Goal: Task Accomplishment & Management: Manage account settings

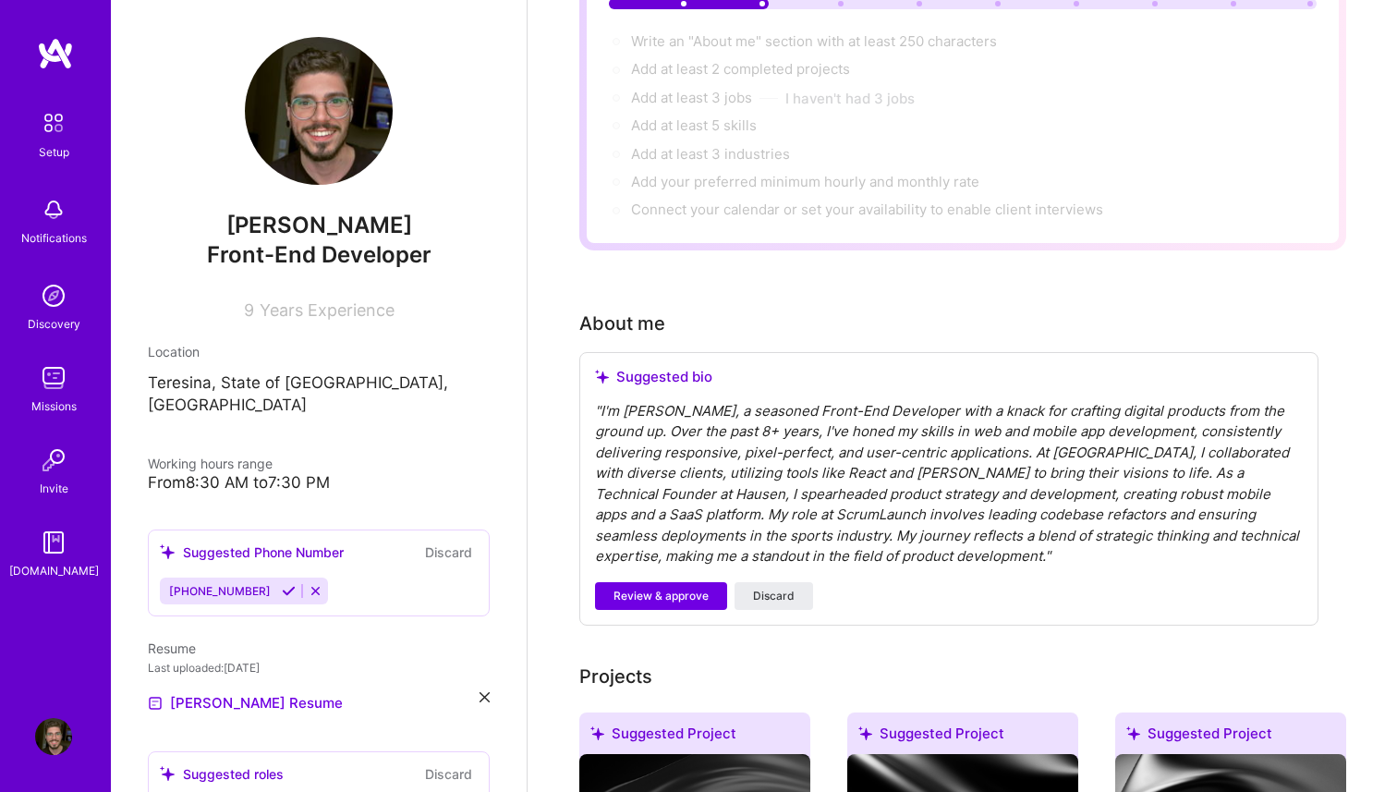
scroll to position [219, 0]
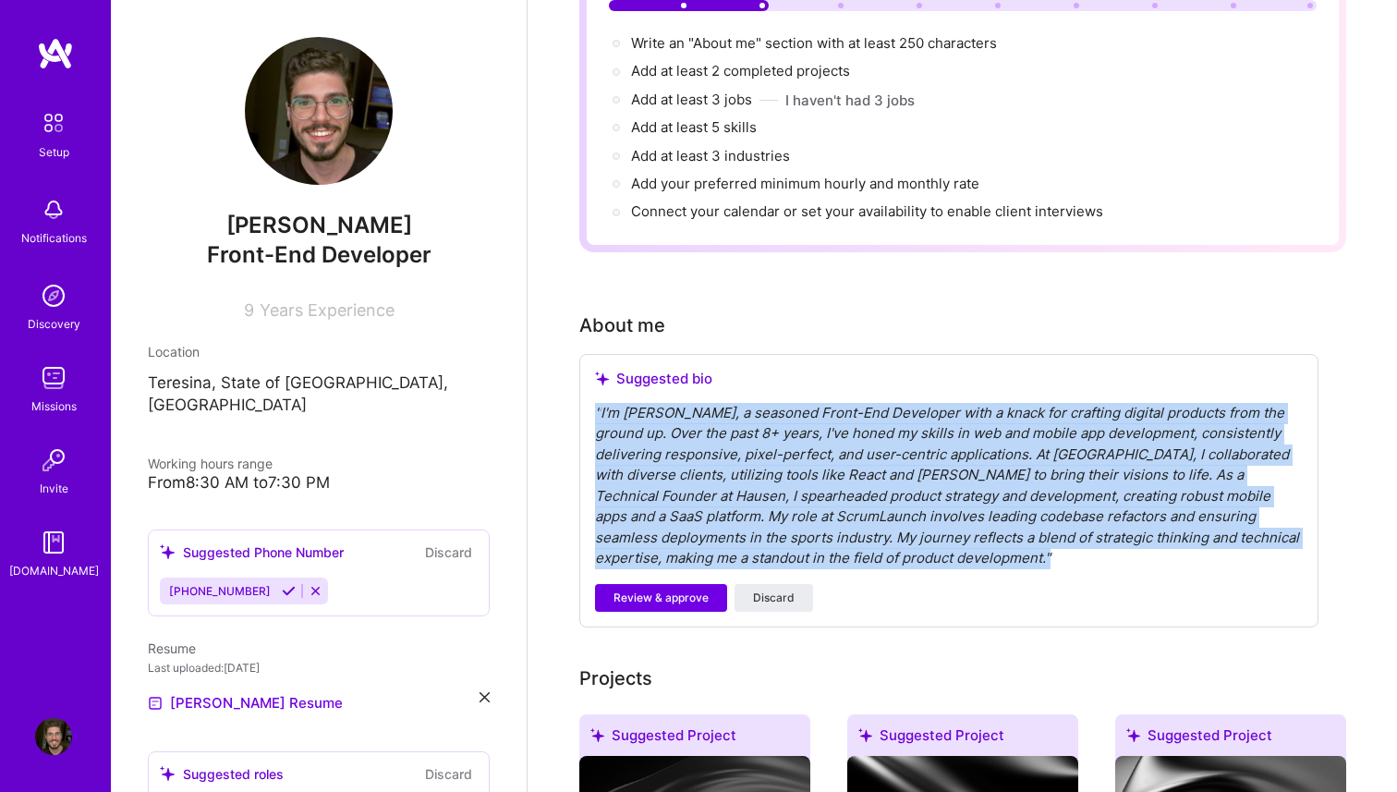
drag, startPoint x: 823, startPoint y: 539, endPoint x: 565, endPoint y: 387, distance: 299.9
copy div "" I'm [PERSON_NAME], a seasoned Front-End Developer with a knack for crafting d…"
click at [691, 590] on span "Review & approve" at bounding box center [661, 598] width 95 height 17
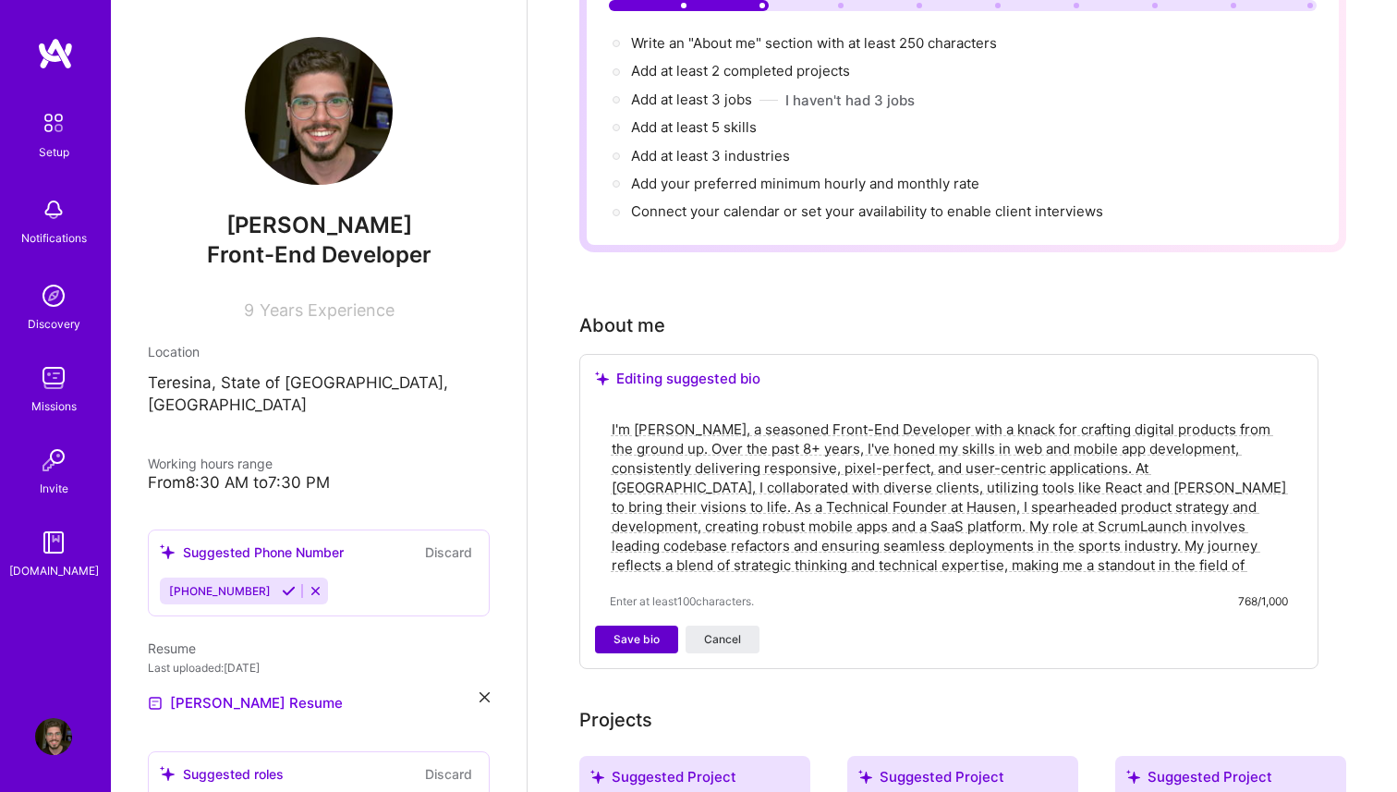
click at [627, 631] on span "Save bio" at bounding box center [637, 639] width 46 height 17
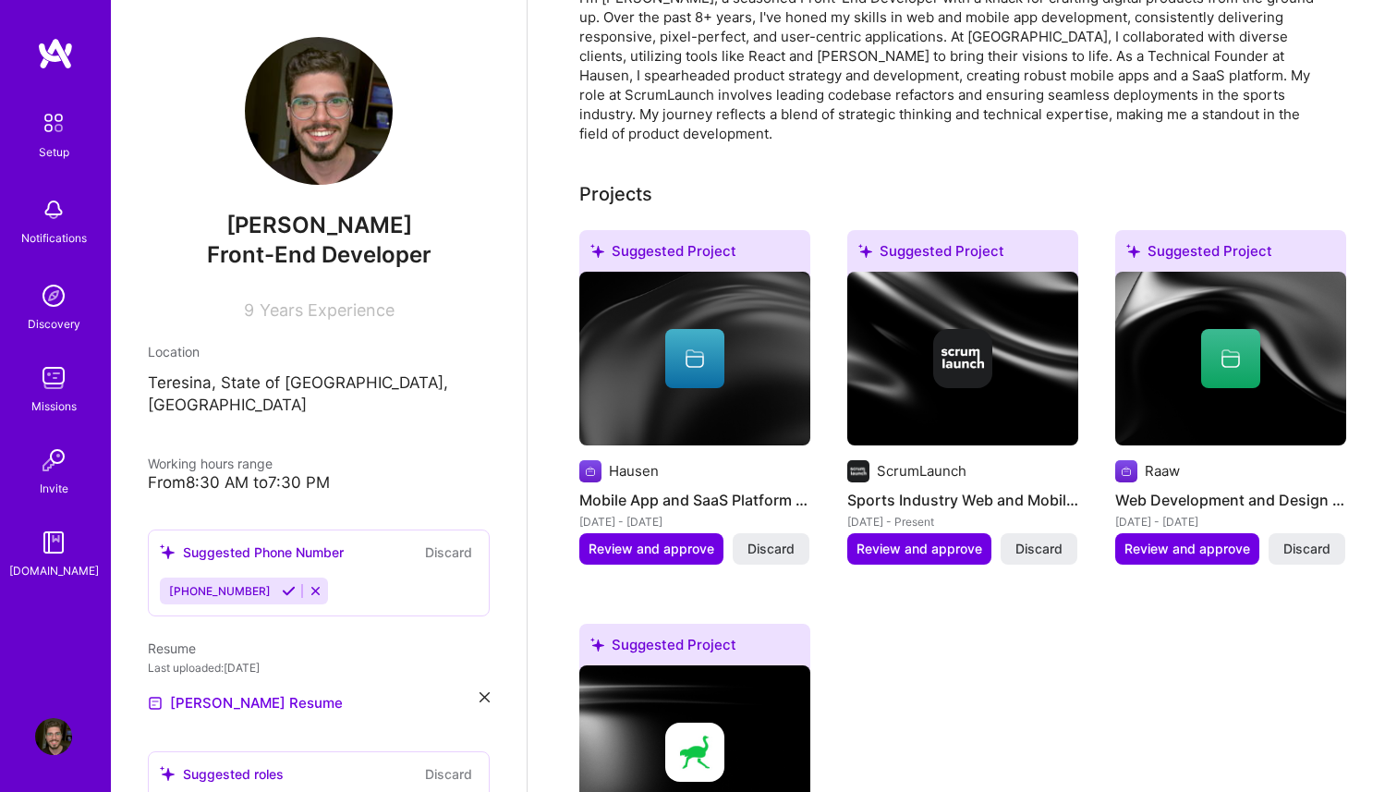
scroll to position [554, 0]
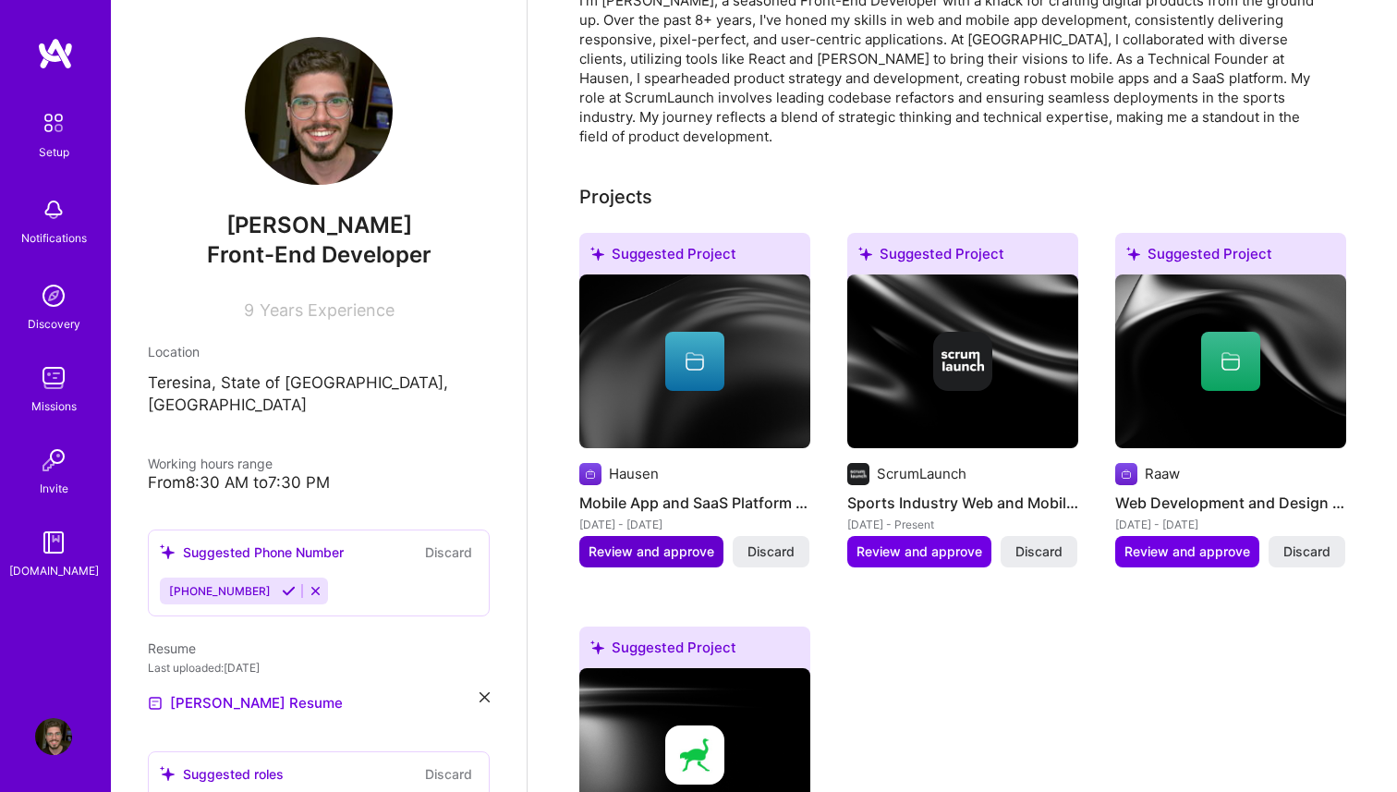
click at [658, 543] on span "Review and approve" at bounding box center [652, 552] width 126 height 18
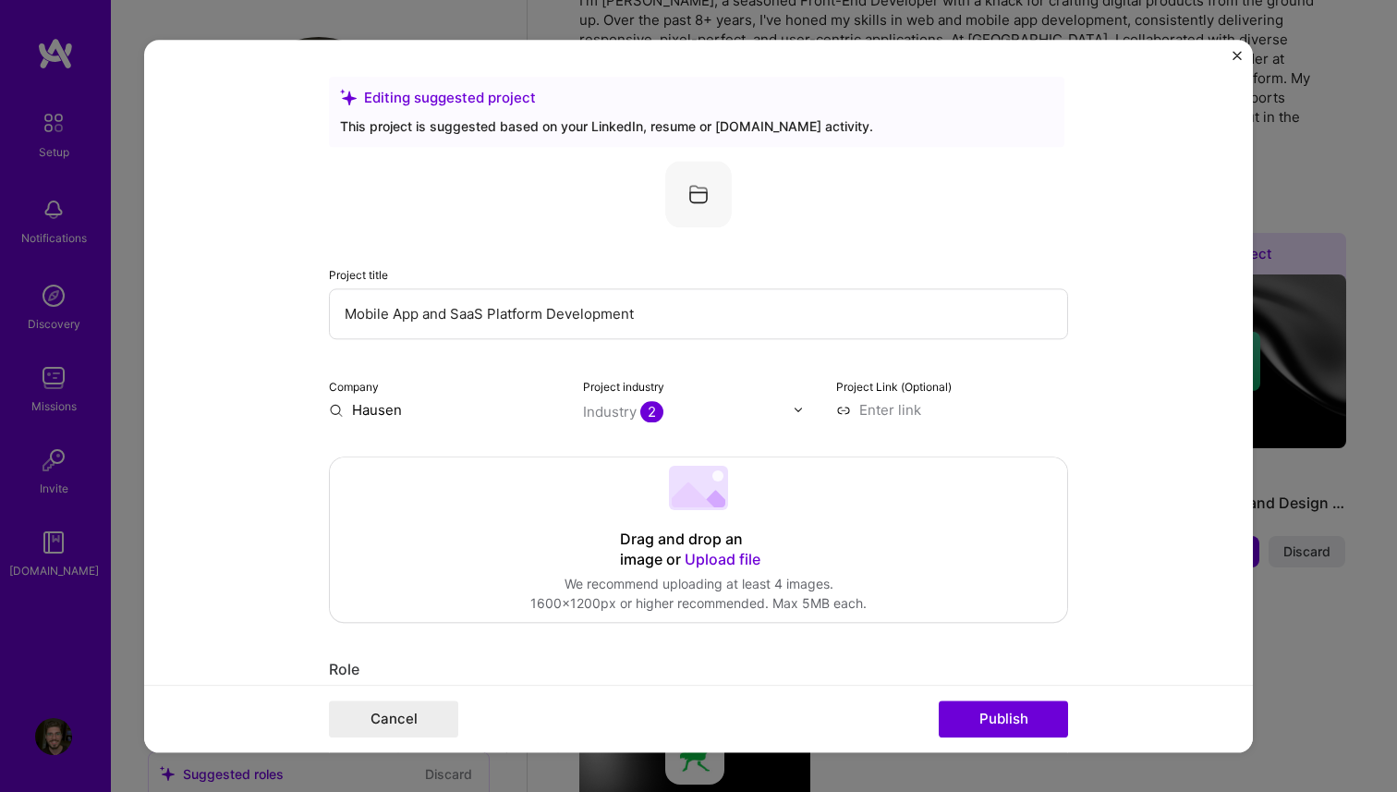
click at [891, 410] on input at bounding box center [952, 409] width 232 height 19
type input "h"
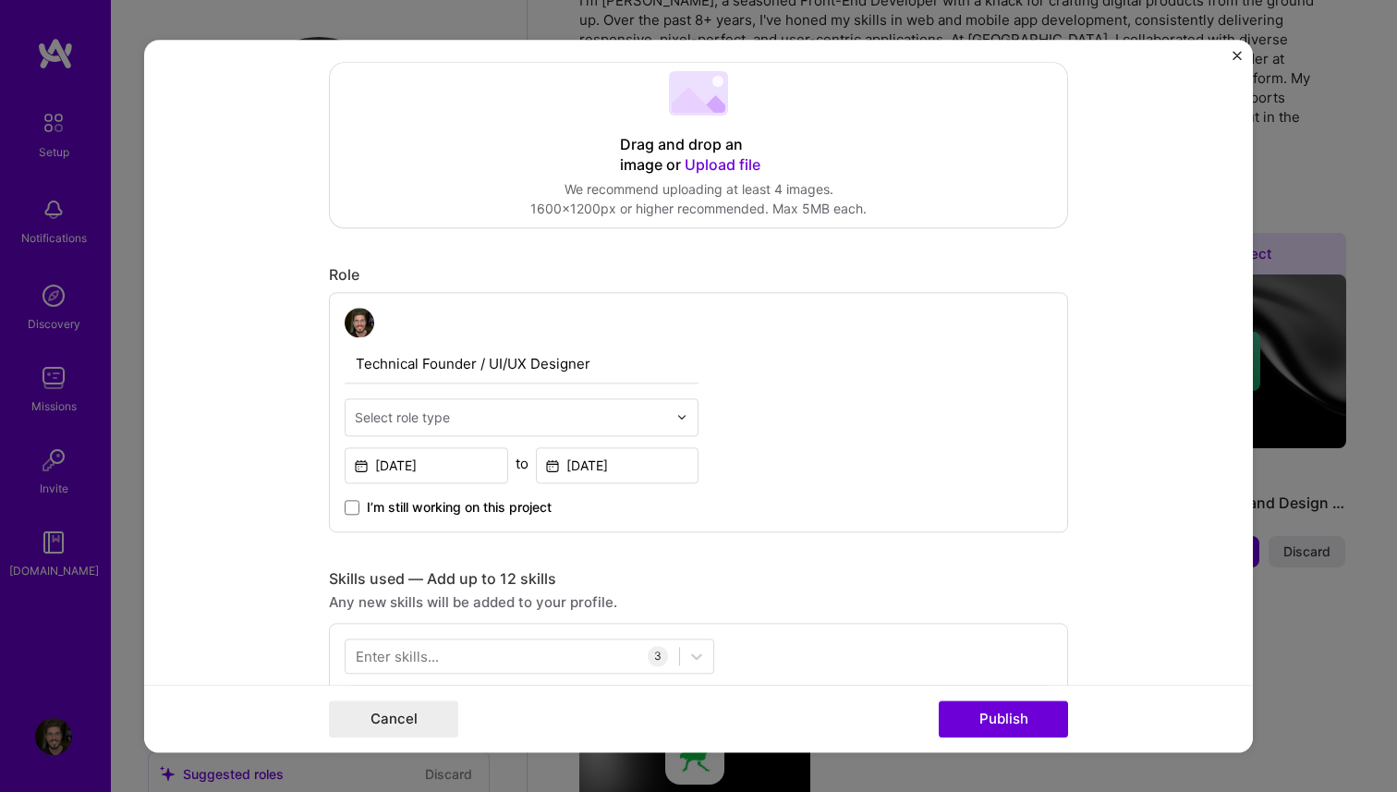
scroll to position [396, 0]
type input "https://hausen.app"
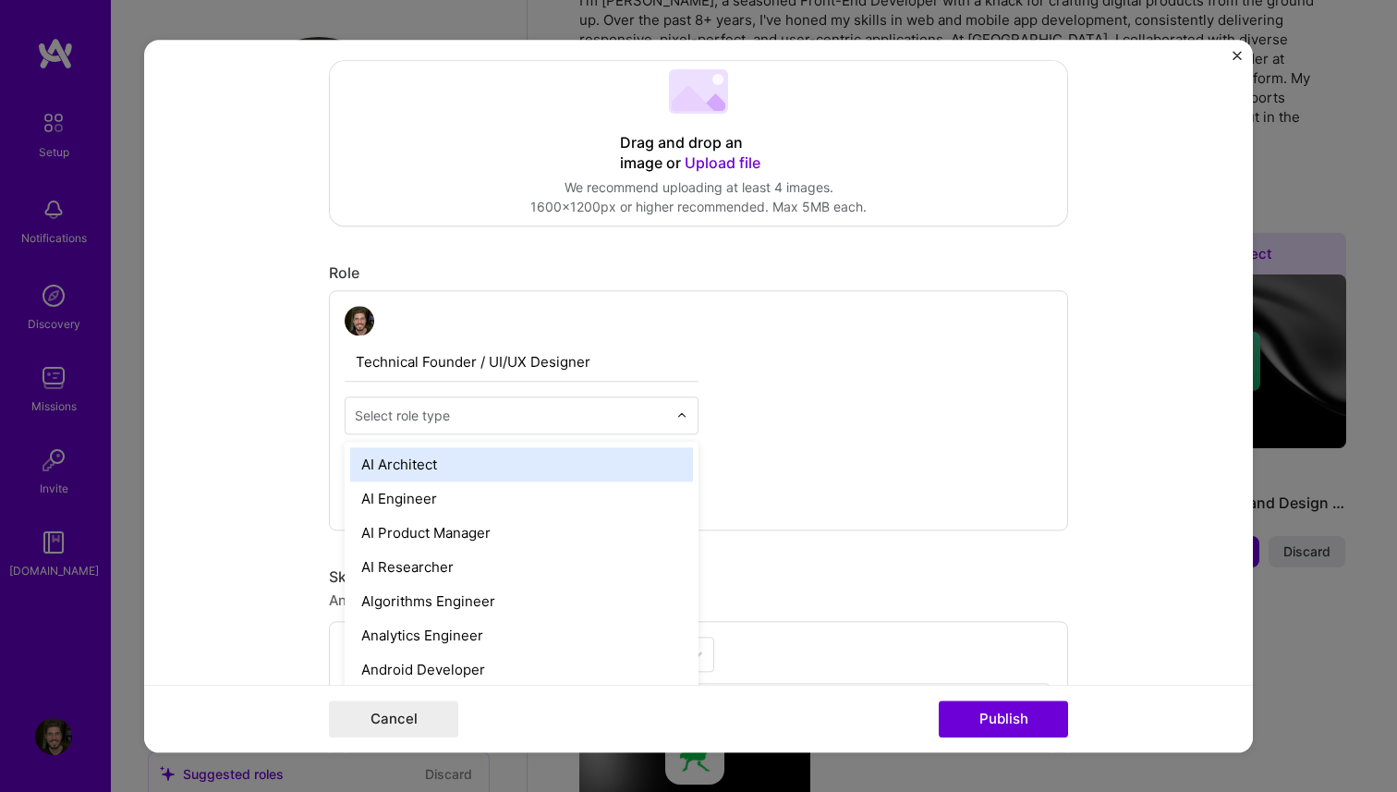
click at [577, 408] on input "text" at bounding box center [511, 415] width 312 height 19
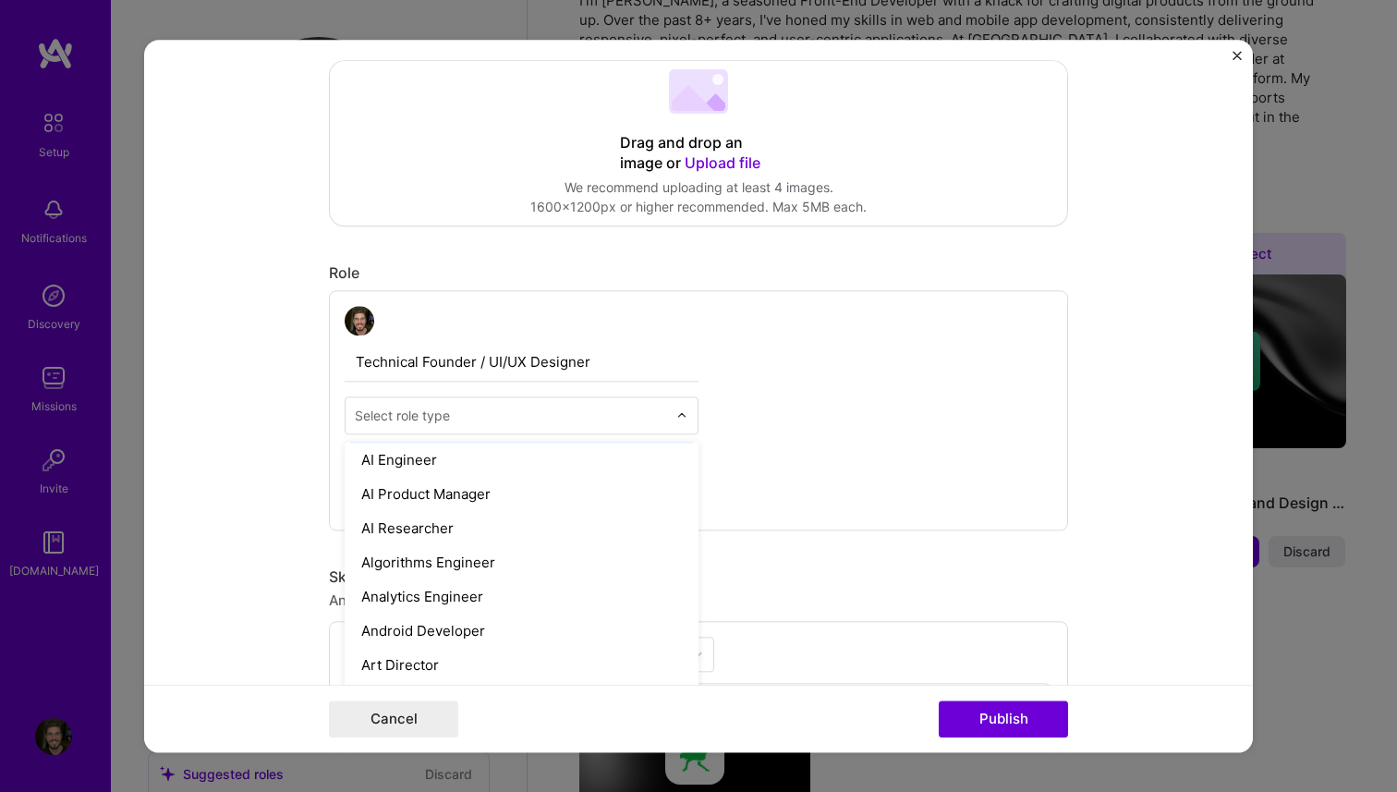
scroll to position [0, 0]
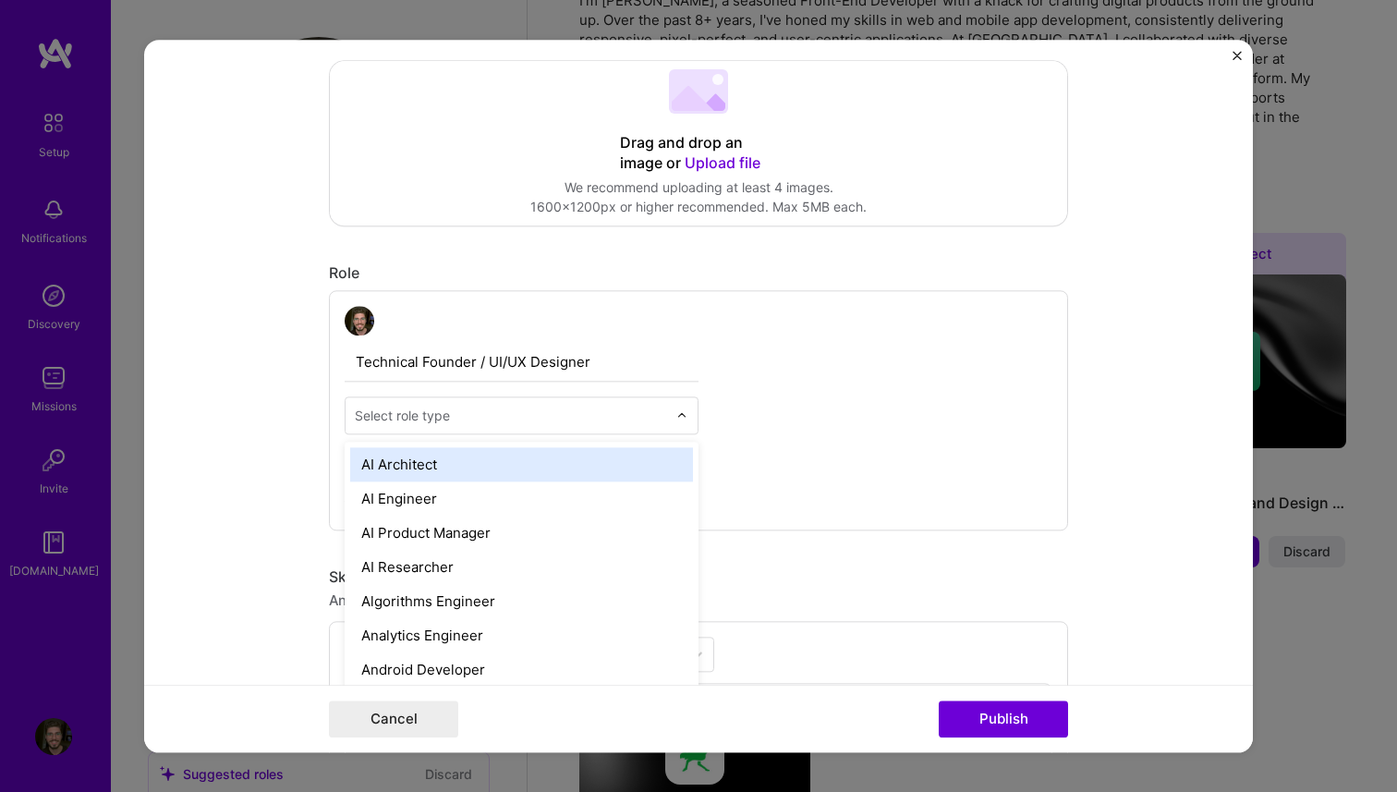
click at [790, 408] on div "Technical Founder / UI/UX Designer option AI Architect focused, 1 of 70. 70 res…" at bounding box center [698, 410] width 739 height 240
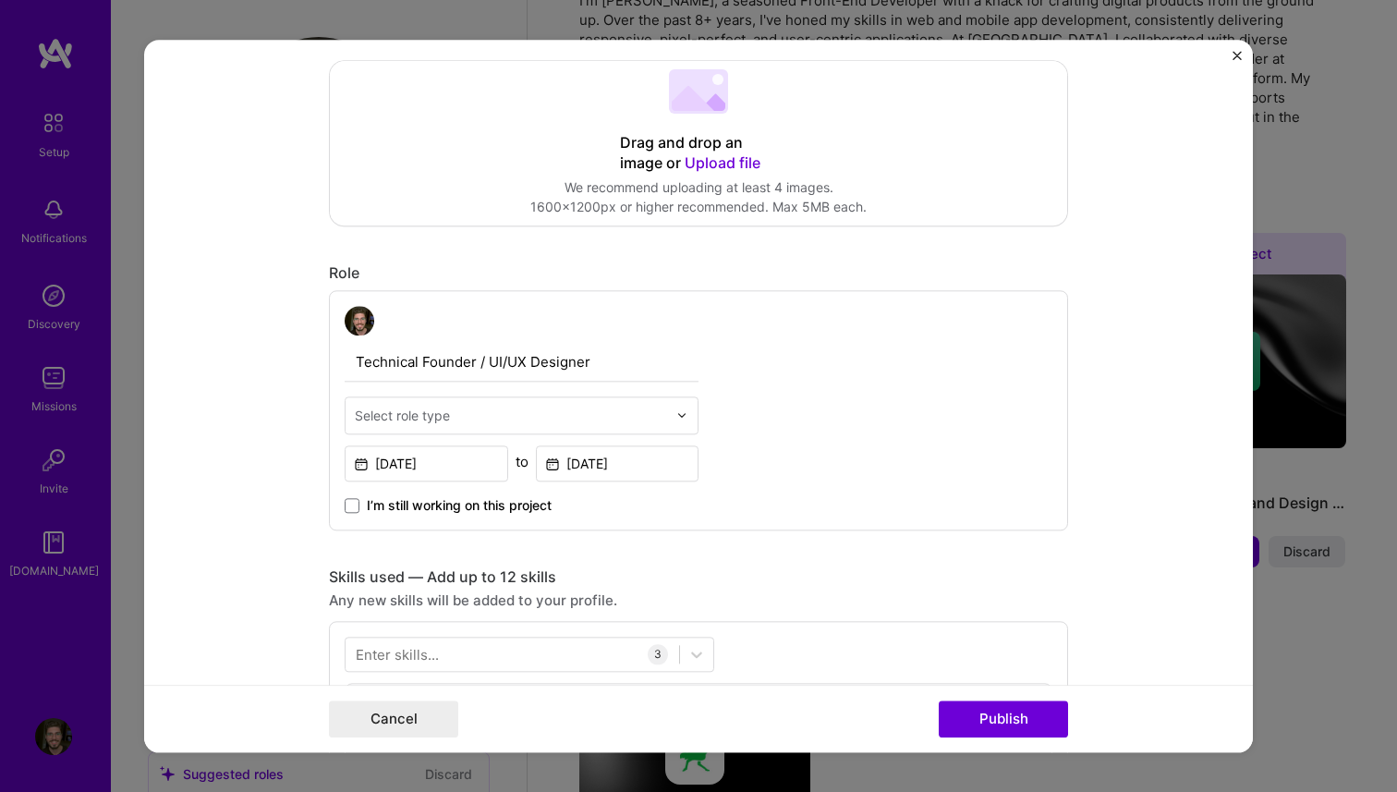
click at [589, 372] on input "Technical Founder / UI/UX Designer" at bounding box center [522, 362] width 354 height 39
click at [587, 413] on input "text" at bounding box center [511, 415] width 312 height 19
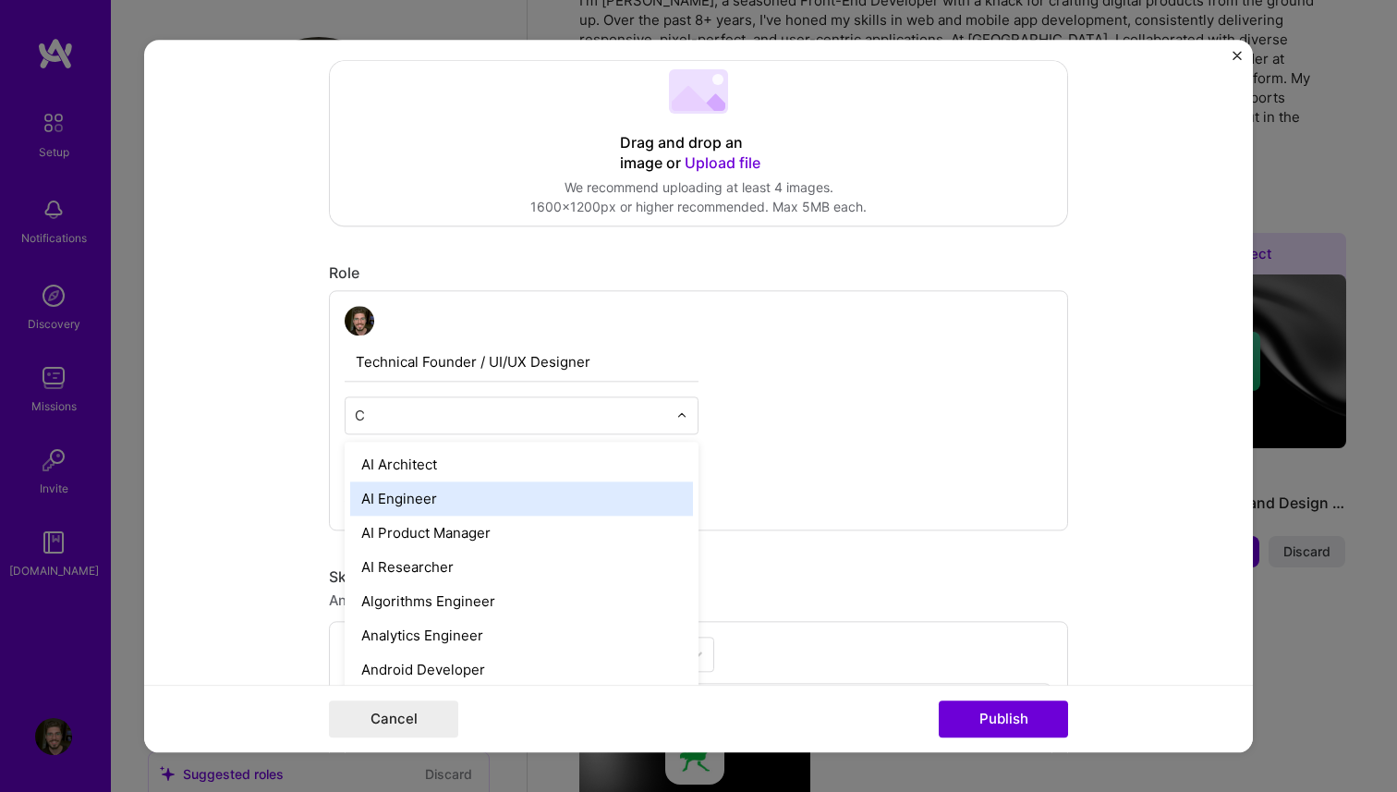
type input "Ct"
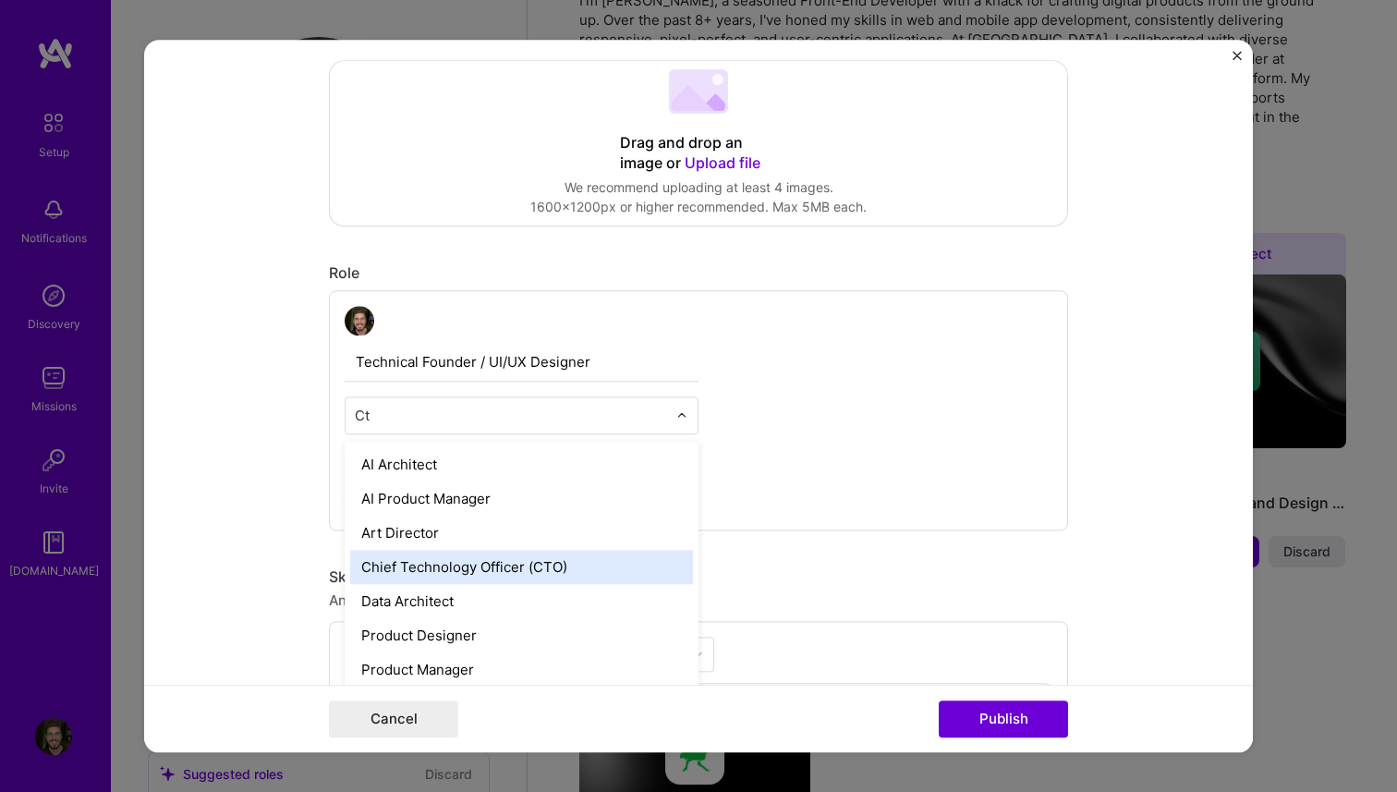
click at [578, 557] on div "Chief Technology Officer (CTO)" at bounding box center [521, 567] width 343 height 34
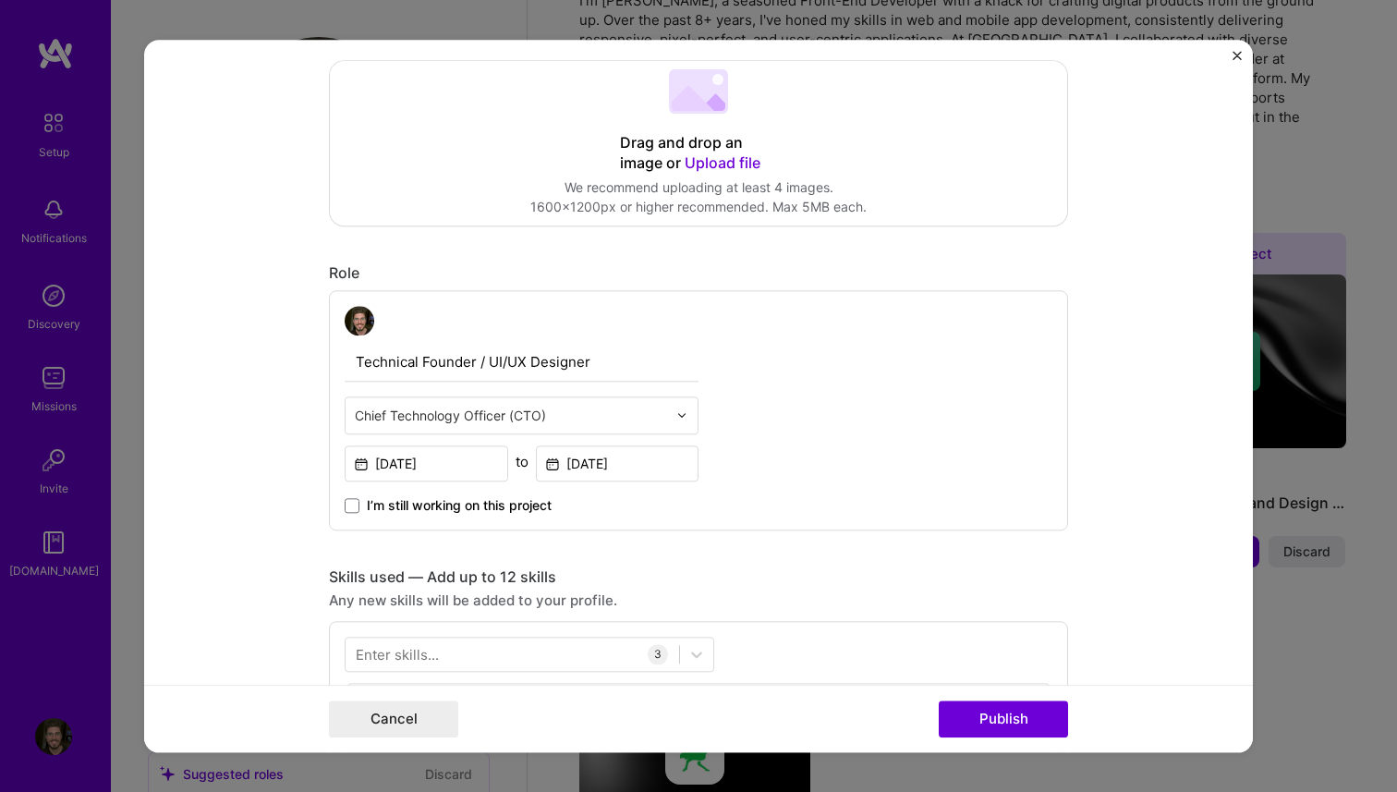
drag, startPoint x: 600, startPoint y: 363, endPoint x: 300, endPoint y: 355, distance: 299.6
click at [300, 355] on form "Editing suggested project This project is suggested based on your LinkedIn, res…" at bounding box center [698, 396] width 1109 height 713
type input "Technical Founder / UI/UX Designer"
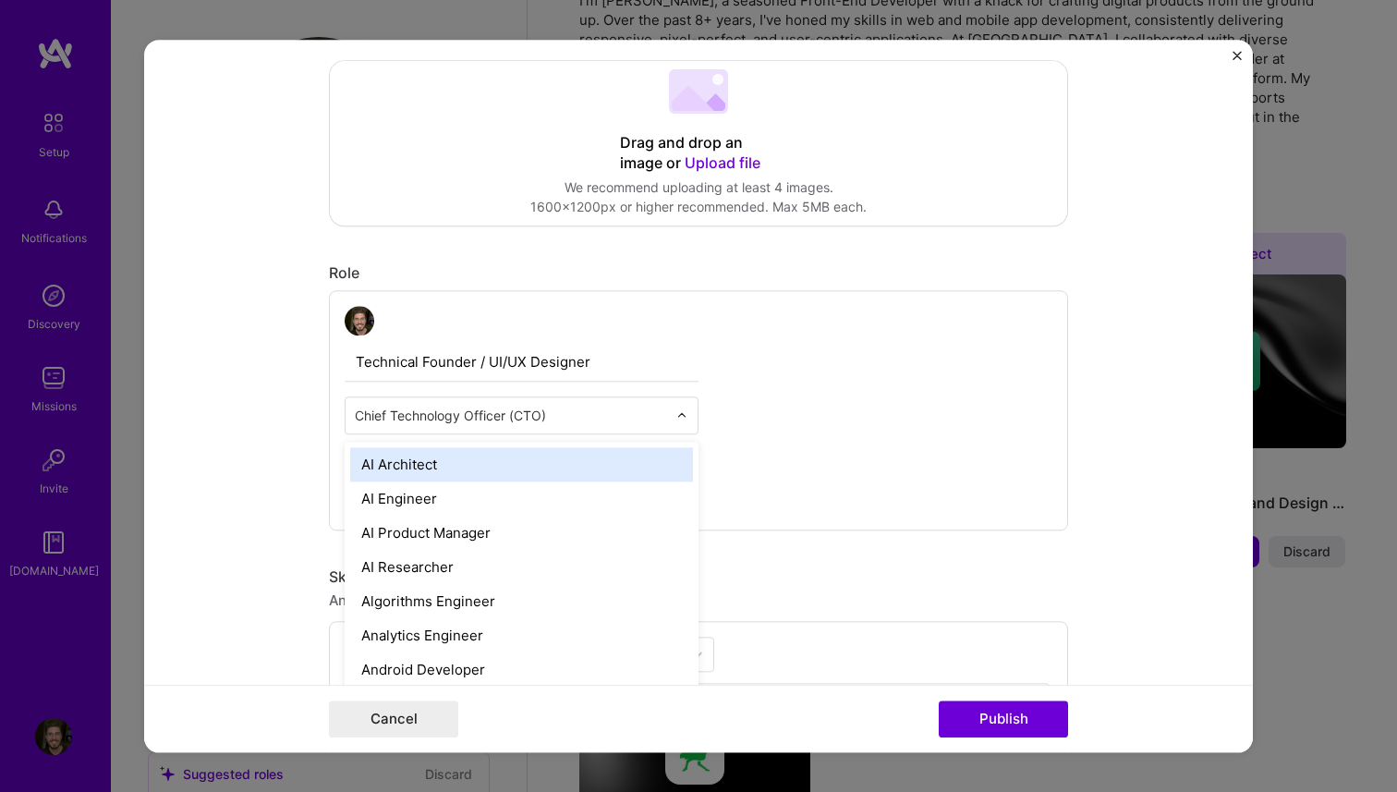
click at [484, 409] on input "text" at bounding box center [511, 415] width 312 height 19
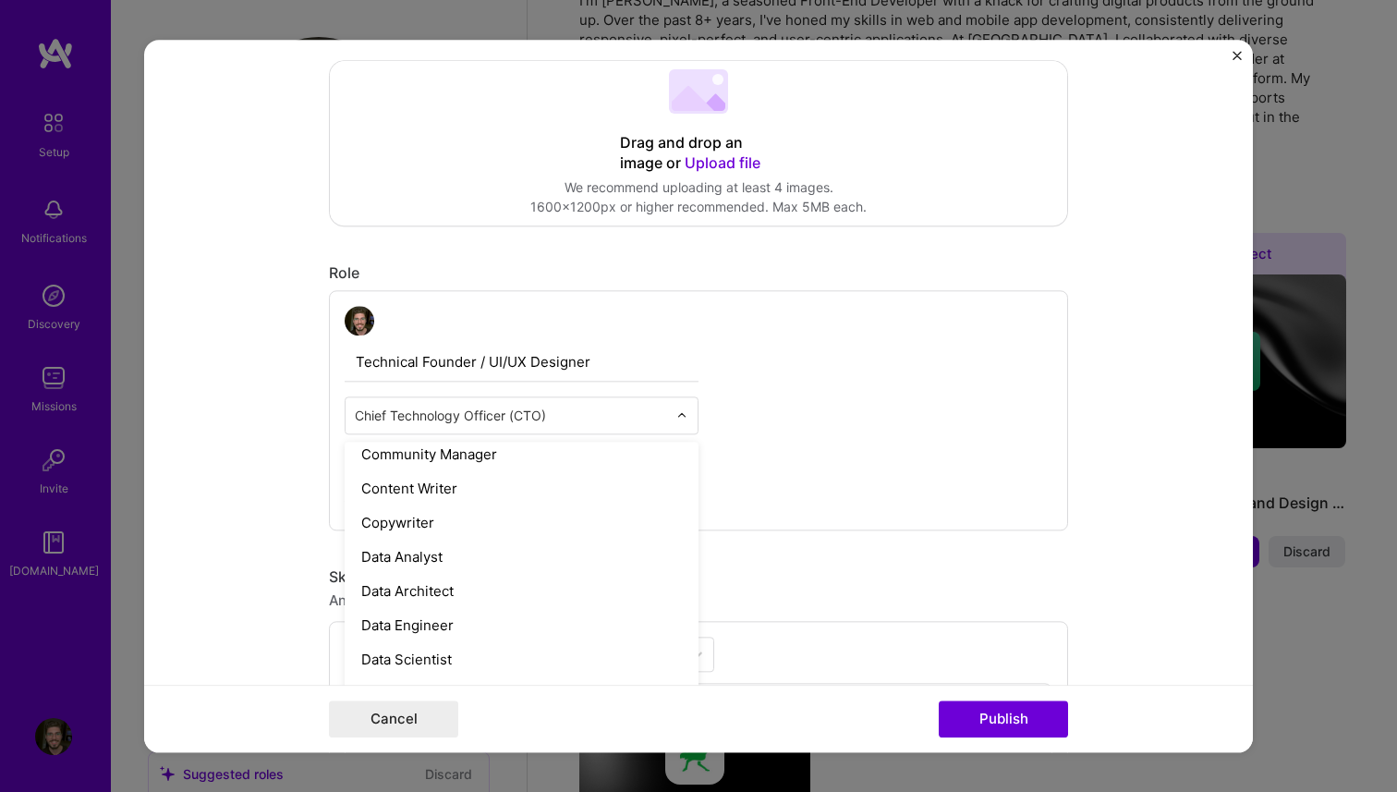
scroll to position [566, 0]
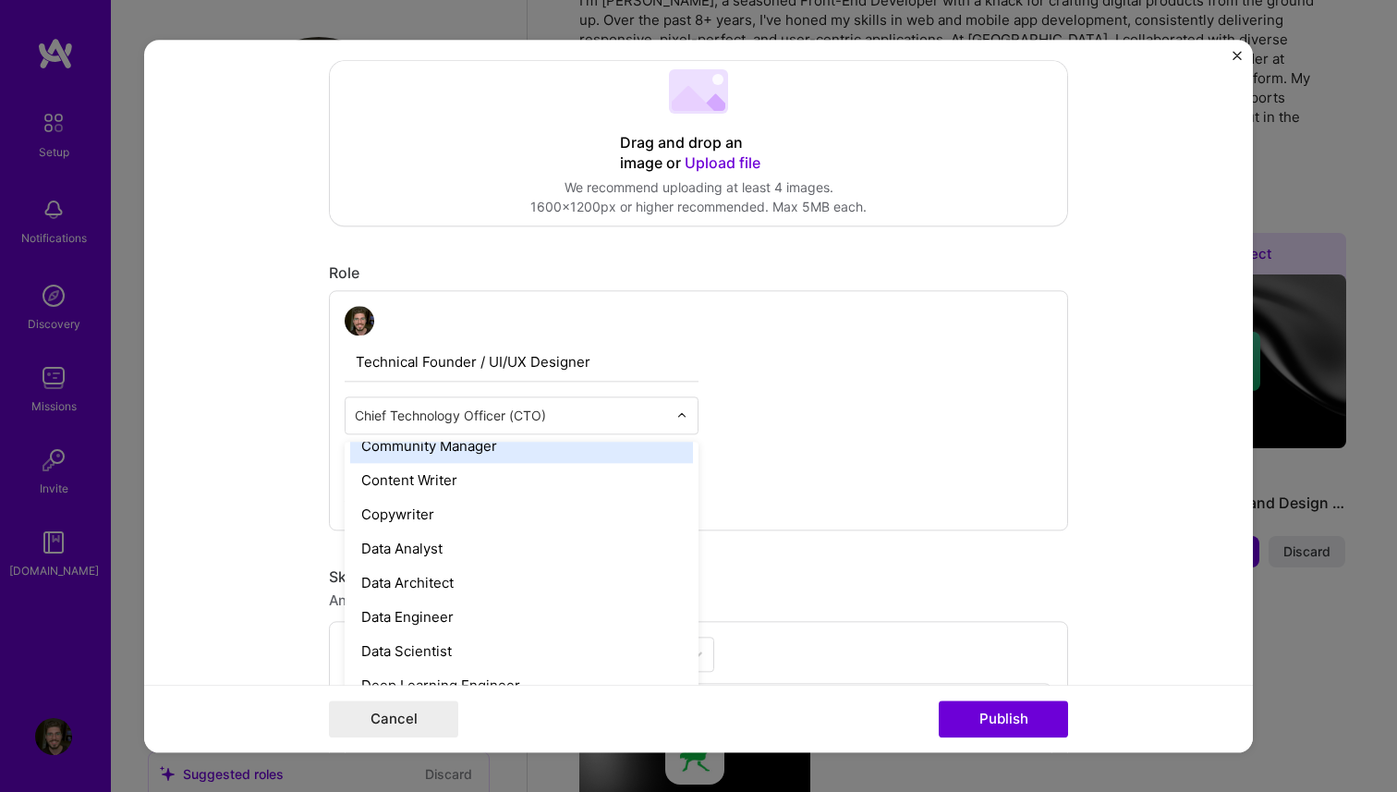
drag, startPoint x: 567, startPoint y: 415, endPoint x: 280, endPoint y: 417, distance: 286.5
click at [280, 417] on form "Editing suggested project This project is suggested based on your LinkedIn, res…" at bounding box center [698, 396] width 1109 height 713
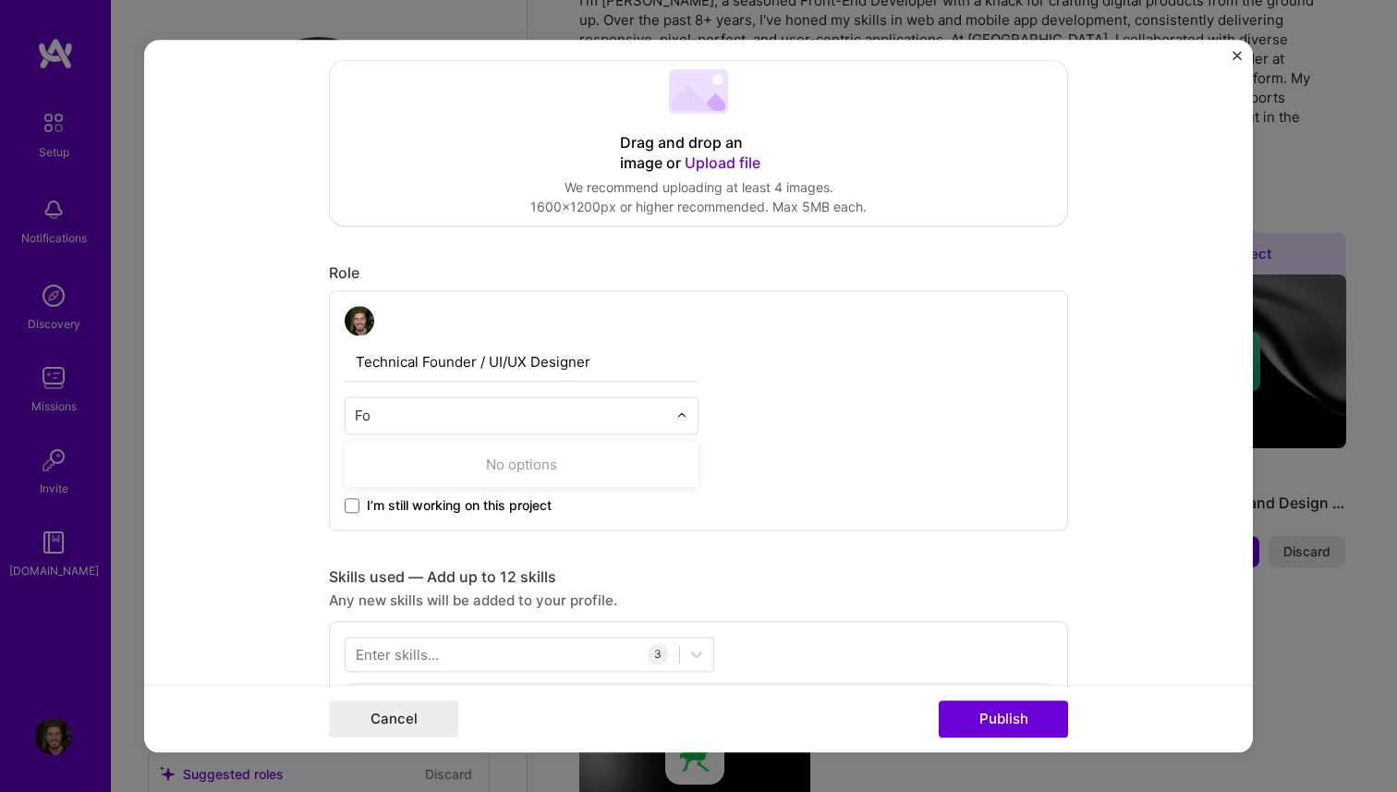
type input "F"
click at [455, 412] on input "text" at bounding box center [511, 415] width 312 height 19
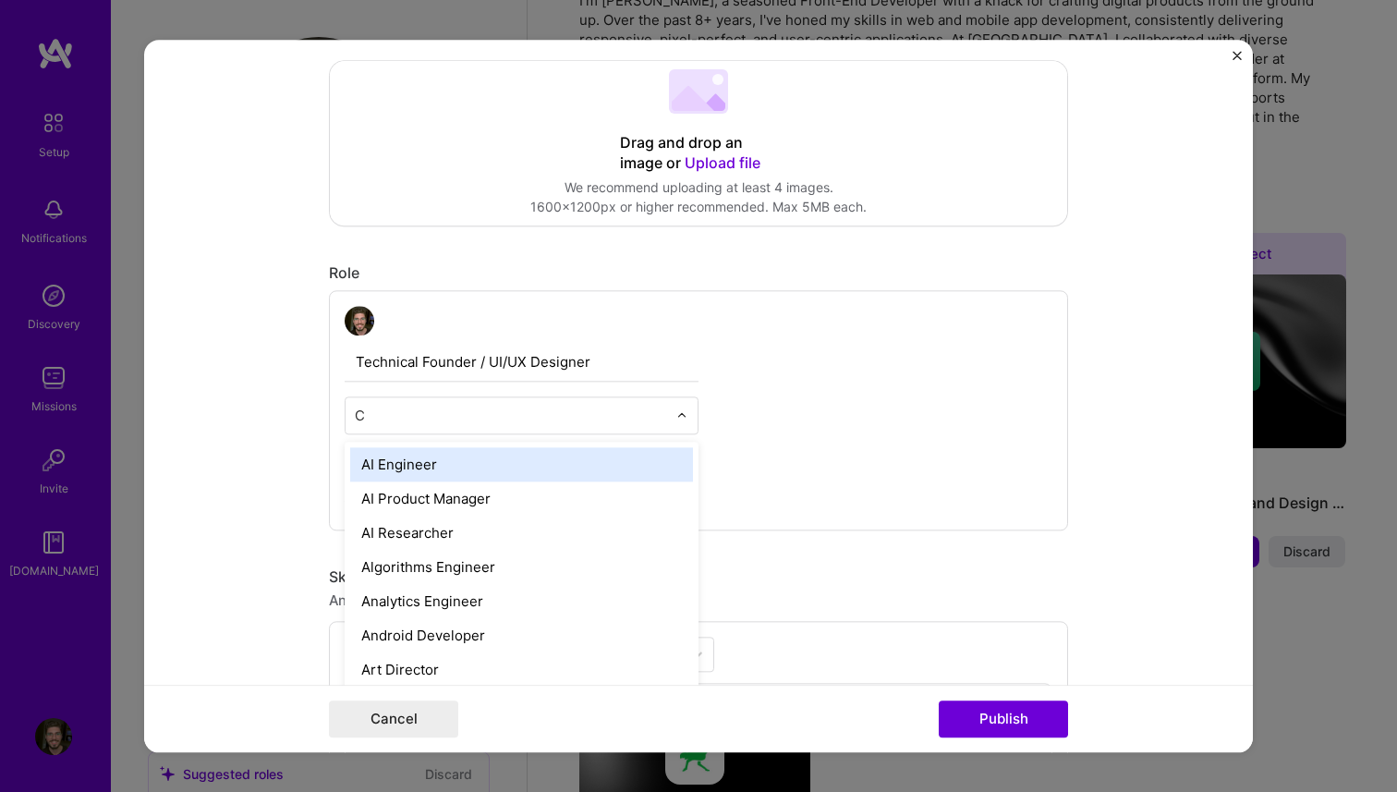
type input "CT"
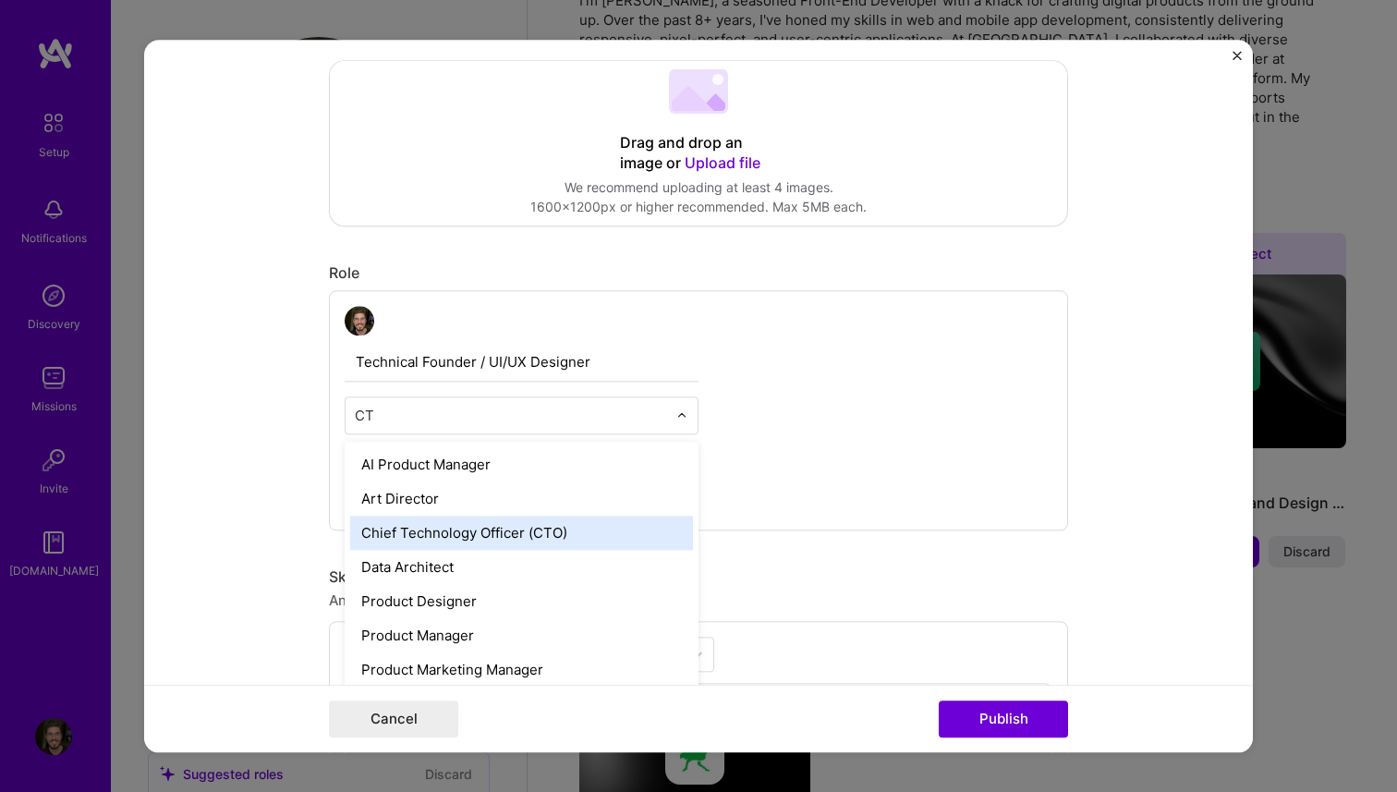
click at [439, 539] on div "Chief Technology Officer (CTO)" at bounding box center [521, 533] width 343 height 34
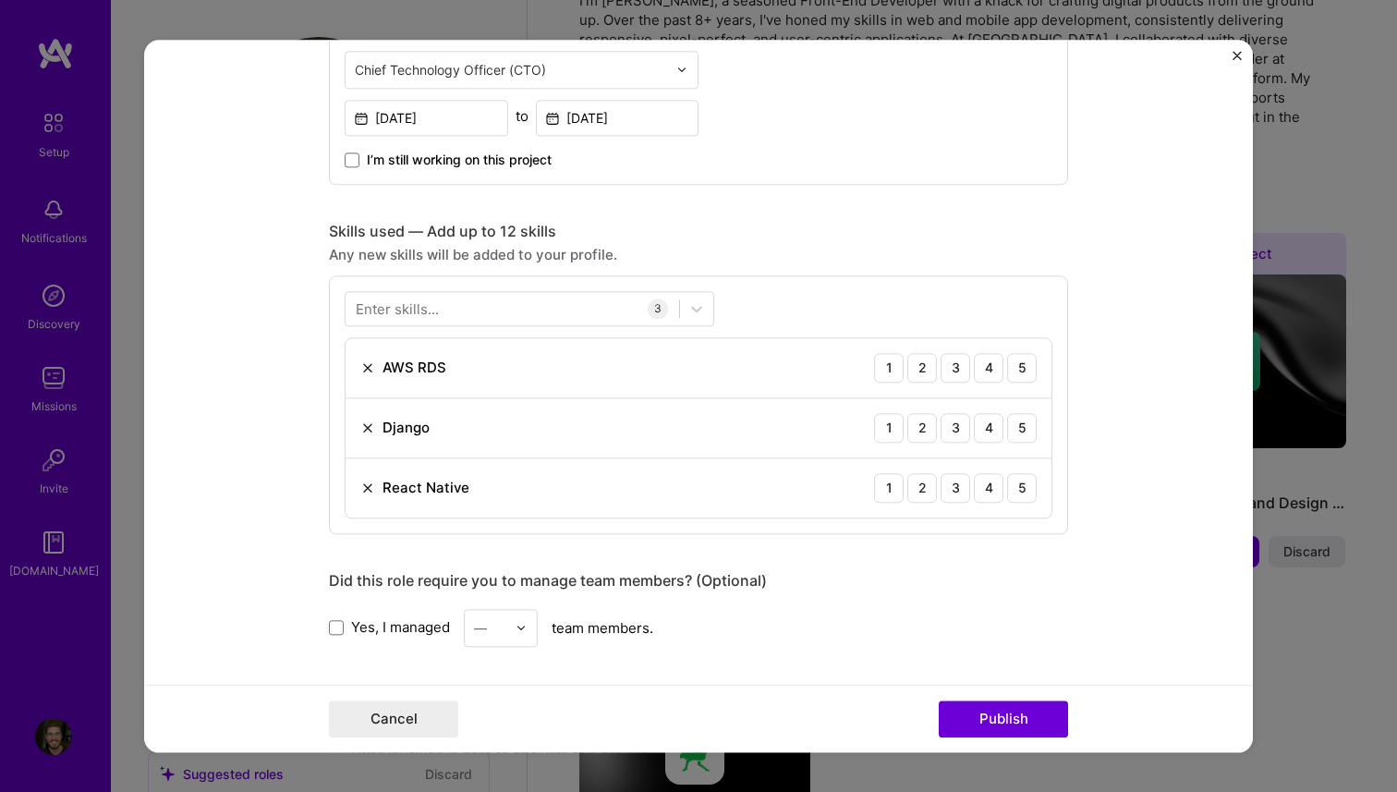
scroll to position [749, 0]
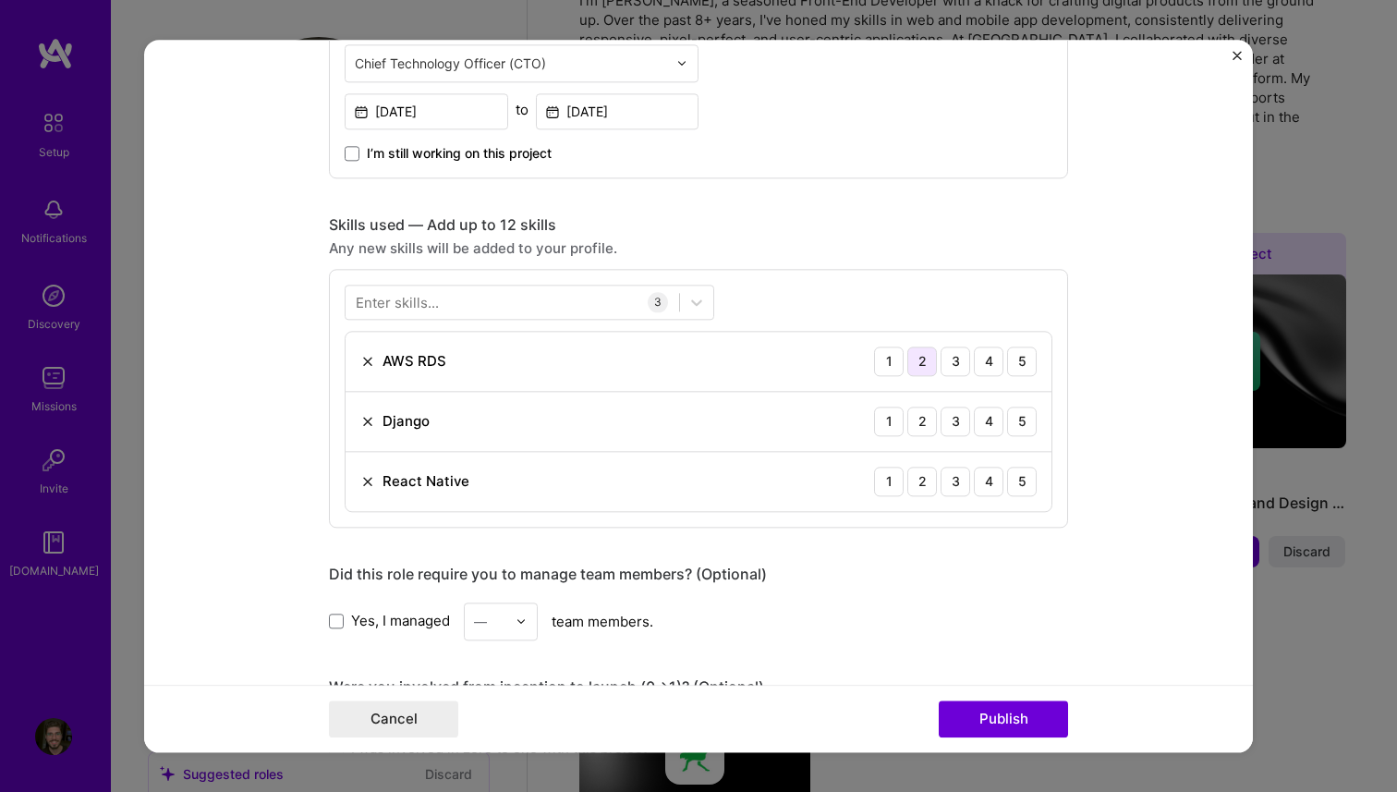
click at [934, 362] on div "2" at bounding box center [923, 362] width 30 height 30
click at [976, 420] on div "4" at bounding box center [989, 422] width 30 height 30
click at [983, 474] on div "4" at bounding box center [989, 482] width 30 height 30
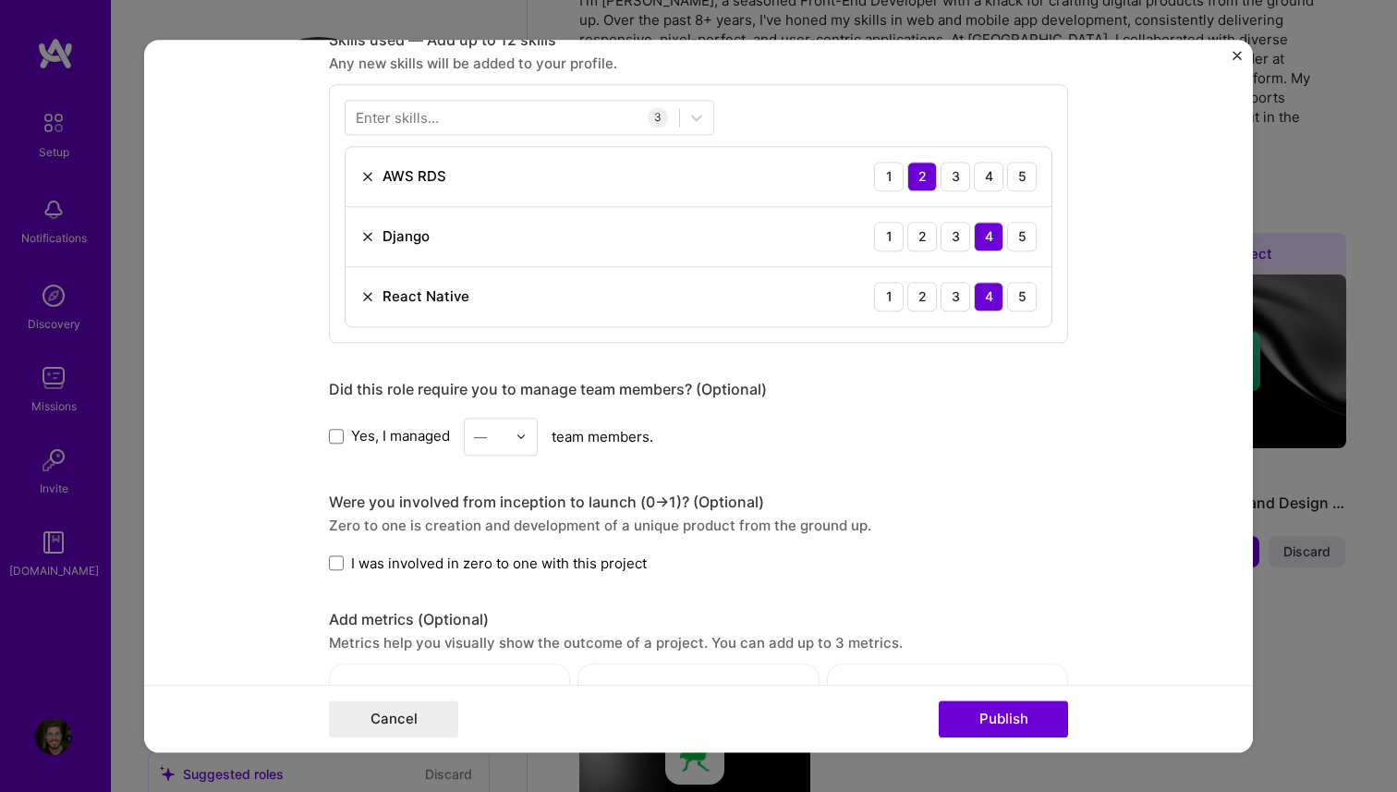
scroll to position [935, 0]
drag, startPoint x: 334, startPoint y: 433, endPoint x: 420, endPoint y: 437, distance: 86.1
click at [334, 433] on span at bounding box center [336, 434] width 15 height 15
click at [0, 0] on input "Yes, I managed" at bounding box center [0, 0] width 0 height 0
click at [516, 439] on img at bounding box center [521, 434] width 11 height 11
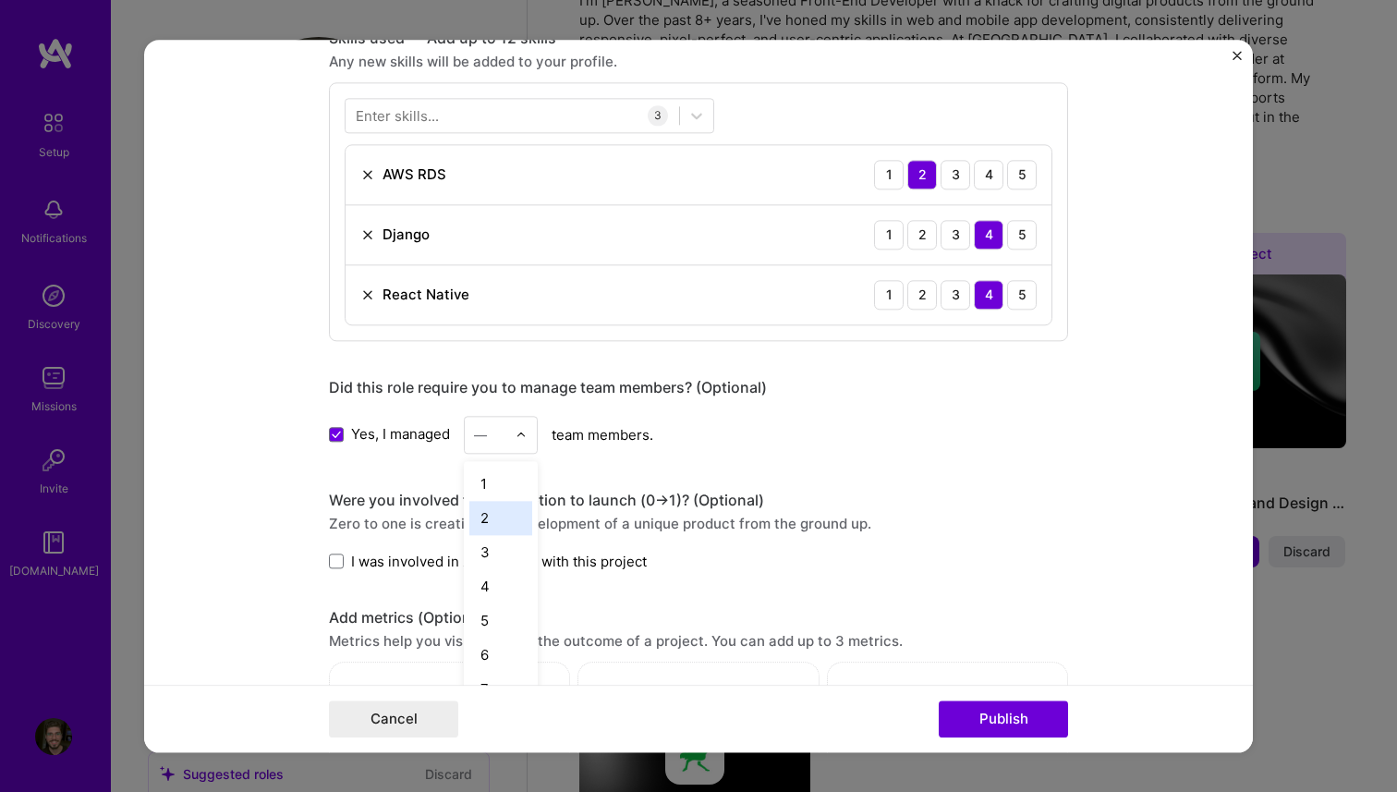
click at [511, 523] on div "2" at bounding box center [501, 518] width 63 height 34
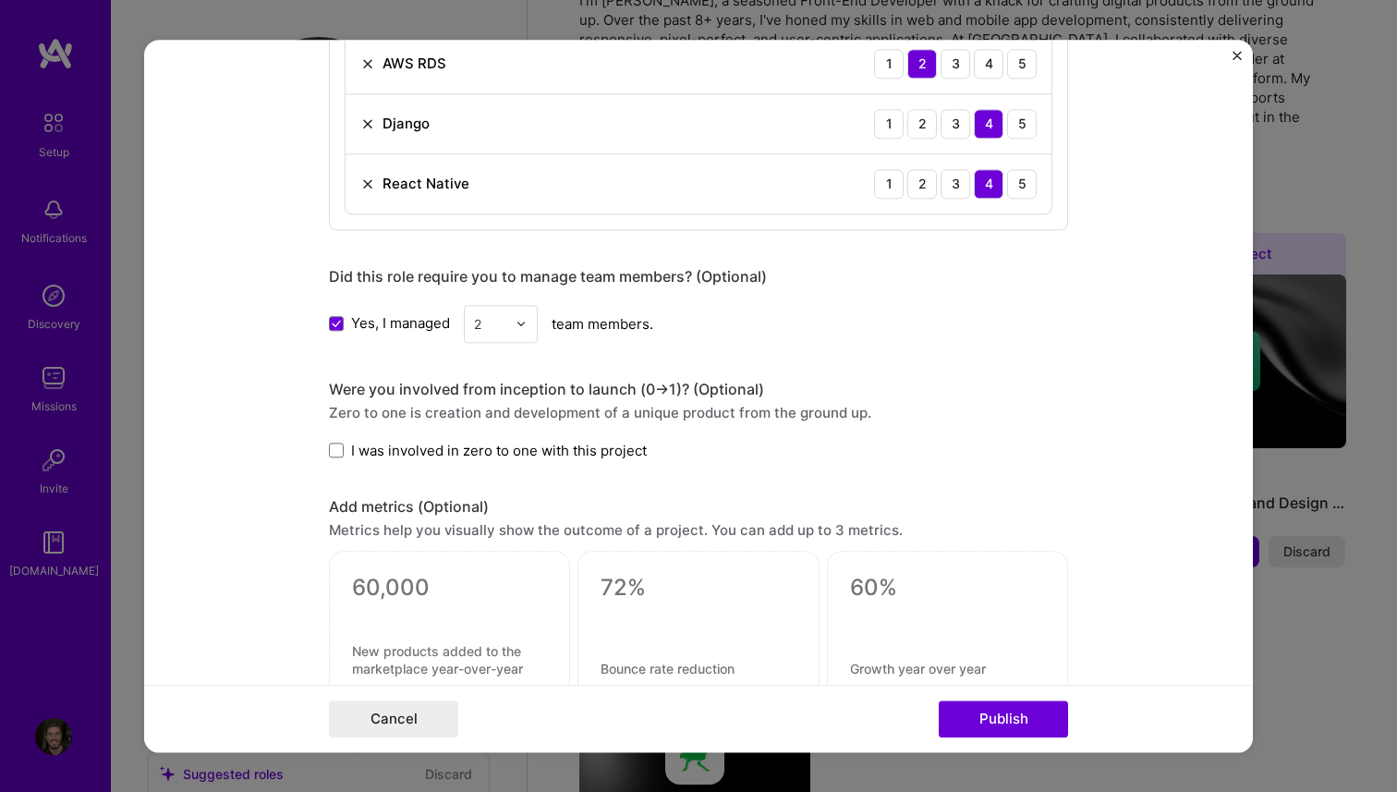
scroll to position [1066, 0]
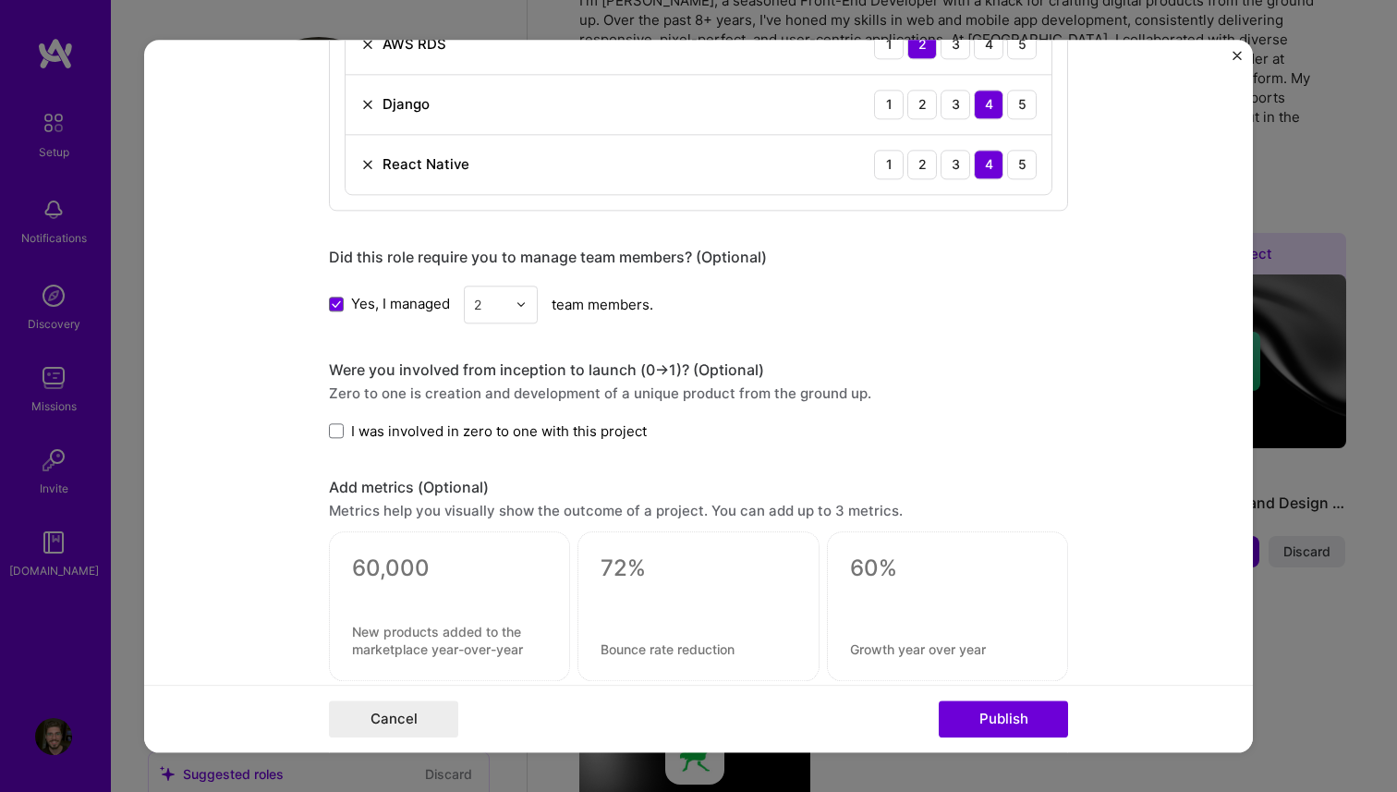
click at [326, 432] on form "Editing suggested project This project is suggested based on your LinkedIn, res…" at bounding box center [698, 396] width 1109 height 713
click at [333, 432] on span at bounding box center [336, 431] width 15 height 15
click at [0, 0] on input "I was involved in zero to one with this project" at bounding box center [0, 0] width 0 height 0
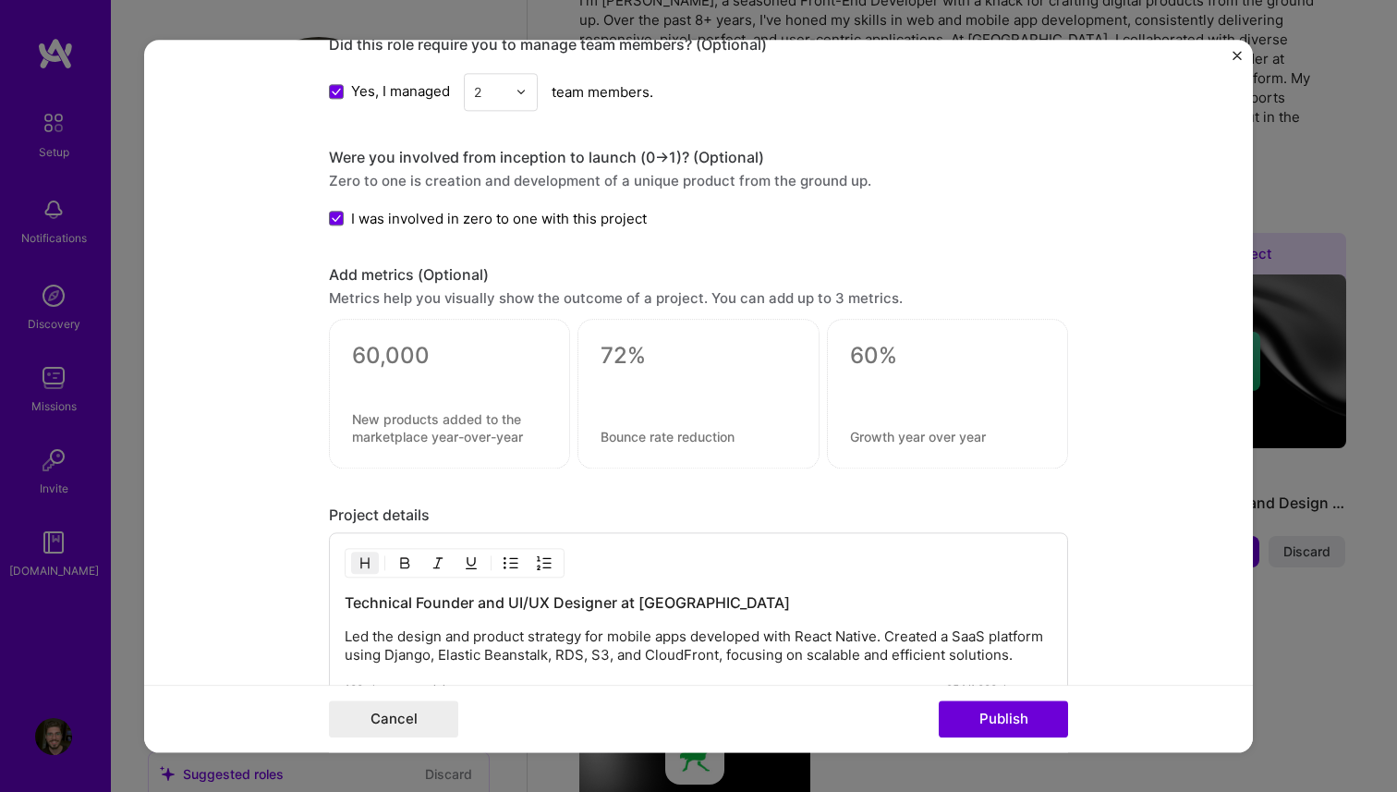
scroll to position [1279, 0]
click at [421, 361] on textarea at bounding box center [449, 355] width 195 height 28
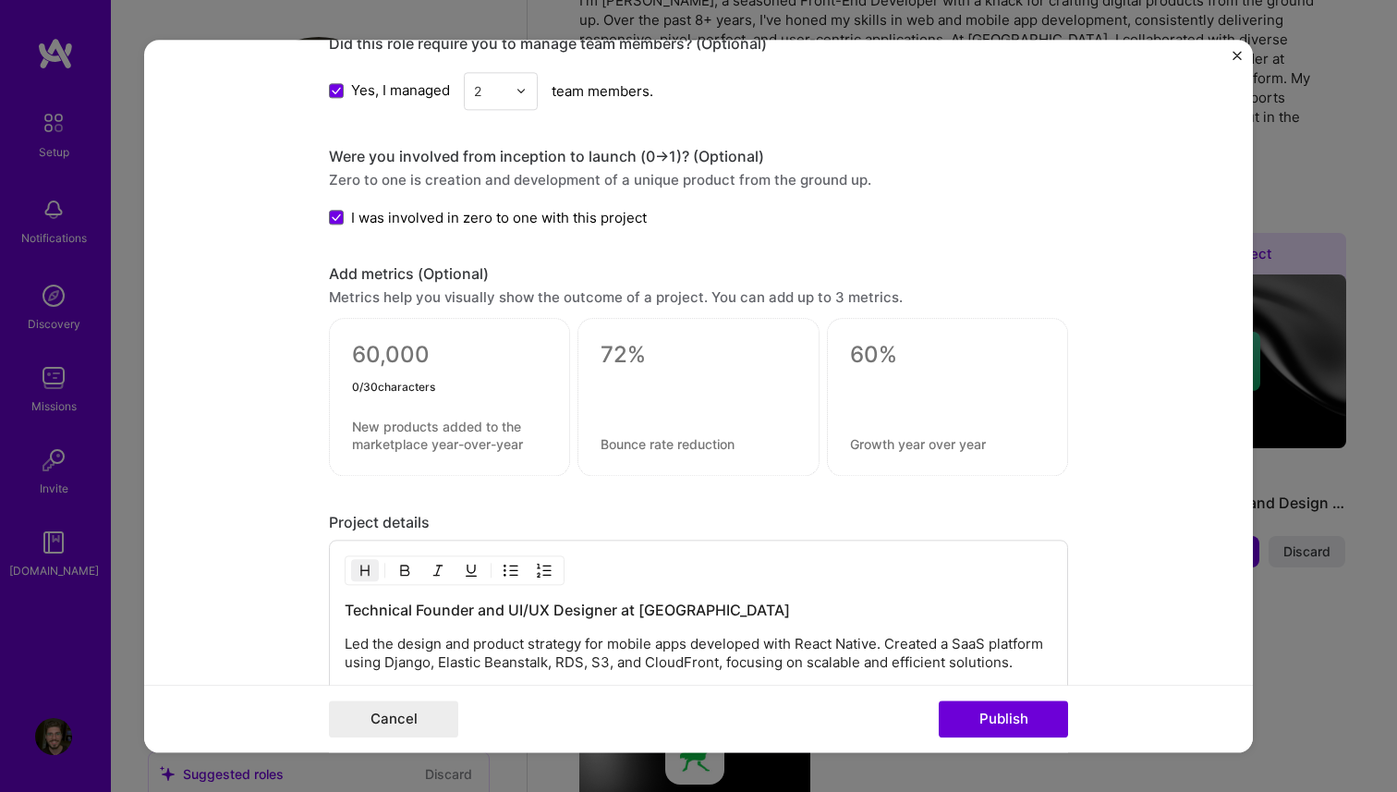
type textarea "5"
click at [475, 424] on textarea at bounding box center [449, 435] width 195 height 35
drag, startPoint x: 359, startPoint y: 355, endPoint x: 379, endPoint y: 348, distance: 21.3
click at [359, 355] on textarea "15,000" at bounding box center [449, 359] width 195 height 36
type textarea "+15,000"
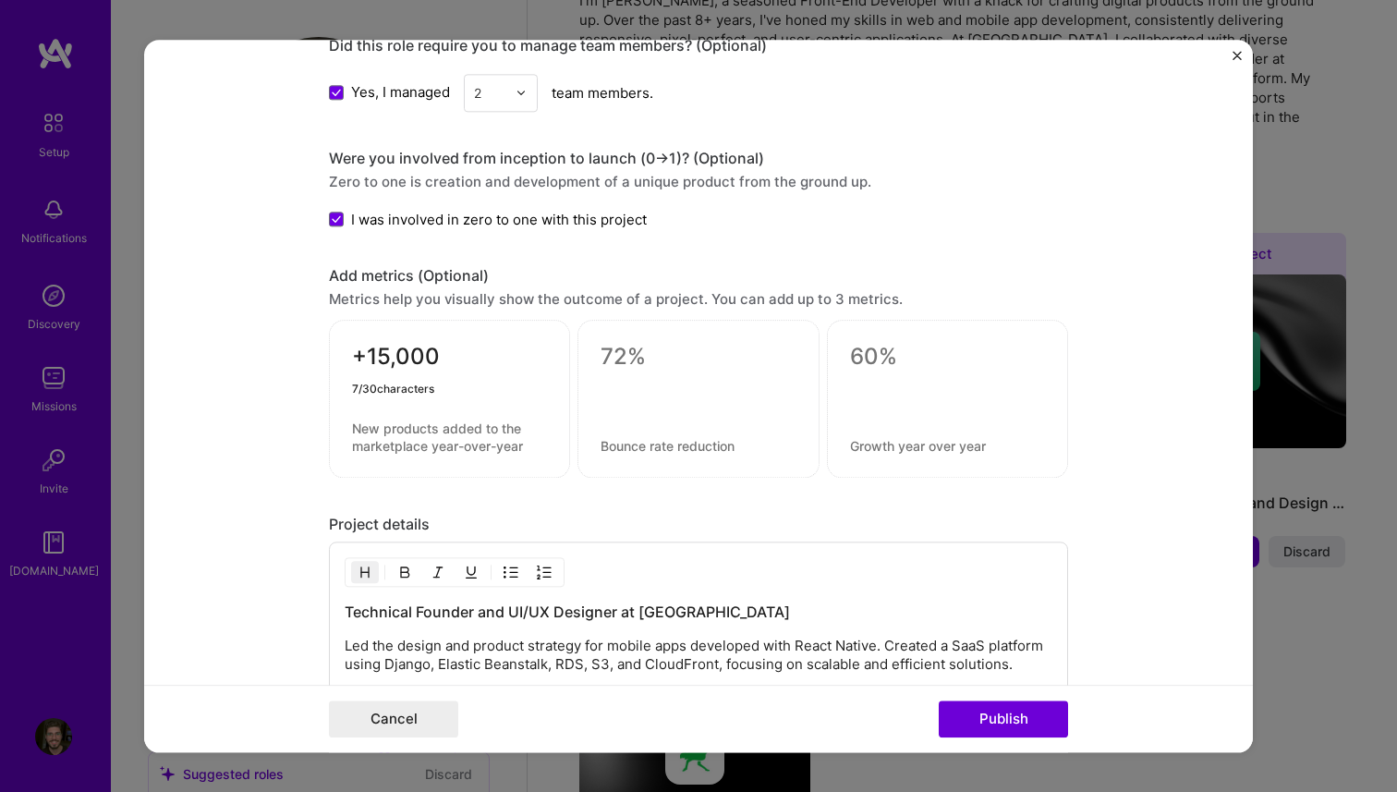
click at [414, 430] on textarea at bounding box center [449, 437] width 195 height 35
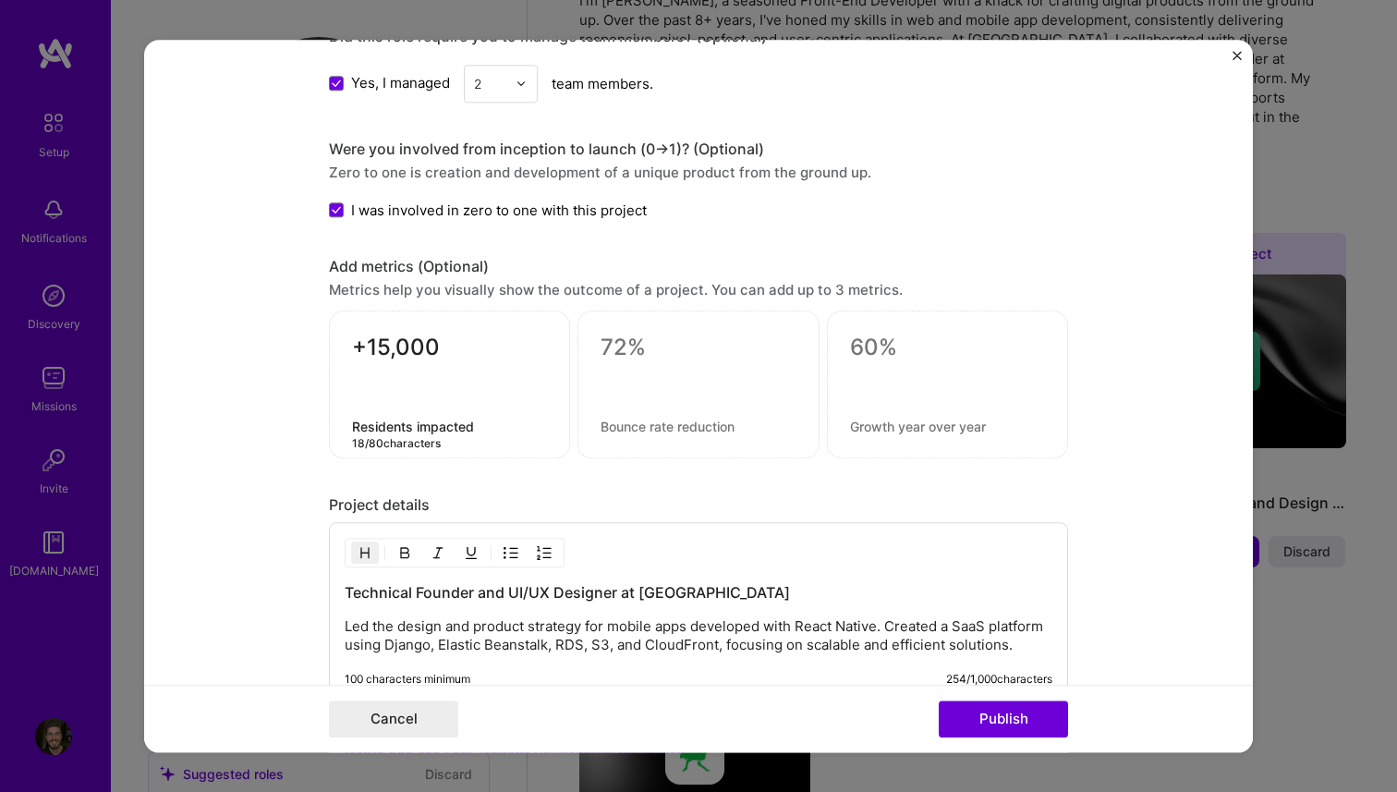
type textarea "Residents impacted"
click at [654, 430] on textarea at bounding box center [698, 427] width 195 height 18
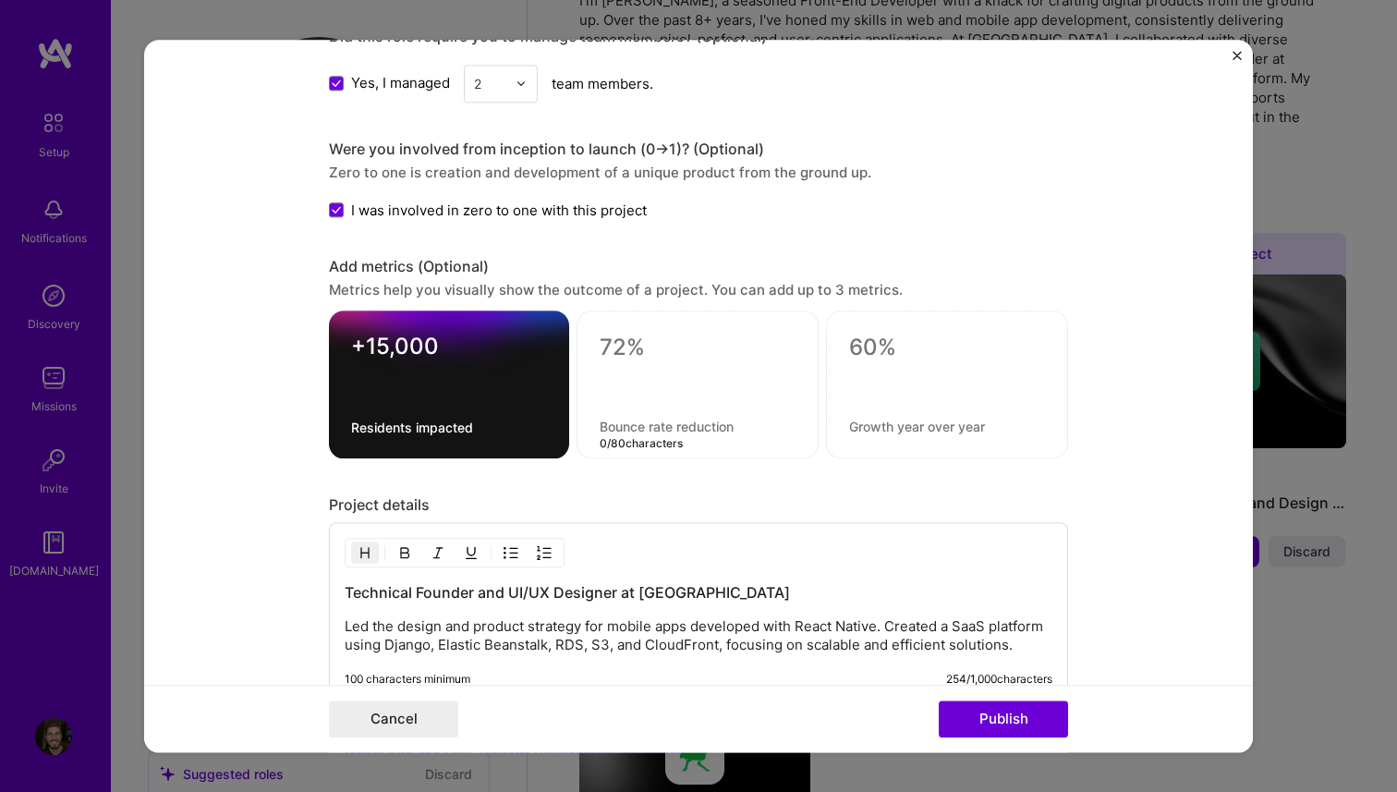
click at [627, 348] on textarea at bounding box center [698, 348] width 196 height 28
type textarea "43%"
click at [639, 429] on textarea at bounding box center [698, 427] width 196 height 18
type textarea "Traffic"
click at [601, 346] on textarea "43%" at bounding box center [698, 352] width 196 height 36
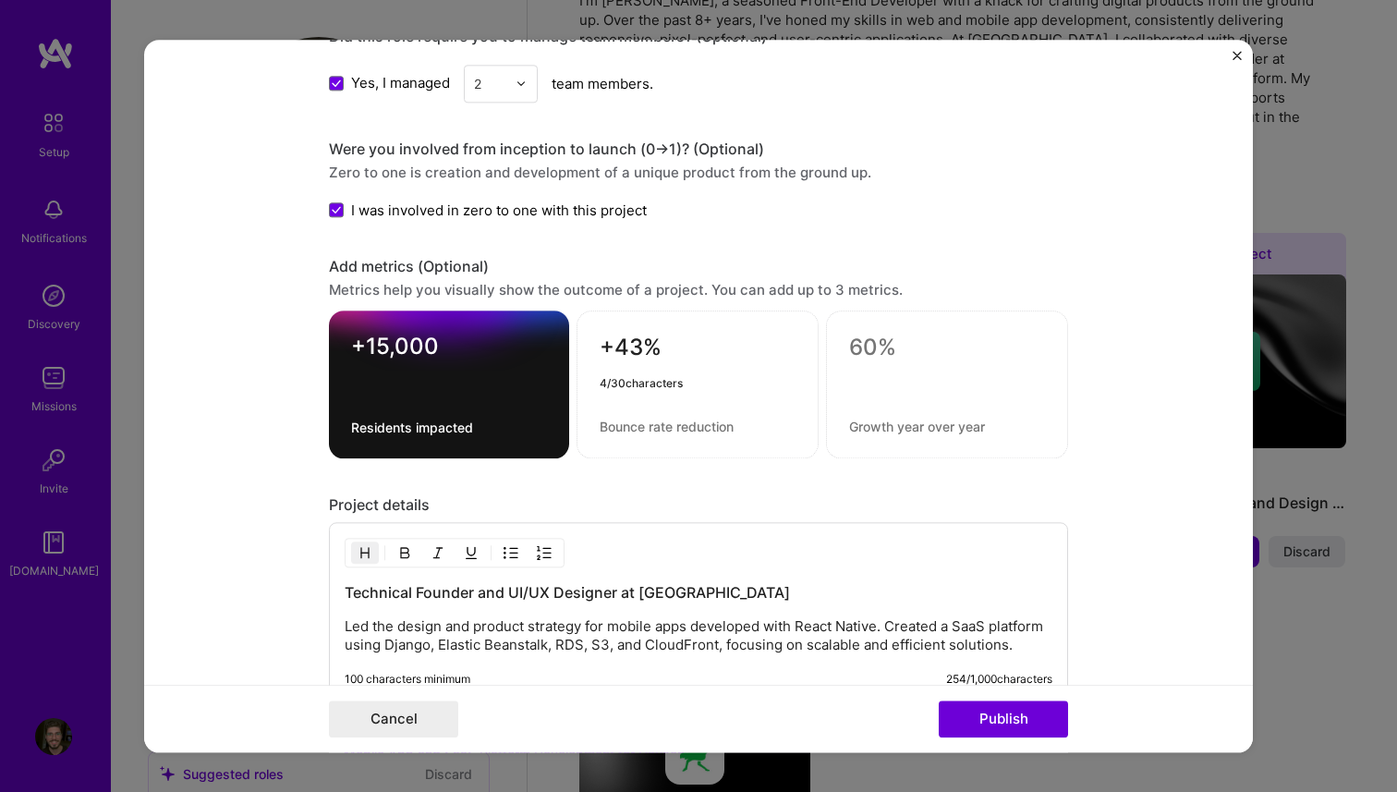
type textarea "43%"
click at [615, 422] on textarea at bounding box center [698, 427] width 196 height 18
type textarea "I"
type textarea "Efficience increase"
click at [415, 425] on textarea "Residents impacted" at bounding box center [449, 428] width 196 height 18
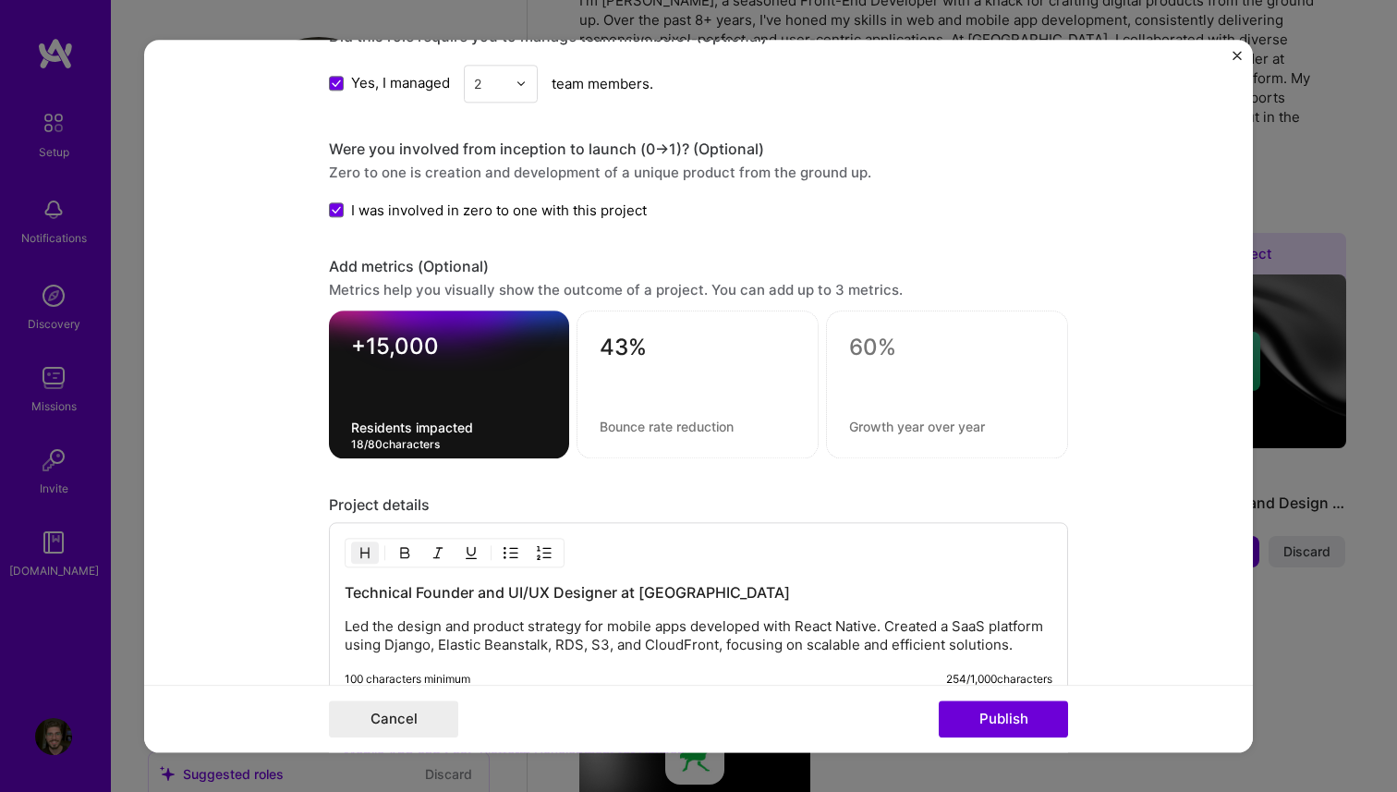
click at [643, 426] on textarea at bounding box center [698, 427] width 196 height 18
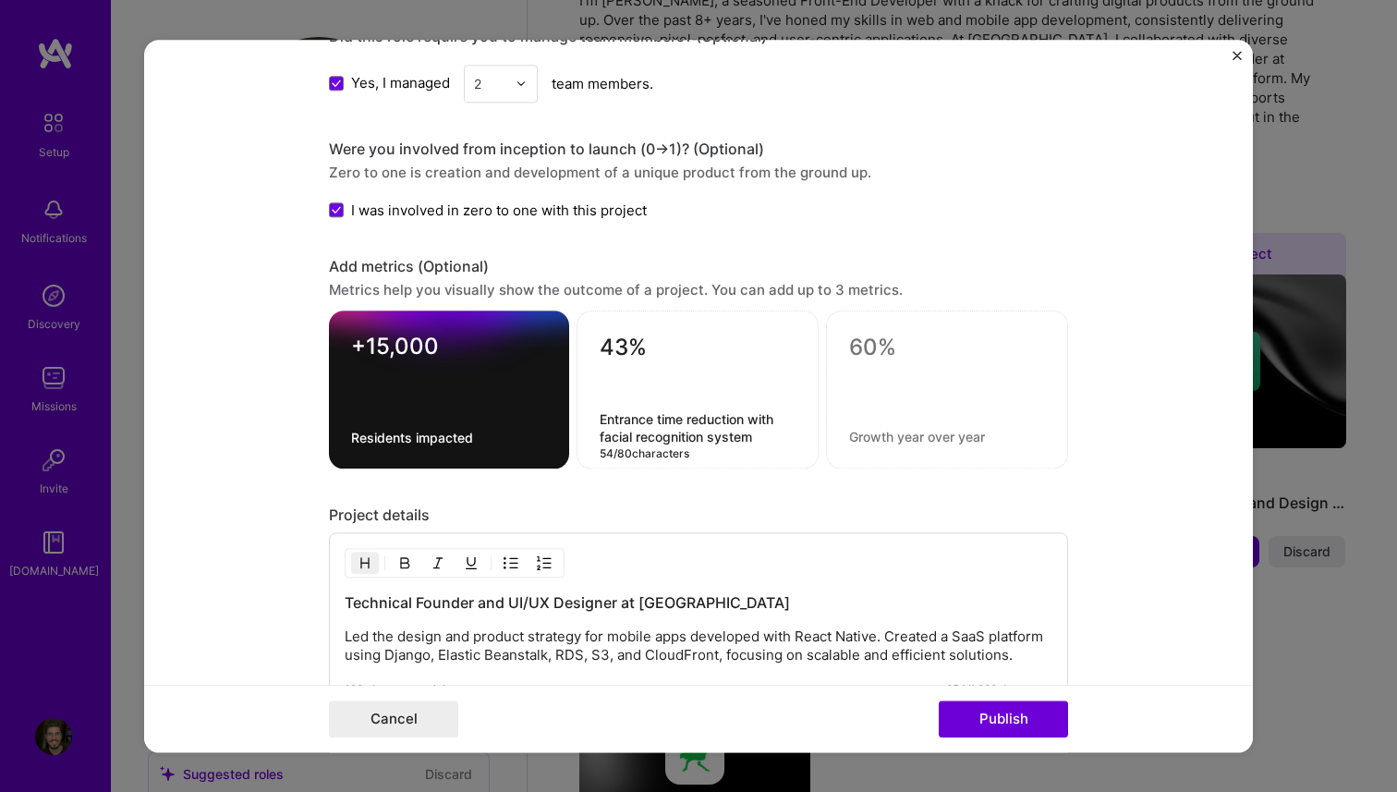
type textarea "Entrance time reduction with facial recognition system"
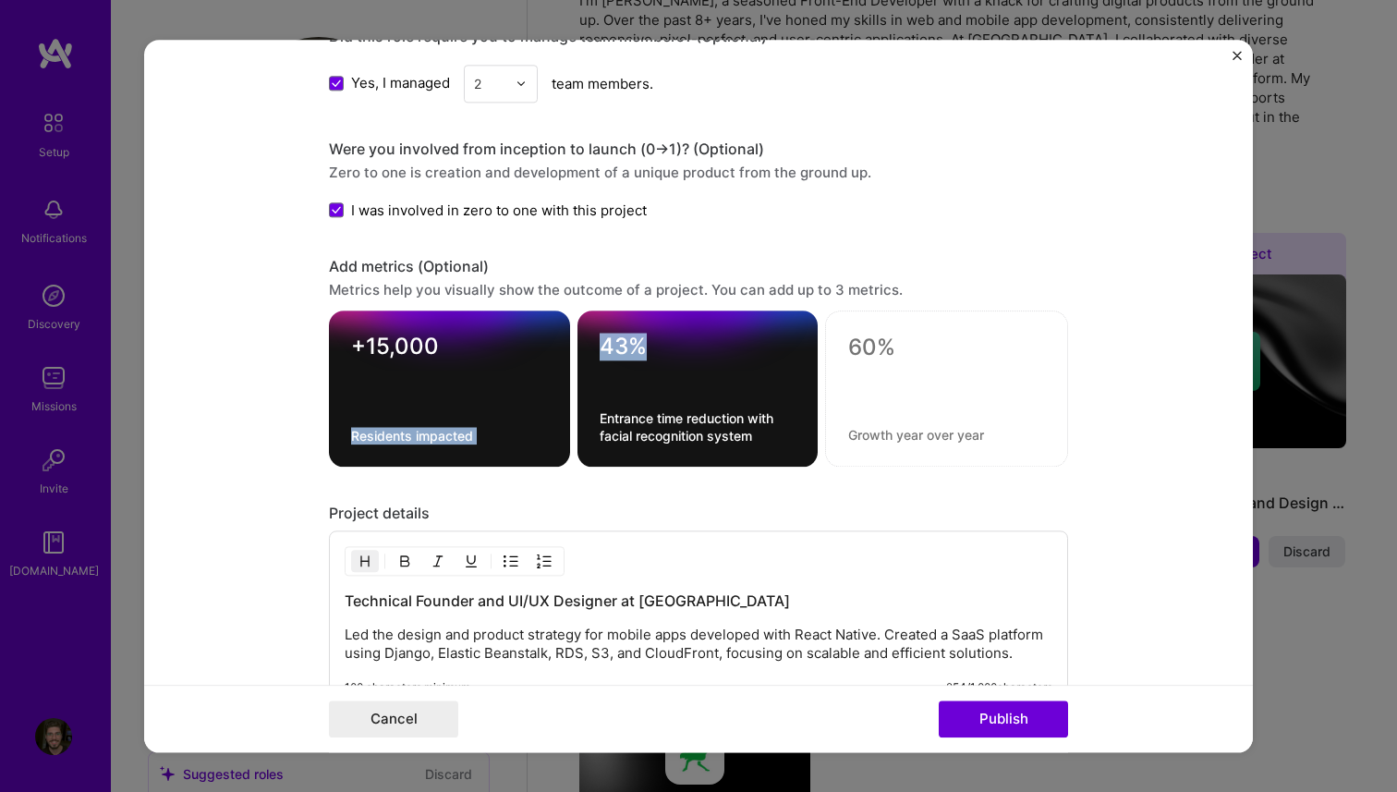
drag, startPoint x: 676, startPoint y: 400, endPoint x: 579, endPoint y: 387, distance: 97.9
click at [539, 390] on div "+15,000 Residents impacted 43% Entrance time reduction with facial recognition …" at bounding box center [698, 389] width 739 height 156
click at [647, 385] on div at bounding box center [698, 378] width 197 height 19
drag, startPoint x: 689, startPoint y: 385, endPoint x: 456, endPoint y: 369, distance: 234.4
click at [453, 369] on div "+15,000 Residents impacted 43% Entrance time reduction with facial recognition …" at bounding box center [698, 389] width 739 height 156
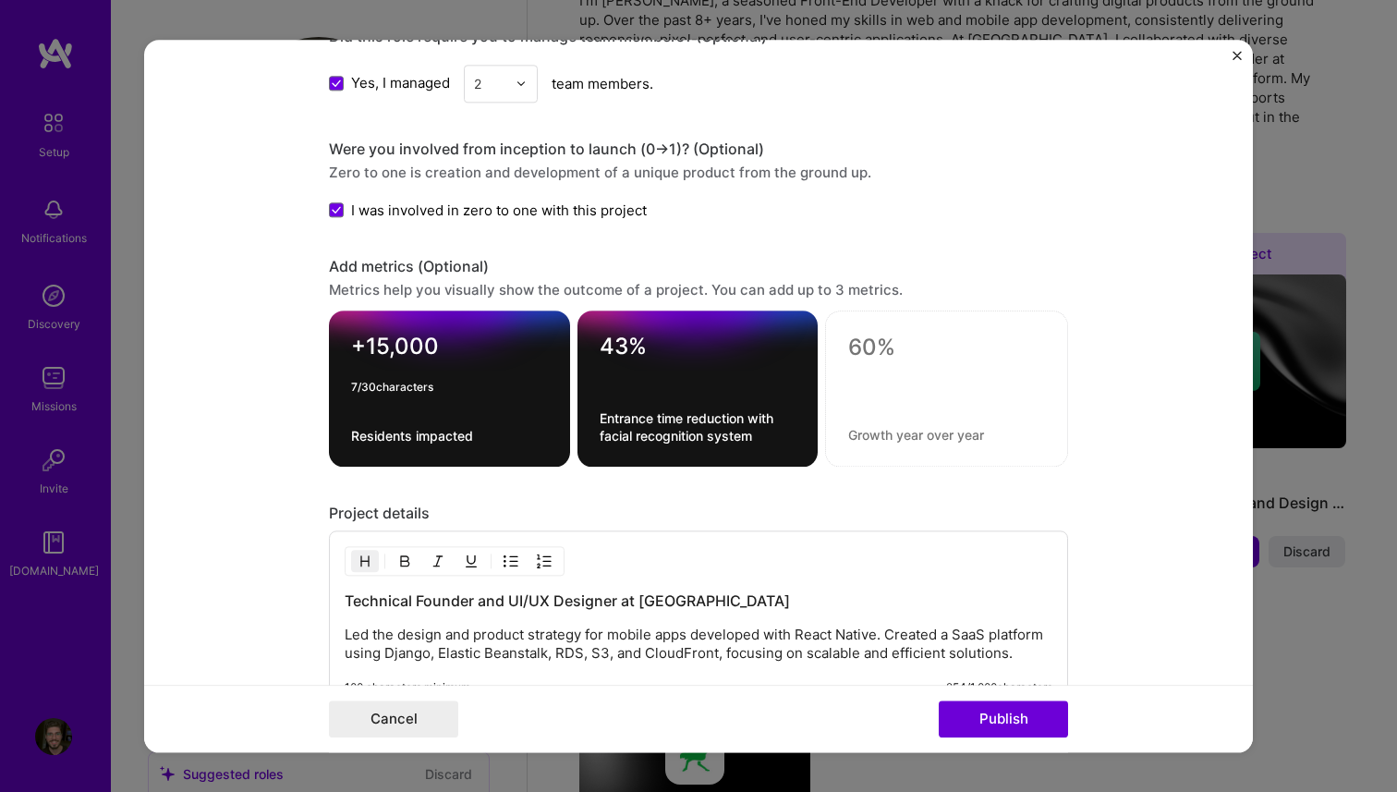
click at [456, 369] on textarea "+15,000" at bounding box center [449, 351] width 197 height 36
click at [600, 279] on div "Add metrics (Optional) Metrics help you visually show the outcome of a project.…" at bounding box center [698, 362] width 739 height 210
click at [872, 348] on textarea at bounding box center [946, 348] width 197 height 28
type textarea "+2M"
click at [891, 436] on textarea at bounding box center [946, 435] width 197 height 18
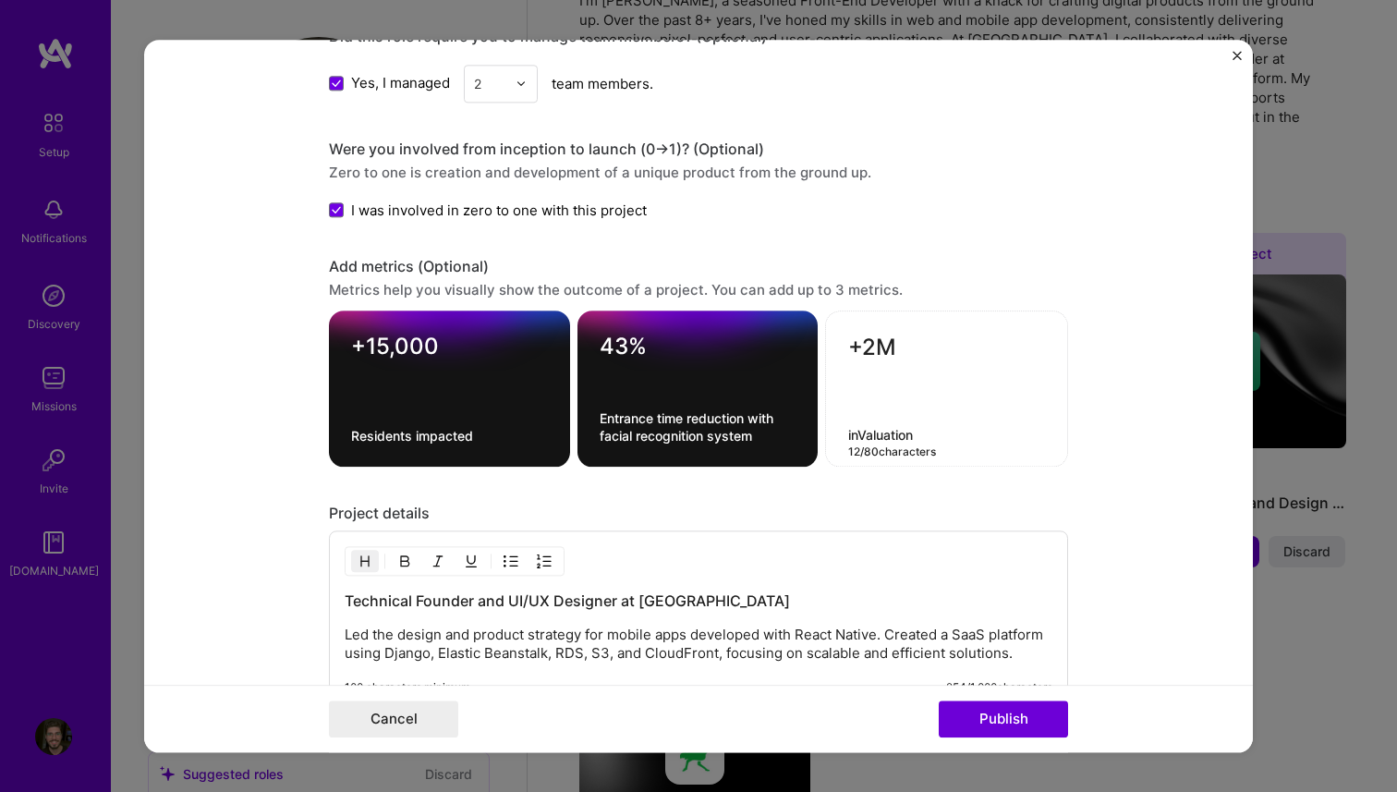
type textarea "in Valuation"
type textarea "Valuation (BRL)"
click at [980, 502] on div "Editing suggested project This project is suggested based on your LinkedIn, res…" at bounding box center [698, 6] width 739 height 2433
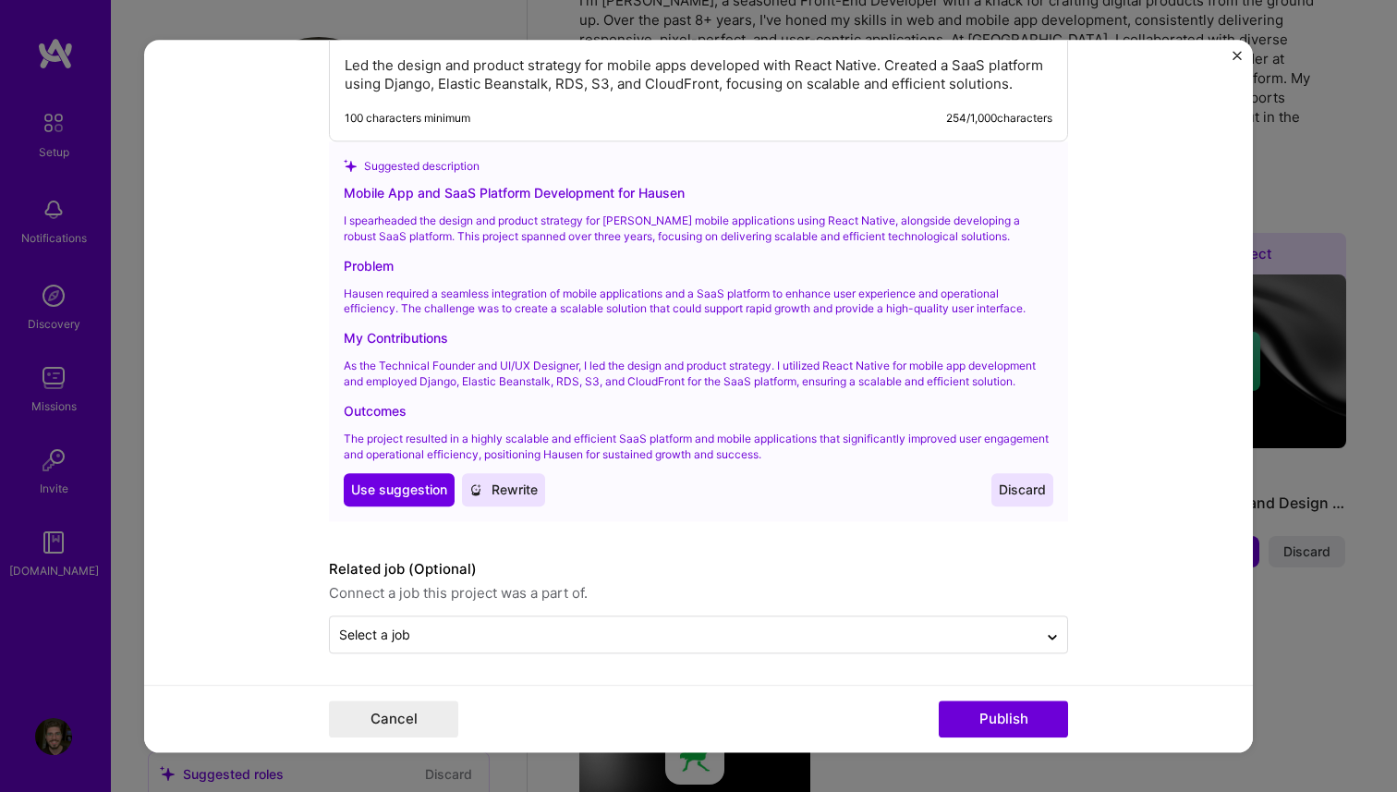
scroll to position [1858, 0]
click at [407, 498] on span "Use suggestion" at bounding box center [399, 489] width 96 height 18
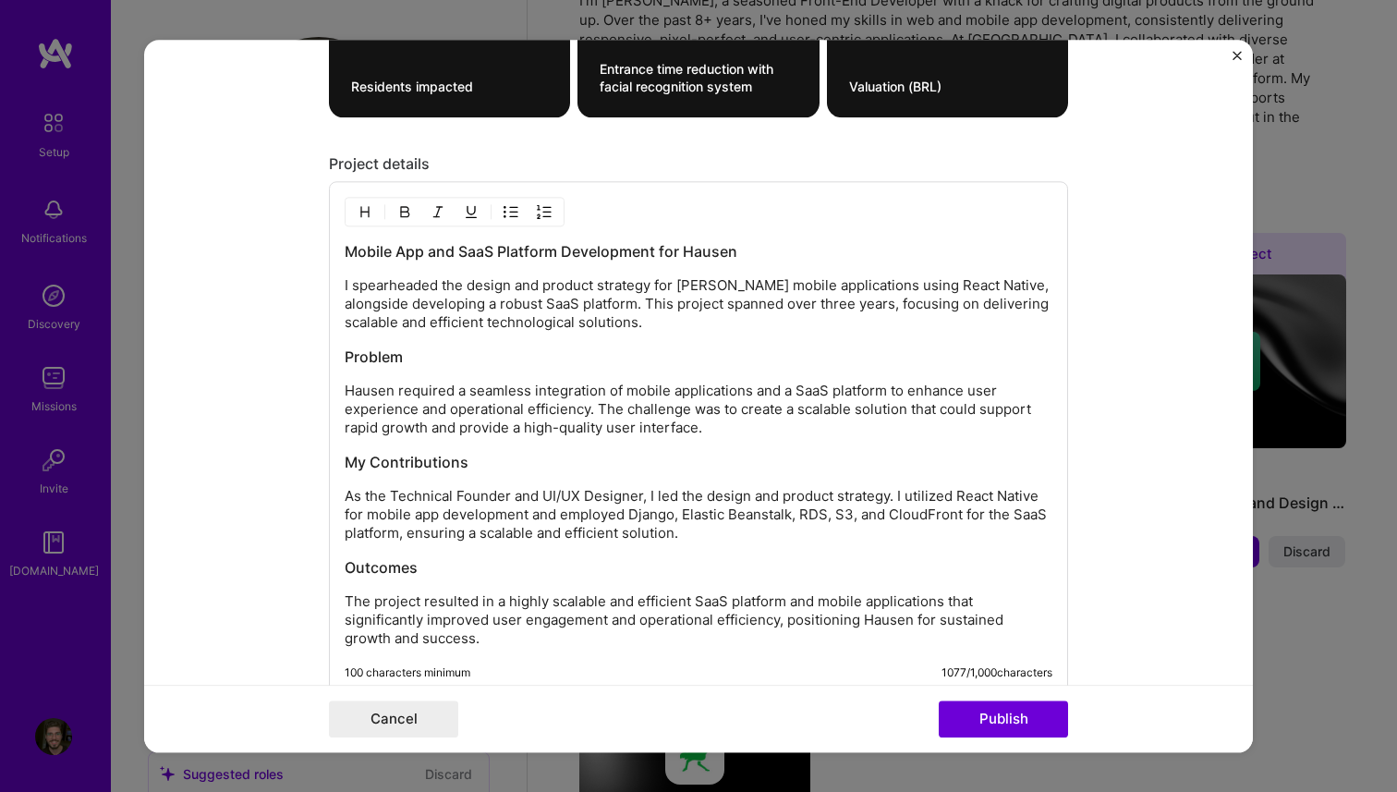
scroll to position [1631, 0]
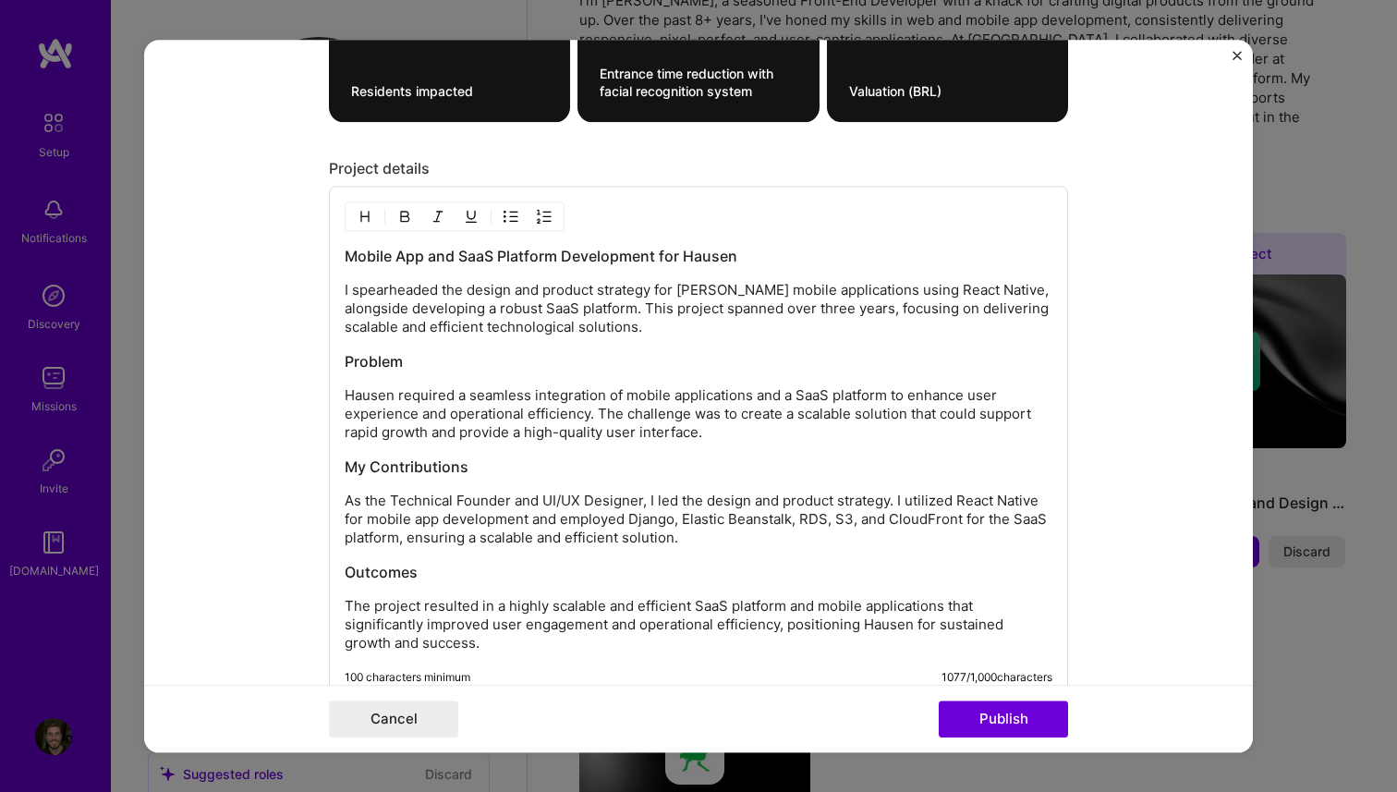
click at [579, 414] on p "Hausen required a seamless integration of mobile applications and a SaaS platfo…" at bounding box center [699, 413] width 708 height 55
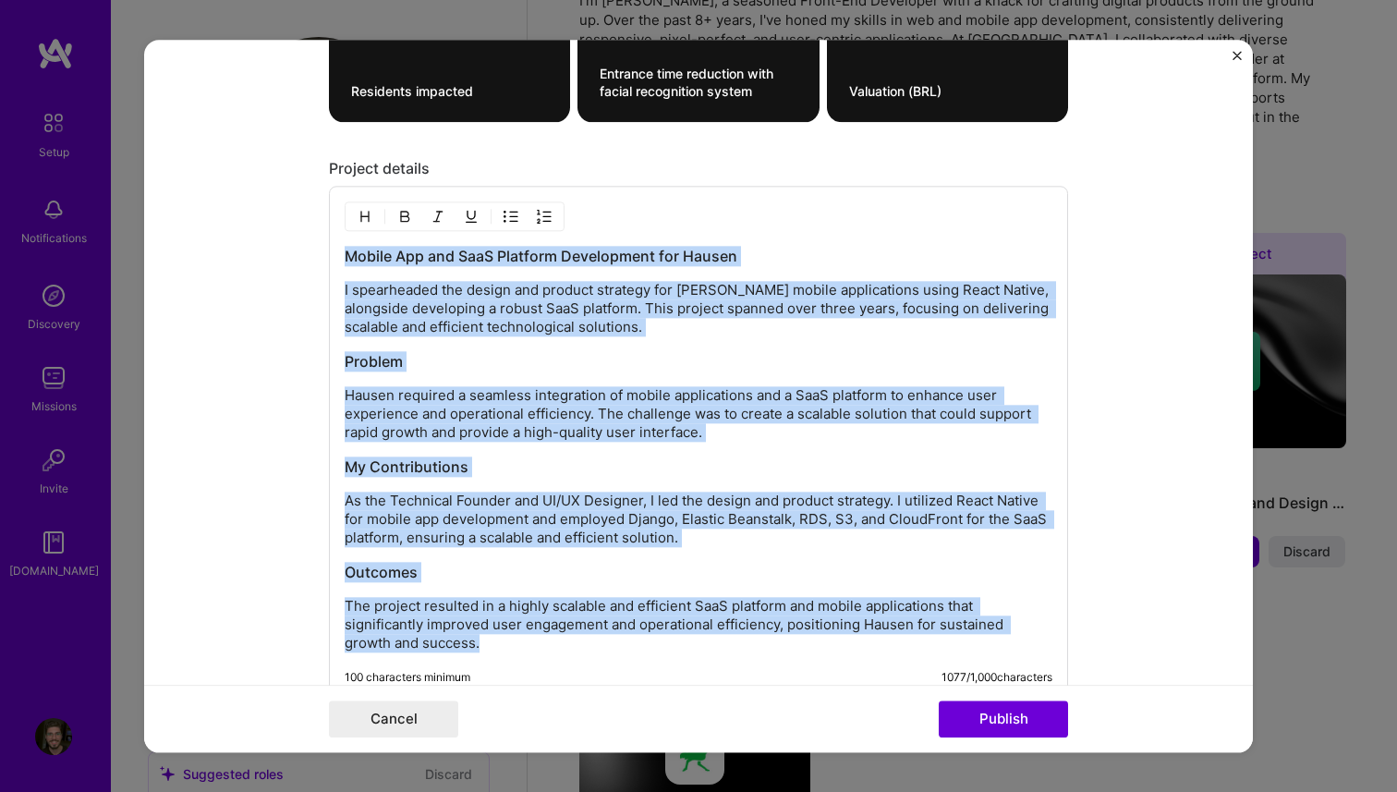
copy div "Mobile App and SaaS Platform Development for Hausen I spearheaded the design an…"
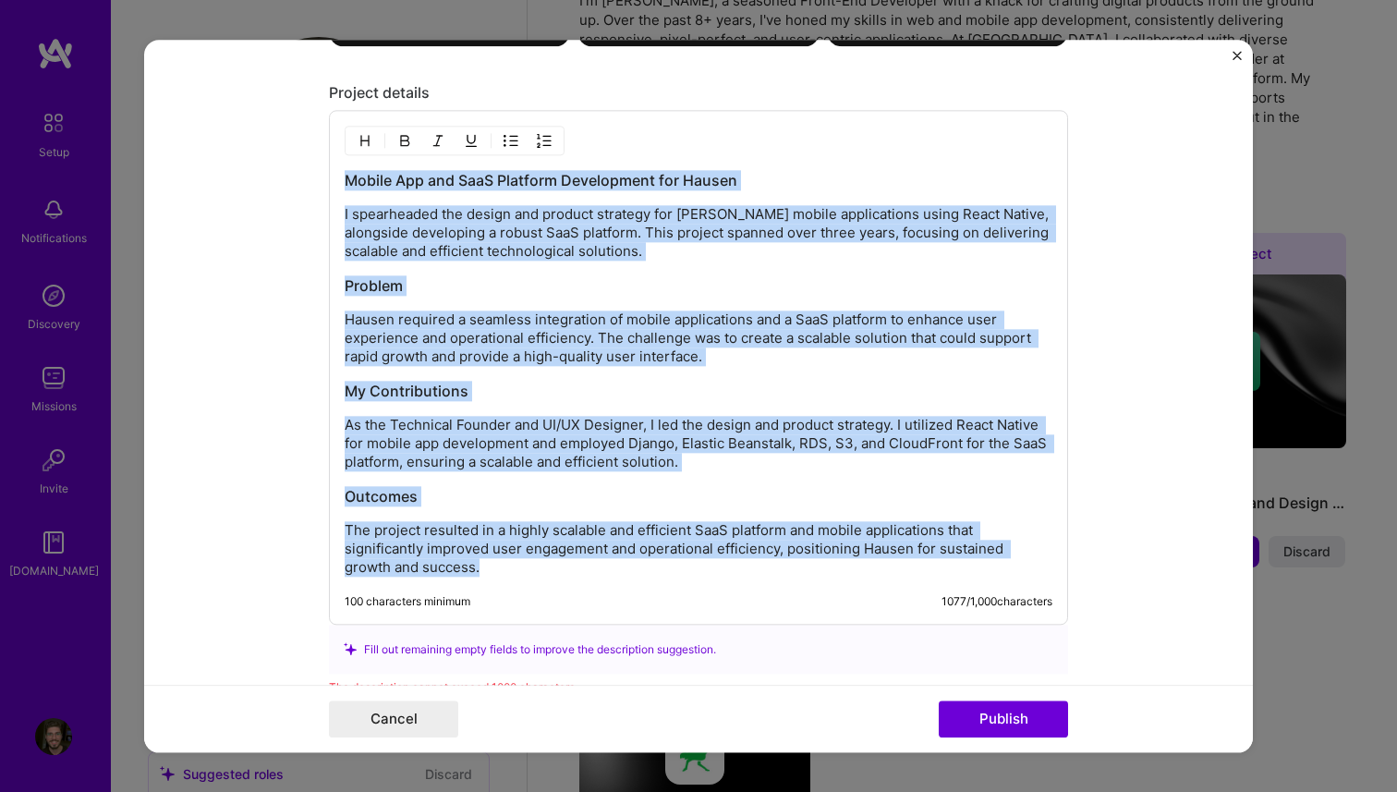
scroll to position [1706, 0]
click at [589, 281] on h3 "Problem" at bounding box center [699, 286] width 708 height 20
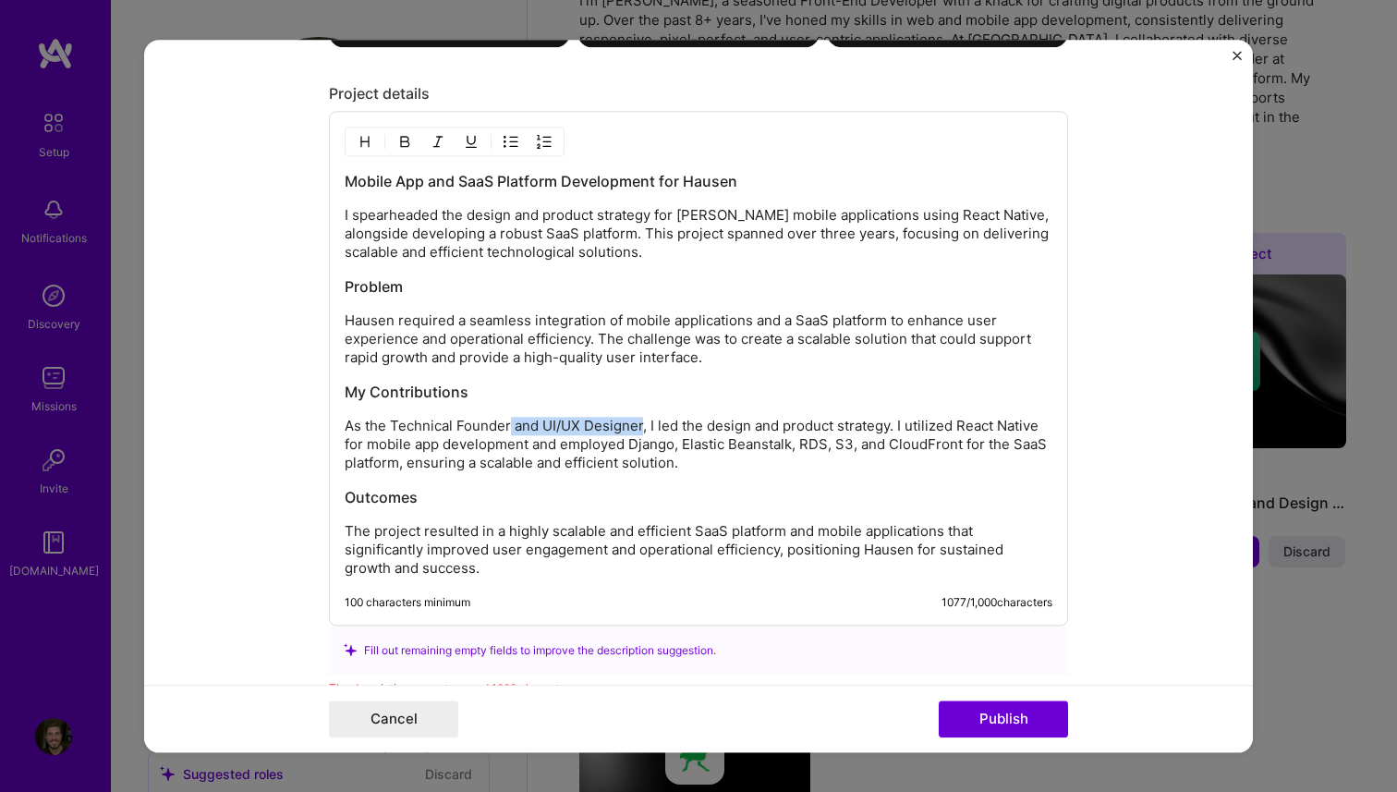
drag, startPoint x: 642, startPoint y: 427, endPoint x: 544, endPoint y: 426, distance: 98.0
click at [507, 433] on p "As the Technical Founder and UI/UX Designer, I led the design and product strat…" at bounding box center [699, 444] width 708 height 55
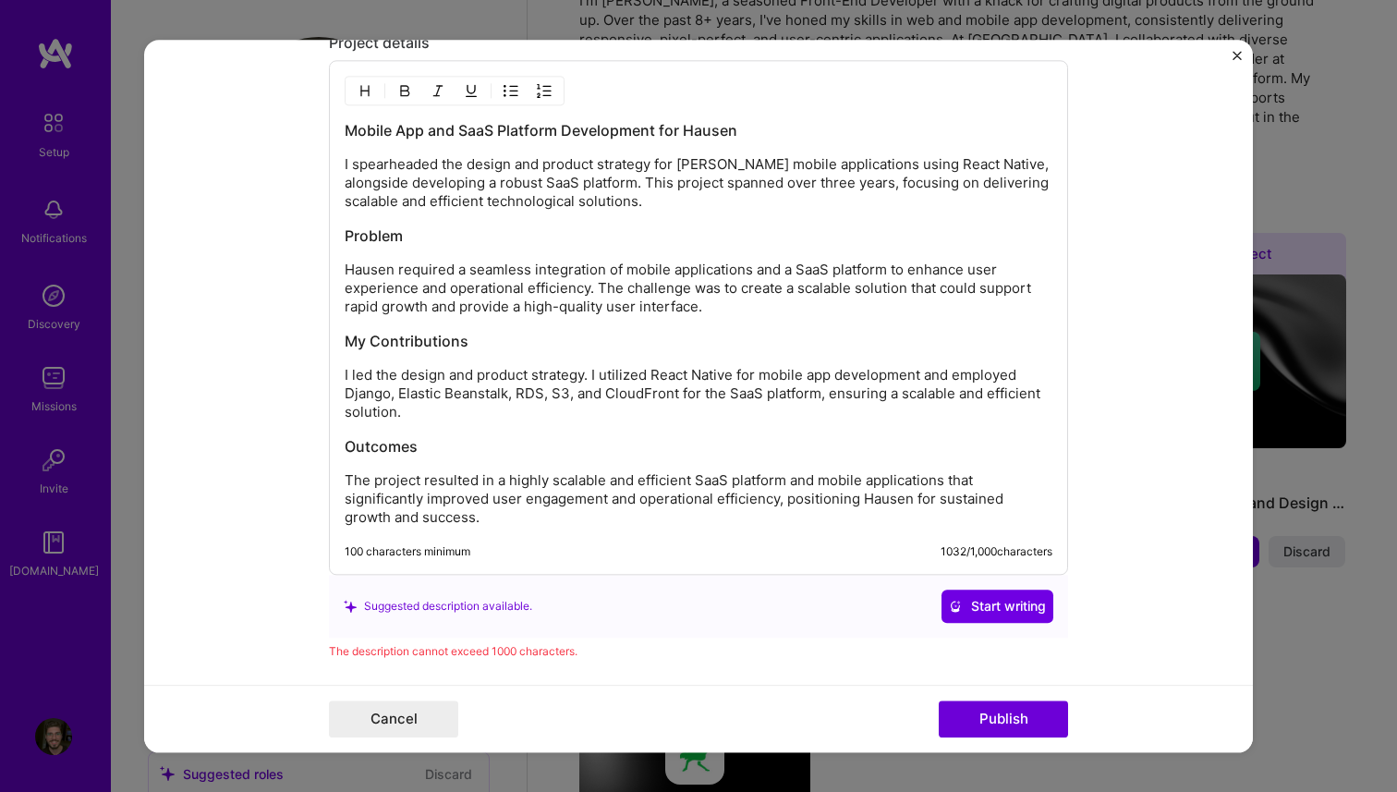
scroll to position [1751, 0]
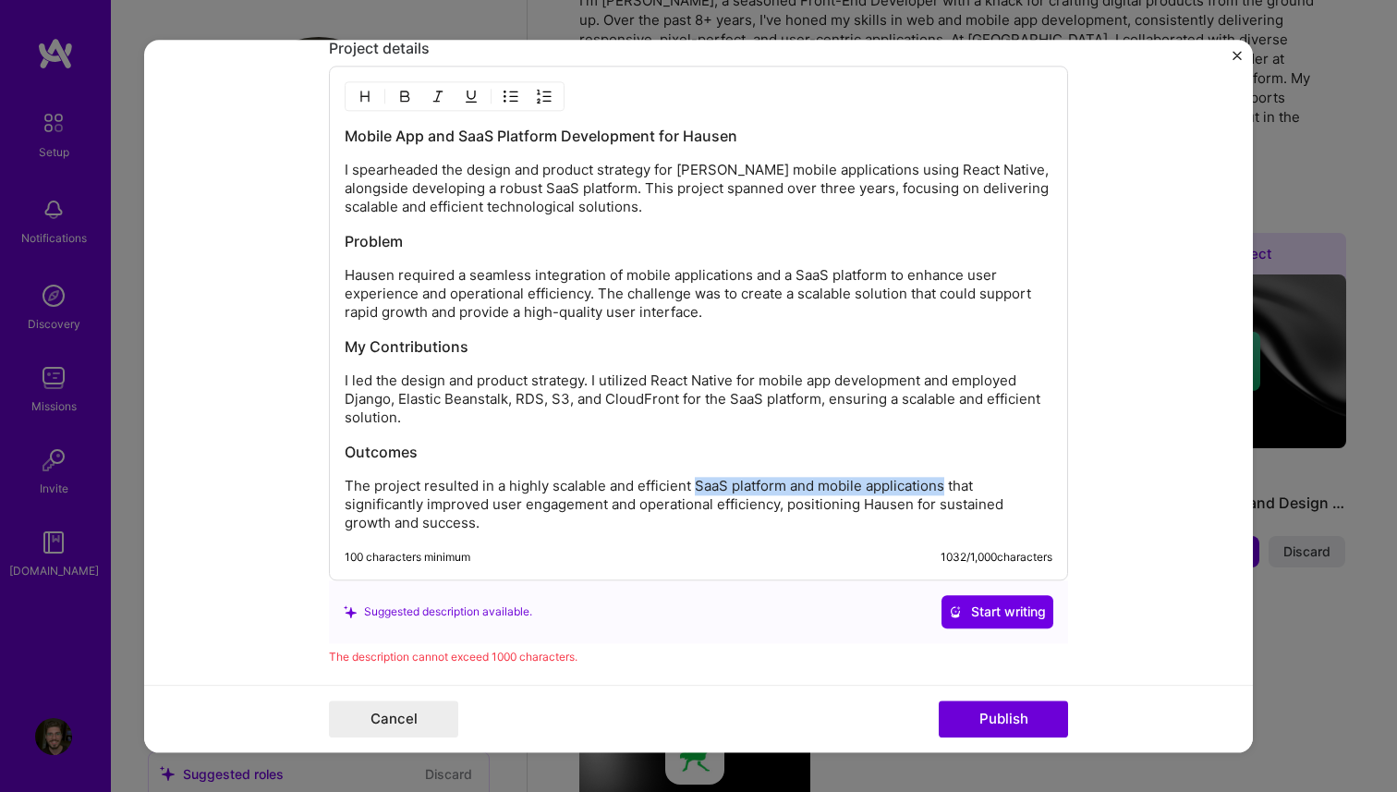
drag, startPoint x: 697, startPoint y: 487, endPoint x: 942, endPoint y: 484, distance: 244.9
click at [942, 484] on p "The project resulted in a highly scalable and efficient SaaS platform and mobil…" at bounding box center [699, 504] width 708 height 55
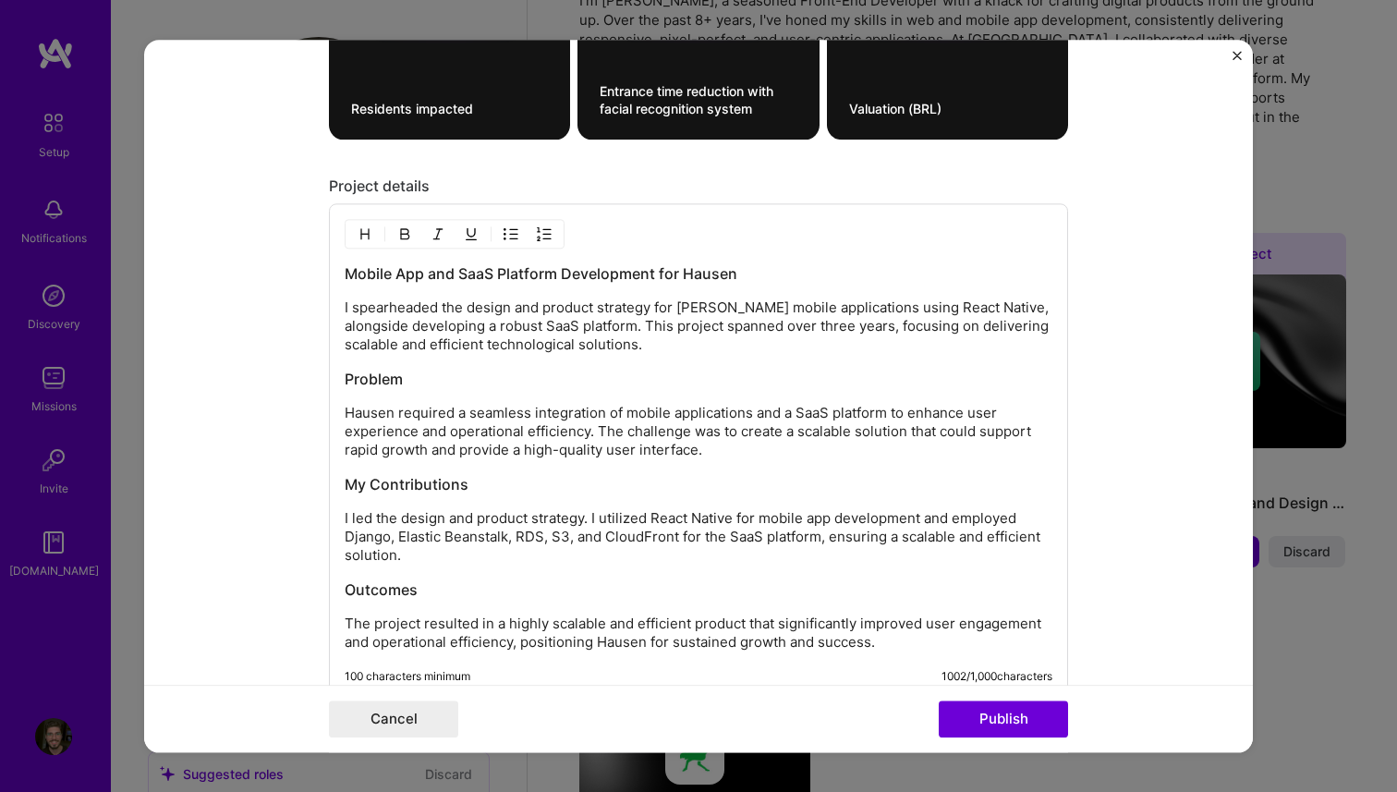
scroll to position [1610, 0]
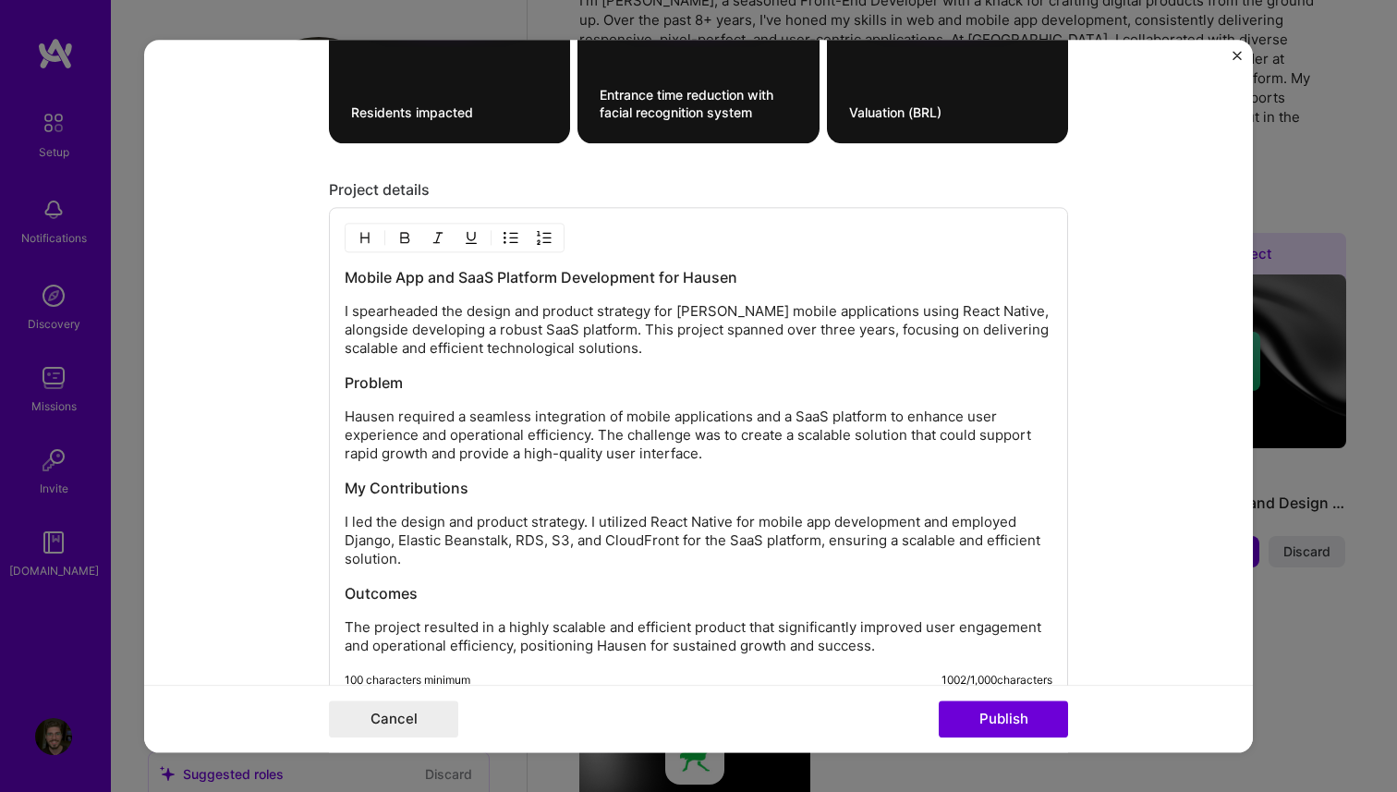
click at [990, 521] on p "I led the design and product strategy. I utilized React Native for mobile app d…" at bounding box center [699, 540] width 708 height 55
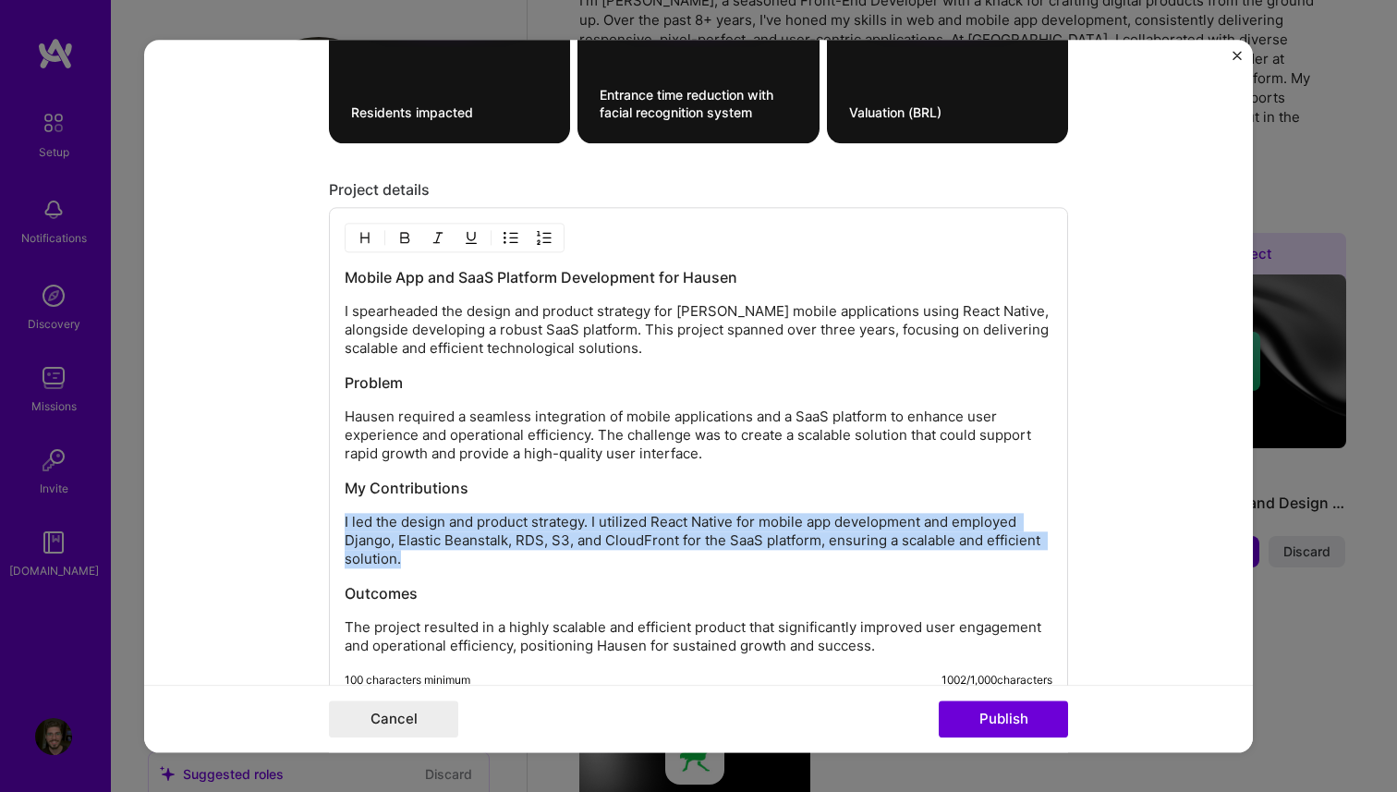
click at [990, 521] on p "I led the design and product strategy. I utilized React Native for mobile app d…" at bounding box center [699, 540] width 708 height 55
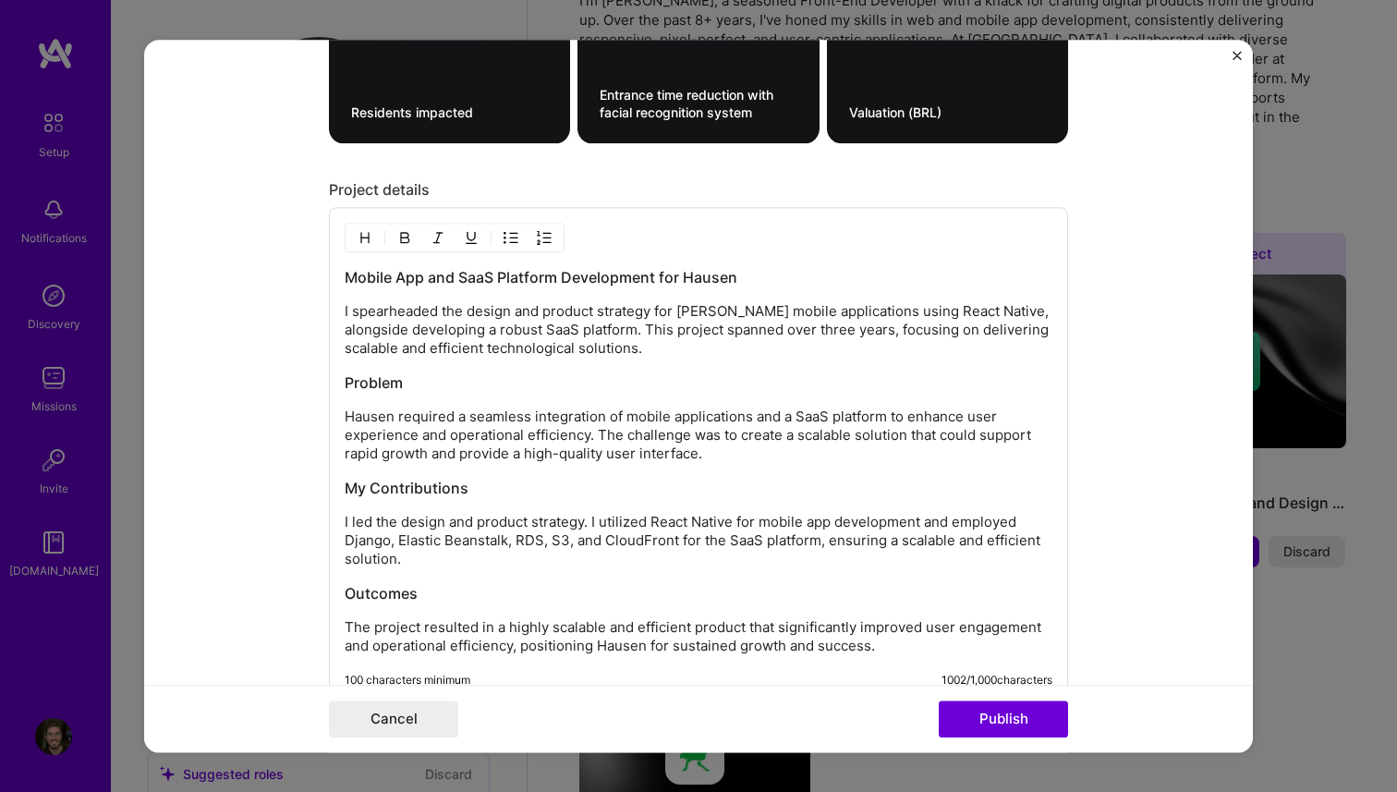
click at [983, 574] on div "Mobile App and SaaS Platform Development for Hausen I spearheaded the design an…" at bounding box center [699, 461] width 708 height 388
click at [987, 527] on p "I led the design and product strategy. I utilized React Native for mobile app d…" at bounding box center [699, 540] width 708 height 55
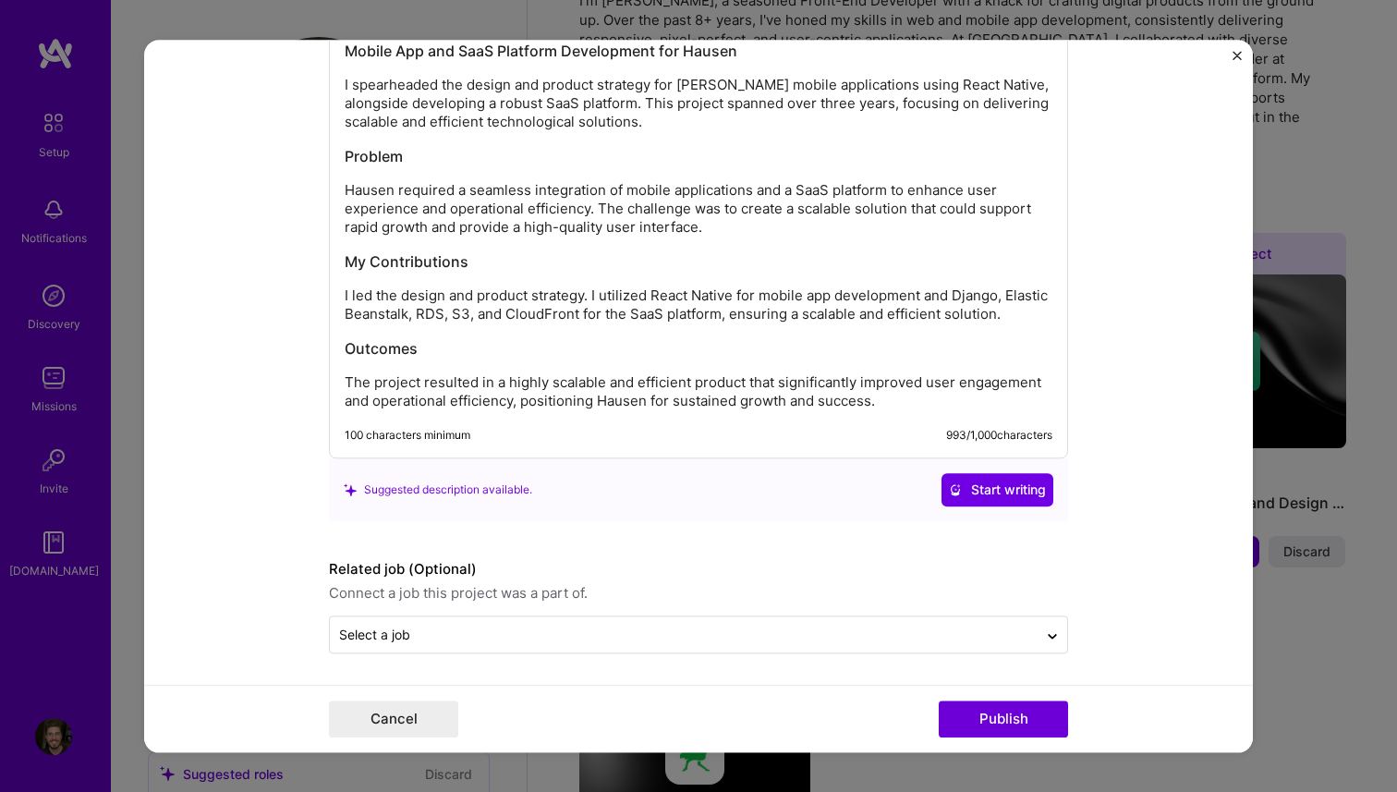
scroll to position [1840, 0]
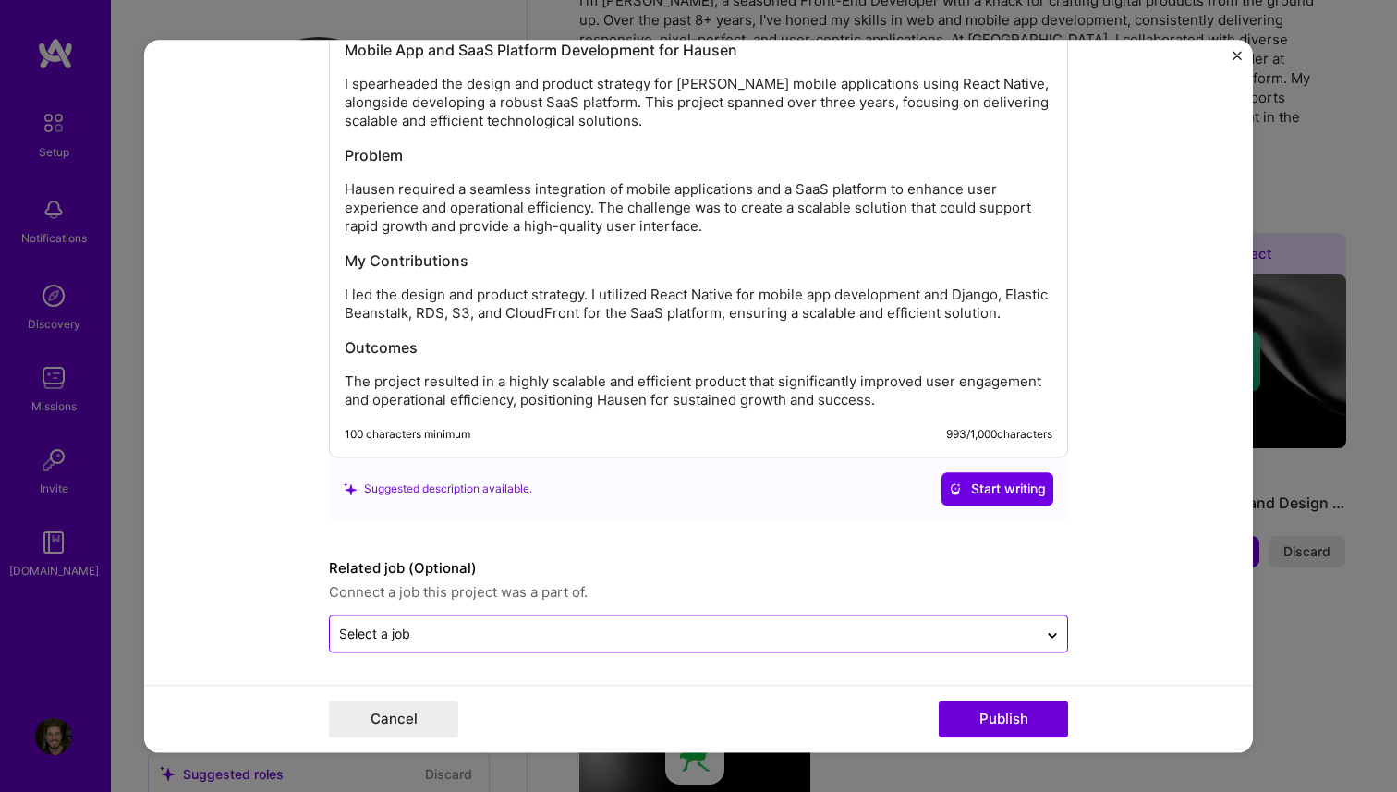
click at [671, 639] on input "text" at bounding box center [683, 633] width 689 height 19
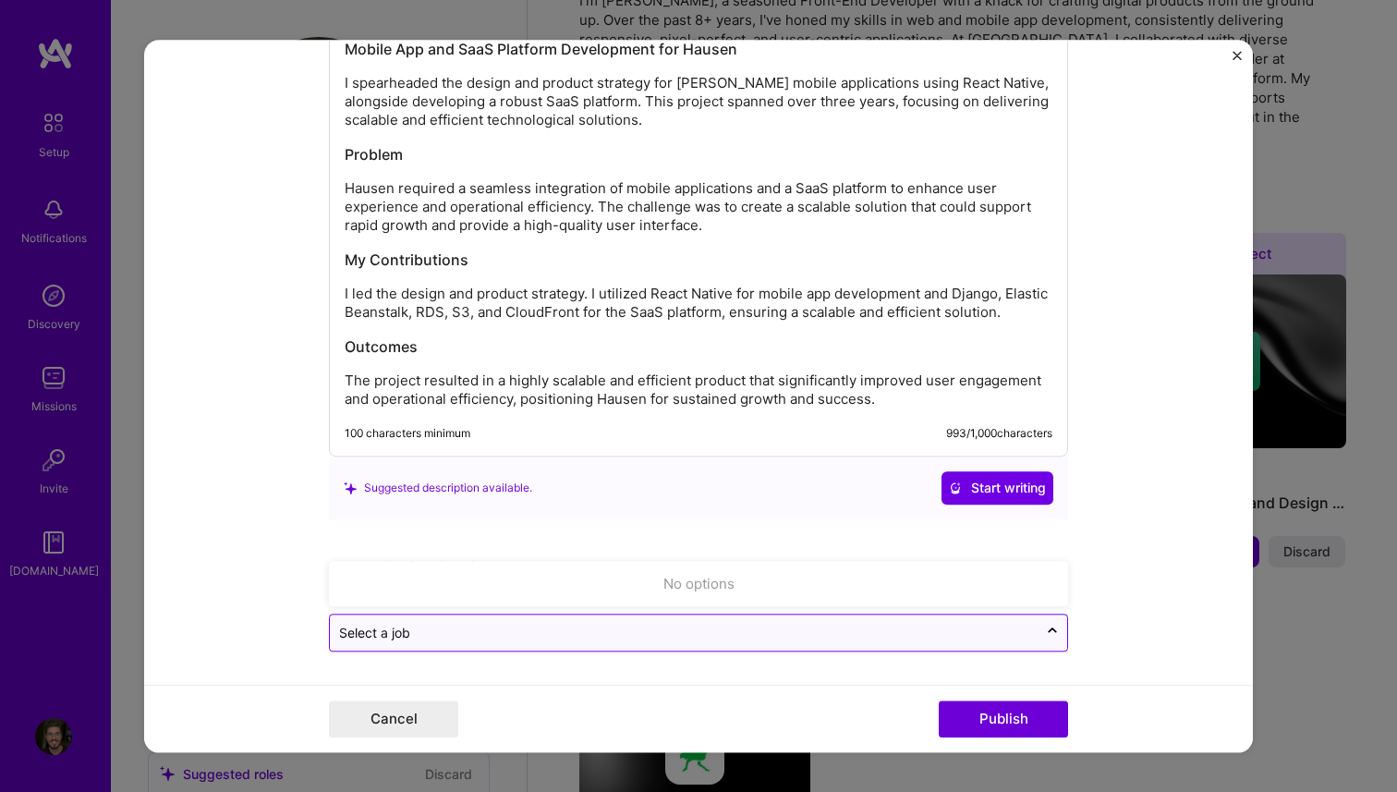
click at [673, 638] on input "text" at bounding box center [683, 632] width 689 height 19
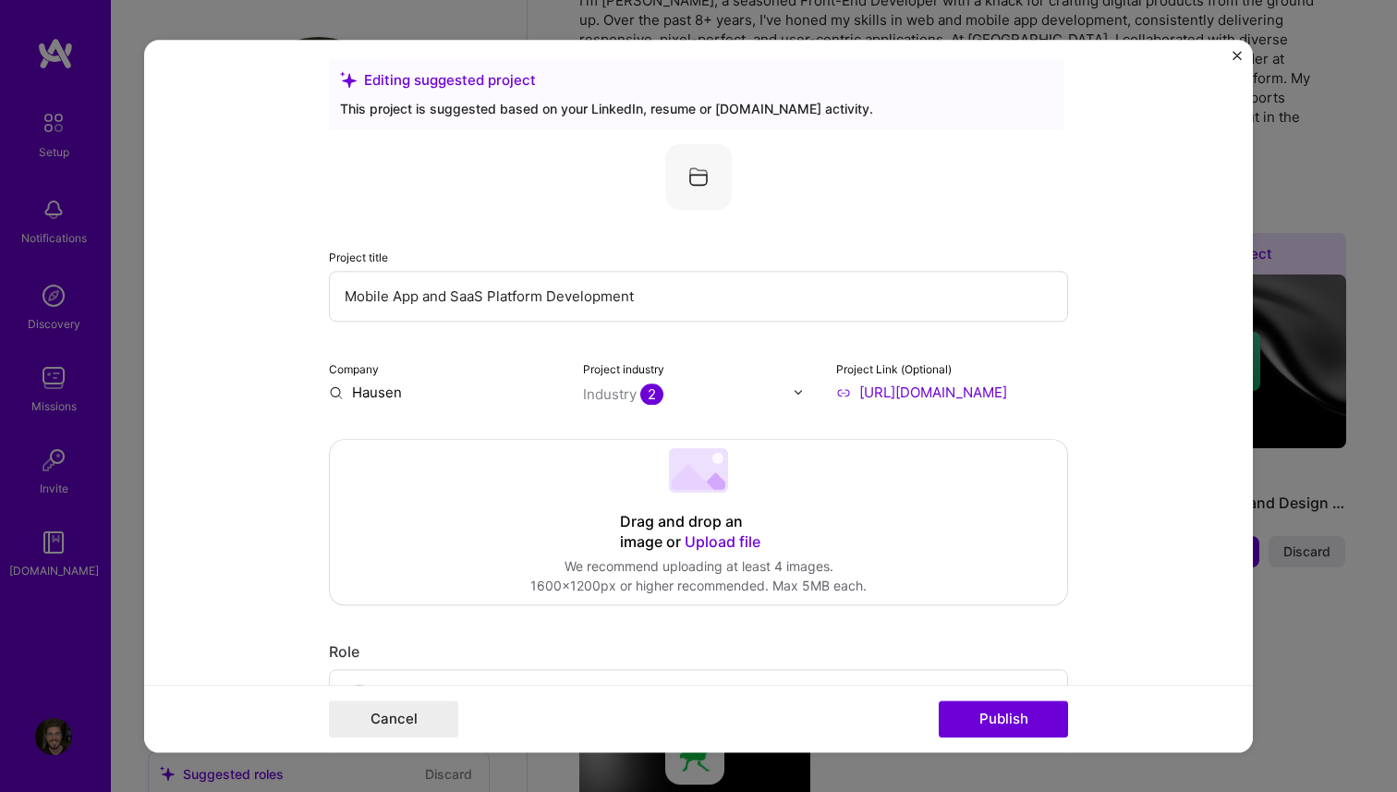
scroll to position [0, 0]
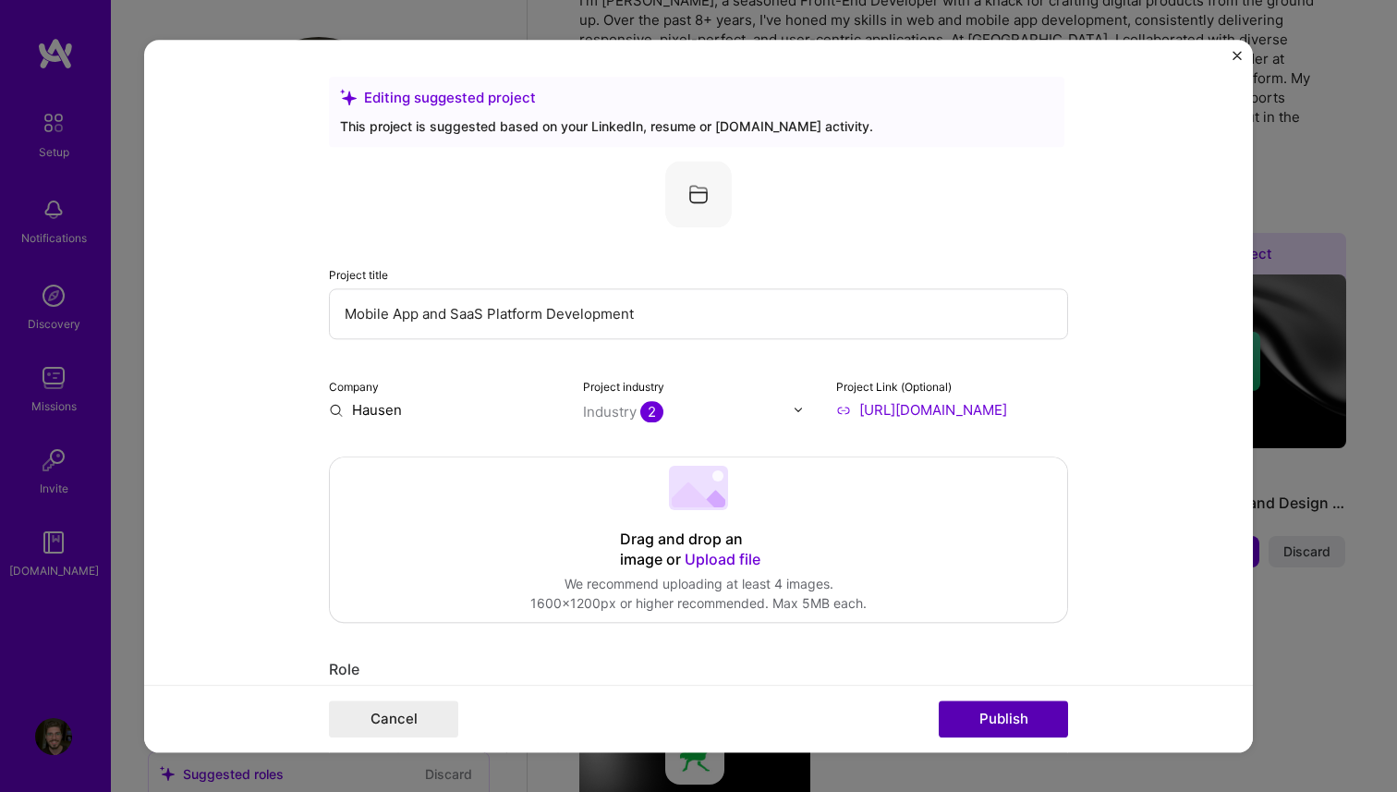
click at [999, 715] on button "Publish" at bounding box center [1003, 719] width 129 height 37
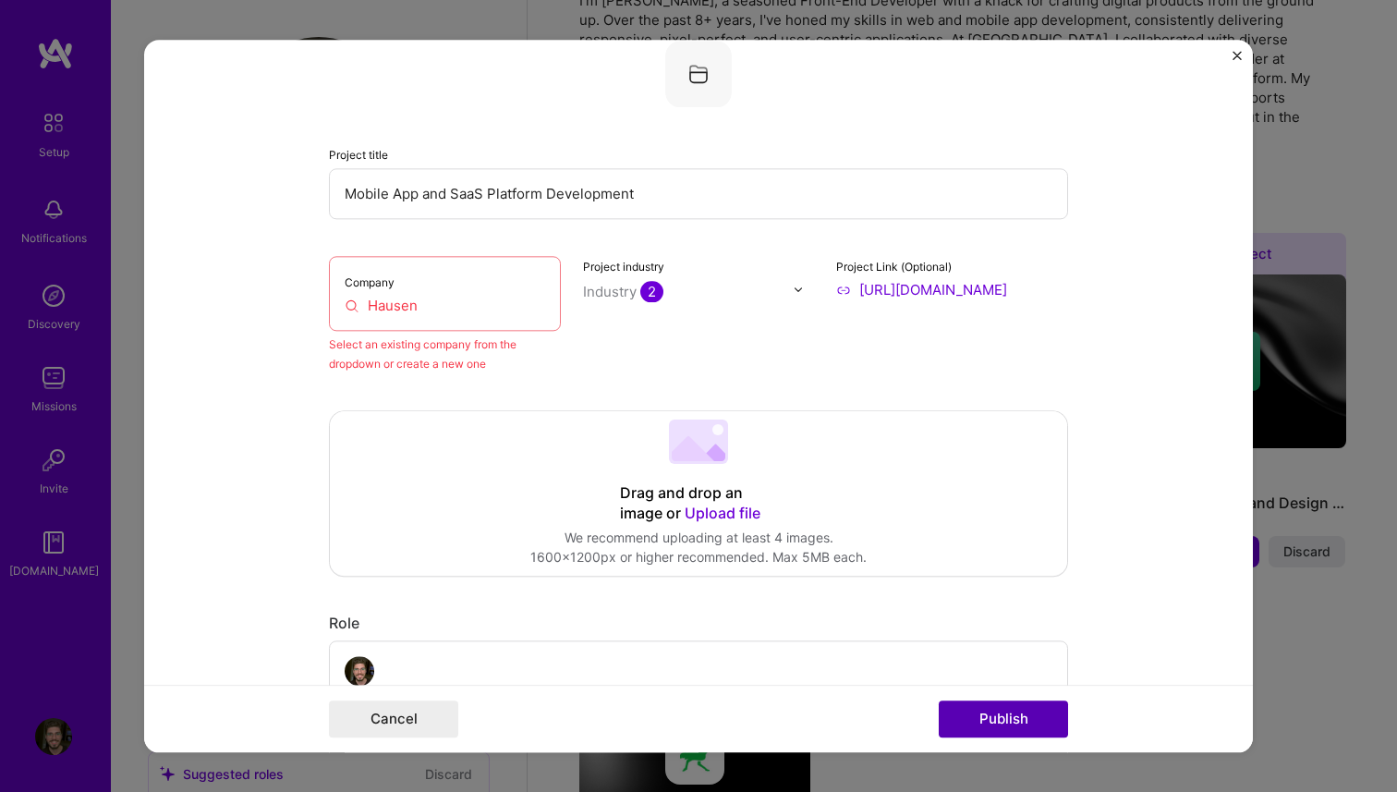
scroll to position [121, 0]
click at [475, 318] on div "Company Hausen" at bounding box center [445, 292] width 232 height 75
click at [461, 305] on input "Hausen" at bounding box center [445, 304] width 201 height 19
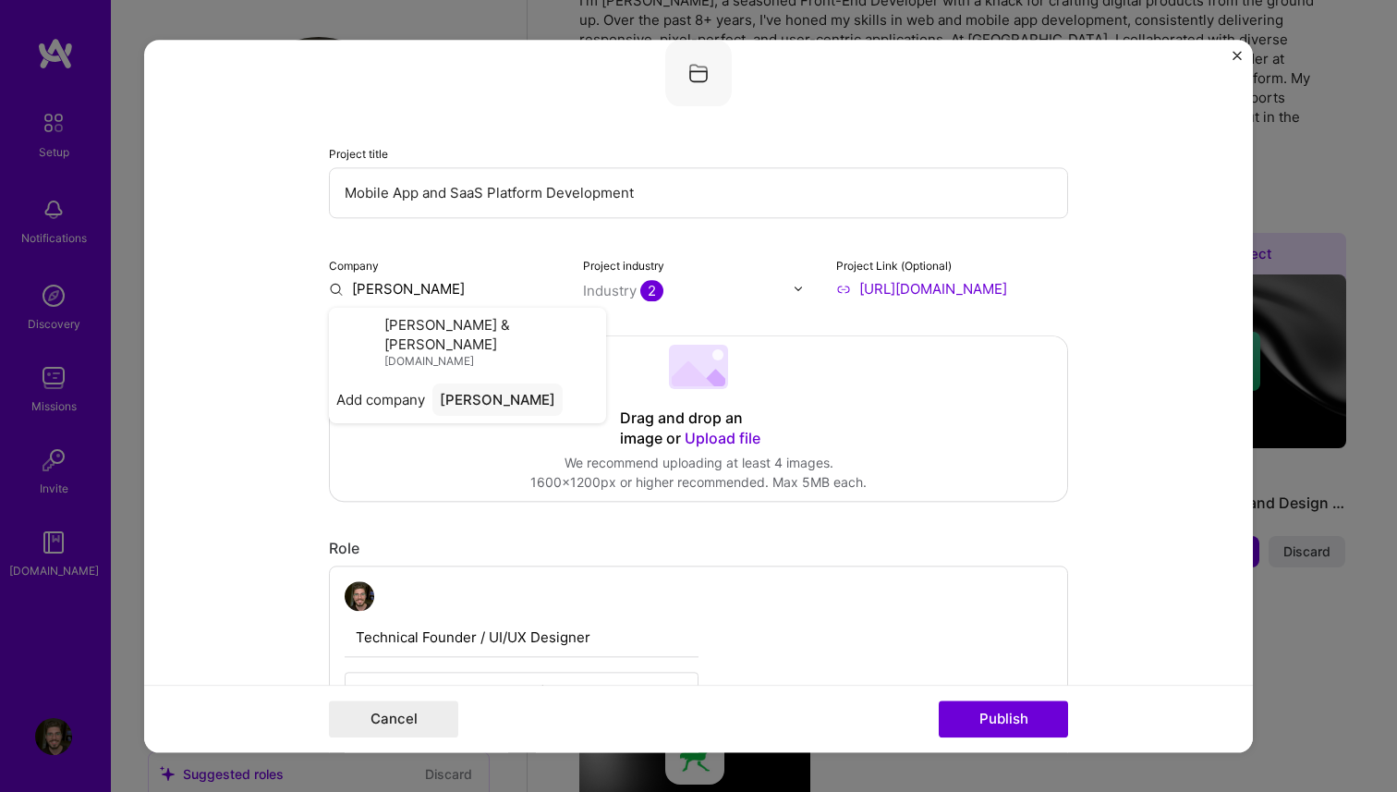
type input "Hausen"
click at [446, 339] on div "Hausen" at bounding box center [466, 331] width 66 height 32
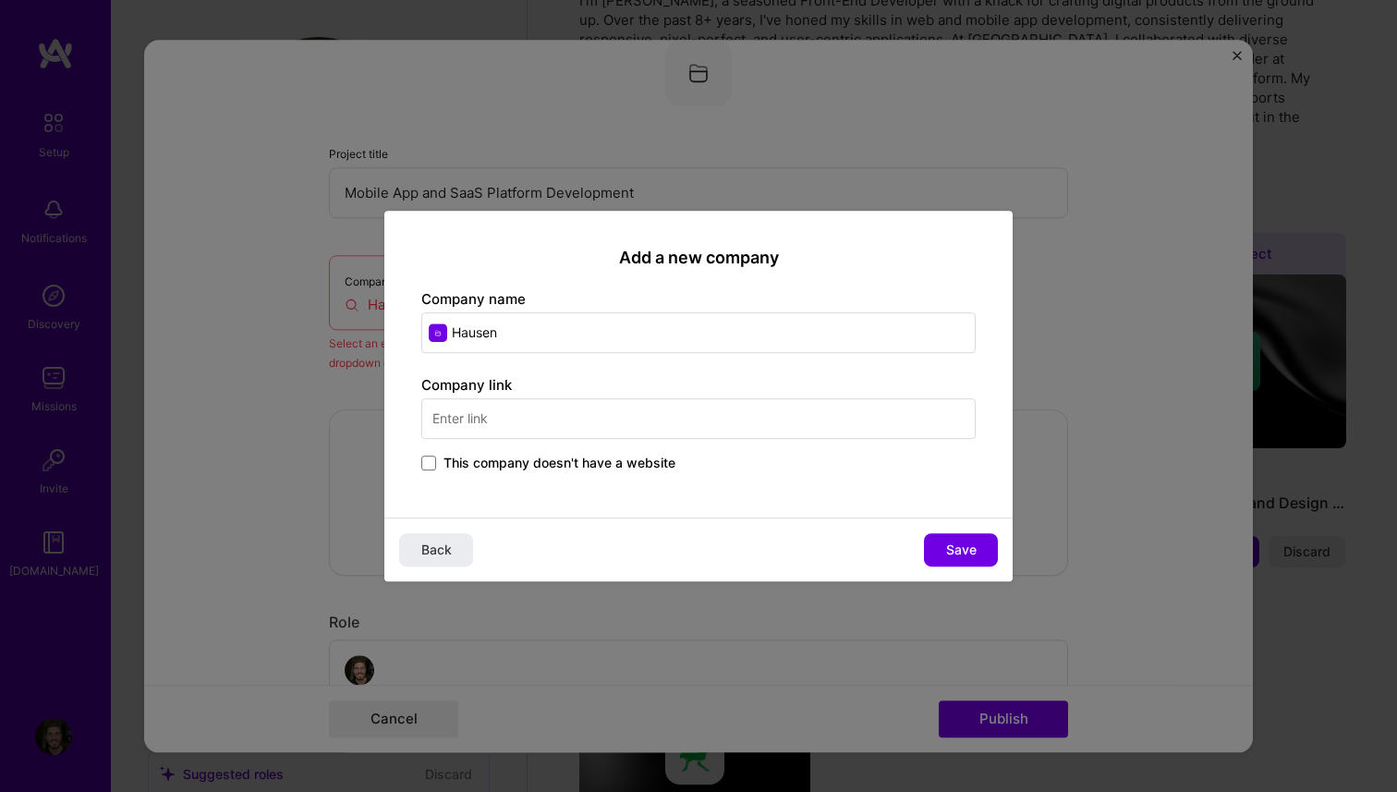
click at [573, 417] on input "text" at bounding box center [698, 418] width 555 height 41
type input "https://hausen.app"
click at [957, 552] on span "Save" at bounding box center [961, 550] width 30 height 18
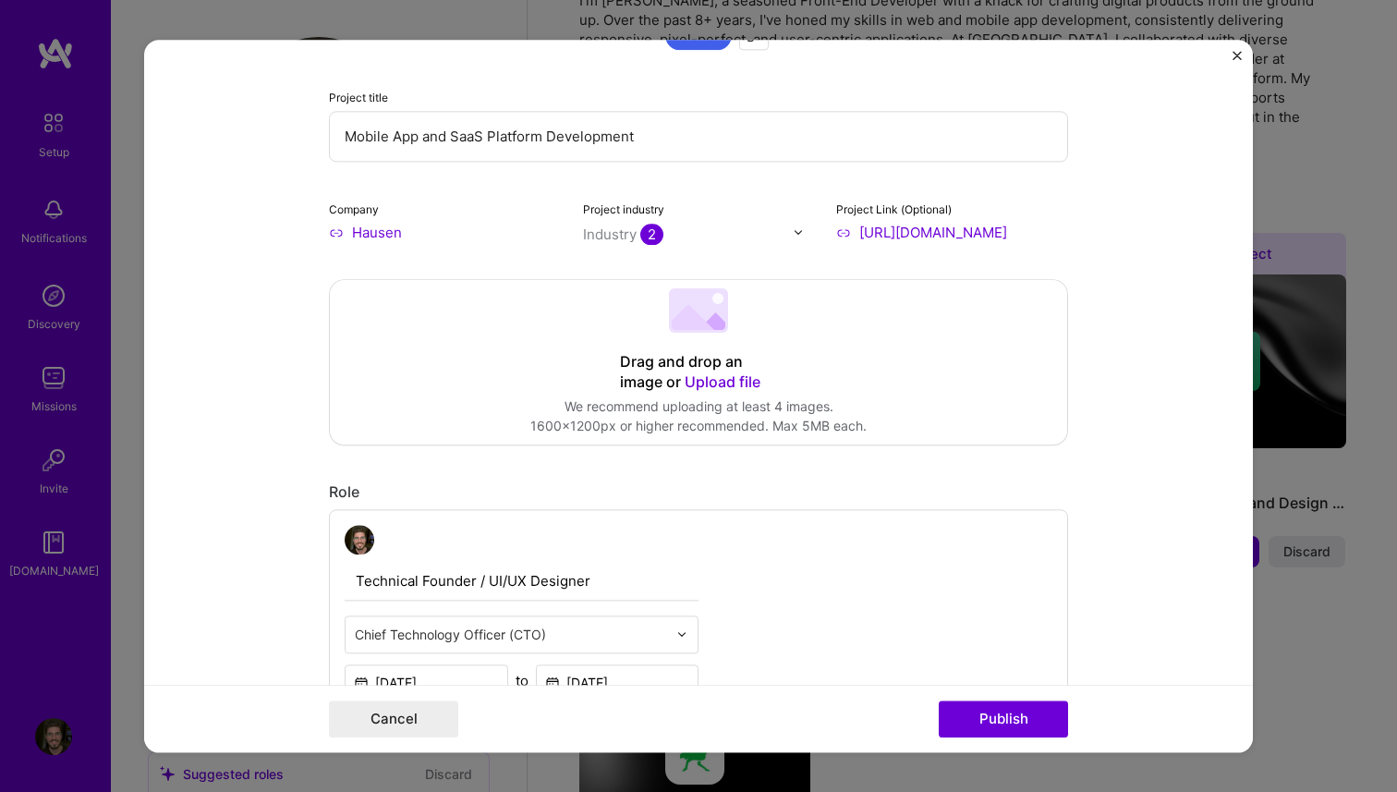
scroll to position [196, 0]
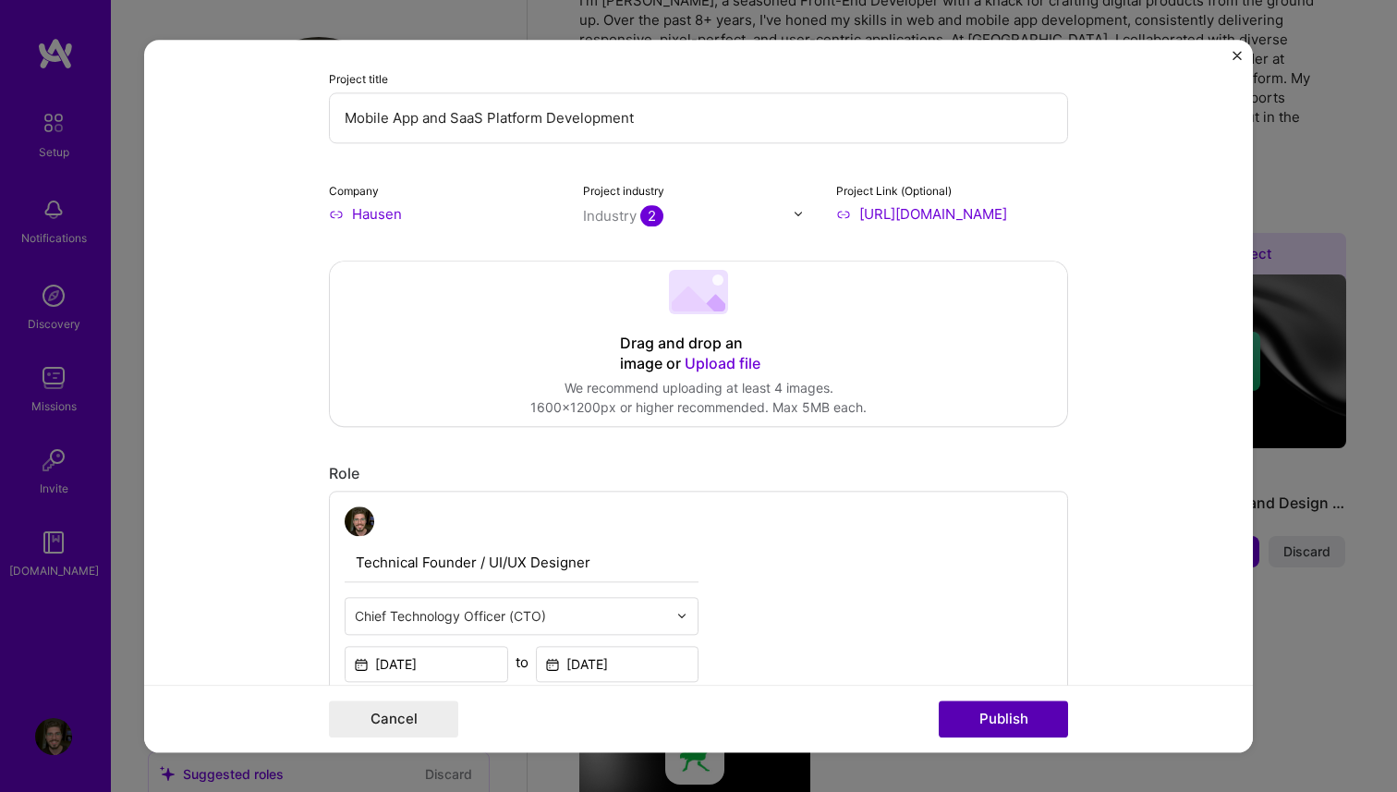
click at [1007, 715] on button "Publish" at bounding box center [1003, 719] width 129 height 37
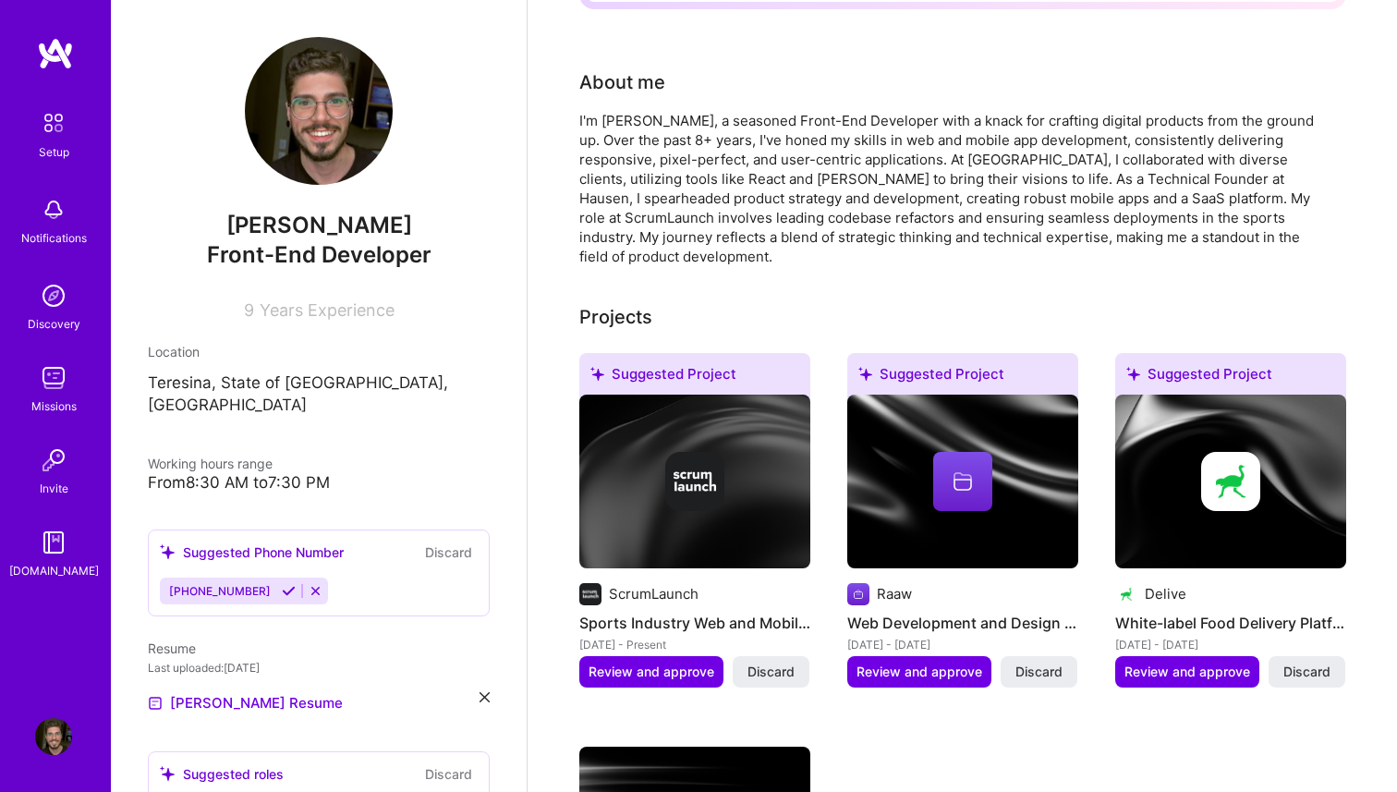
scroll to position [432, 0]
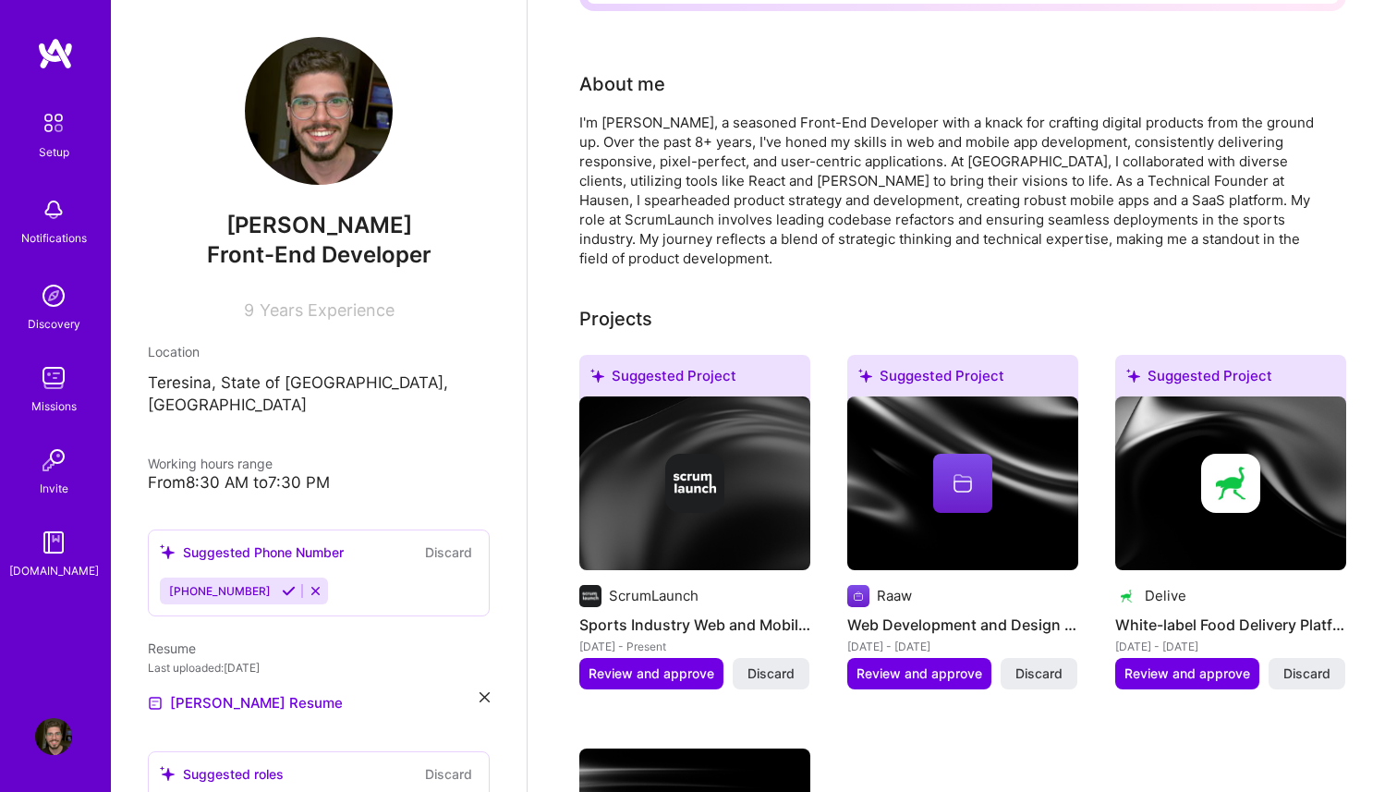
click at [285, 584] on icon at bounding box center [289, 591] width 14 height 14
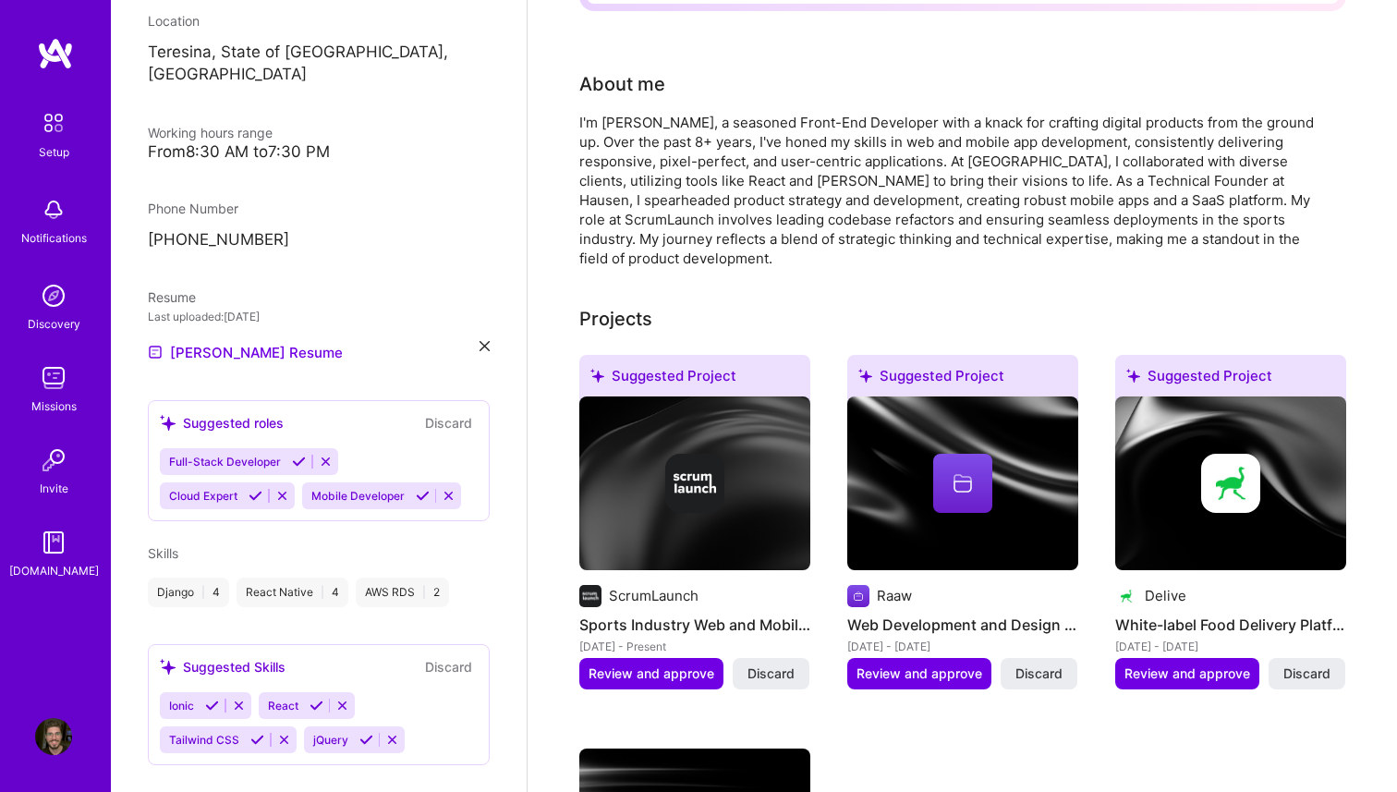
scroll to position [332, 0]
click at [420, 488] on icon at bounding box center [423, 495] width 14 height 14
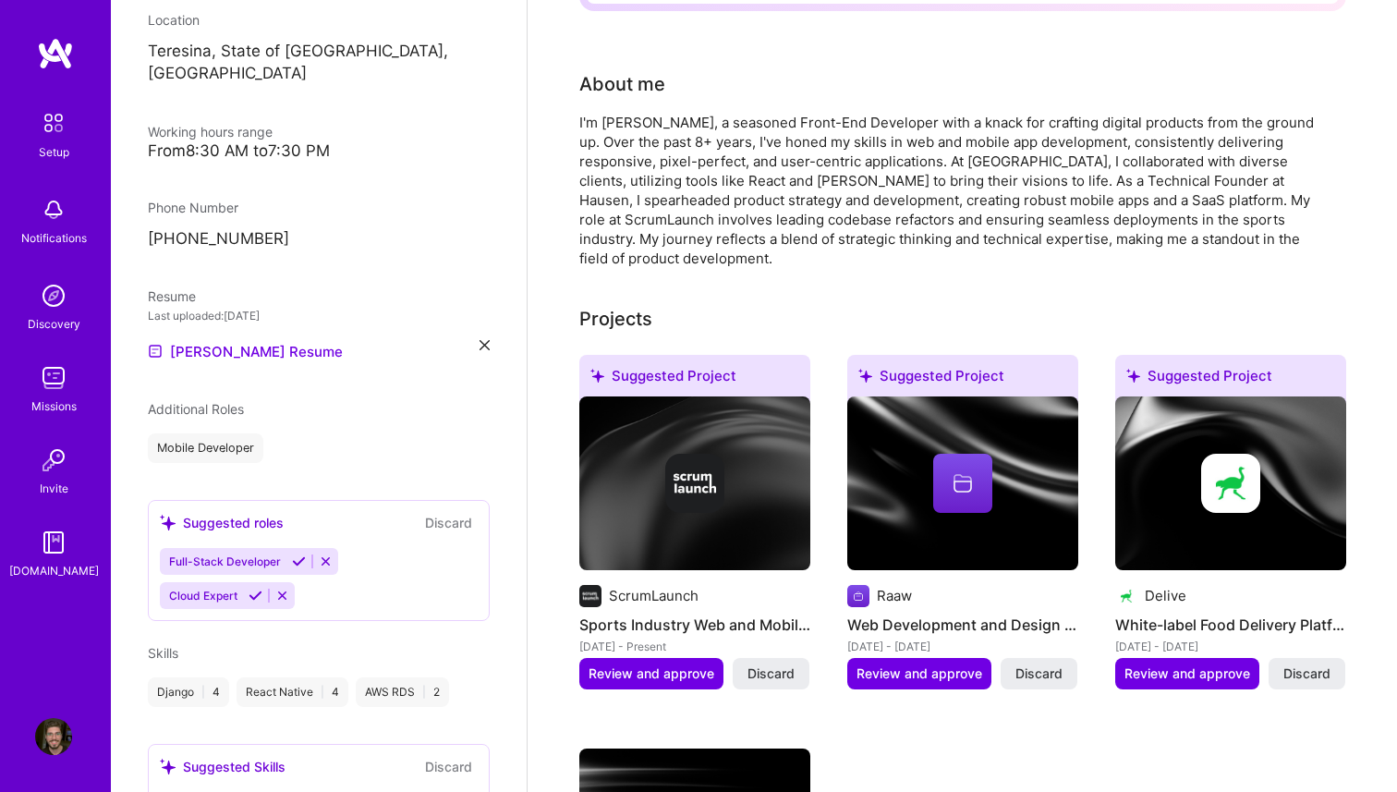
click at [287, 589] on icon at bounding box center [282, 596] width 14 height 14
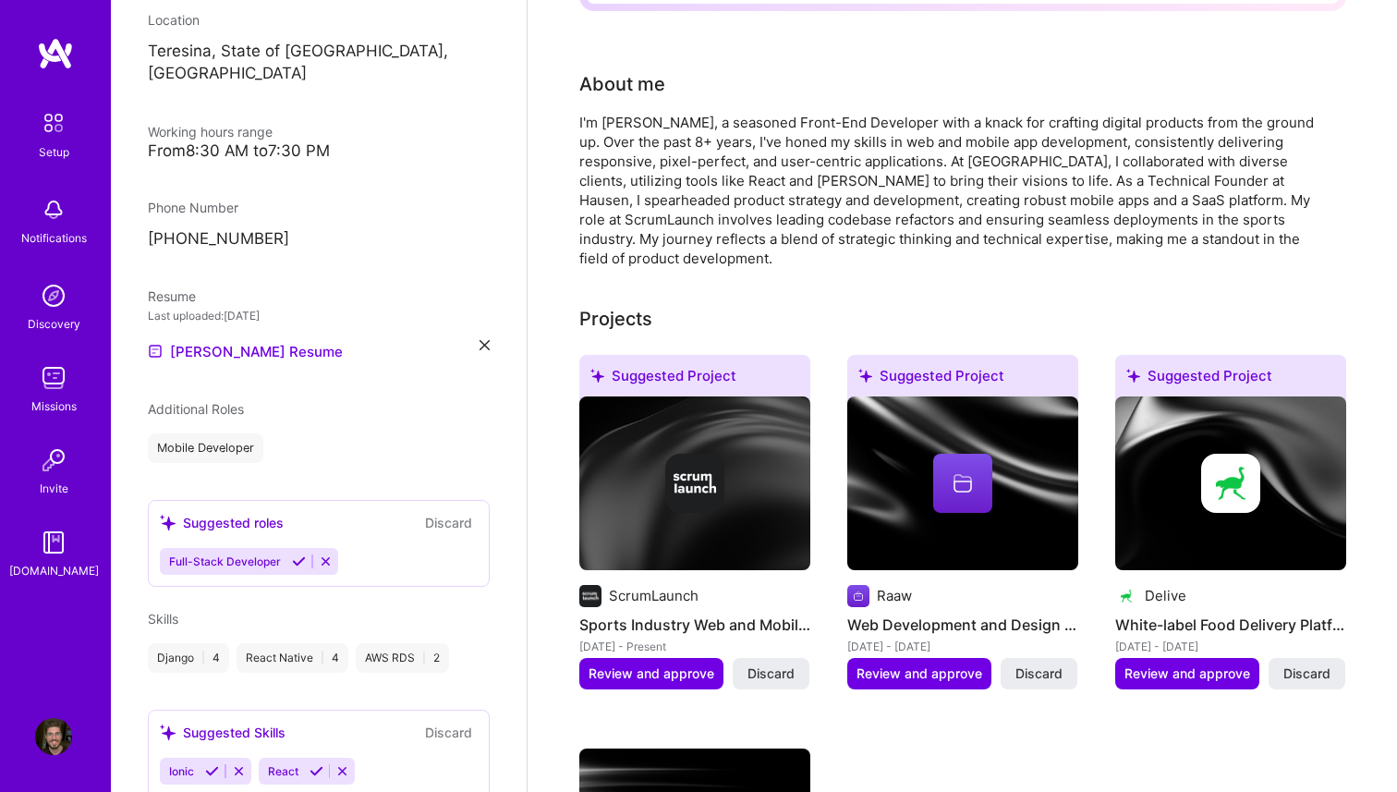
click at [298, 555] on icon at bounding box center [299, 562] width 14 height 14
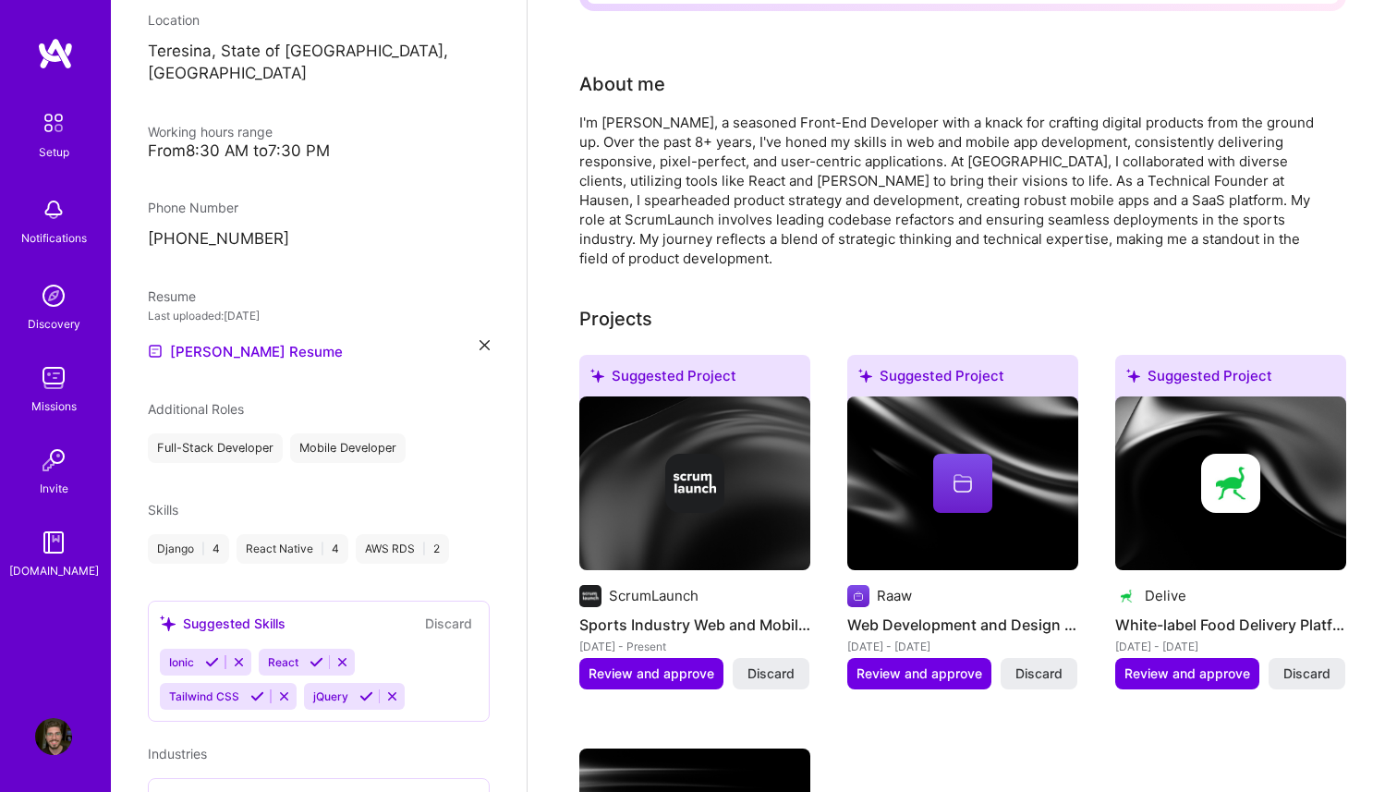
click at [202, 401] on span "Additional Roles" at bounding box center [196, 409] width 96 height 16
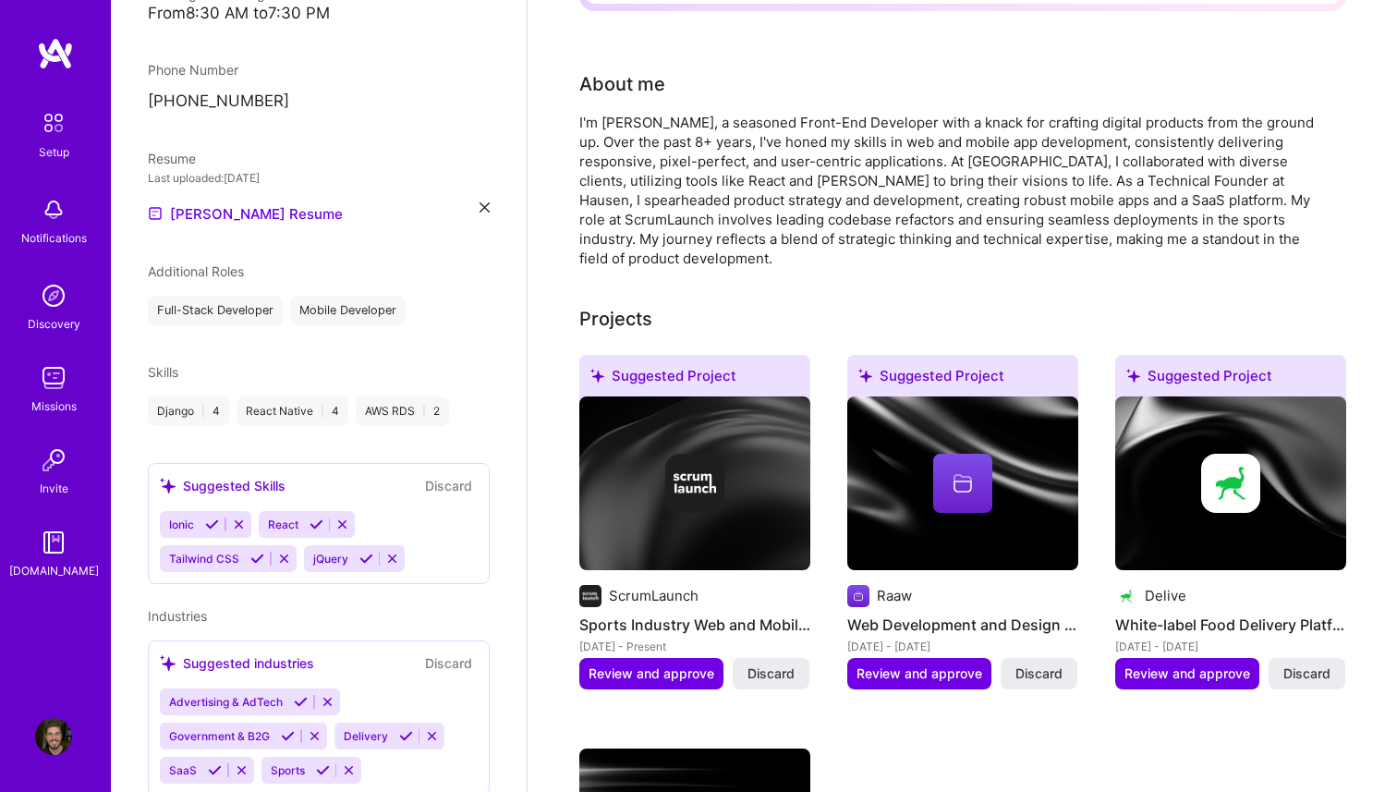
scroll to position [511, 0]
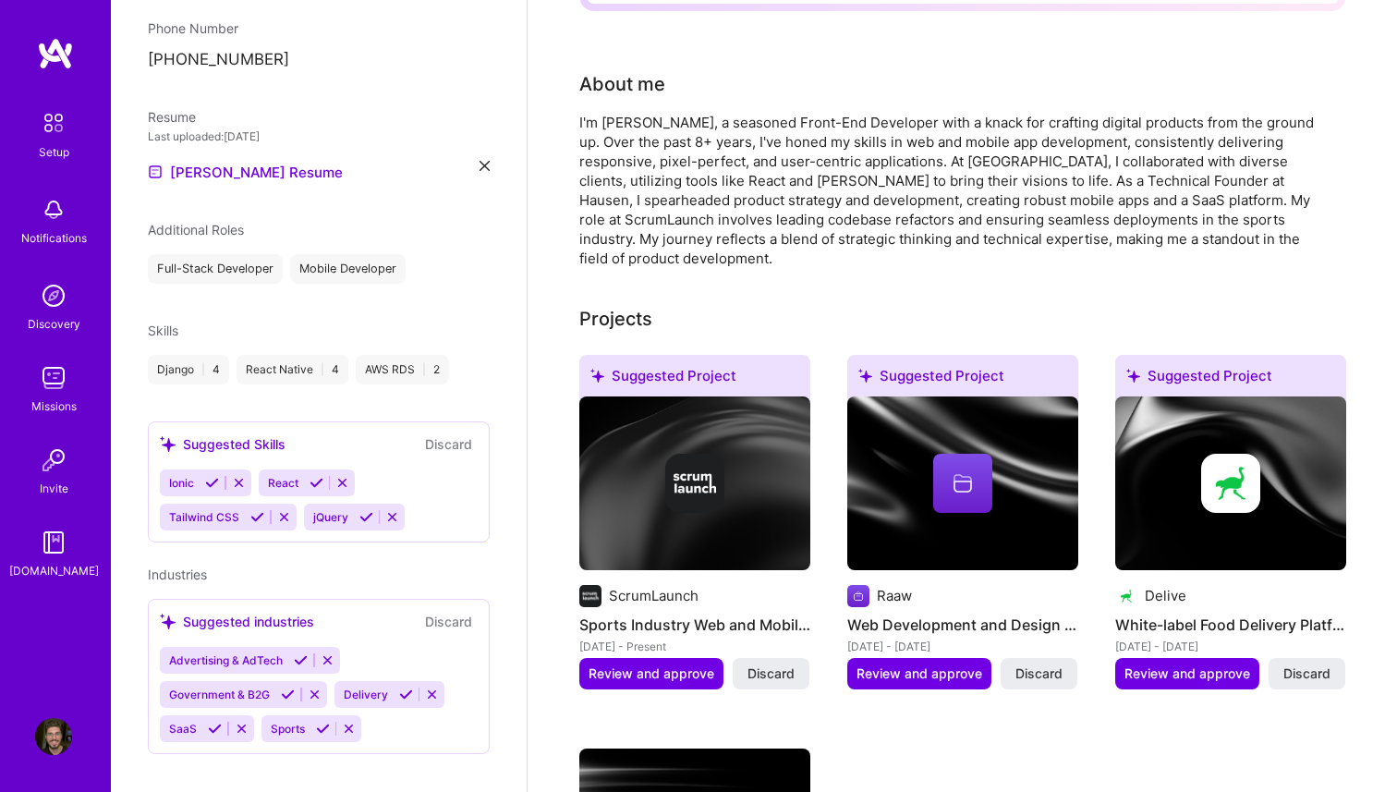
click at [314, 476] on icon at bounding box center [317, 483] width 14 height 14
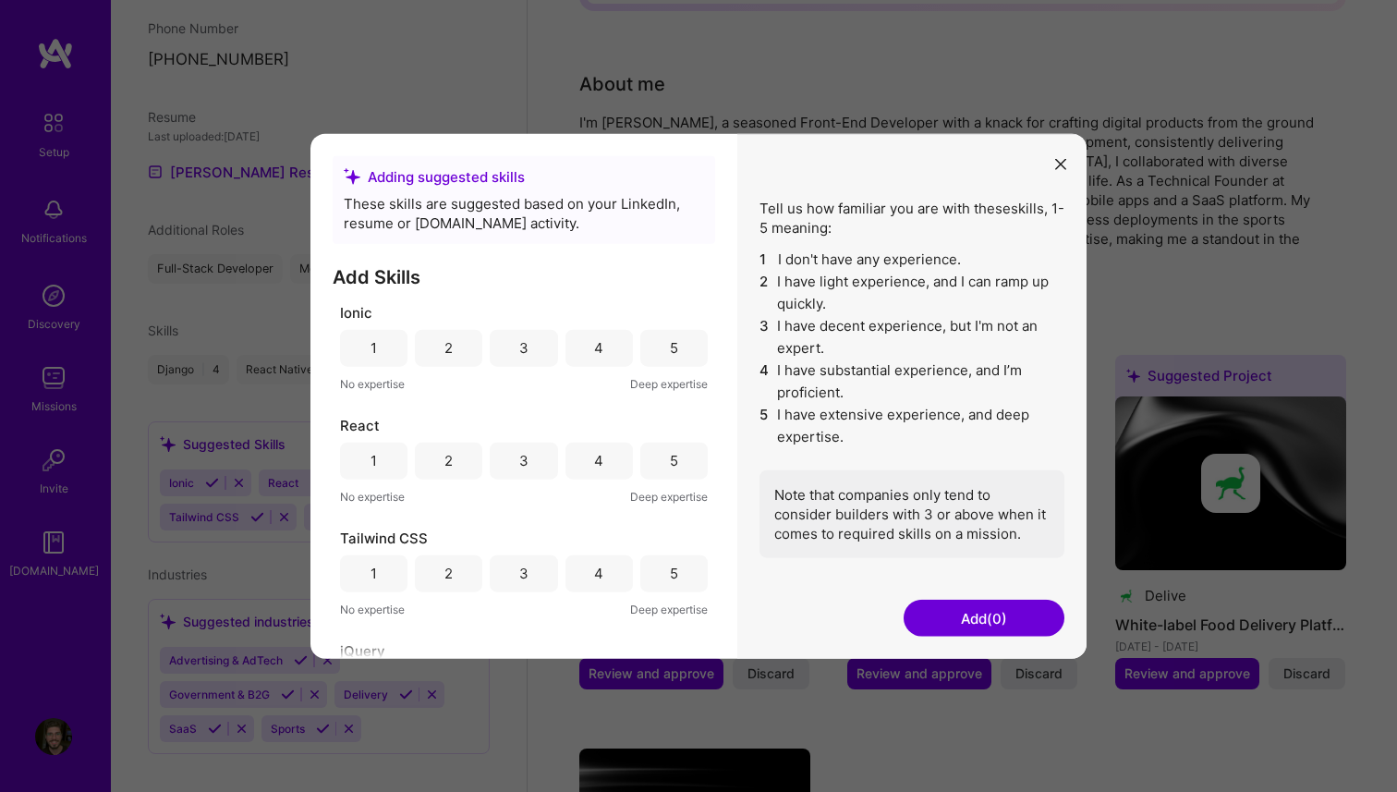
click at [596, 457] on div "4" at bounding box center [598, 460] width 9 height 19
click at [361, 338] on div "1" at bounding box center [373, 347] width 67 height 37
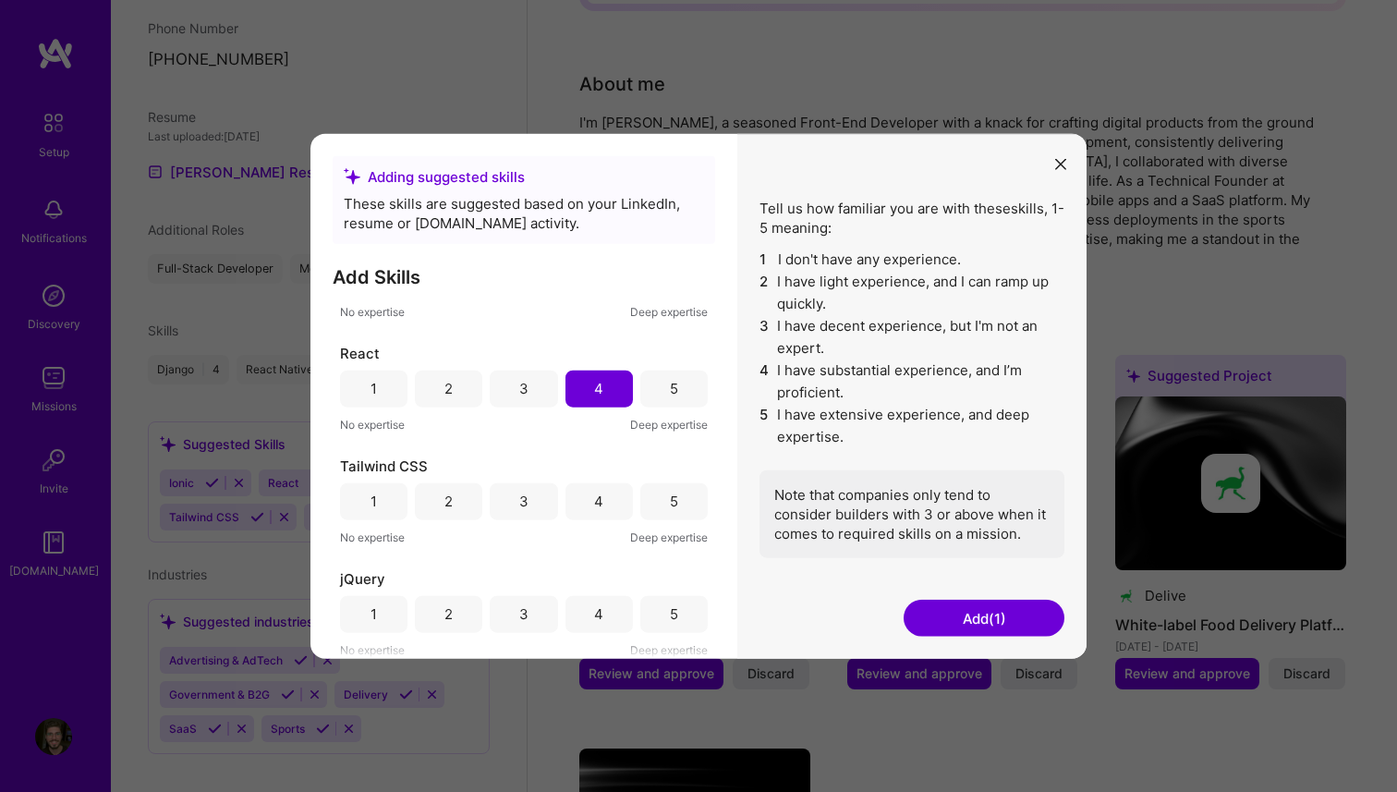
click at [543, 494] on div "3" at bounding box center [523, 500] width 67 height 37
click at [512, 606] on div "3" at bounding box center [523, 613] width 67 height 37
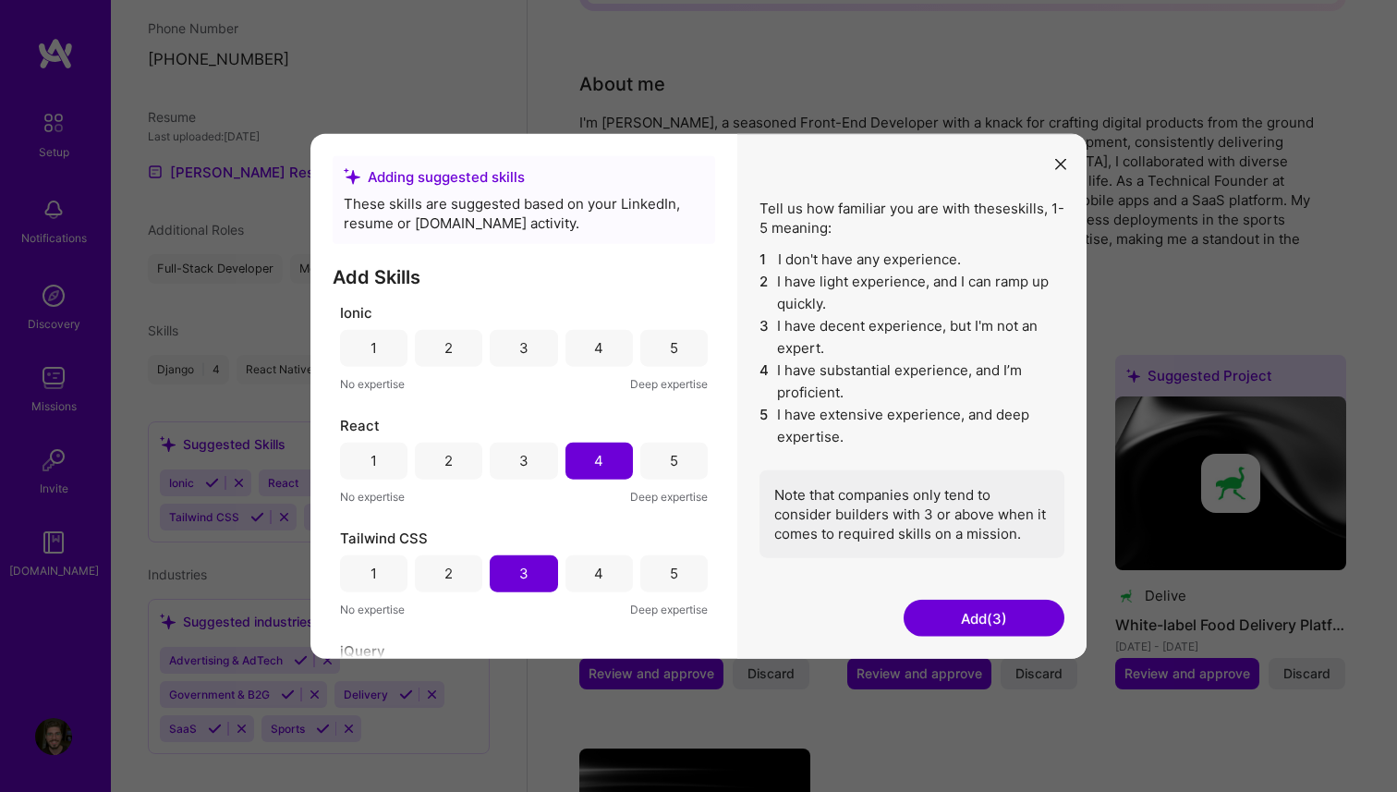
click at [973, 615] on button "Add (3)" at bounding box center [984, 618] width 161 height 37
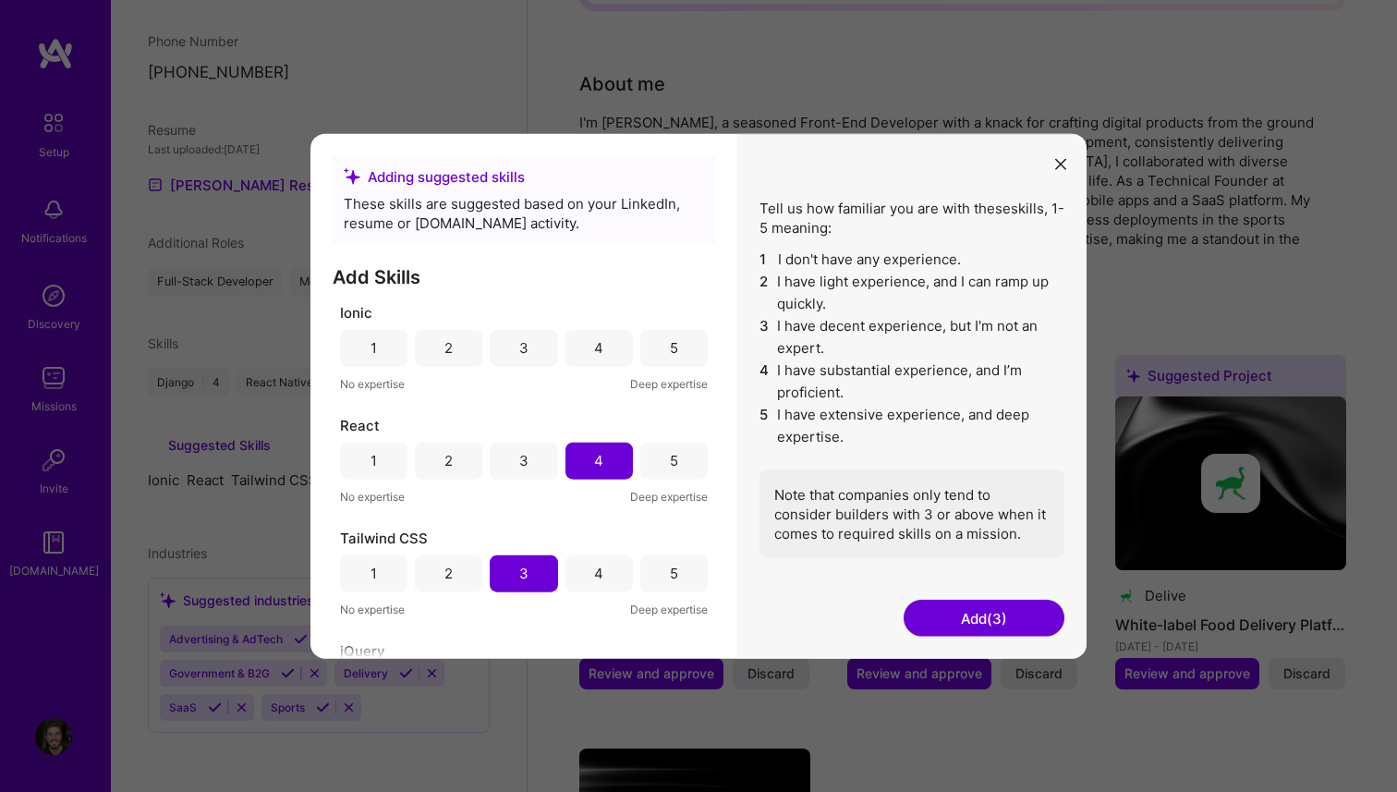
scroll to position [368, 0]
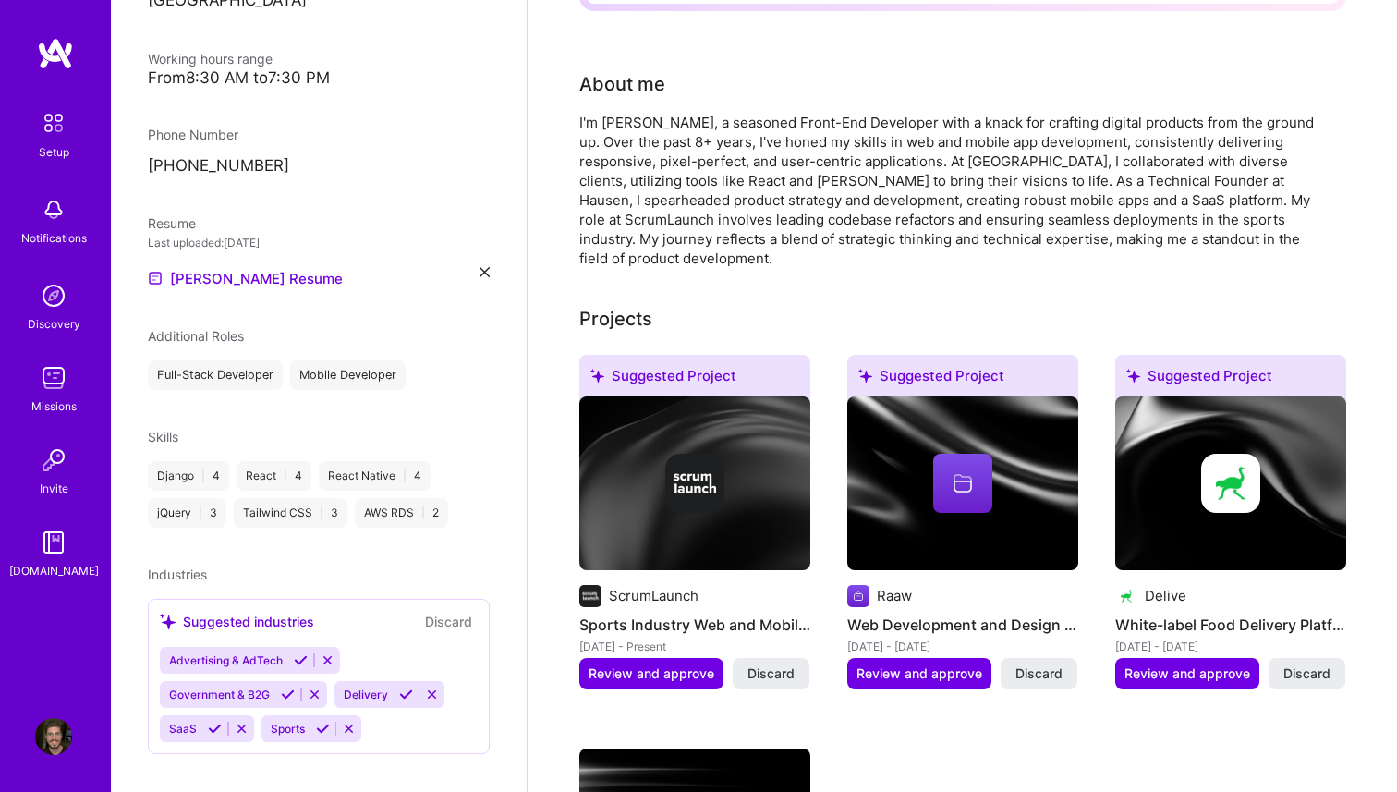
click at [980, 637] on div "[DATE] - [DATE]" at bounding box center [963, 646] width 231 height 19
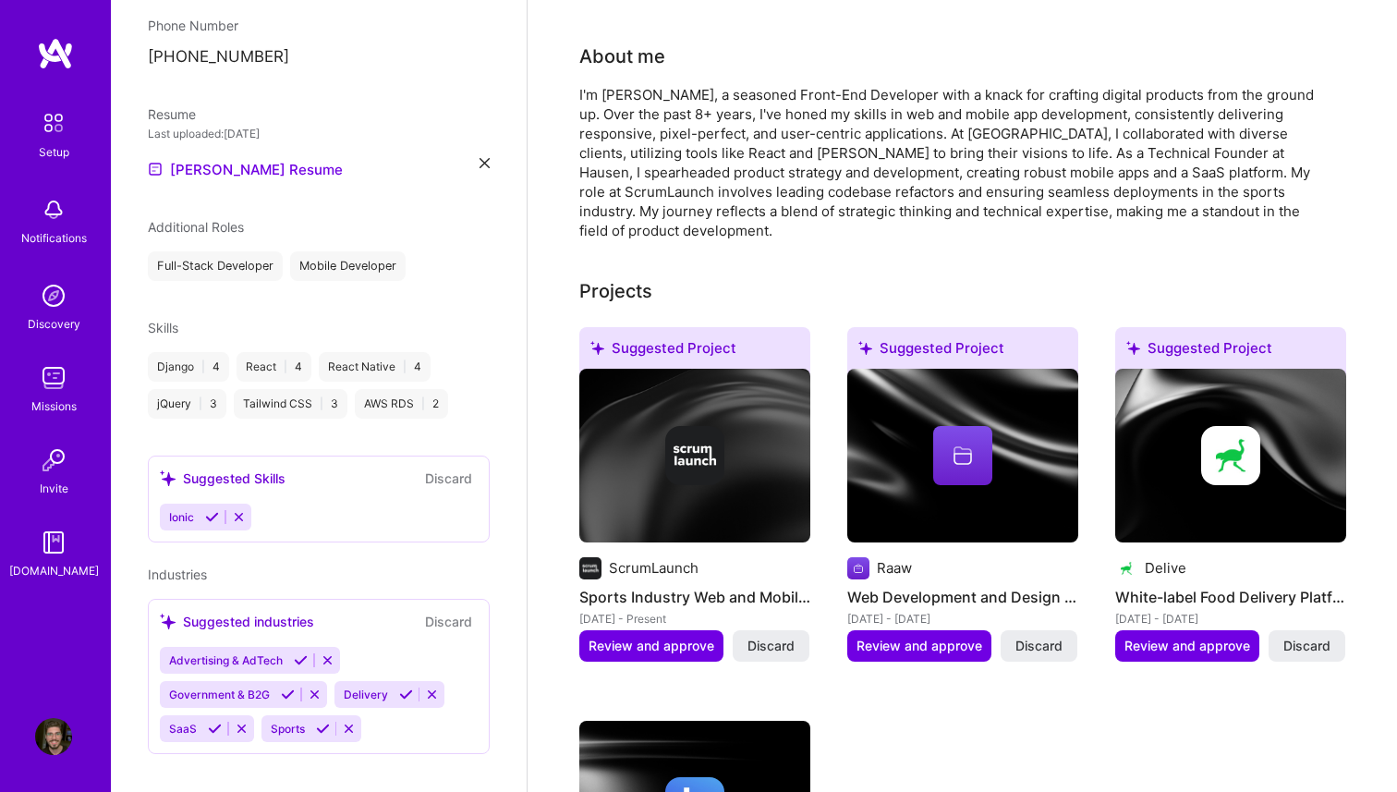
scroll to position [512, 0]
click at [237, 512] on icon at bounding box center [239, 519] width 14 height 14
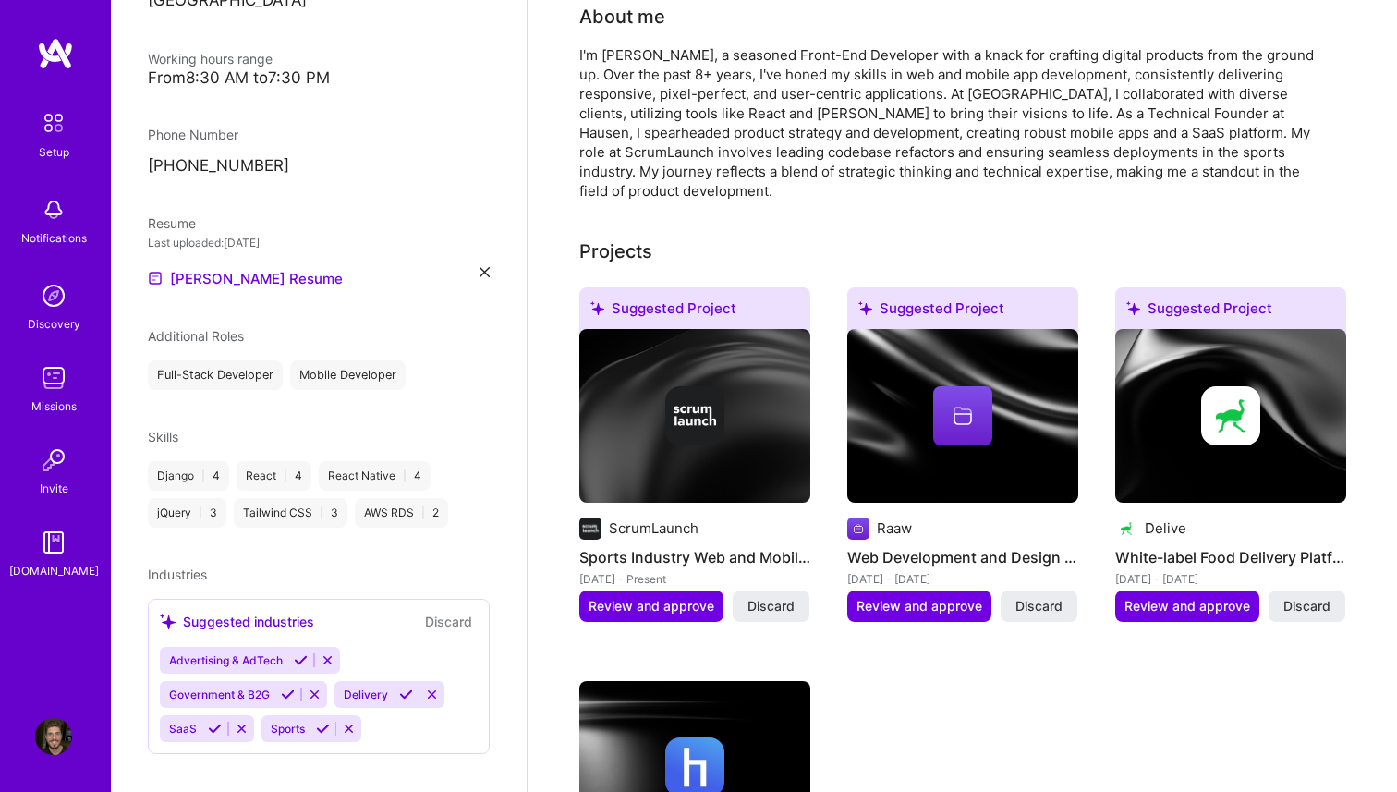
scroll to position [474, 0]
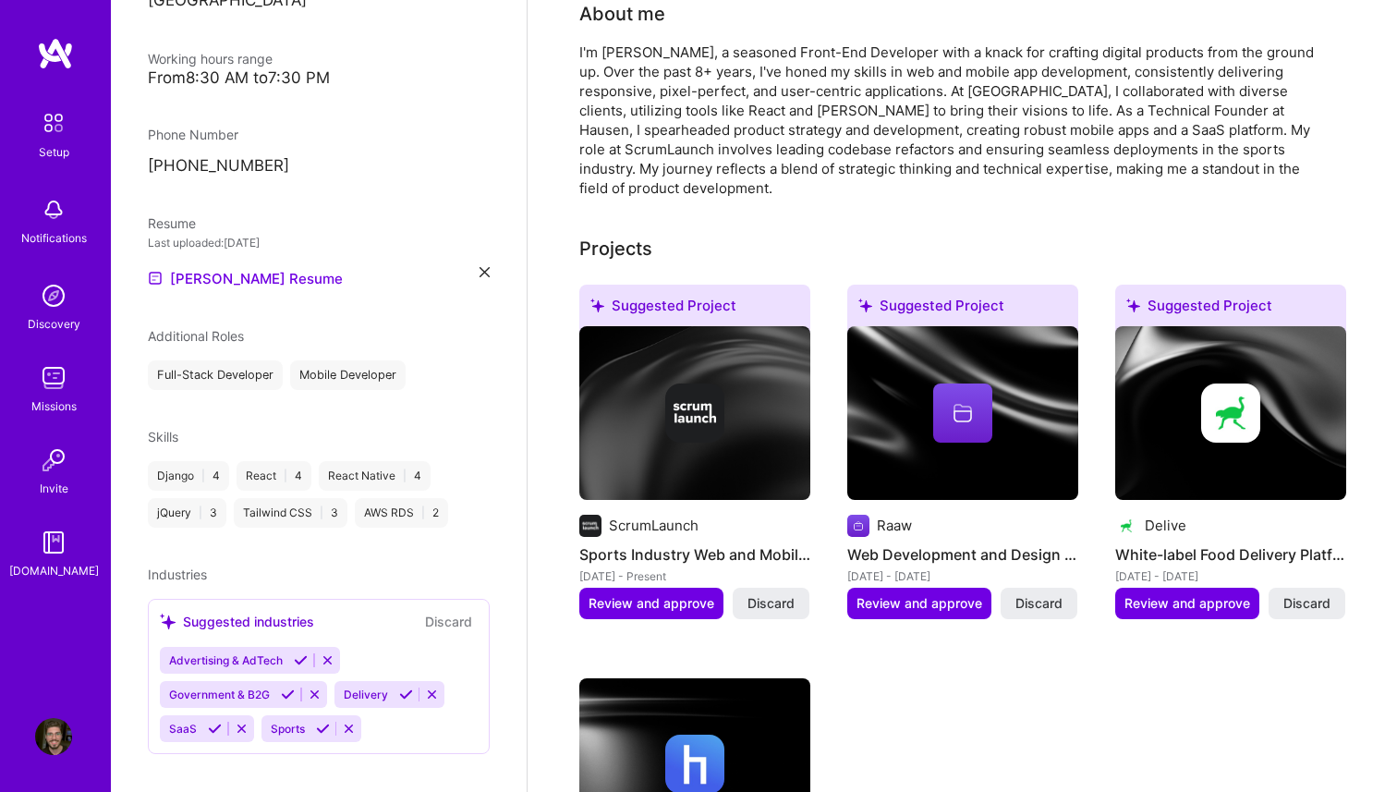
click at [431, 498] on div "AWS RDS | 2" at bounding box center [401, 513] width 93 height 30
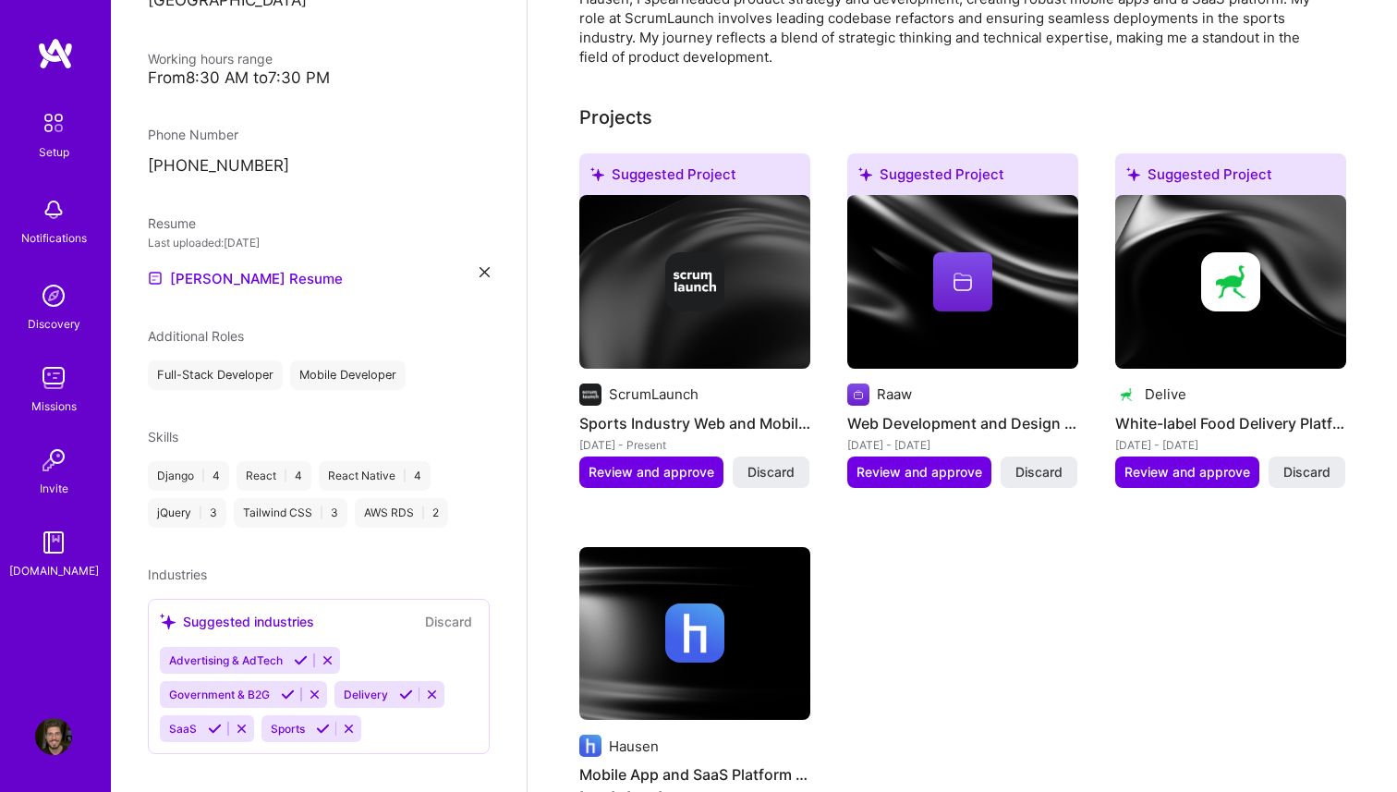
scroll to position [609, 0]
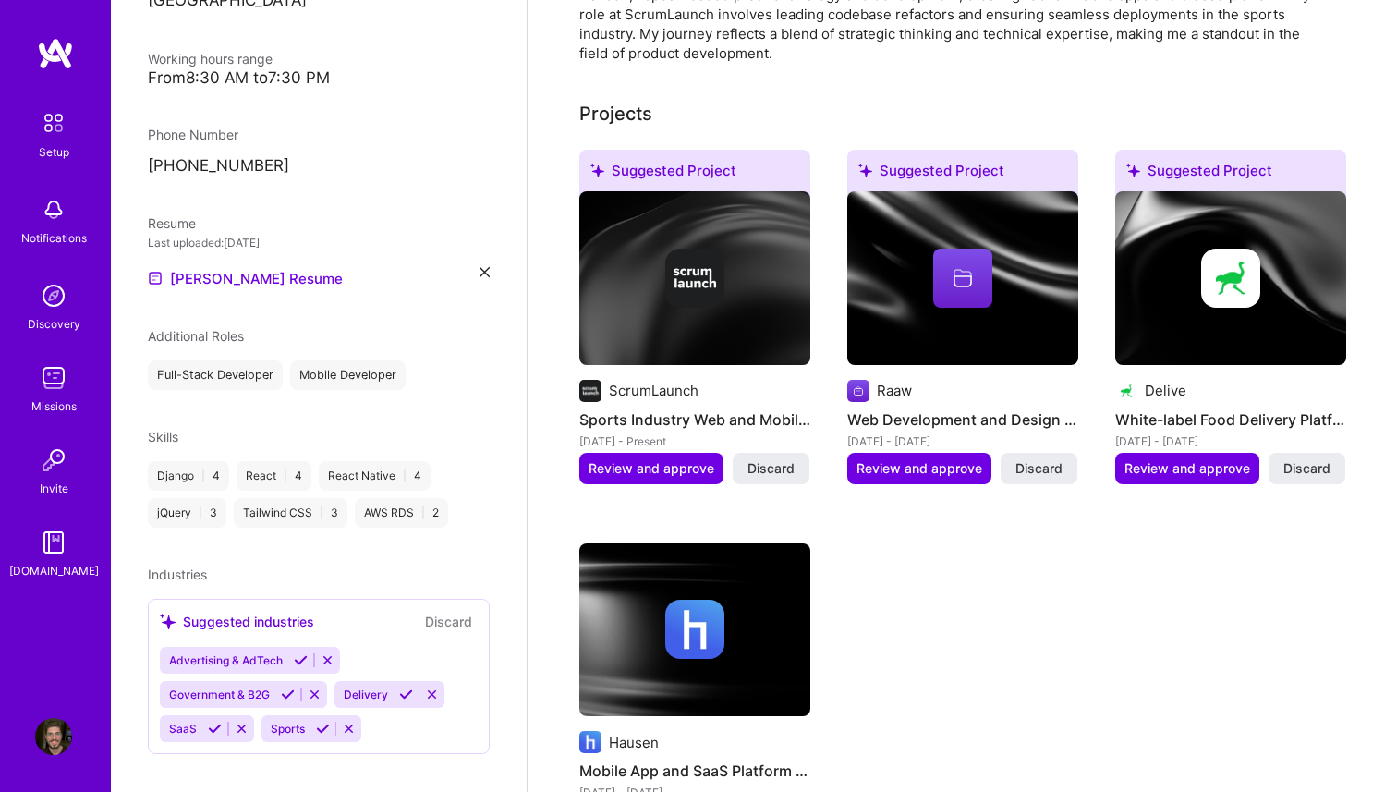
click at [213, 722] on icon at bounding box center [215, 729] width 14 height 14
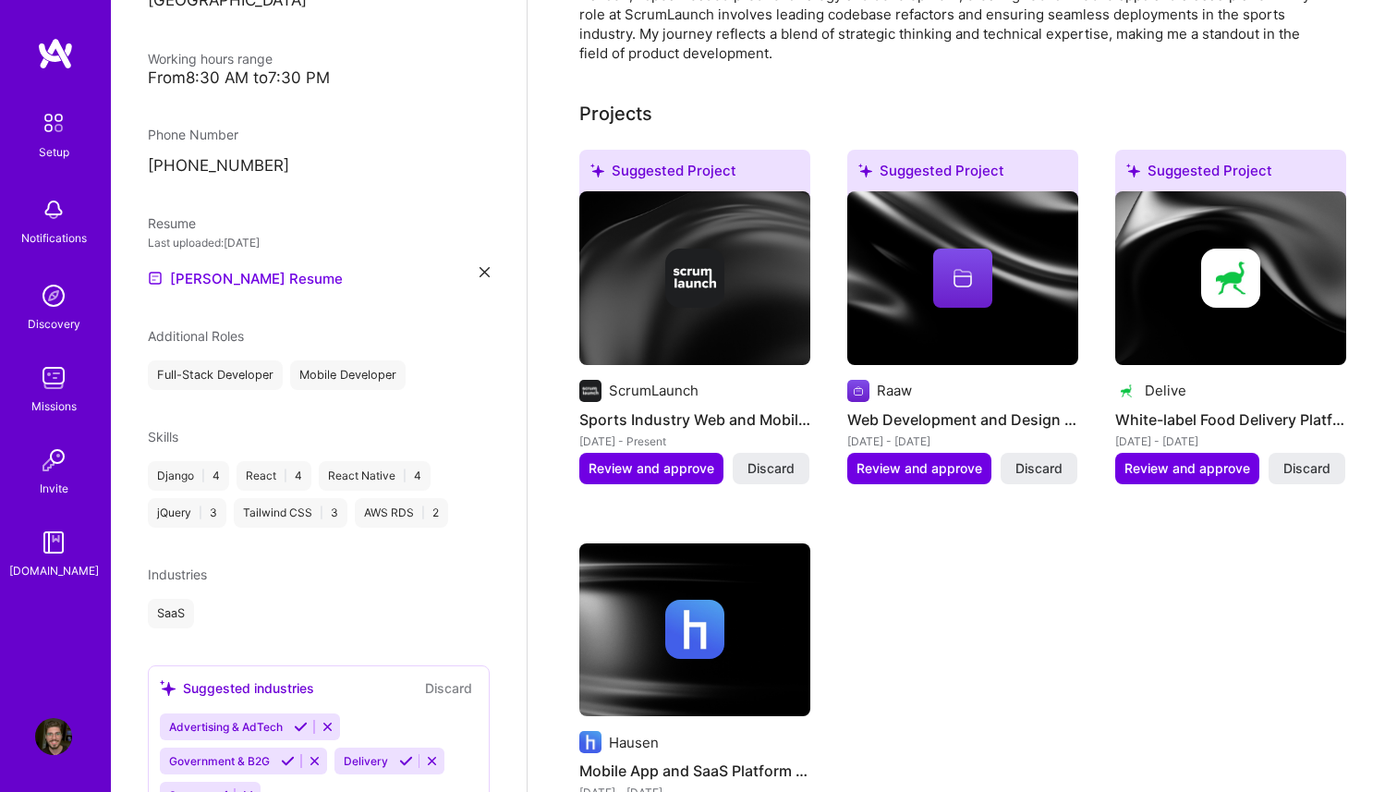
scroll to position [470, 0]
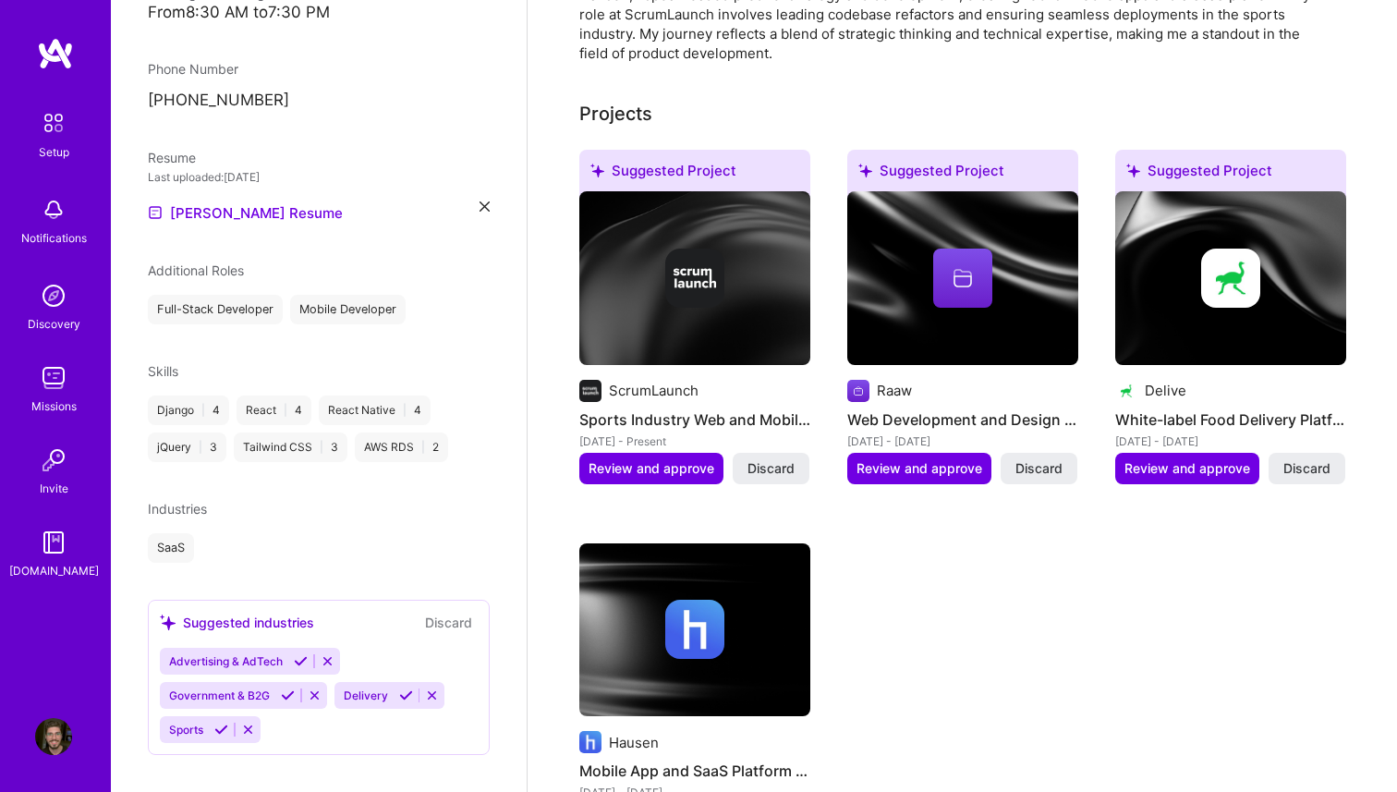
click at [286, 689] on icon at bounding box center [288, 696] width 14 height 14
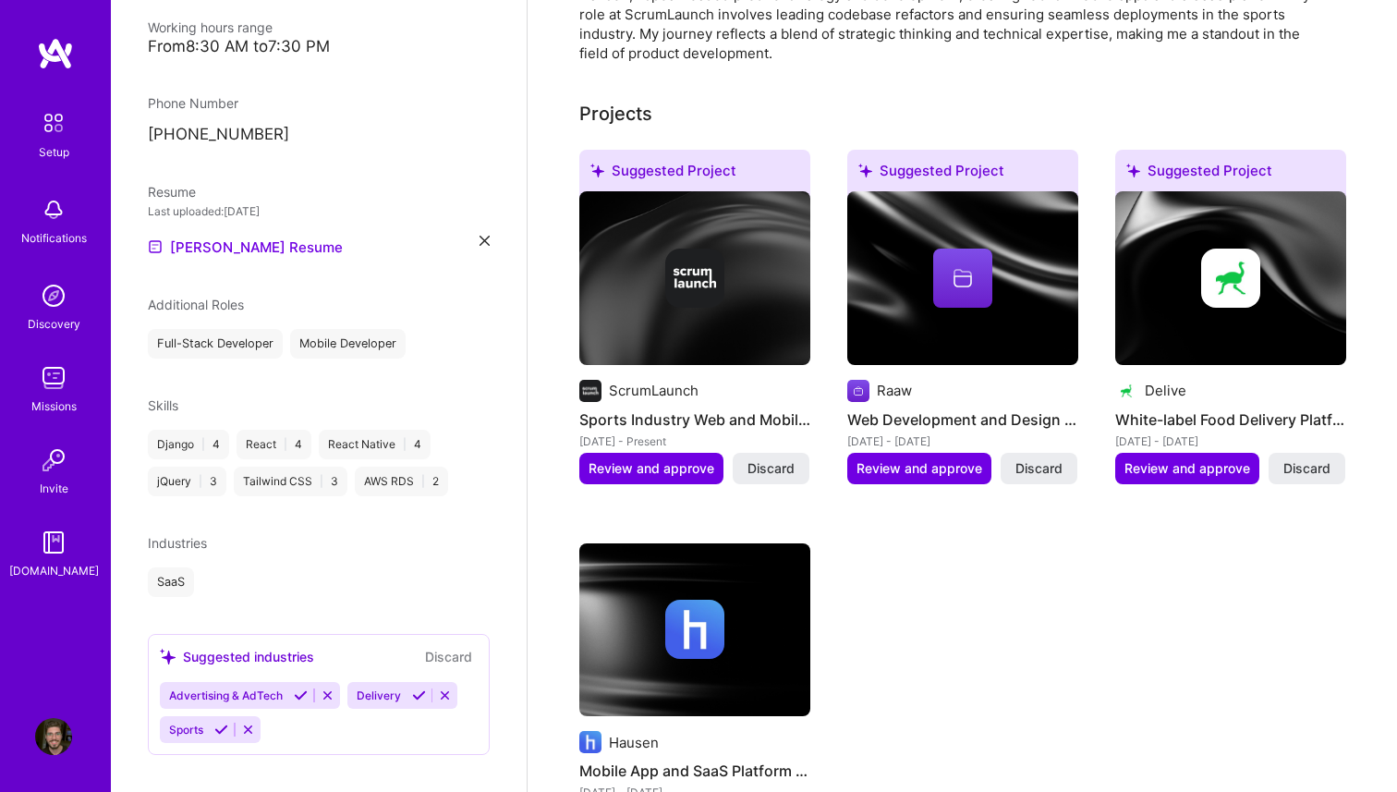
scroll to position [601, 0]
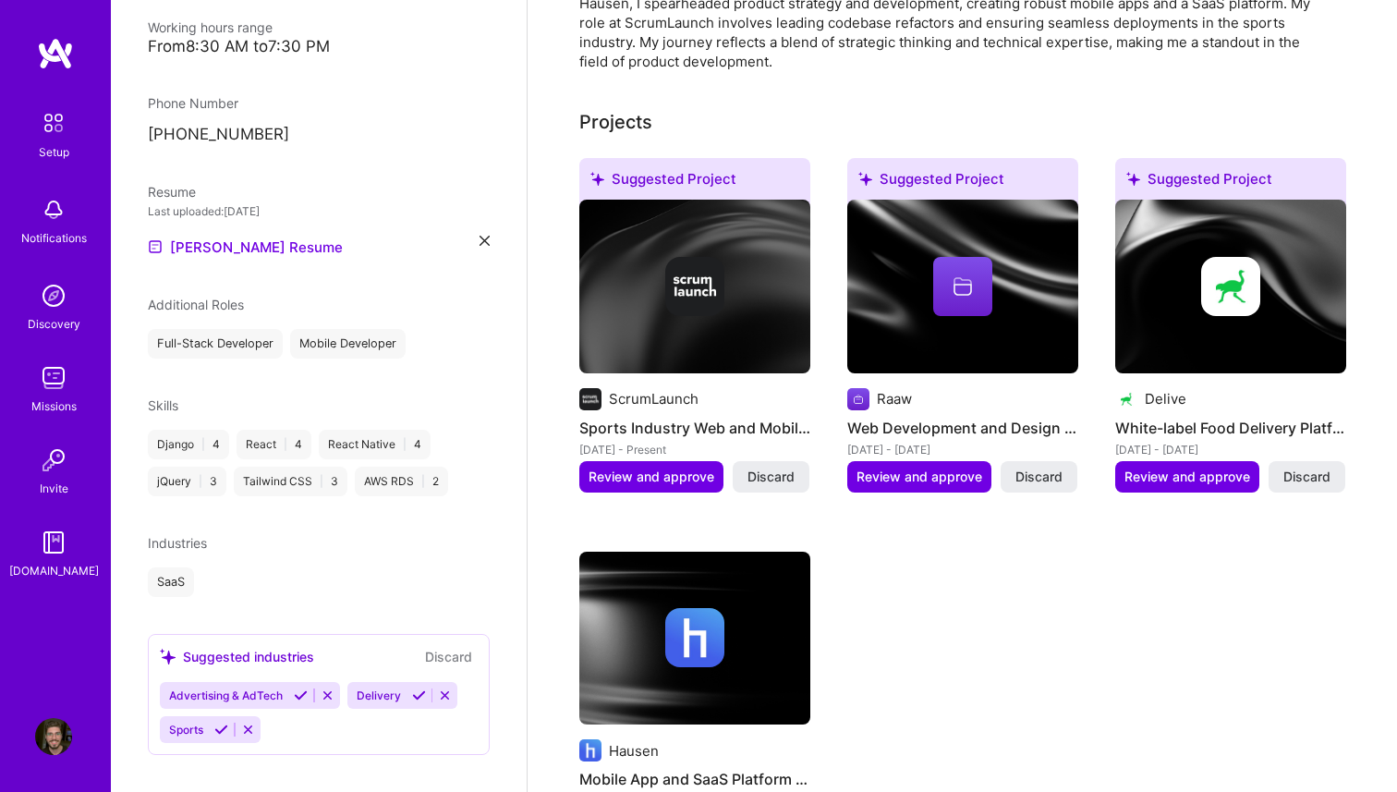
click at [467, 646] on button "Discard" at bounding box center [449, 656] width 58 height 21
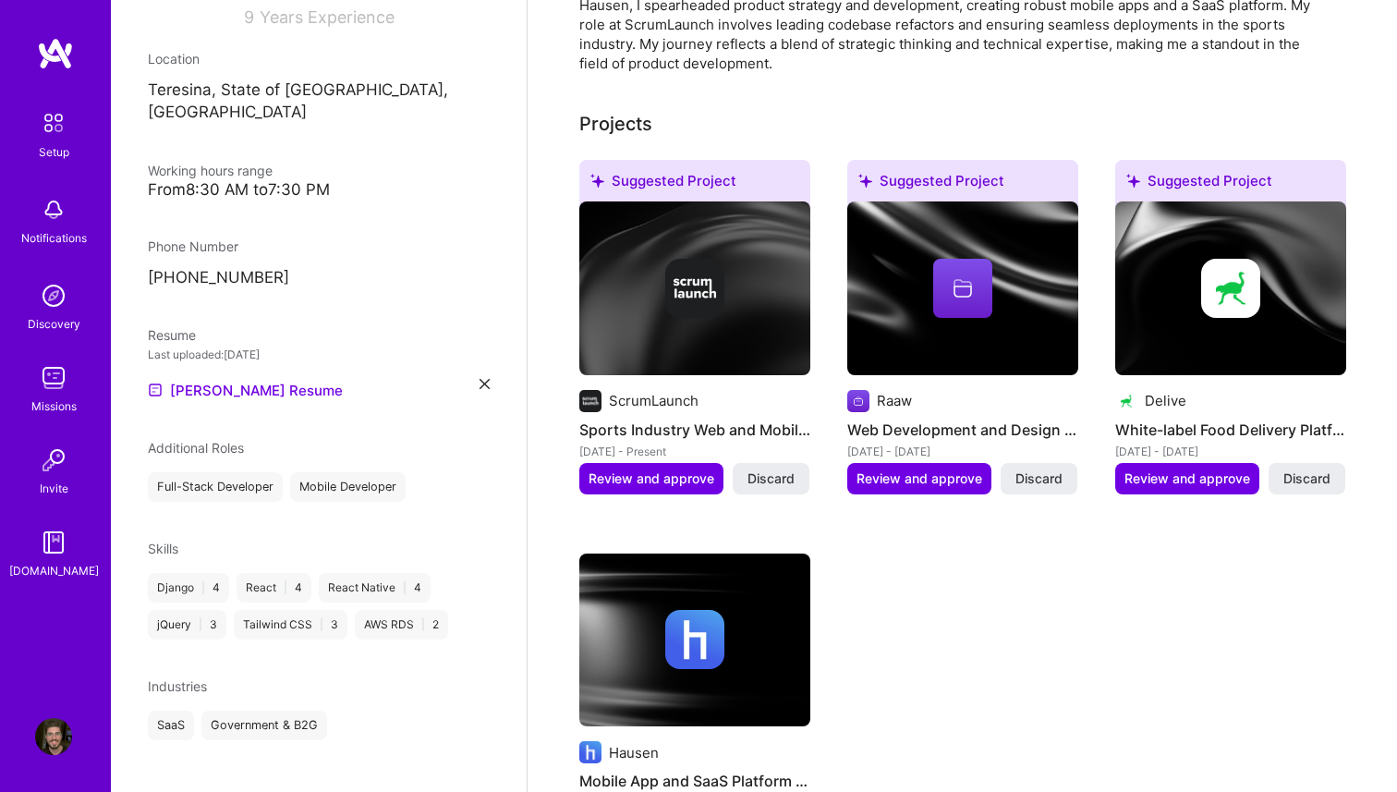
scroll to position [436, 0]
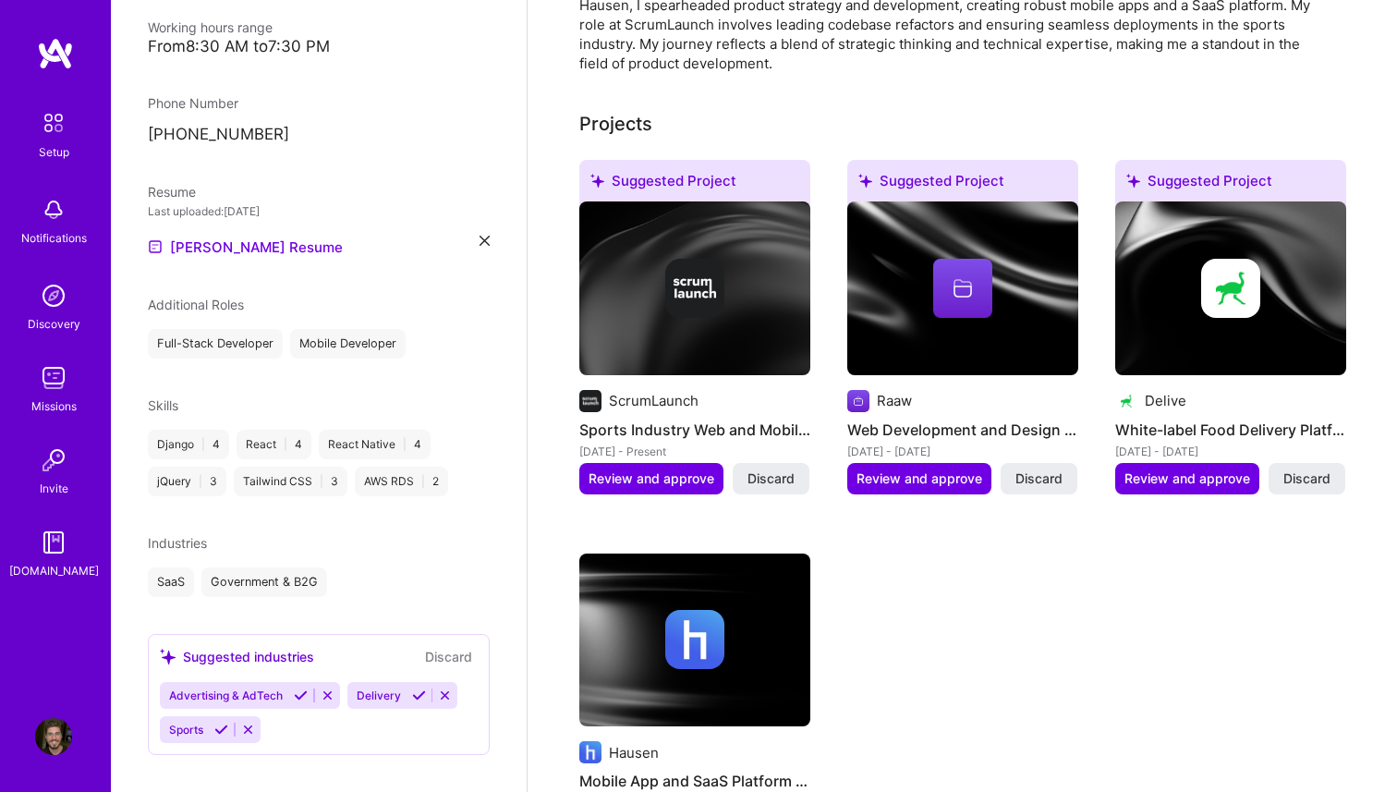
click at [454, 646] on button "Discard" at bounding box center [449, 656] width 58 height 21
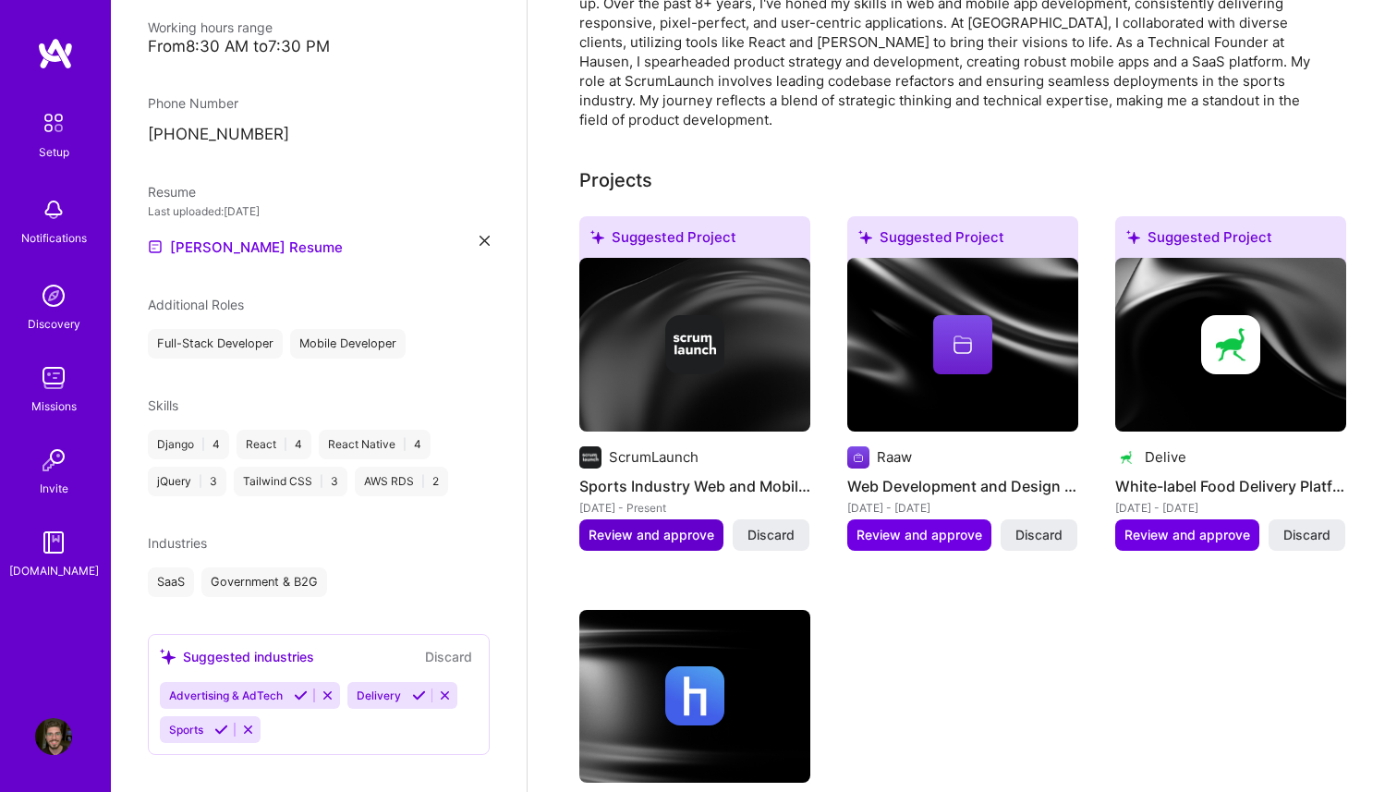
scroll to position [538, 0]
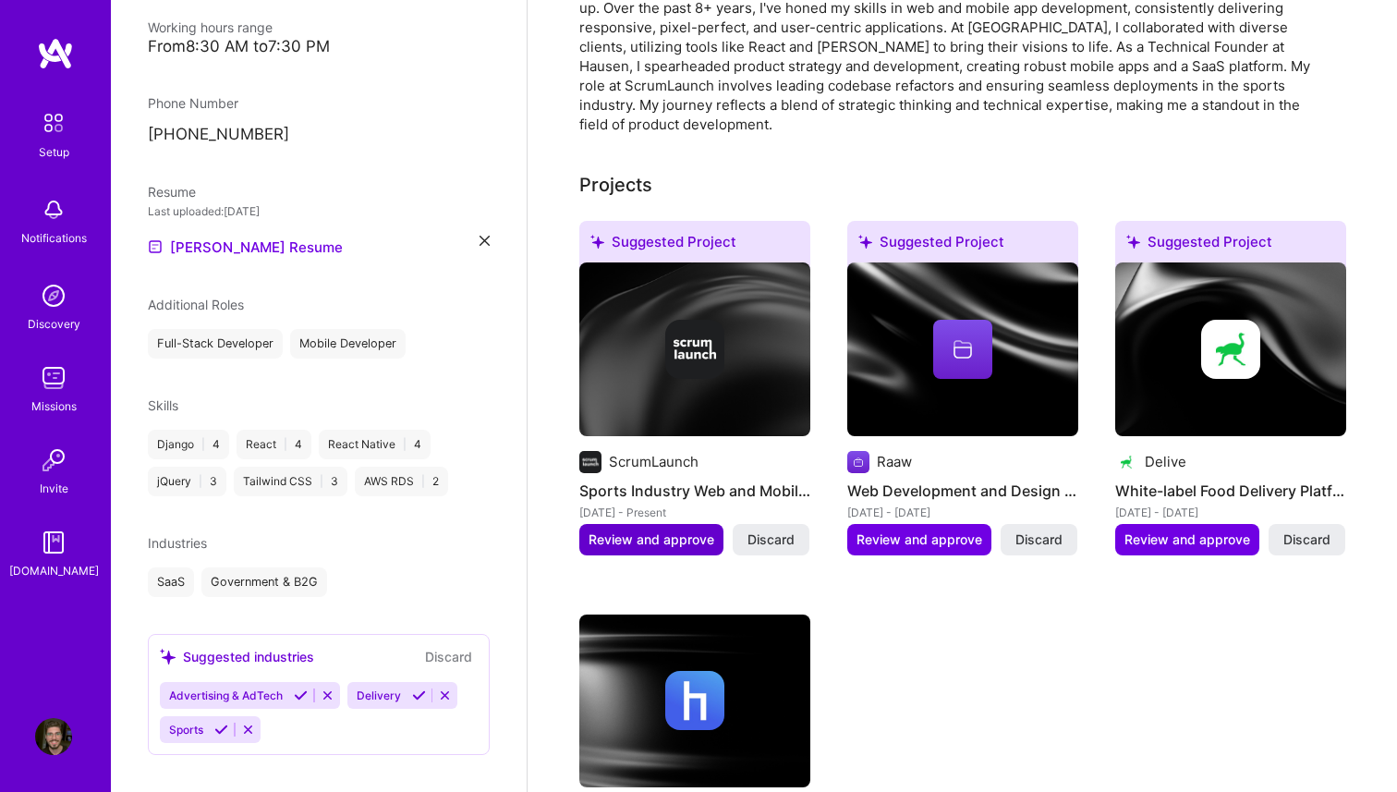
click at [634, 531] on span "Review and approve" at bounding box center [652, 540] width 126 height 18
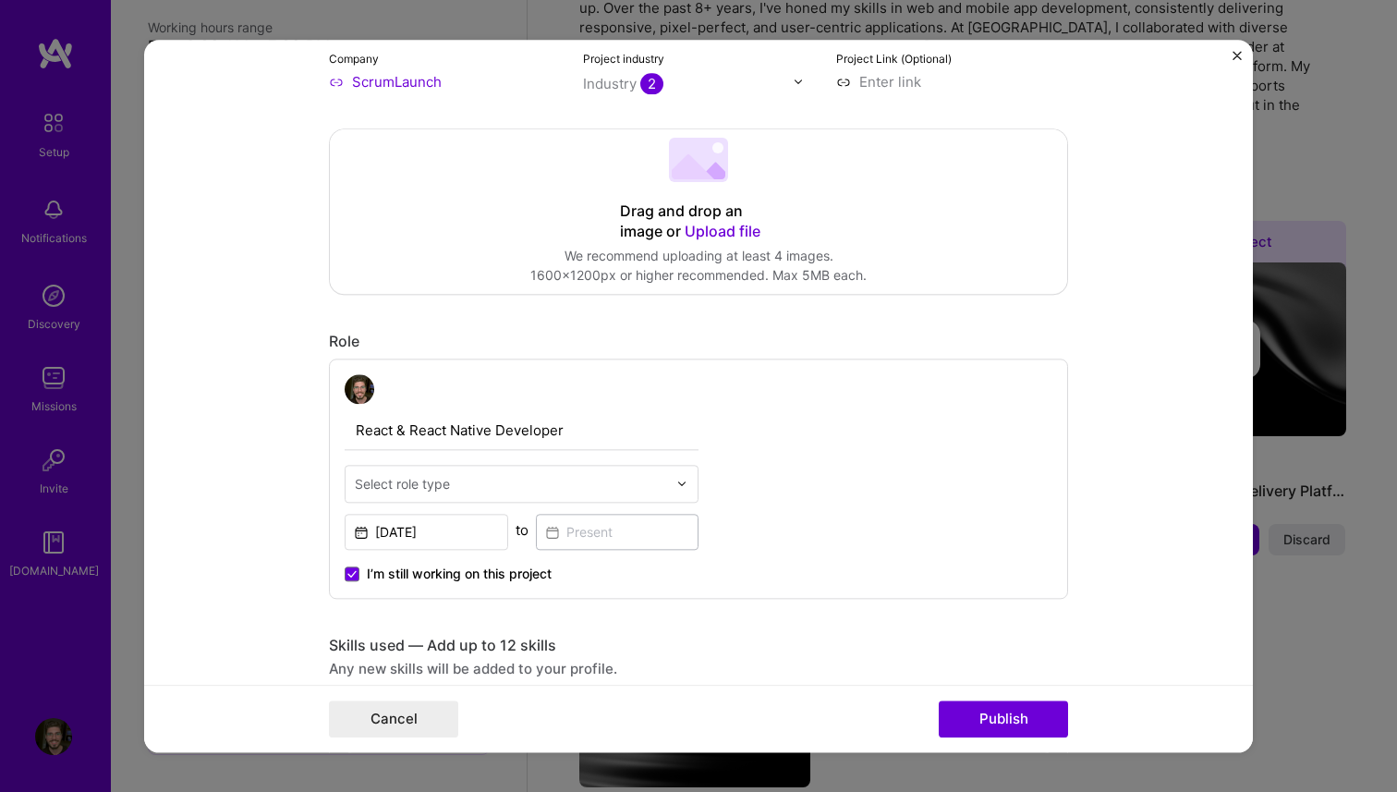
scroll to position [336, 0]
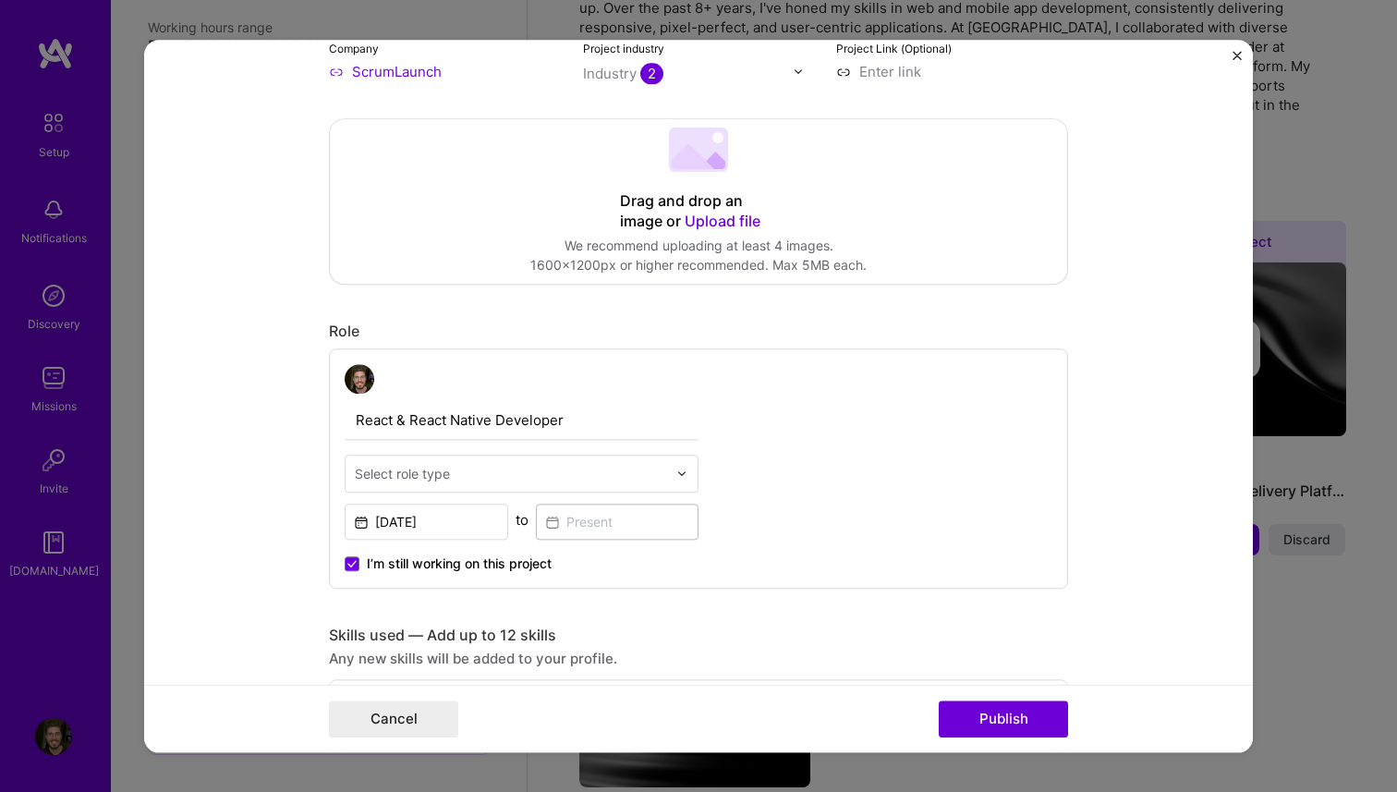
click at [549, 470] on input "text" at bounding box center [511, 473] width 312 height 19
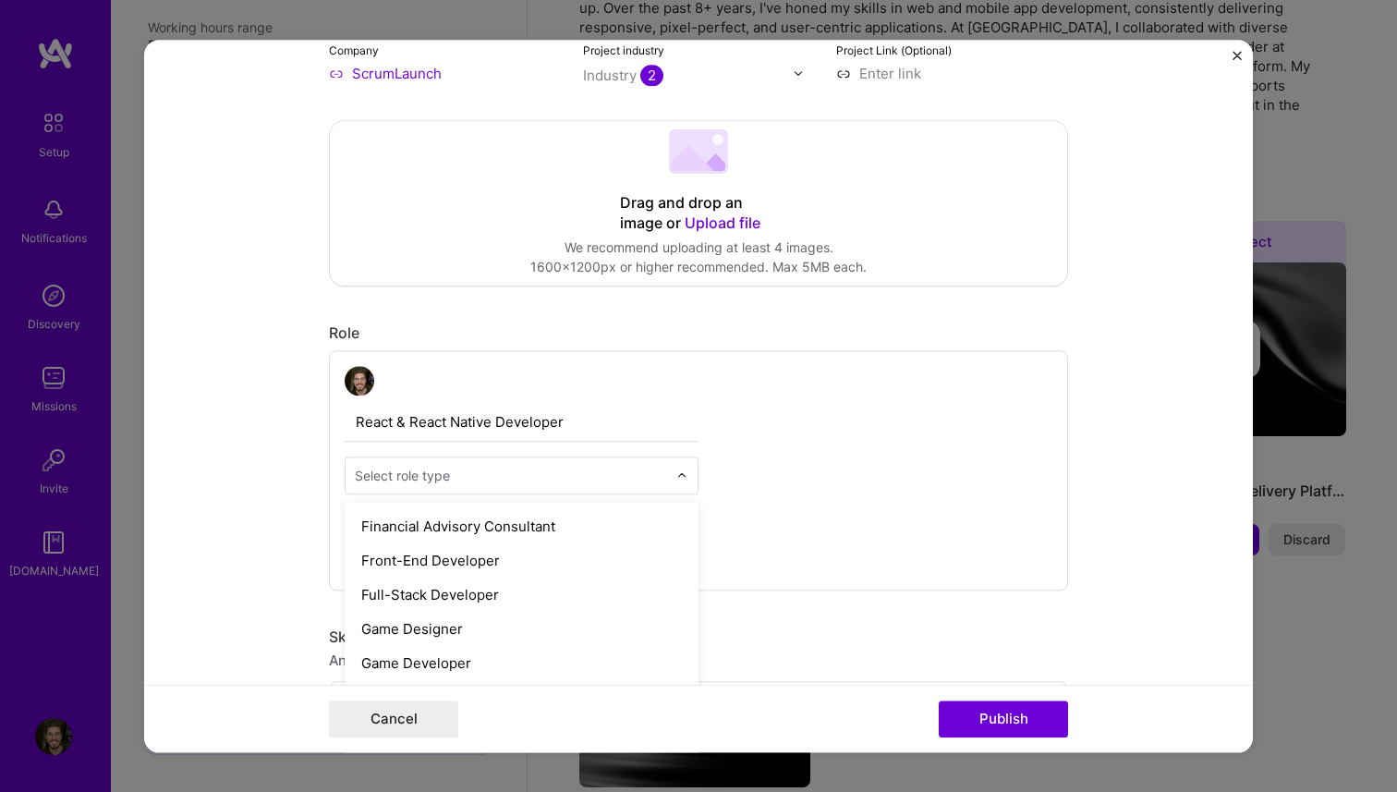
scroll to position [1025, 0]
click at [538, 563] on div "Front-End Developer" at bounding box center [521, 560] width 343 height 34
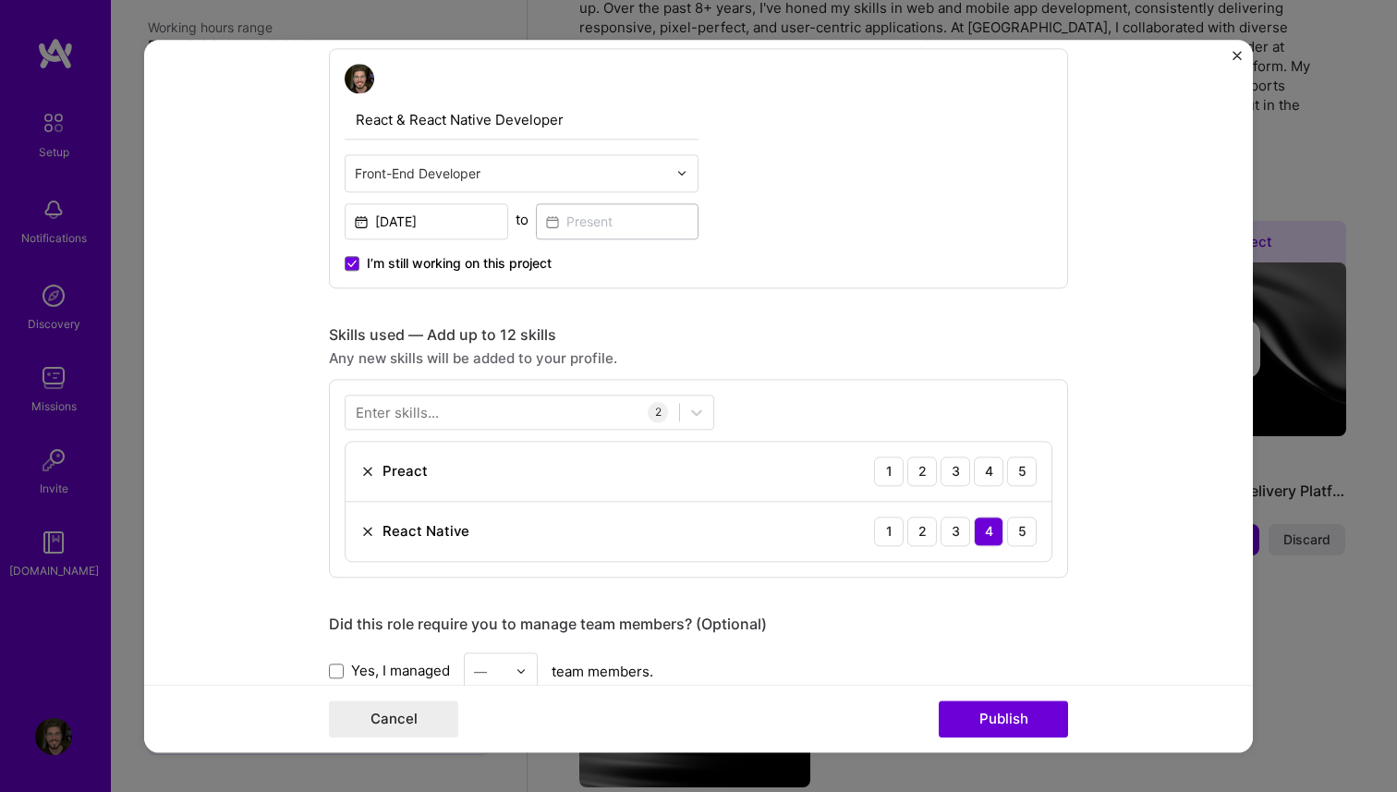
scroll to position [640, 0]
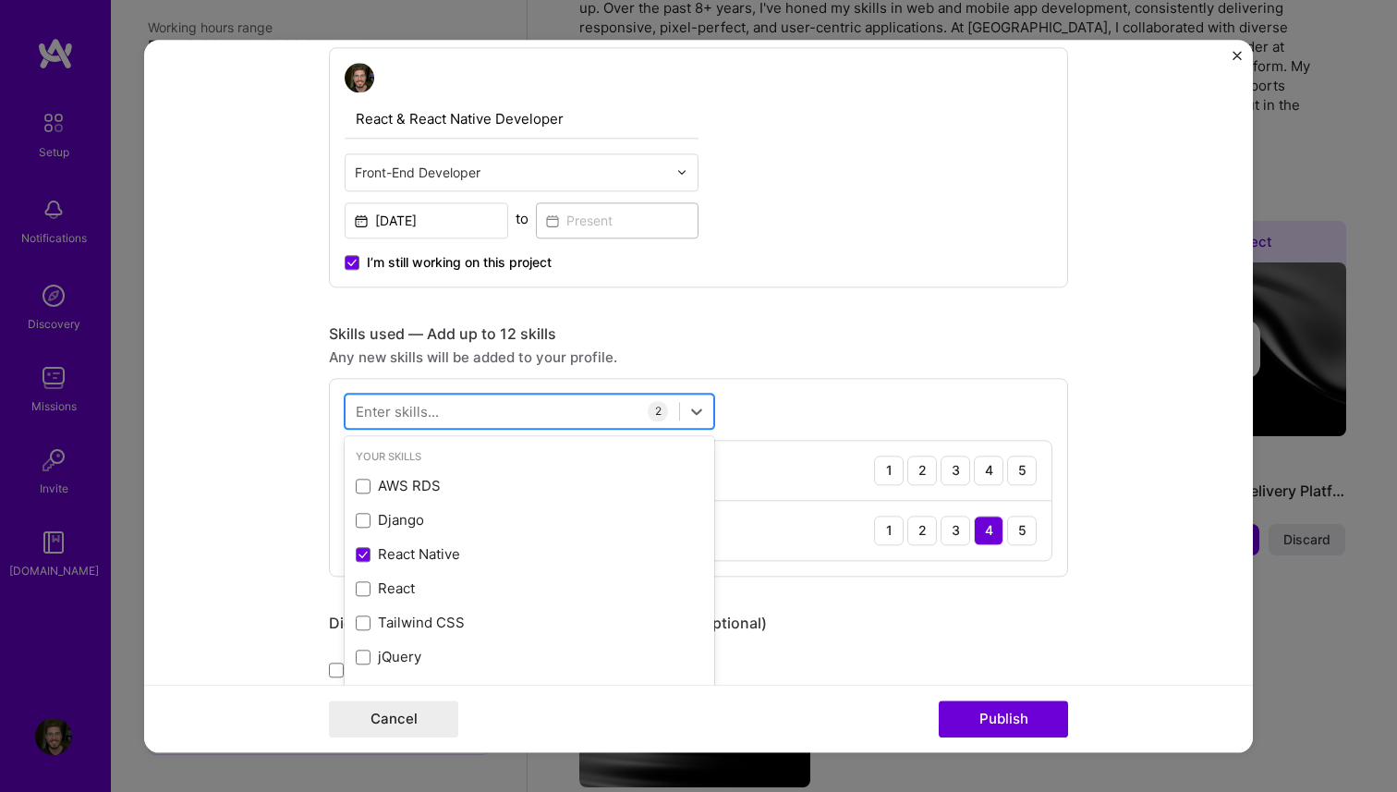
click at [528, 405] on div at bounding box center [513, 411] width 334 height 30
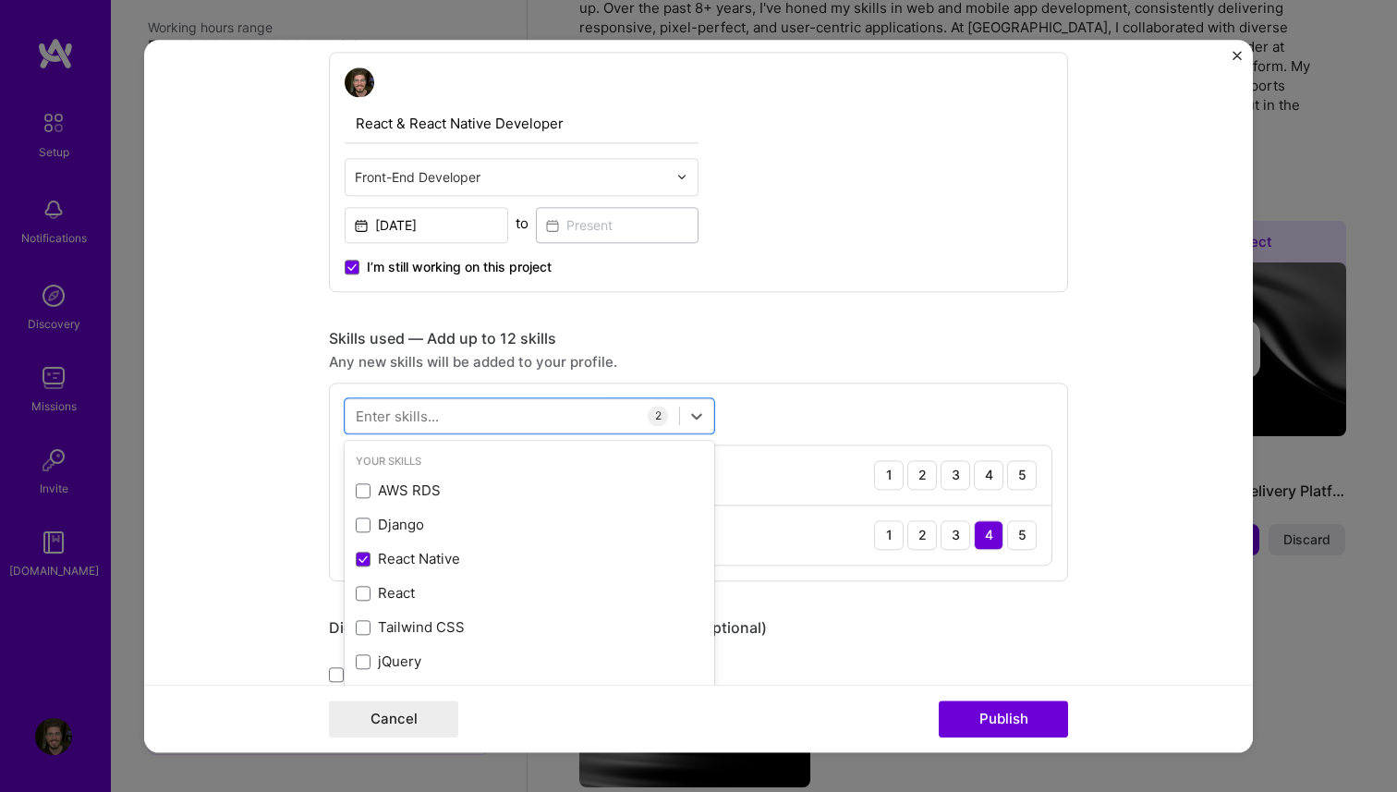
scroll to position [649, 0]
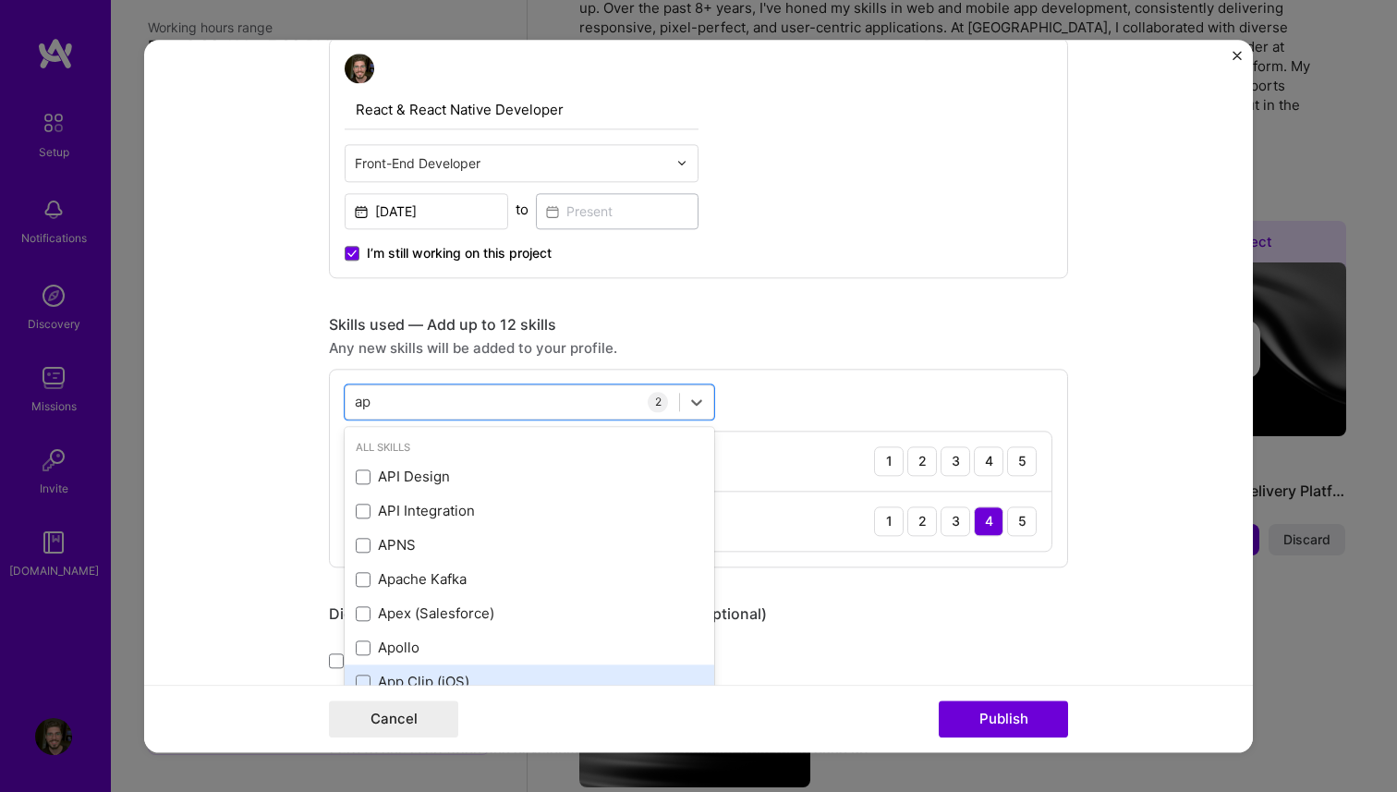
type input "a"
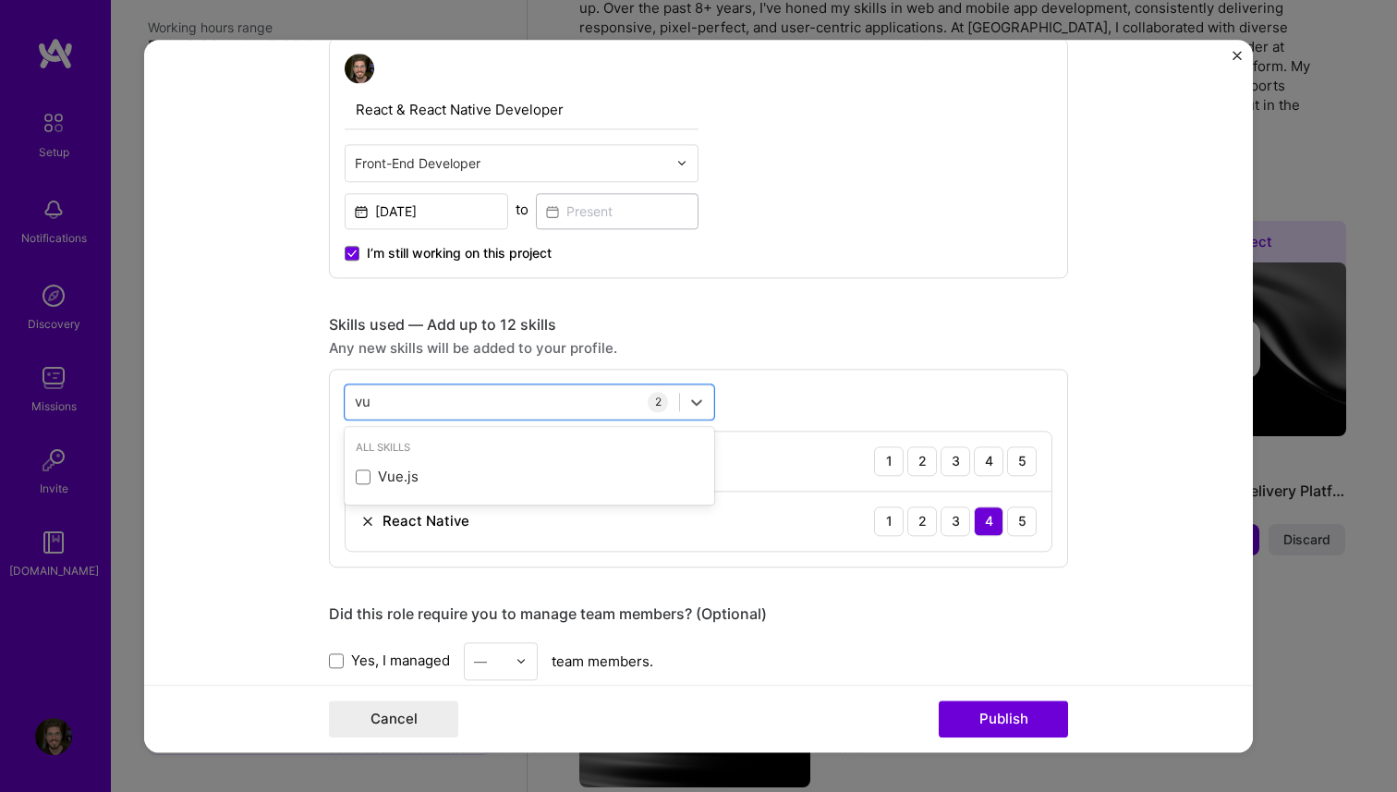
type input "v"
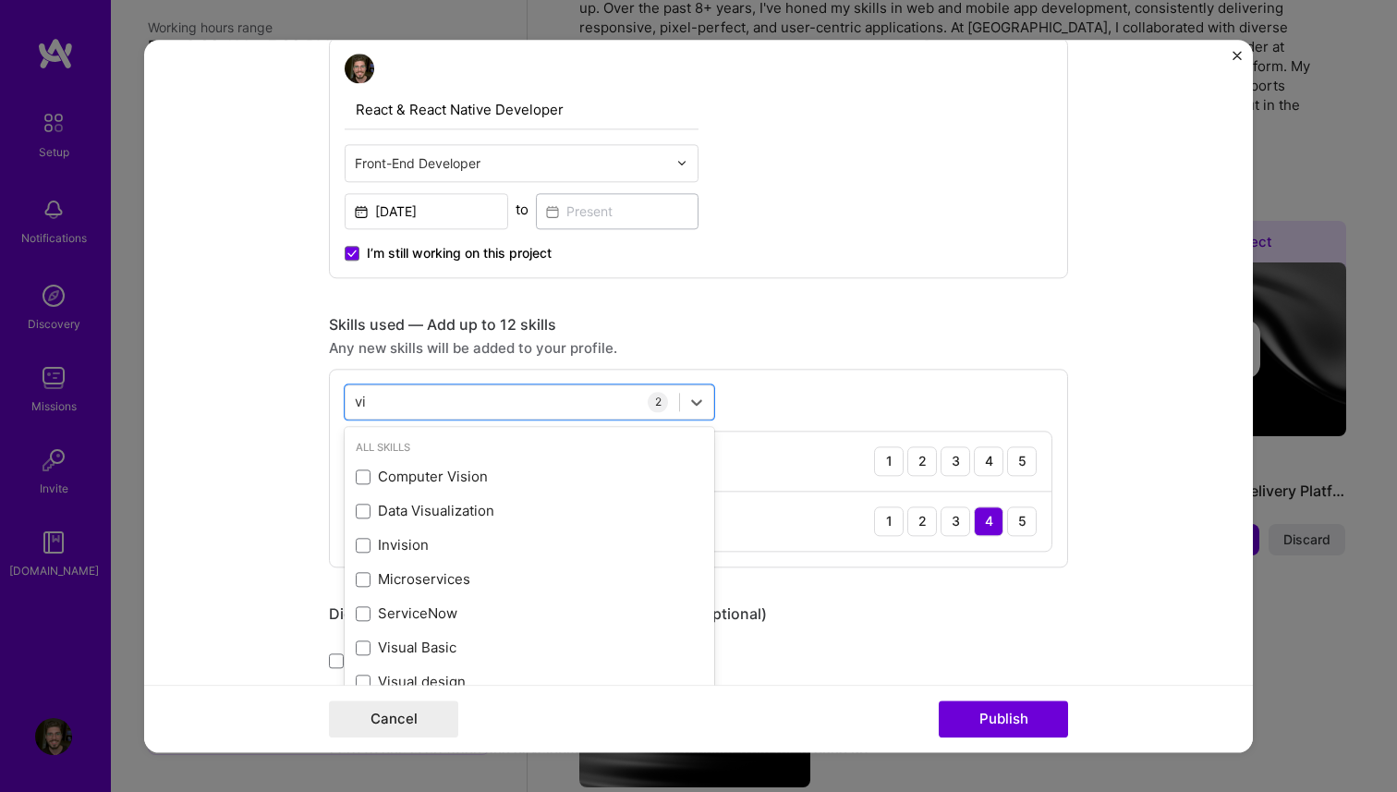
type input "v"
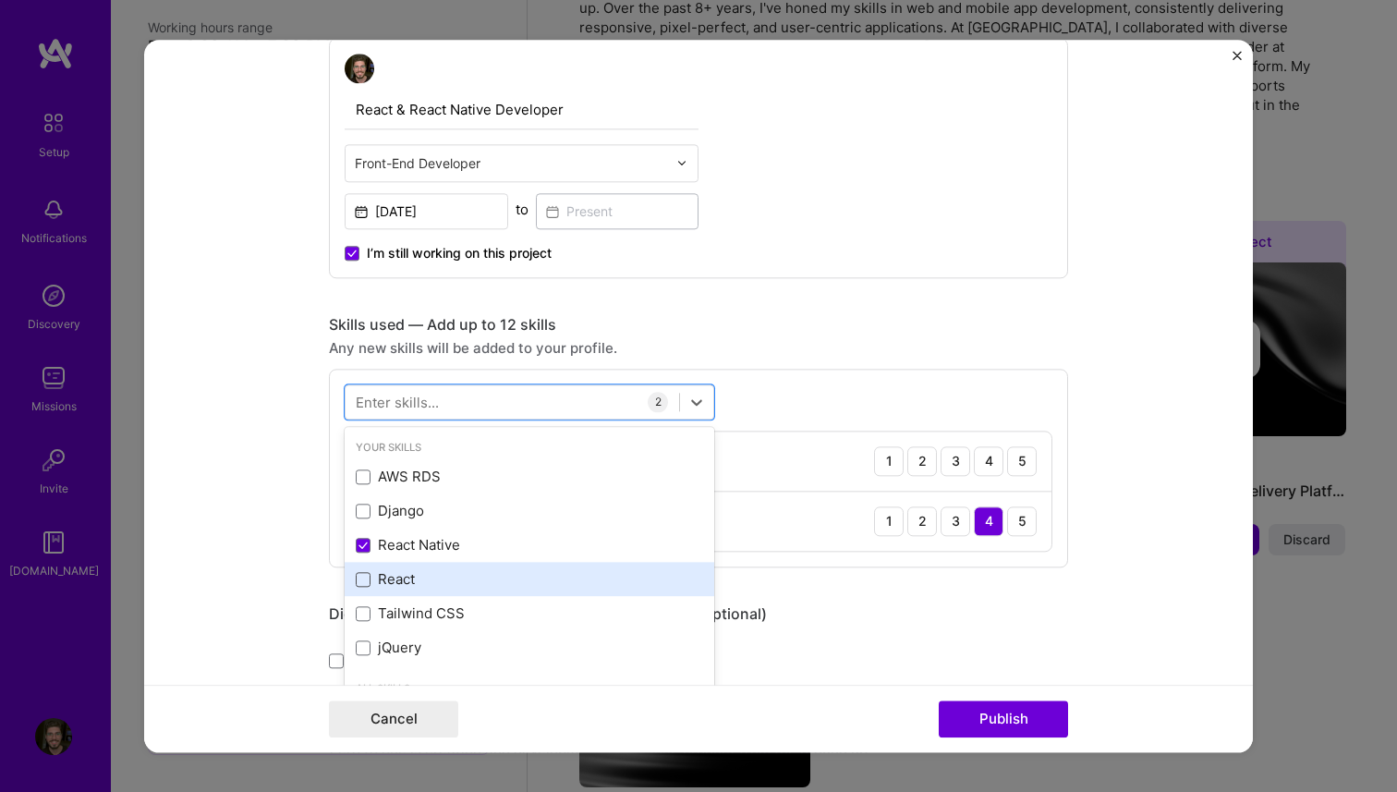
click at [366, 586] on span at bounding box center [363, 579] width 15 height 15
click at [0, 0] on input "checkbox" at bounding box center [0, 0] width 0 height 0
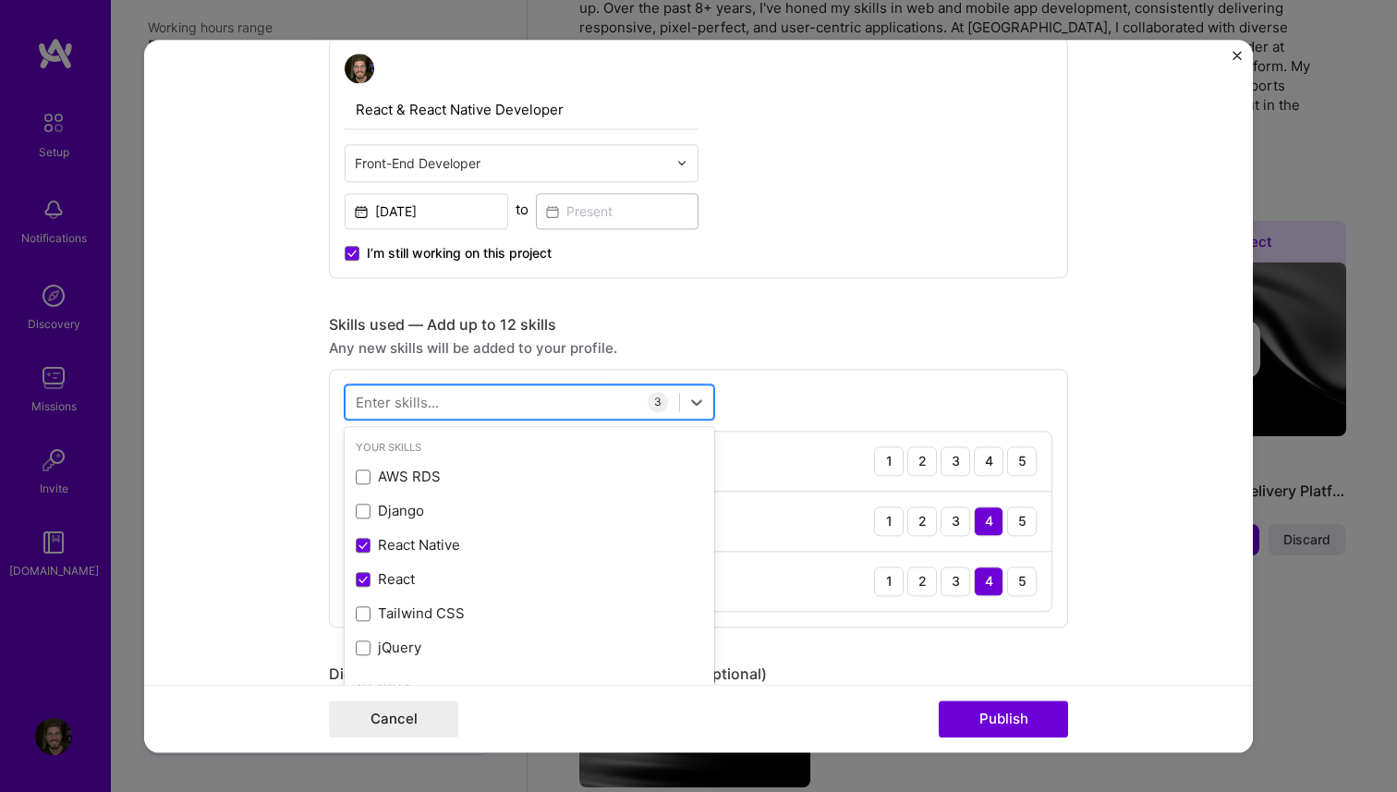
click at [446, 409] on div at bounding box center [513, 401] width 334 height 30
type input "s"
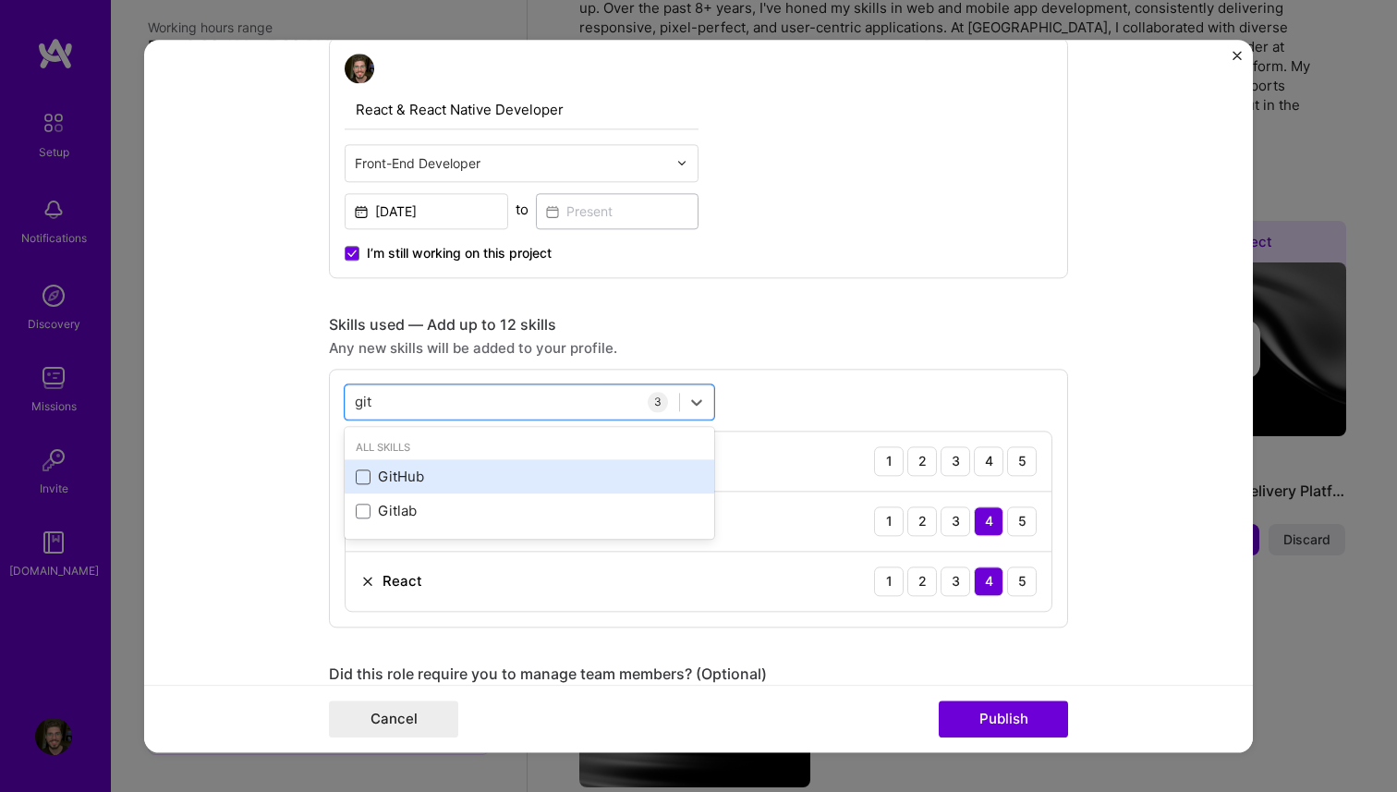
click at [360, 481] on span at bounding box center [363, 477] width 15 height 15
click at [0, 0] on input "checkbox" at bounding box center [0, 0] width 0 height 0
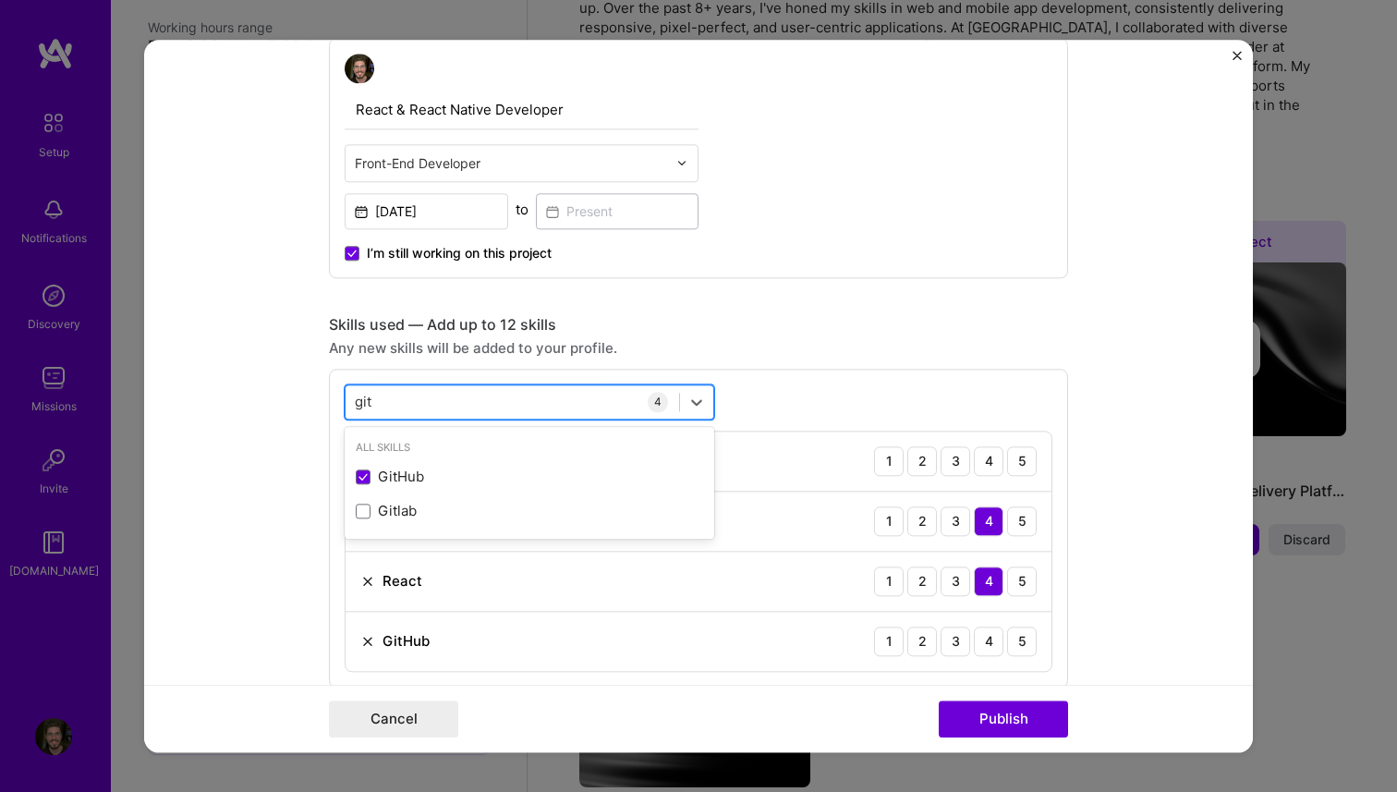
click at [445, 395] on div "git git" at bounding box center [513, 401] width 334 height 30
click at [442, 401] on div "git git" at bounding box center [513, 401] width 334 height 30
click at [443, 401] on div "git git" at bounding box center [513, 401] width 334 height 30
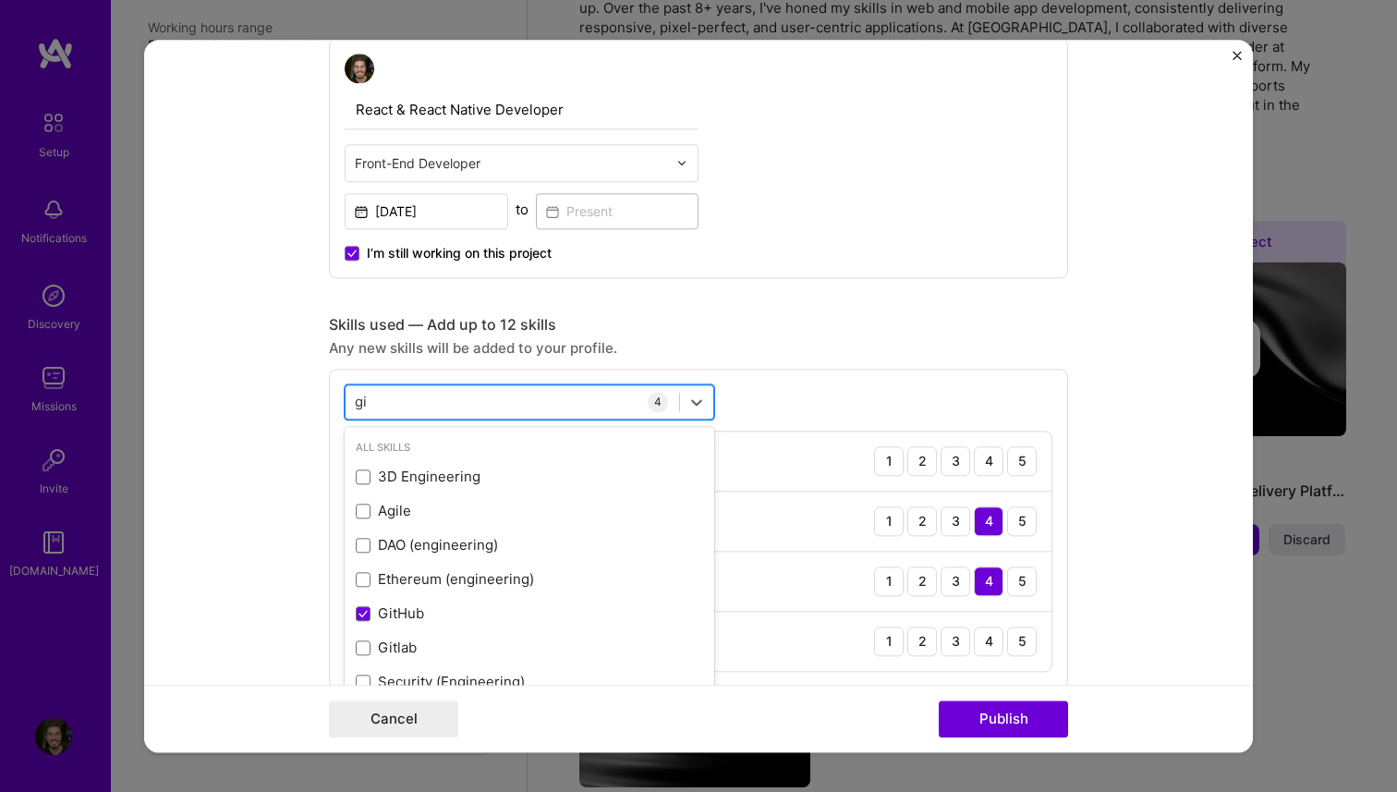
type input "g"
type input "figma"
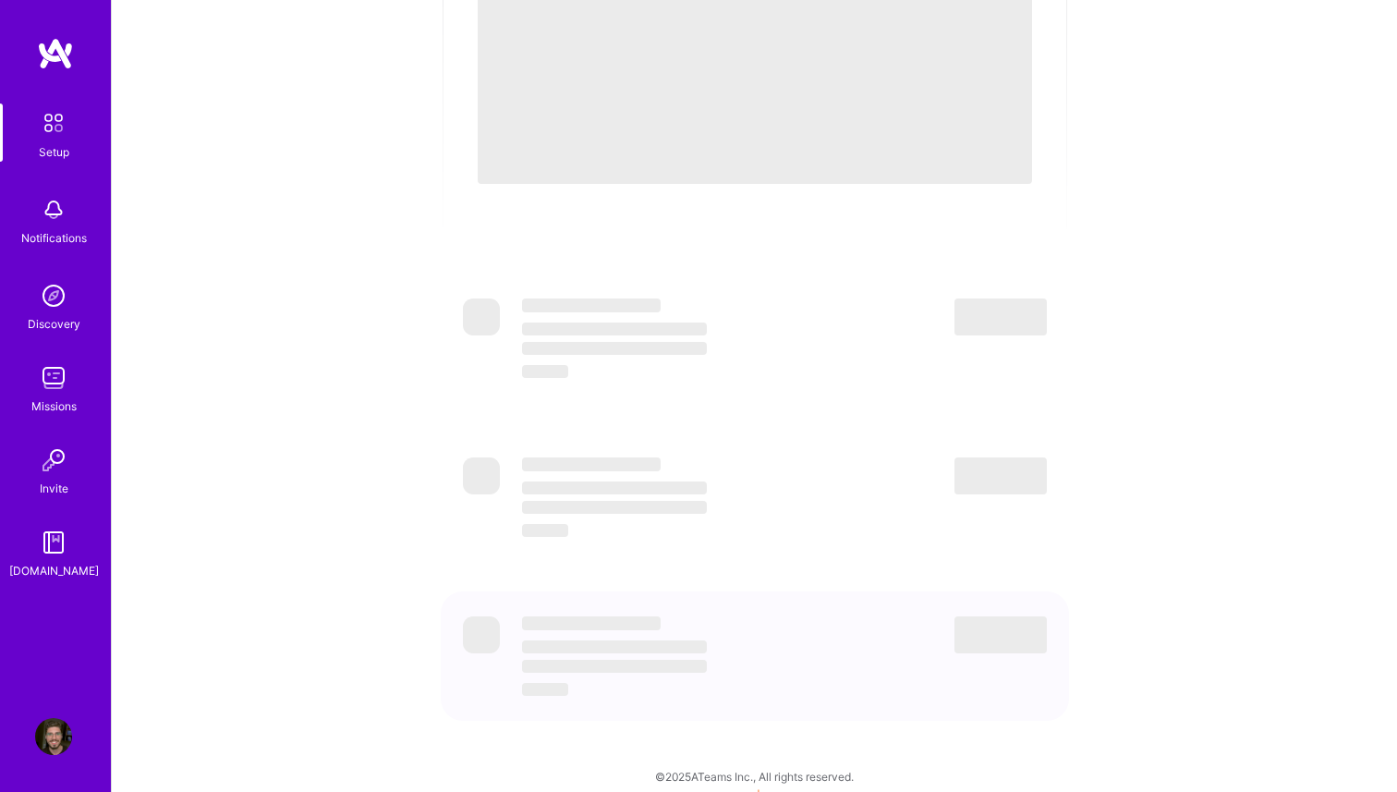
scroll to position [0, 0]
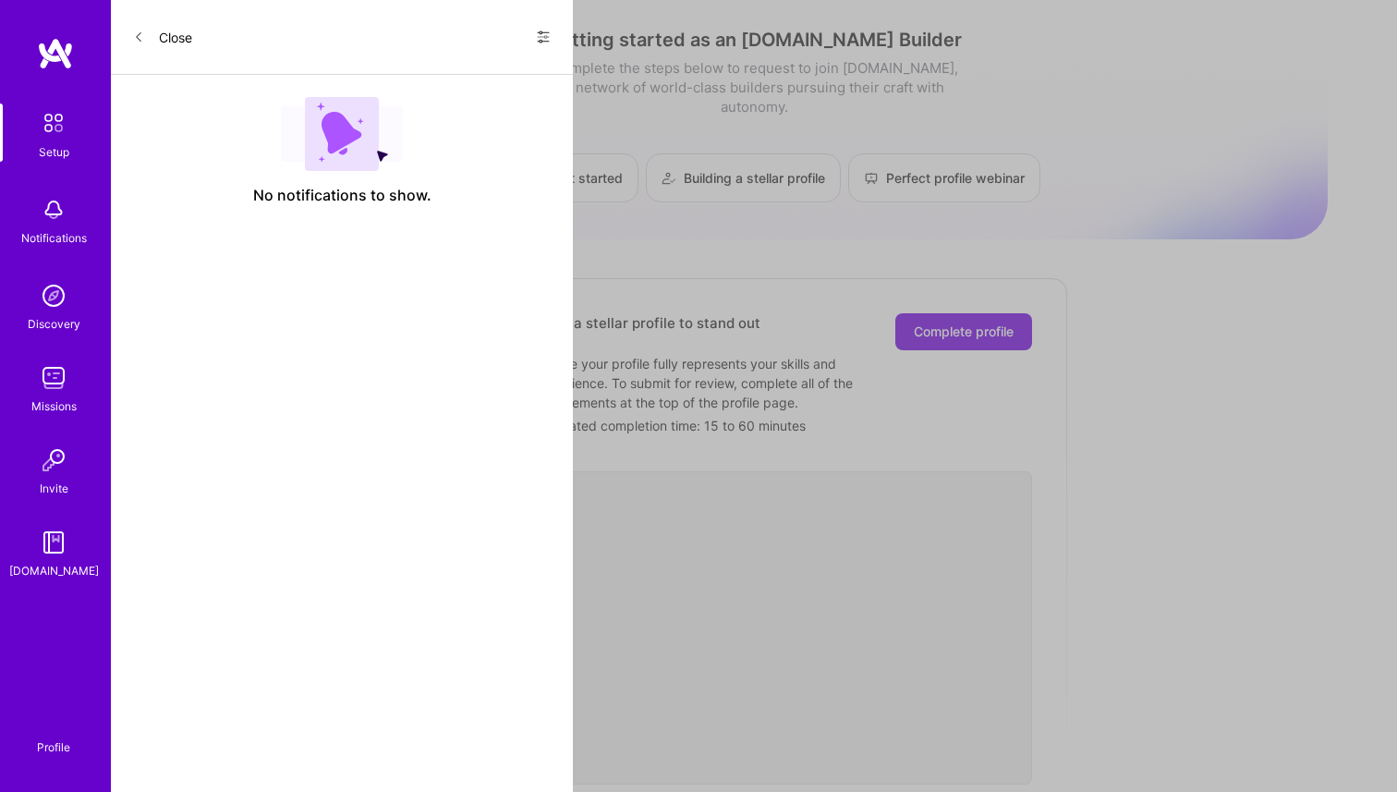
scroll to position [538, 0]
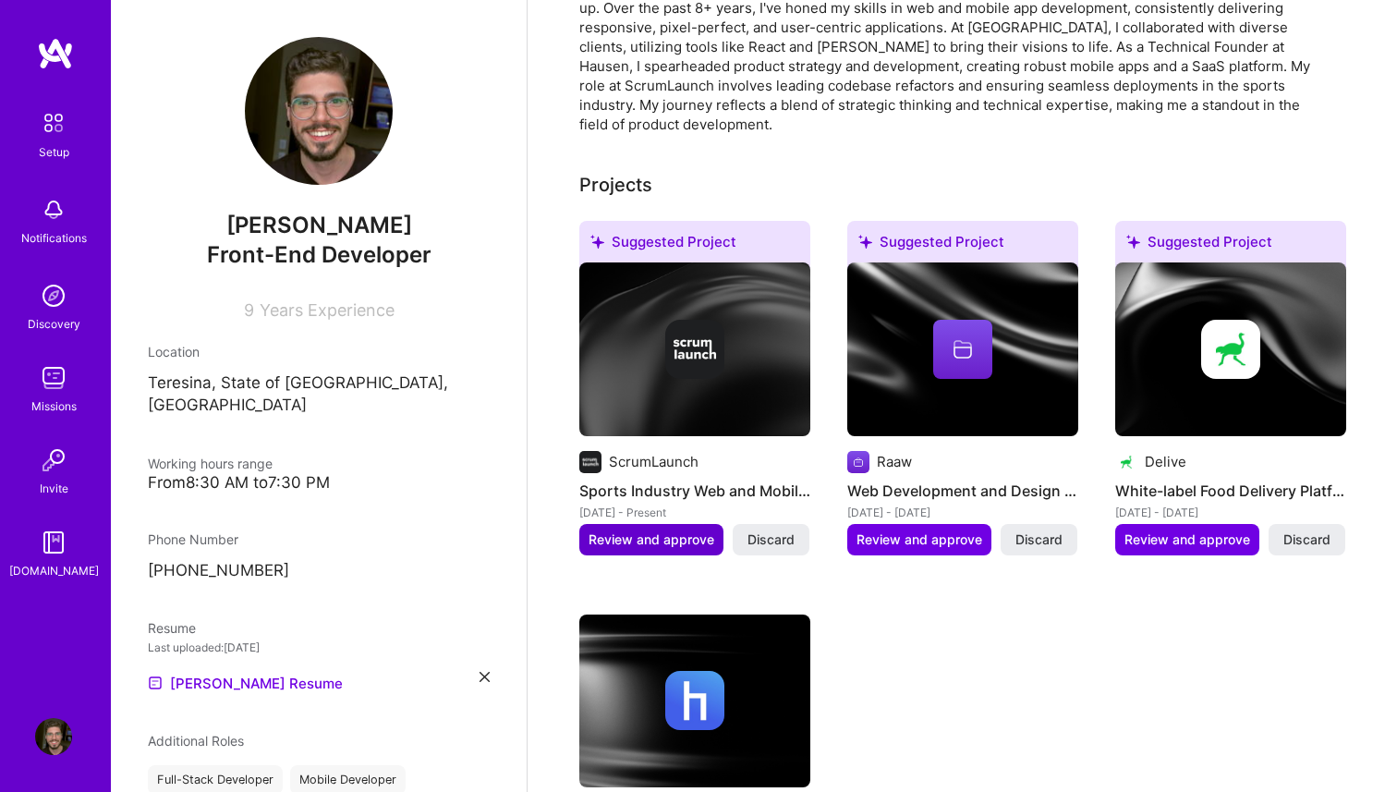
click at [673, 531] on span "Review and approve" at bounding box center [652, 540] width 126 height 18
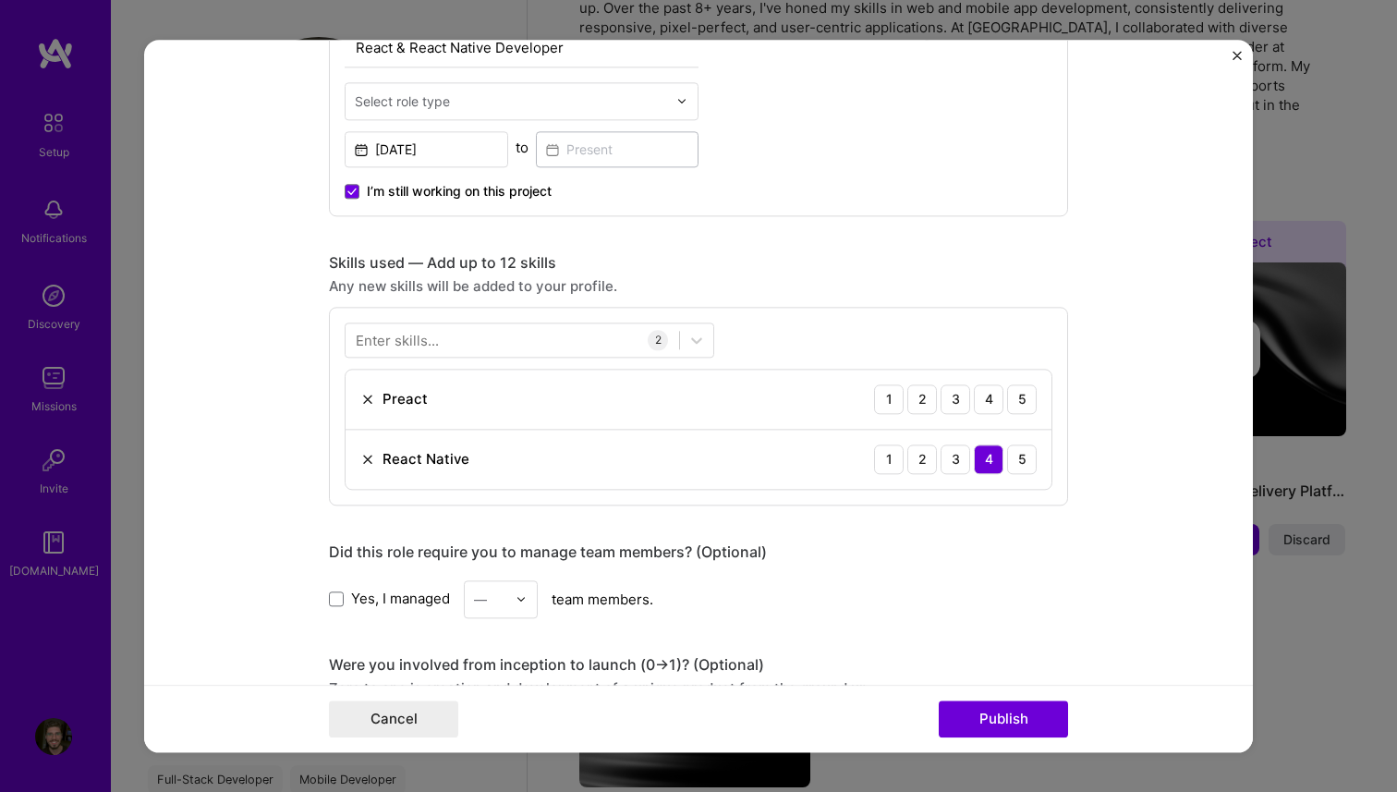
scroll to position [712, 0]
click at [368, 398] on img at bounding box center [367, 398] width 15 height 15
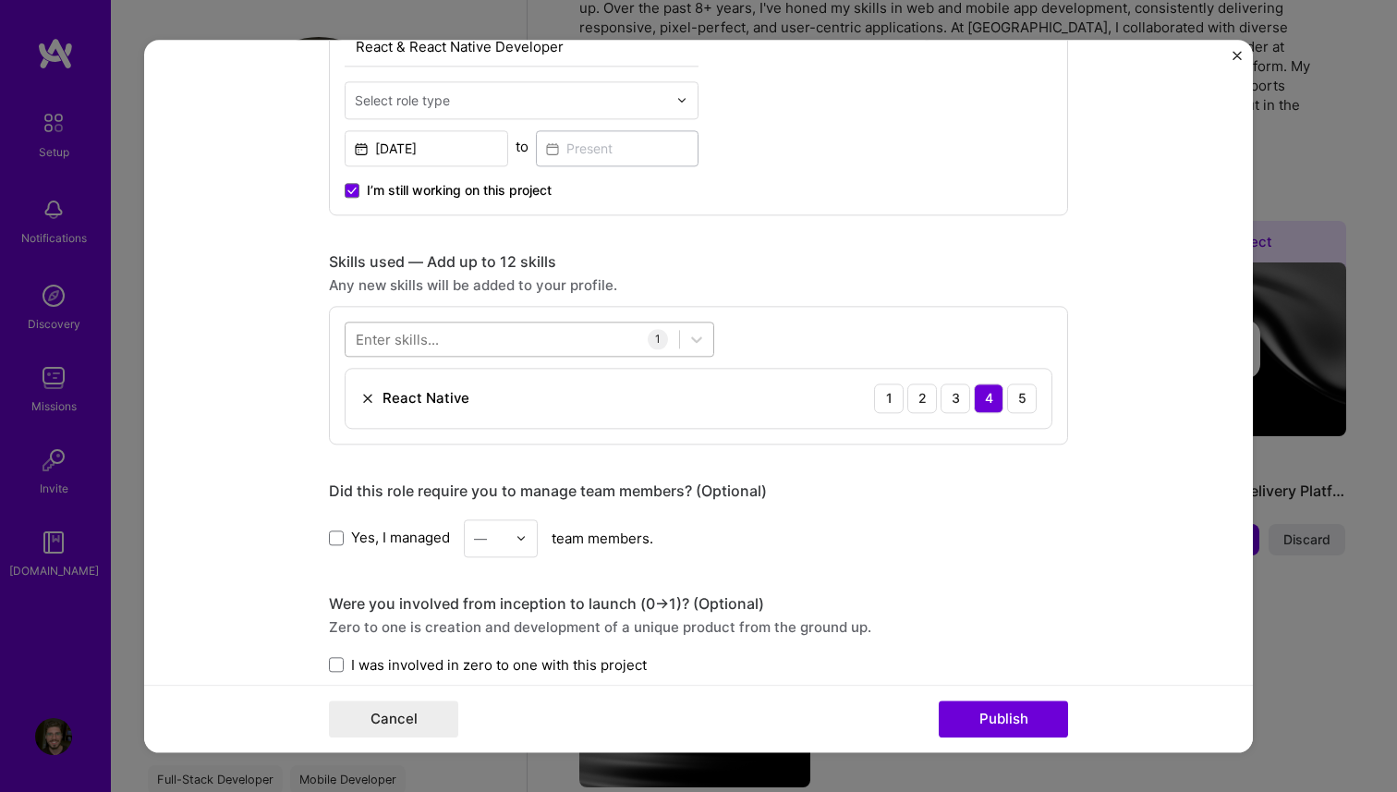
click at [581, 336] on div at bounding box center [513, 338] width 334 height 30
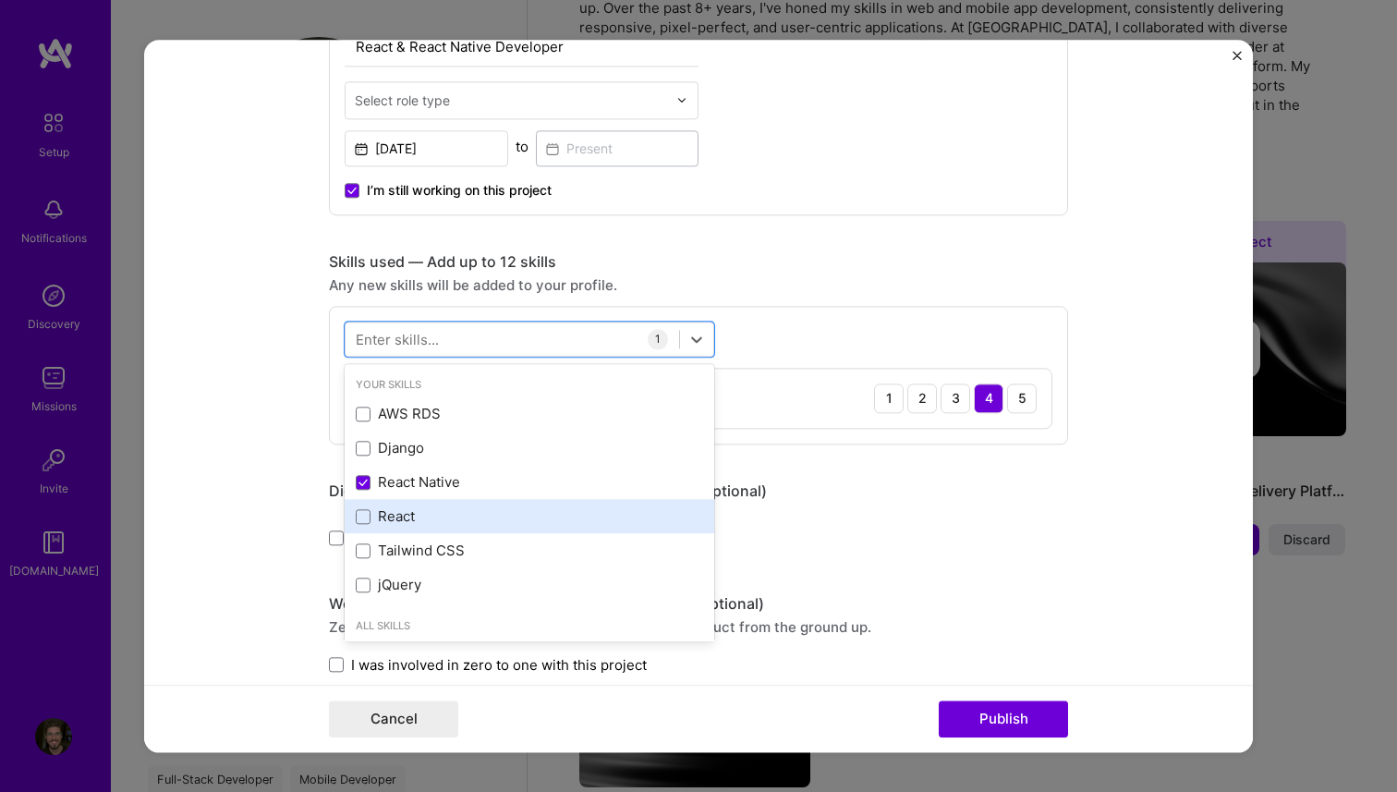
drag, startPoint x: 365, startPoint y: 510, endPoint x: 369, endPoint y: 501, distance: 10.0
click at [365, 510] on span at bounding box center [363, 516] width 15 height 15
click at [0, 0] on input "checkbox" at bounding box center [0, 0] width 0 height 0
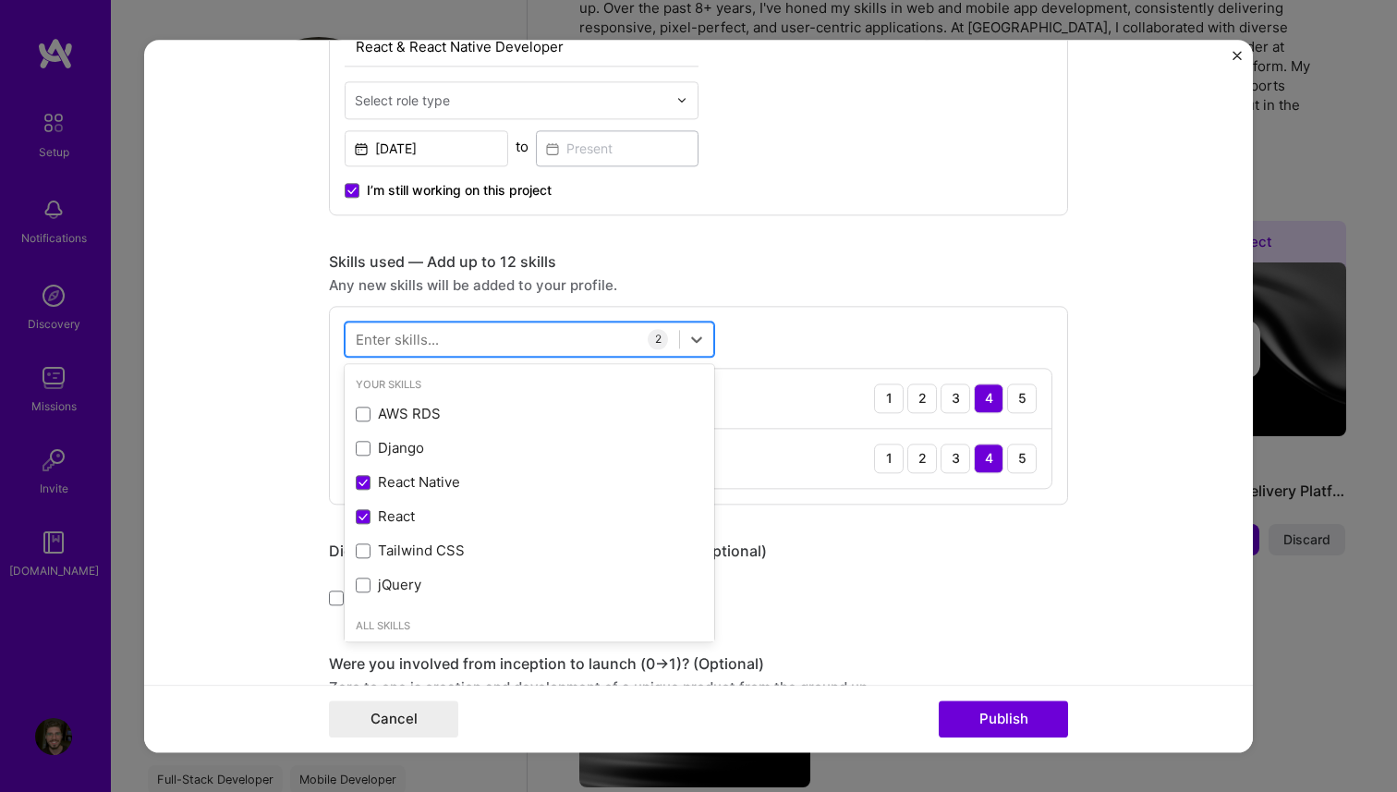
click at [457, 343] on div at bounding box center [513, 338] width 334 height 30
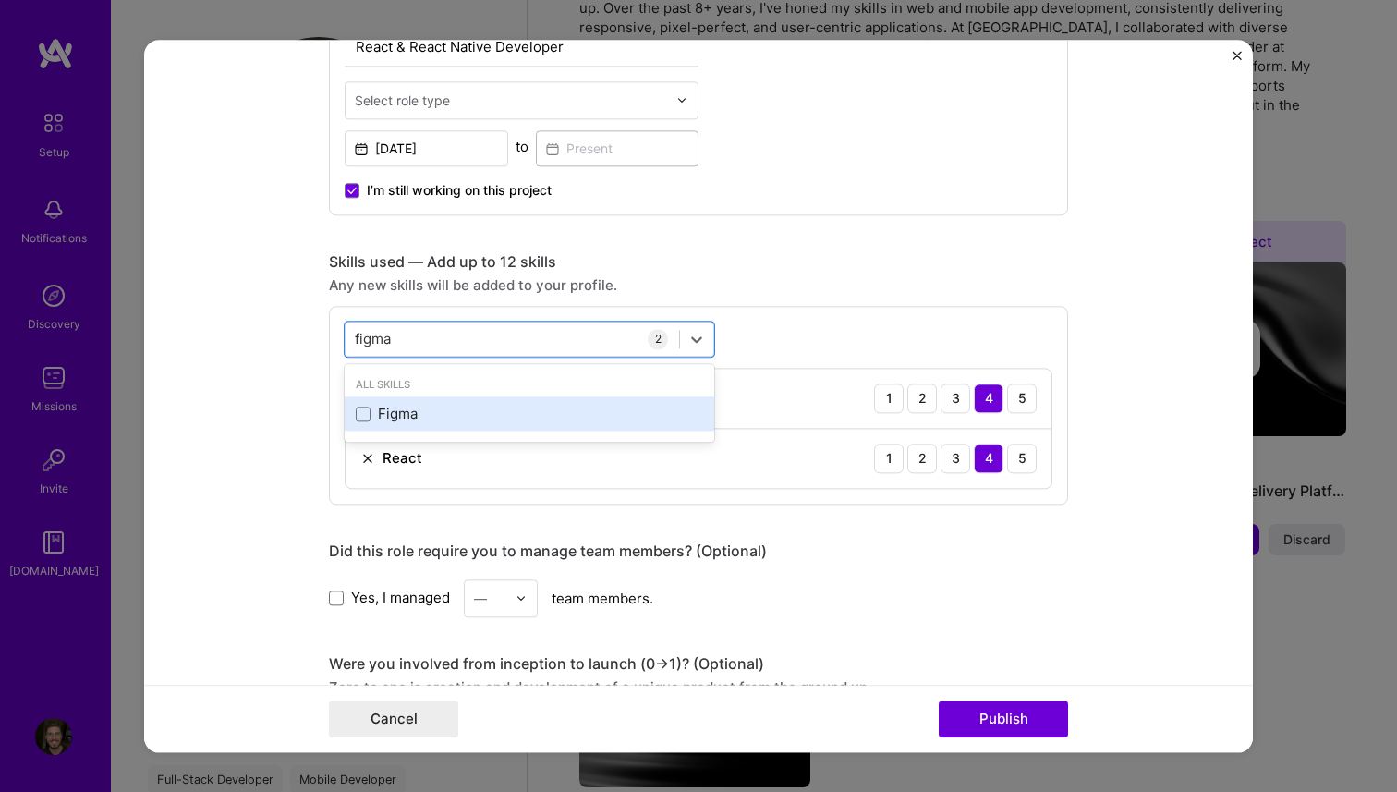
click at [393, 419] on div "Figma" at bounding box center [530, 414] width 348 height 19
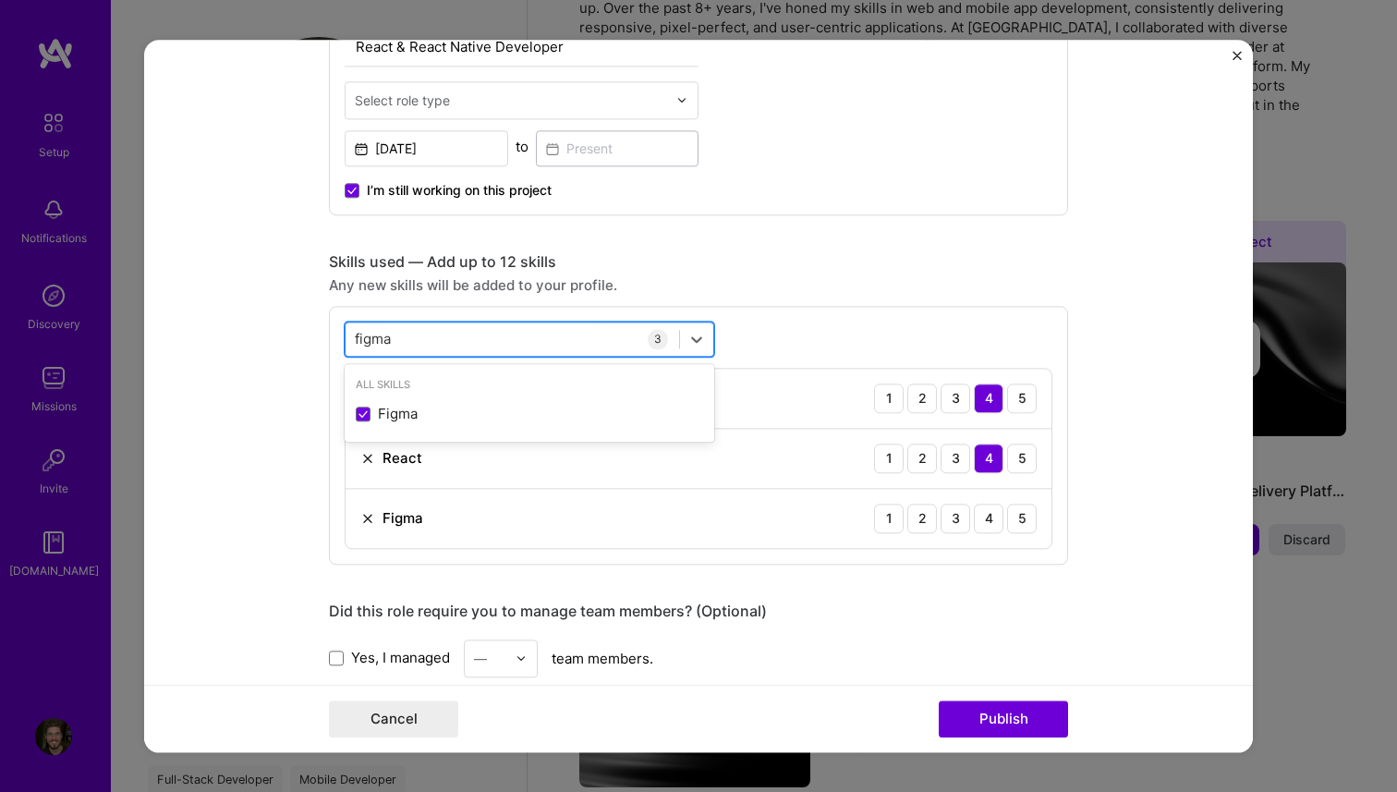
click at [433, 336] on div "figma figma" at bounding box center [513, 338] width 334 height 30
type input "gith"
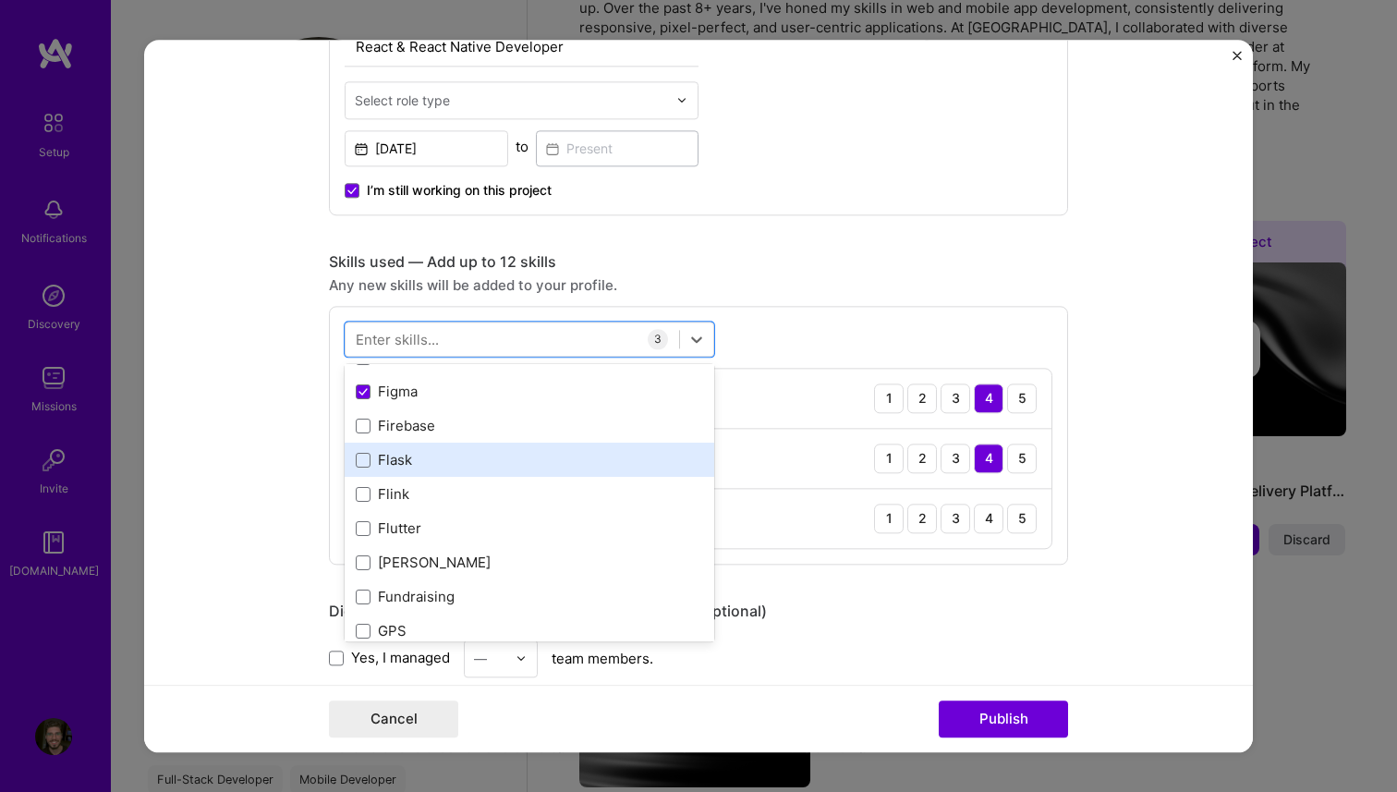
scroll to position [4701, 0]
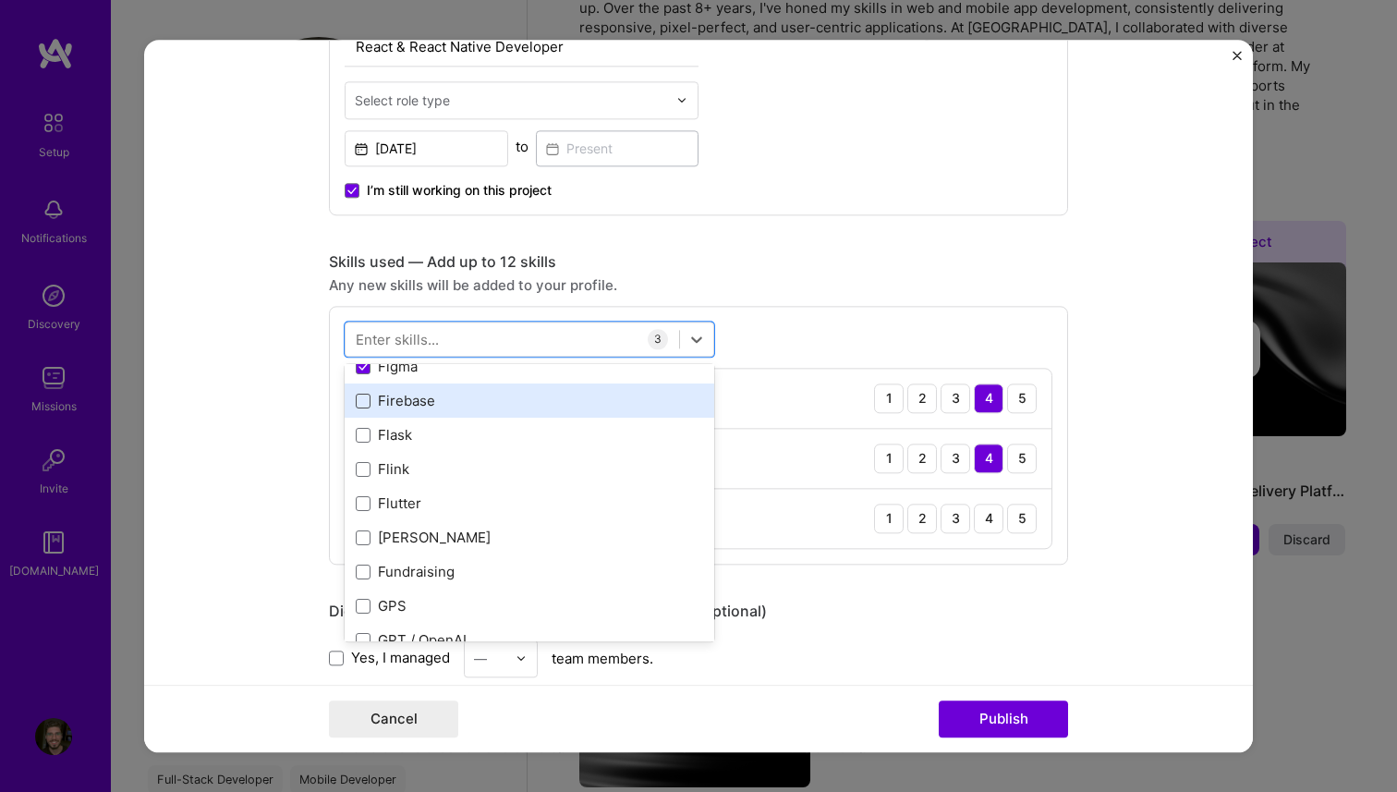
click at [362, 406] on span at bounding box center [363, 401] width 15 height 15
click at [0, 0] on input "checkbox" at bounding box center [0, 0] width 0 height 0
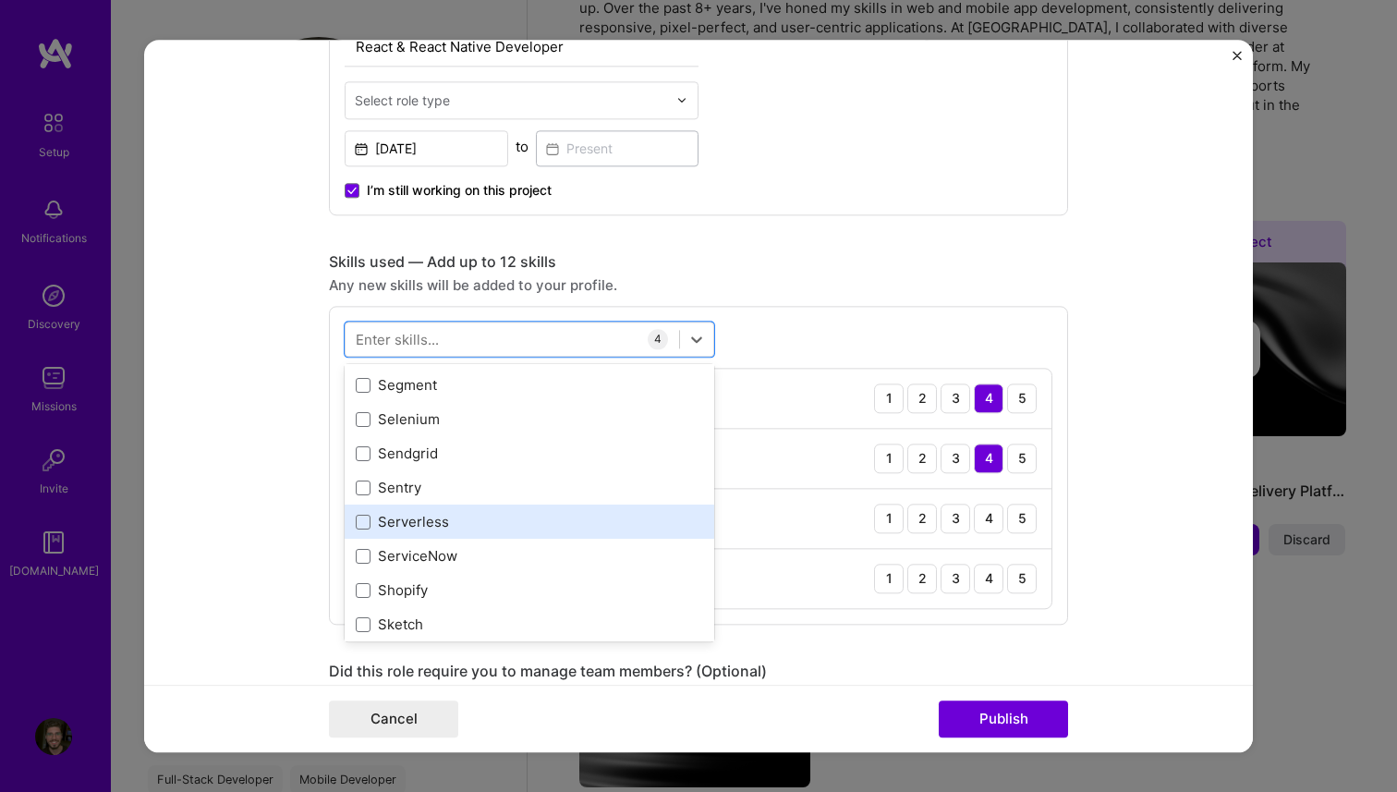
scroll to position [10253, 0]
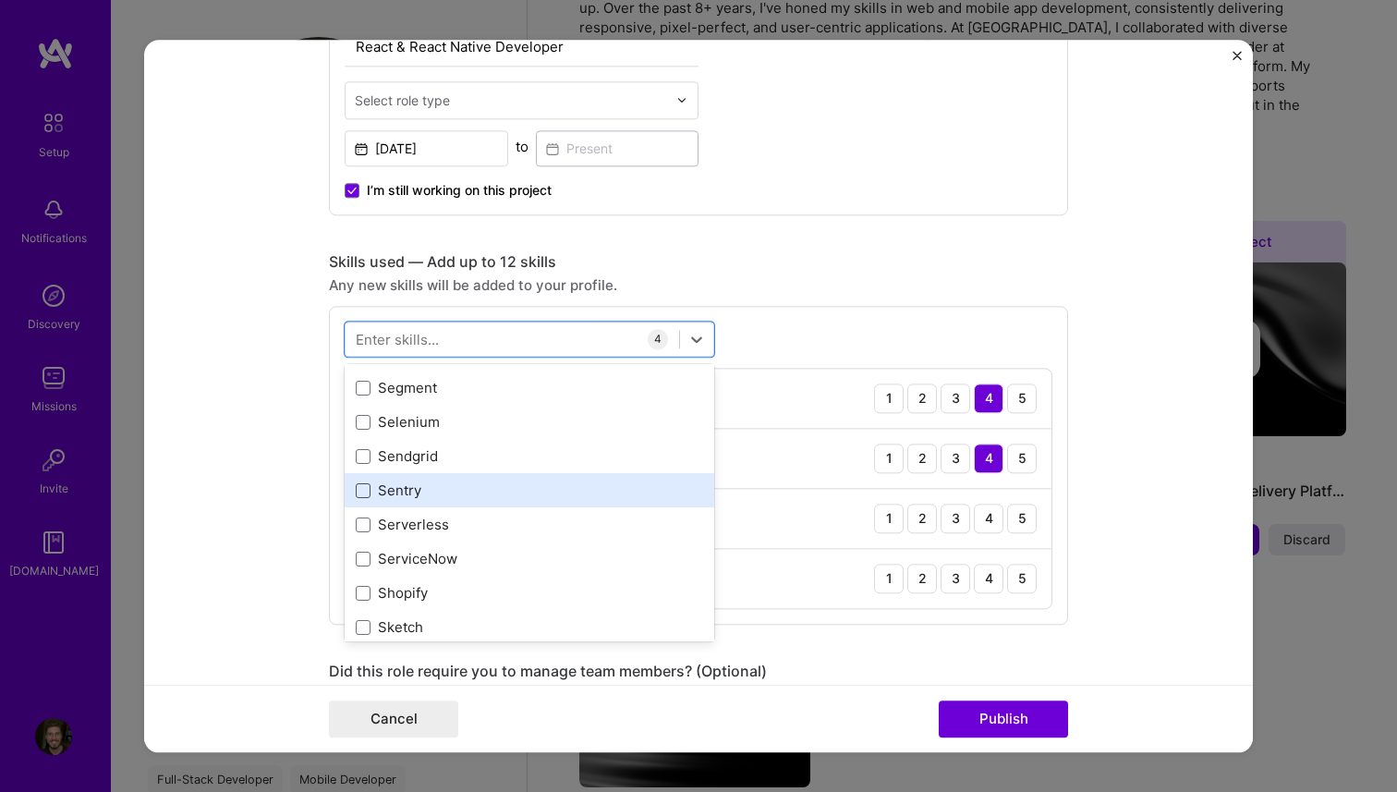
click at [365, 494] on span at bounding box center [363, 490] width 15 height 15
click at [0, 0] on input "checkbox" at bounding box center [0, 0] width 0 height 0
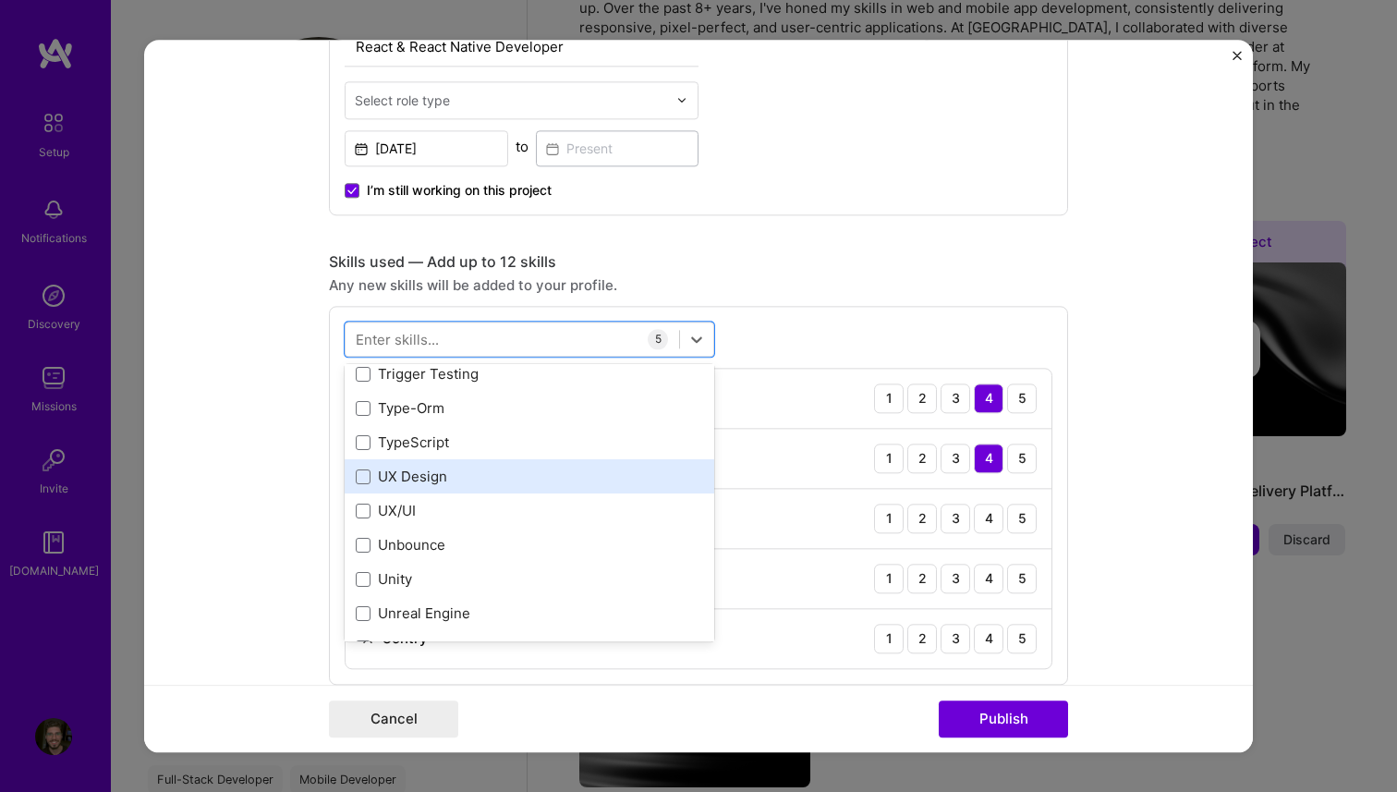
scroll to position [11735, 0]
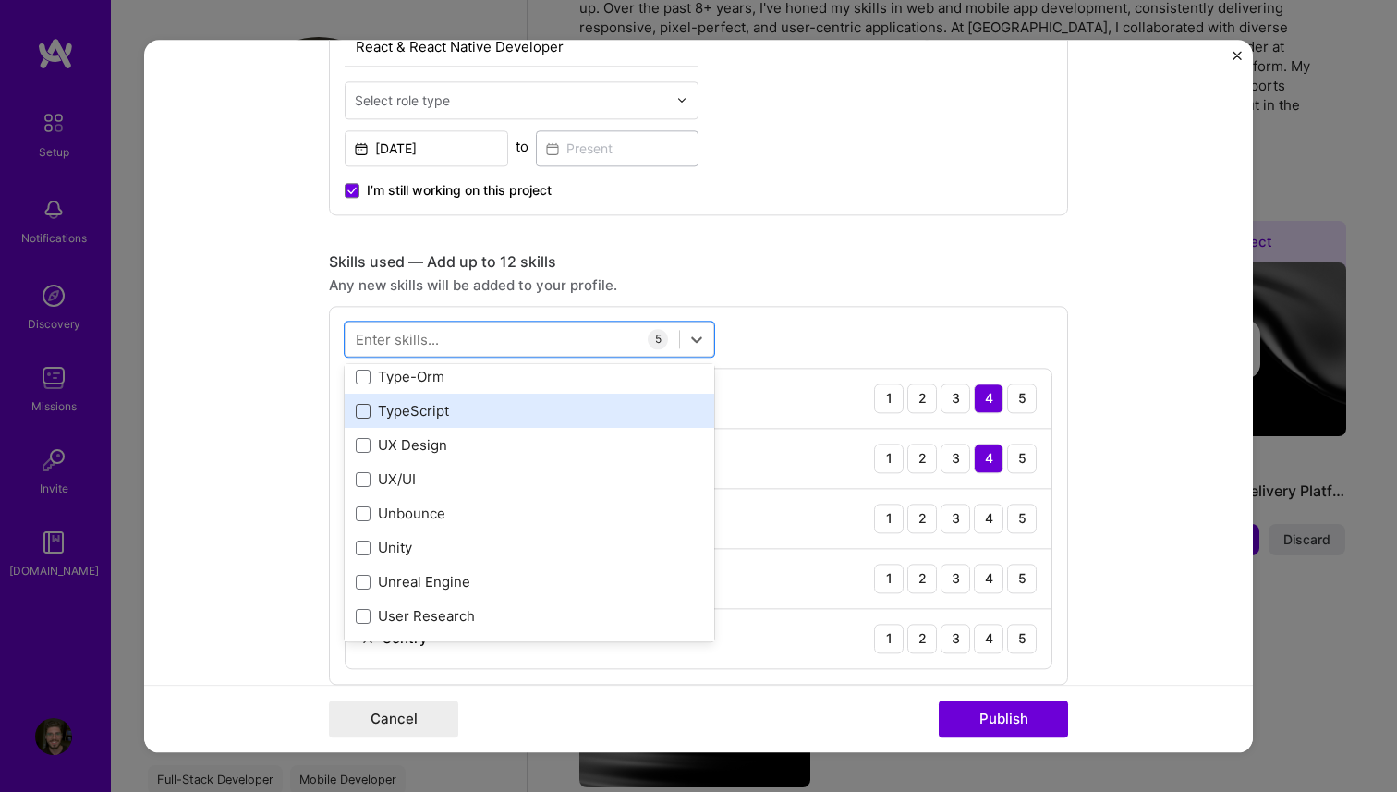
click at [362, 409] on span at bounding box center [363, 411] width 15 height 15
click at [0, 0] on input "checkbox" at bounding box center [0, 0] width 0 height 0
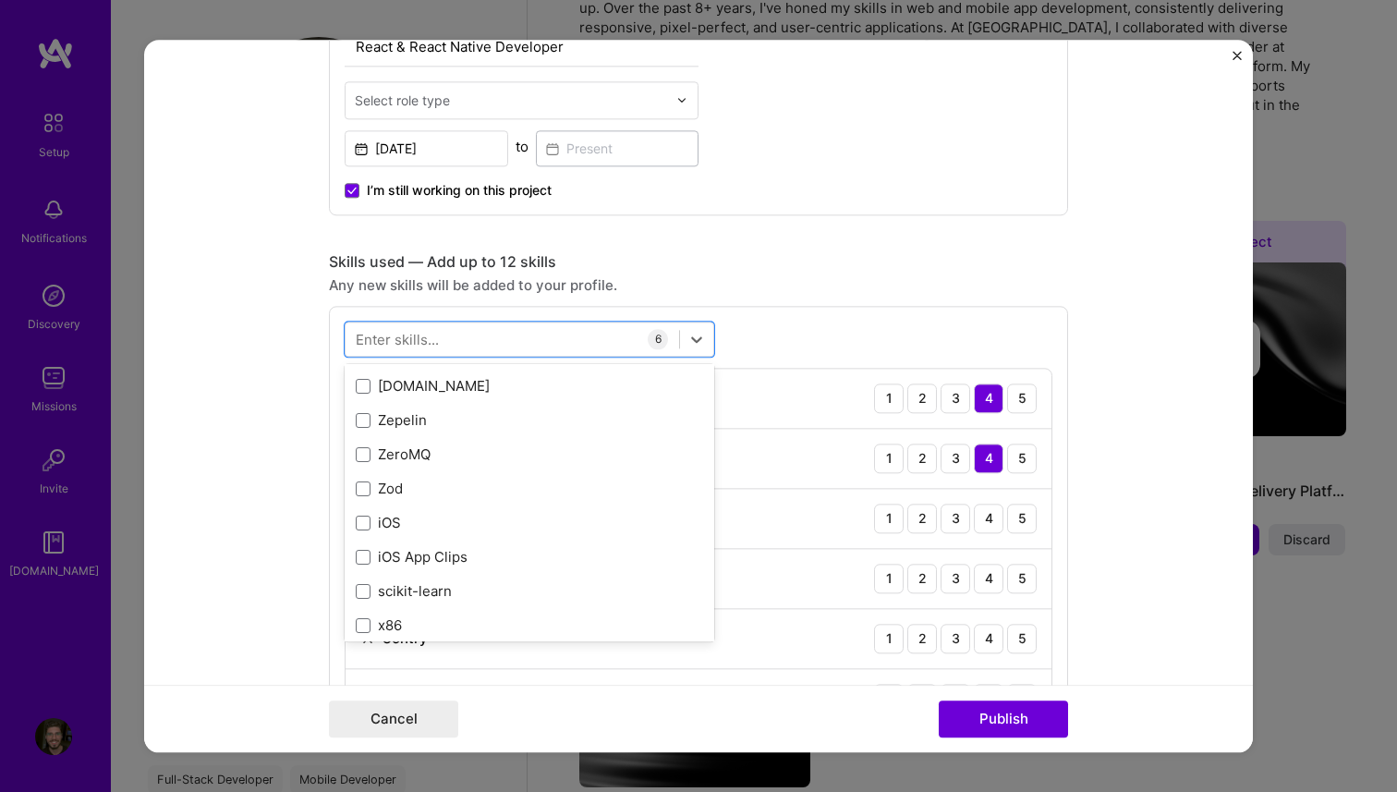
scroll to position [12729, 0]
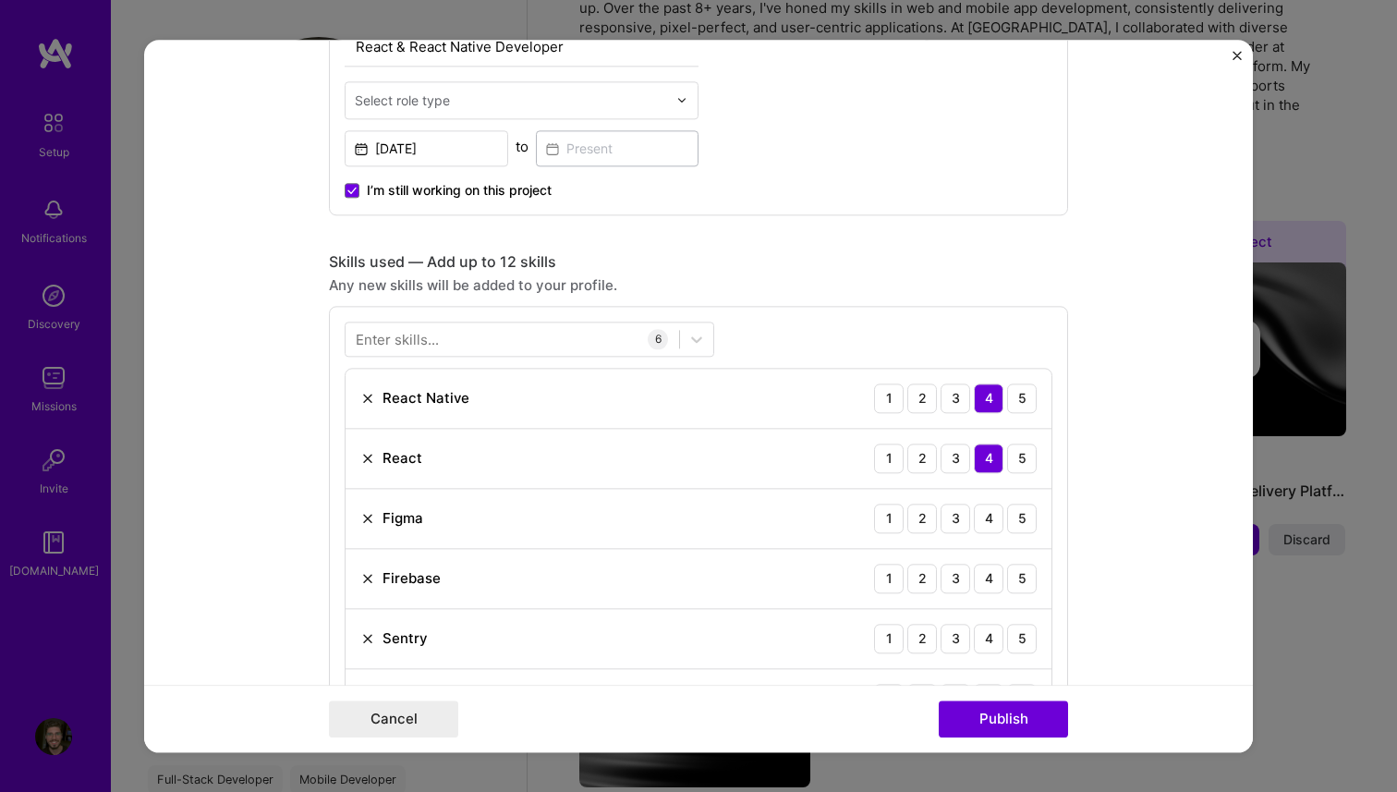
click at [282, 494] on form "Editing suggested project This project is suggested based on your LinkedIn, res…" at bounding box center [698, 396] width 1109 height 713
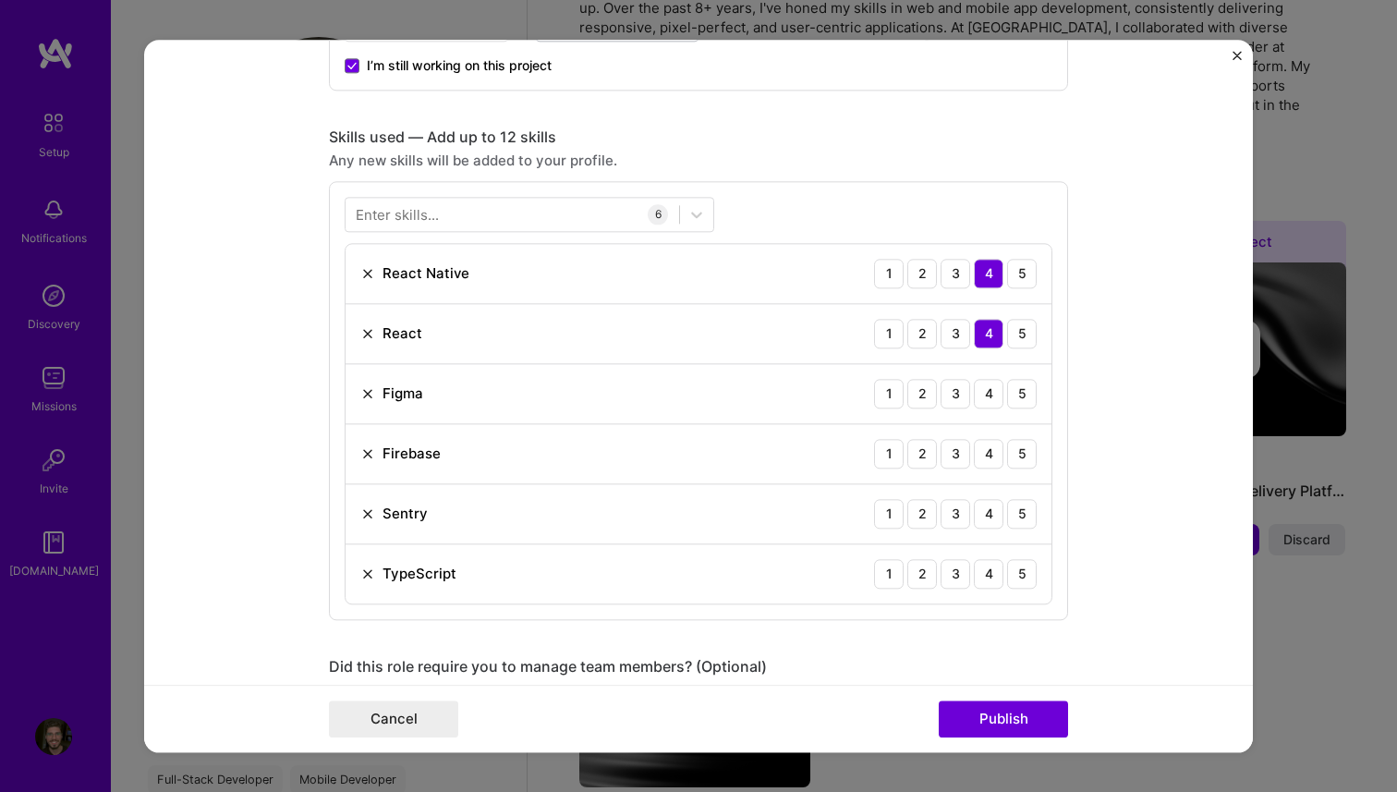
scroll to position [853, 0]
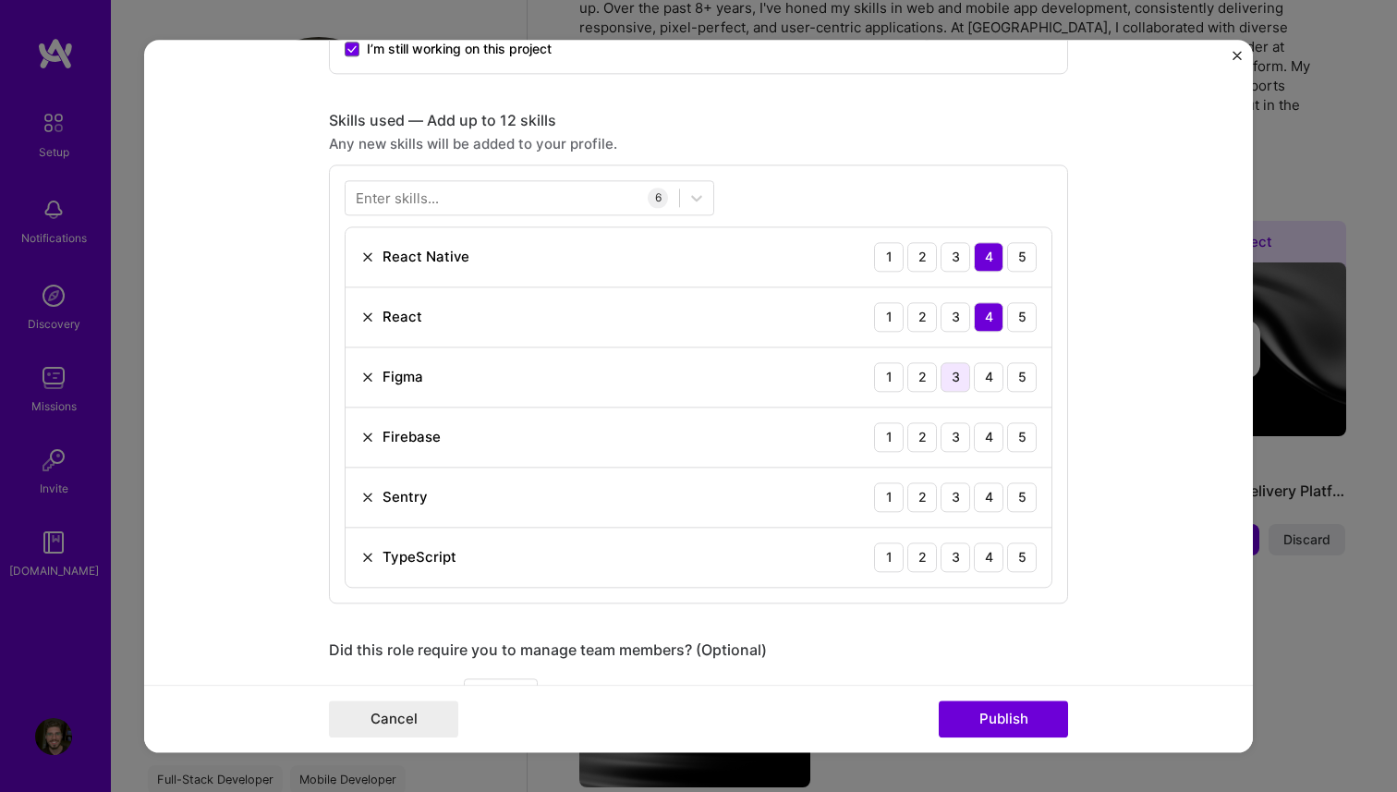
click at [945, 378] on div "3" at bounding box center [956, 377] width 30 height 30
click at [950, 437] on div "3" at bounding box center [956, 437] width 30 height 30
click at [934, 490] on div "2" at bounding box center [923, 497] width 30 height 30
click at [982, 555] on div "4" at bounding box center [989, 558] width 30 height 30
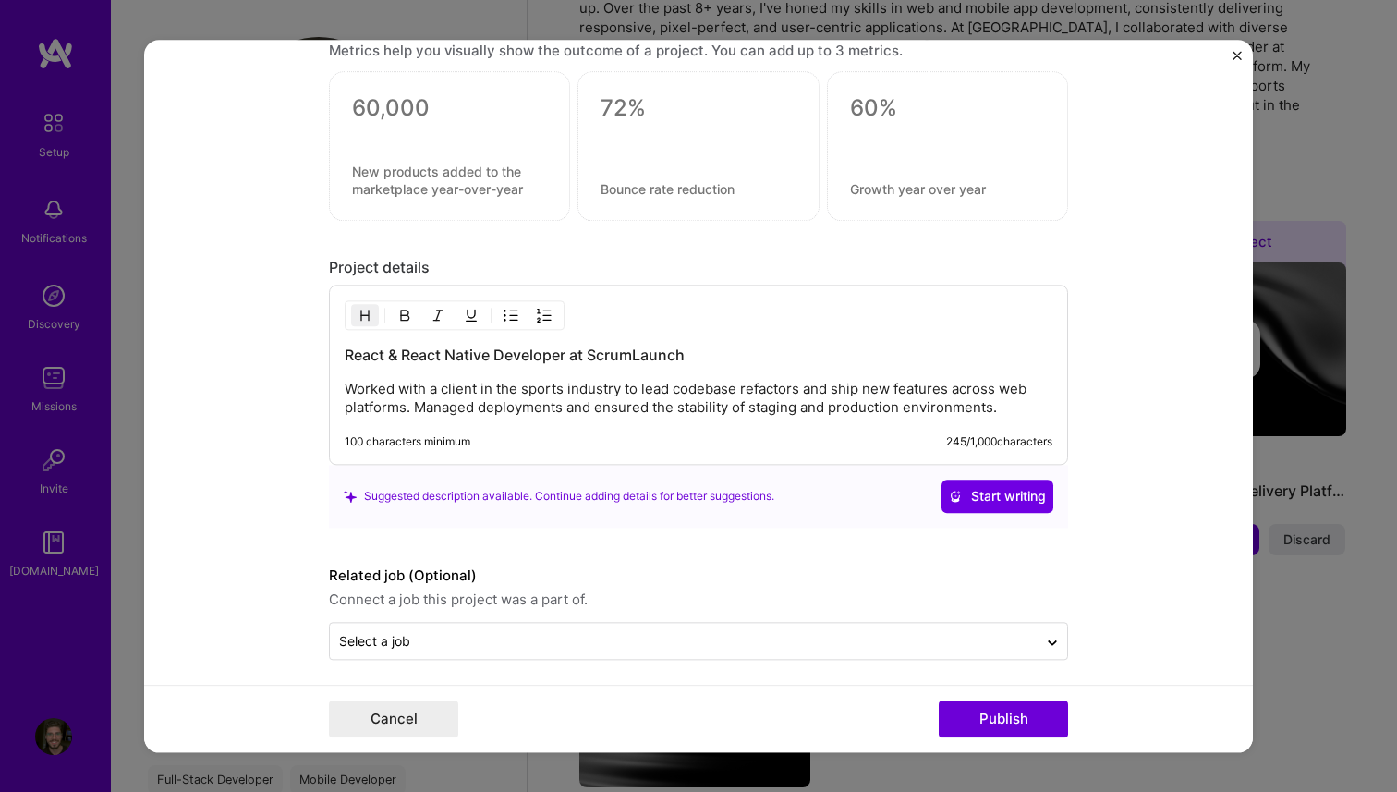
scroll to position [1716, 0]
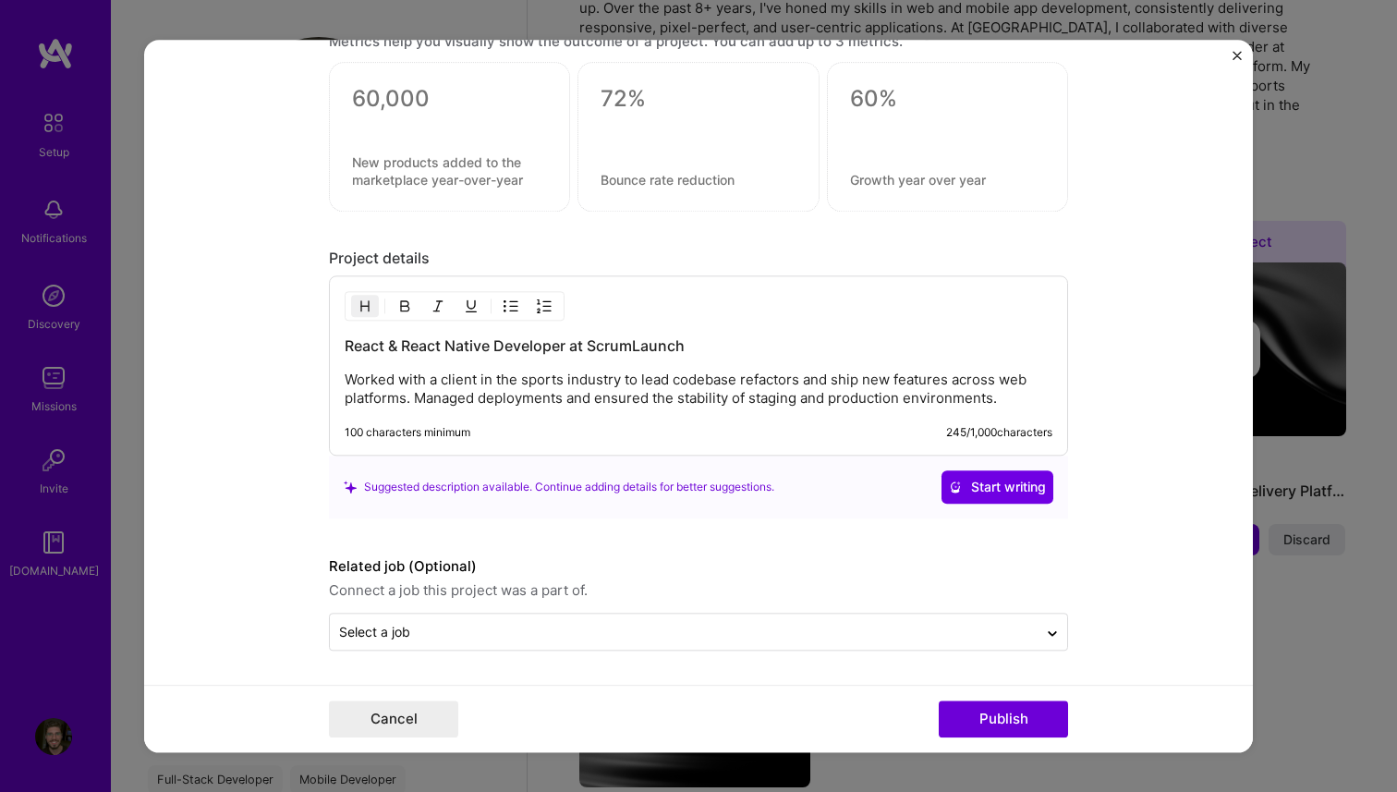
click at [453, 485] on div "Suggested description available. Continue adding details for better suggestions." at bounding box center [559, 487] width 431 height 19
click at [382, 396] on p "Worked with a client in the sports industry to lead codebase refactors and ship…" at bounding box center [699, 389] width 708 height 37
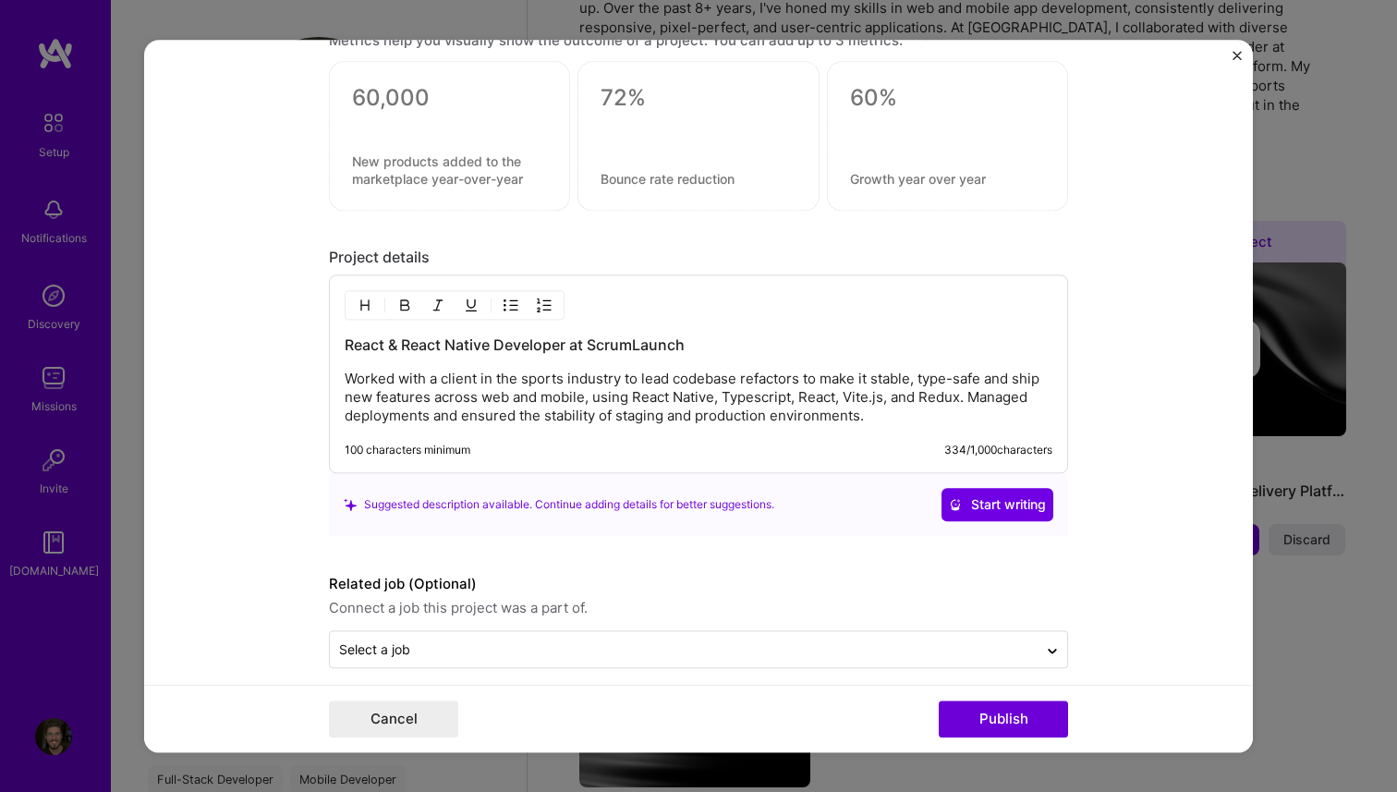
click at [912, 409] on p "Worked with a client in the sports industry to lead codebase refactors to make …" at bounding box center [699, 397] width 708 height 55
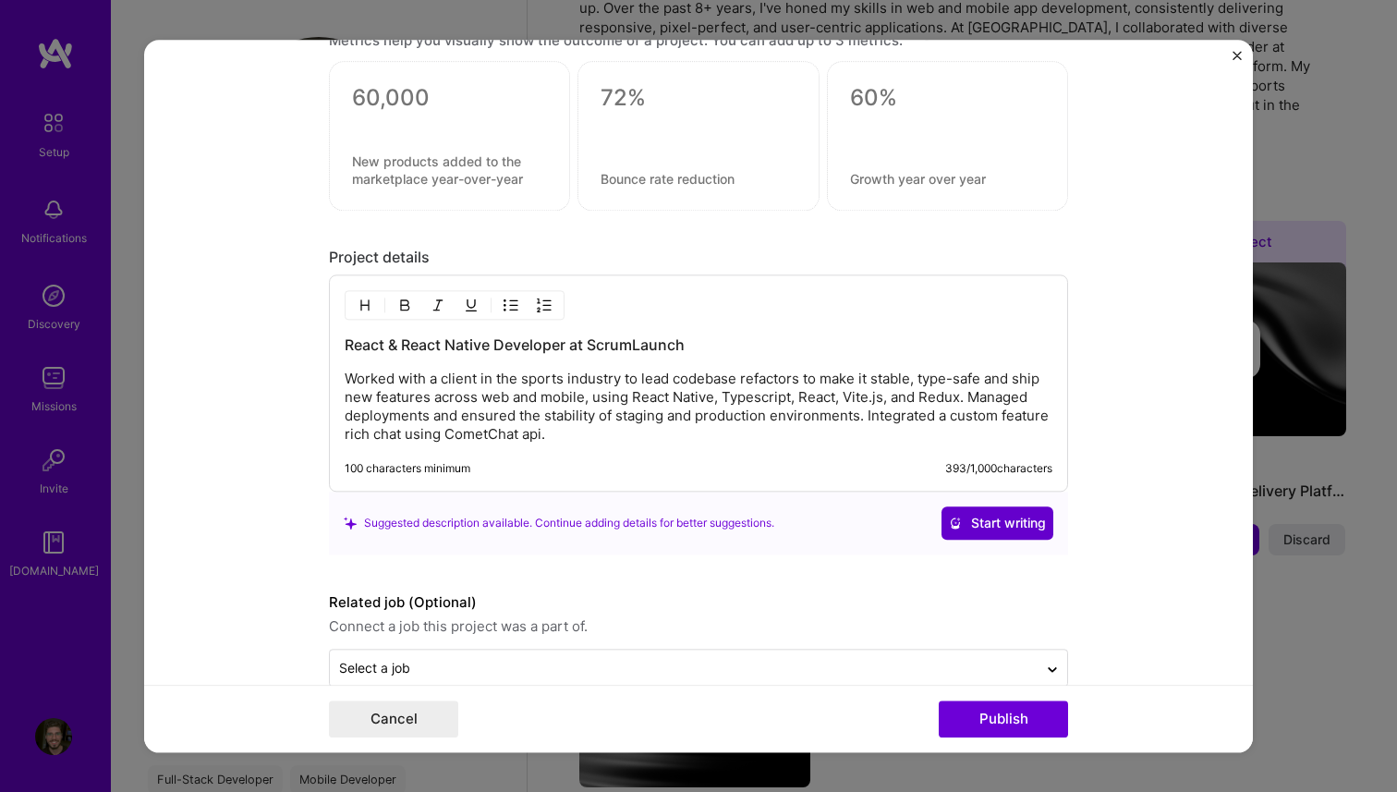
click at [994, 526] on span "Start writing" at bounding box center [997, 523] width 97 height 18
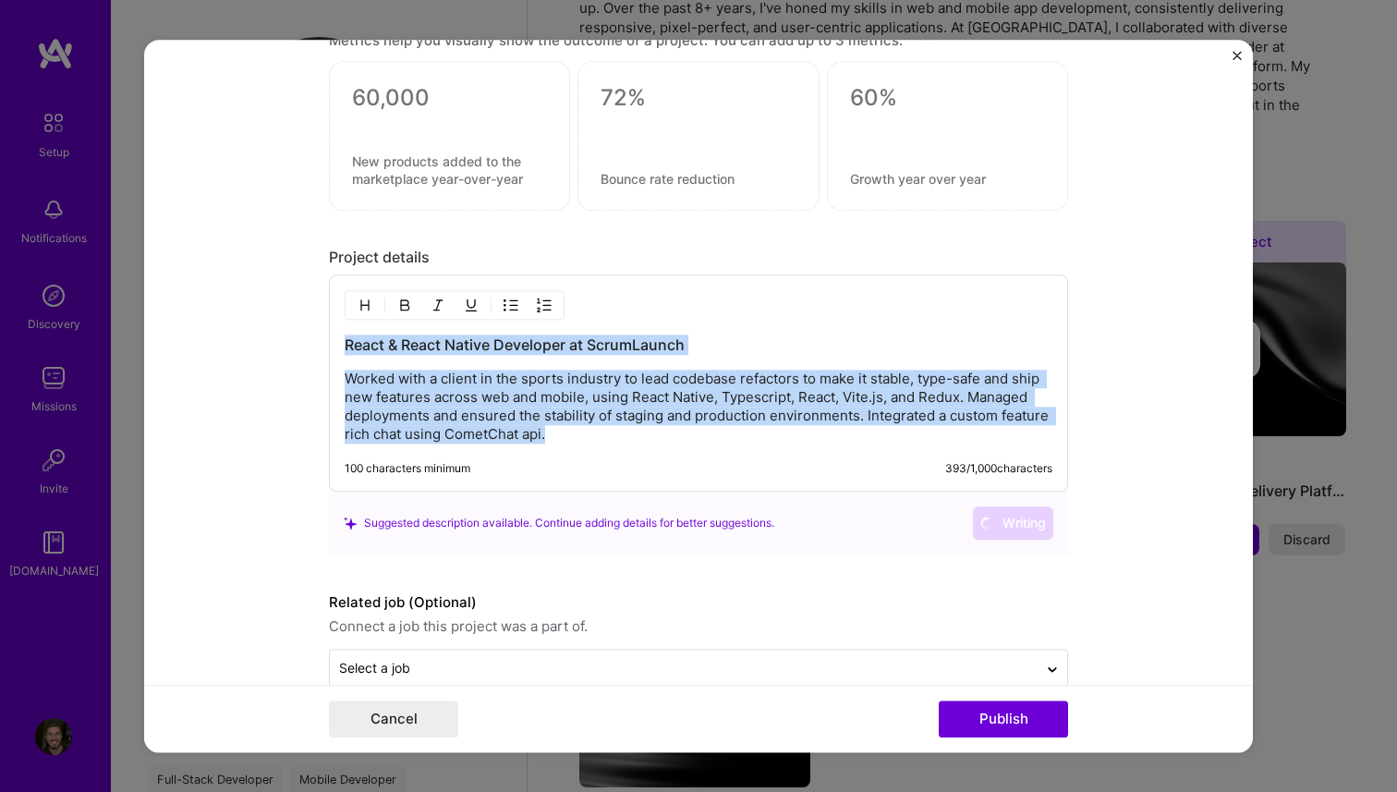
drag, startPoint x: 637, startPoint y: 439, endPoint x: 308, endPoint y: 335, distance: 344.9
click at [308, 335] on form "Editing suggested project This project is suggested based on your LinkedIn, res…" at bounding box center [698, 396] width 1109 height 713
copy div "React & React Native Developer at ScrumLaunch Worked with a client in the sport…"
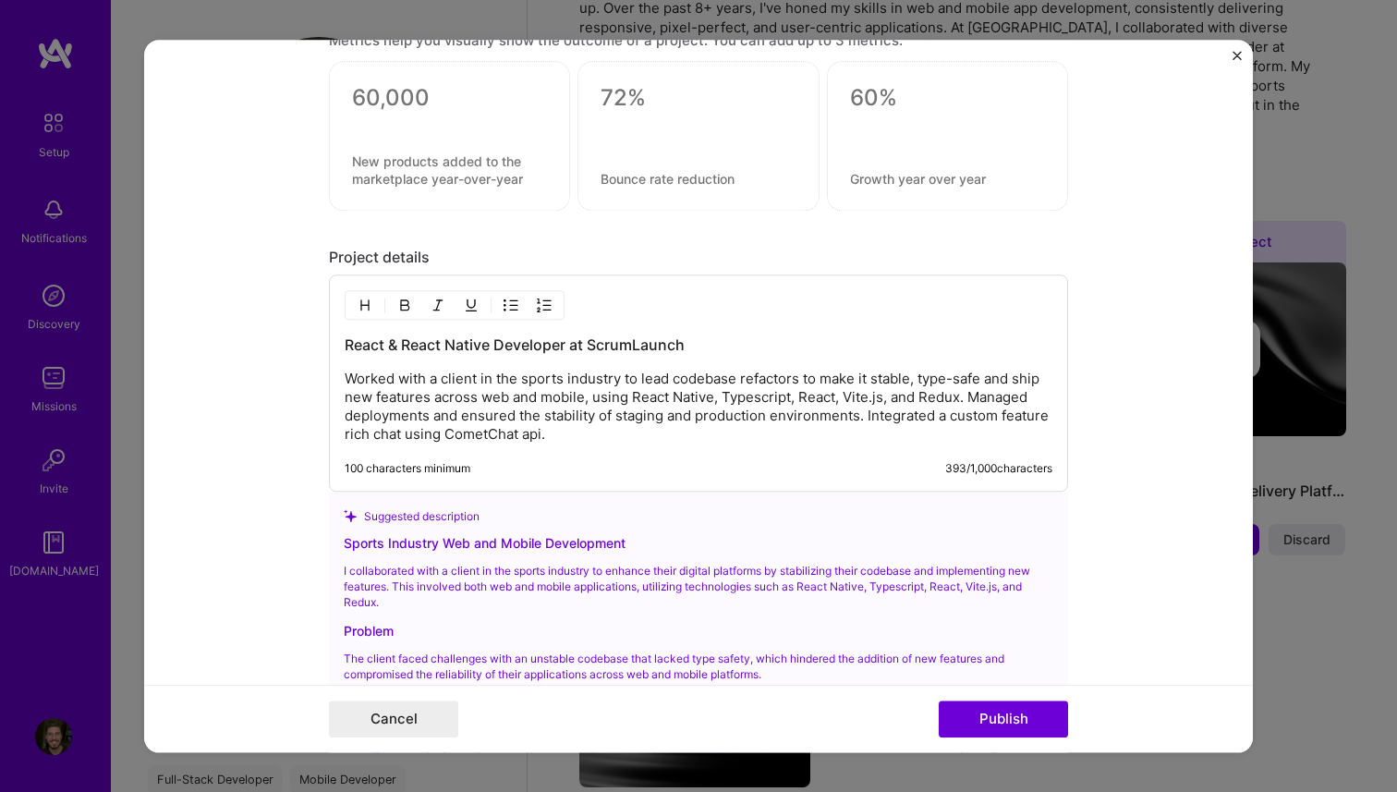
click at [848, 520] on div "Suggested description" at bounding box center [699, 515] width 710 height 19
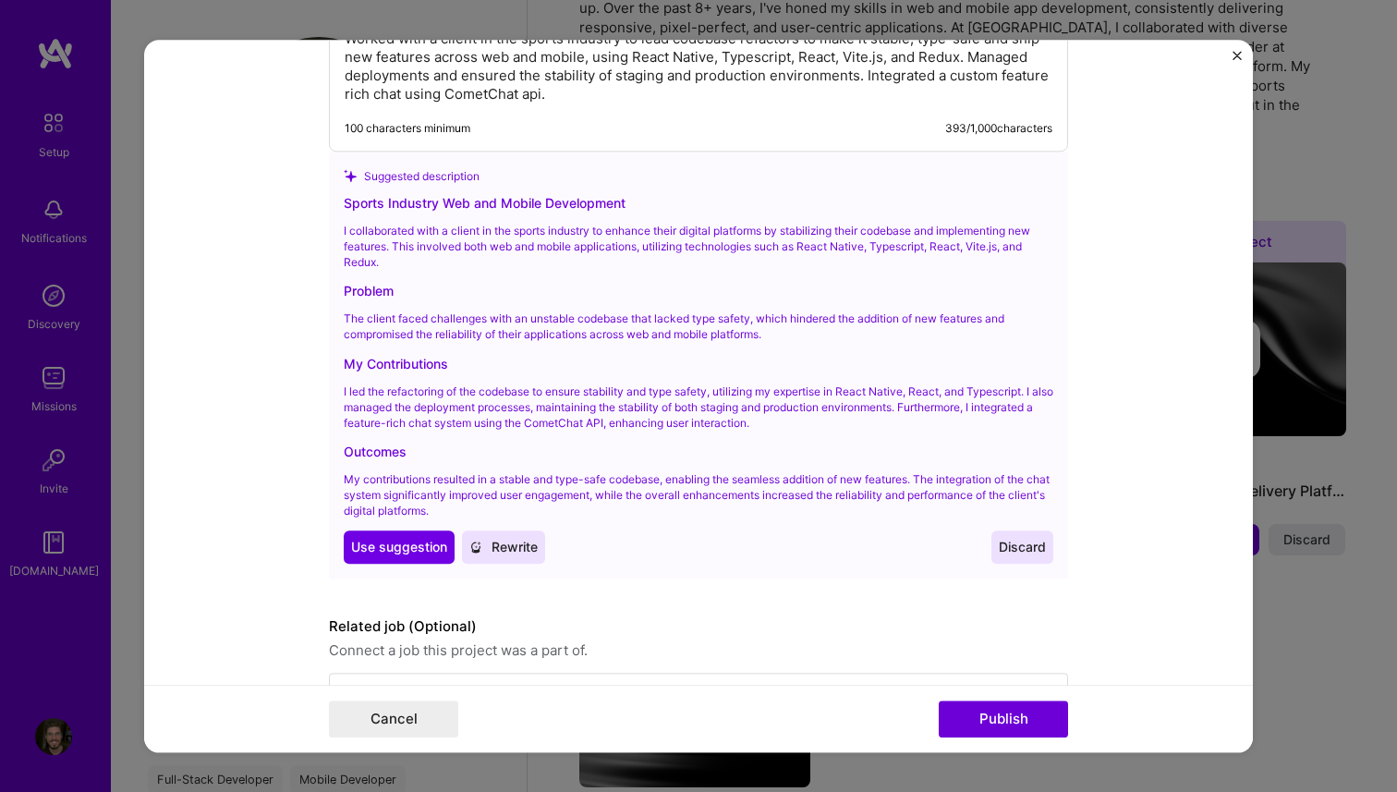
scroll to position [2058, 0]
click at [411, 546] on span "Use suggestion" at bounding box center [399, 545] width 96 height 18
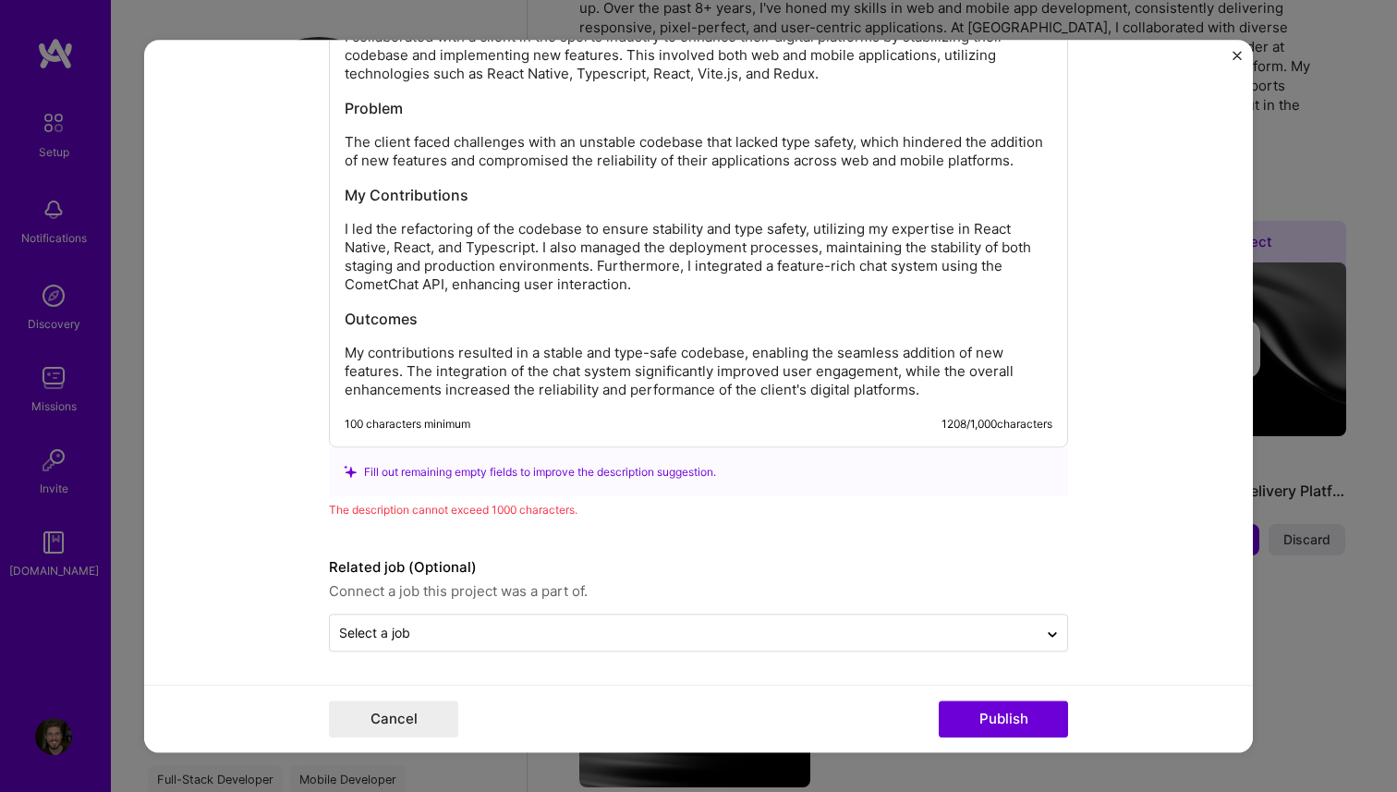
click at [398, 392] on p "My contributions resulted in a stable and type-safe codebase, enabling the seam…" at bounding box center [699, 371] width 708 height 55
drag, startPoint x: 407, startPoint y: 389, endPoint x: 950, endPoint y: 396, distance: 543.5
click at [950, 396] on p "My contributions resulted in a stable and type-safe codebase, enabling the seam…" at bounding box center [699, 371] width 708 height 55
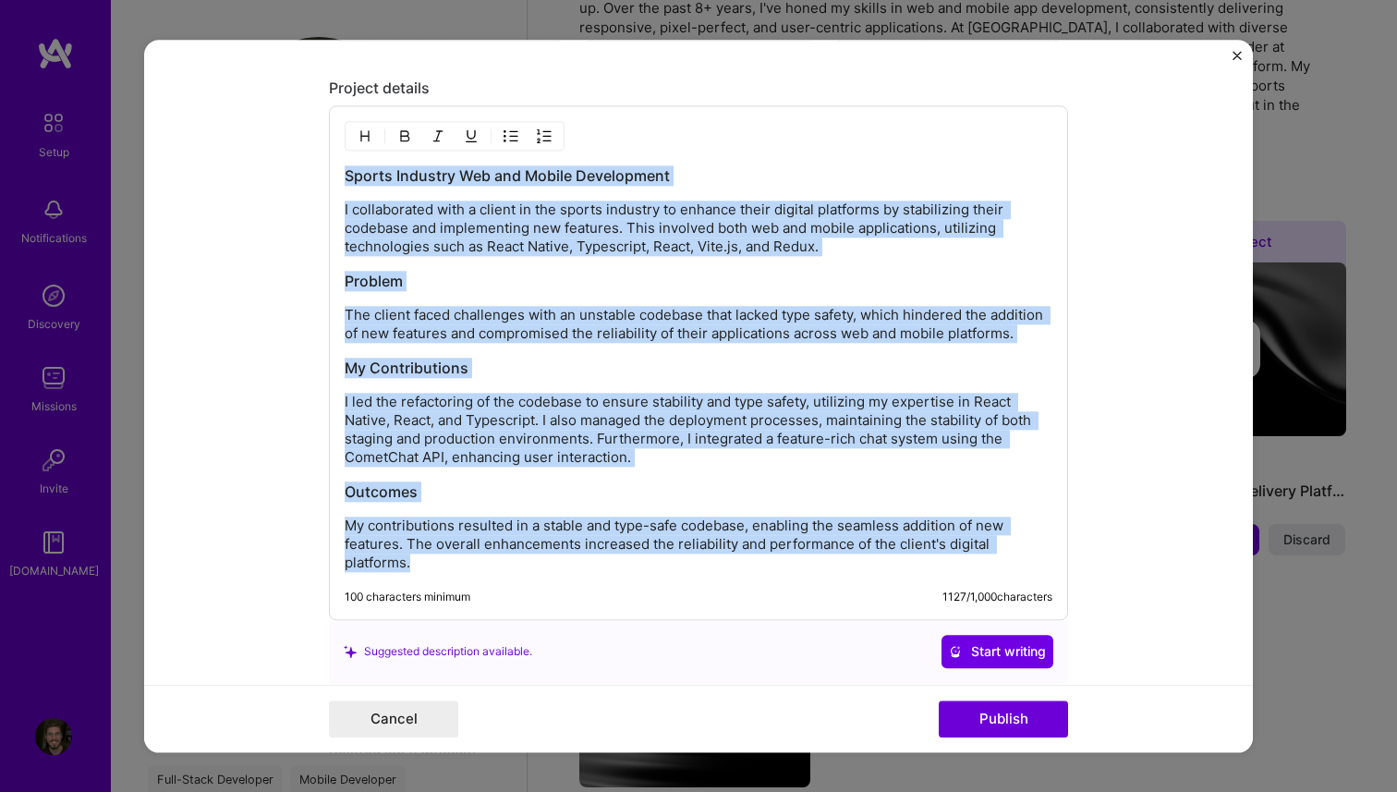
copy div "Sports Industry Web and Mobile Development I collaborated with a client in the …"
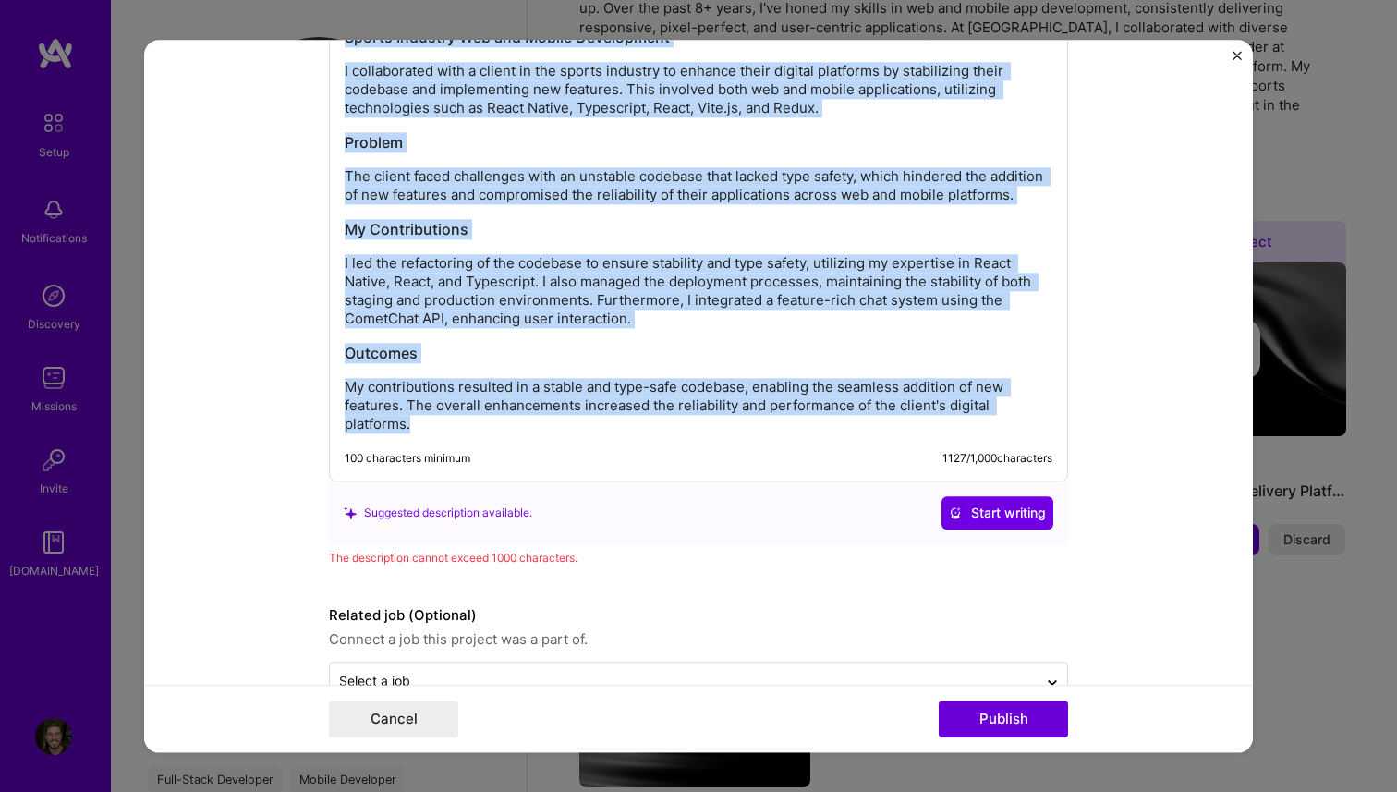
scroll to position [2014, 0]
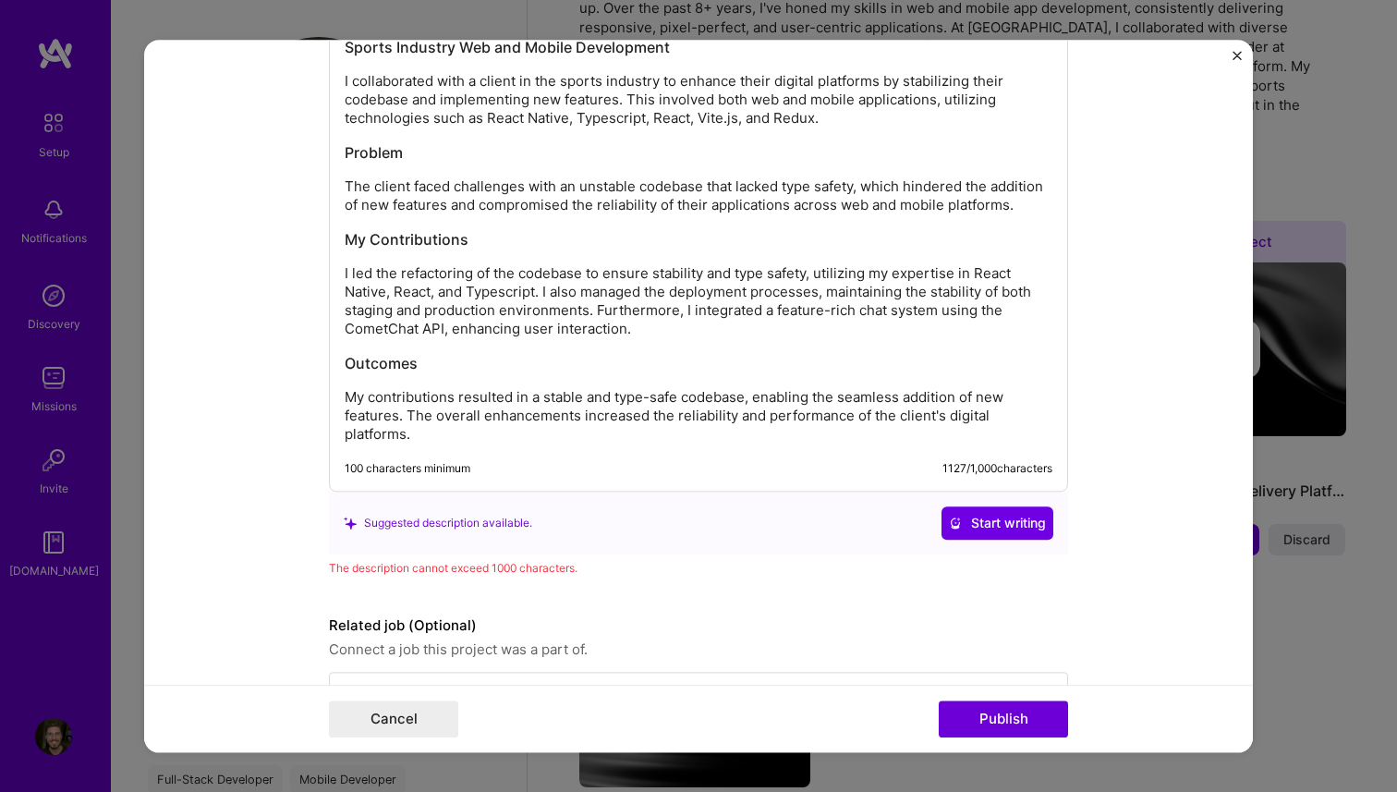
click at [675, 338] on p "I led the refactoring of the codebase to ensure stability and type safety, util…" at bounding box center [699, 301] width 708 height 74
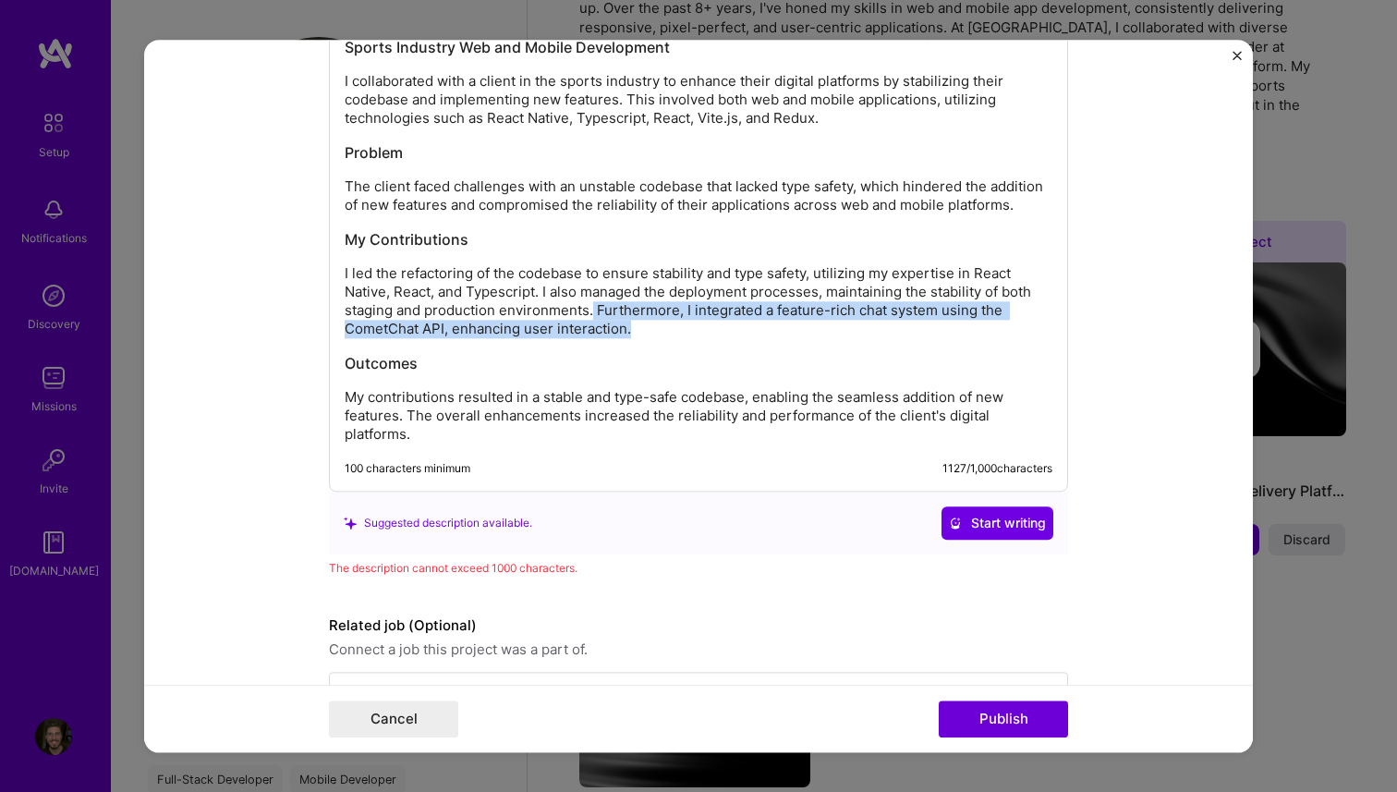
drag, startPoint x: 669, startPoint y: 350, endPoint x: 606, endPoint y: 331, distance: 65.8
click at [594, 331] on p "I led the refactoring of the codebase to ensure stability and type safety, util…" at bounding box center [699, 301] width 708 height 74
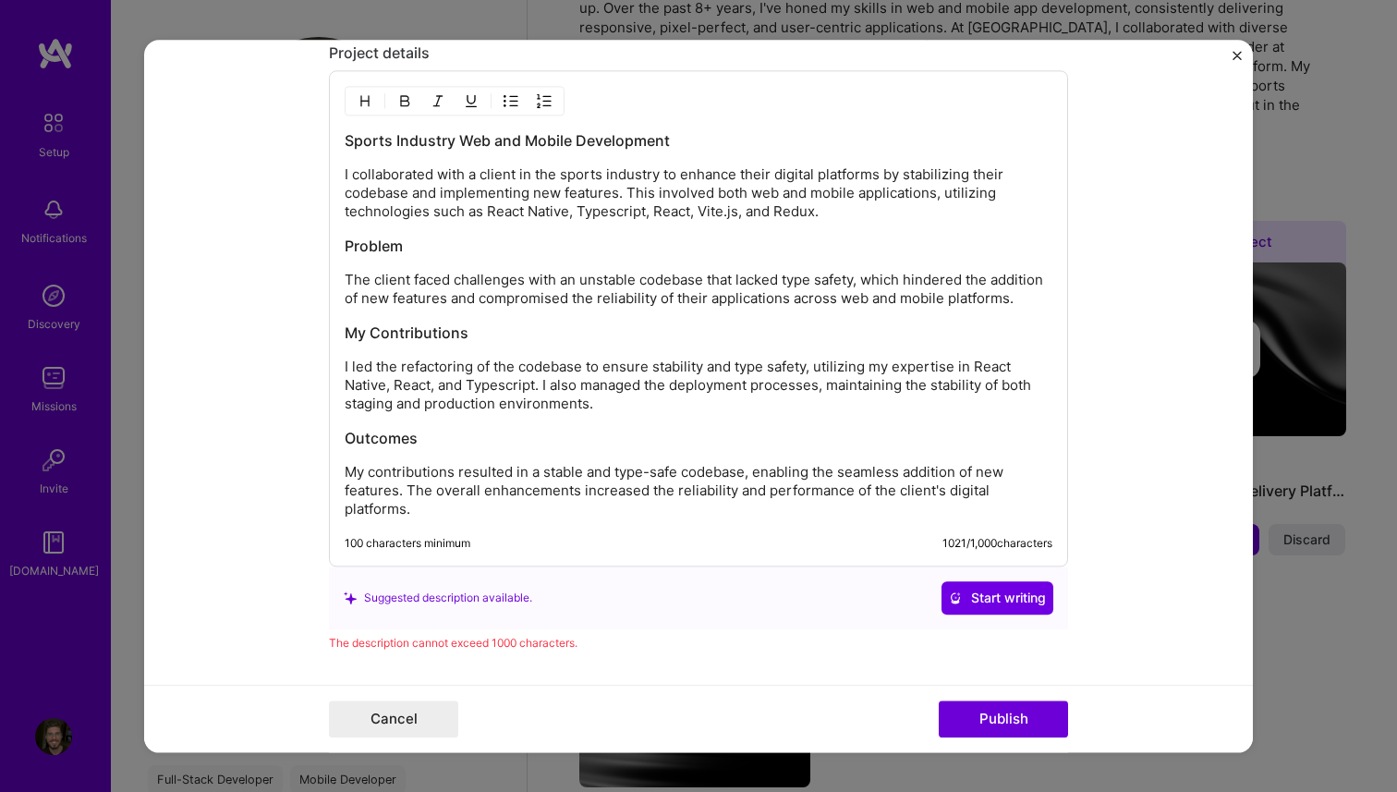
scroll to position [1913, 0]
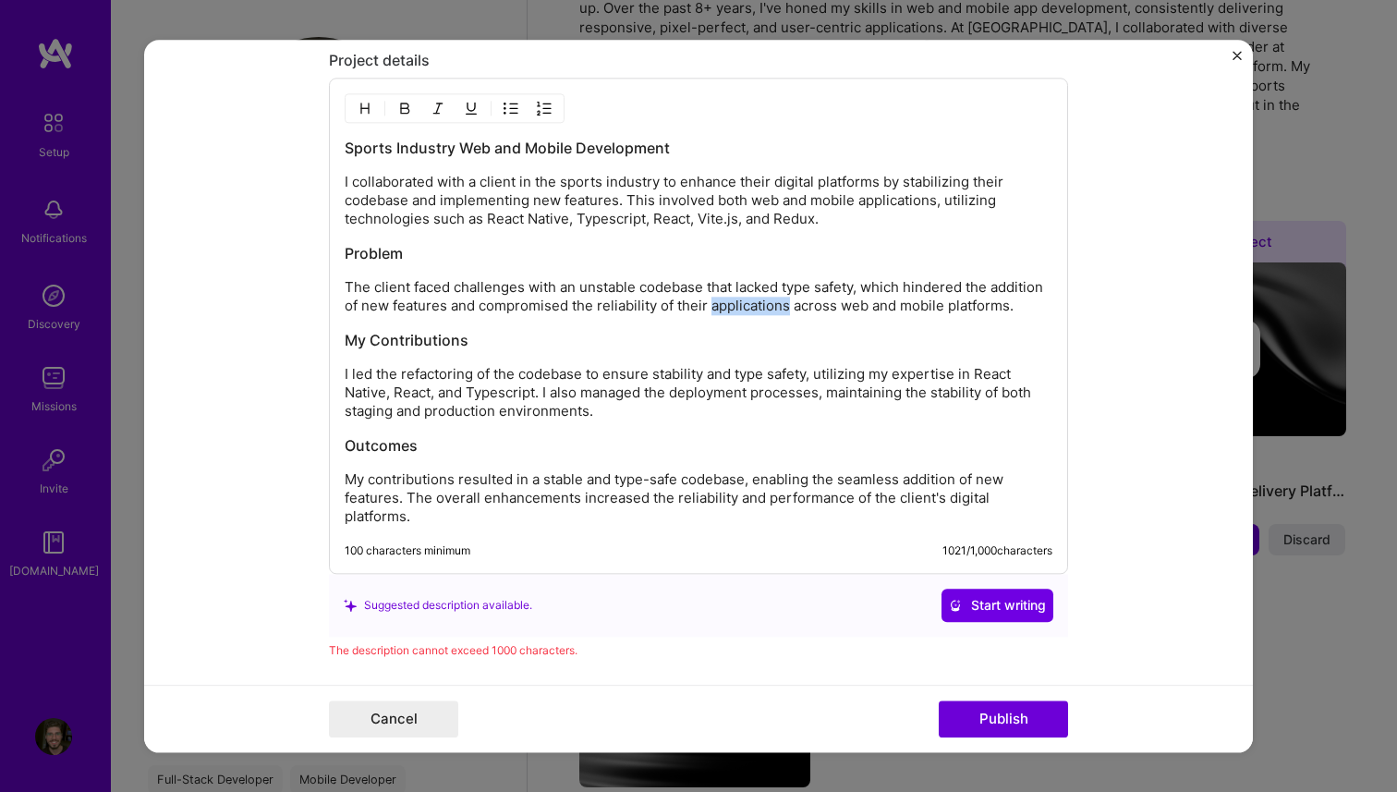
drag, startPoint x: 769, startPoint y: 311, endPoint x: 883, endPoint y: 305, distance: 113.8
click at [848, 306] on p "The client faced challenges with an unstable codebase that lacked type safety, …" at bounding box center [699, 296] width 708 height 37
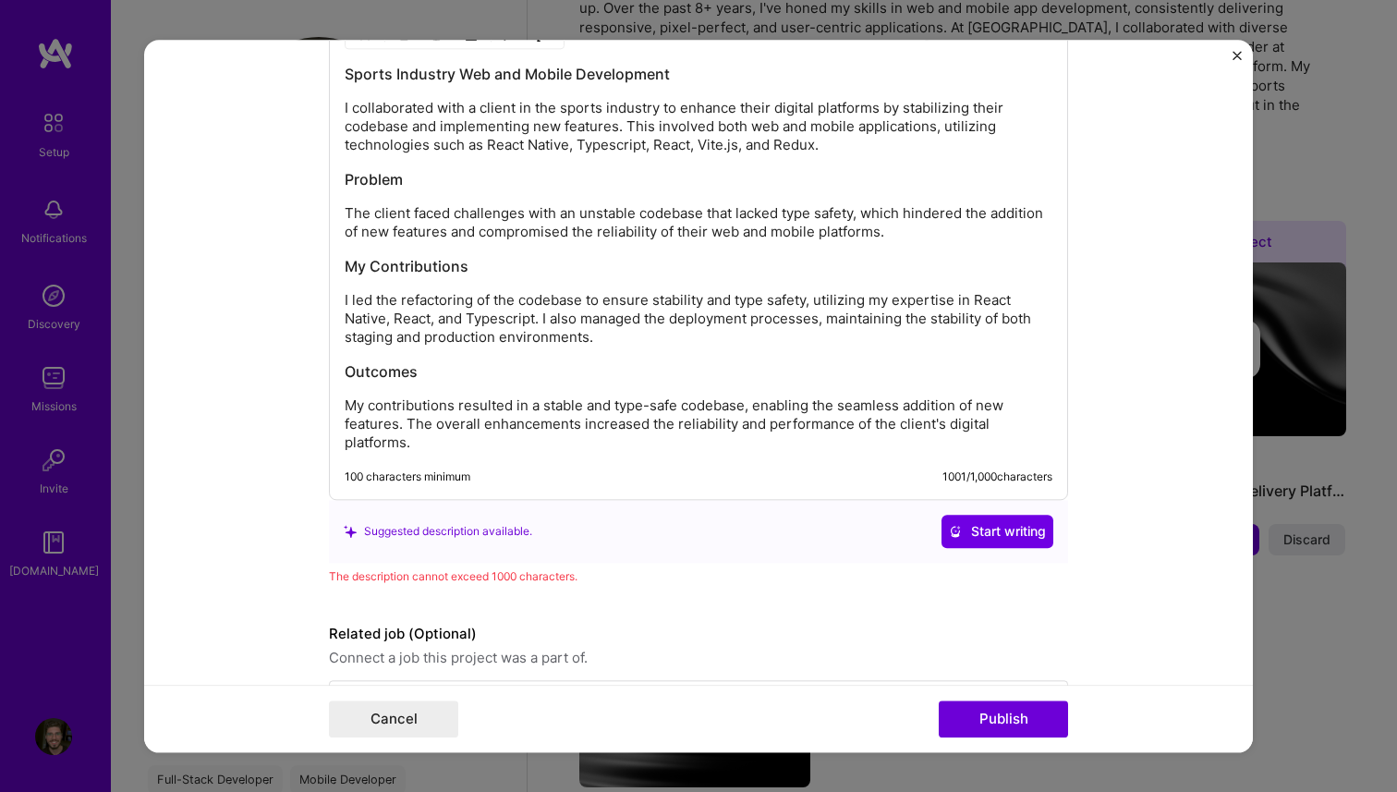
scroll to position [1990, 0]
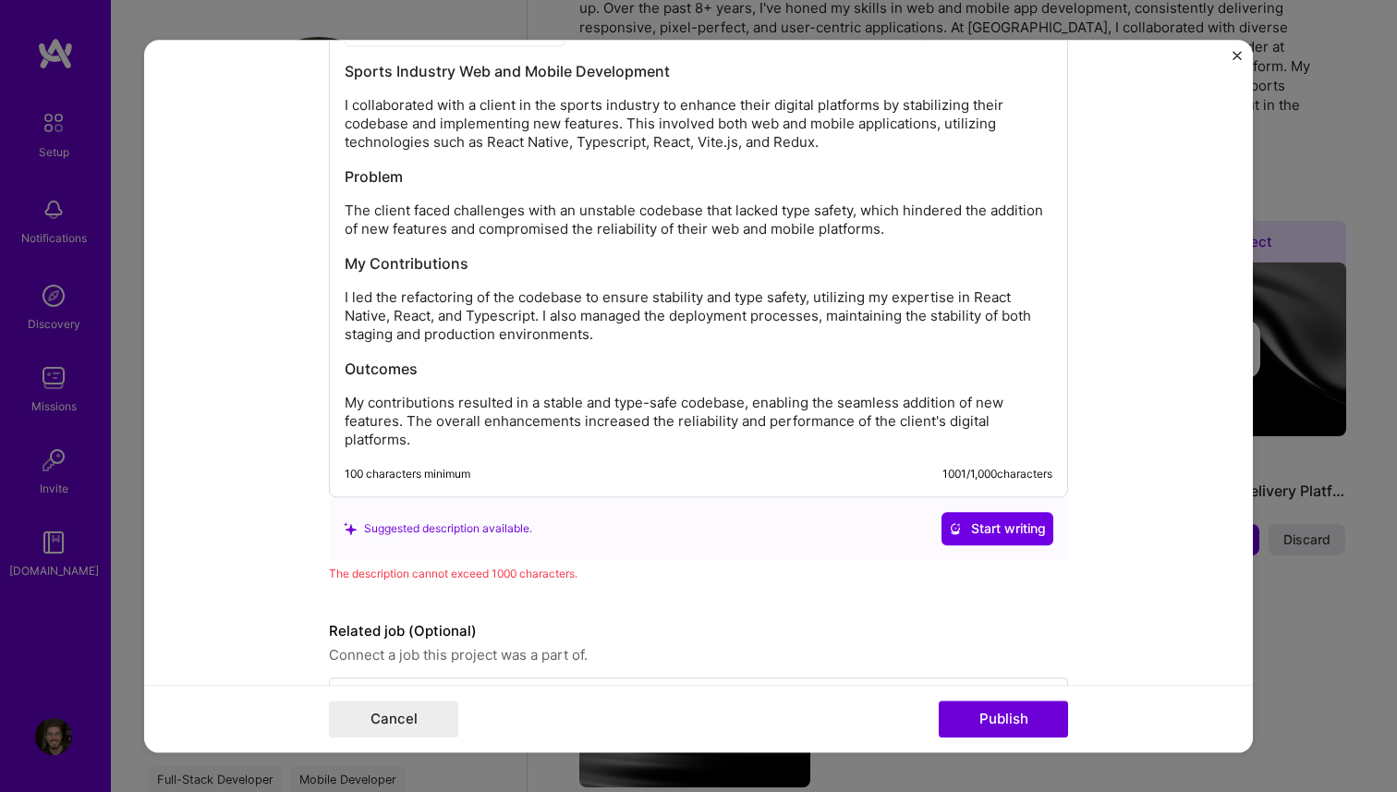
click at [467, 447] on p "My contributions resulted in a stable and type-safe codebase, enabling the seam…" at bounding box center [699, 421] width 708 height 55
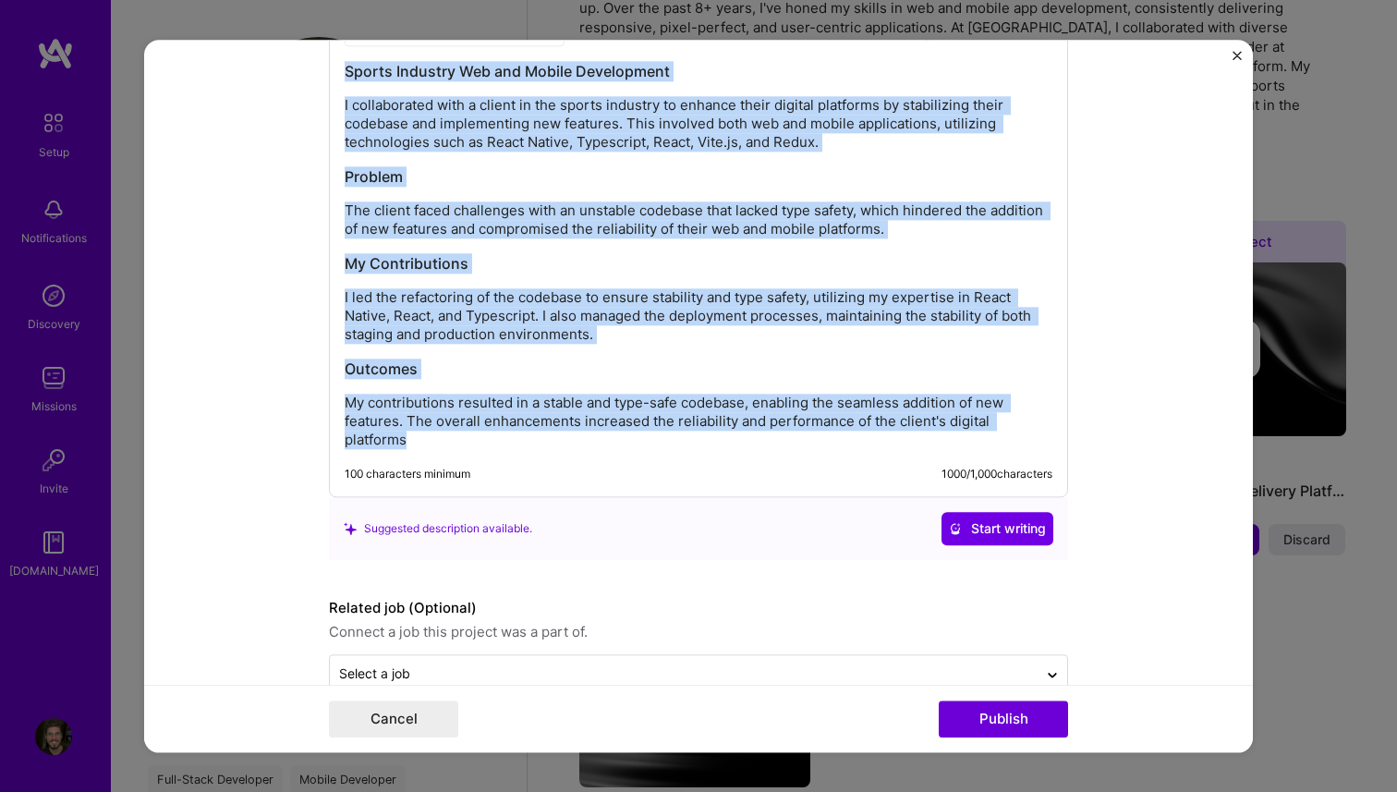
copy div "Sports Industry Web and Mobile Development I collaborated with a client in the …"
click at [678, 423] on p "My contributions resulted in a stable and type-safe codebase, enabling the seam…" at bounding box center [699, 421] width 708 height 55
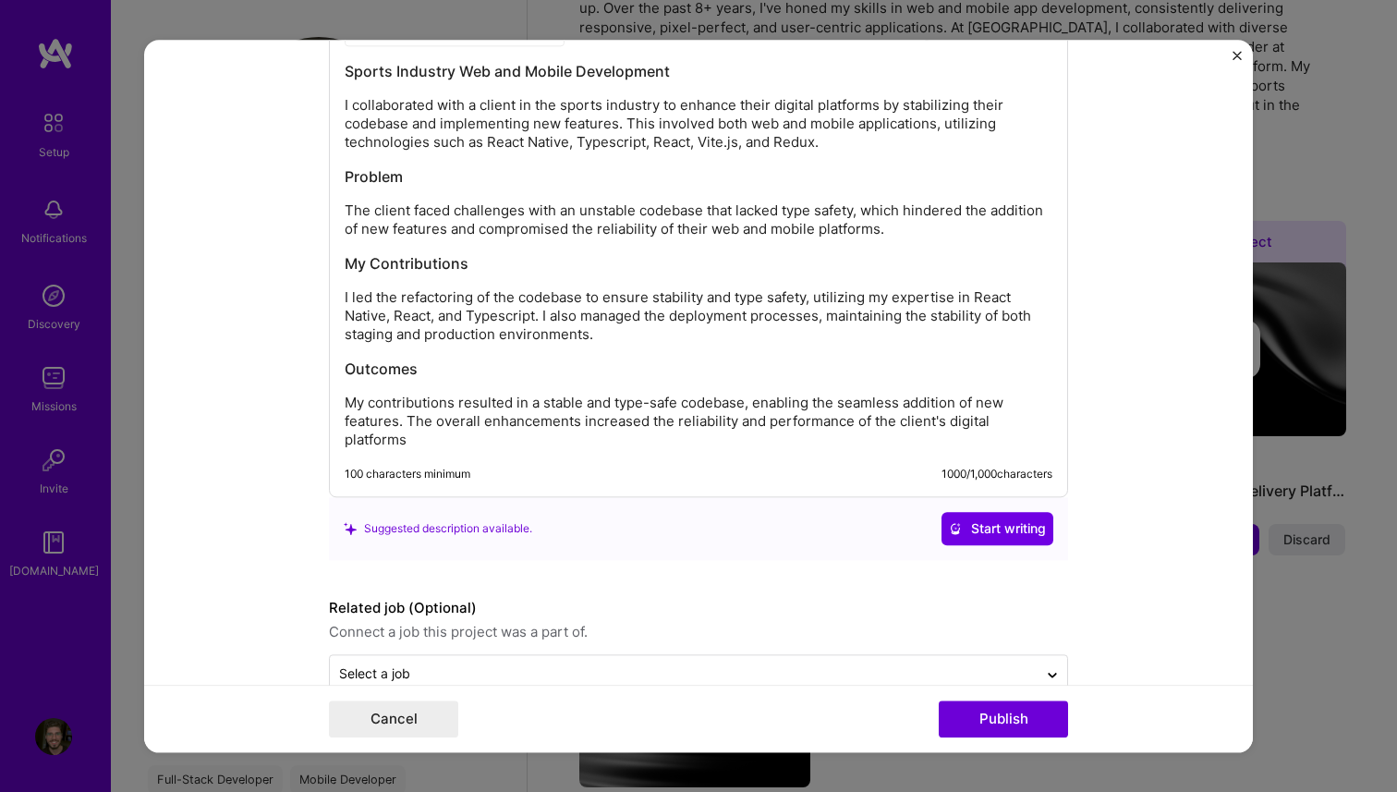
scroll to position [2032, 0]
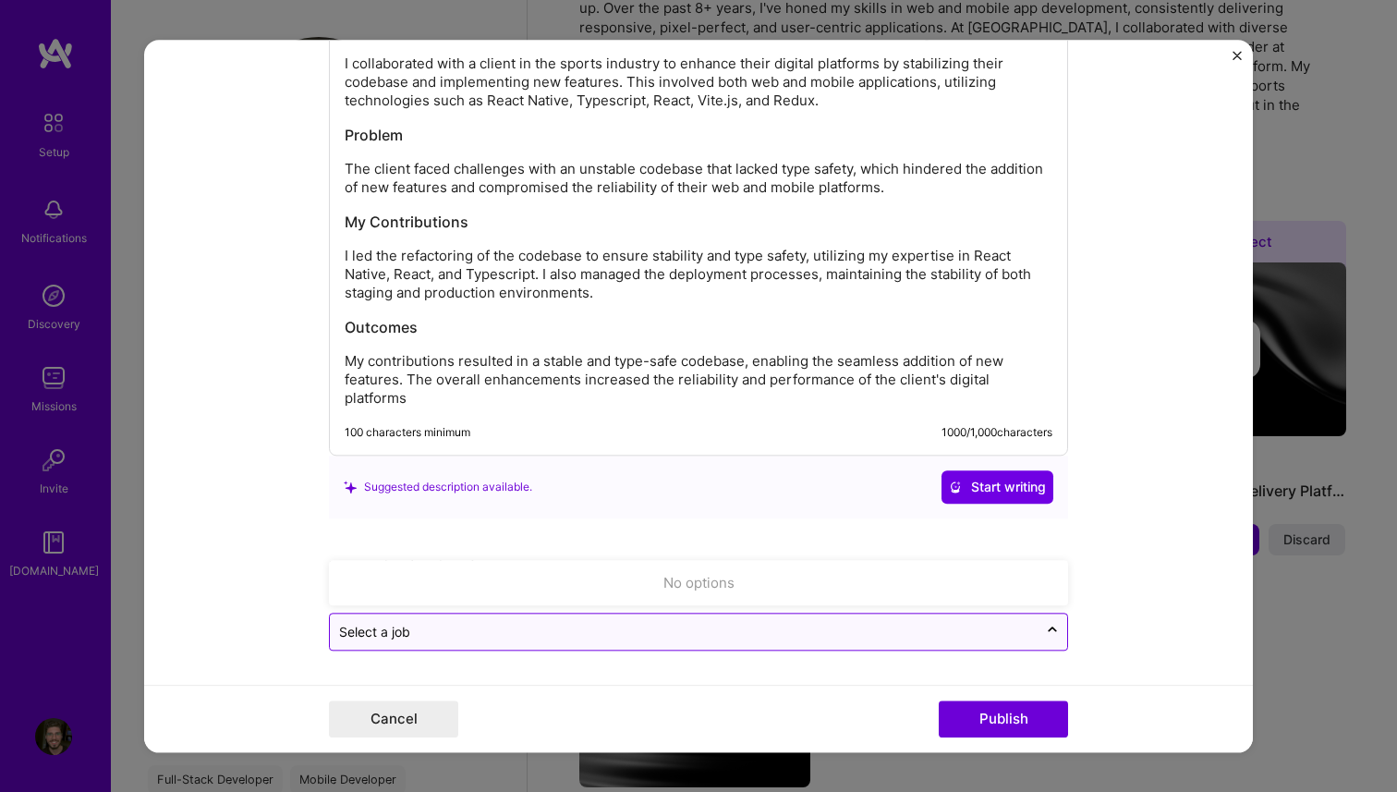
click at [531, 630] on input "text" at bounding box center [683, 631] width 689 height 19
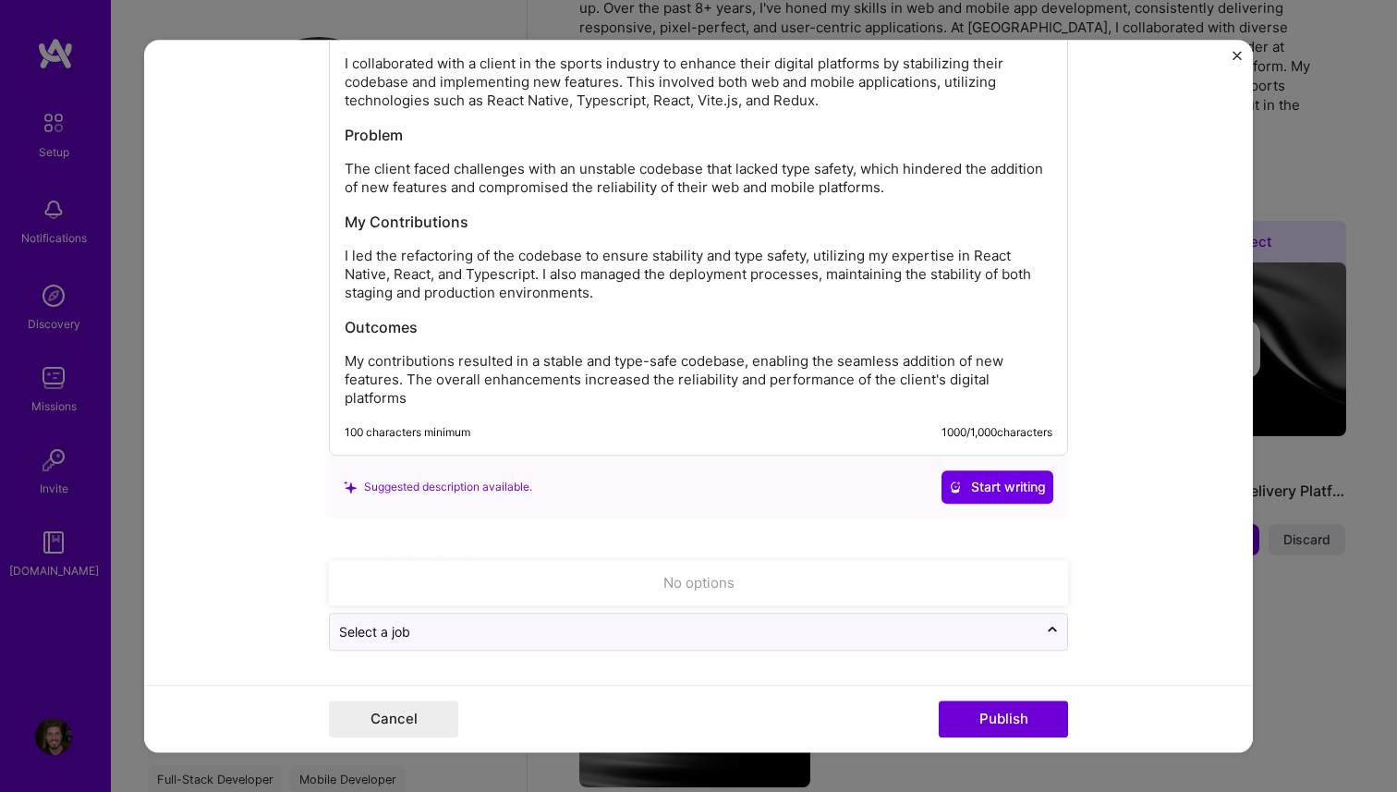
click at [1121, 607] on form "Editing suggested project This project is suggested based on your LinkedIn, res…" at bounding box center [698, 396] width 1109 height 713
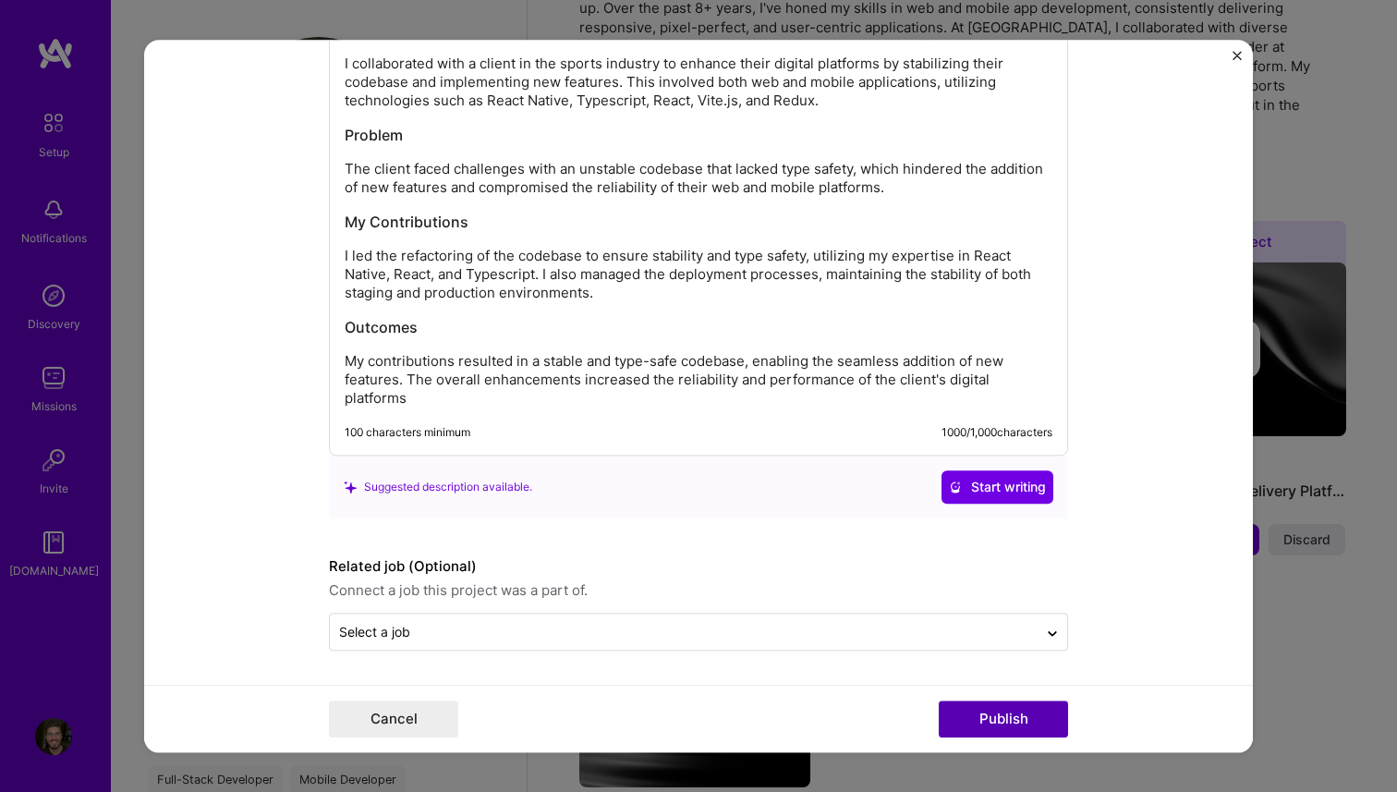
click at [993, 712] on button "Publish" at bounding box center [1003, 719] width 129 height 37
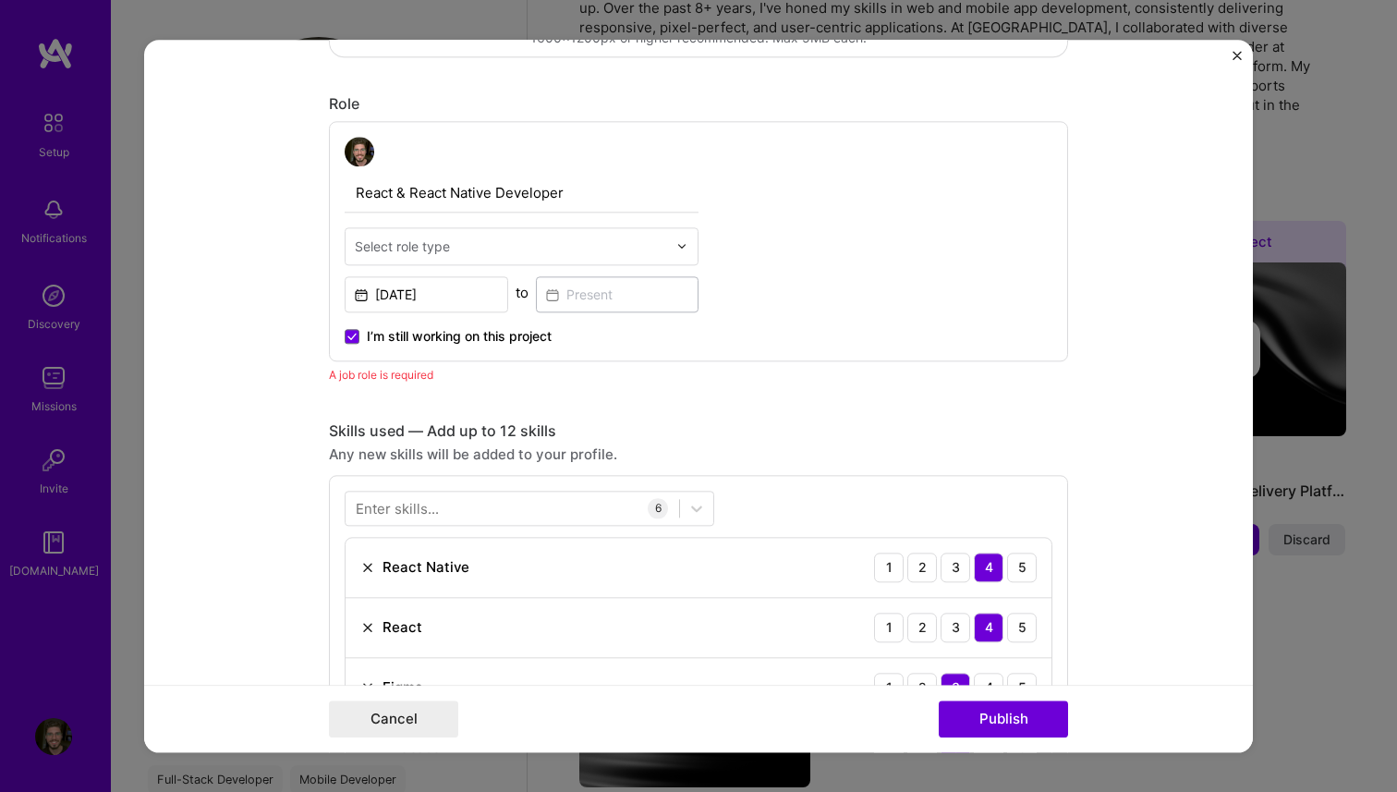
scroll to position [525, 0]
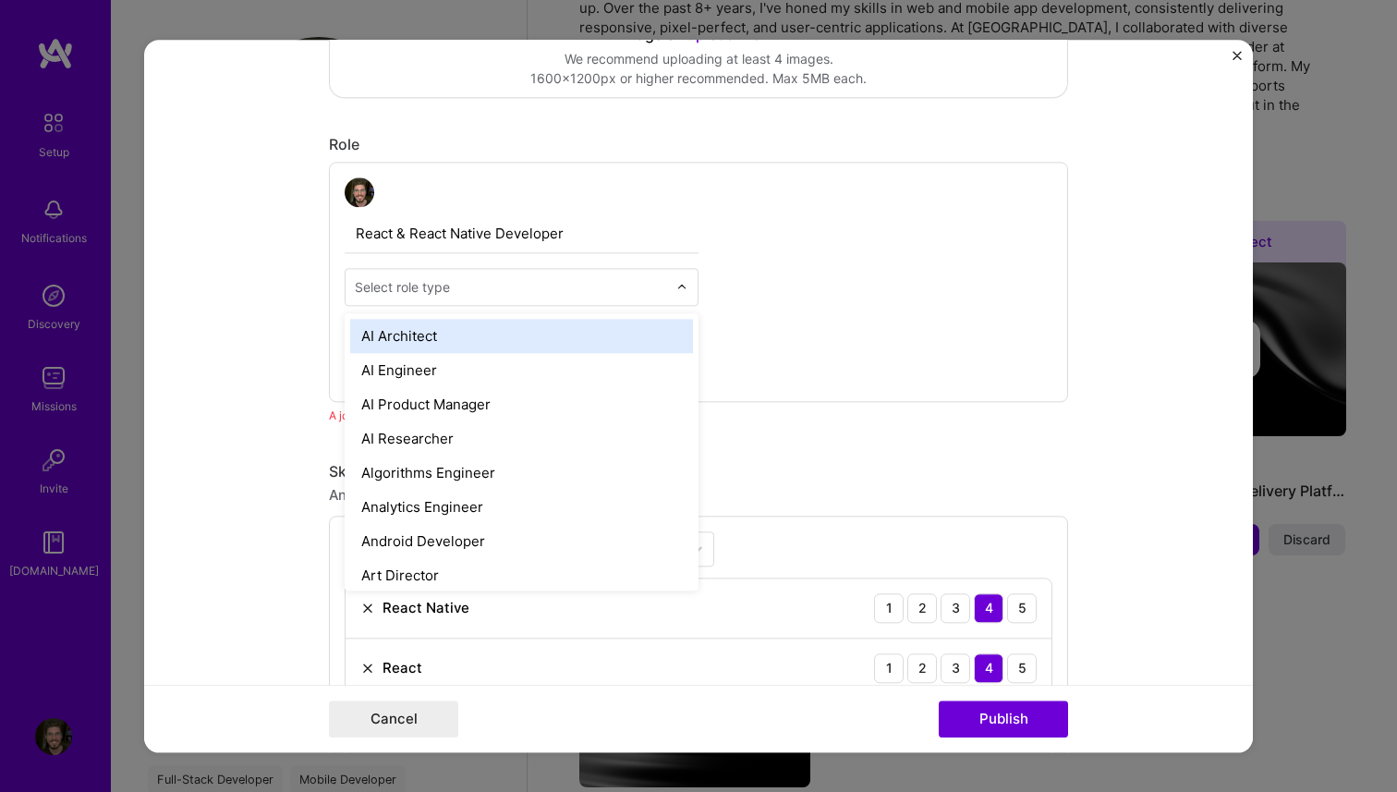
click at [536, 288] on input "text" at bounding box center [511, 286] width 312 height 19
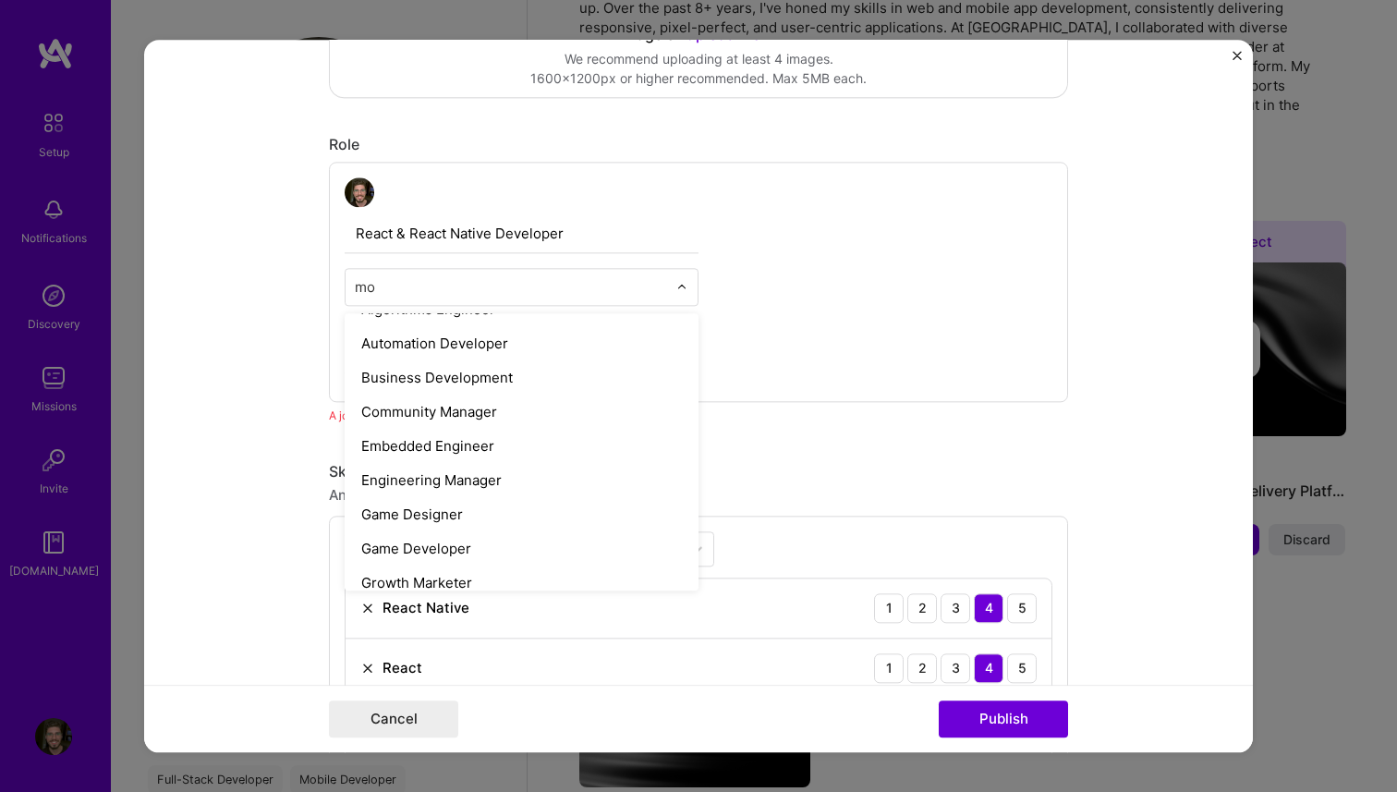
scroll to position [0, 0]
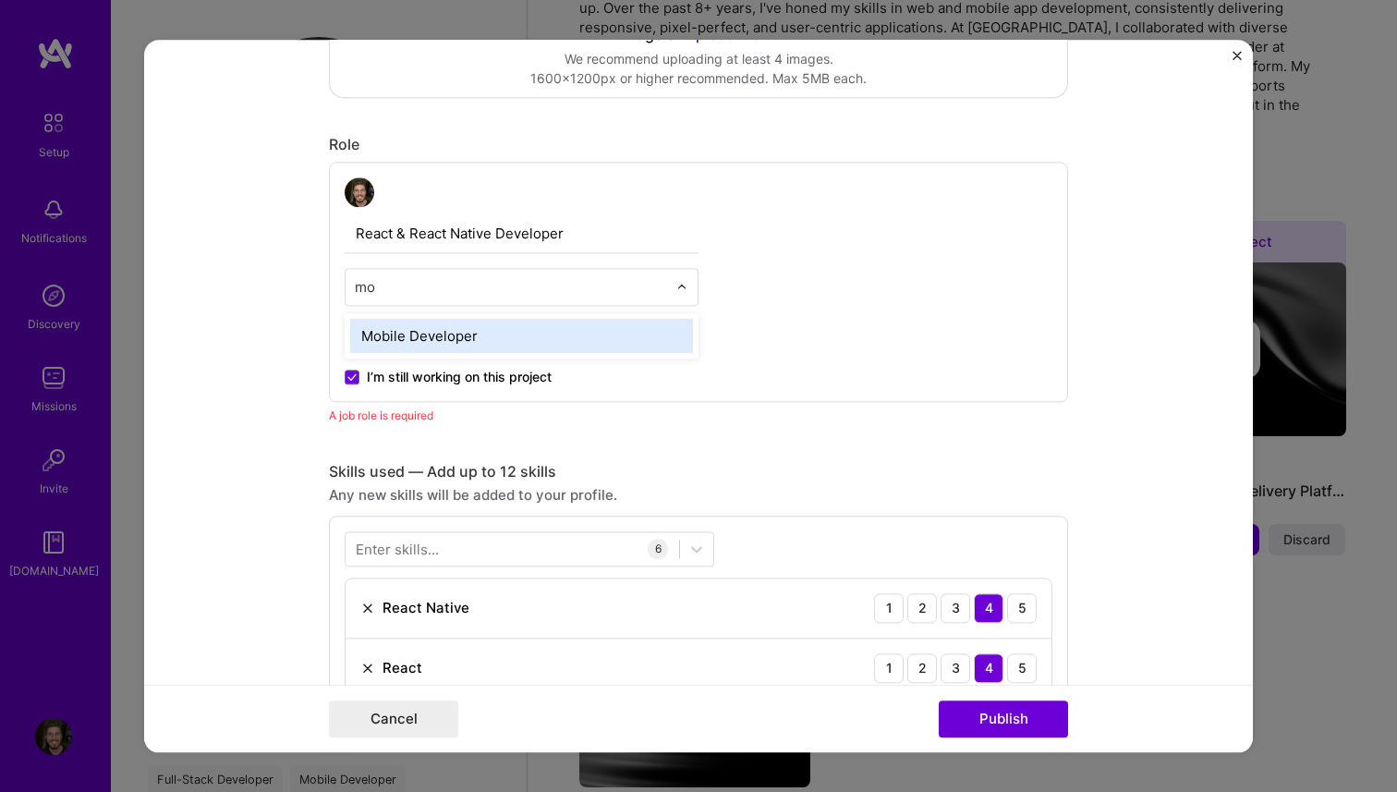
type input "m"
type input "fron"
click at [612, 334] on div "Front-End Developer" at bounding box center [521, 336] width 343 height 34
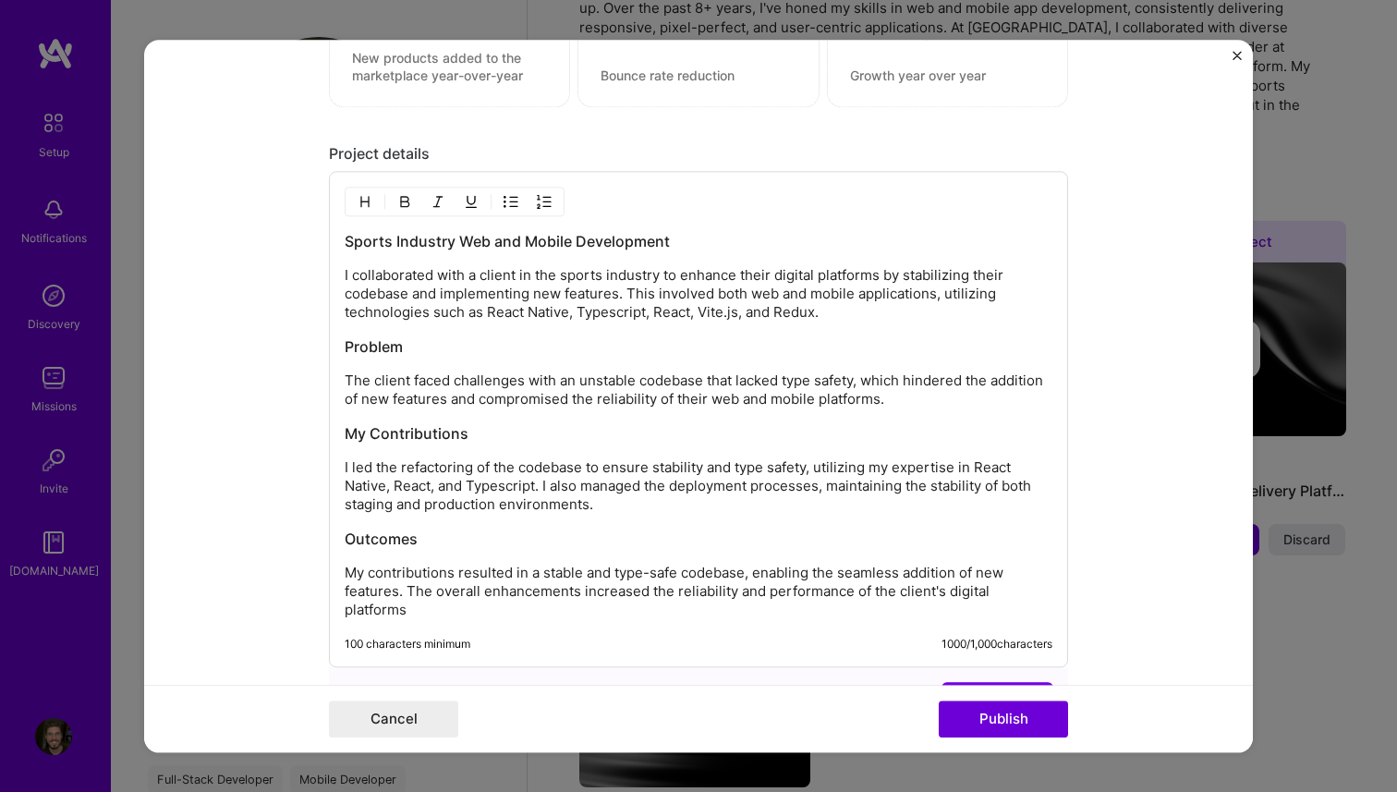
scroll to position [2032, 0]
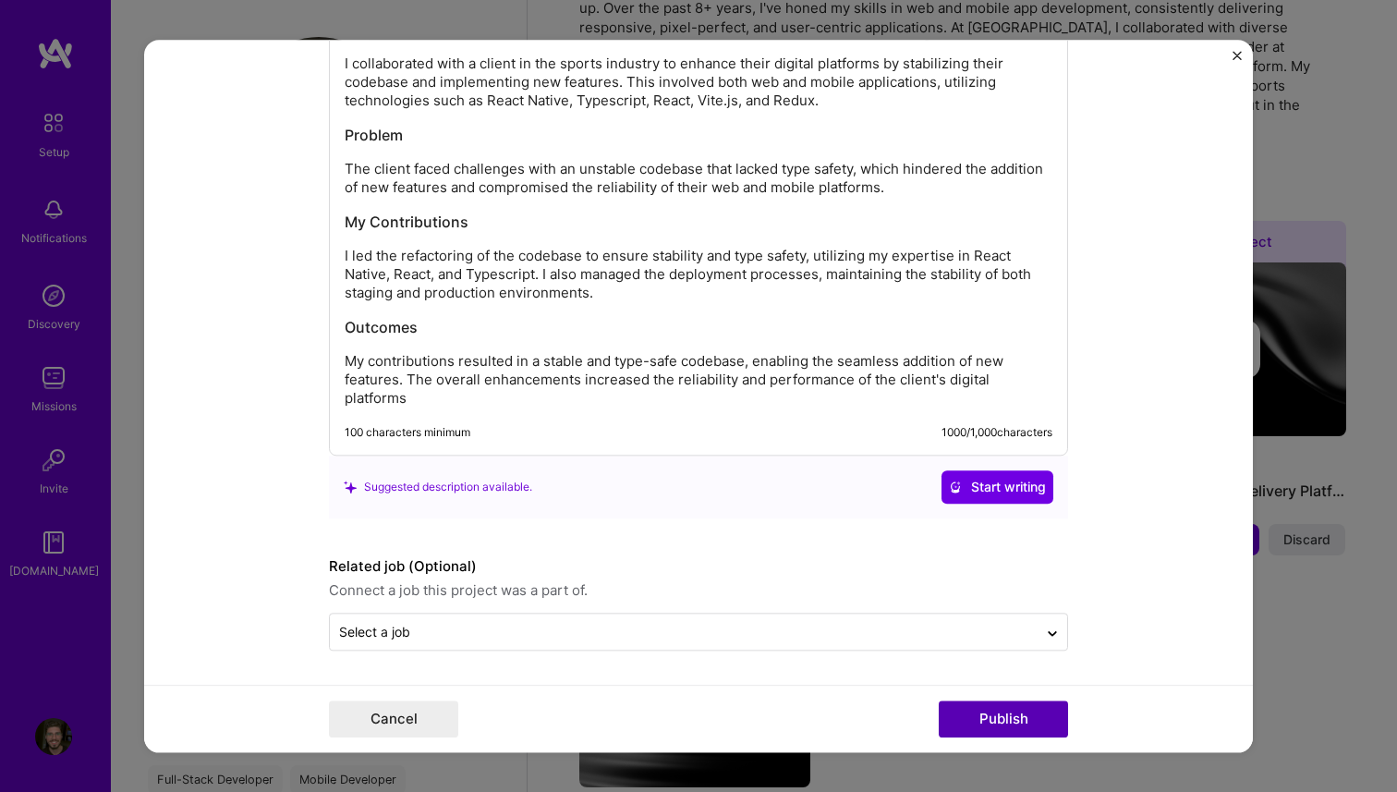
click at [991, 713] on button "Publish" at bounding box center [1003, 719] width 129 height 37
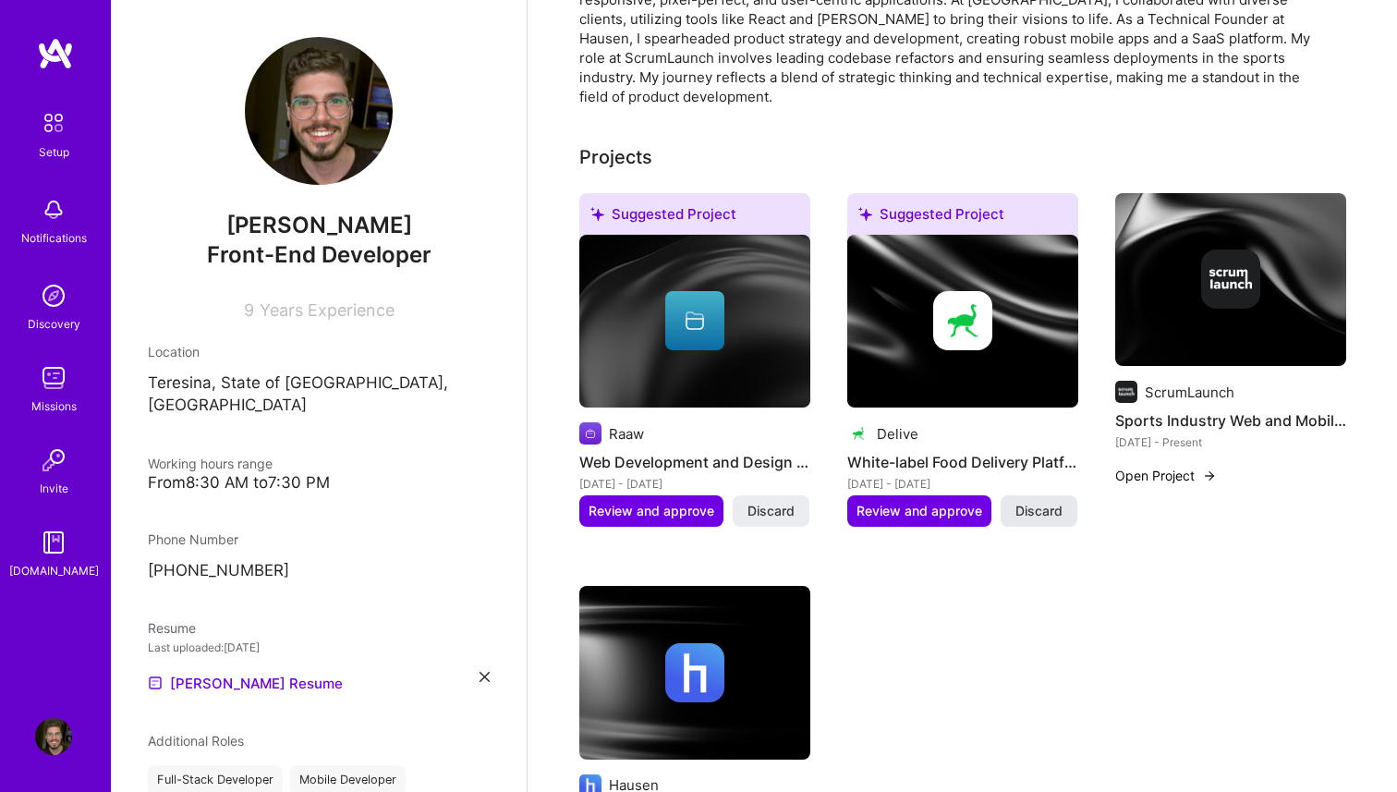
click at [1048, 502] on span "Discard" at bounding box center [1039, 511] width 47 height 18
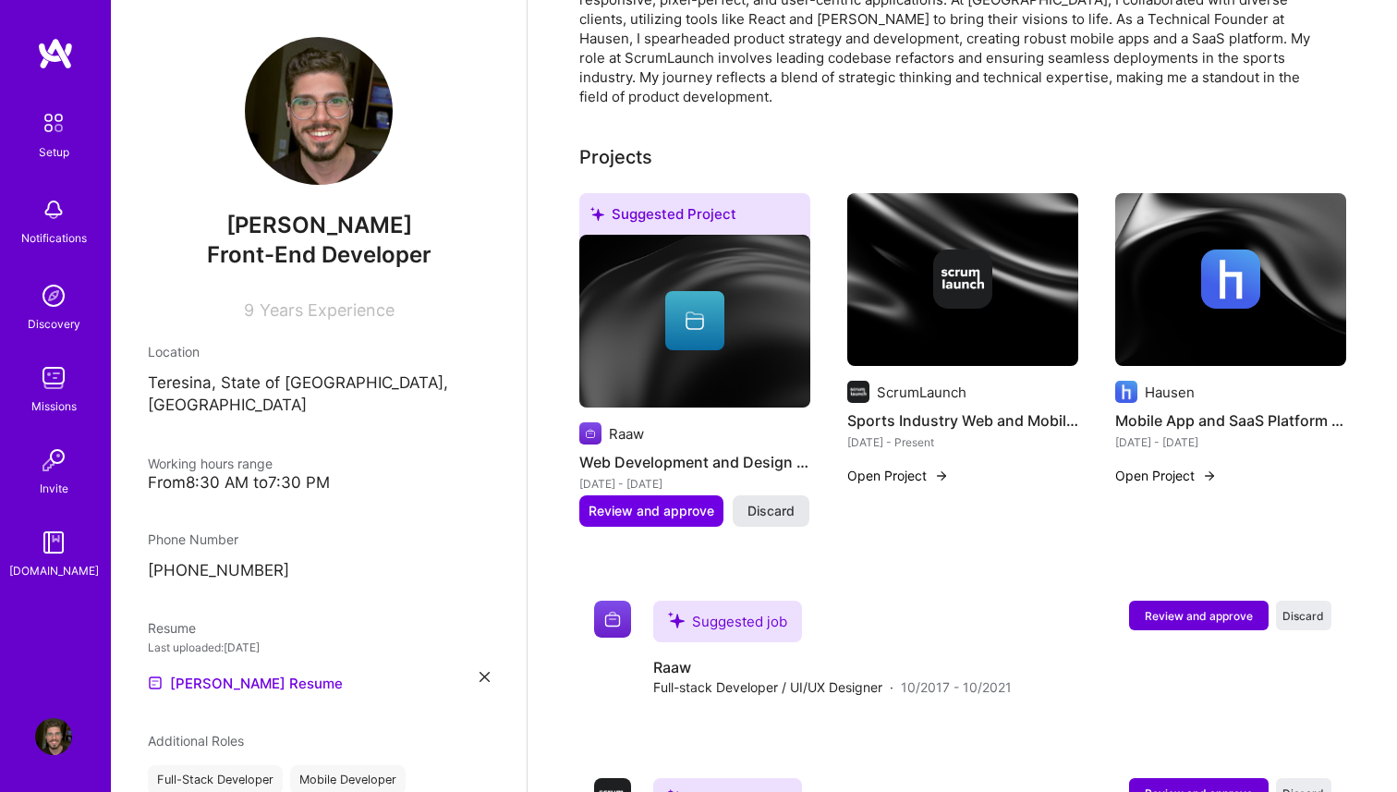
click at [775, 502] on span "Discard" at bounding box center [771, 511] width 47 height 18
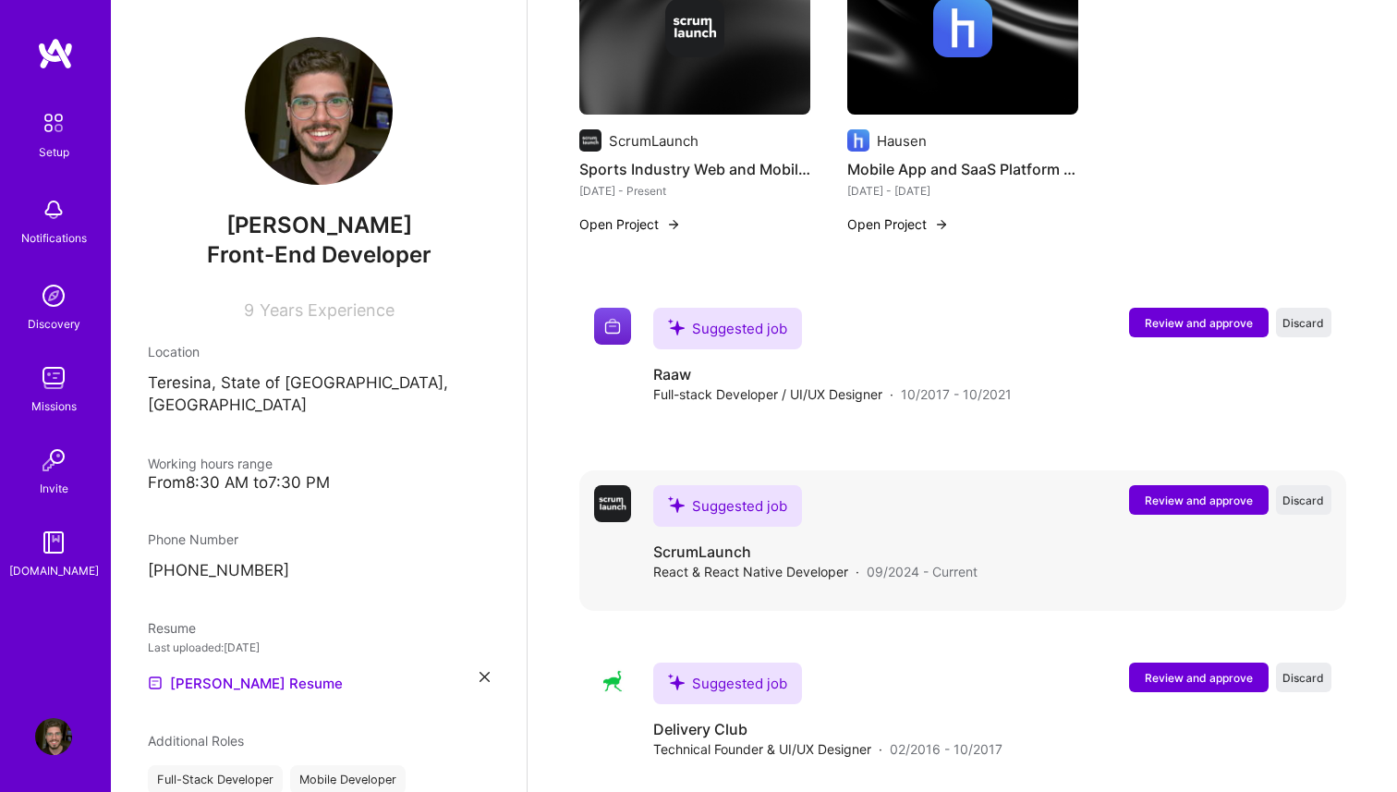
scroll to position [808, 0]
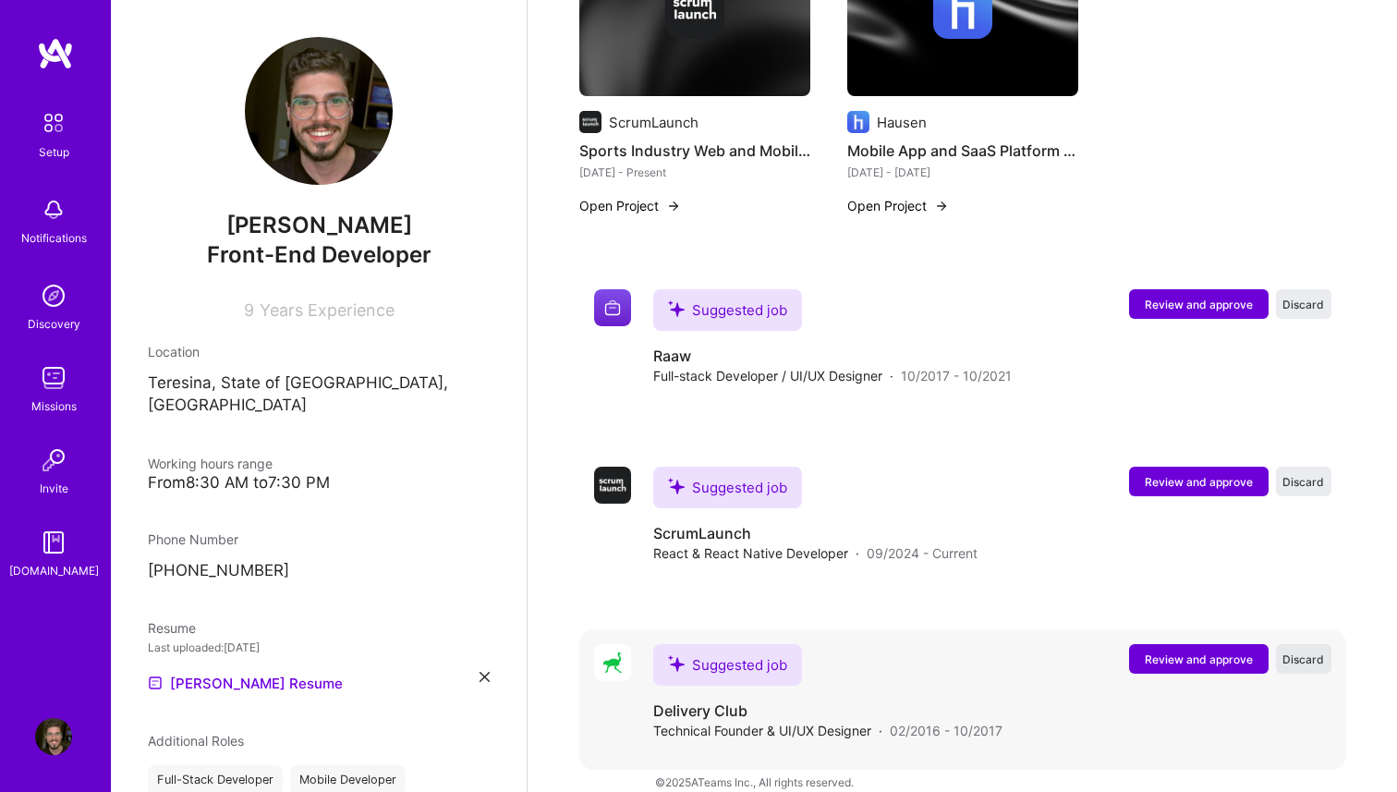
click at [1309, 652] on span "Discard" at bounding box center [1304, 660] width 42 height 16
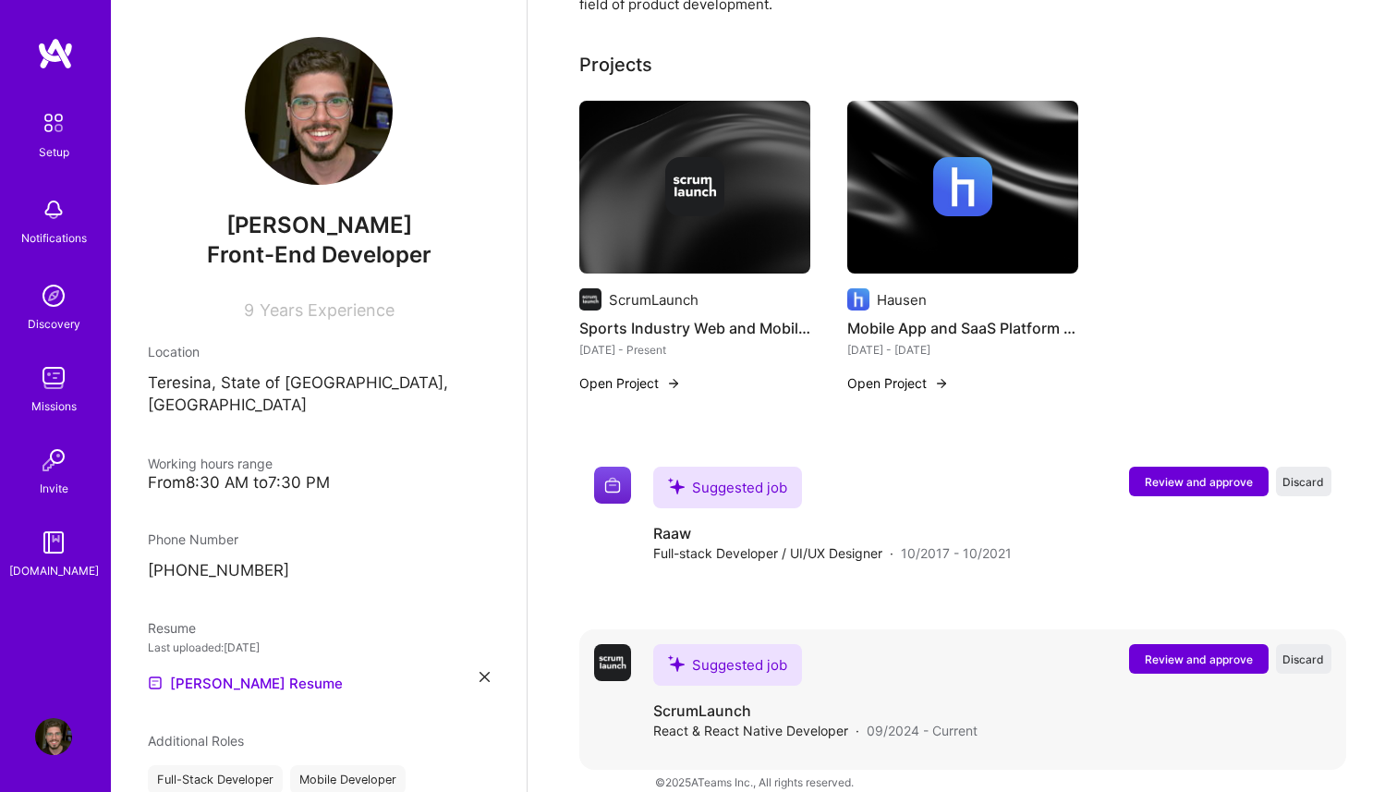
click at [1201, 652] on span "Review and approve" at bounding box center [1199, 660] width 108 height 16
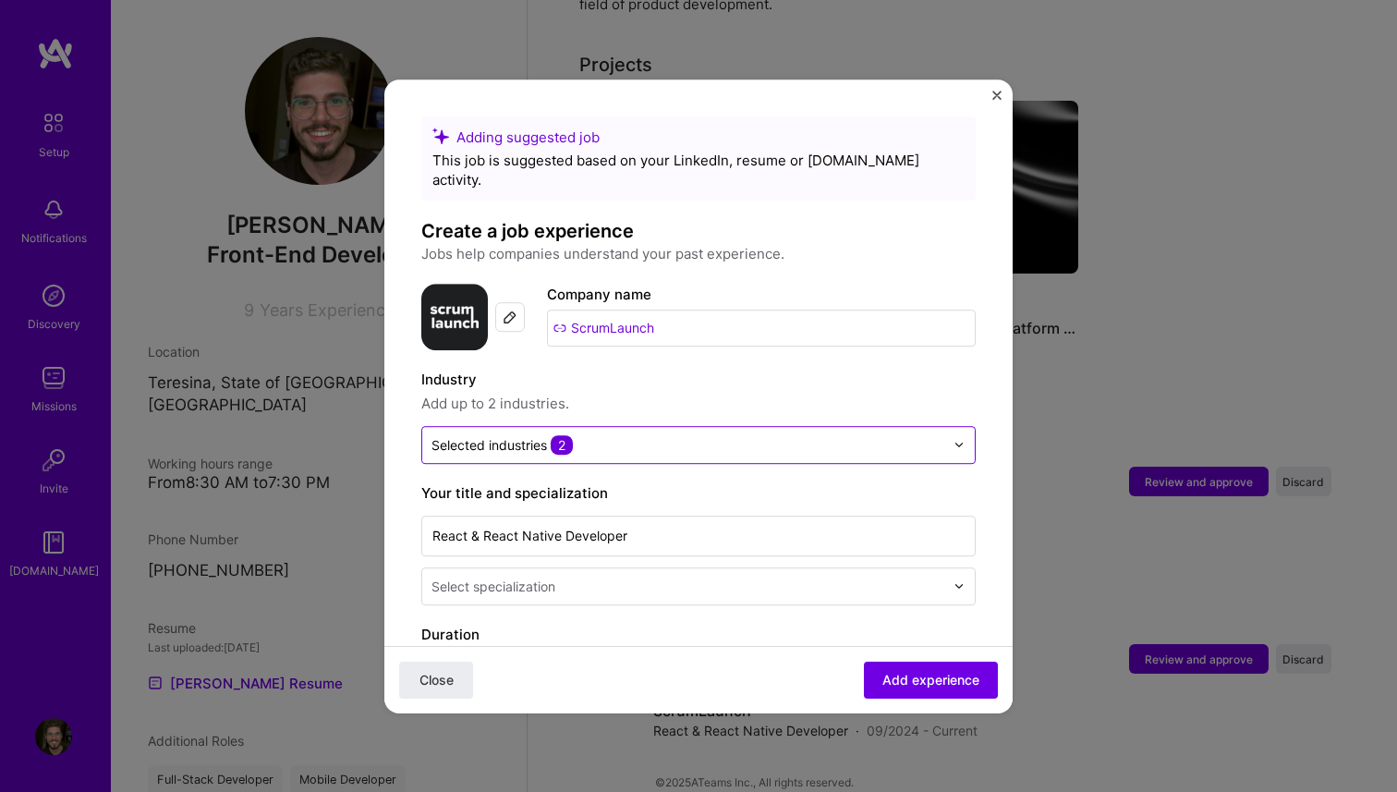
click at [651, 435] on input "text" at bounding box center [688, 444] width 513 height 19
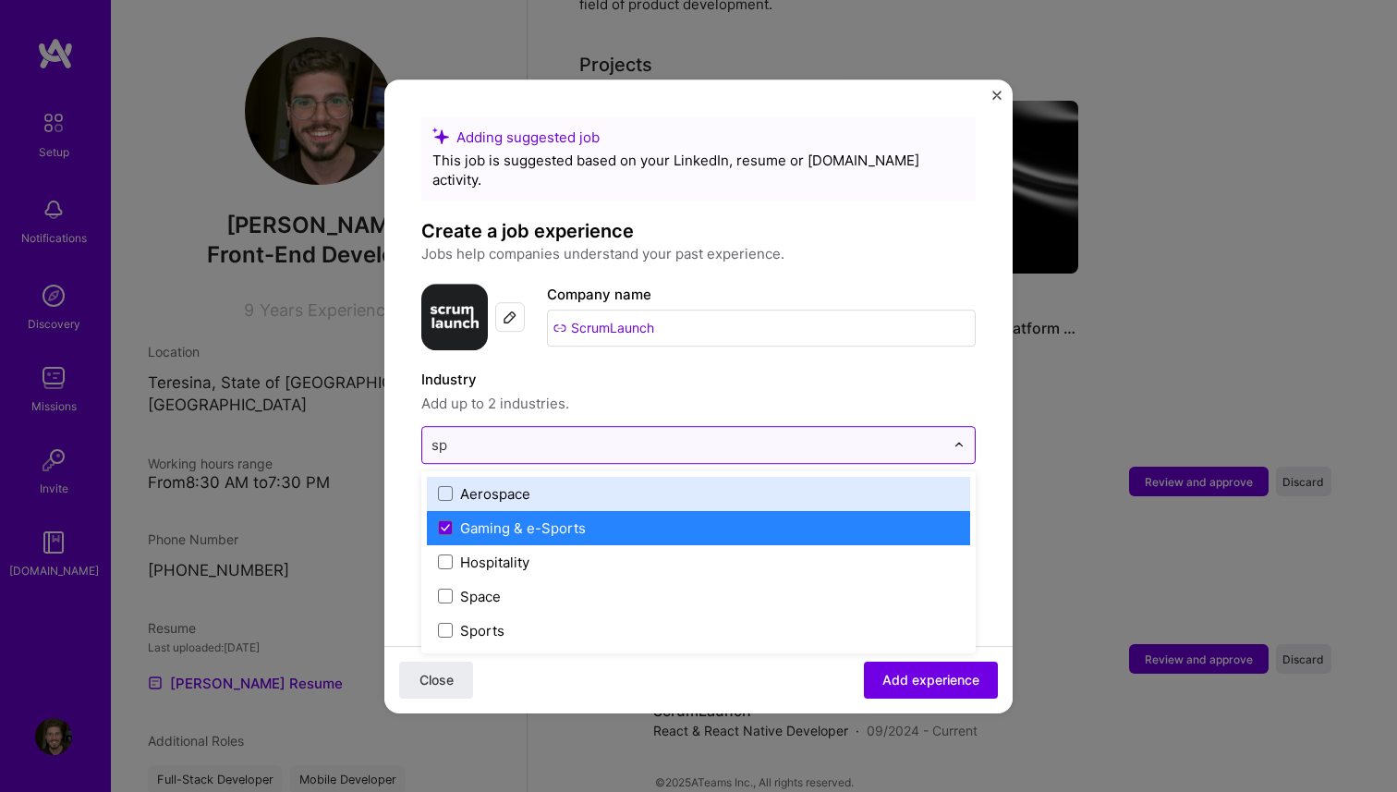
scroll to position [0, 0]
type input "spo"
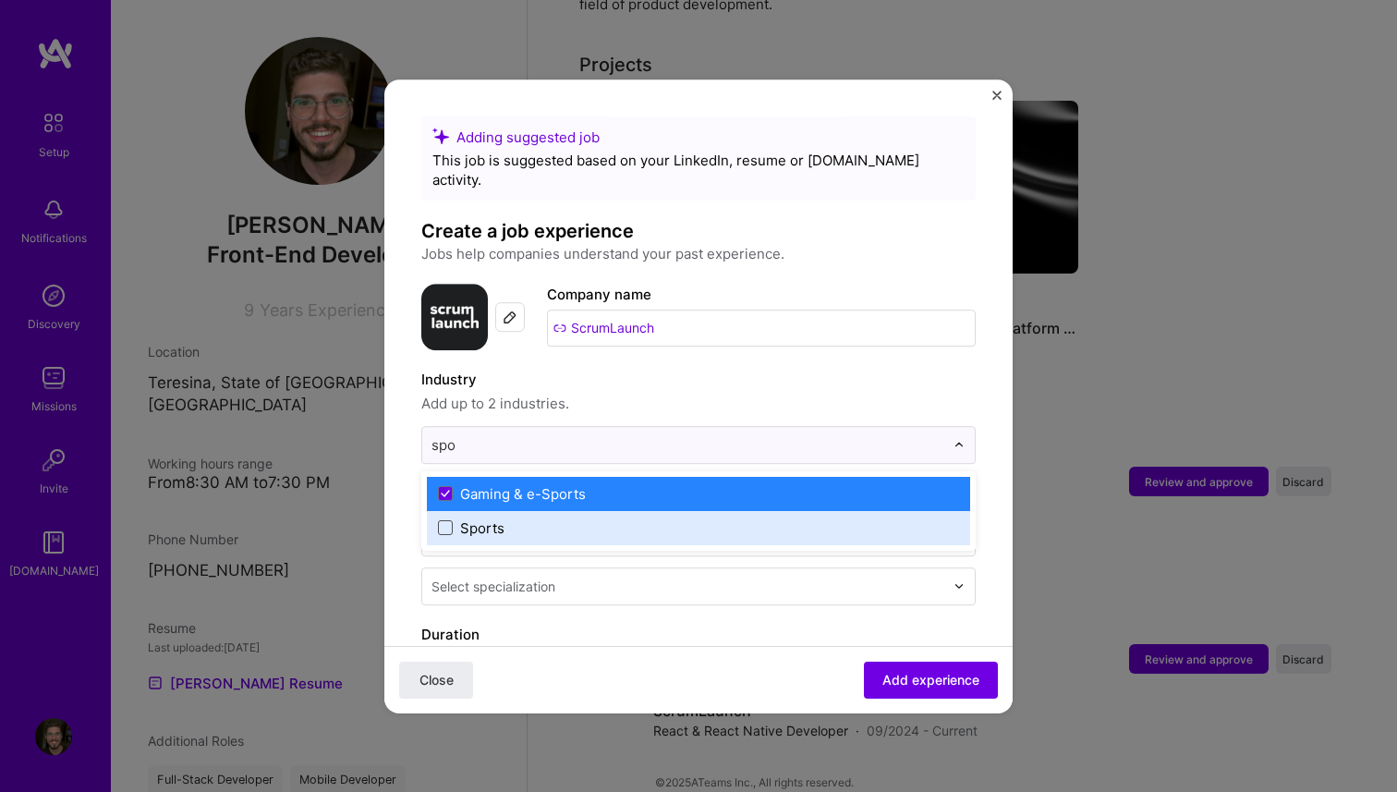
click at [444, 520] on span at bounding box center [445, 527] width 15 height 15
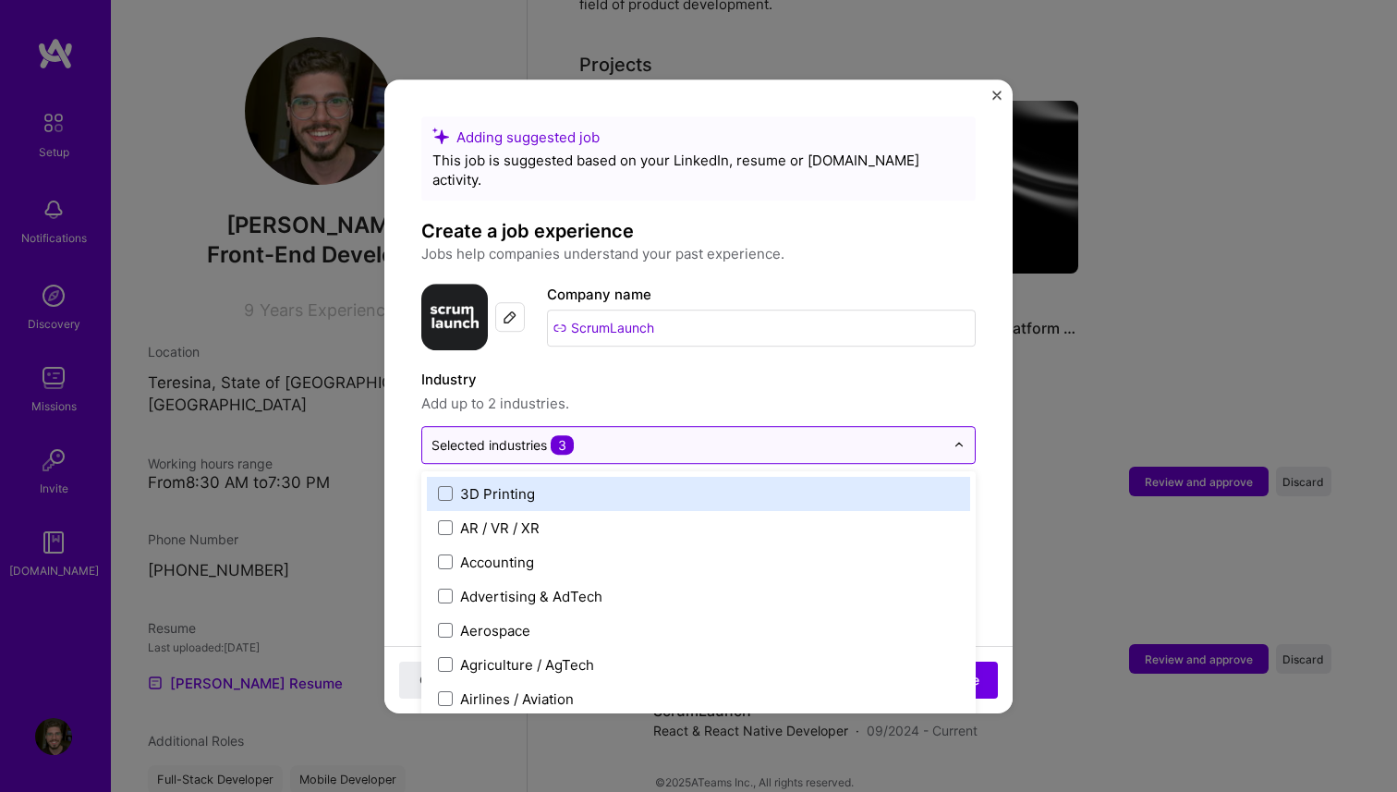
click at [520, 435] on div "Selected industries 3" at bounding box center [503, 444] width 142 height 19
type input "spo"
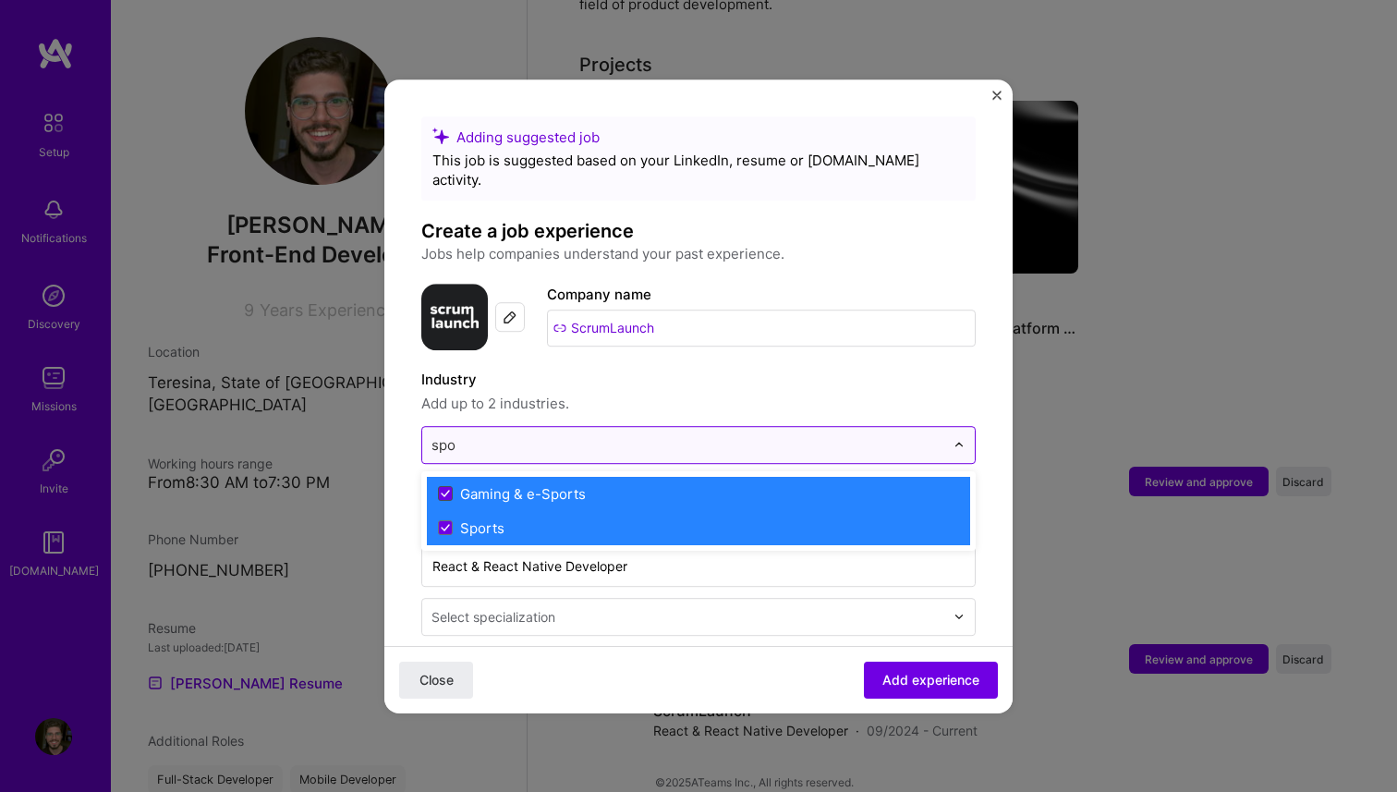
click at [441, 490] on icon at bounding box center [445, 493] width 9 height 7
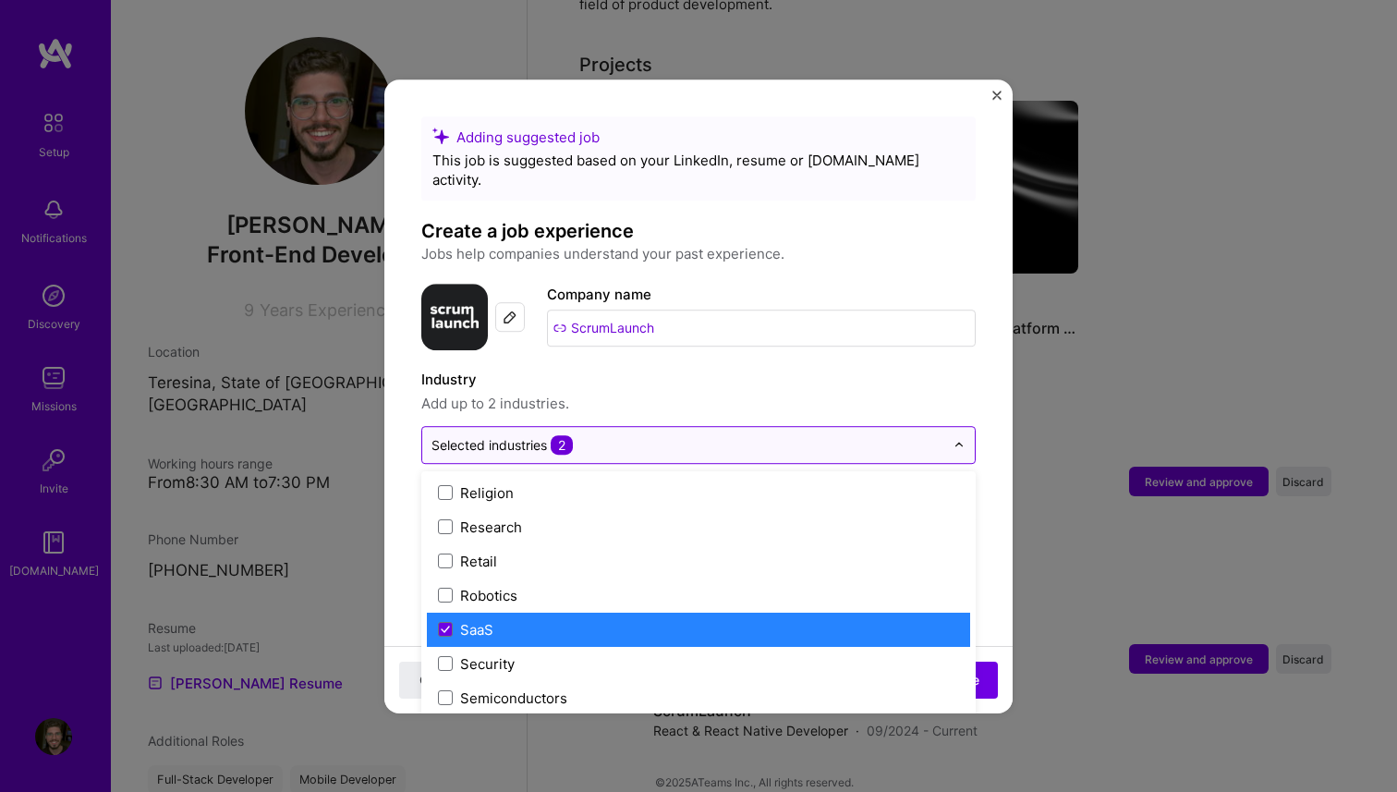
scroll to position [3518, 0]
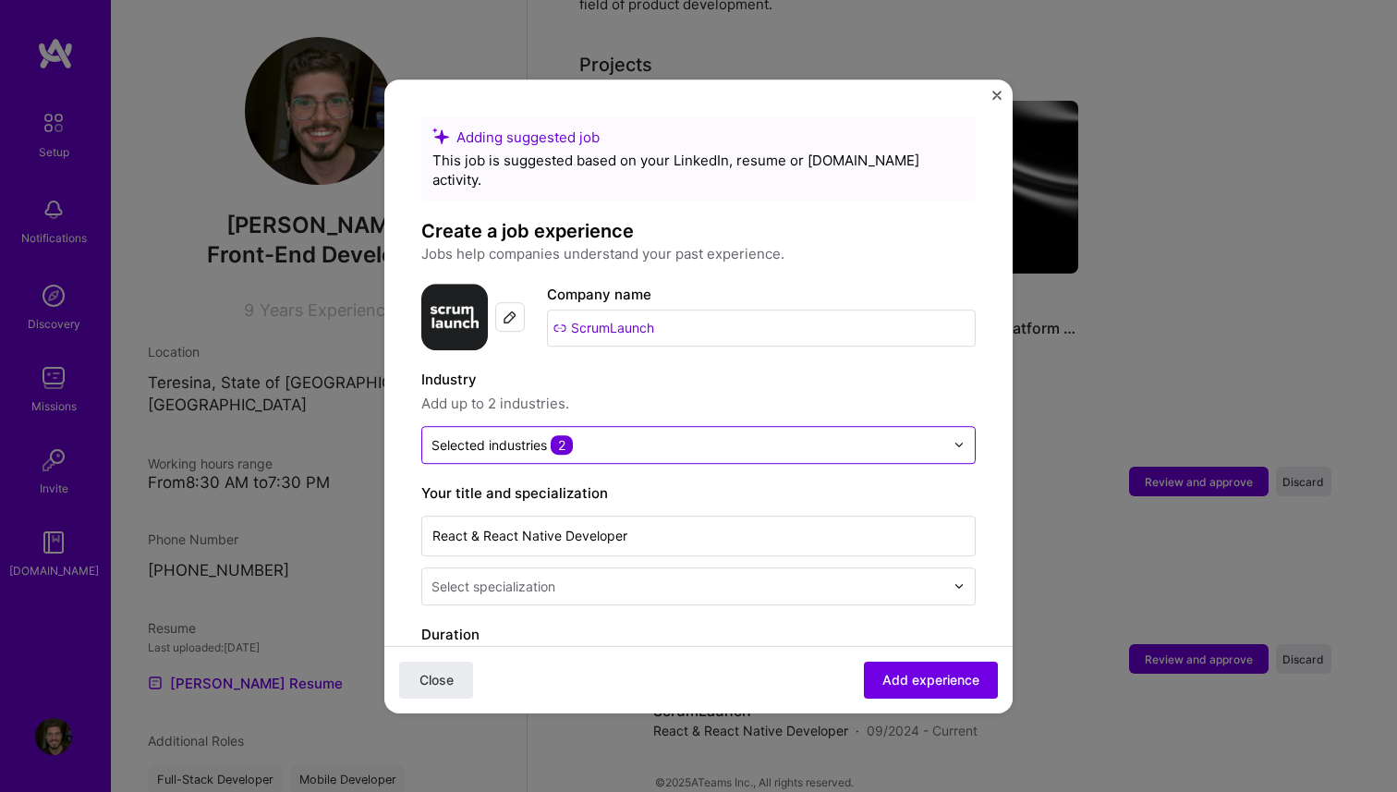
click at [659, 369] on label "Industry" at bounding box center [698, 380] width 555 height 22
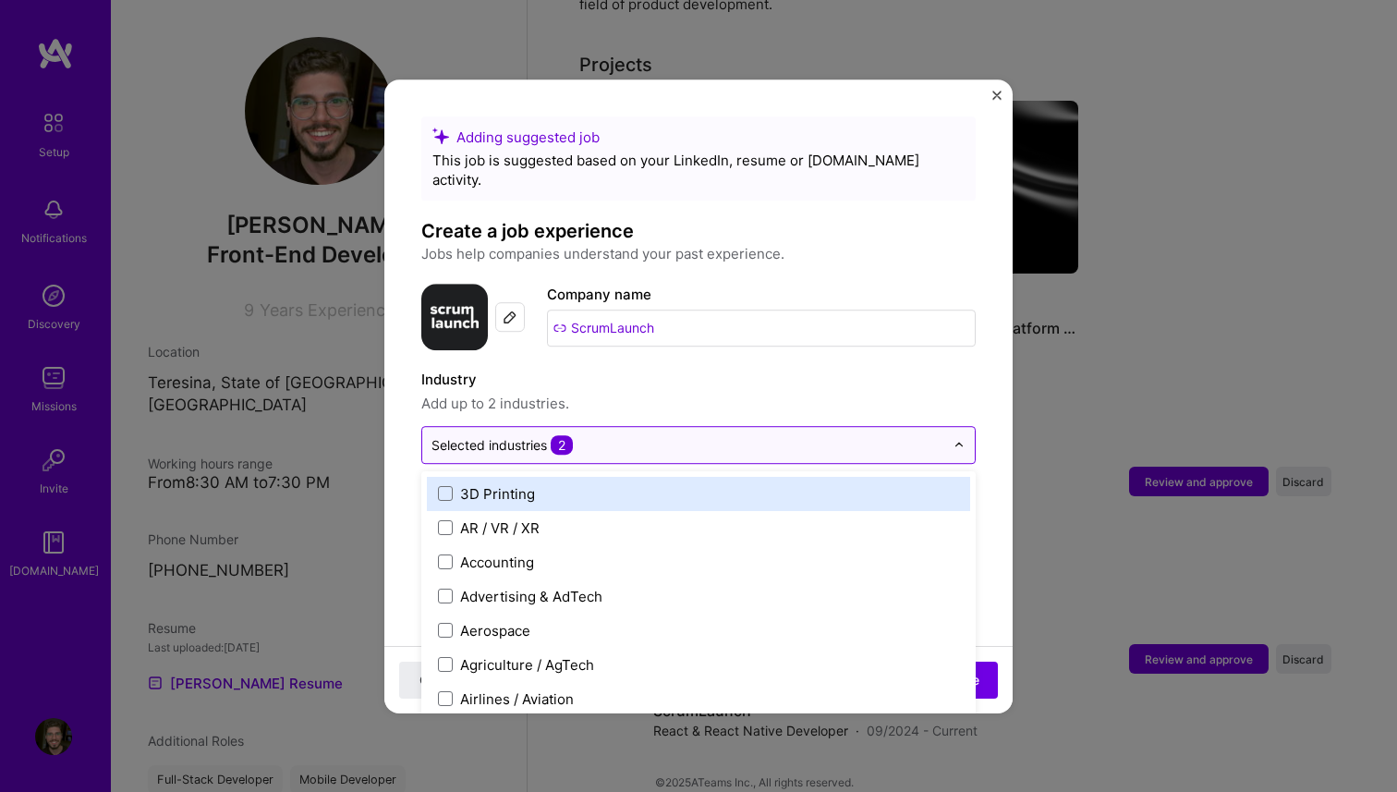
click at [640, 435] on input "text" at bounding box center [688, 444] width 513 height 19
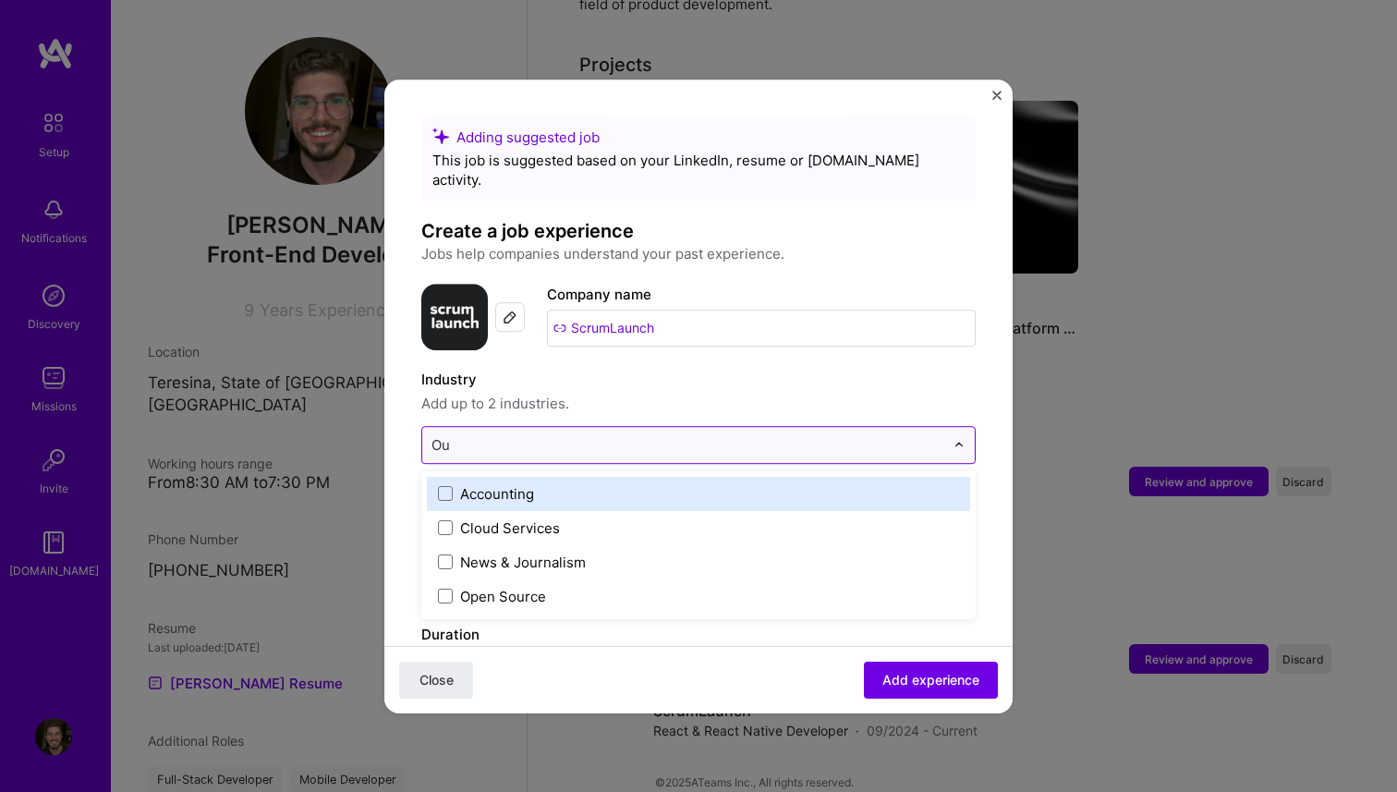
type input "O"
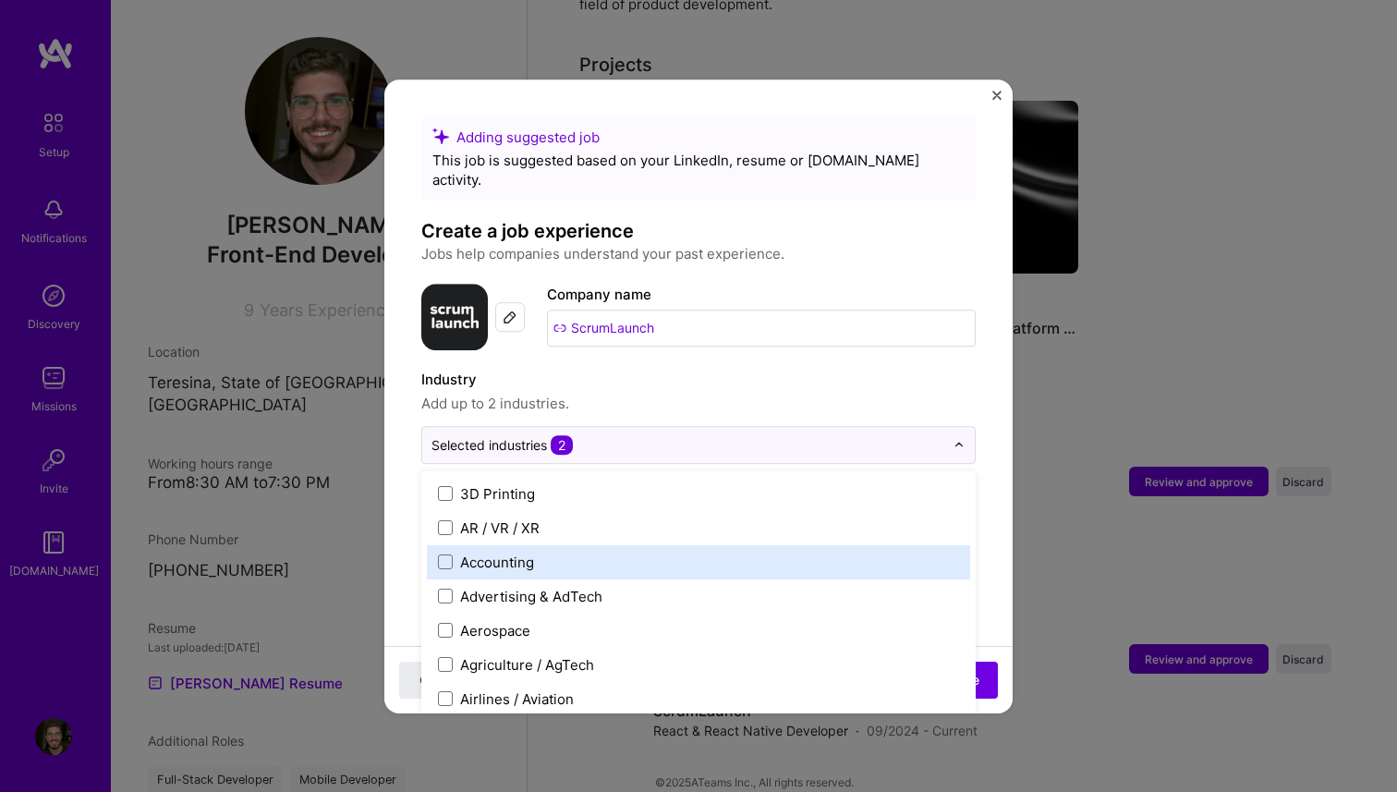
click at [714, 393] on span "Add up to 2 industries." at bounding box center [698, 404] width 555 height 22
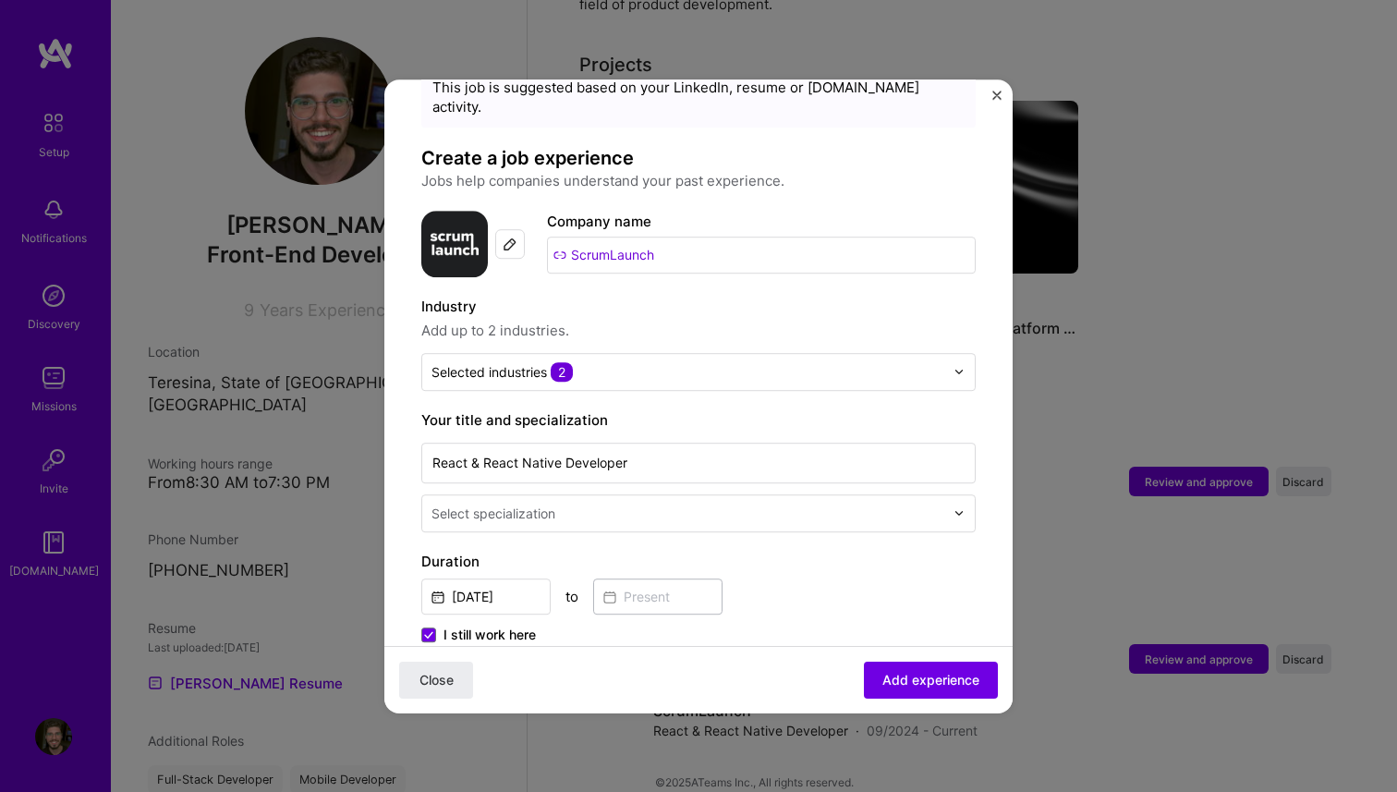
scroll to position [75, 0]
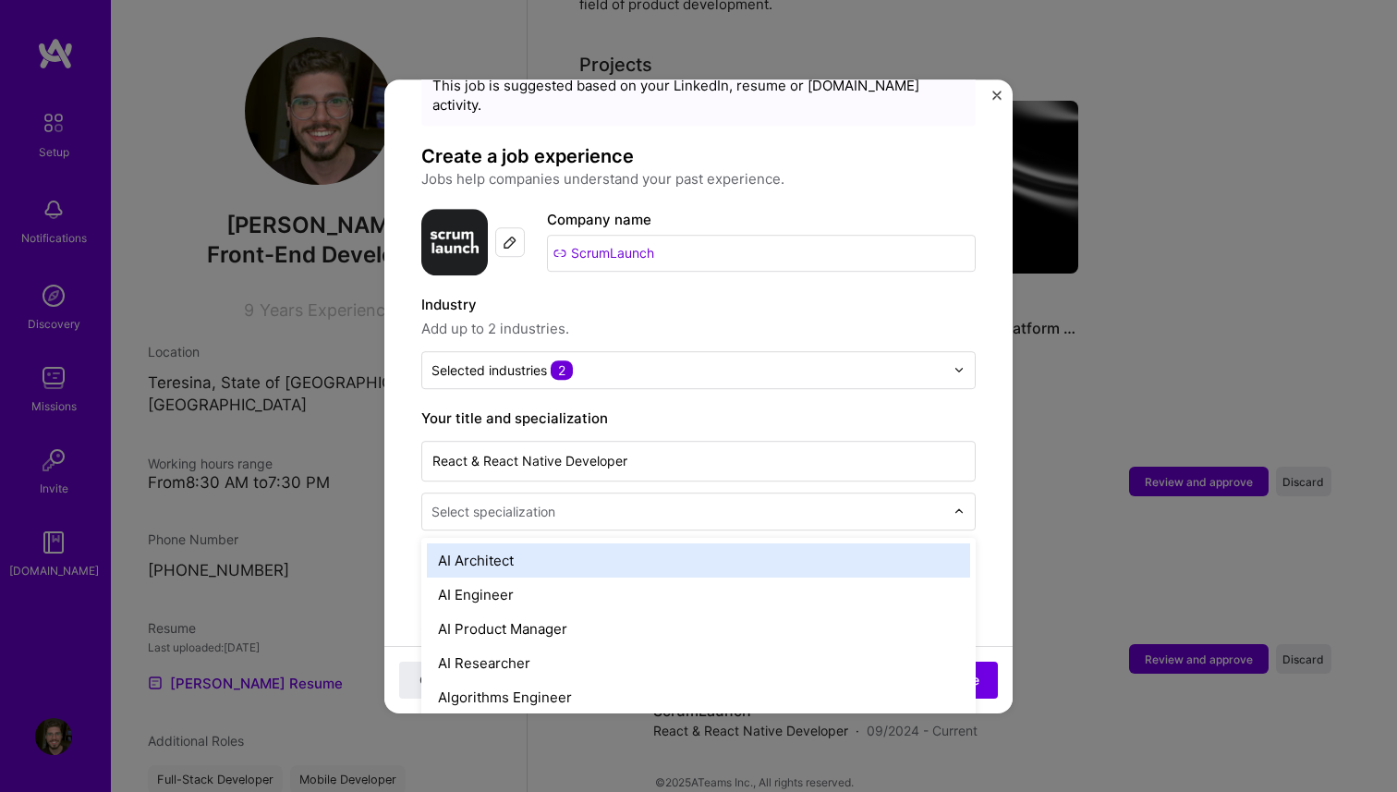
click at [630, 502] on input "text" at bounding box center [690, 511] width 517 height 19
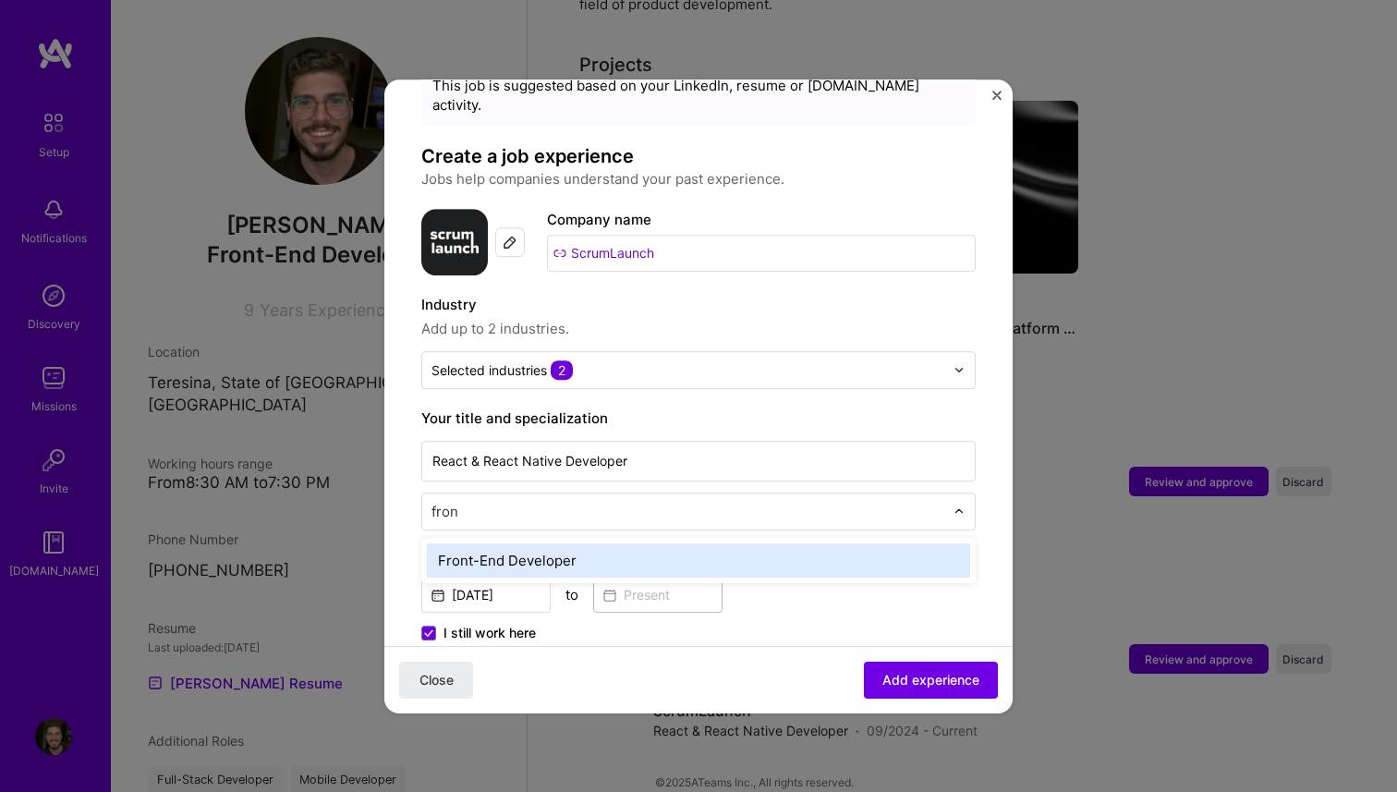
type input "front"
click at [615, 543] on div "Front-End Developer" at bounding box center [698, 560] width 543 height 34
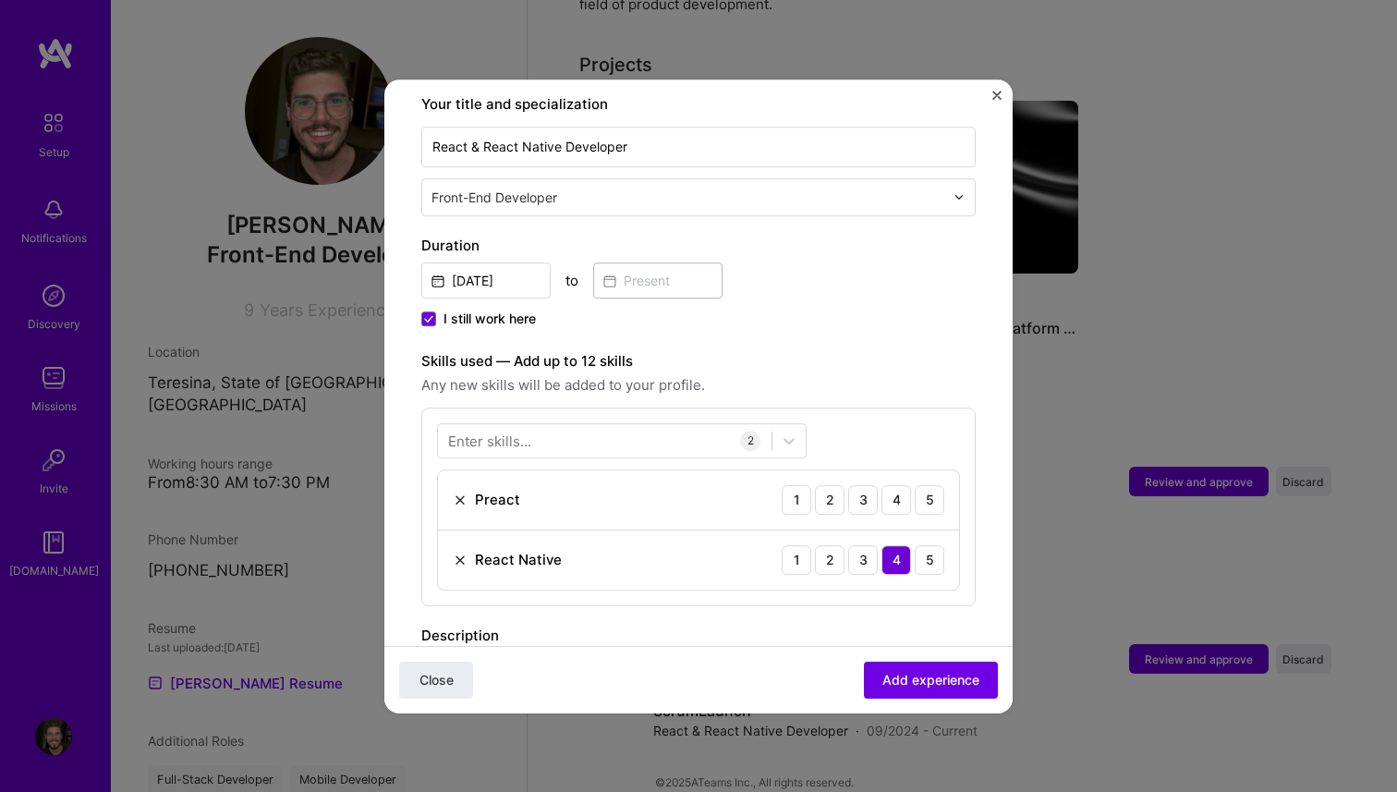
scroll to position [390, 0]
click at [457, 492] on img at bounding box center [460, 499] width 15 height 15
click at [535, 428] on div at bounding box center [605, 439] width 334 height 30
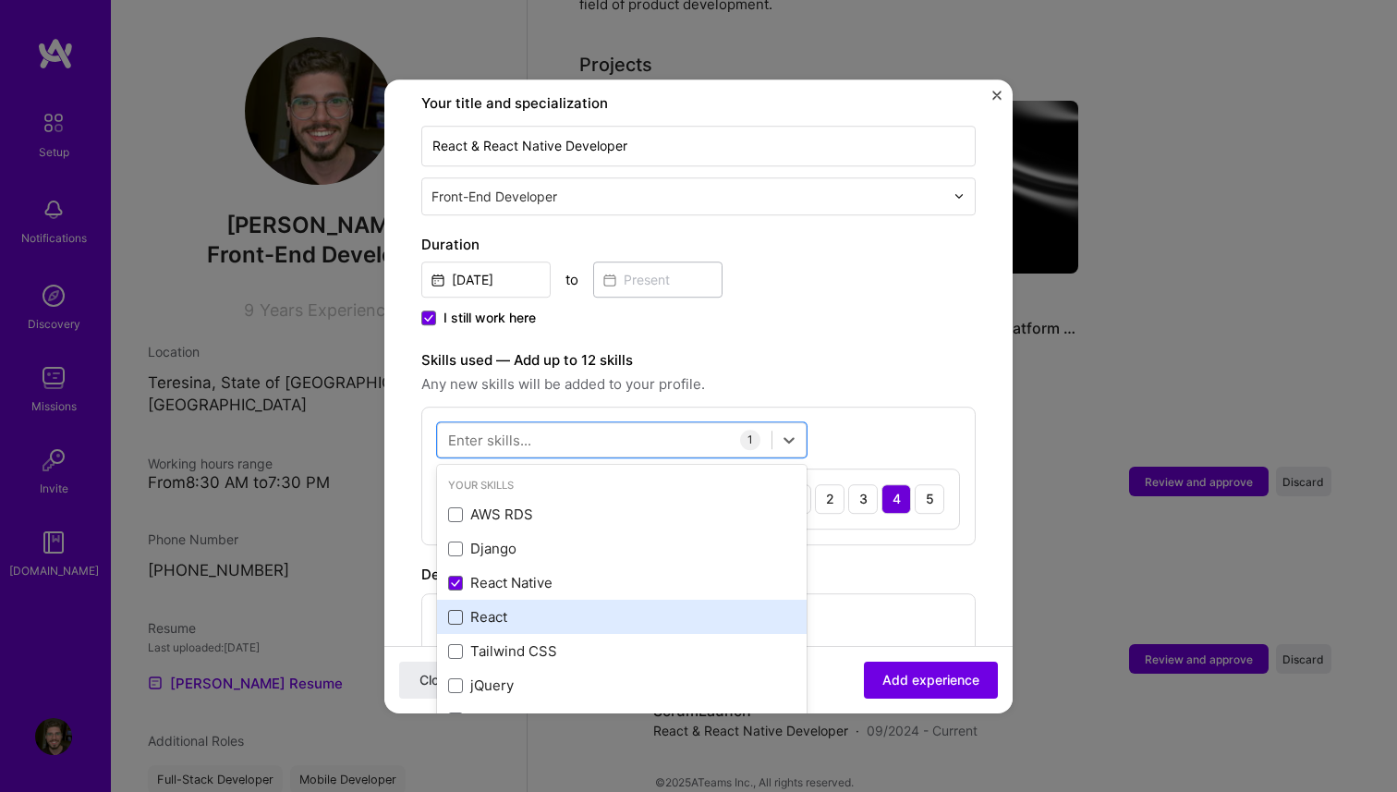
click at [456, 610] on span at bounding box center [455, 617] width 15 height 15
click at [0, 0] on input "checkbox" at bounding box center [0, 0] width 0 height 0
click at [517, 430] on div "Enter skills..." at bounding box center [489, 439] width 83 height 19
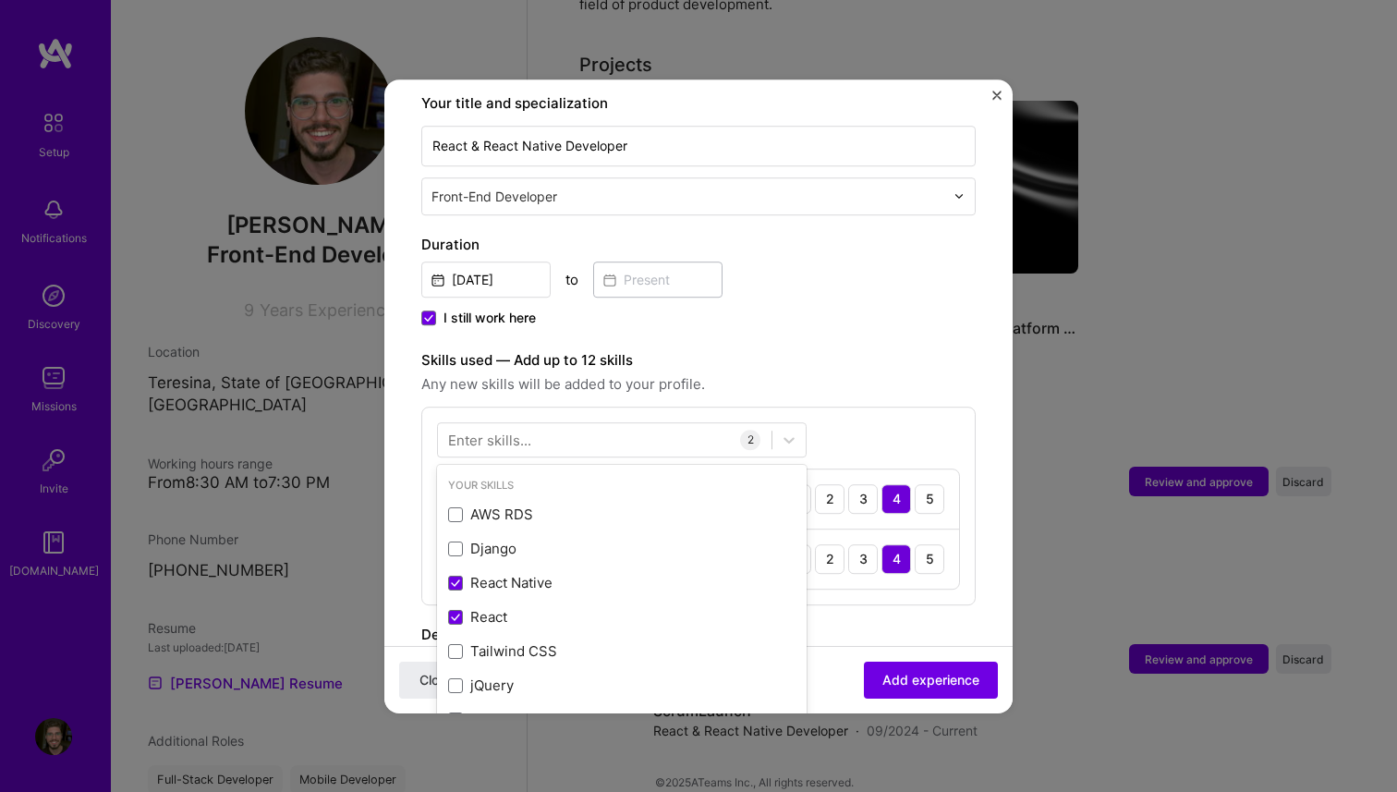
click at [517, 430] on div "Enter skills..." at bounding box center [489, 439] width 83 height 19
click at [513, 430] on div "Enter skills..." at bounding box center [489, 439] width 83 height 19
click at [508, 430] on div "Enter skills..." at bounding box center [489, 439] width 83 height 19
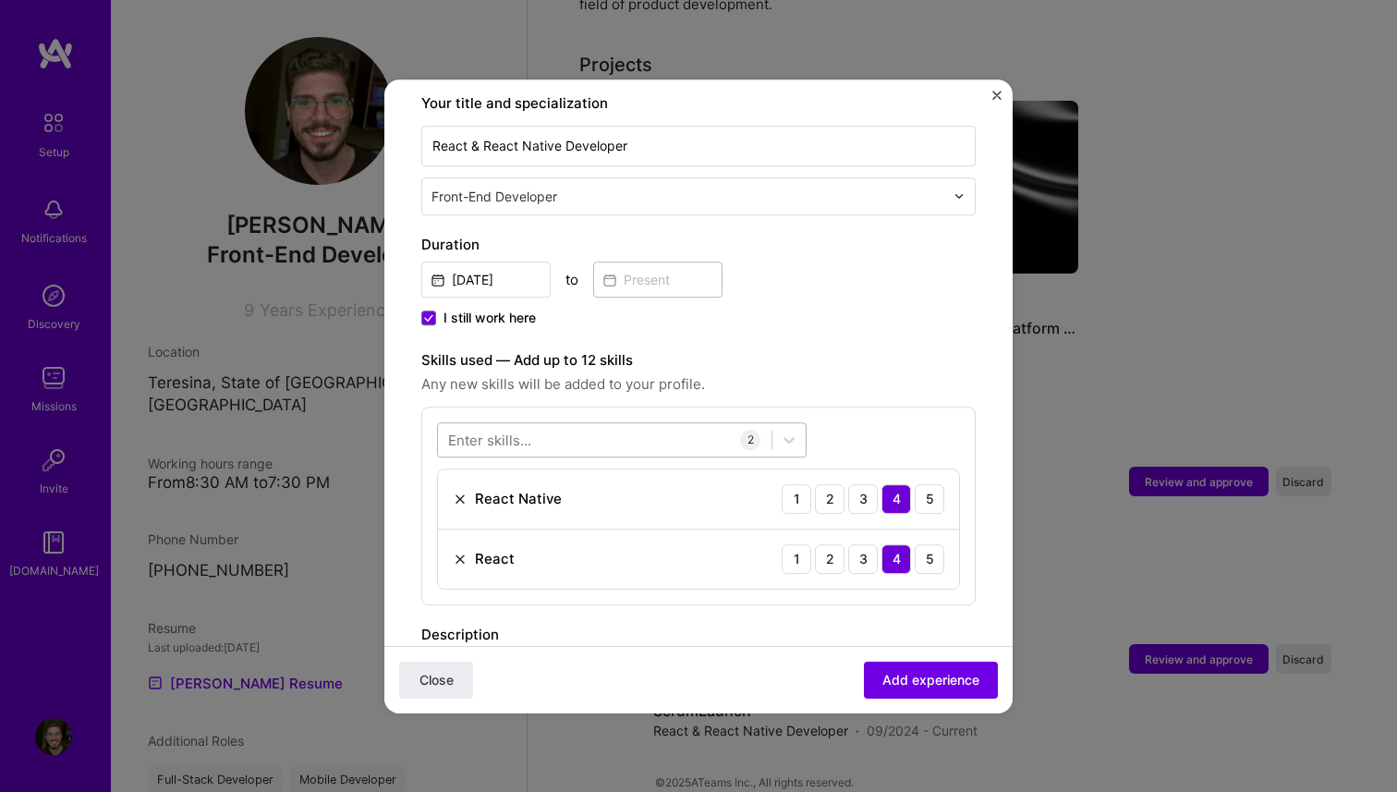
click at [522, 430] on div "Enter skills..." at bounding box center [489, 439] width 83 height 19
click at [709, 373] on span "Any new skills will be added to your profile." at bounding box center [698, 384] width 555 height 22
click at [565, 424] on div at bounding box center [605, 439] width 334 height 30
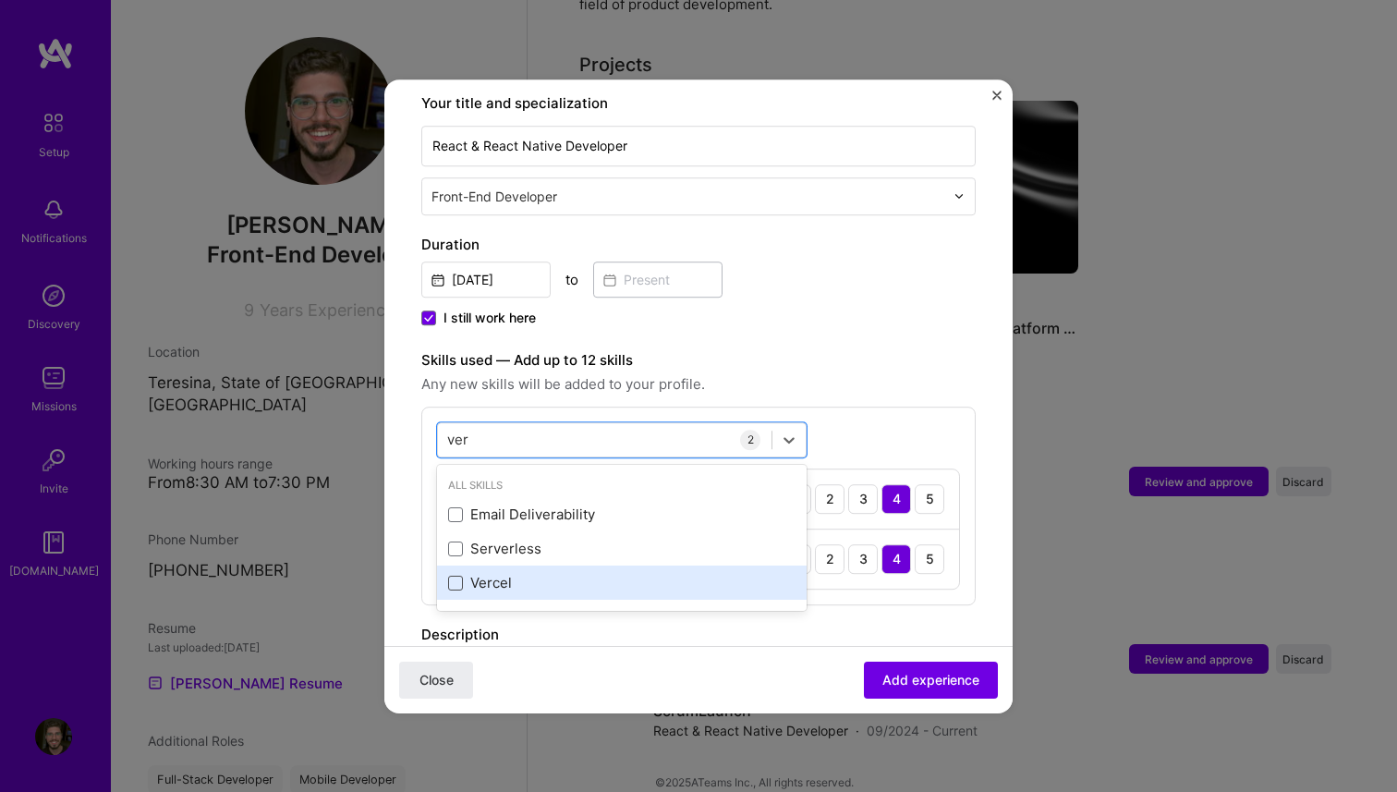
click at [457, 576] on span at bounding box center [455, 583] width 15 height 15
click at [0, 0] on input "checkbox" at bounding box center [0, 0] width 0 height 0
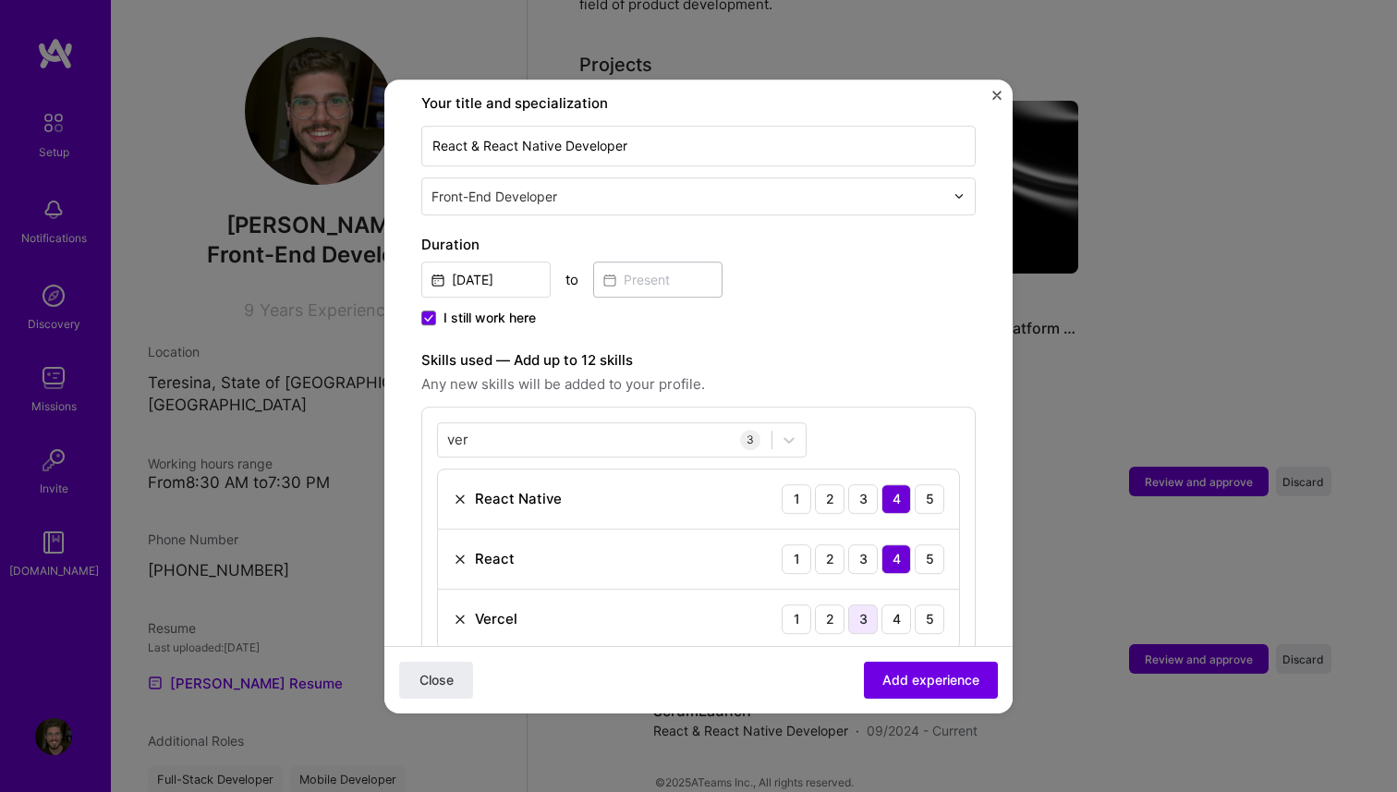
click at [874, 604] on div "3" at bounding box center [863, 619] width 30 height 30
click at [591, 424] on div "ver ver" at bounding box center [605, 439] width 334 height 30
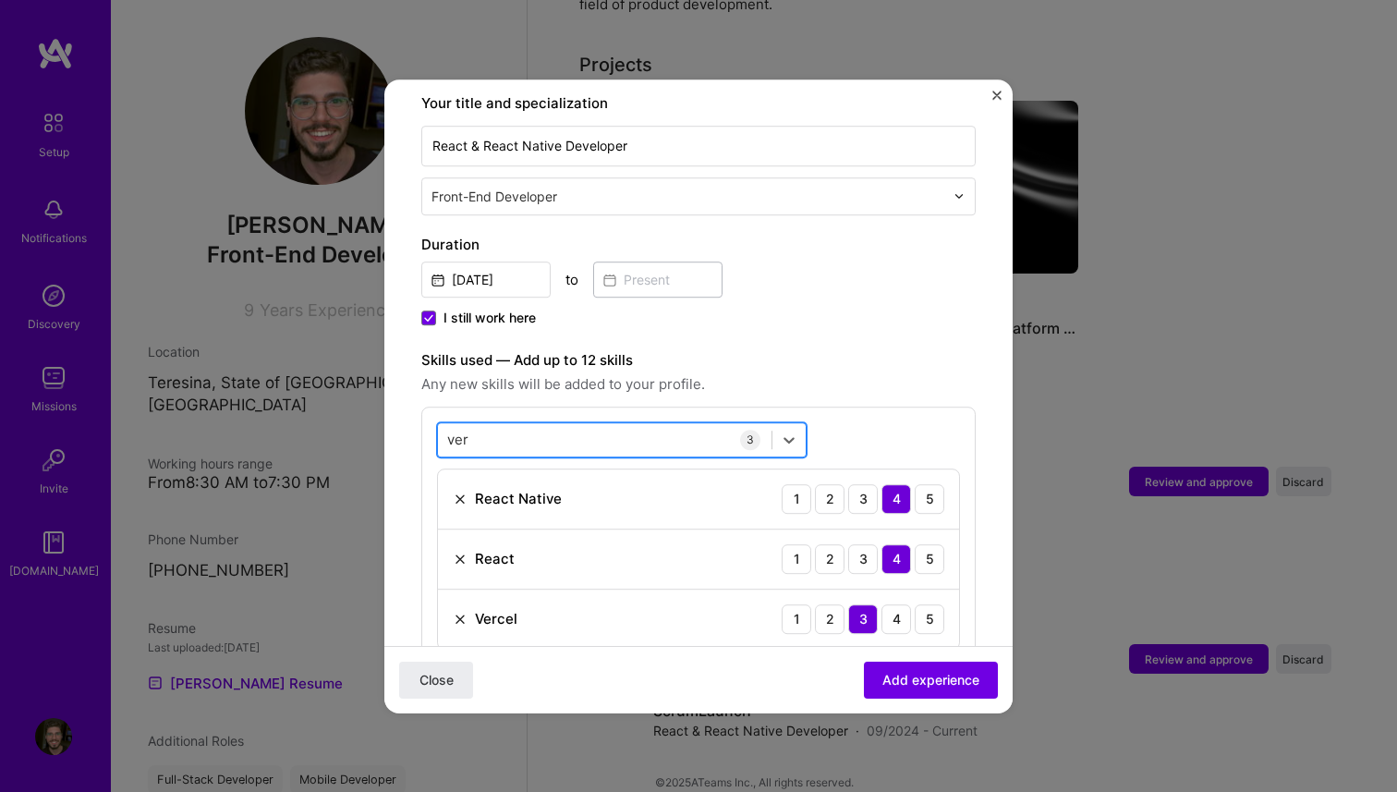
click at [591, 424] on div "ver ver" at bounding box center [605, 439] width 334 height 30
click at [592, 424] on div "ver ver" at bounding box center [605, 439] width 334 height 30
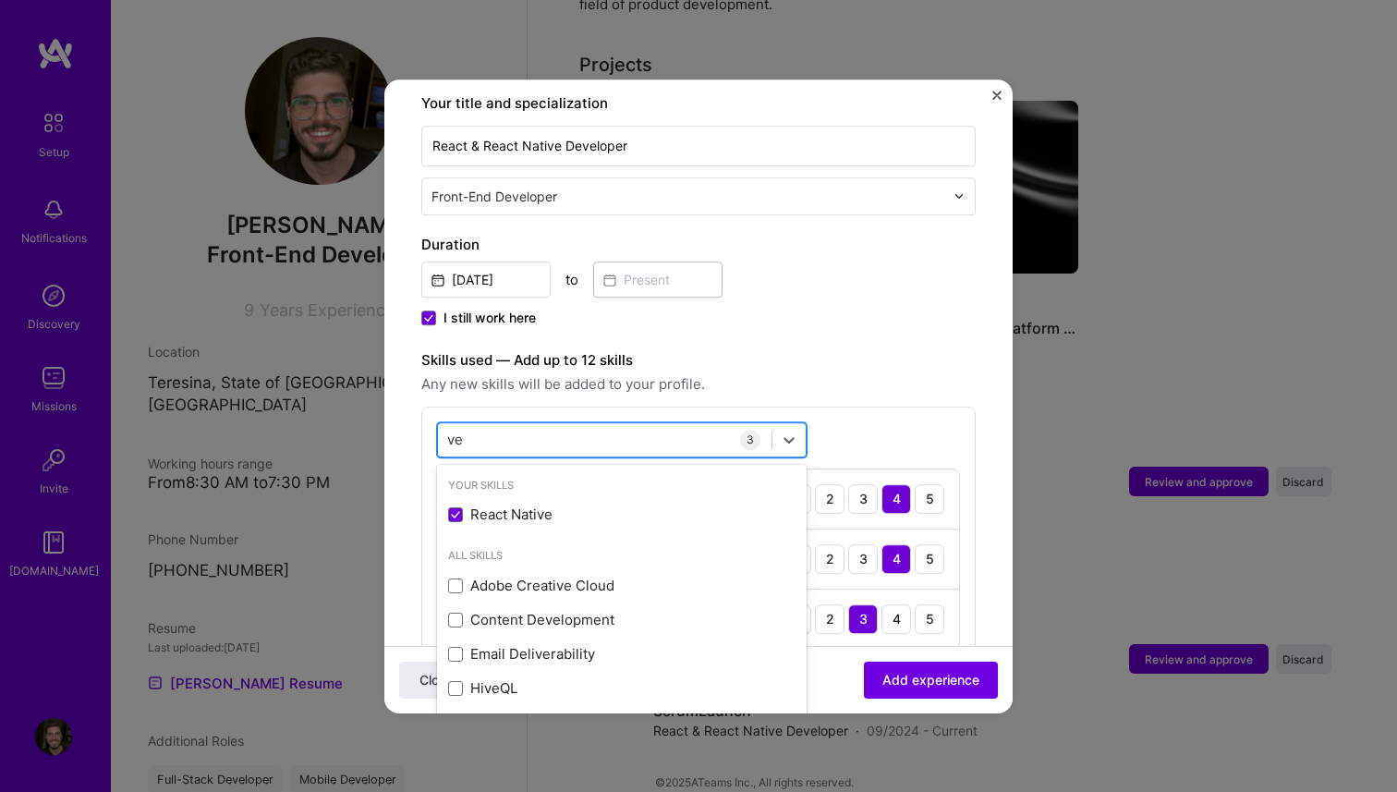
type input "v"
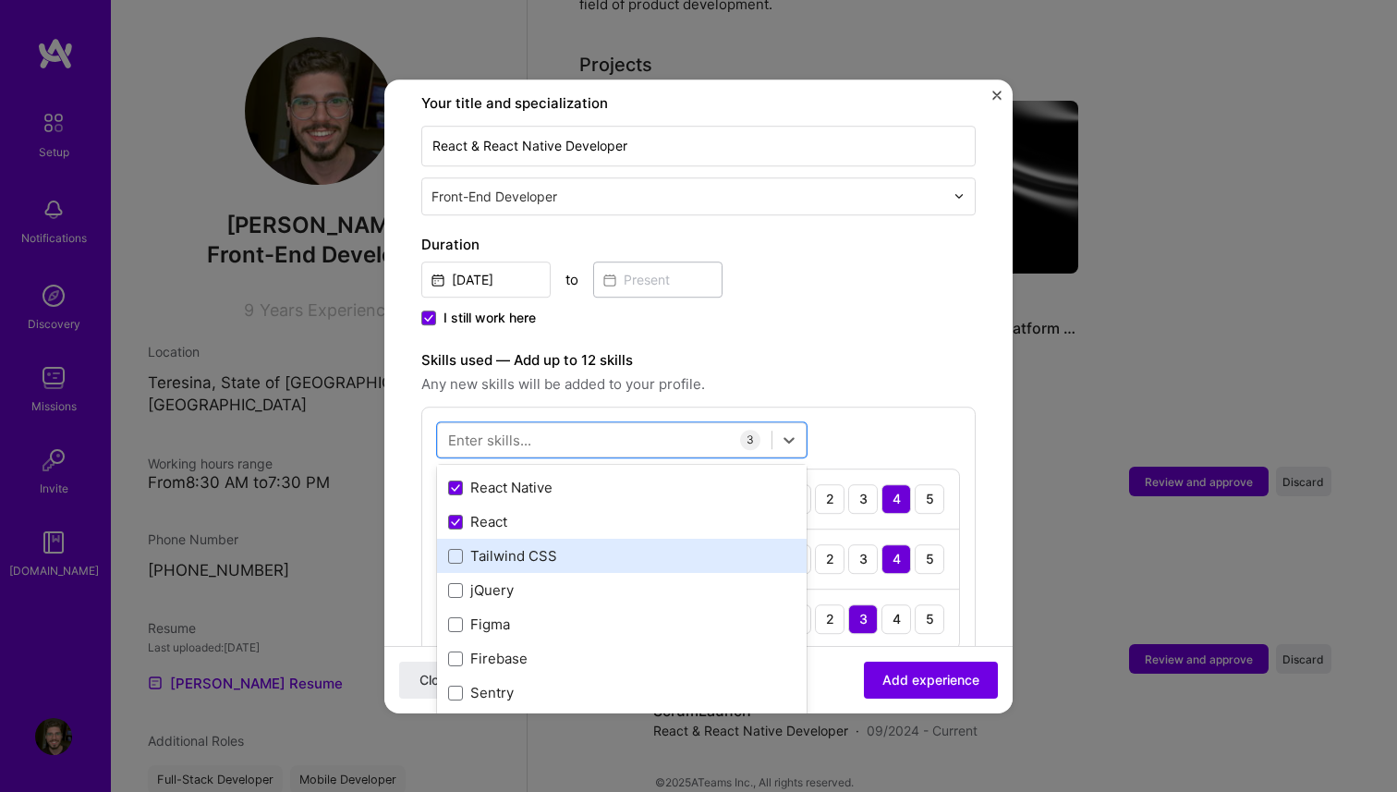
scroll to position [96, 0]
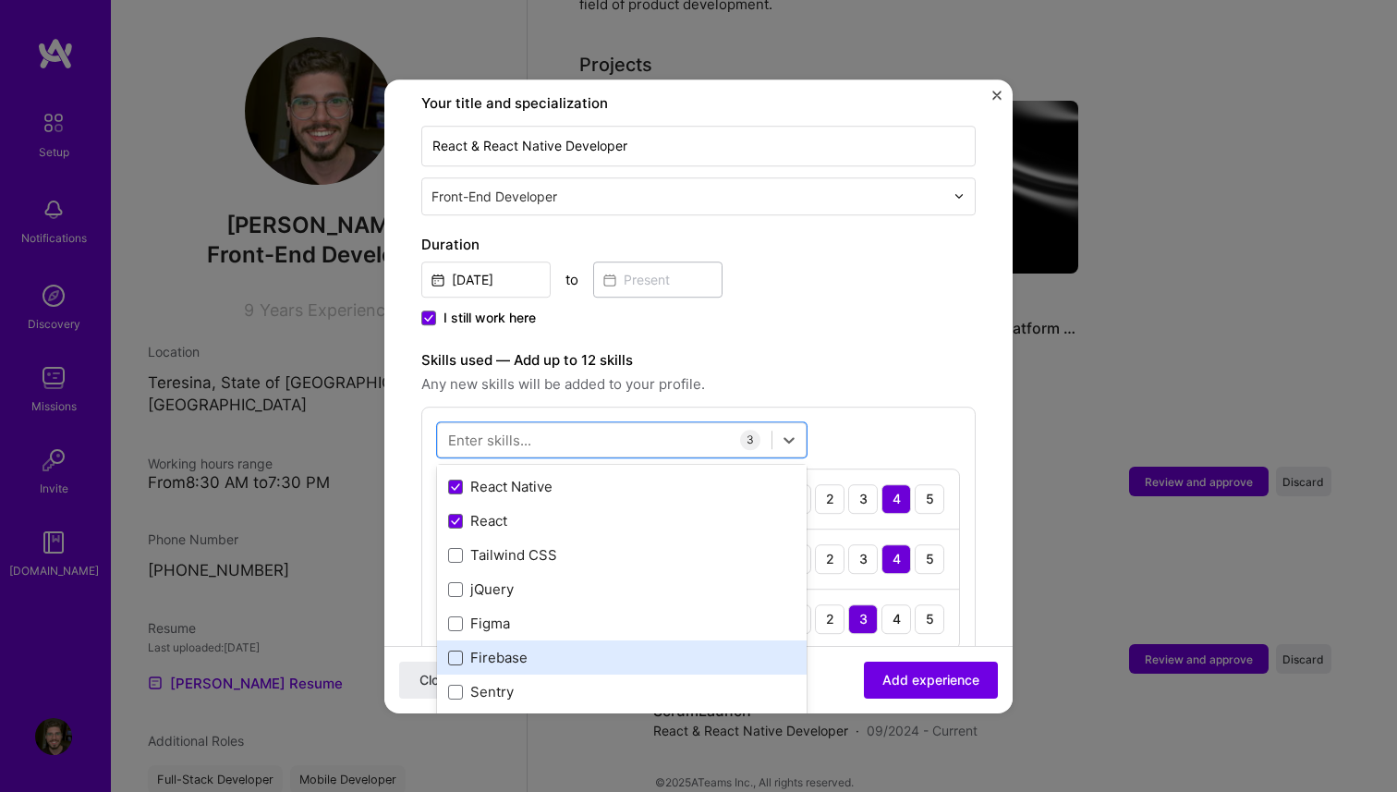
click at [453, 651] on span at bounding box center [455, 658] width 15 height 15
click at [0, 0] on input "checkbox" at bounding box center [0, 0] width 0 height 0
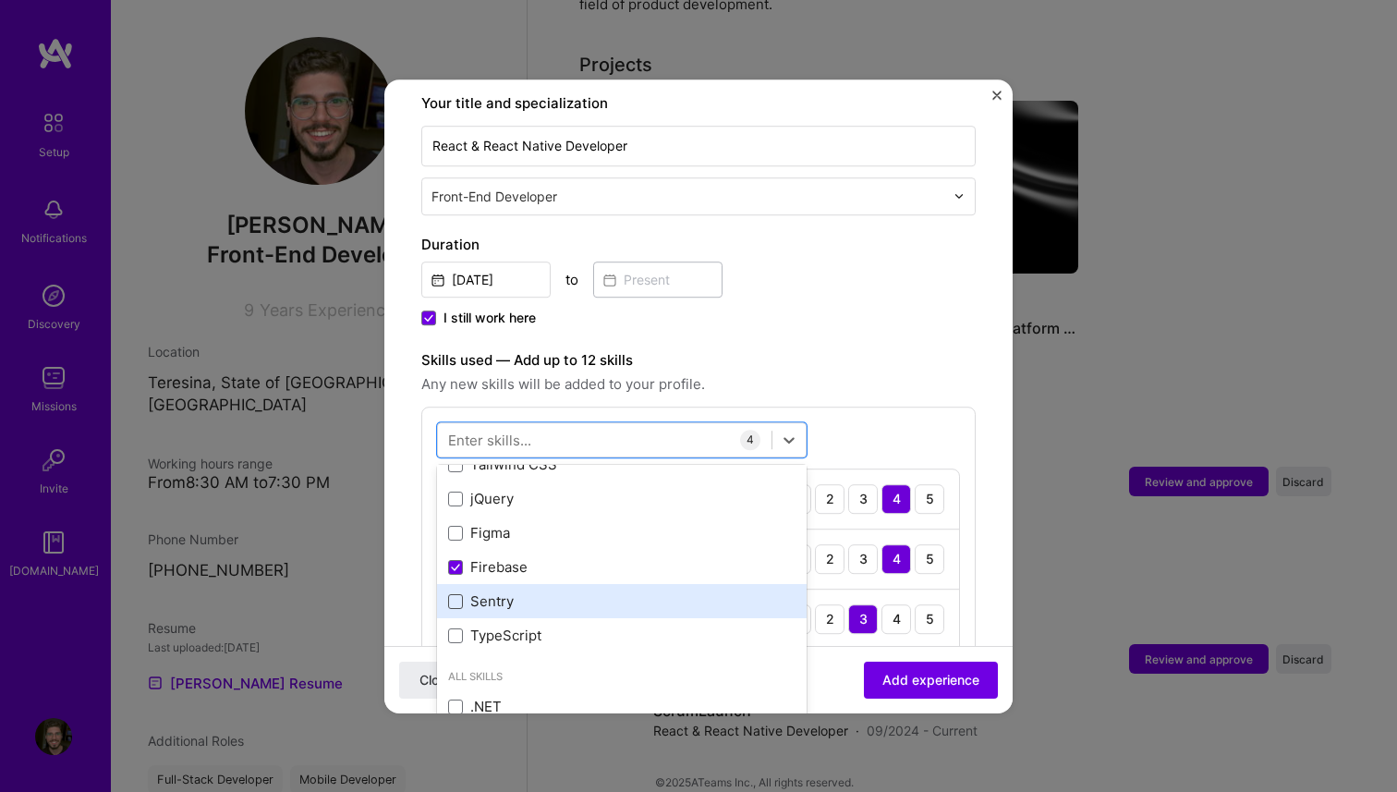
click at [457, 594] on span at bounding box center [455, 601] width 15 height 15
click at [0, 0] on input "checkbox" at bounding box center [0, 0] width 0 height 0
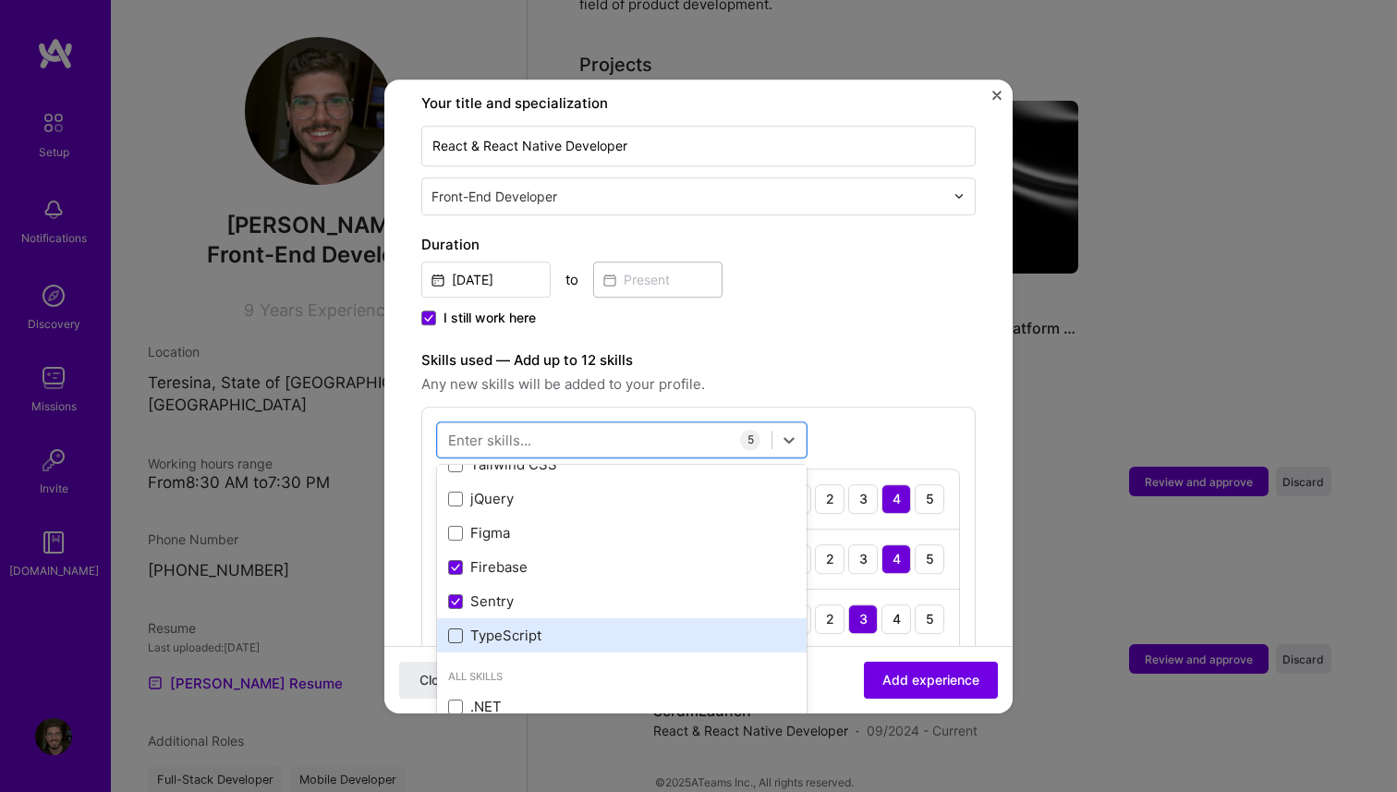
click at [457, 628] on span at bounding box center [455, 635] width 15 height 15
click at [0, 0] on input "checkbox" at bounding box center [0, 0] width 0 height 0
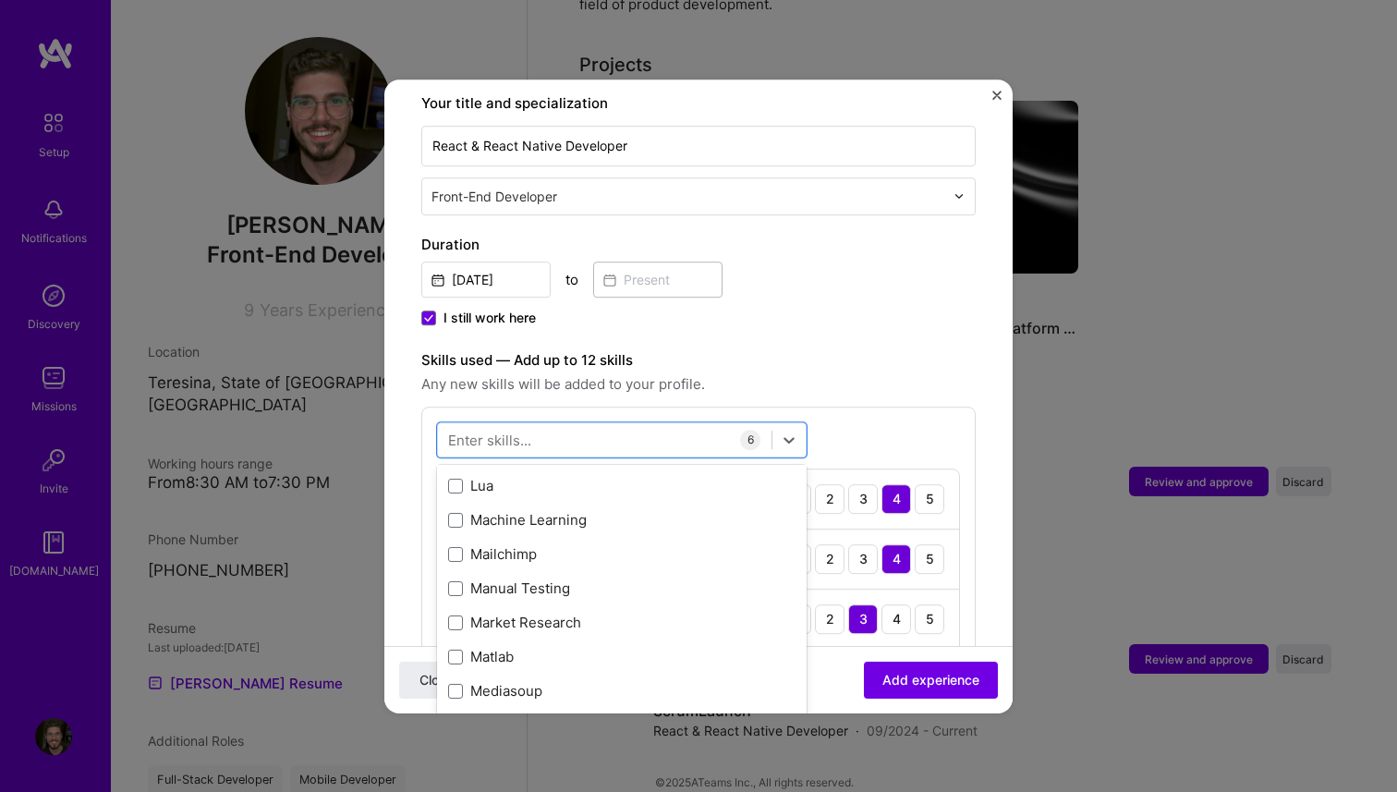
scroll to position [6932, 0]
click at [866, 373] on span "Any new skills will be added to your profile." at bounding box center [698, 384] width 555 height 22
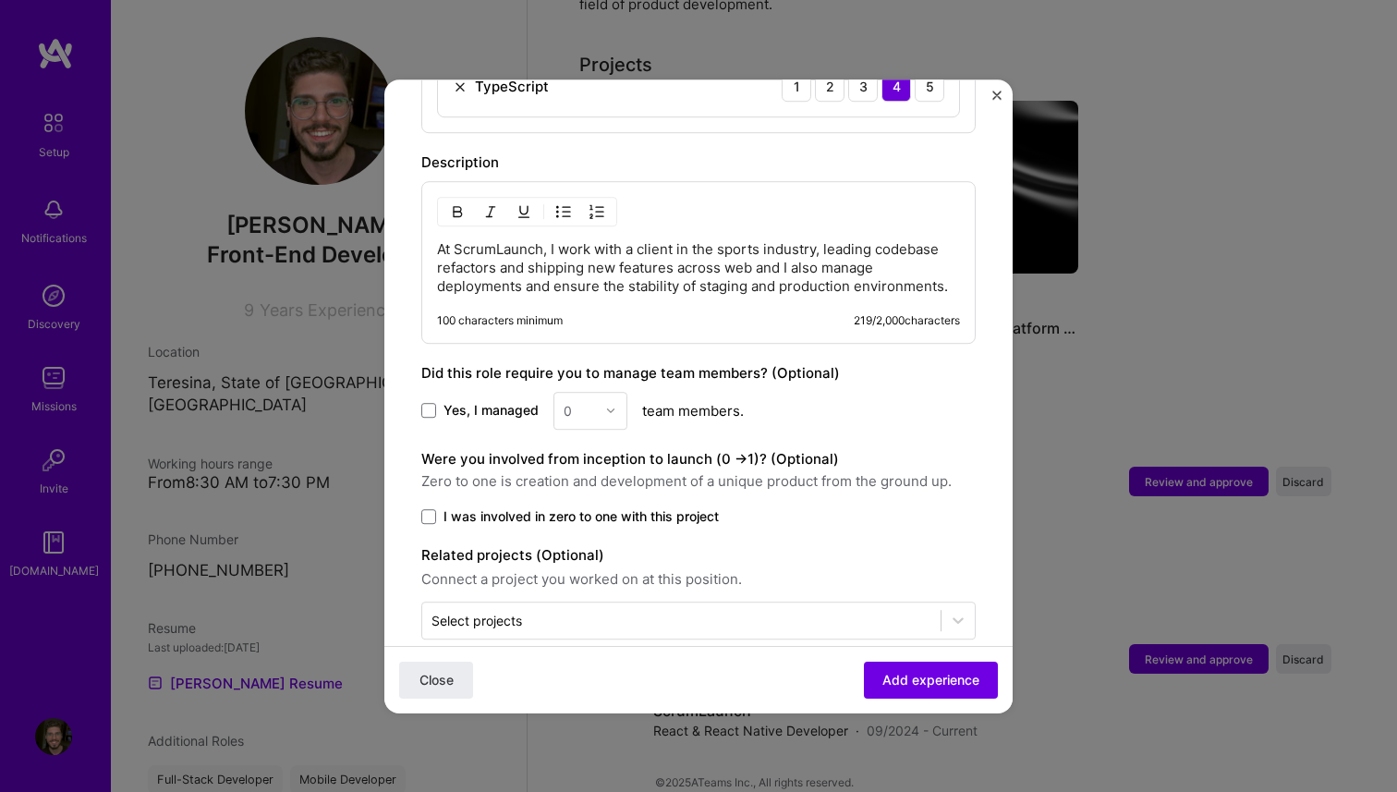
scroll to position [1114, 0]
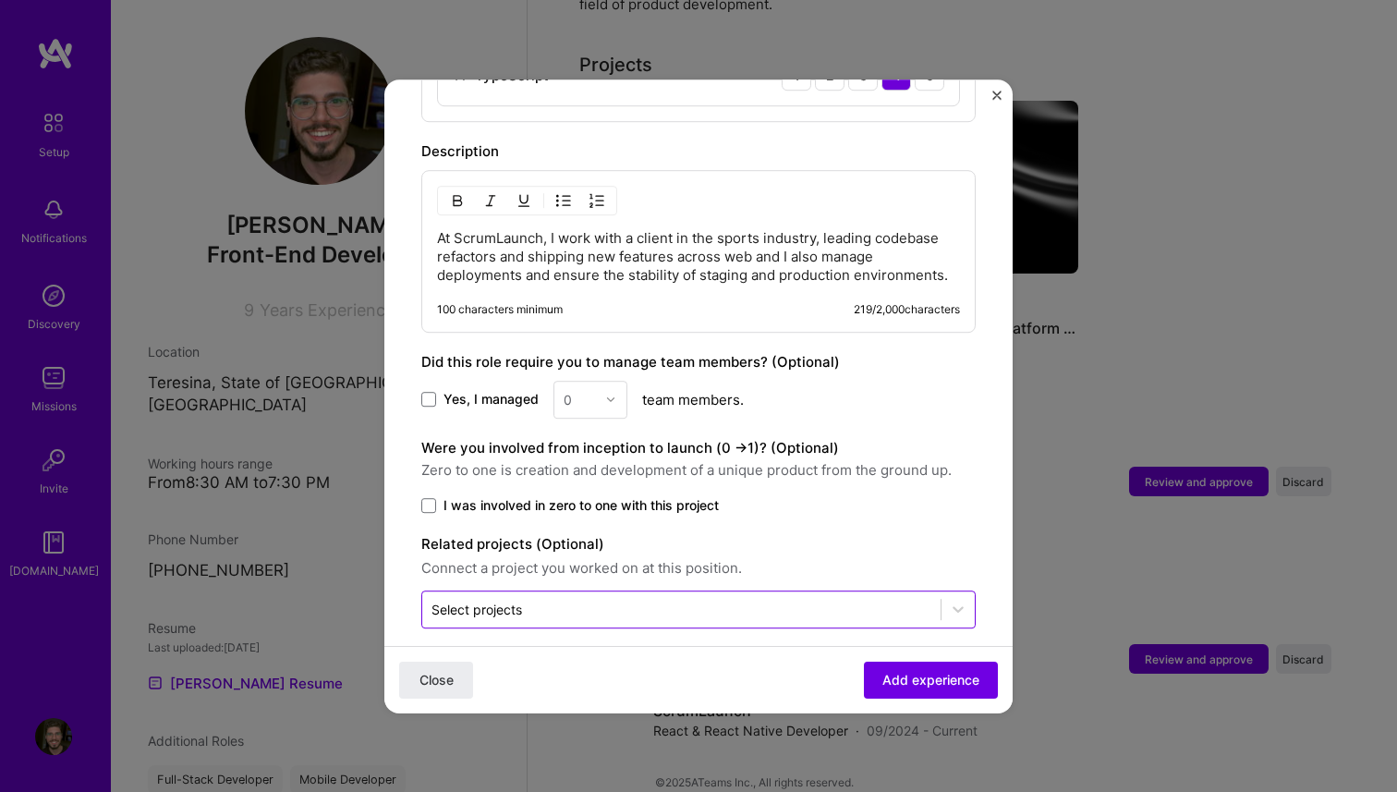
click at [654, 600] on input "text" at bounding box center [682, 609] width 500 height 19
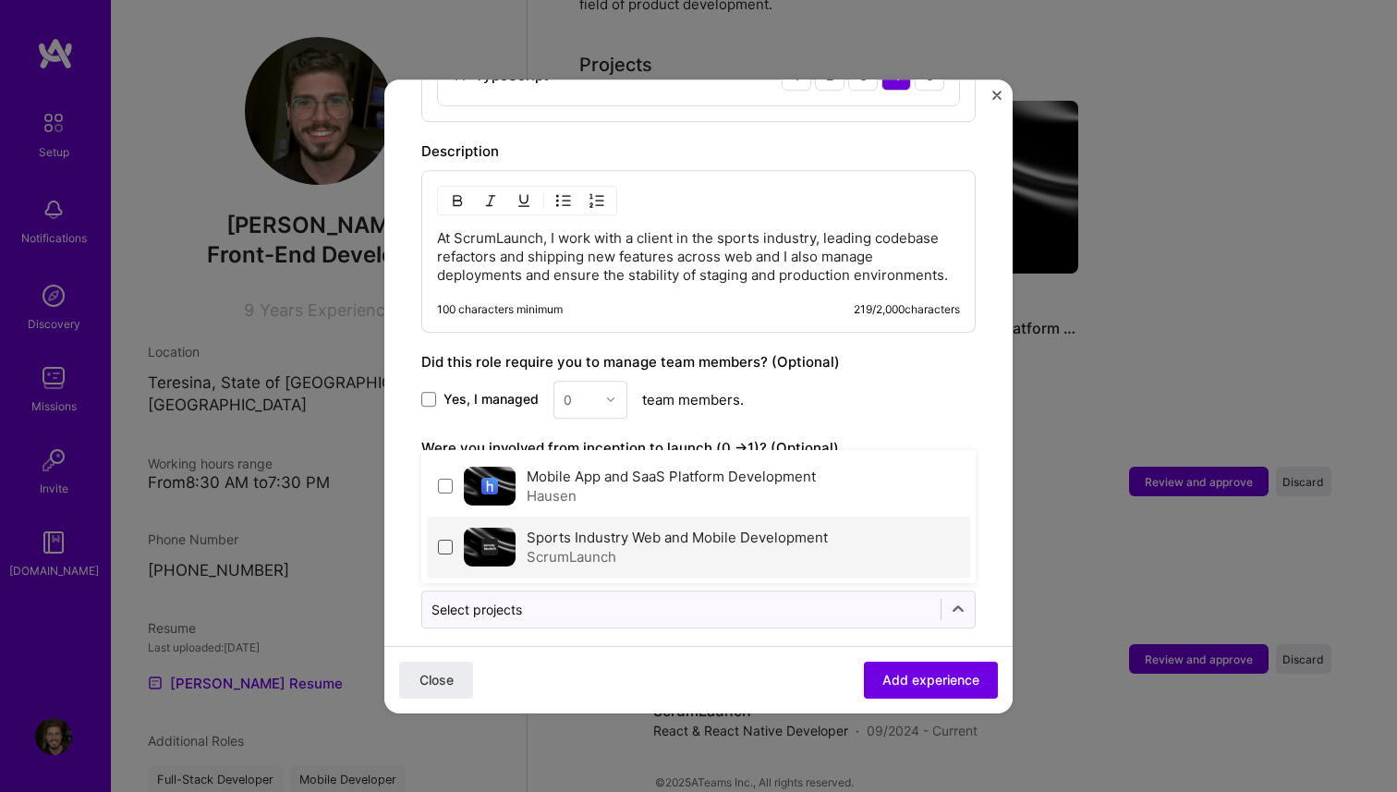
click at [445, 540] on span at bounding box center [445, 547] width 15 height 15
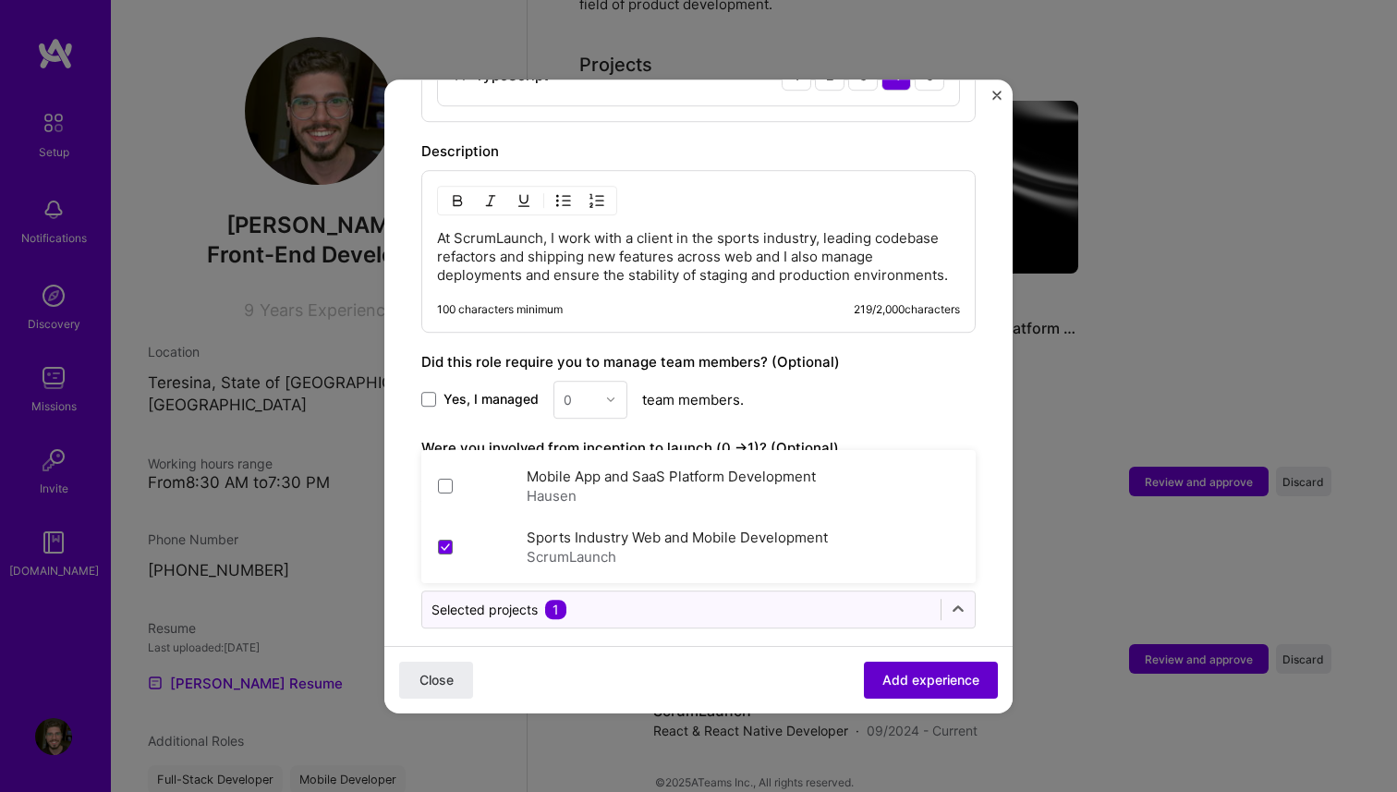
click at [900, 667] on button "Add experience" at bounding box center [931, 679] width 134 height 37
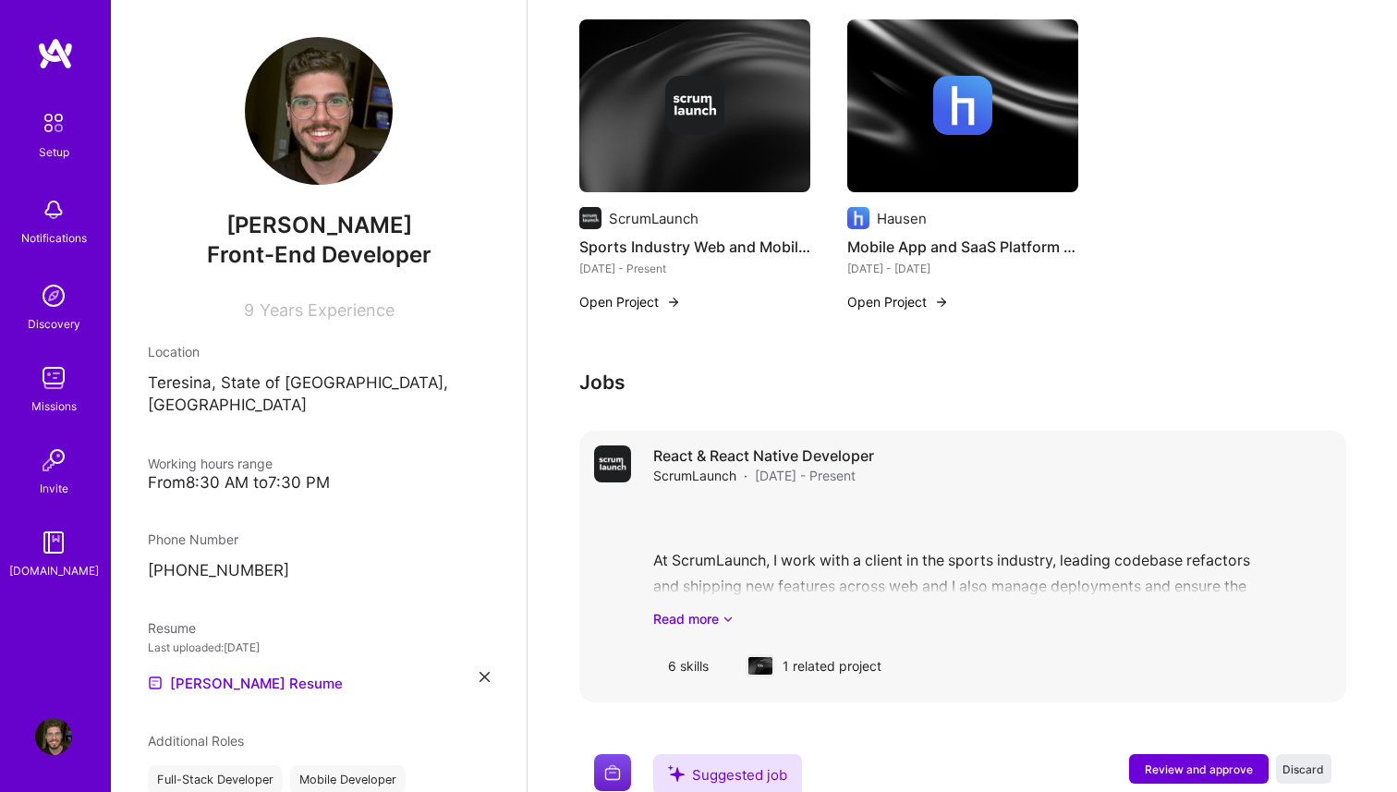
scroll to position [822, 0]
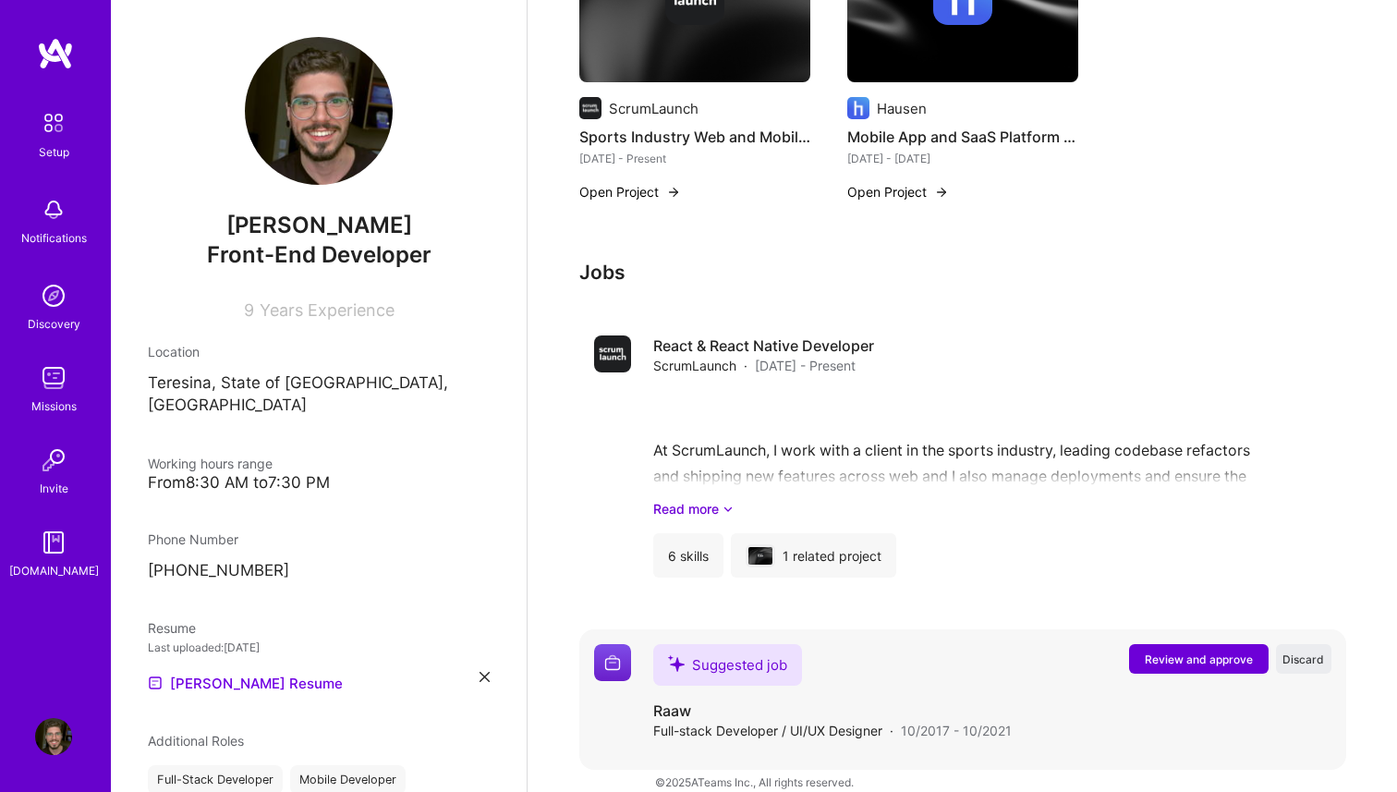
click at [1198, 652] on span "Review and approve" at bounding box center [1199, 660] width 108 height 16
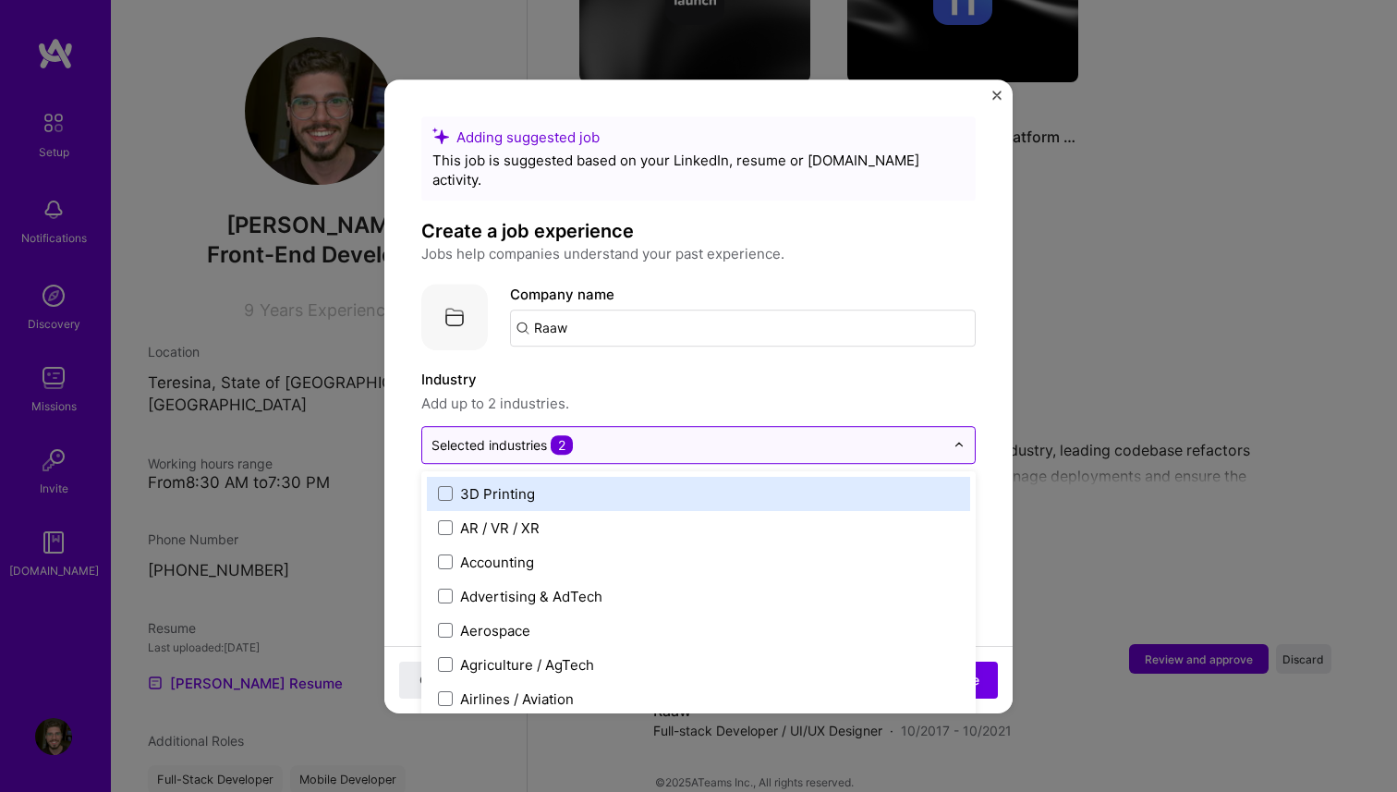
click at [710, 435] on input "text" at bounding box center [688, 444] width 513 height 19
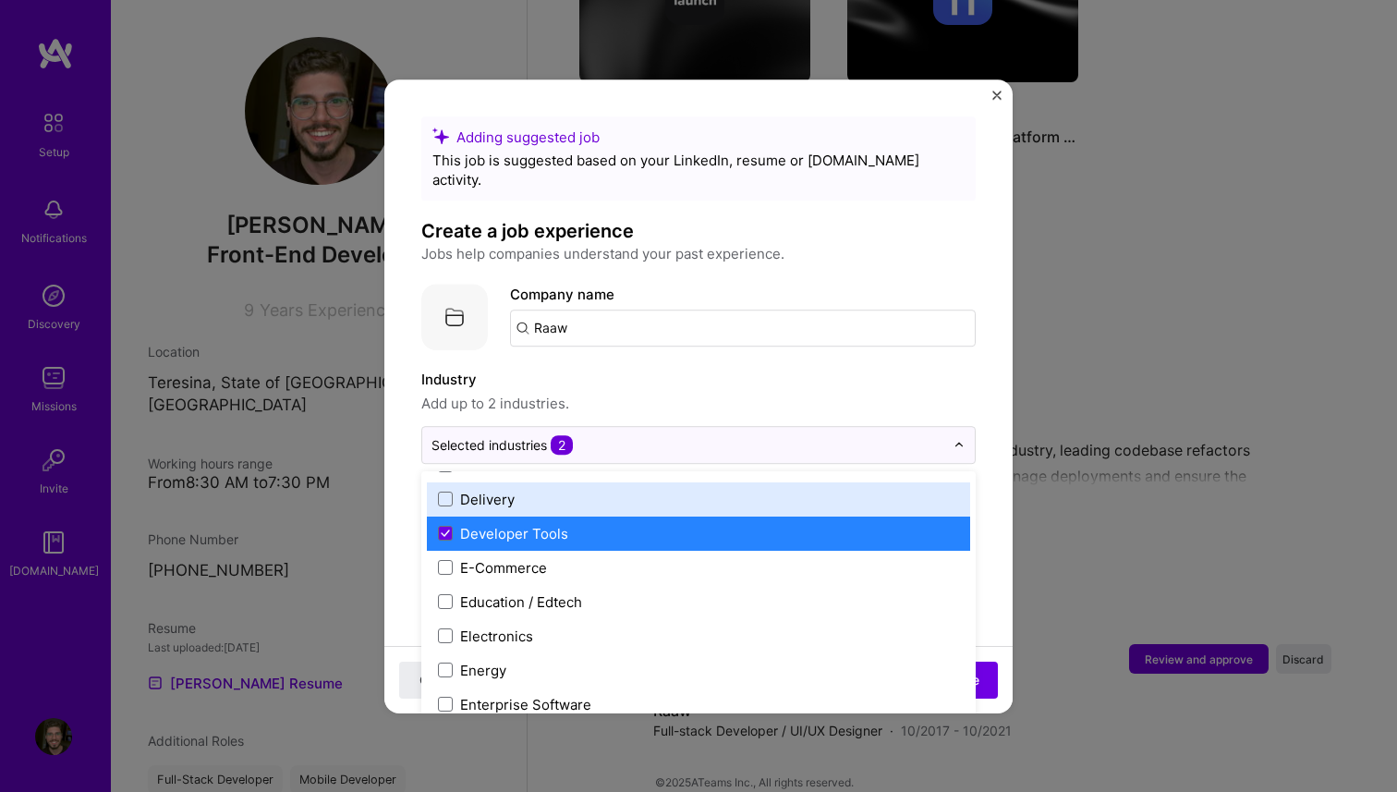
scroll to position [1496, 0]
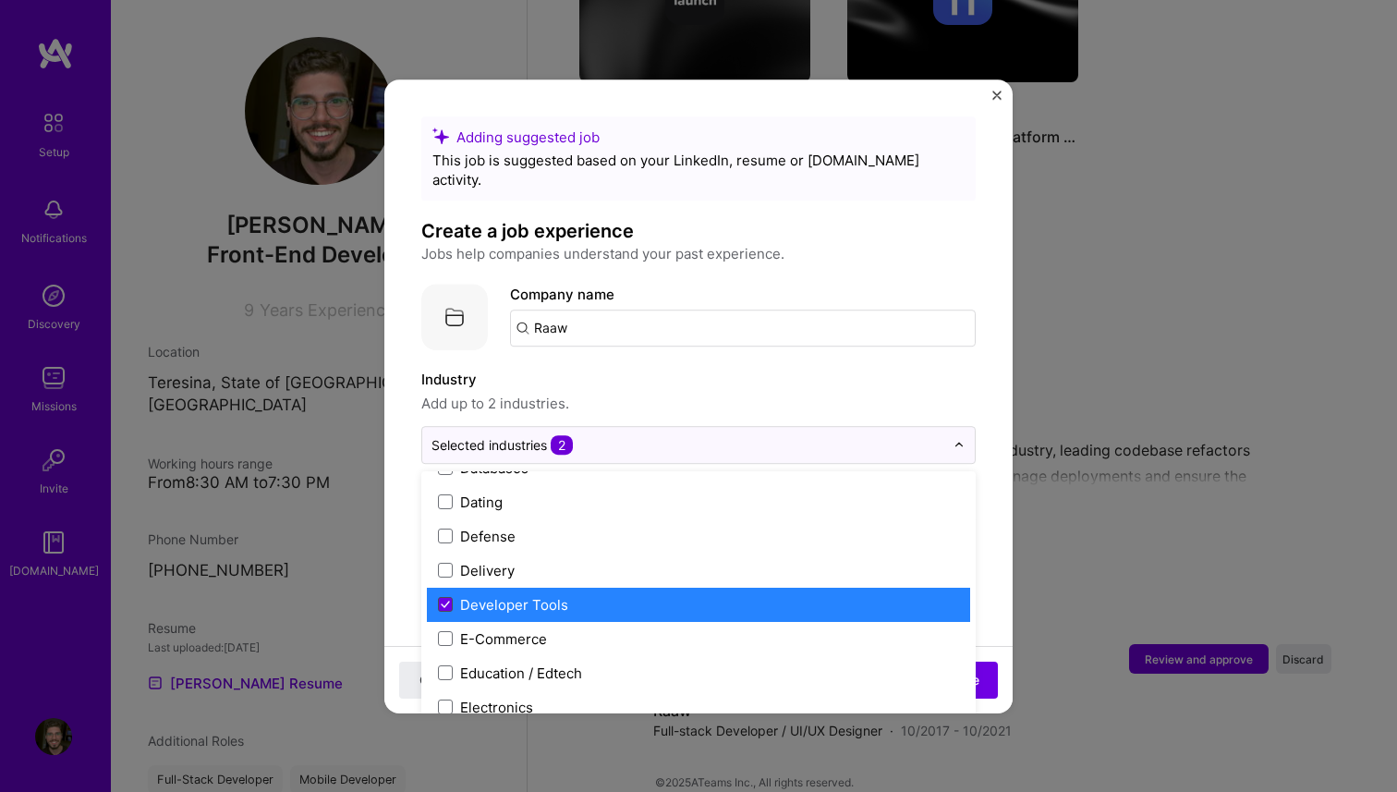
click at [442, 602] on icon at bounding box center [445, 605] width 7 height 6
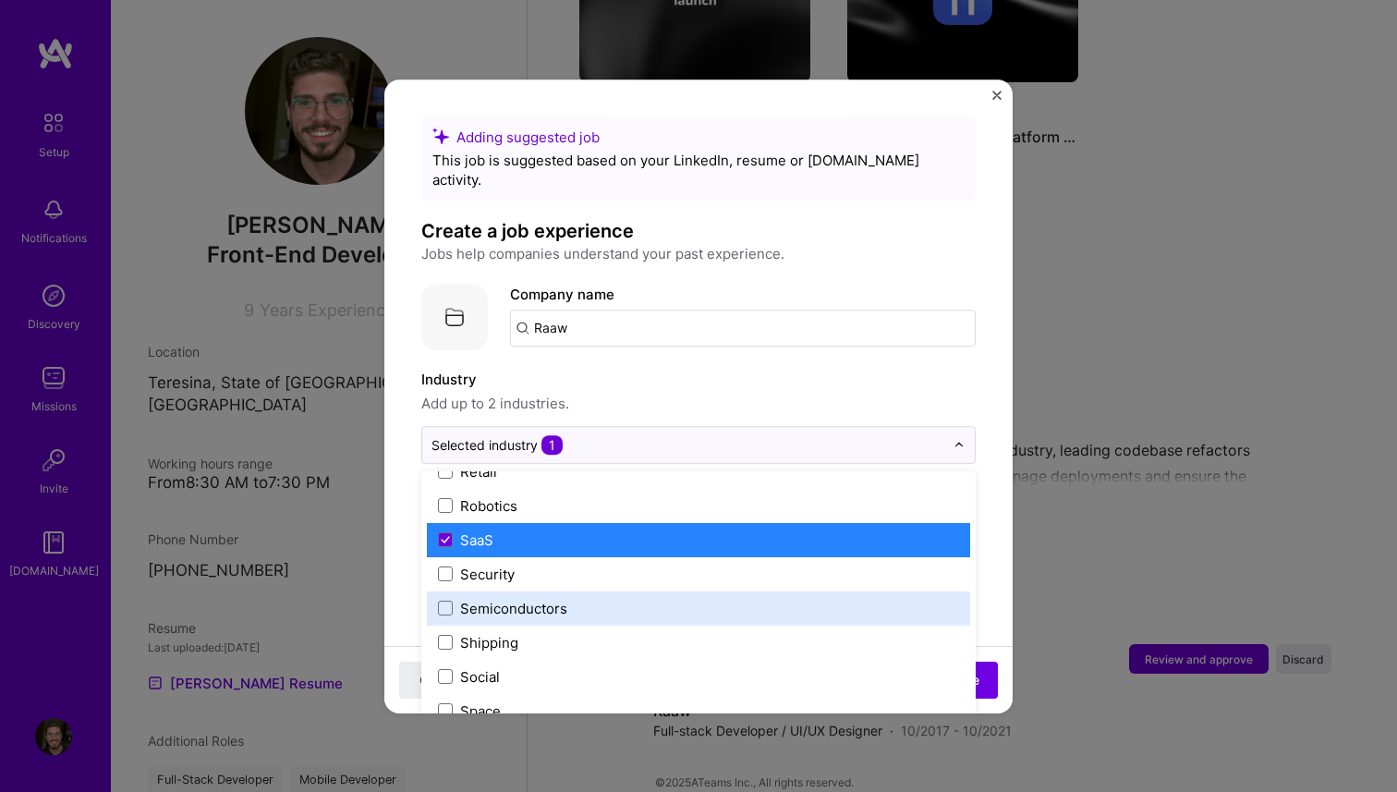
scroll to position [3641, 0]
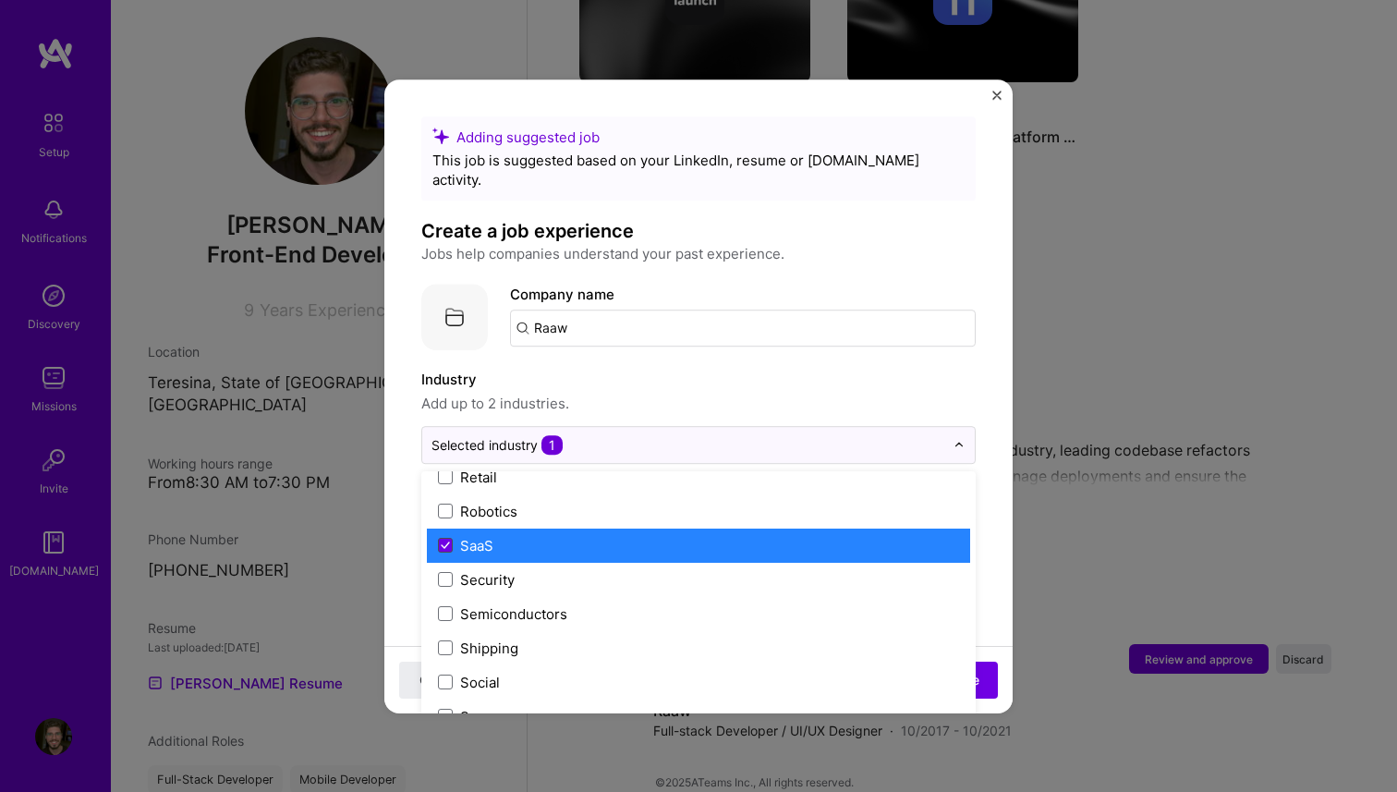
click at [442, 543] on icon at bounding box center [445, 546] width 7 height 6
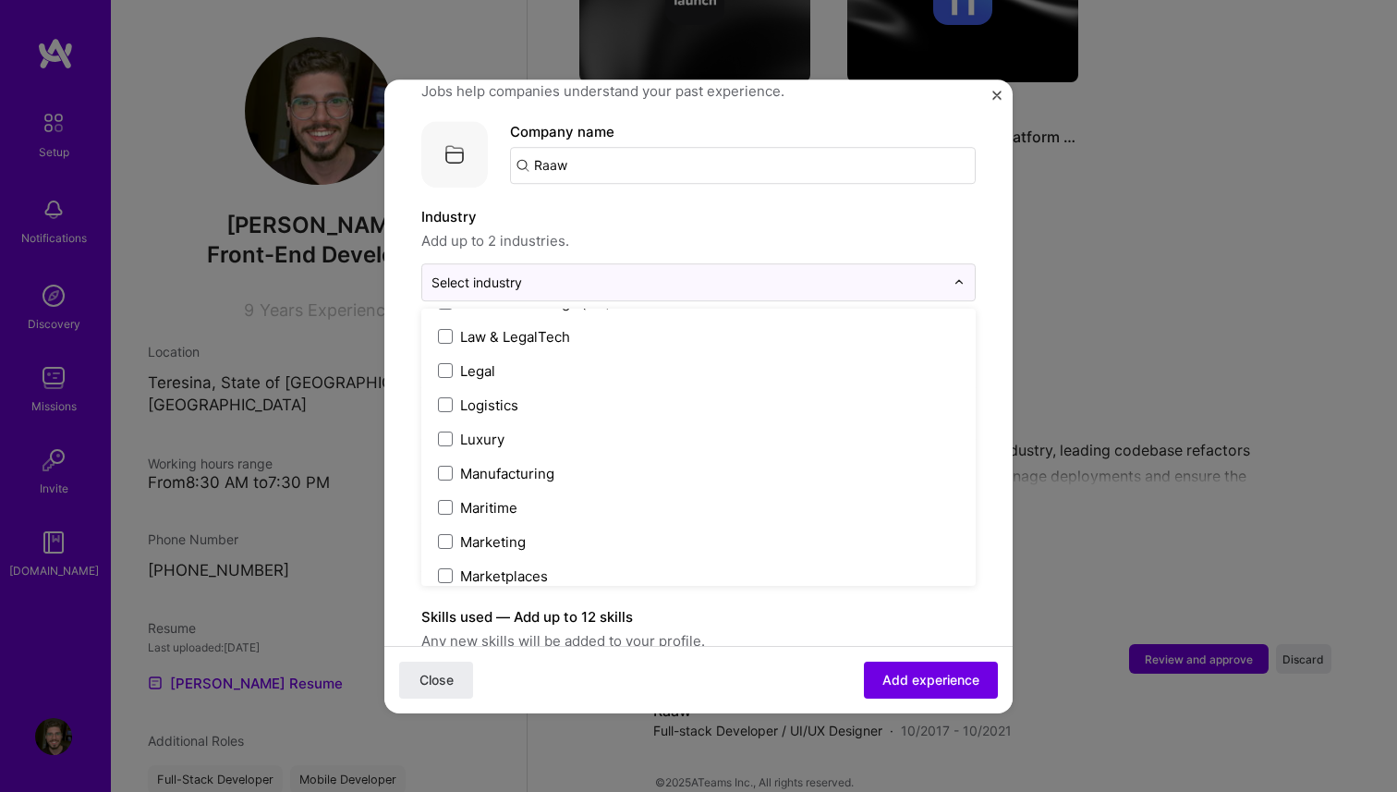
scroll to position [2554, 0]
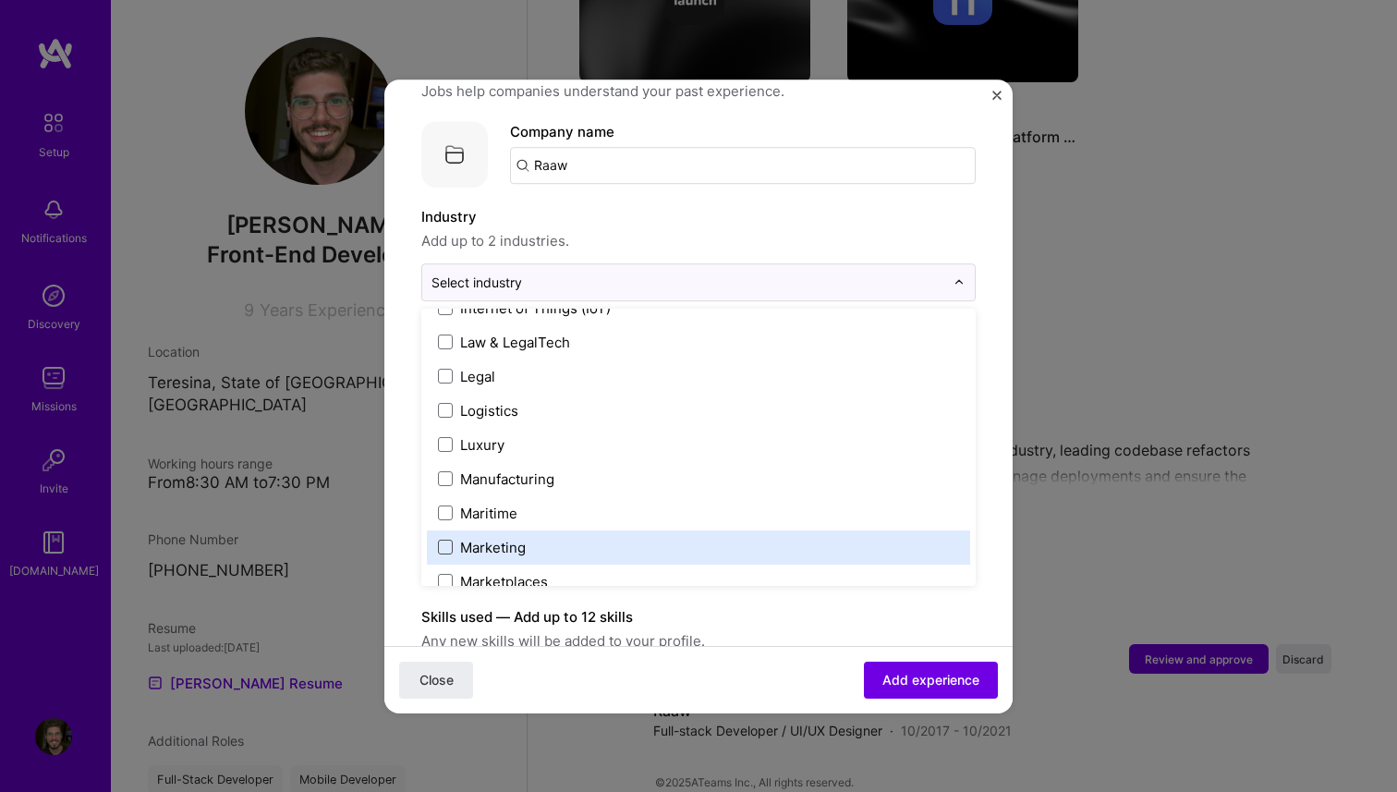
click at [447, 540] on span at bounding box center [445, 547] width 15 height 15
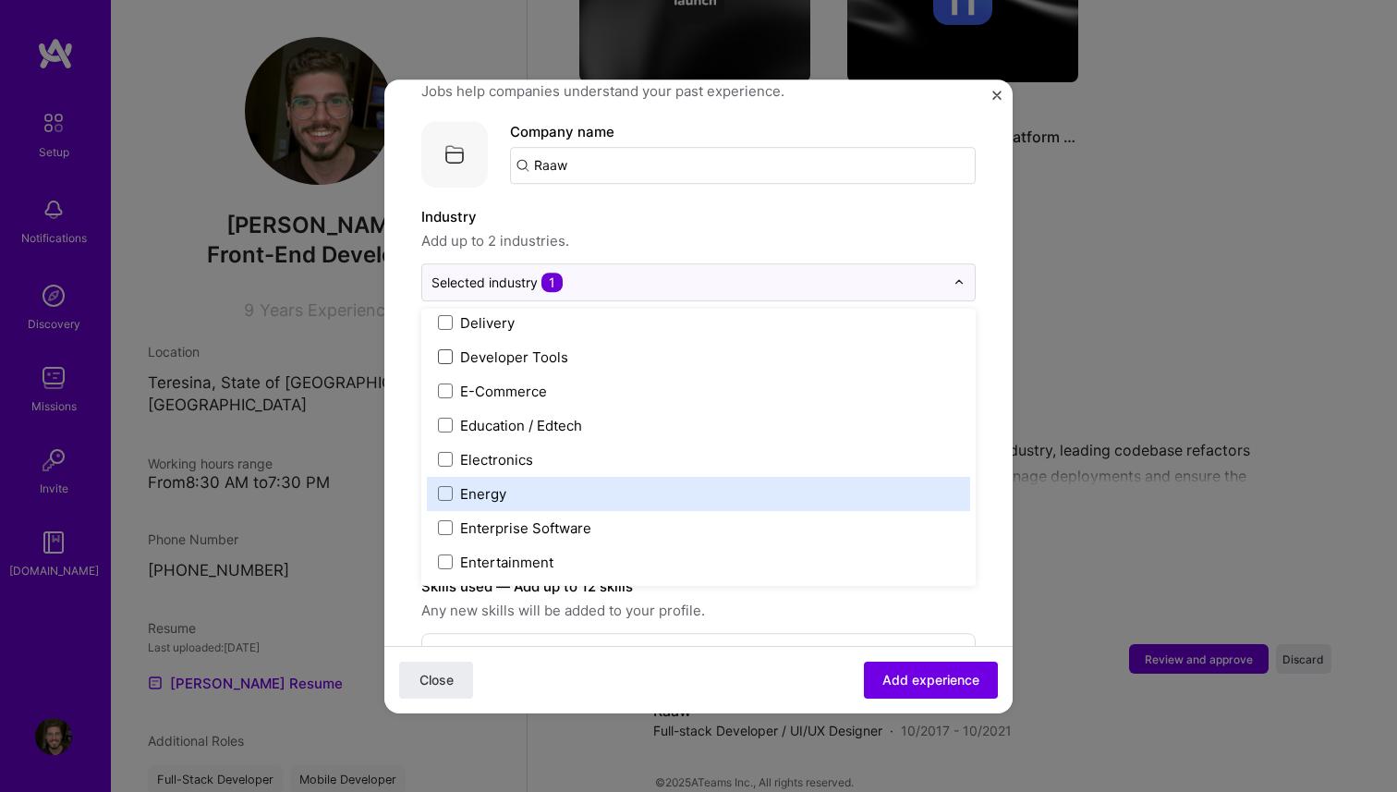
scroll to position [1586, 0]
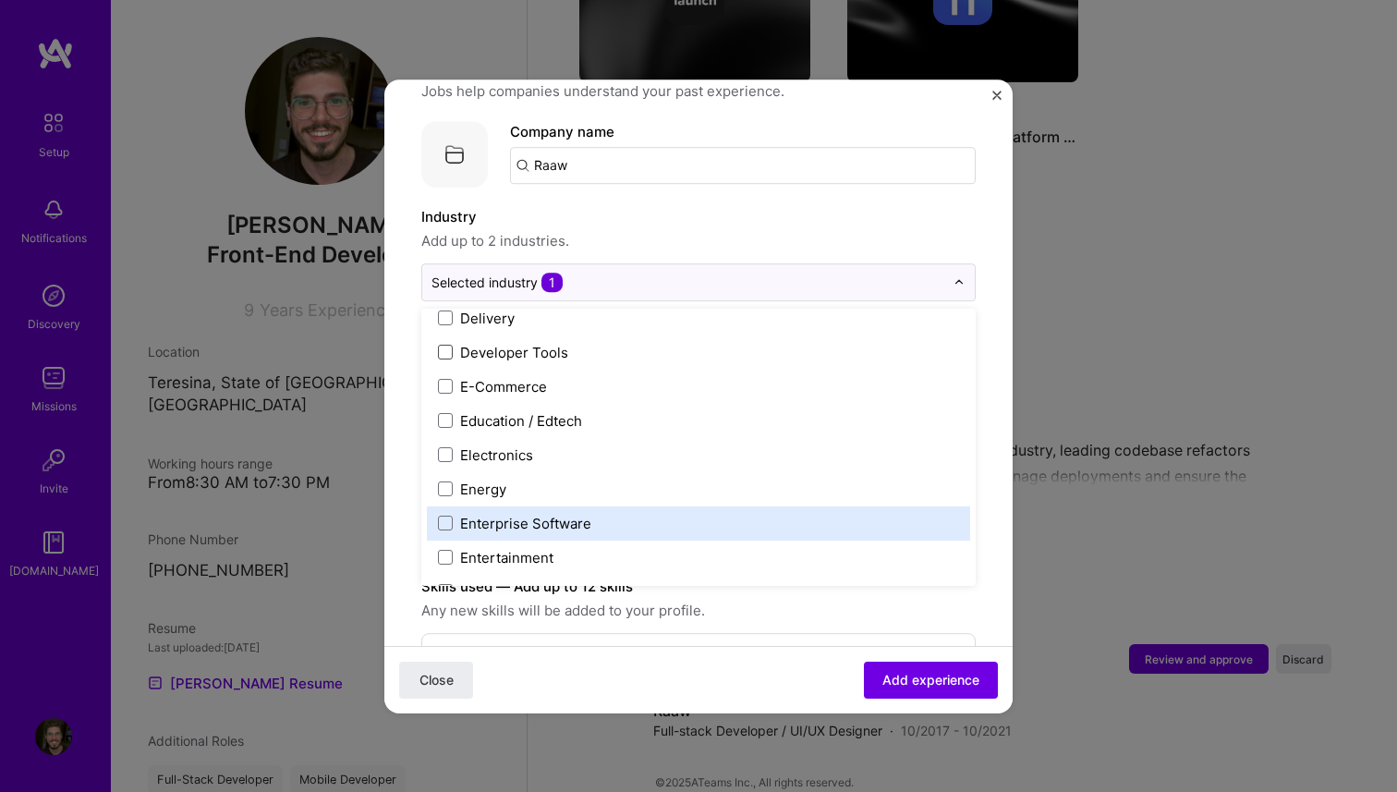
click at [448, 516] on span at bounding box center [445, 523] width 15 height 15
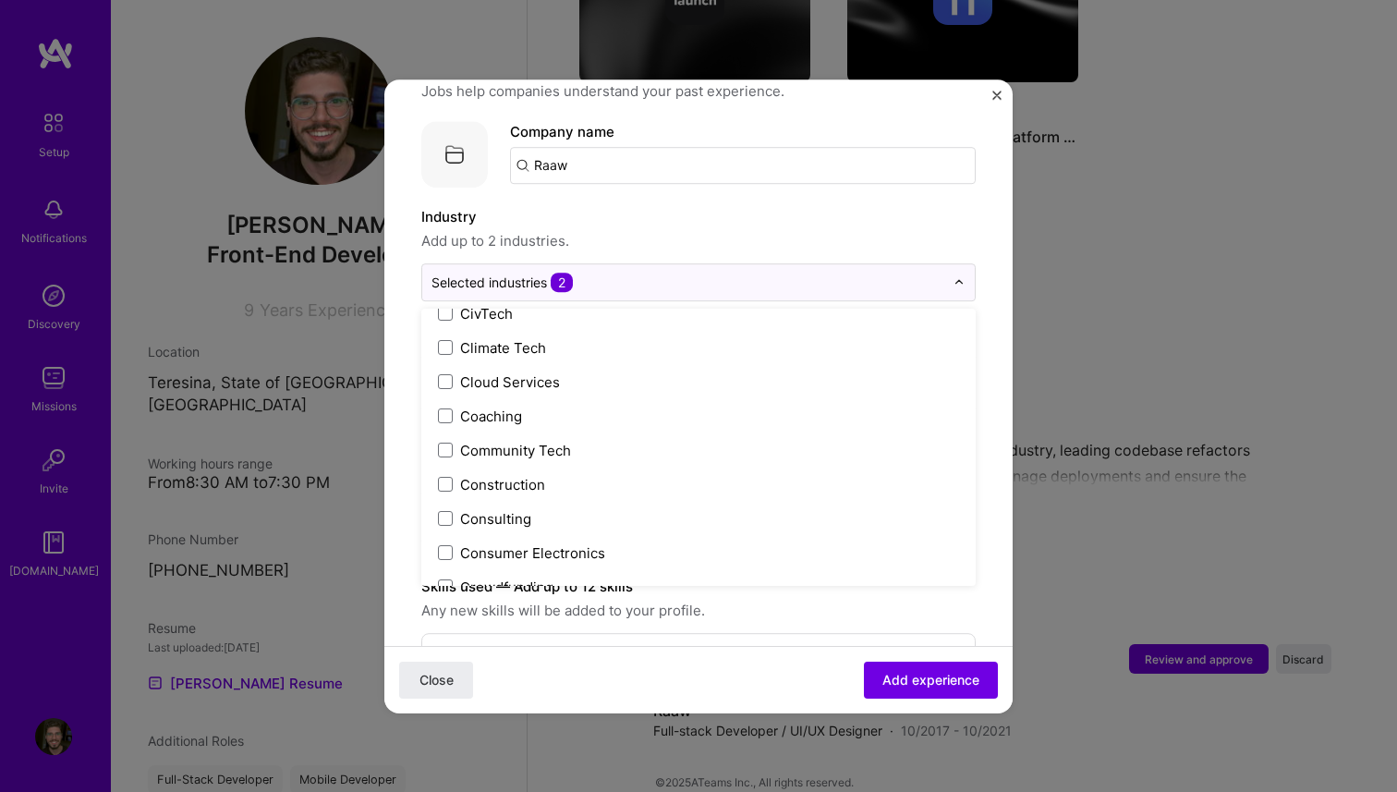
scroll to position [1049, 0]
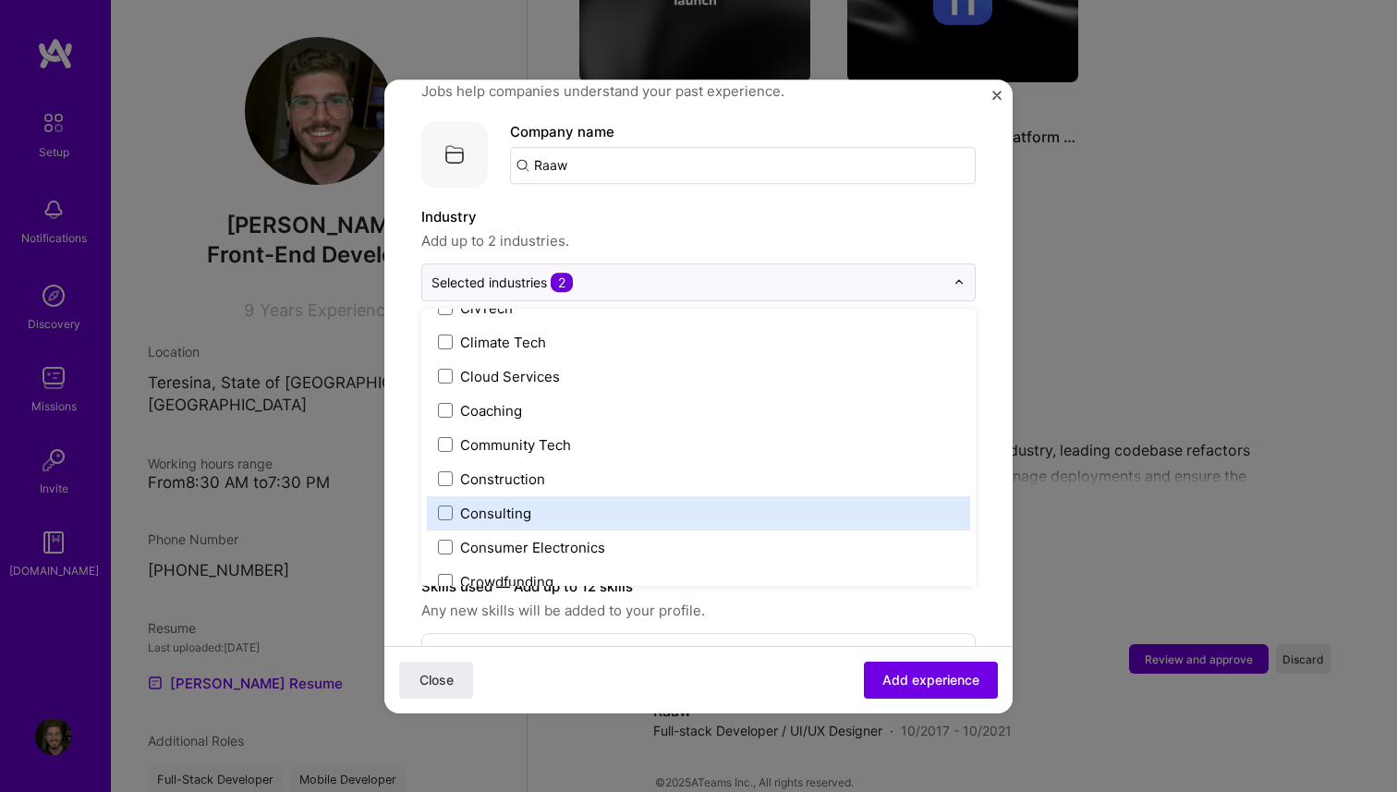
click at [448, 504] on label "Consulting" at bounding box center [698, 513] width 521 height 19
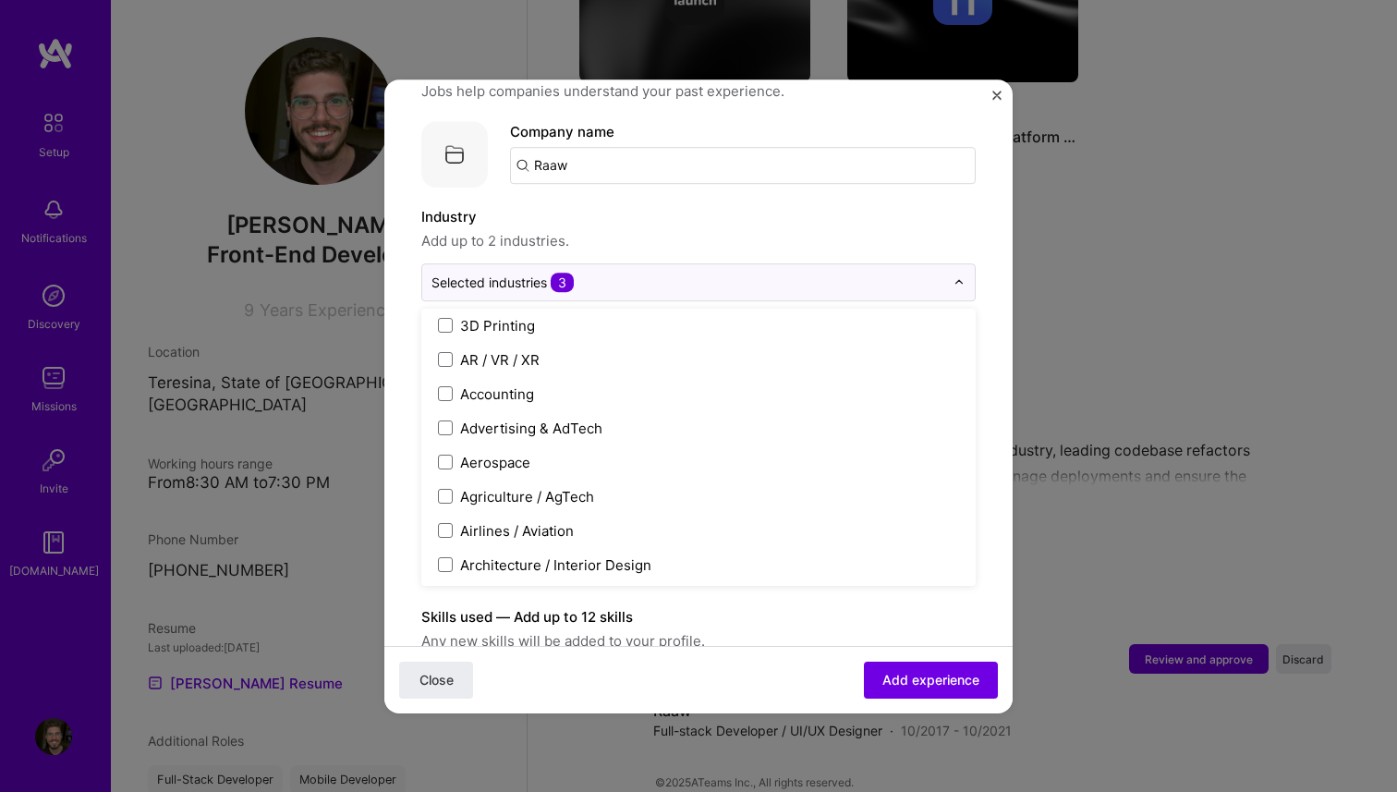
scroll to position [0, 0]
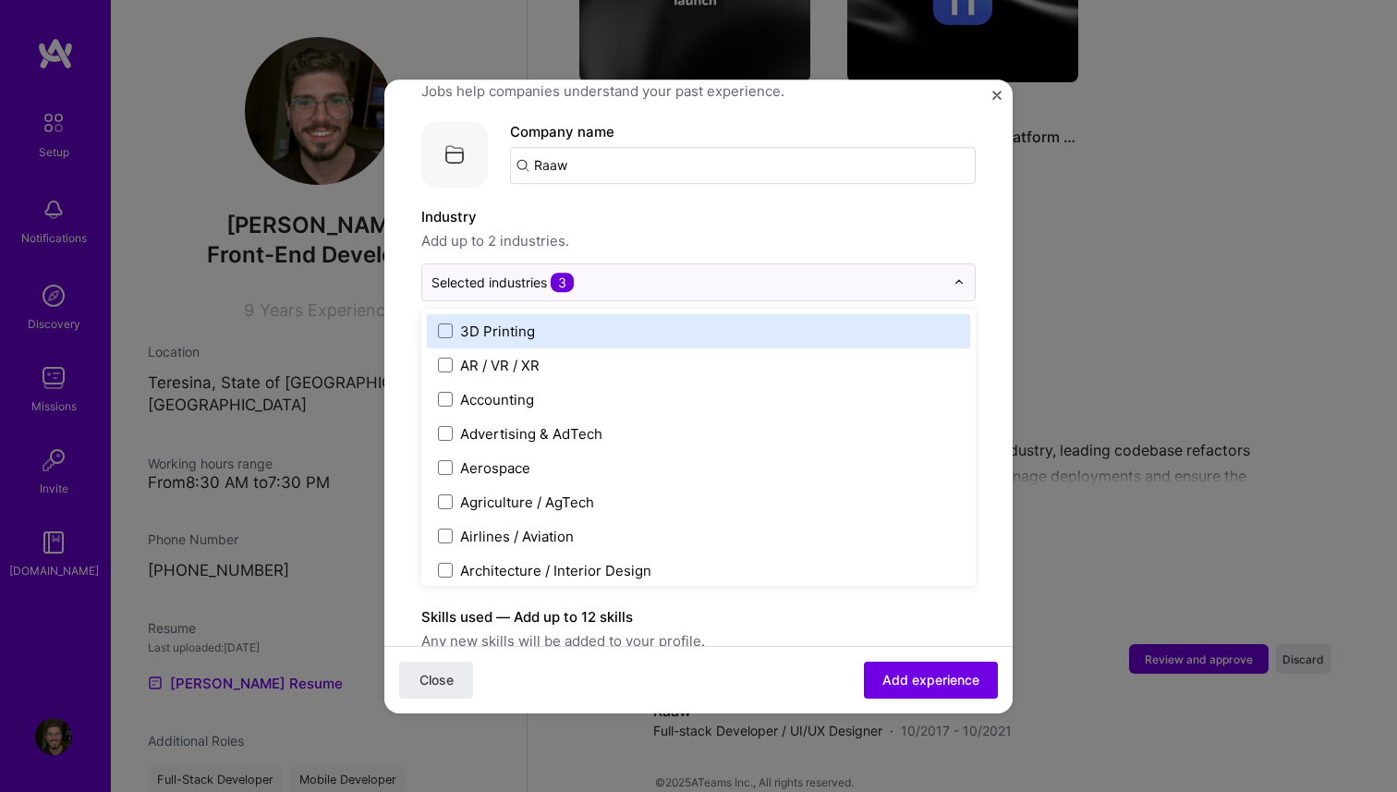
click at [616, 206] on label "Industry" at bounding box center [698, 217] width 555 height 22
click at [652, 273] on input "text" at bounding box center [688, 282] width 513 height 19
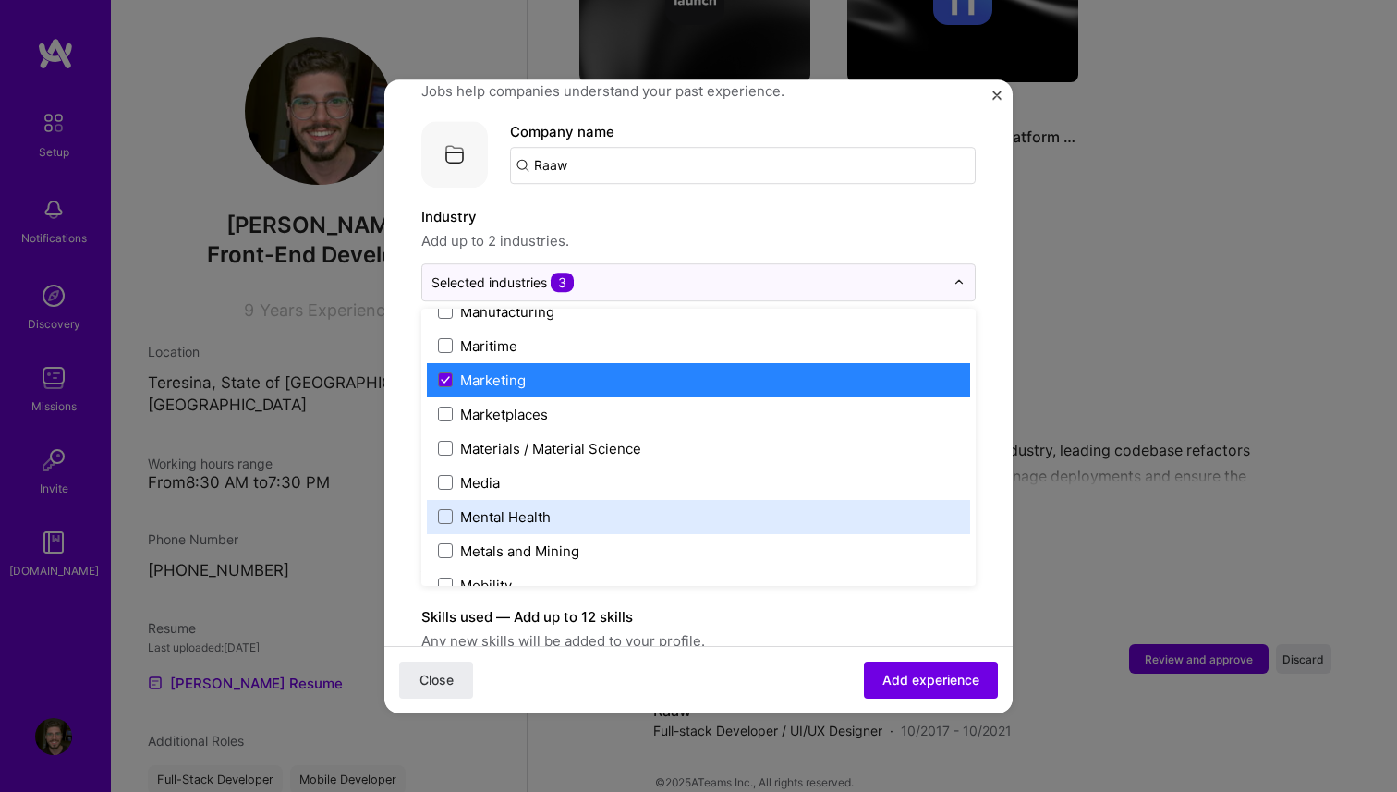
scroll to position [2709, 0]
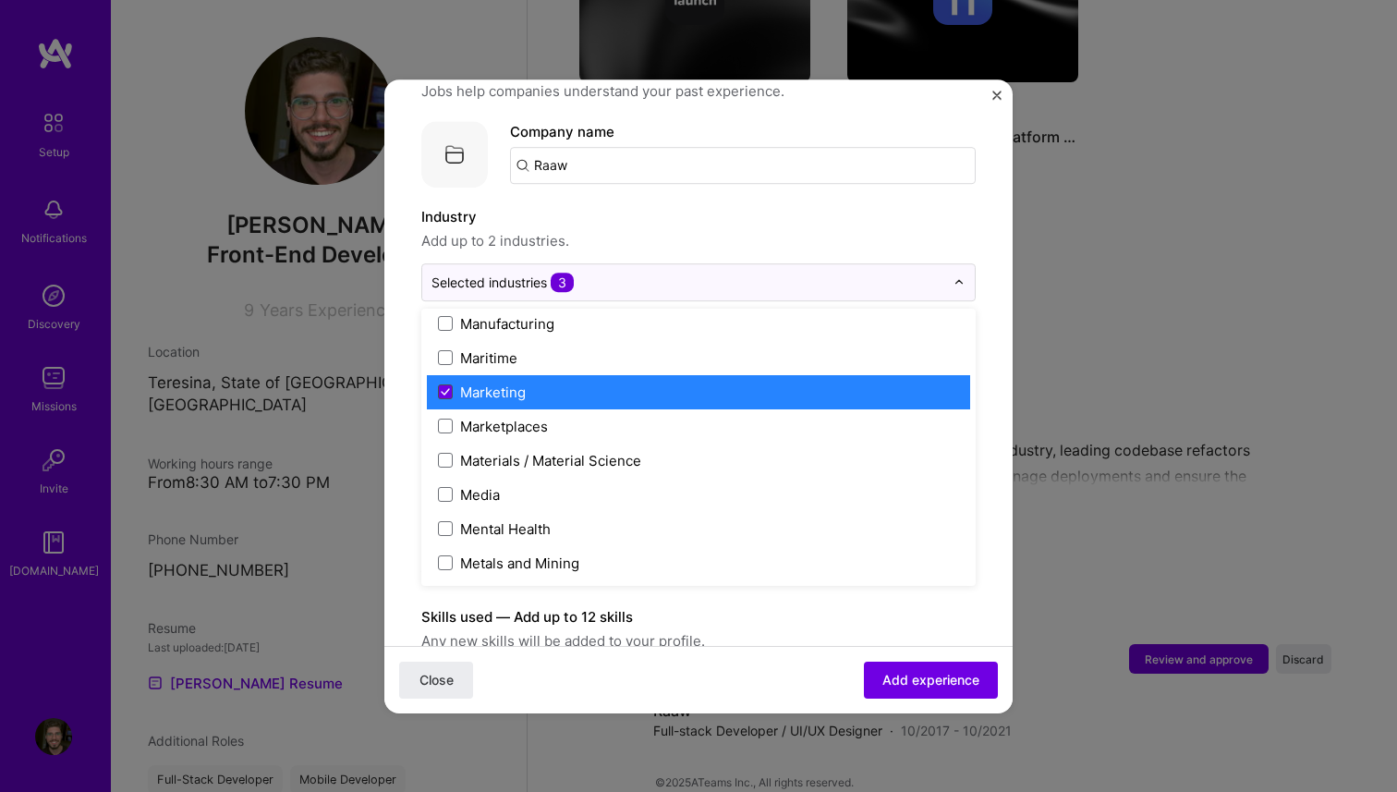
click at [449, 388] on icon at bounding box center [445, 391] width 9 height 7
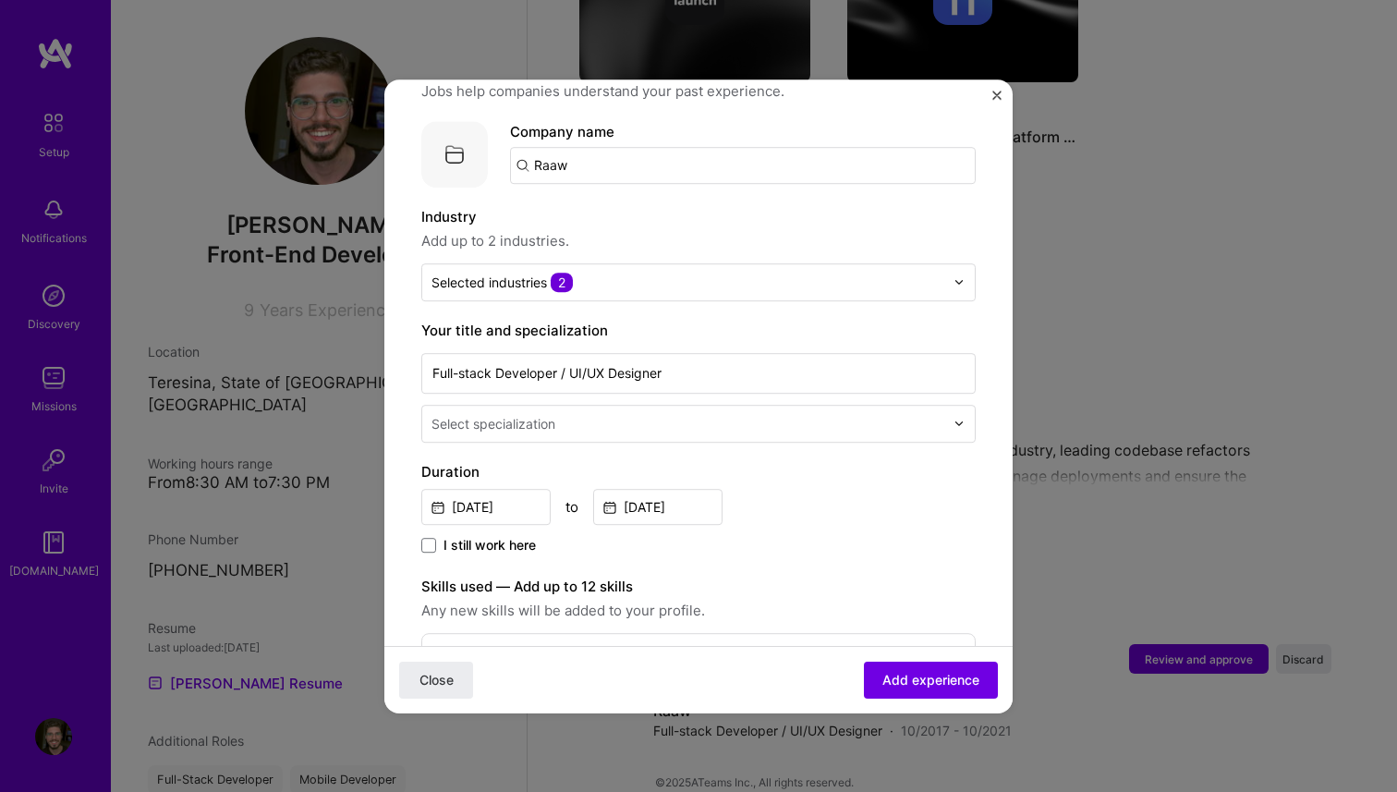
click at [852, 600] on span "Any new skills will be added to your profile." at bounding box center [698, 611] width 555 height 22
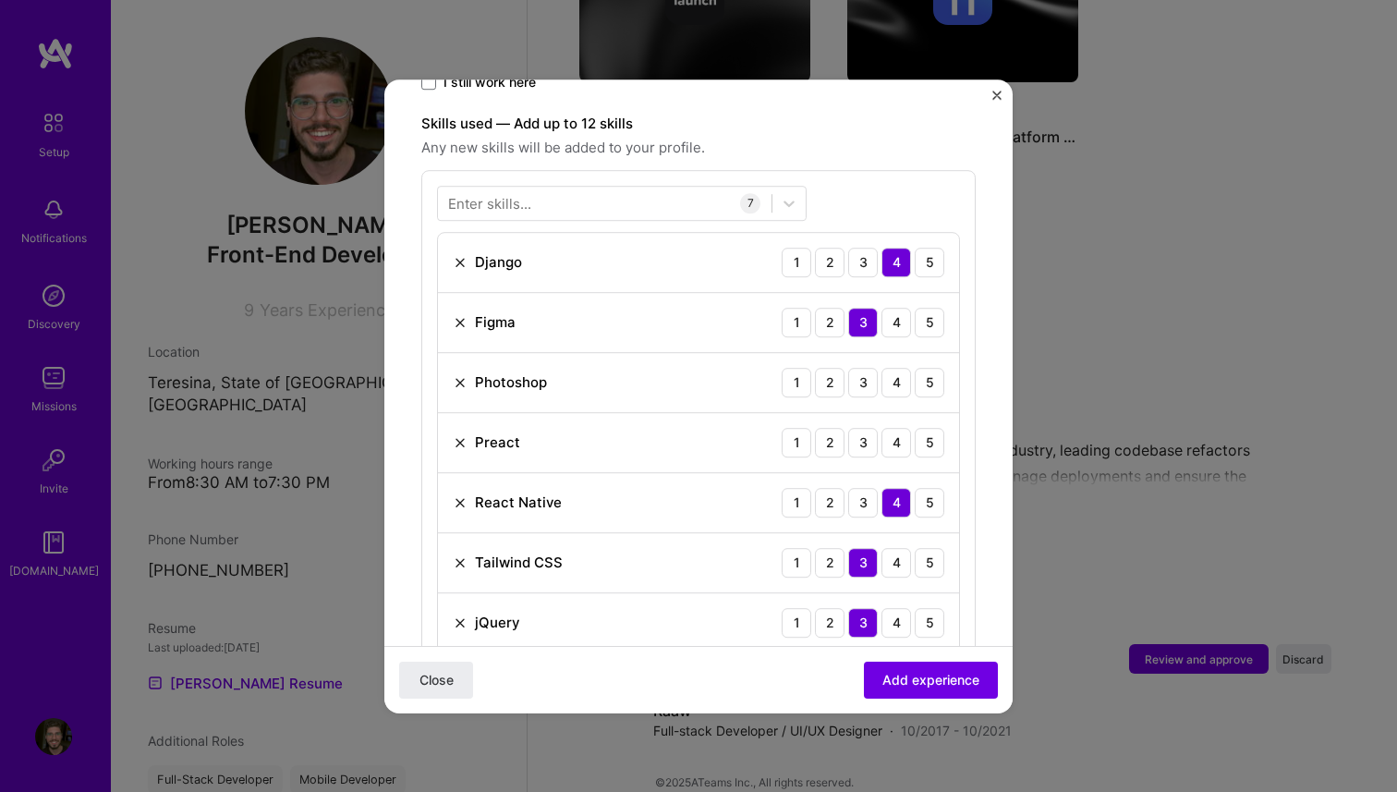
scroll to position [630, 0]
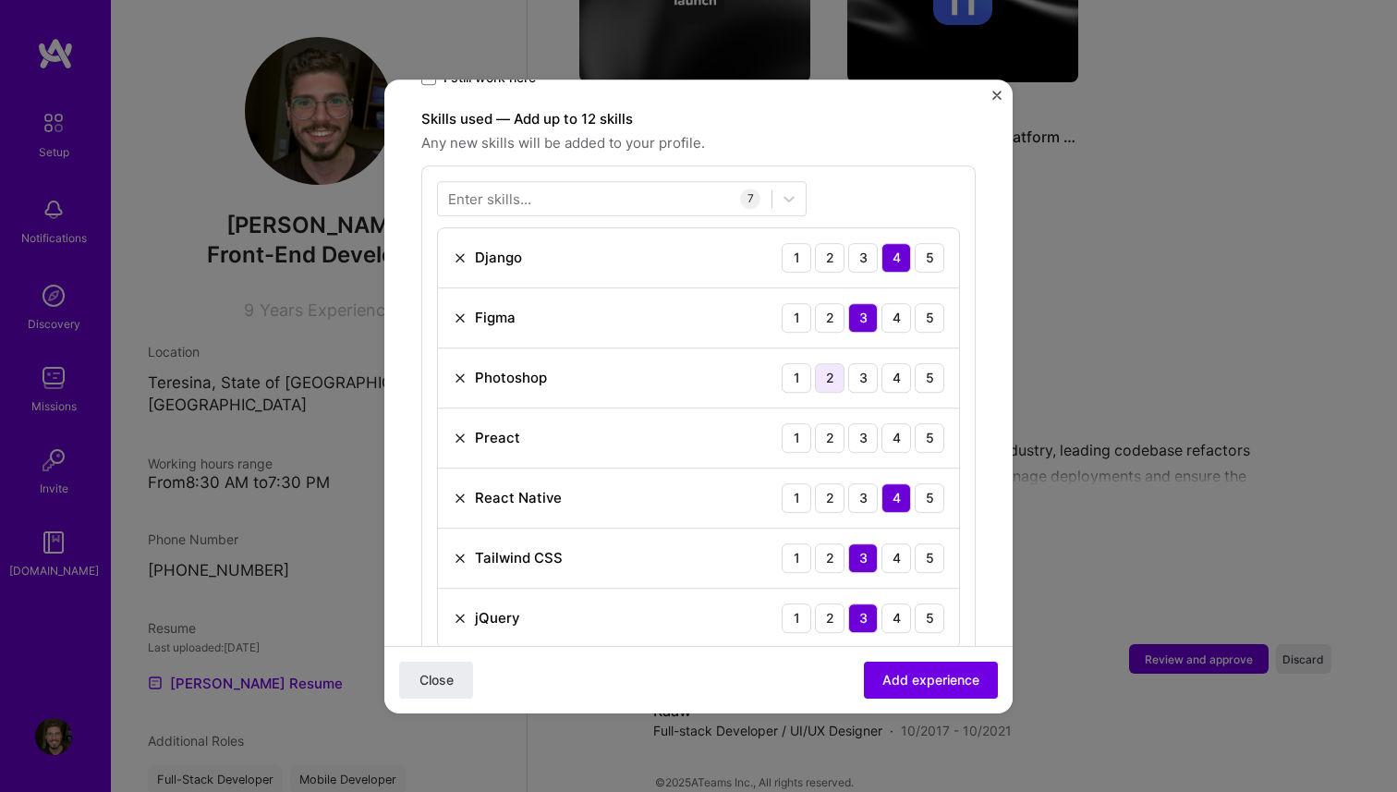
click at [831, 363] on div "2" at bounding box center [830, 378] width 30 height 30
click at [458, 431] on img at bounding box center [460, 438] width 15 height 15
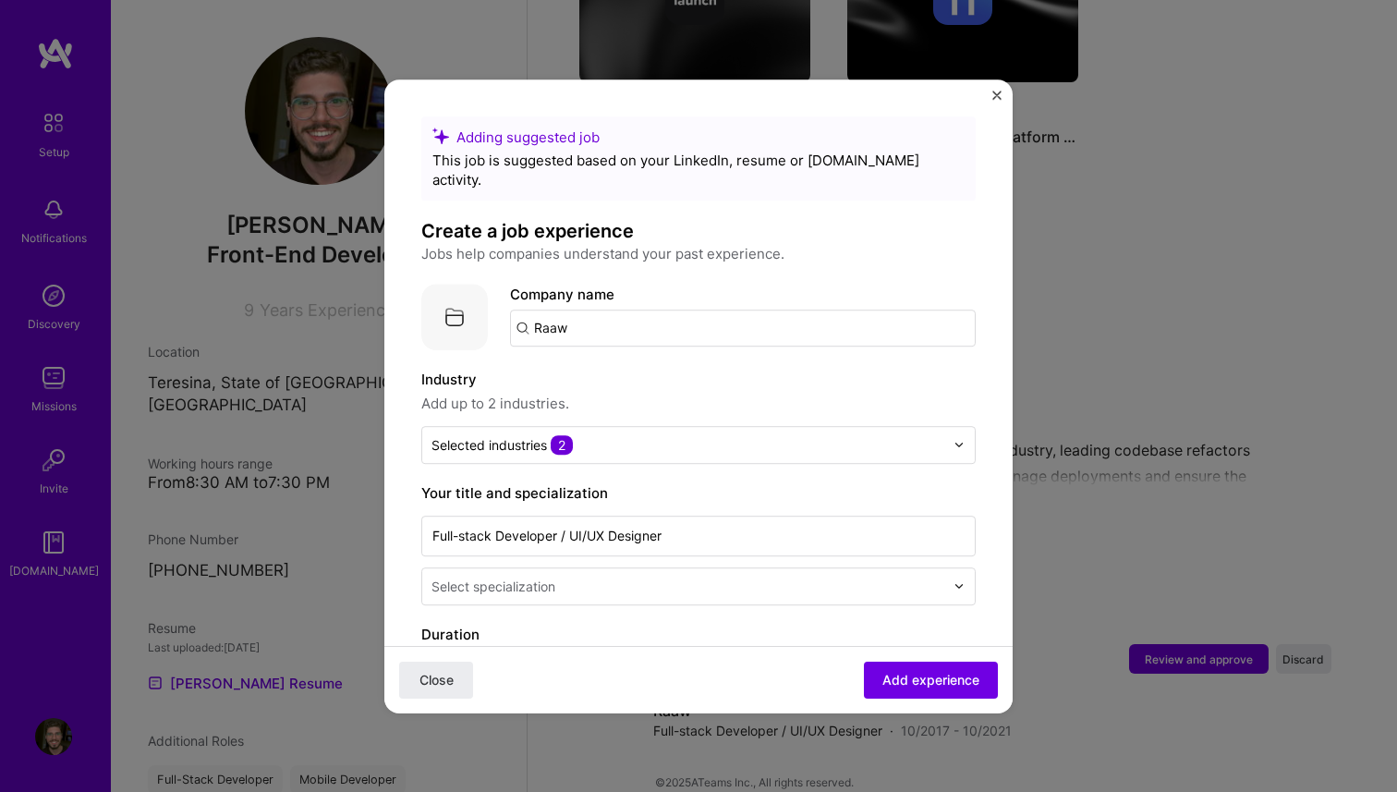
scroll to position [1113, 0]
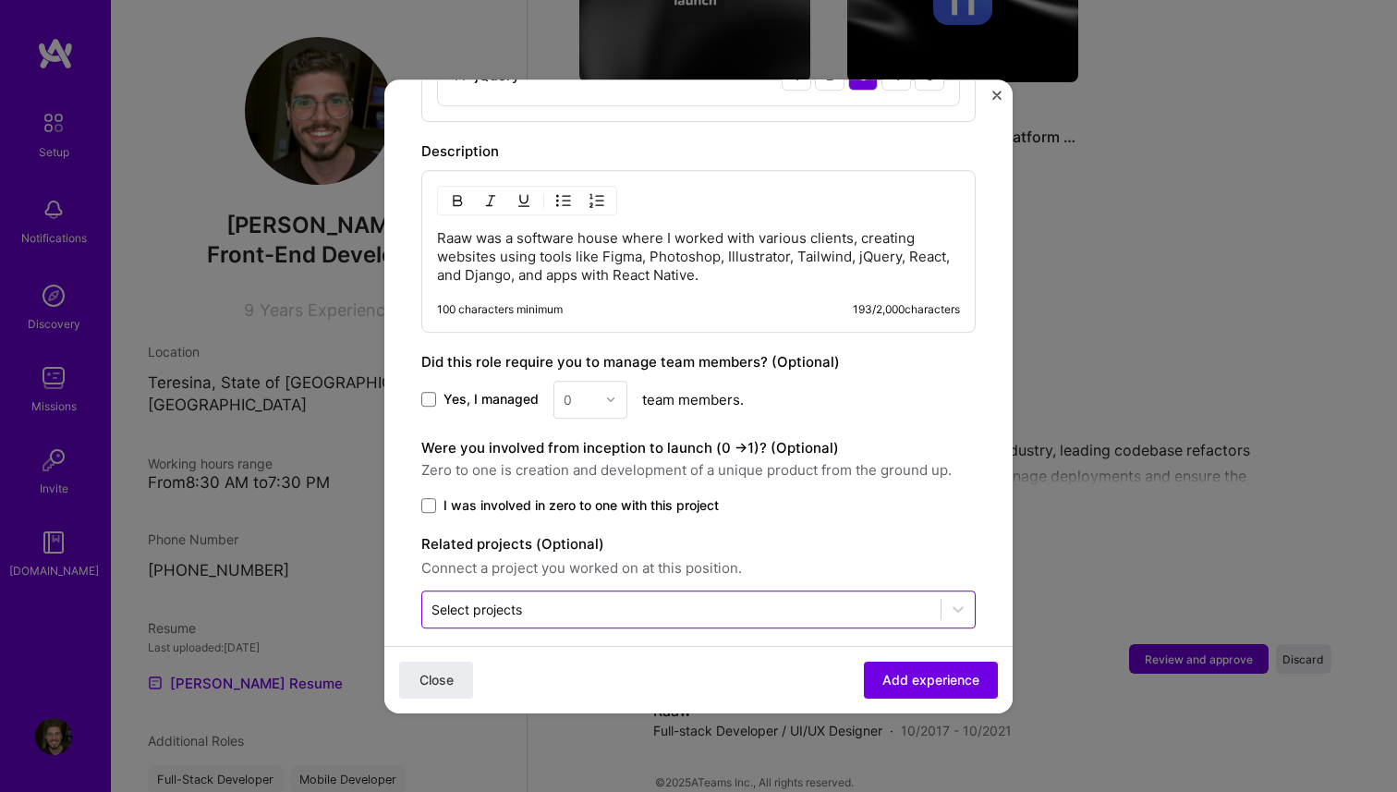
click at [677, 600] on input "text" at bounding box center [682, 609] width 500 height 19
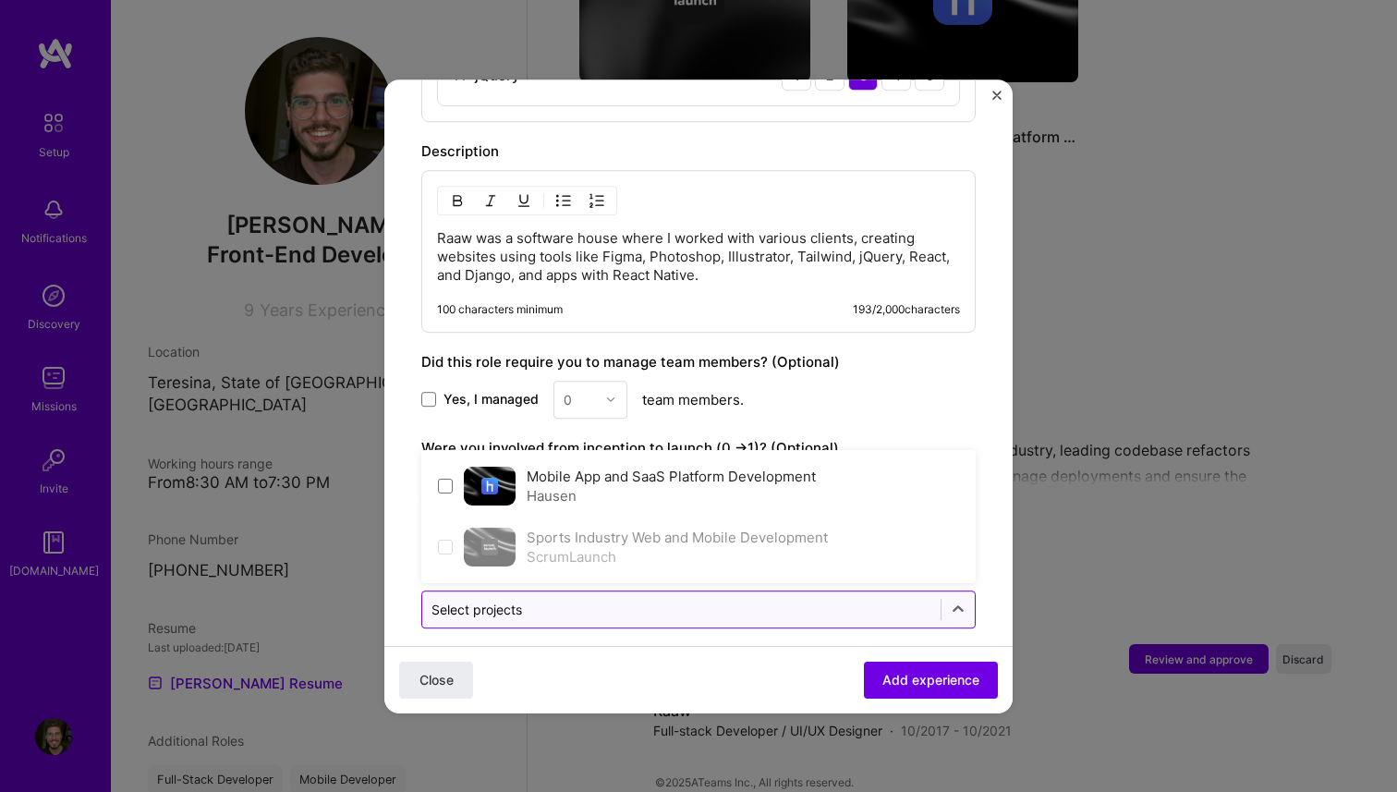
click at [677, 600] on input "text" at bounding box center [682, 609] width 500 height 19
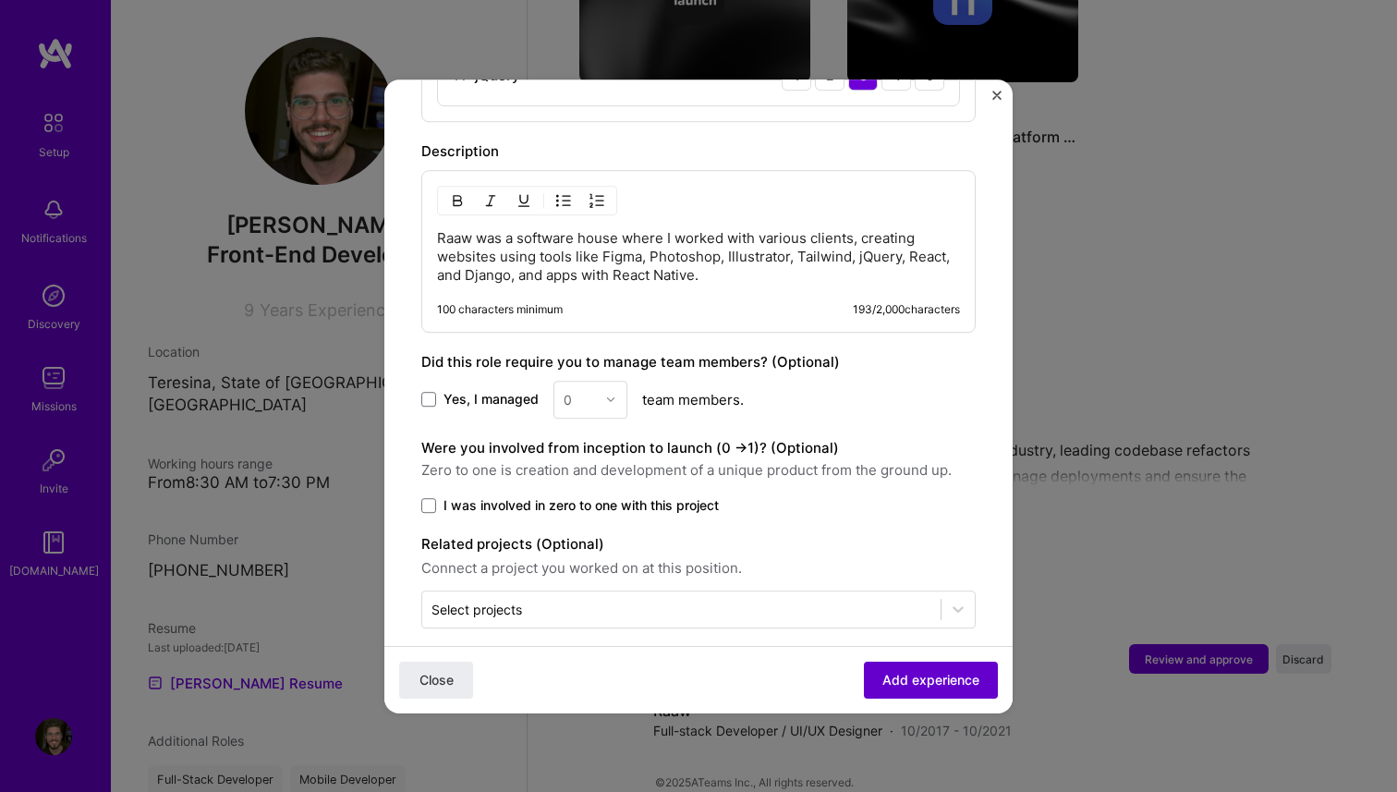
click at [919, 672] on span "Add experience" at bounding box center [931, 679] width 97 height 18
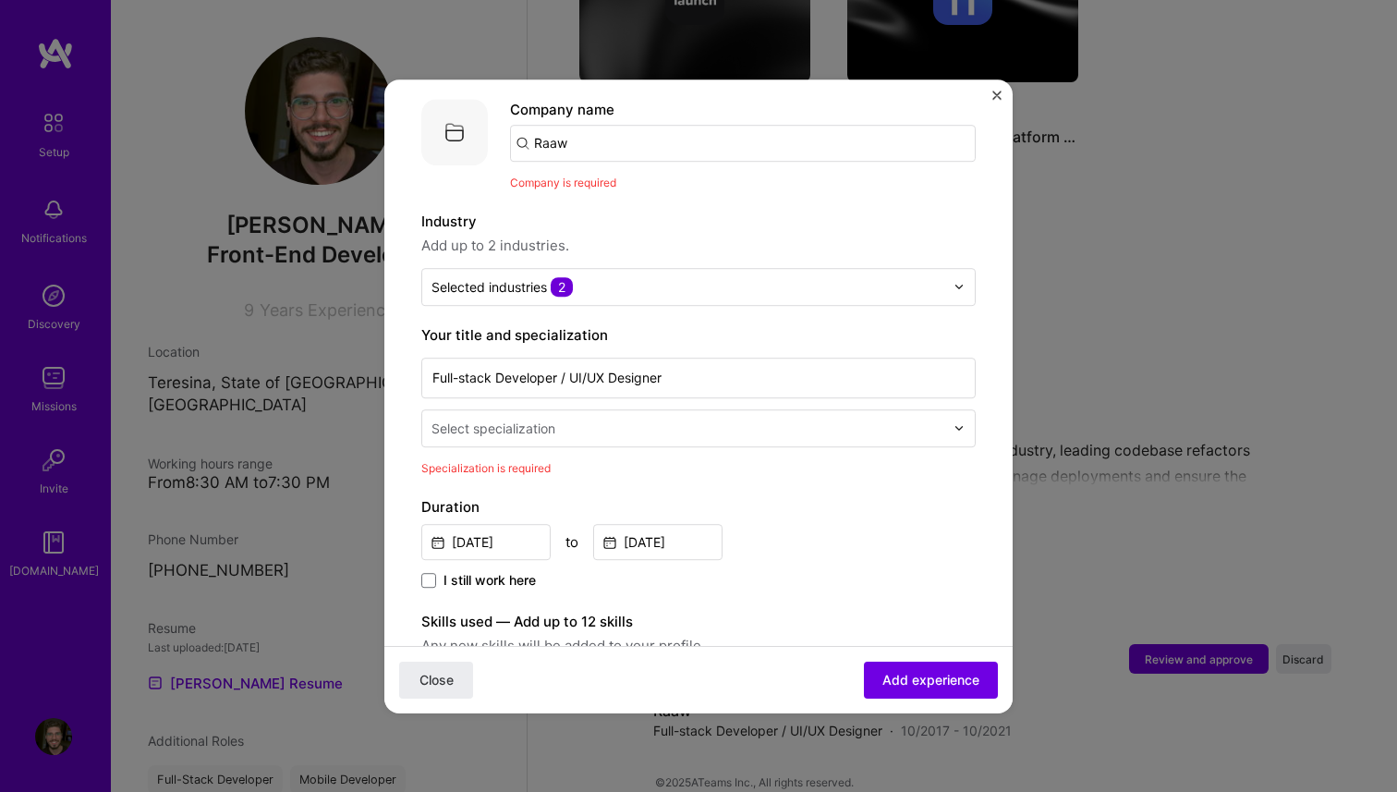
scroll to position [188, 0]
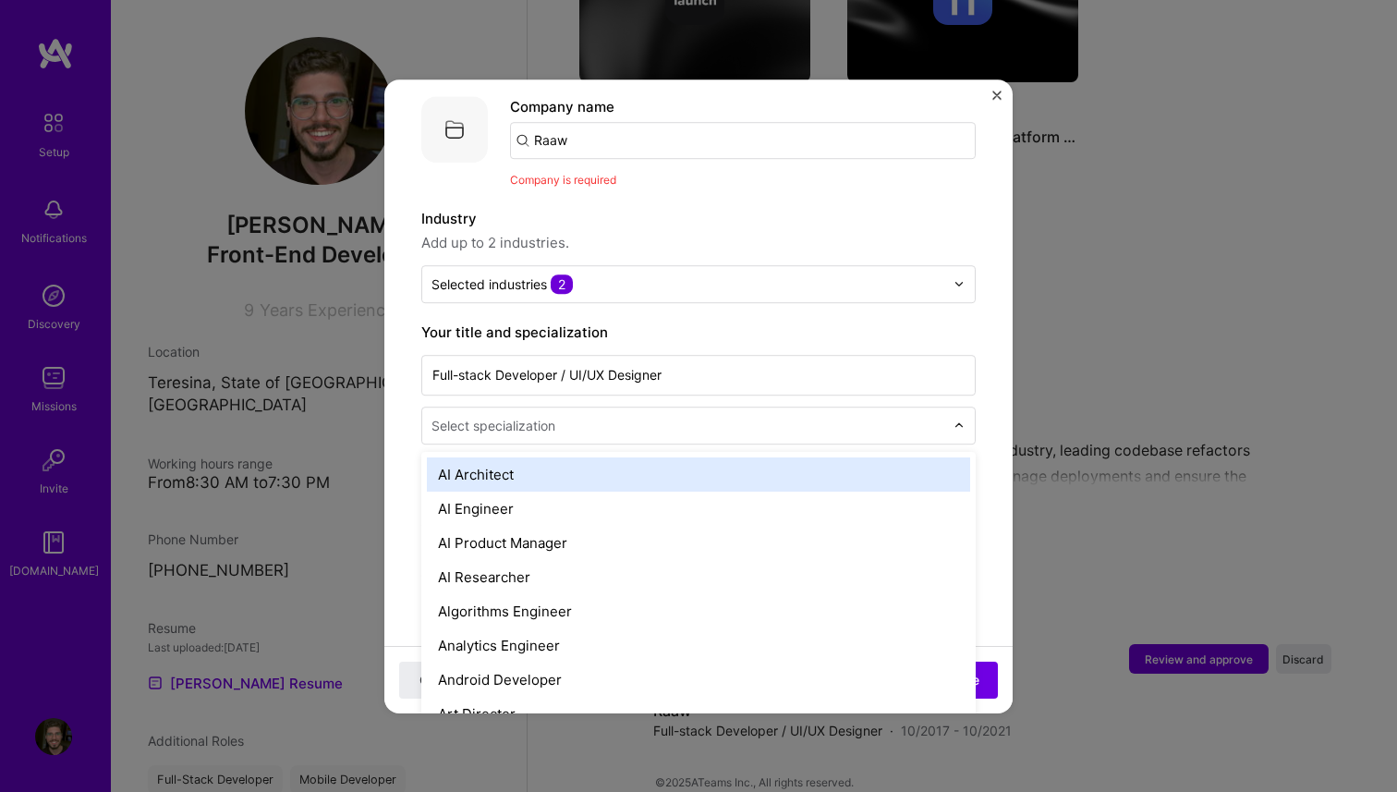
click at [670, 416] on input "text" at bounding box center [690, 425] width 517 height 19
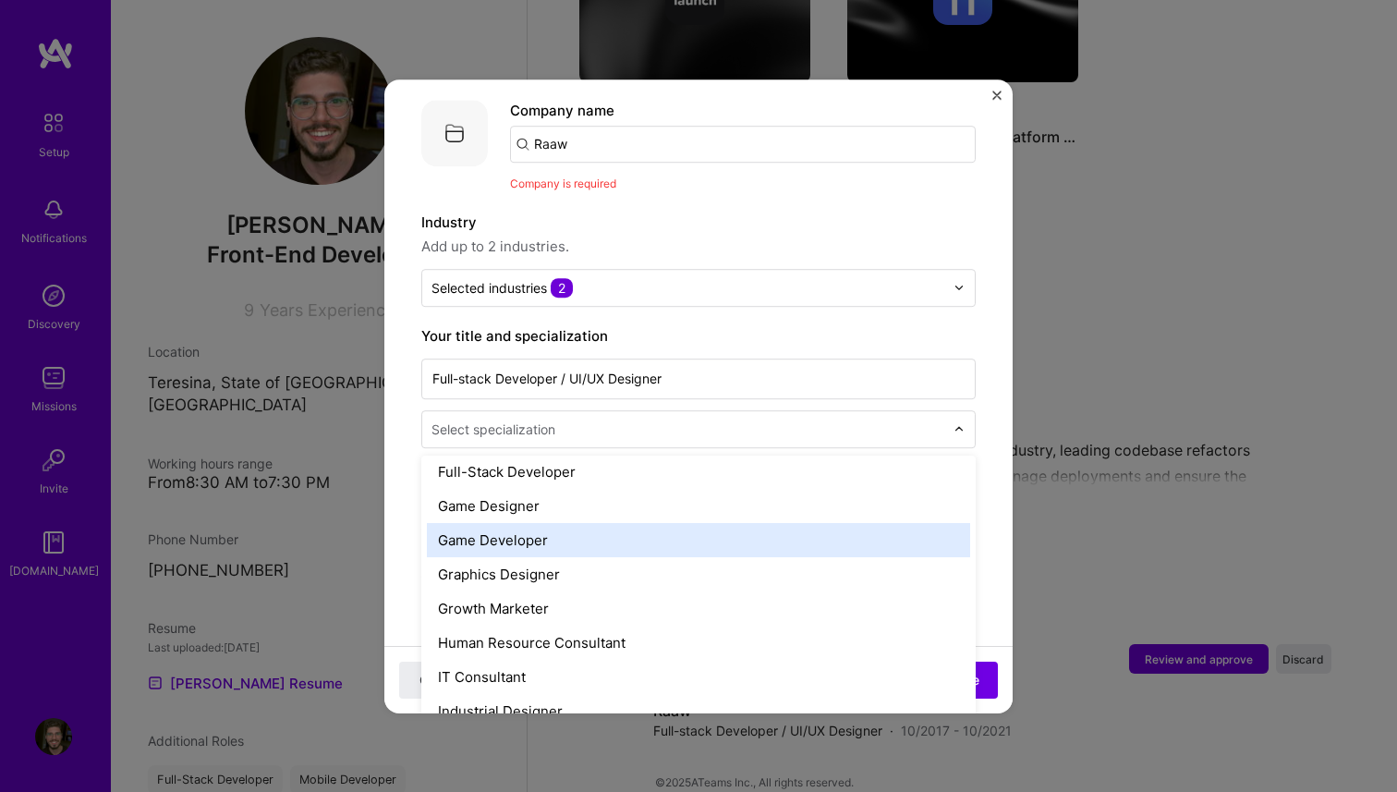
scroll to position [1093, 0]
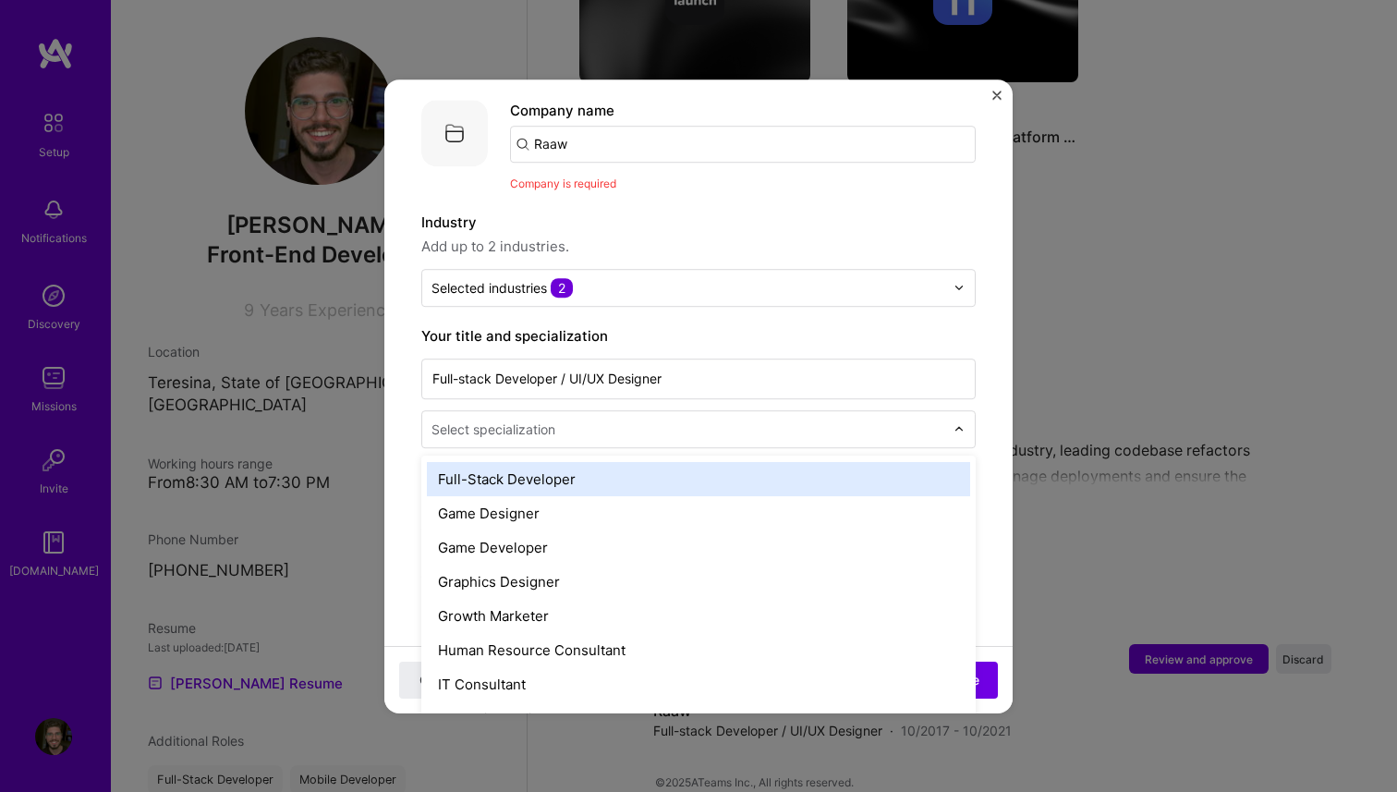
click at [618, 470] on div "Full-Stack Developer" at bounding box center [698, 479] width 543 height 34
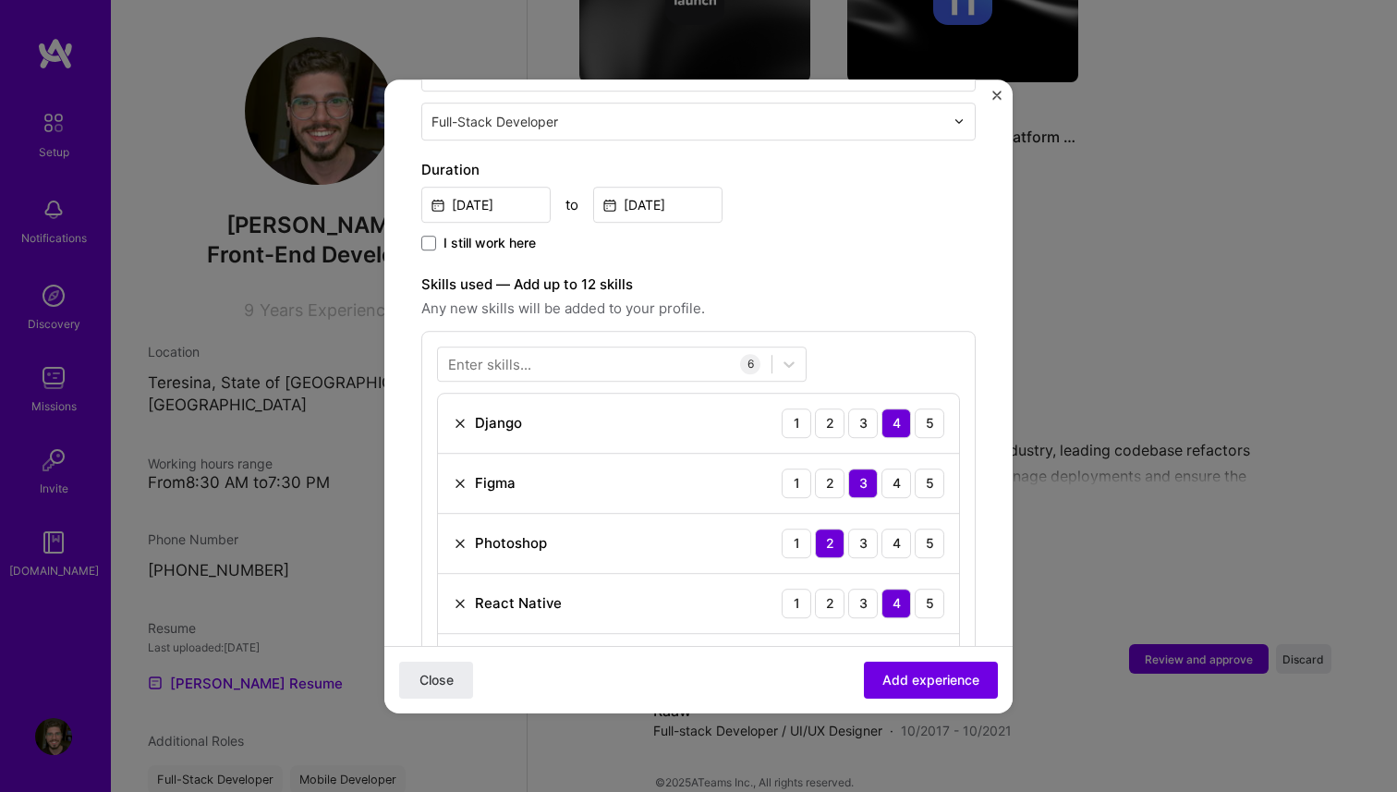
scroll to position [502, 0]
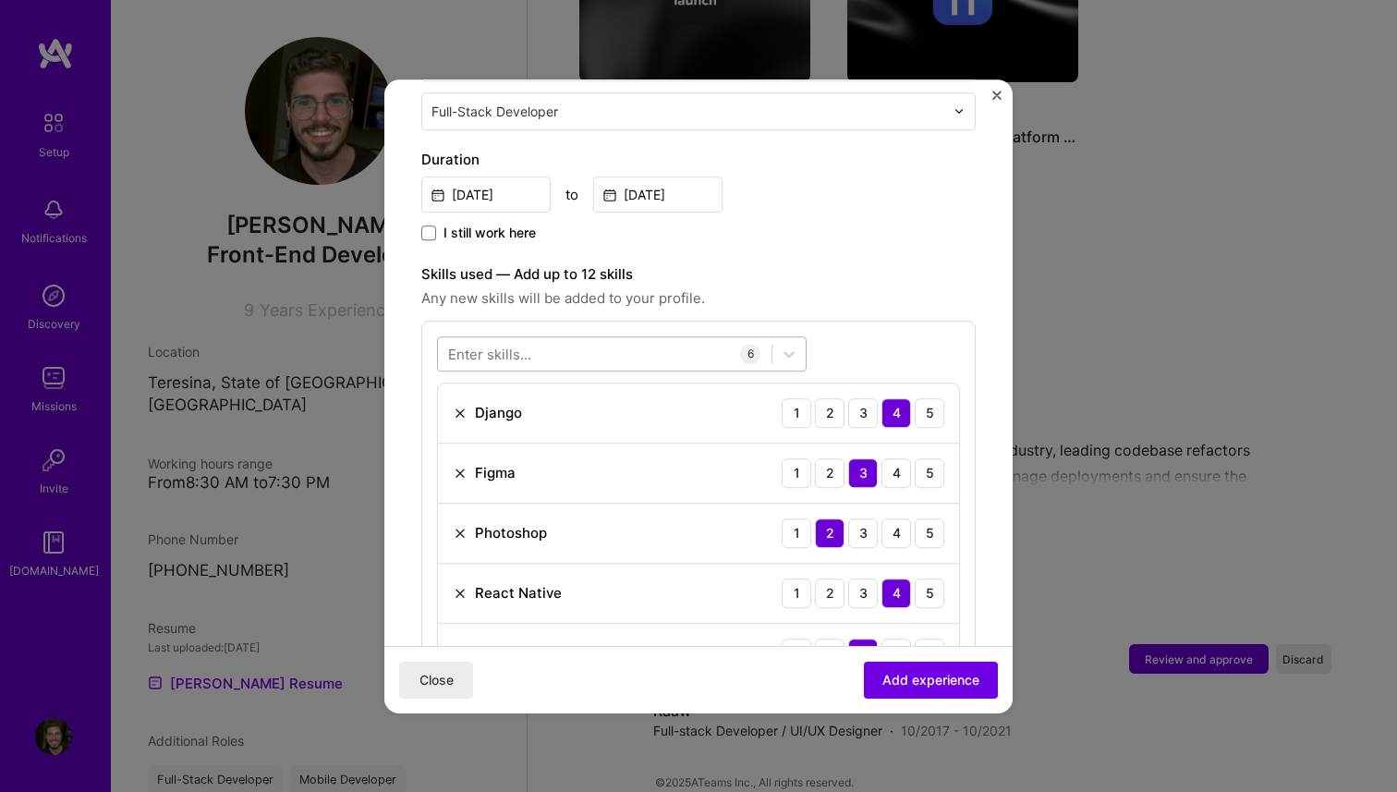
click at [574, 338] on div at bounding box center [605, 353] width 334 height 30
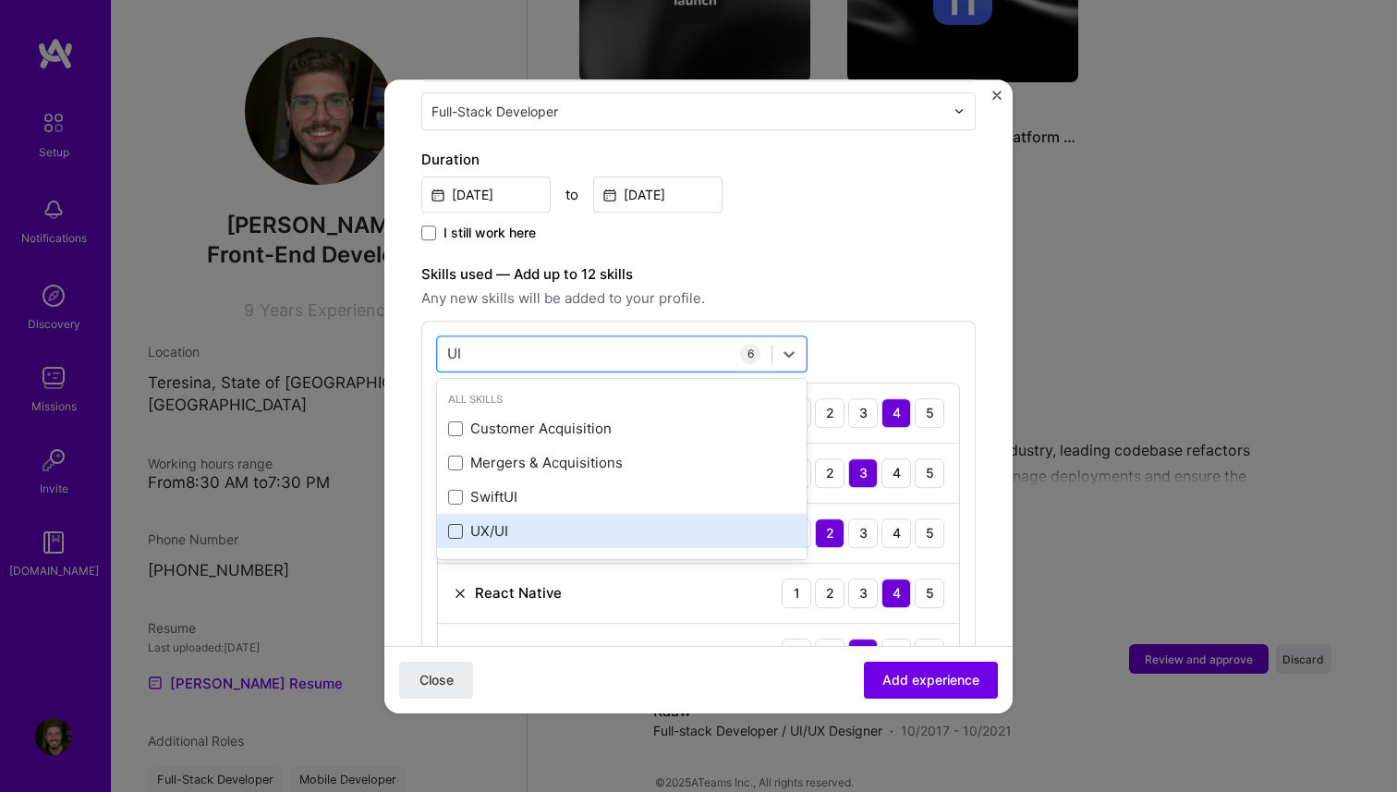
click at [454, 524] on span at bounding box center [455, 531] width 15 height 15
click at [0, 0] on input "checkbox" at bounding box center [0, 0] width 0 height 0
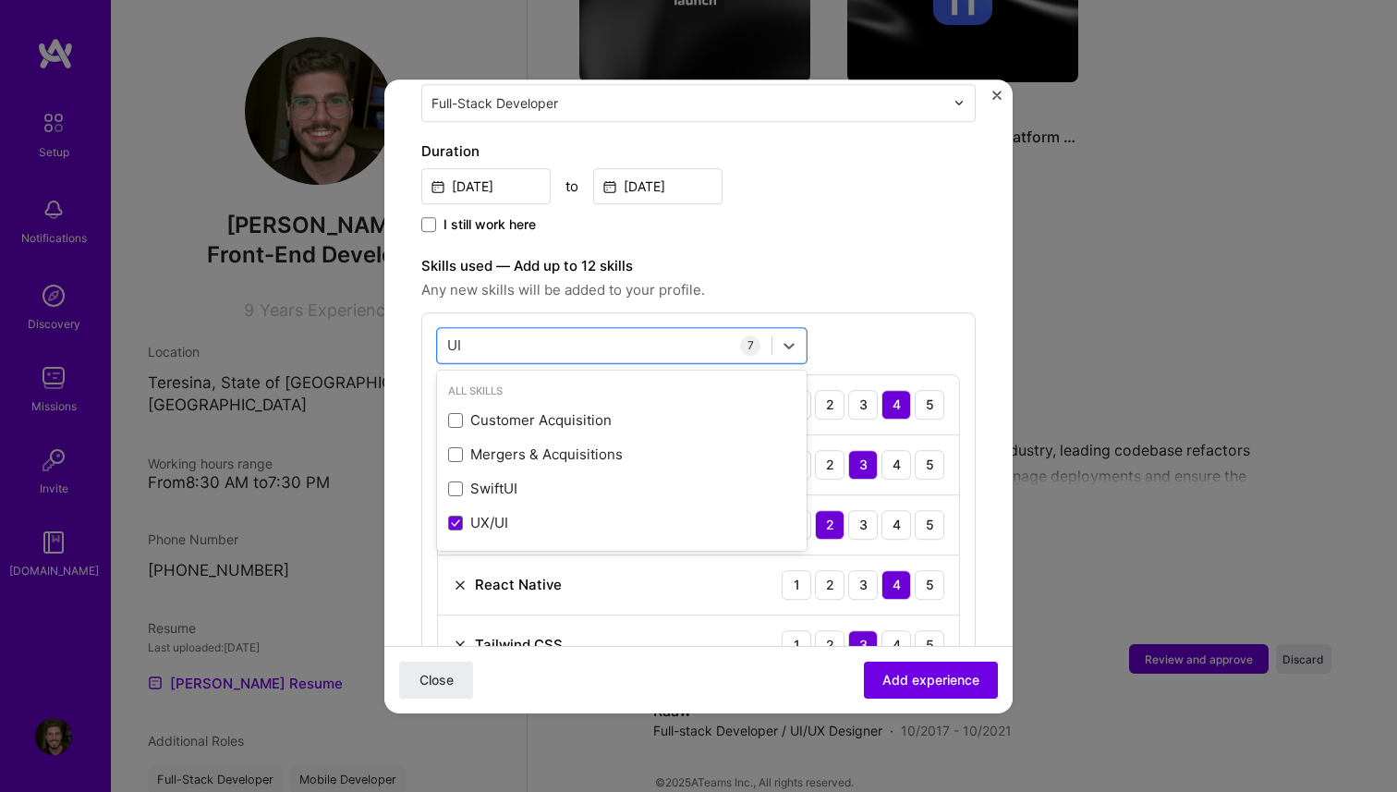
scroll to position [505, 0]
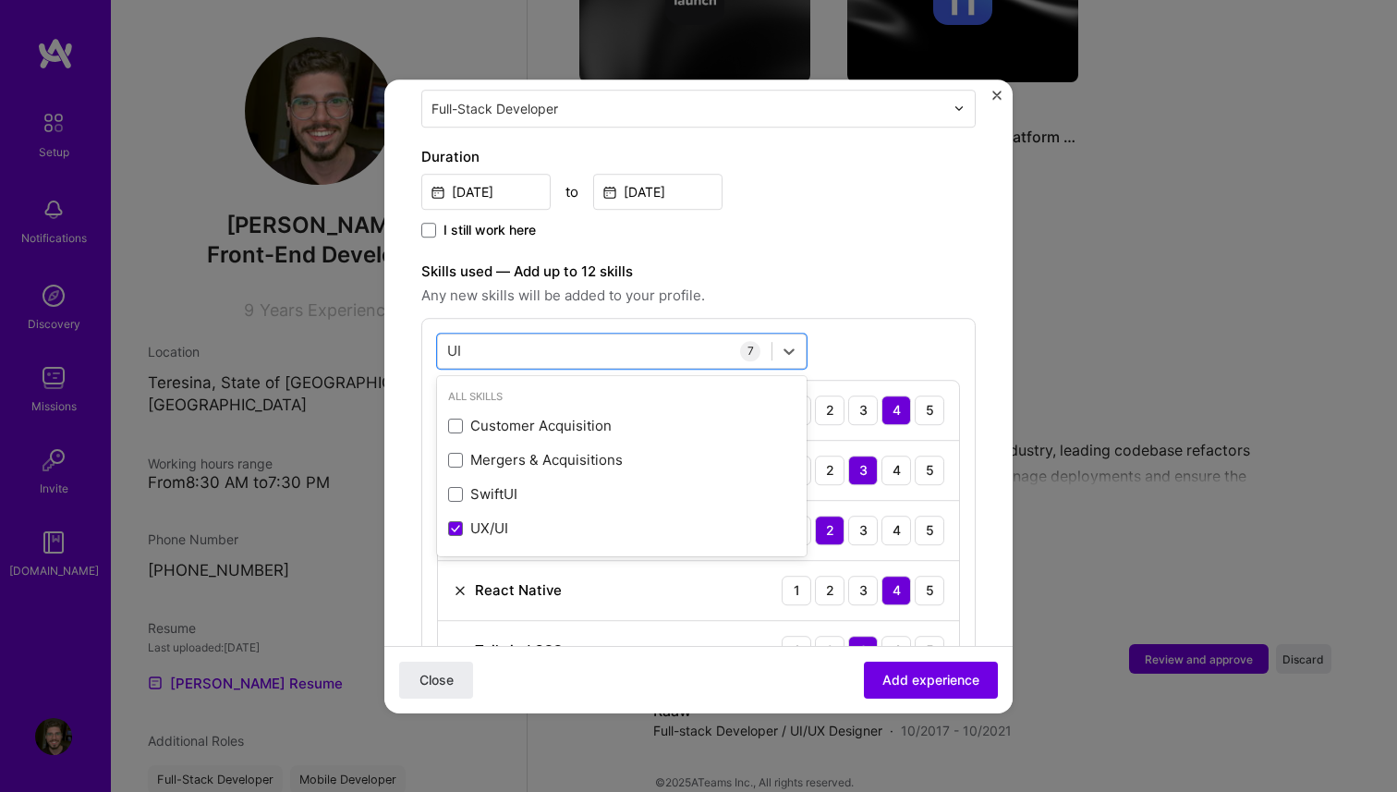
type input "UI"
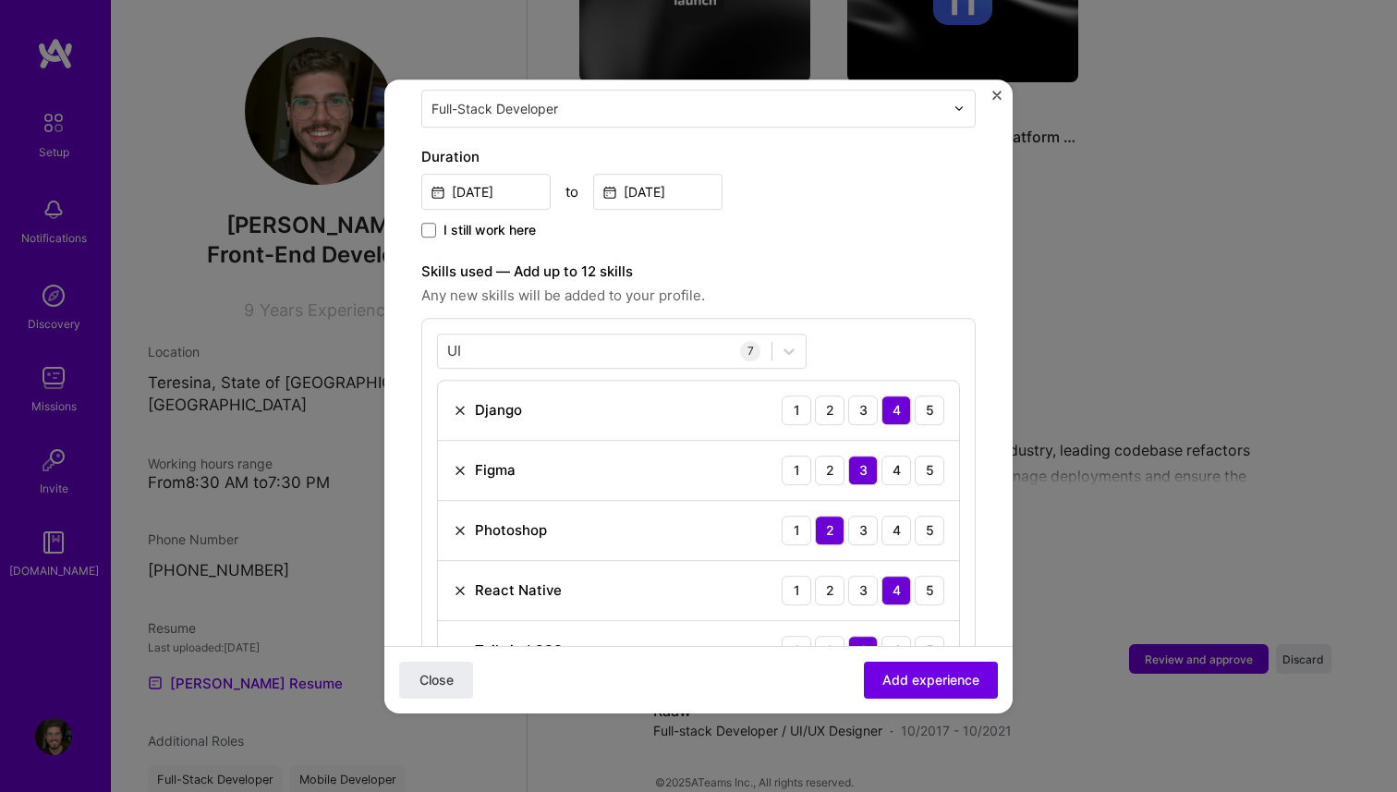
click at [864, 285] on span "Any new skills will be added to your profile." at bounding box center [698, 296] width 555 height 22
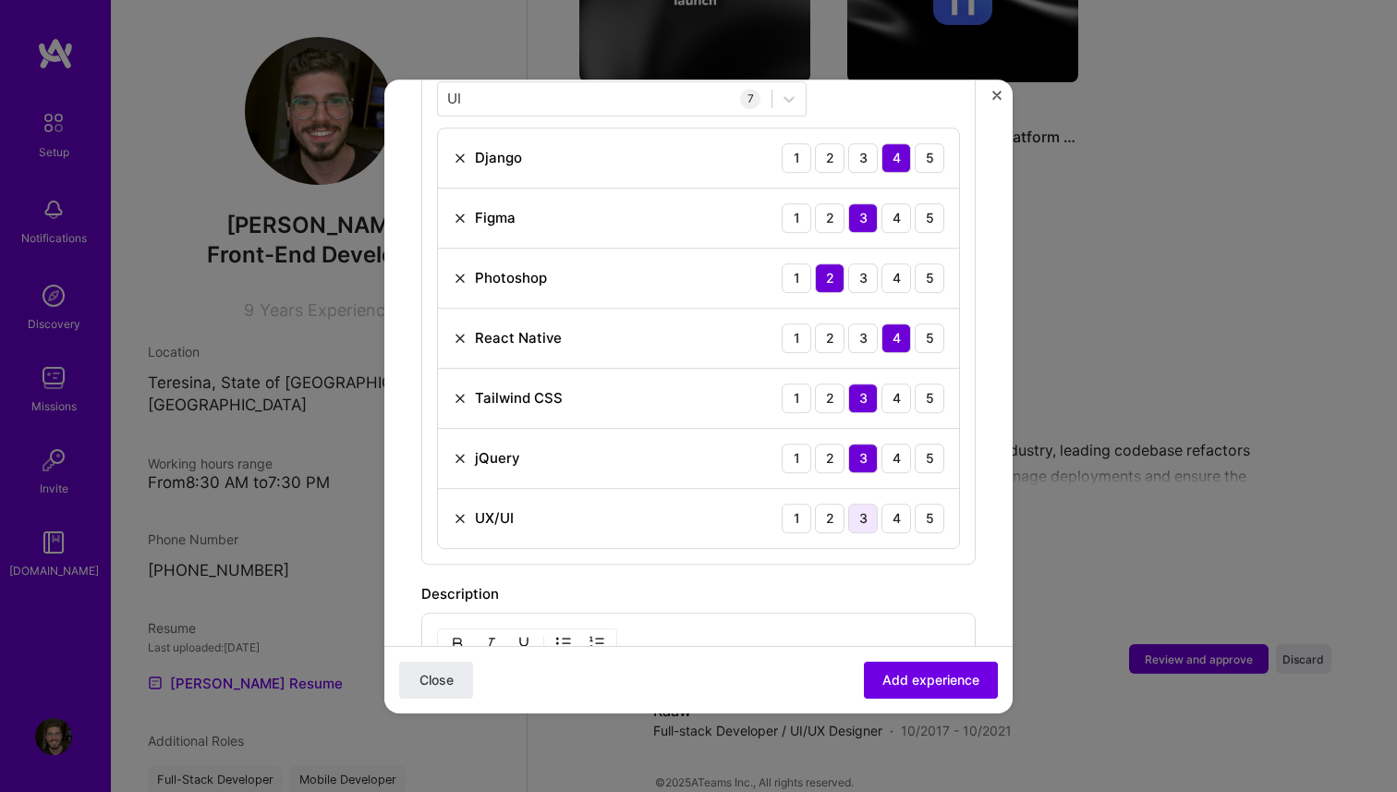
click at [863, 504] on div "3" at bounding box center [863, 519] width 30 height 30
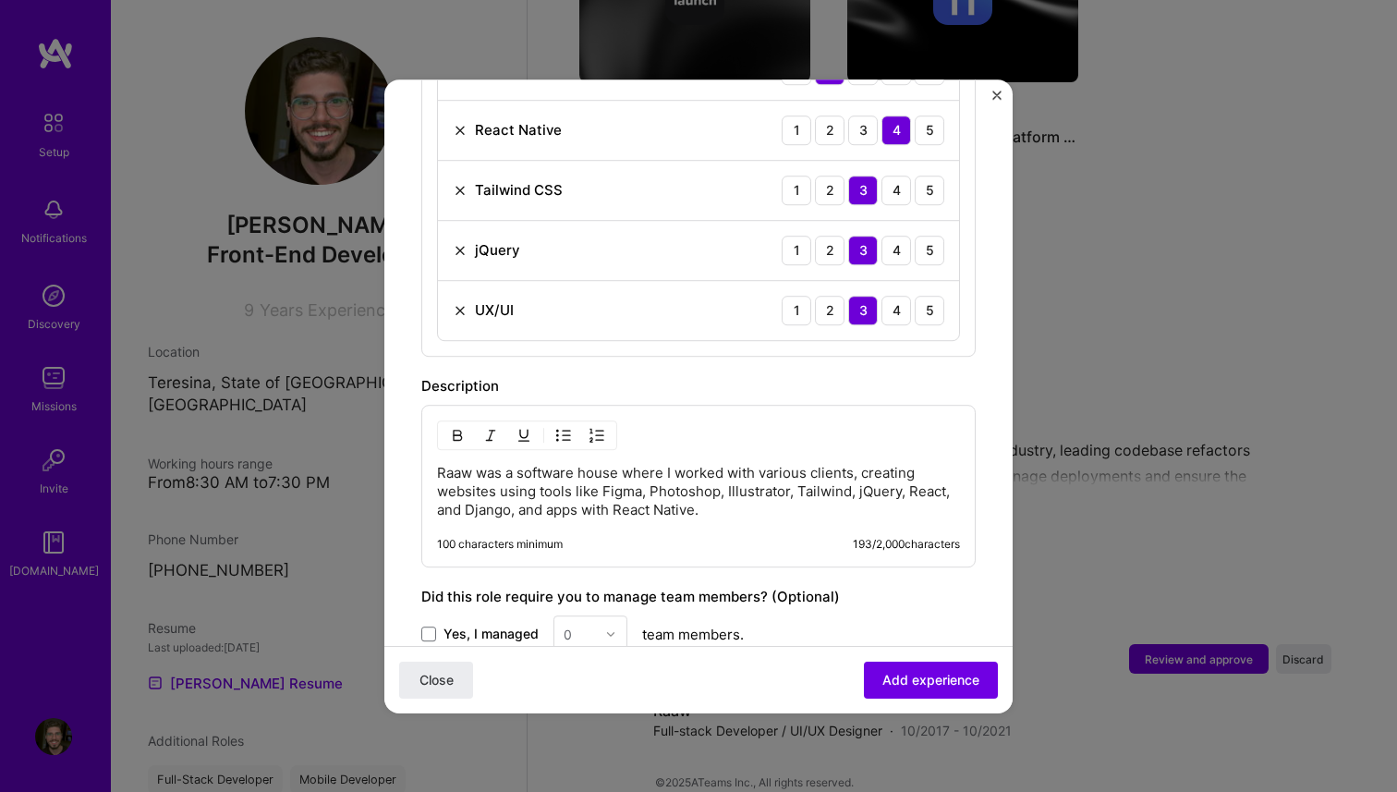
scroll to position [955, 0]
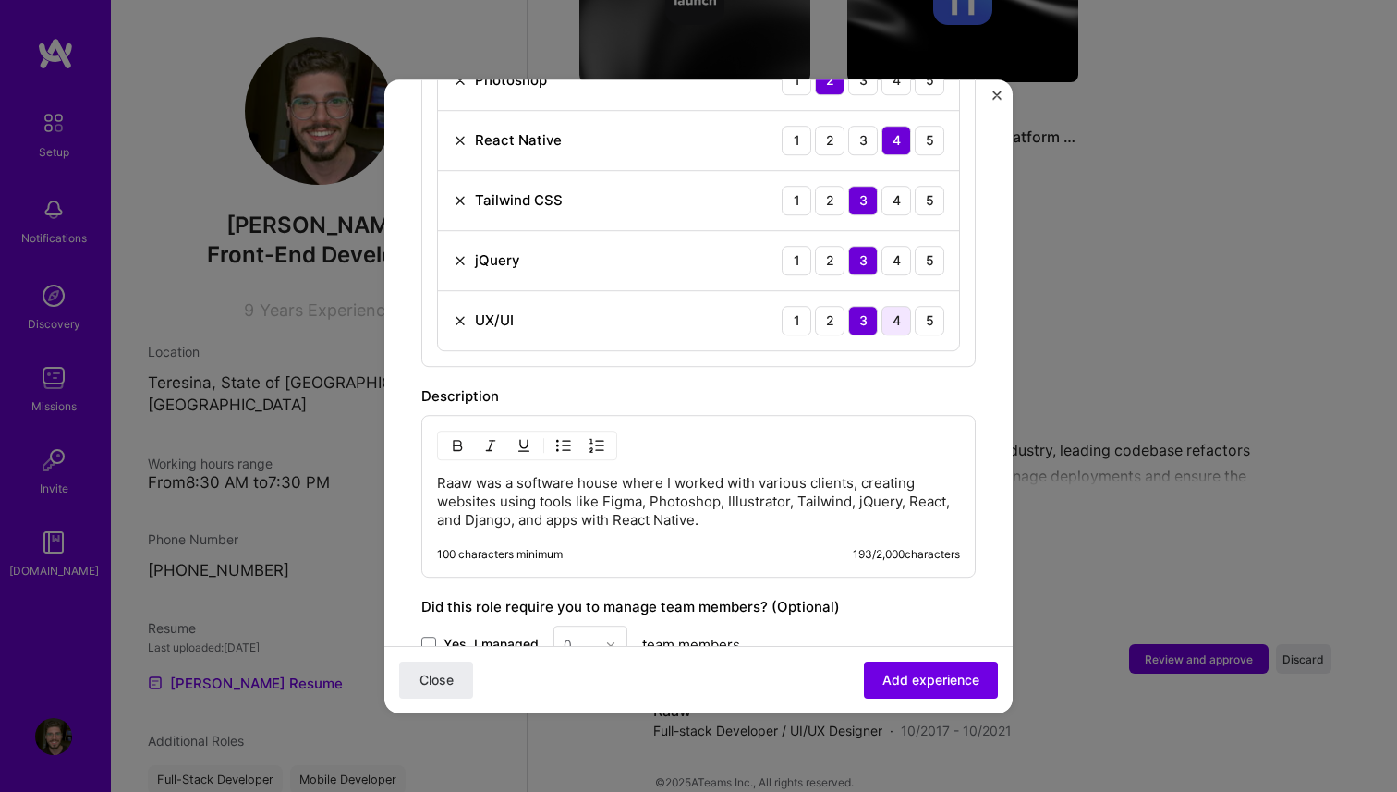
click at [889, 310] on div "4" at bounding box center [897, 321] width 30 height 30
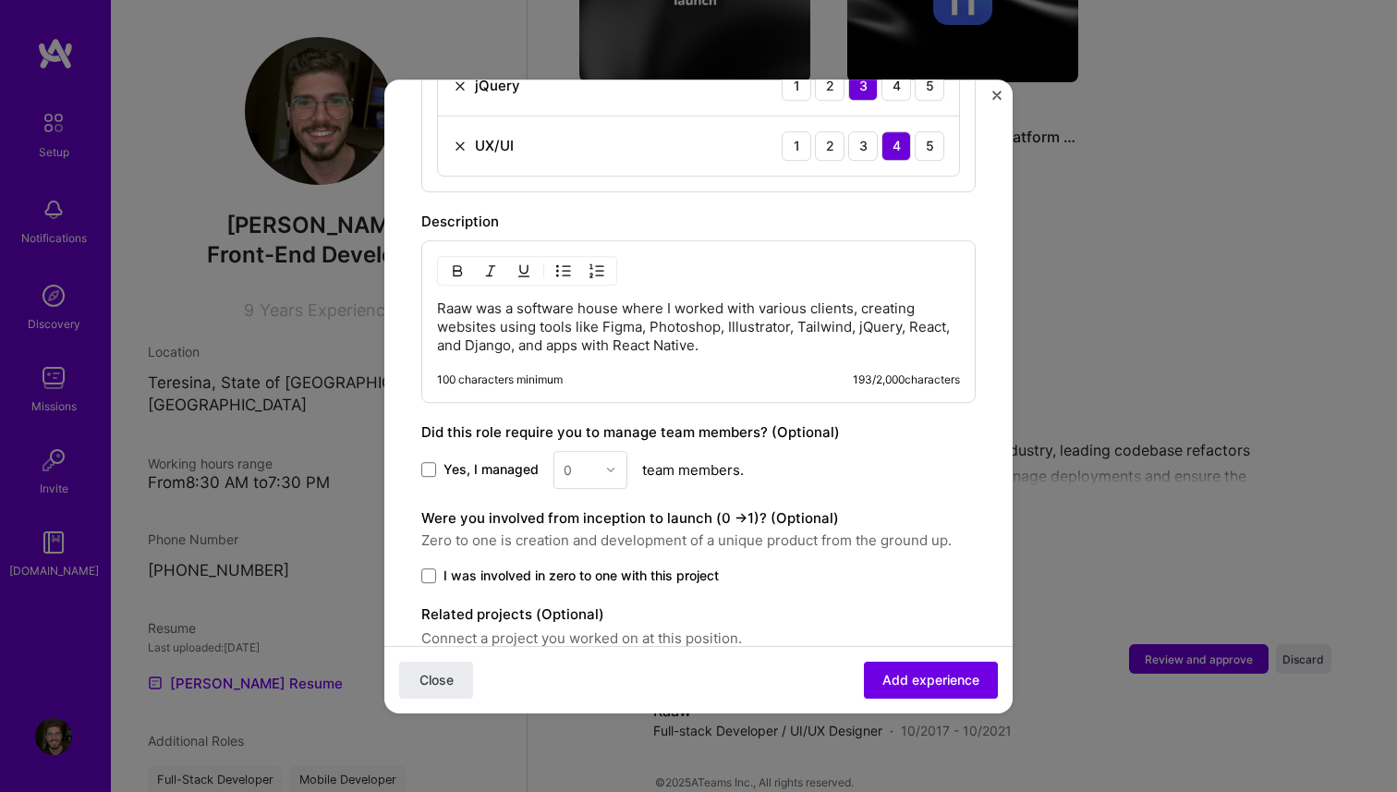
scroll to position [1200, 0]
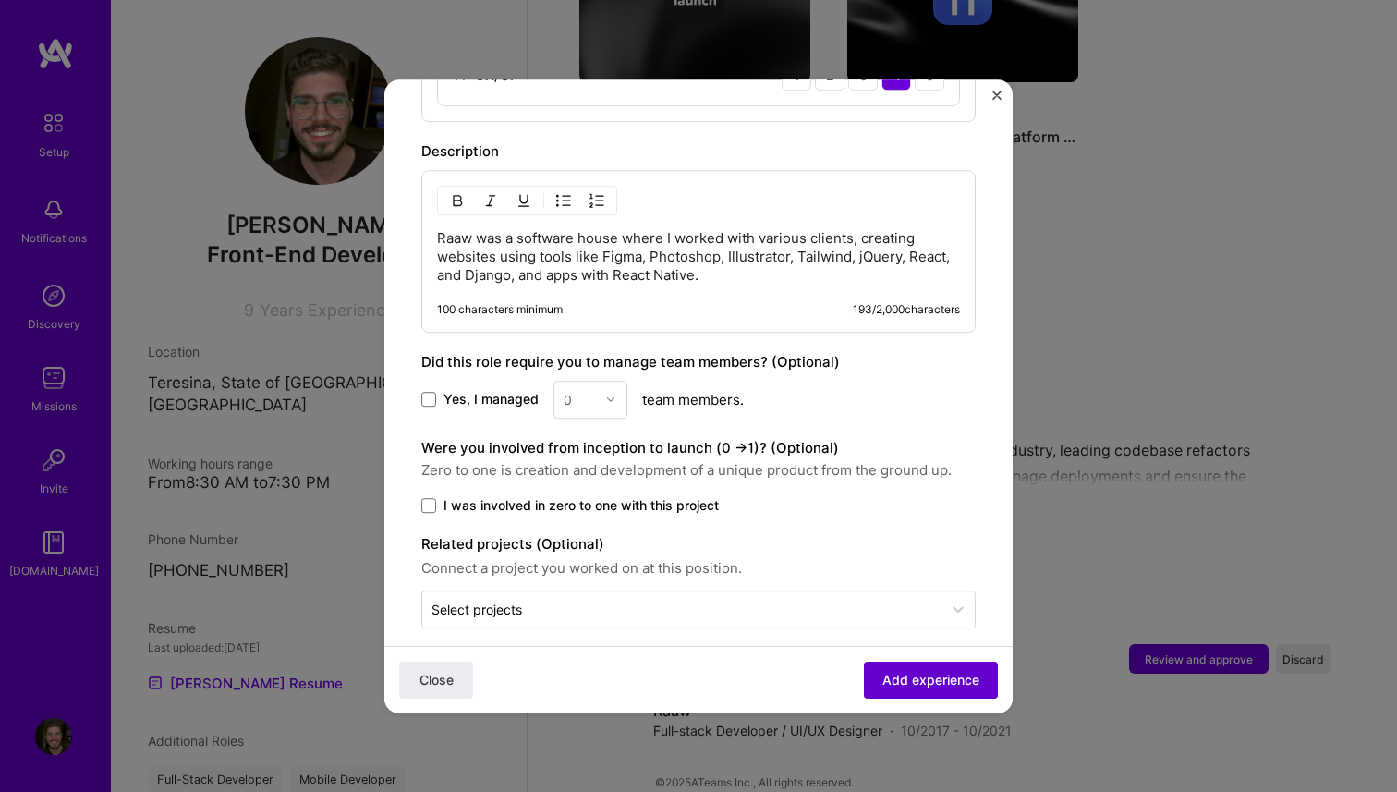
click at [924, 684] on span "Add experience" at bounding box center [931, 679] width 97 height 18
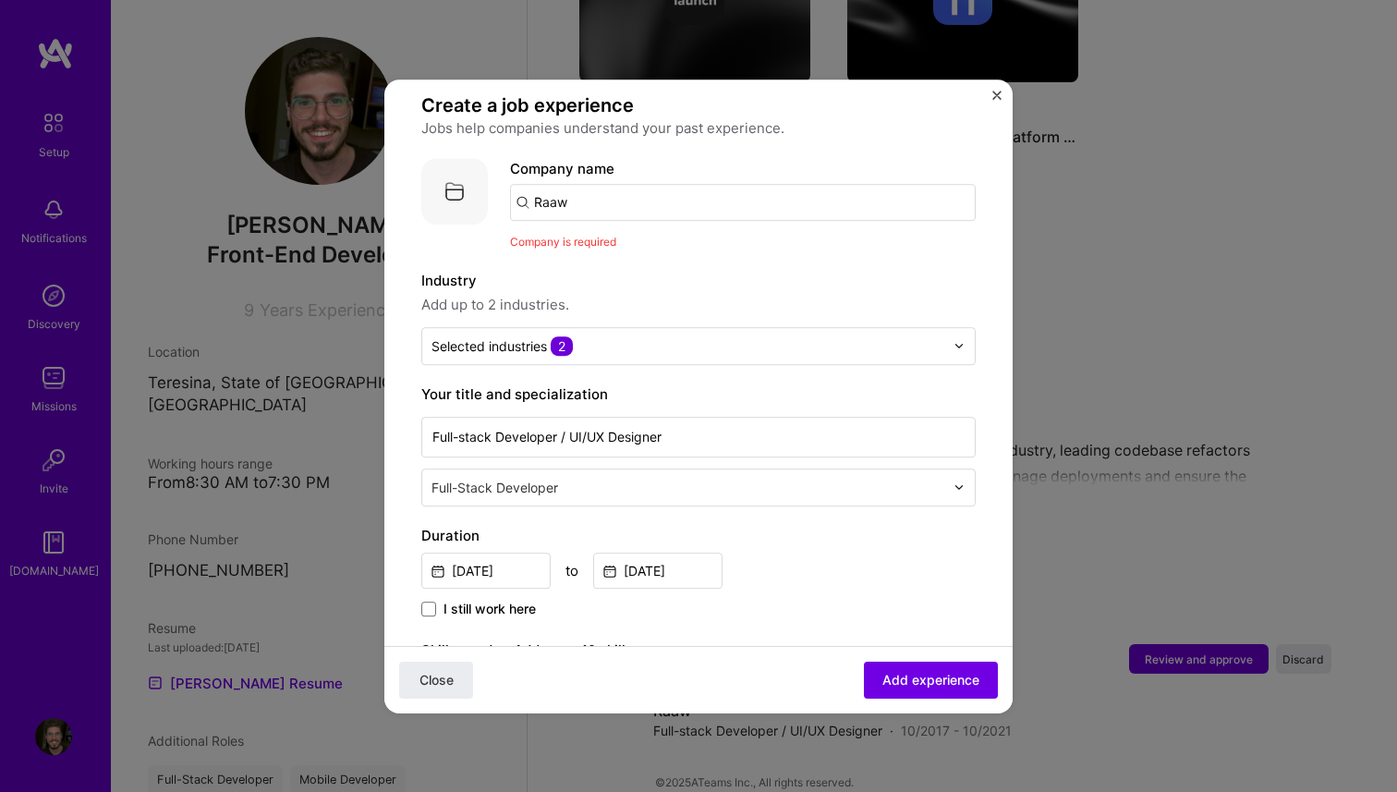
scroll to position [125, 0]
click at [615, 185] on input "Raaw" at bounding box center [743, 203] width 466 height 37
type input "Raaw"
click at [647, 238] on div "Raaw" at bounding box center [640, 254] width 52 height 32
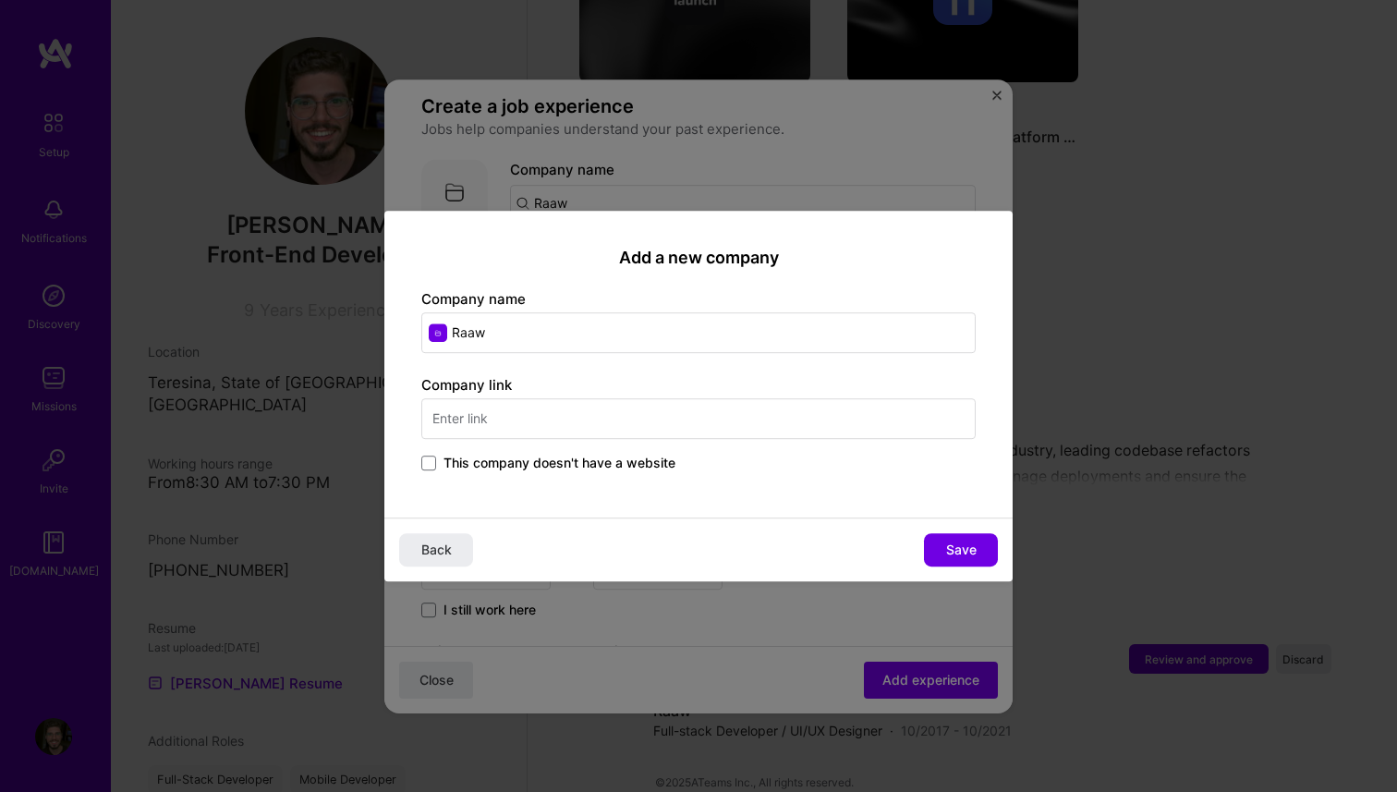
click at [563, 460] on span "This company doesn't have a website" at bounding box center [560, 463] width 232 height 18
click at [0, 0] on input "This company doesn't have a website" at bounding box center [0, 0] width 0 height 0
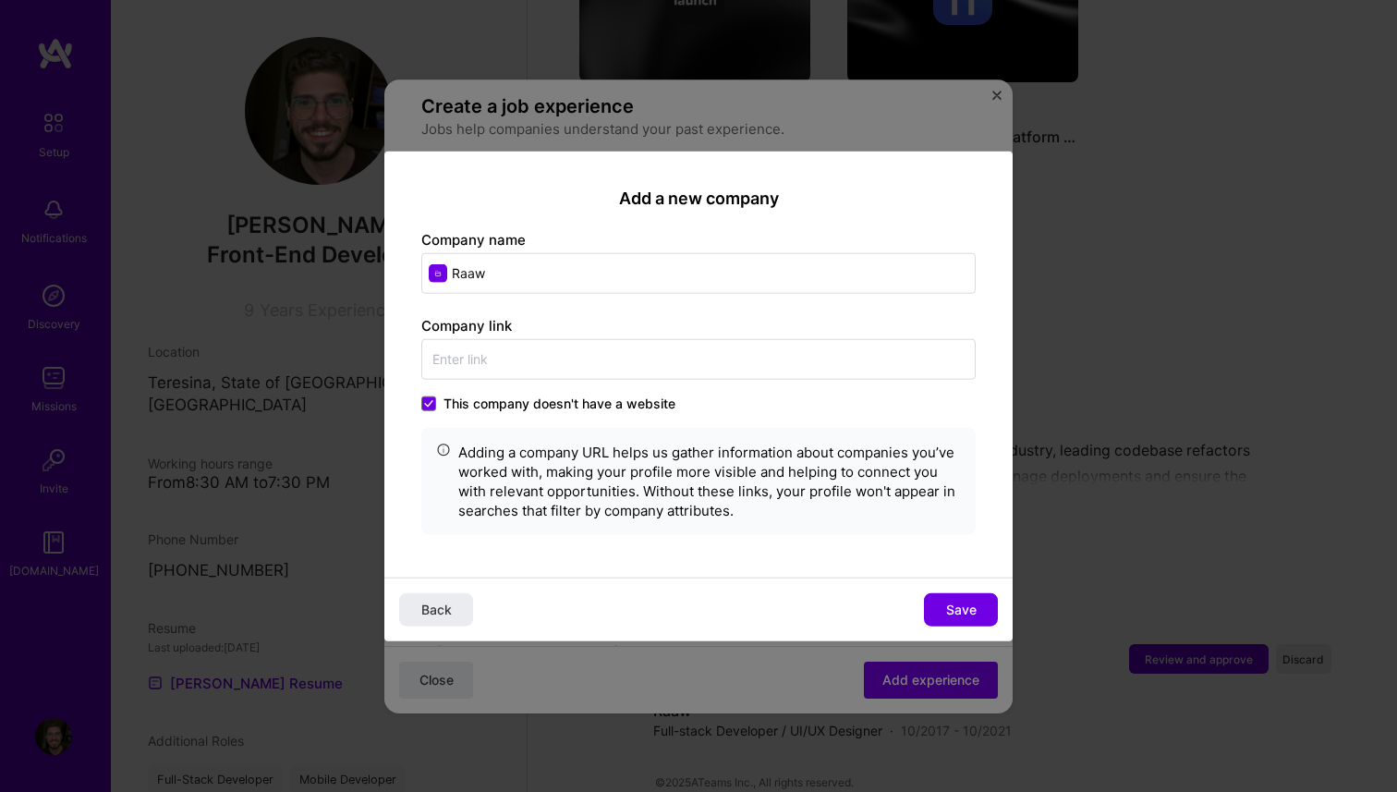
click at [959, 611] on span "Save" at bounding box center [961, 610] width 30 height 18
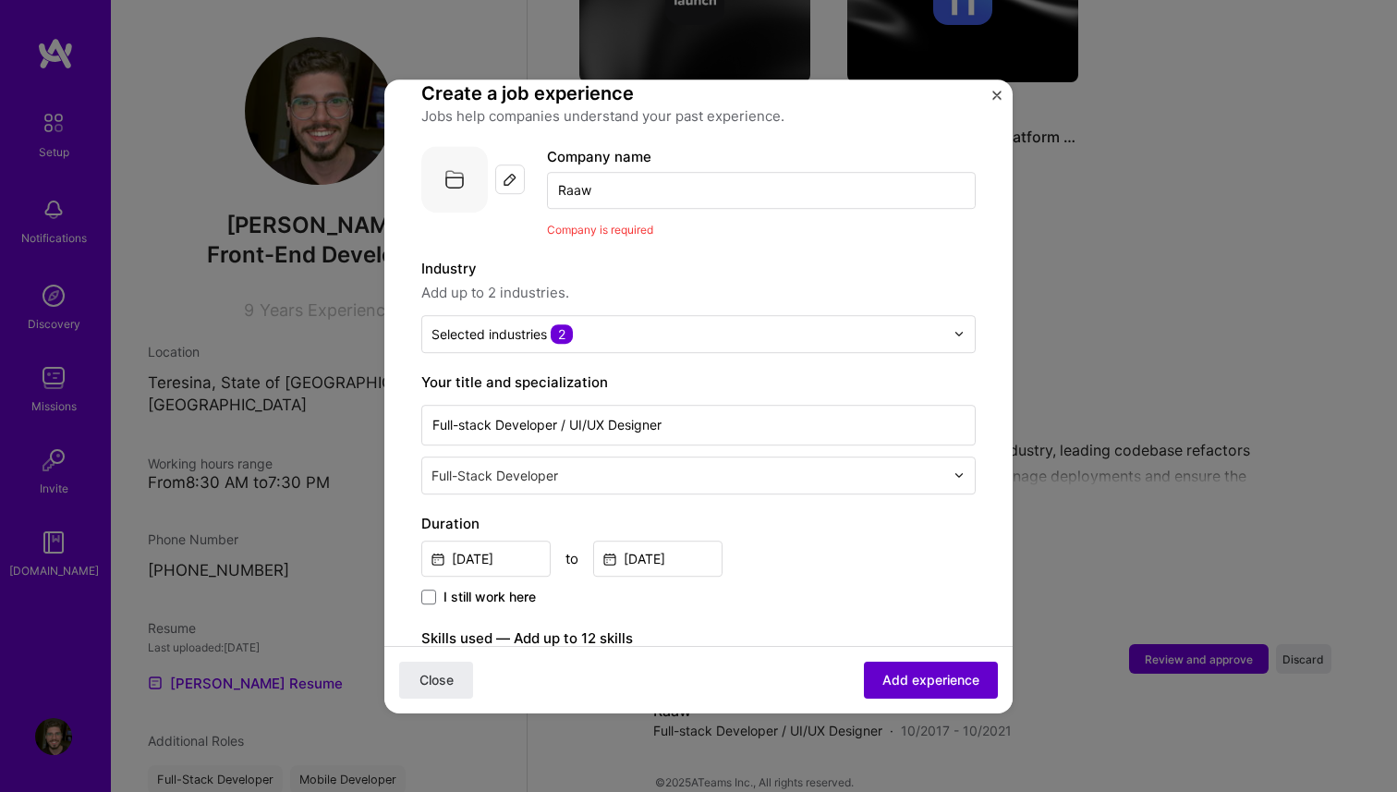
scroll to position [133, 0]
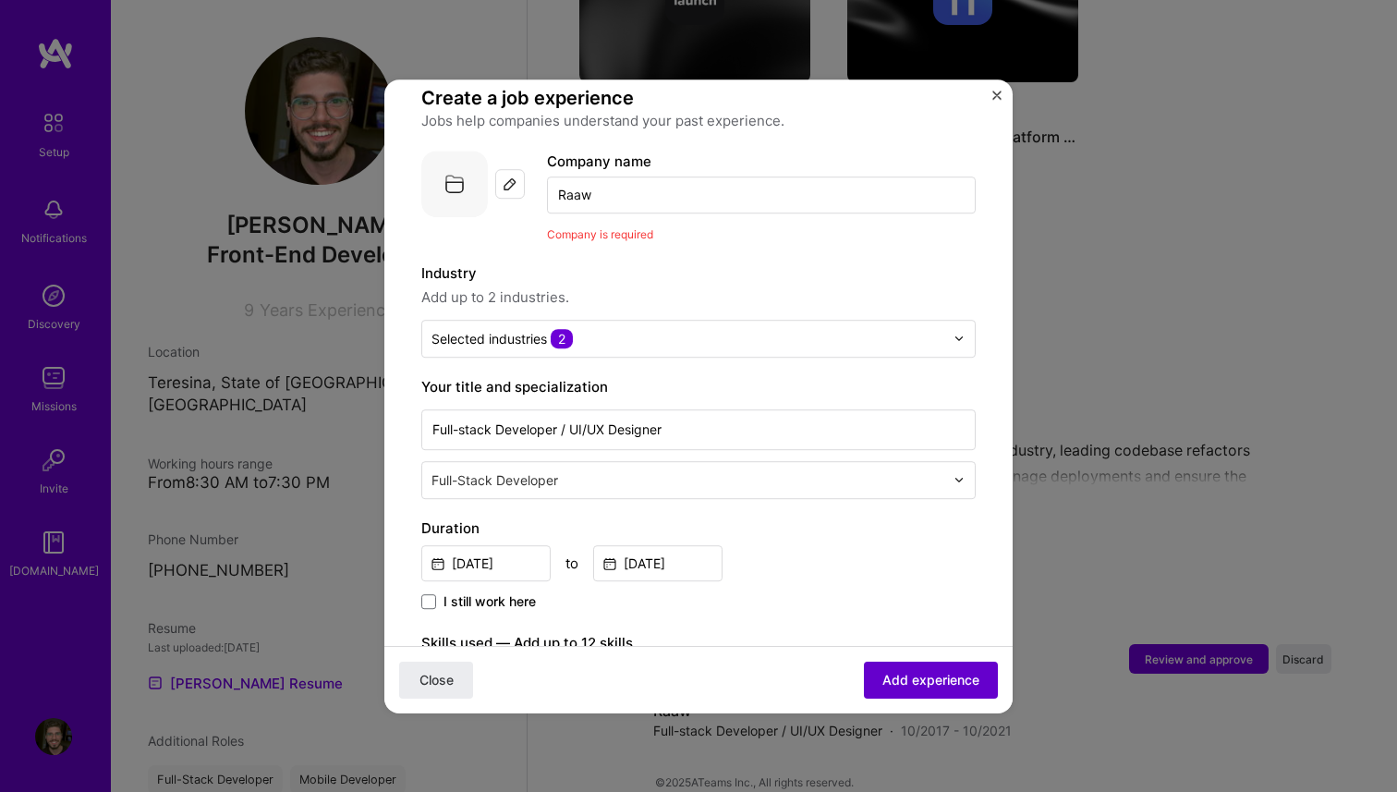
click at [932, 682] on span "Add experience" at bounding box center [931, 679] width 97 height 18
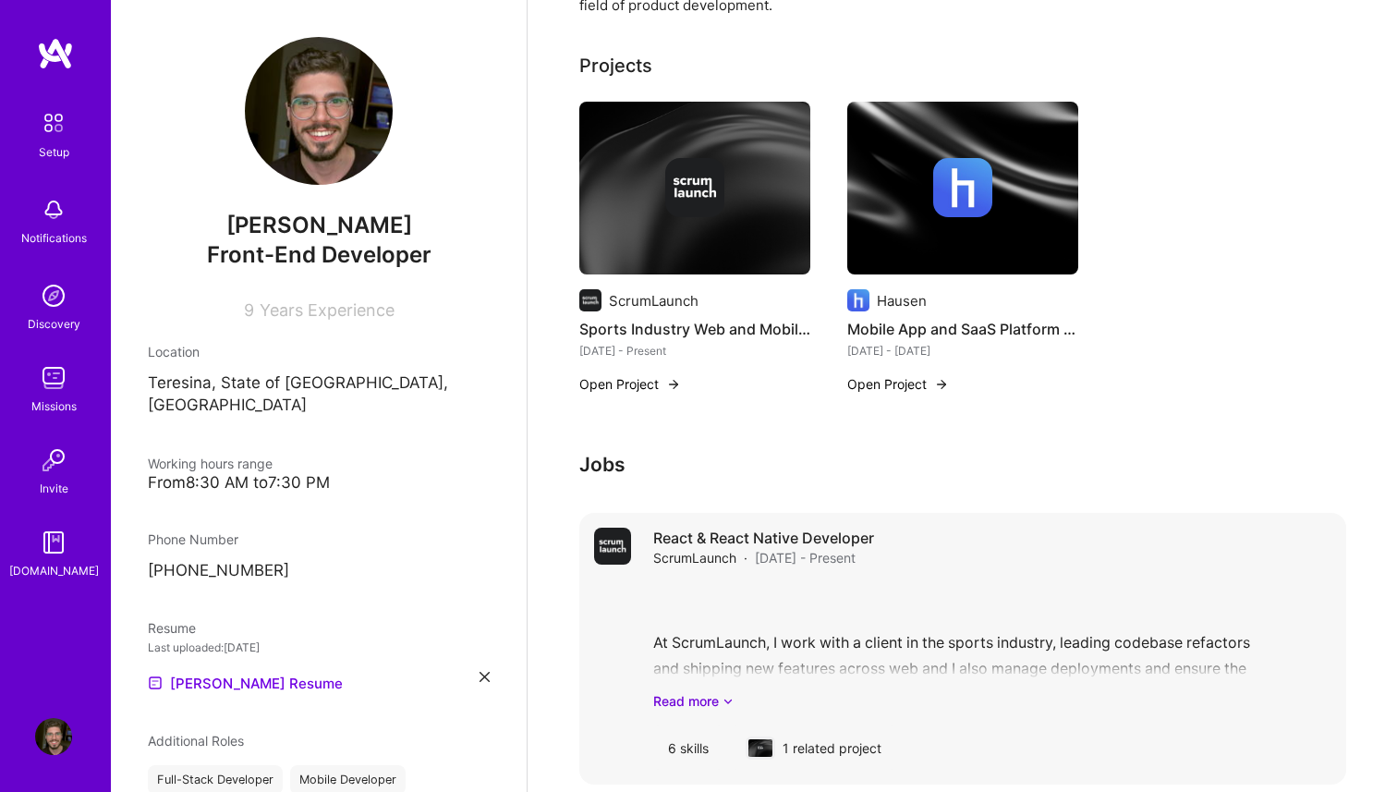
scroll to position [0, 0]
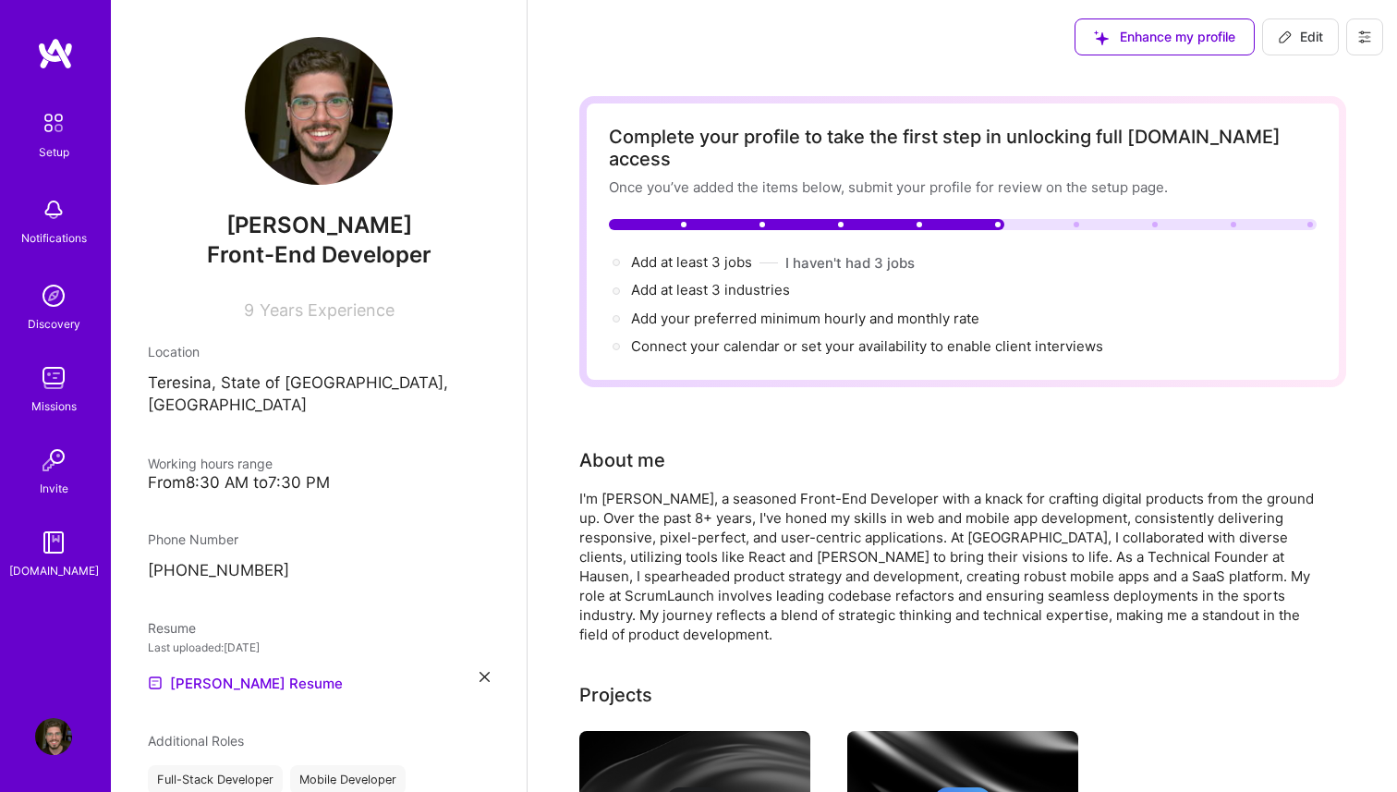
click at [1295, 29] on span "Edit" at bounding box center [1300, 37] width 45 height 18
select select "BR"
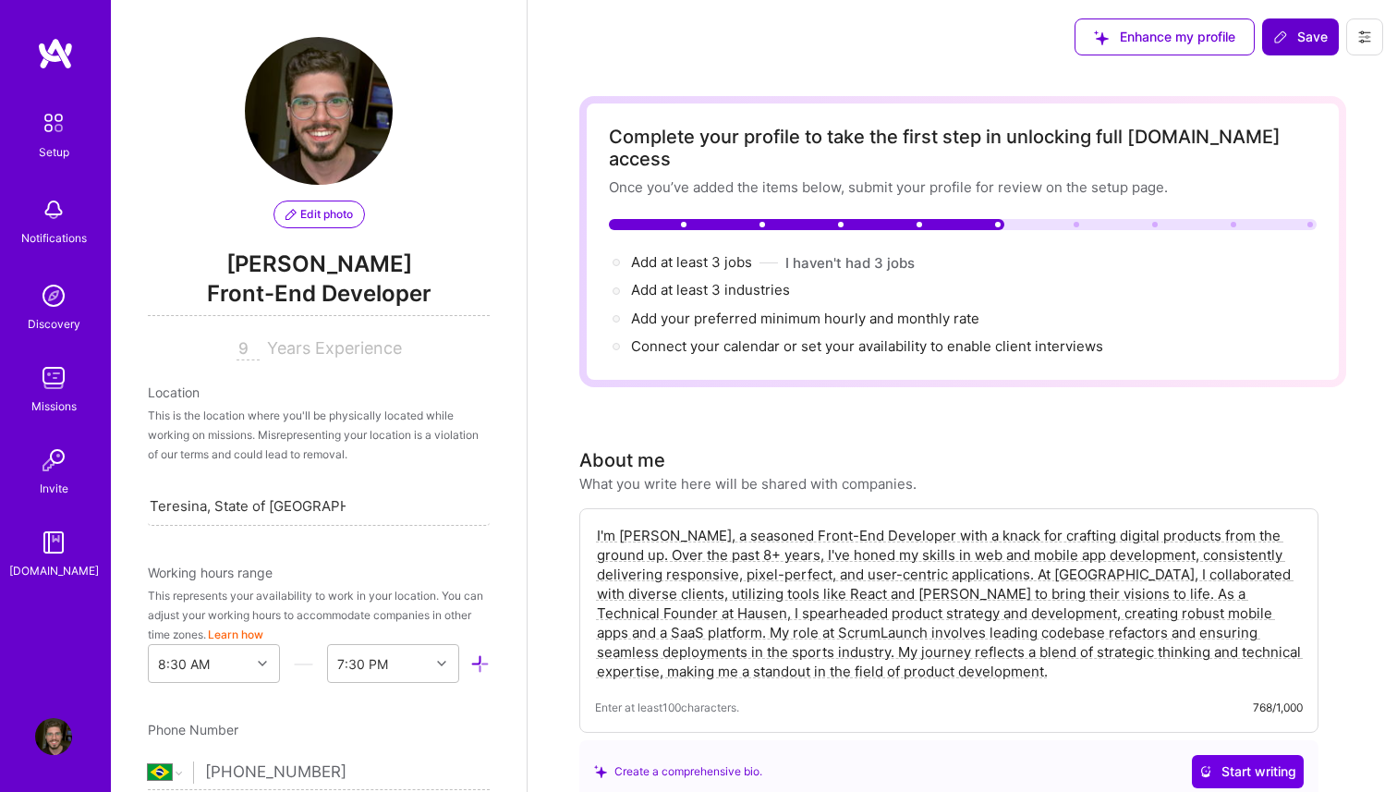
scroll to position [686, 0]
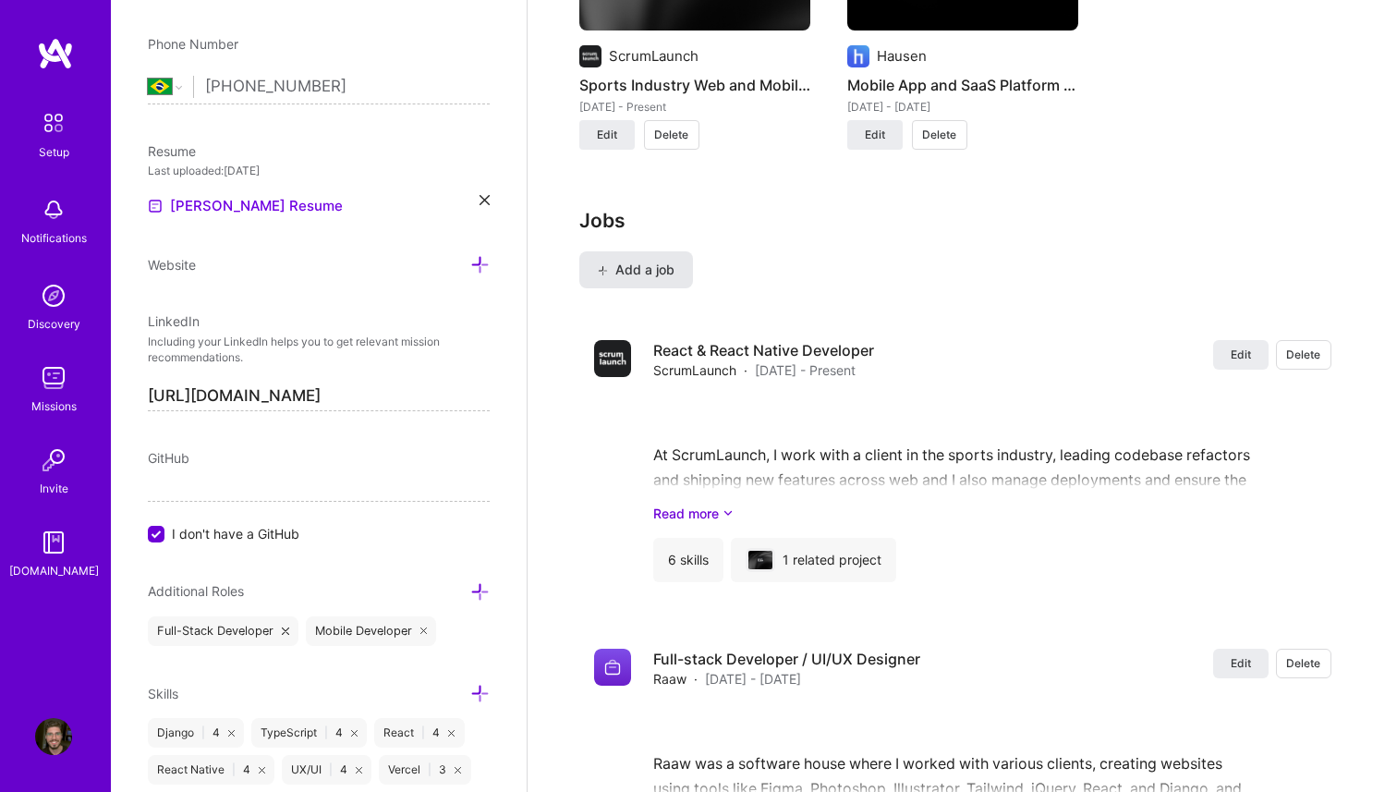
click at [642, 261] on span "Add a job" at bounding box center [636, 270] width 77 height 18
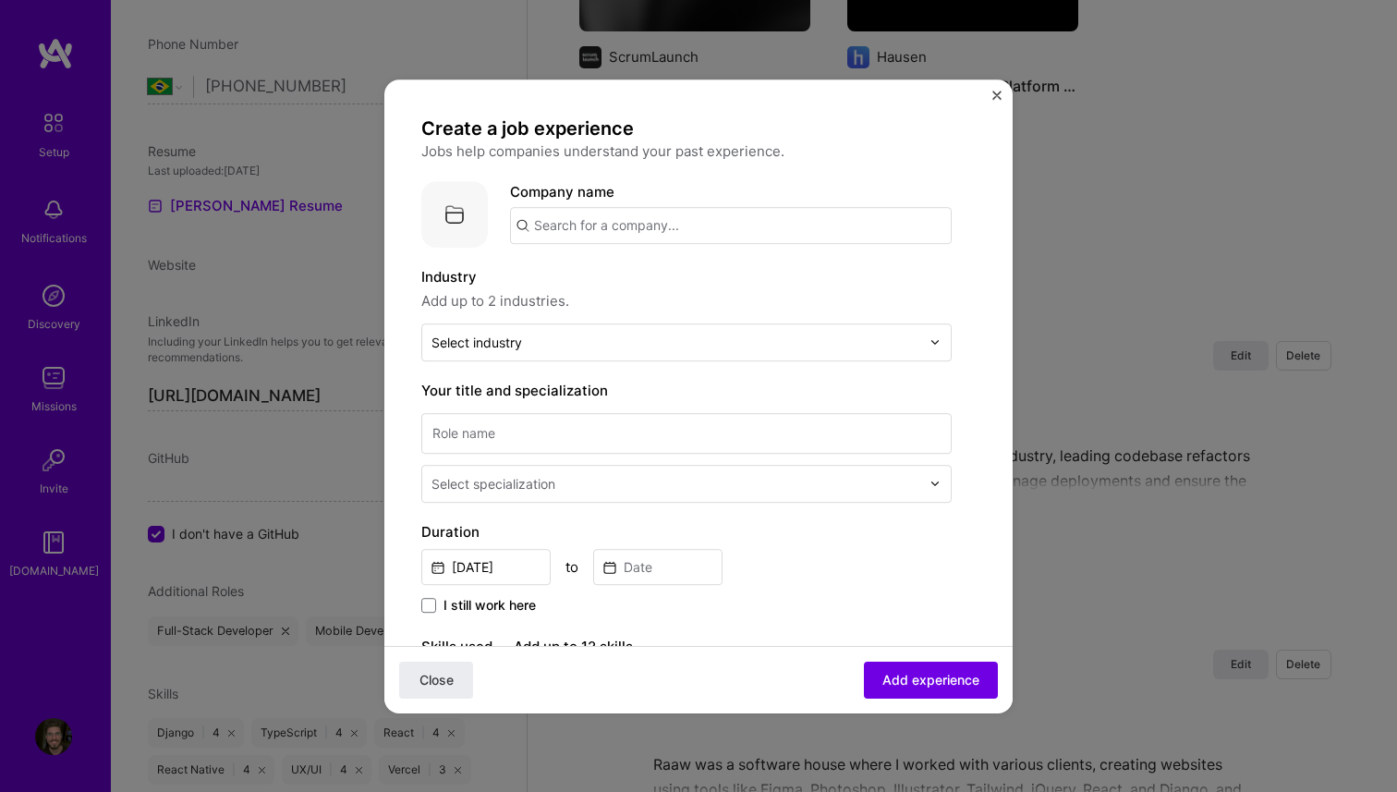
click at [634, 215] on input "text" at bounding box center [731, 225] width 442 height 37
type input "Hausen"
click at [655, 284] on div "Hausen hausen.app" at bounding box center [648, 279] width 277 height 52
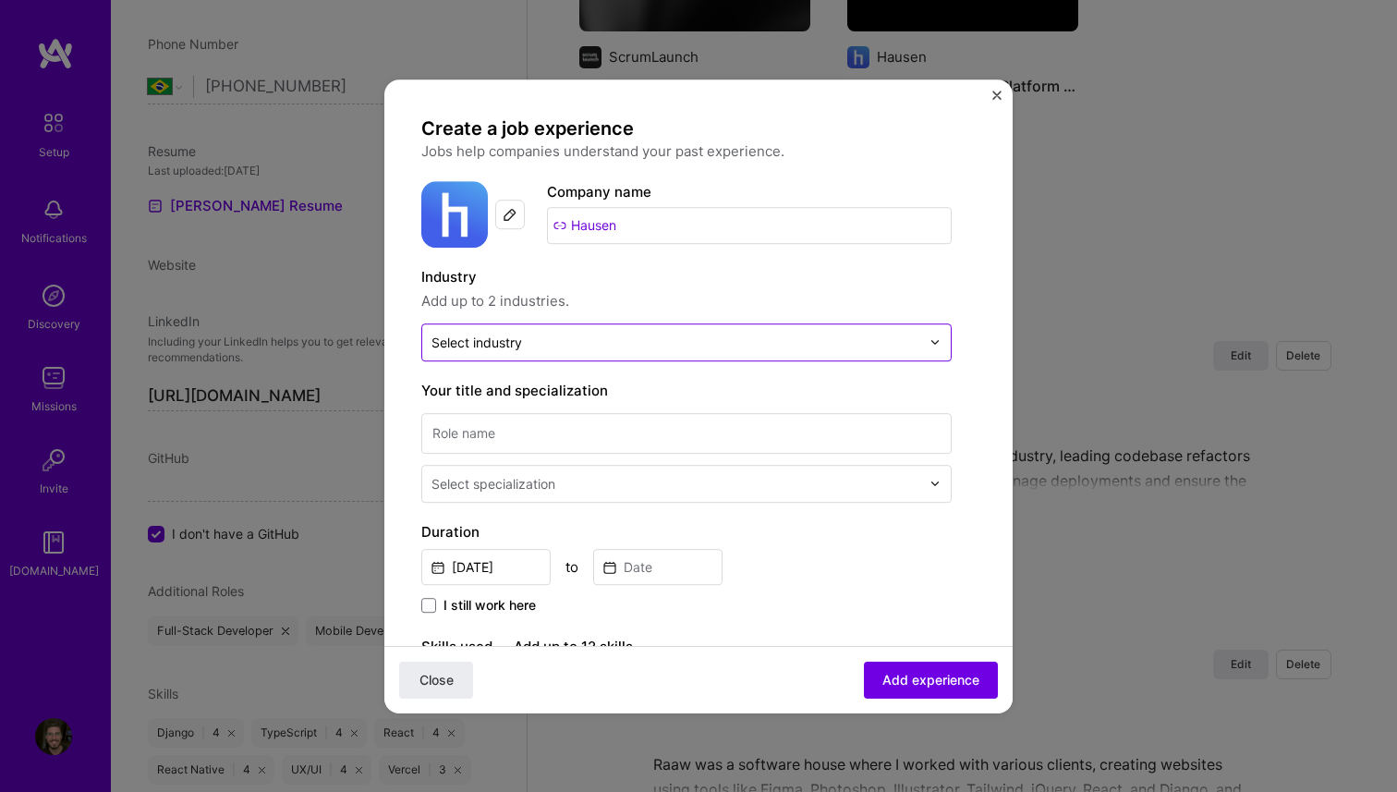
click at [641, 348] on input "text" at bounding box center [676, 342] width 489 height 19
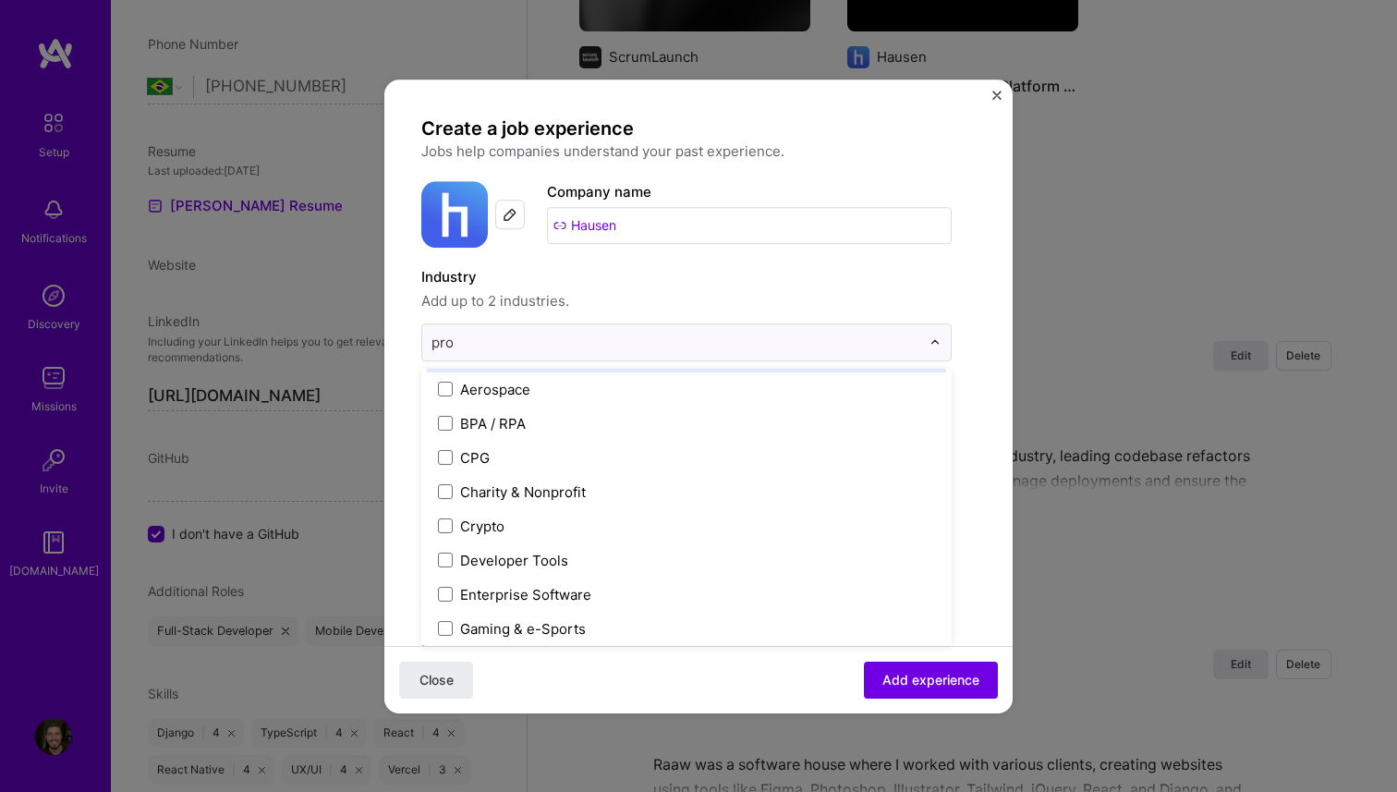
scroll to position [0, 0]
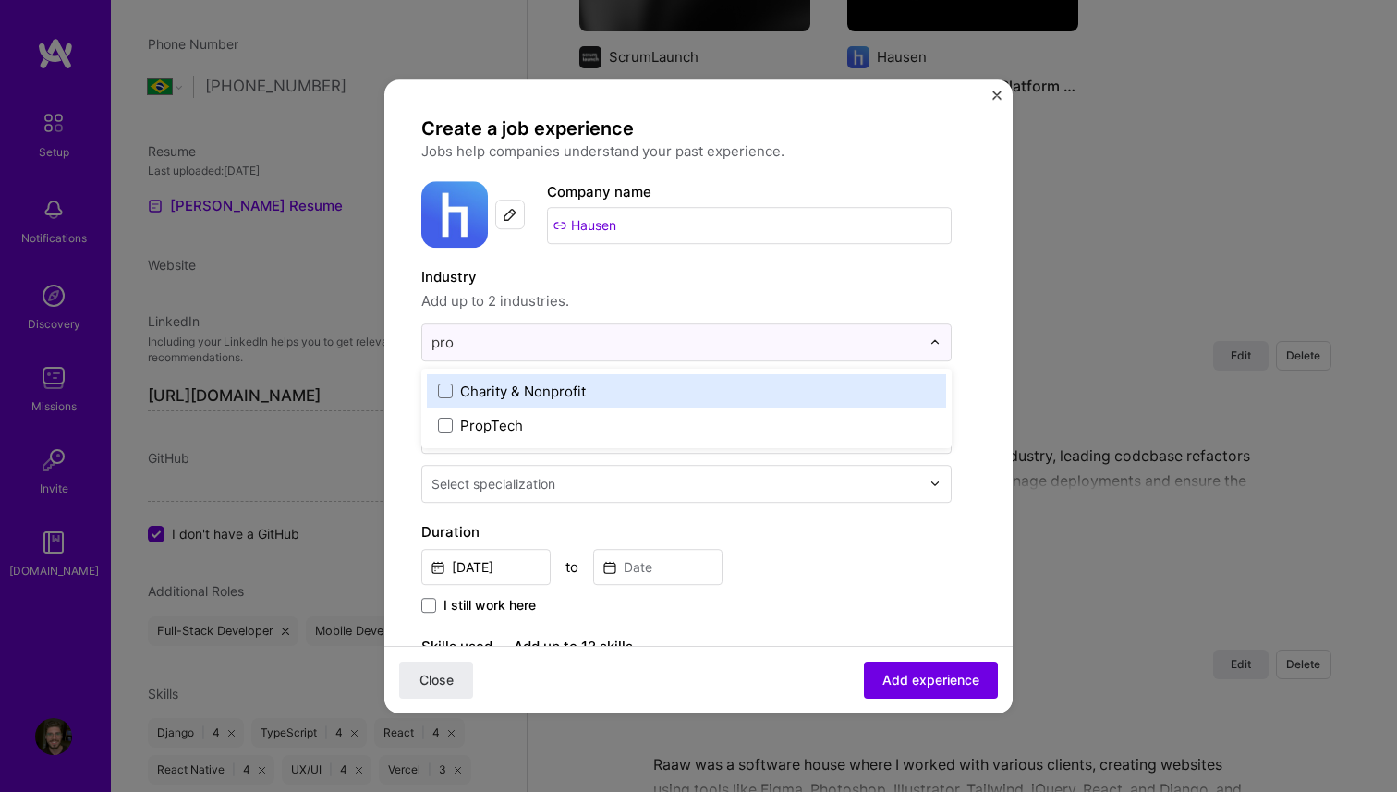
type input "prop"
click at [482, 390] on div "PropTech" at bounding box center [491, 391] width 63 height 19
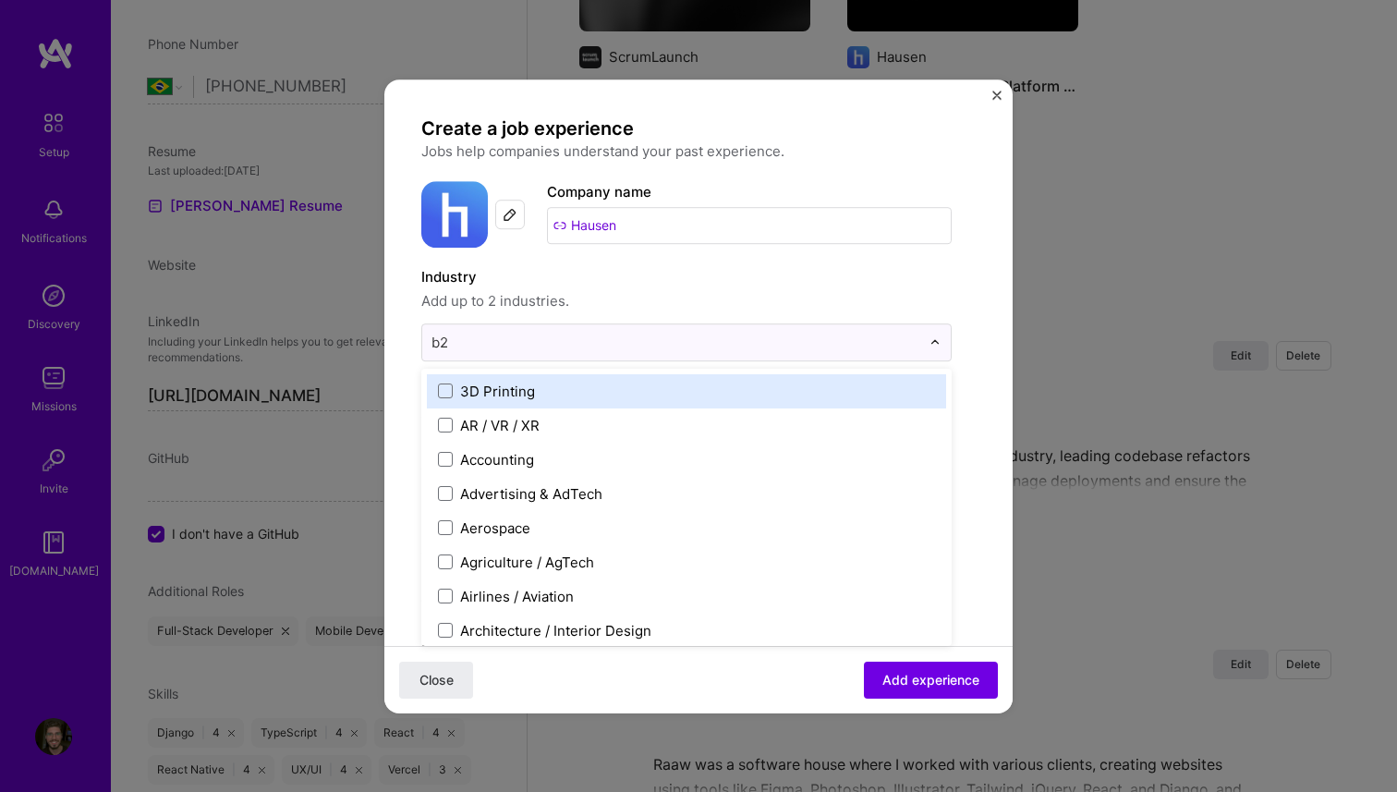
type input "b2b"
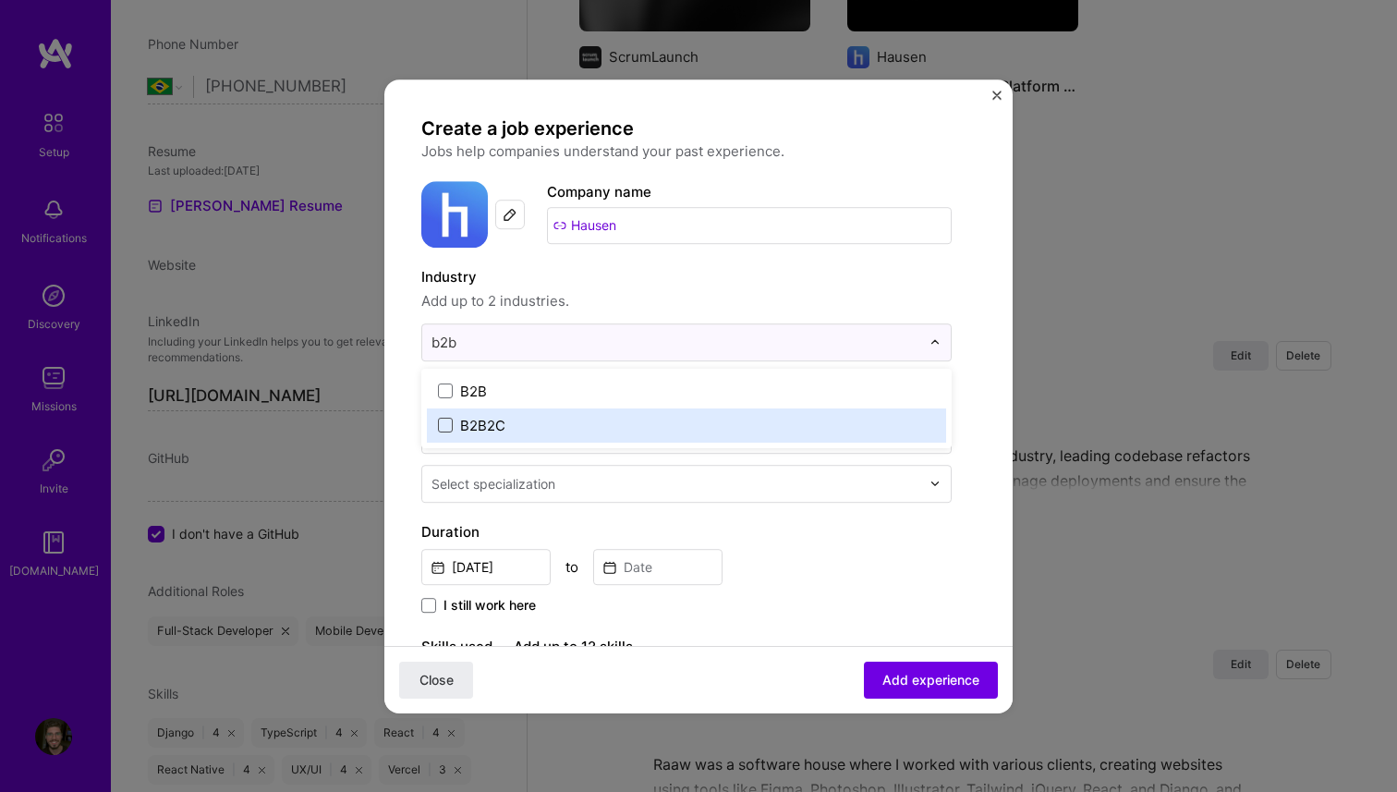
click at [451, 421] on span at bounding box center [445, 425] width 15 height 15
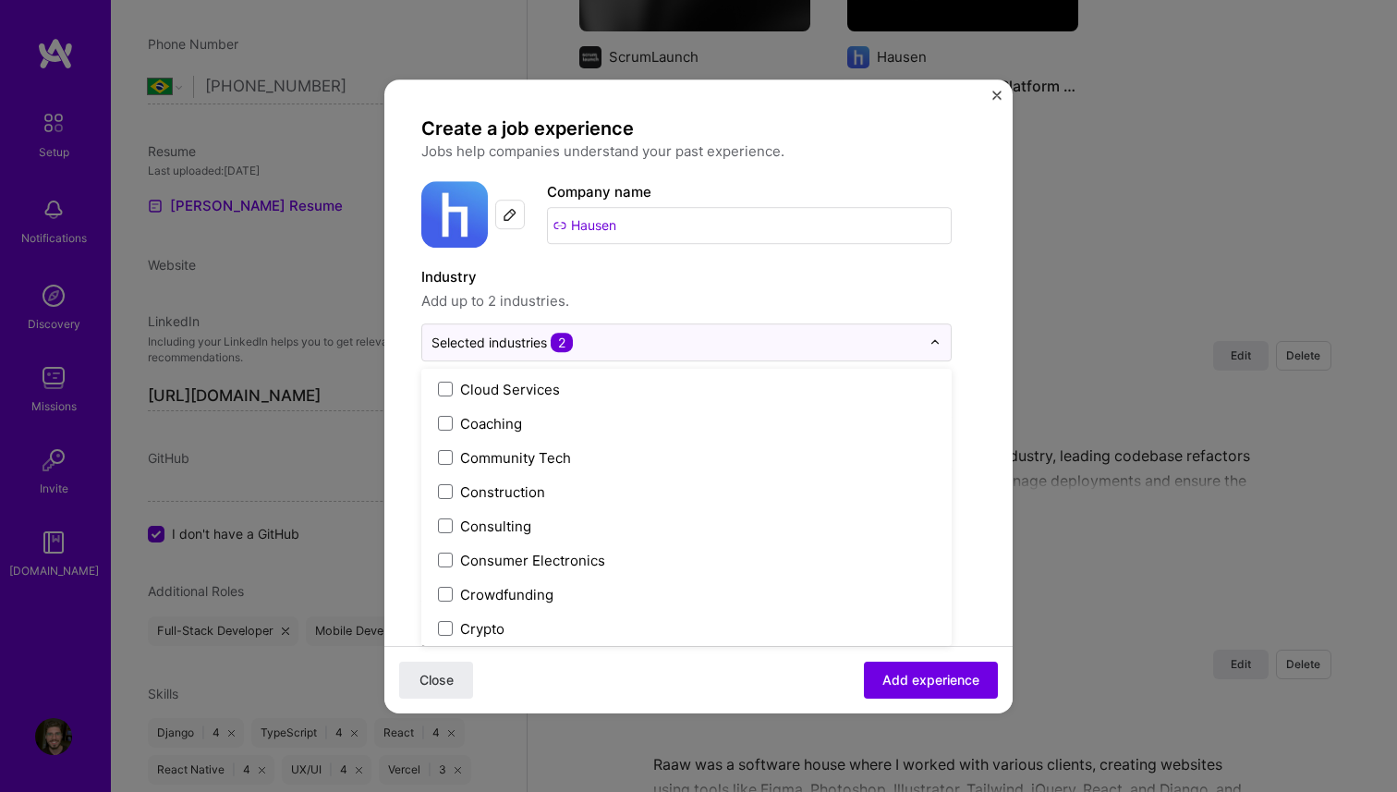
scroll to position [1121, 0]
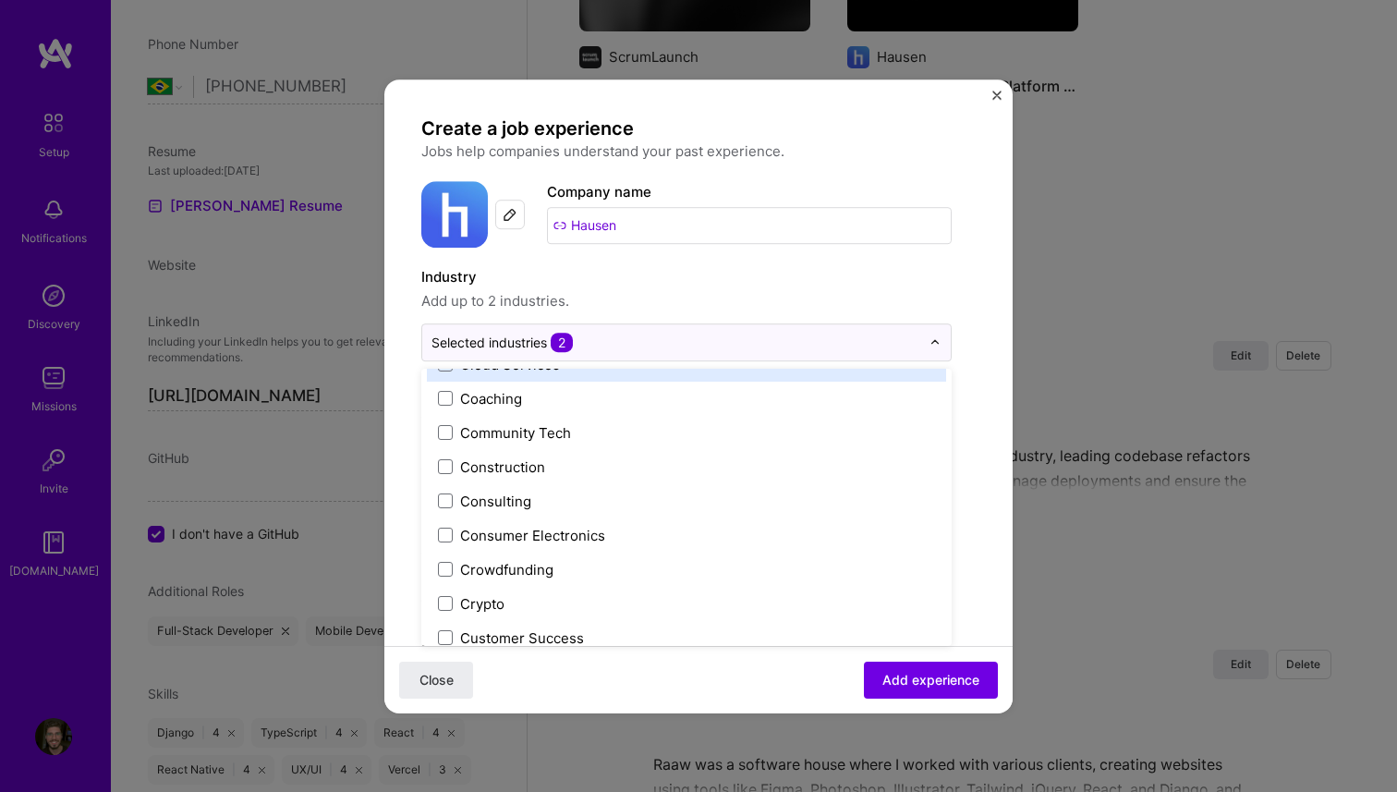
click at [664, 295] on span "Add up to 2 industries." at bounding box center [686, 301] width 531 height 22
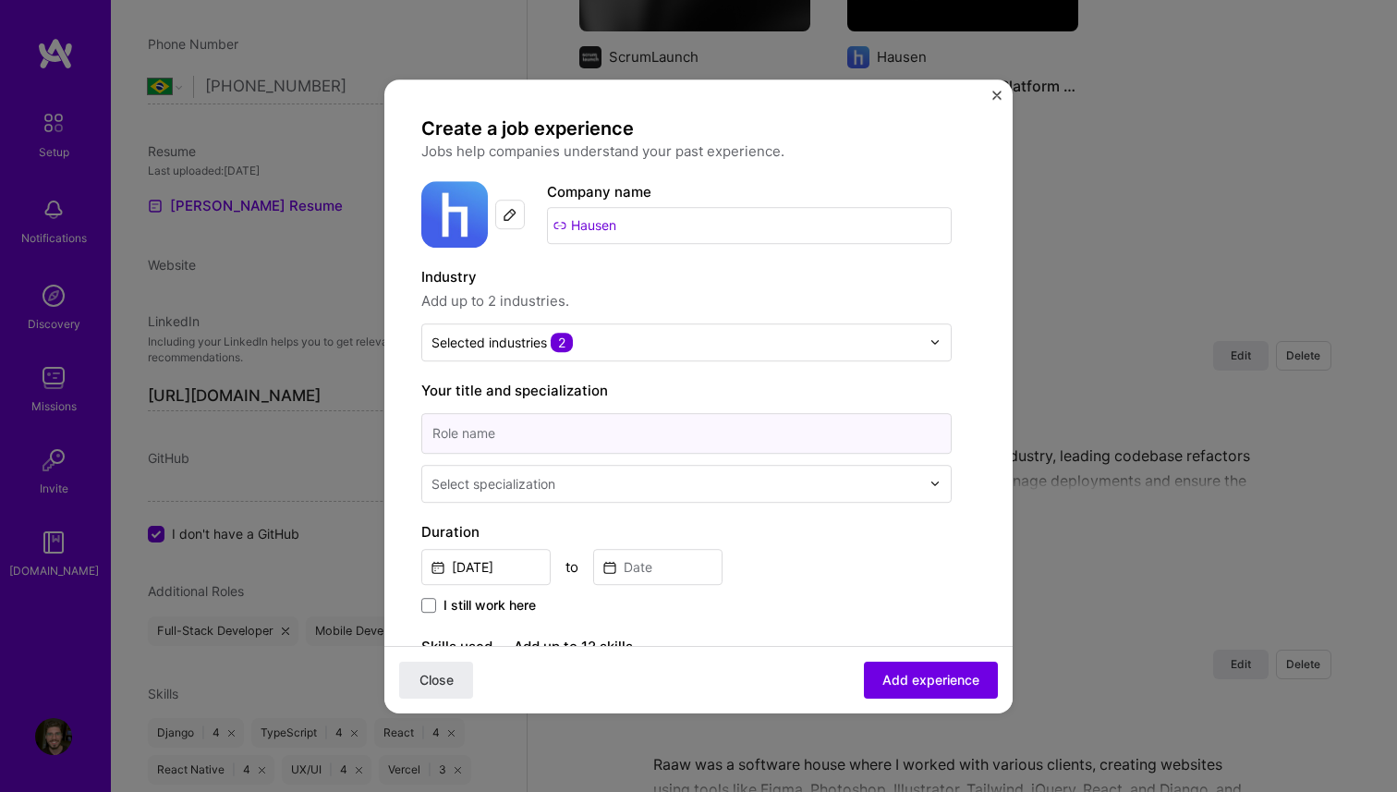
click at [585, 434] on input at bounding box center [686, 433] width 531 height 41
type input "Technical Founder"
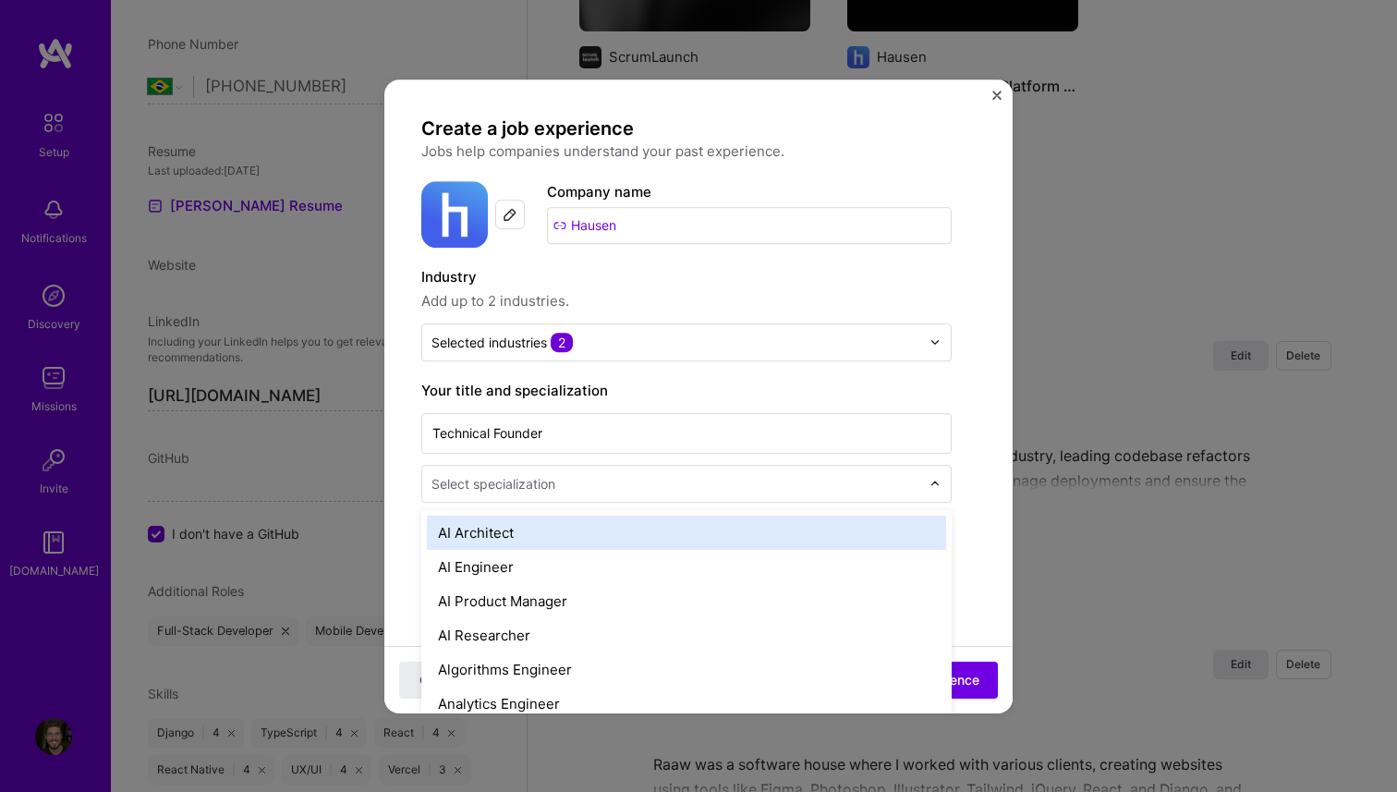
click at [621, 475] on input "text" at bounding box center [678, 483] width 493 height 19
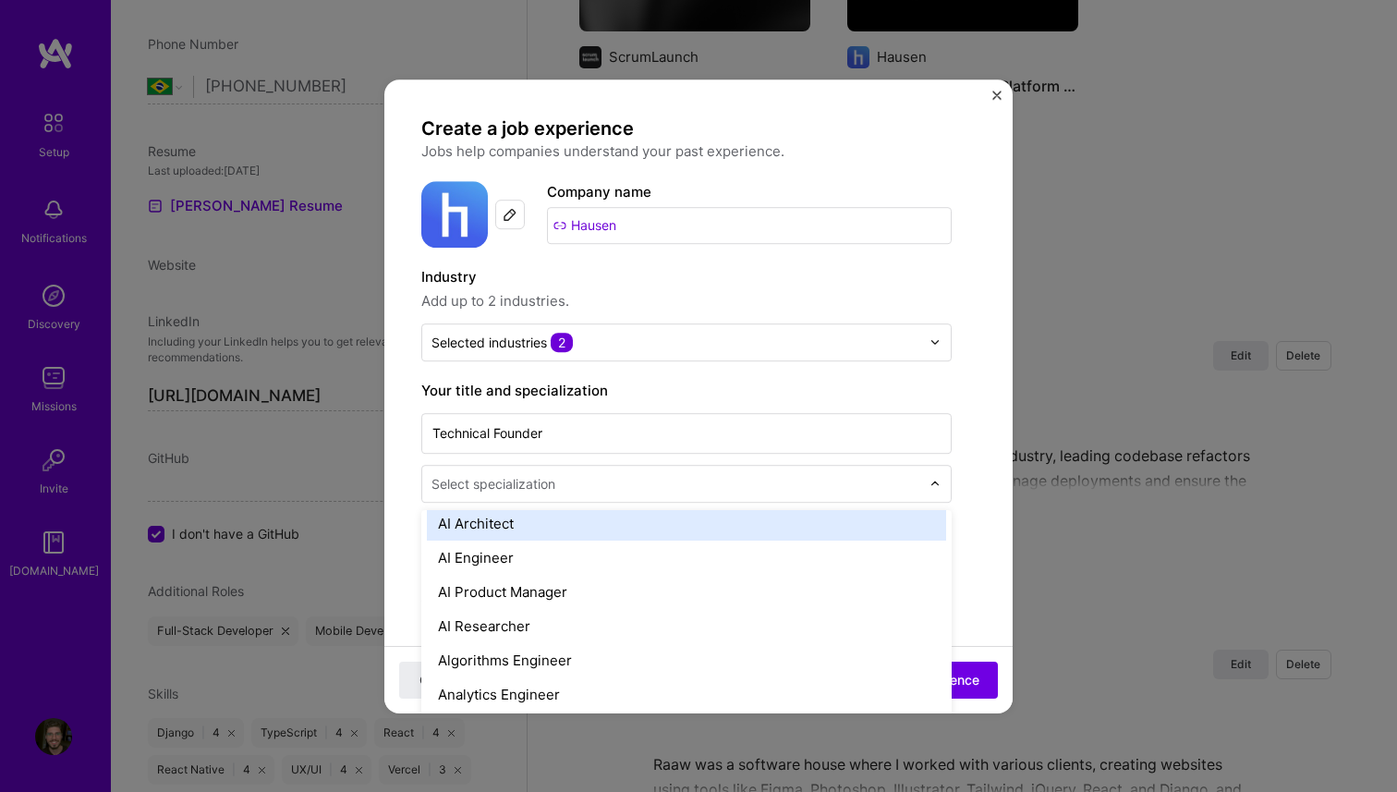
scroll to position [0, 0]
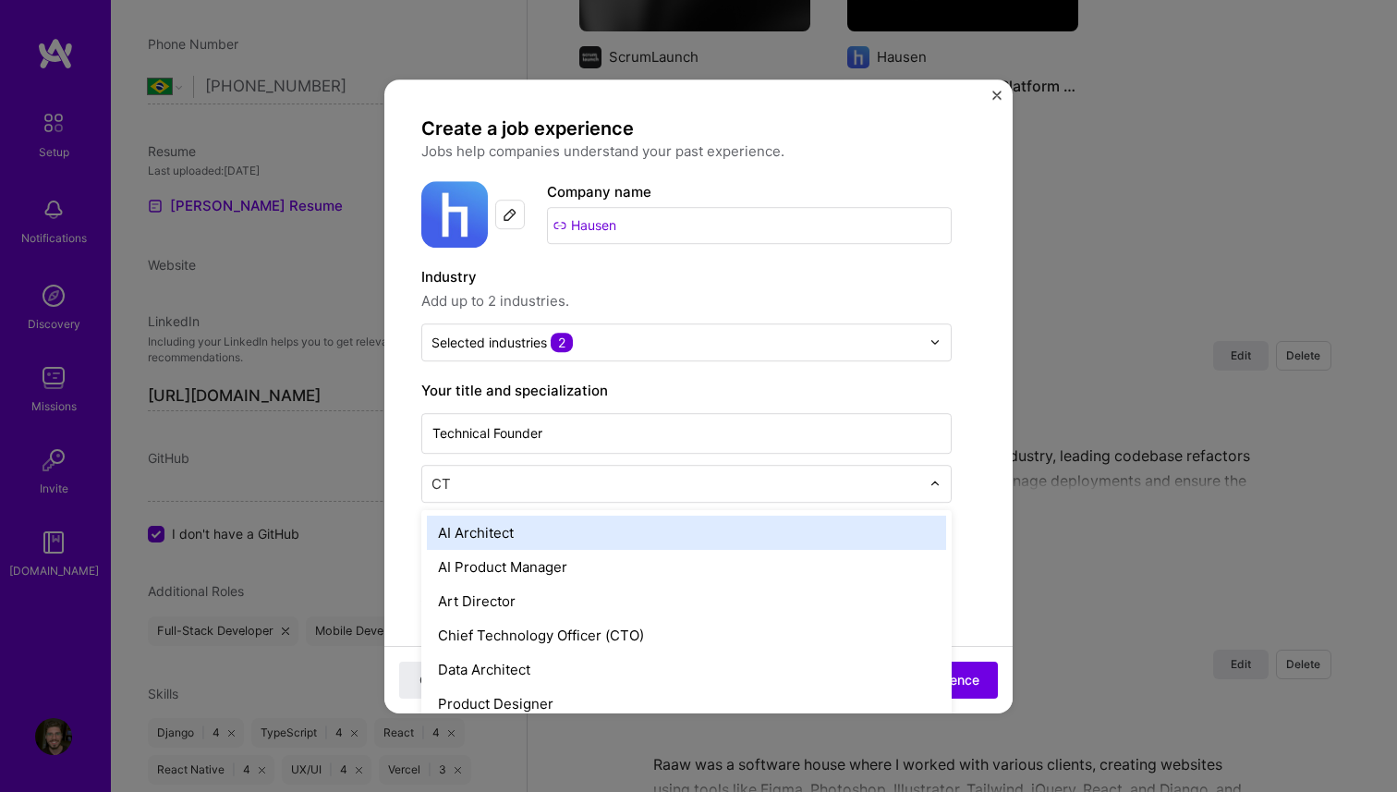
type input "CTO"
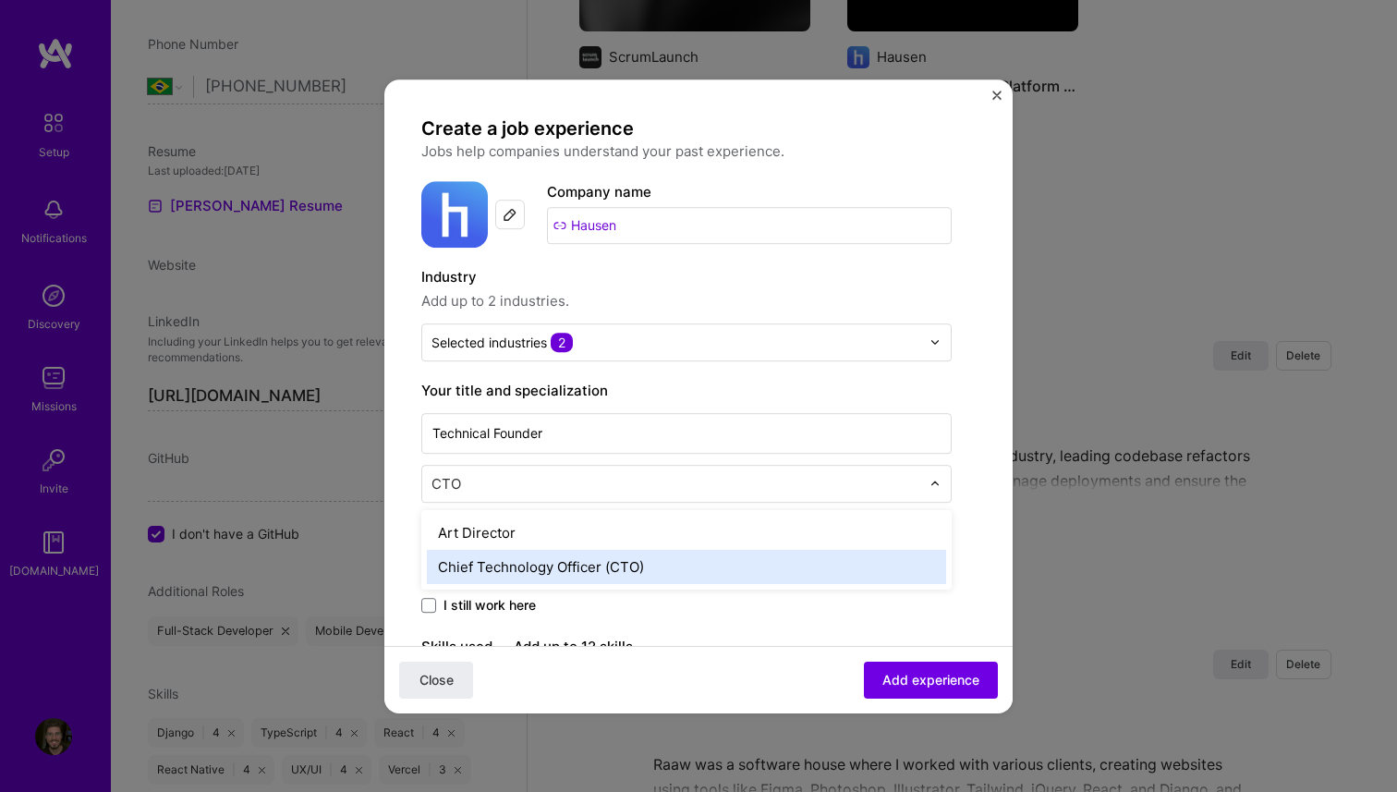
click at [639, 567] on div "Chief Technology Officer (CTO)" at bounding box center [686, 567] width 519 height 34
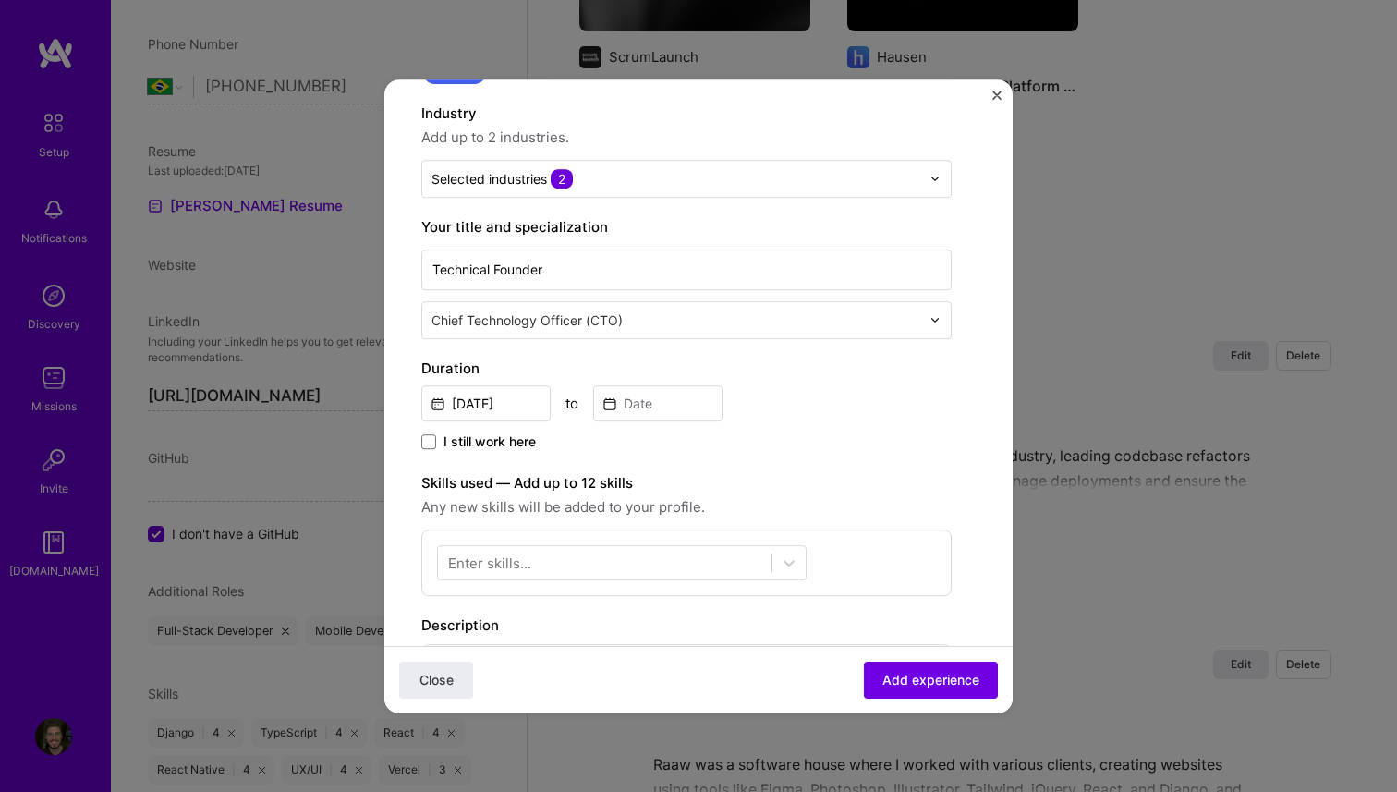
scroll to position [165, 0]
click at [690, 408] on input at bounding box center [657, 402] width 129 height 36
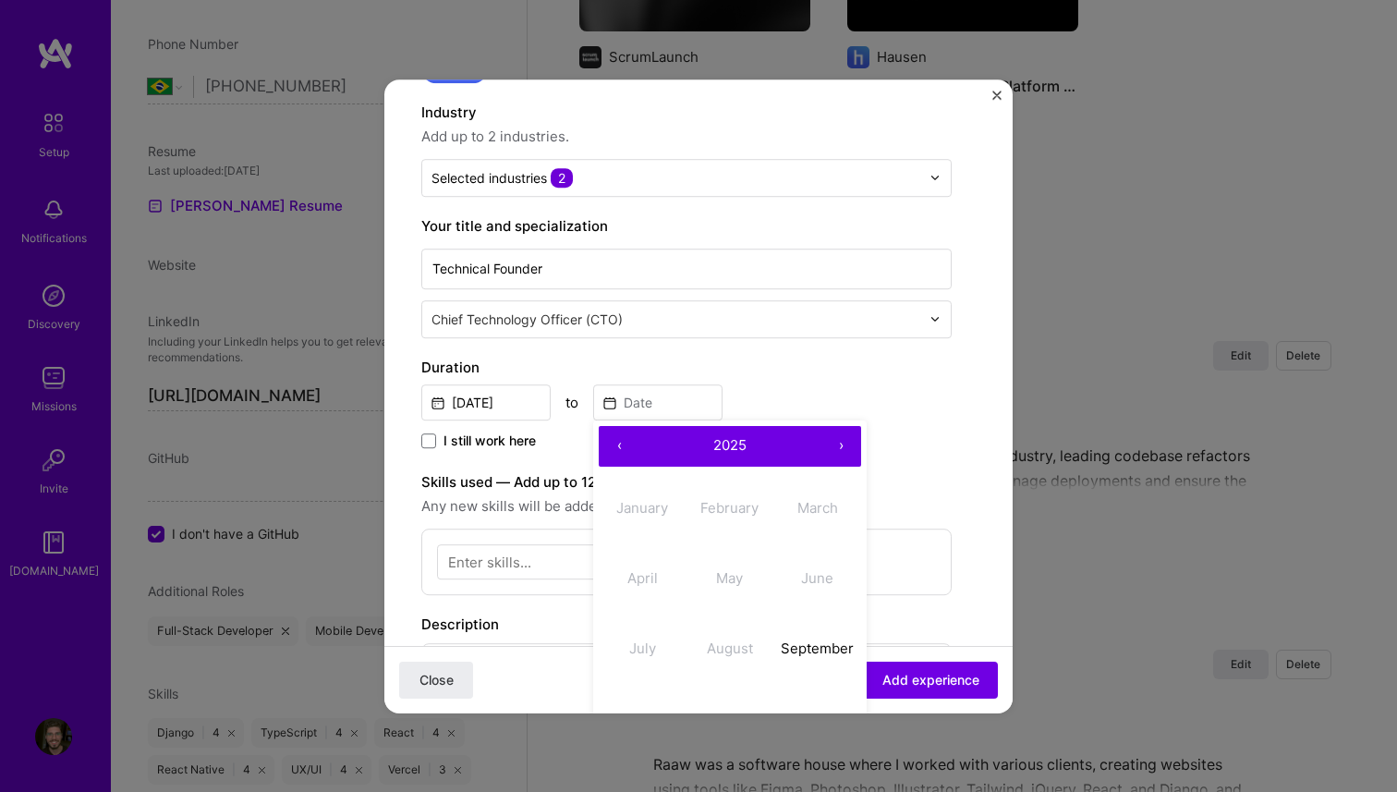
click at [813, 401] on div "Sep, 2025 to ‹ 2025 › January February March April May June July August Septemb…" at bounding box center [686, 401] width 531 height 40
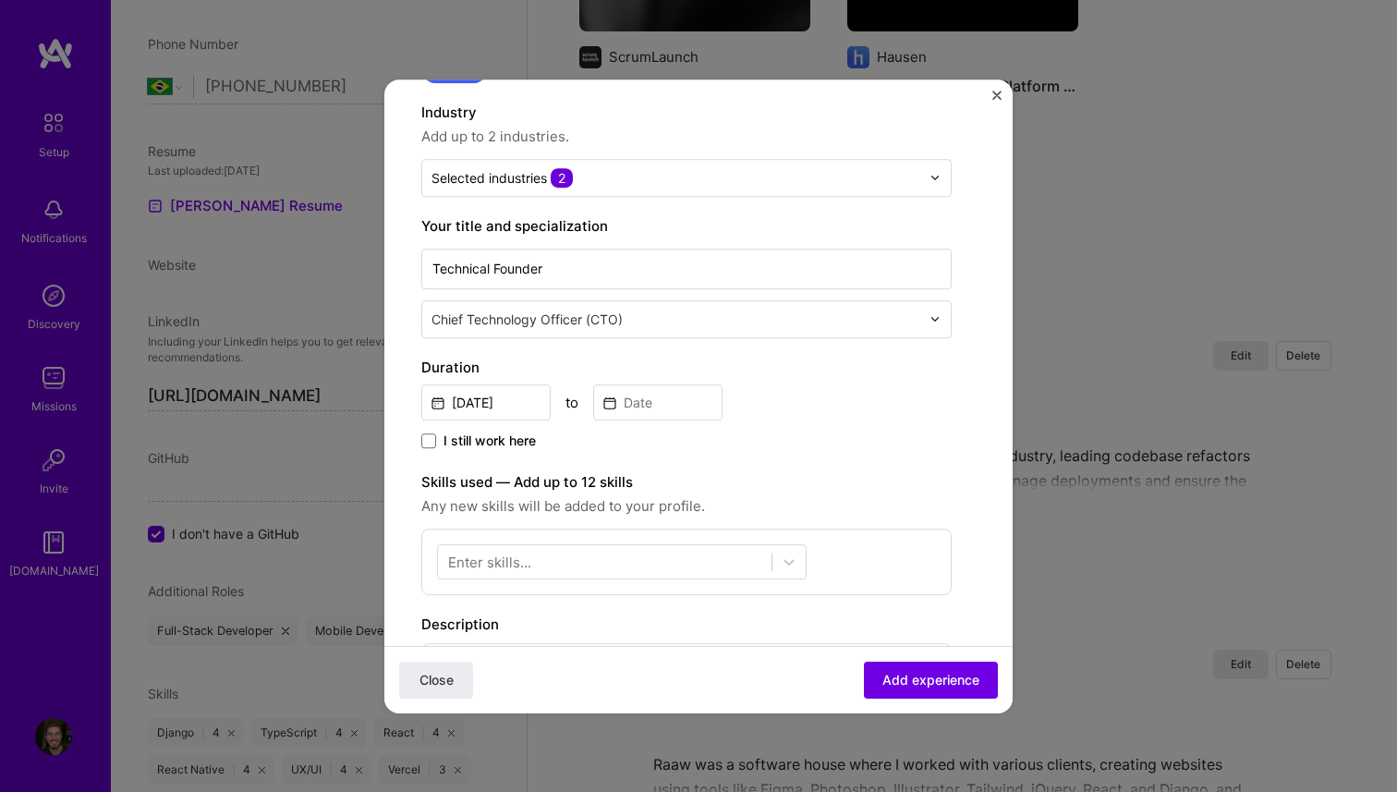
click at [680, 423] on div "Duration Sep, 2025 to I still work here" at bounding box center [686, 405] width 531 height 96
click at [680, 409] on input at bounding box center [657, 402] width 129 height 36
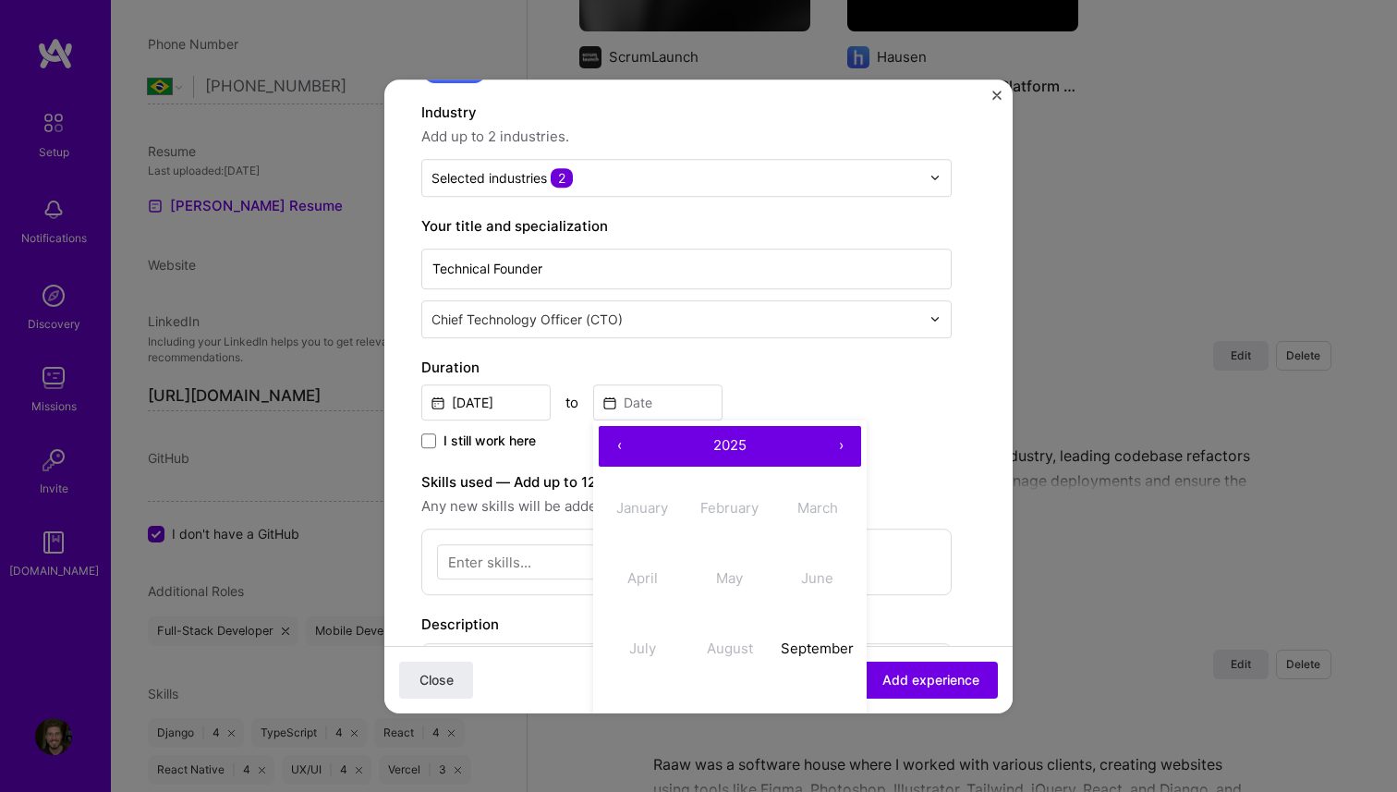
click at [737, 453] on span "2025" at bounding box center [729, 445] width 33 height 18
click at [730, 567] on button "2025" at bounding box center [731, 578] width 88 height 70
click at [528, 400] on input "Sep, 2025" at bounding box center [485, 402] width 129 height 36
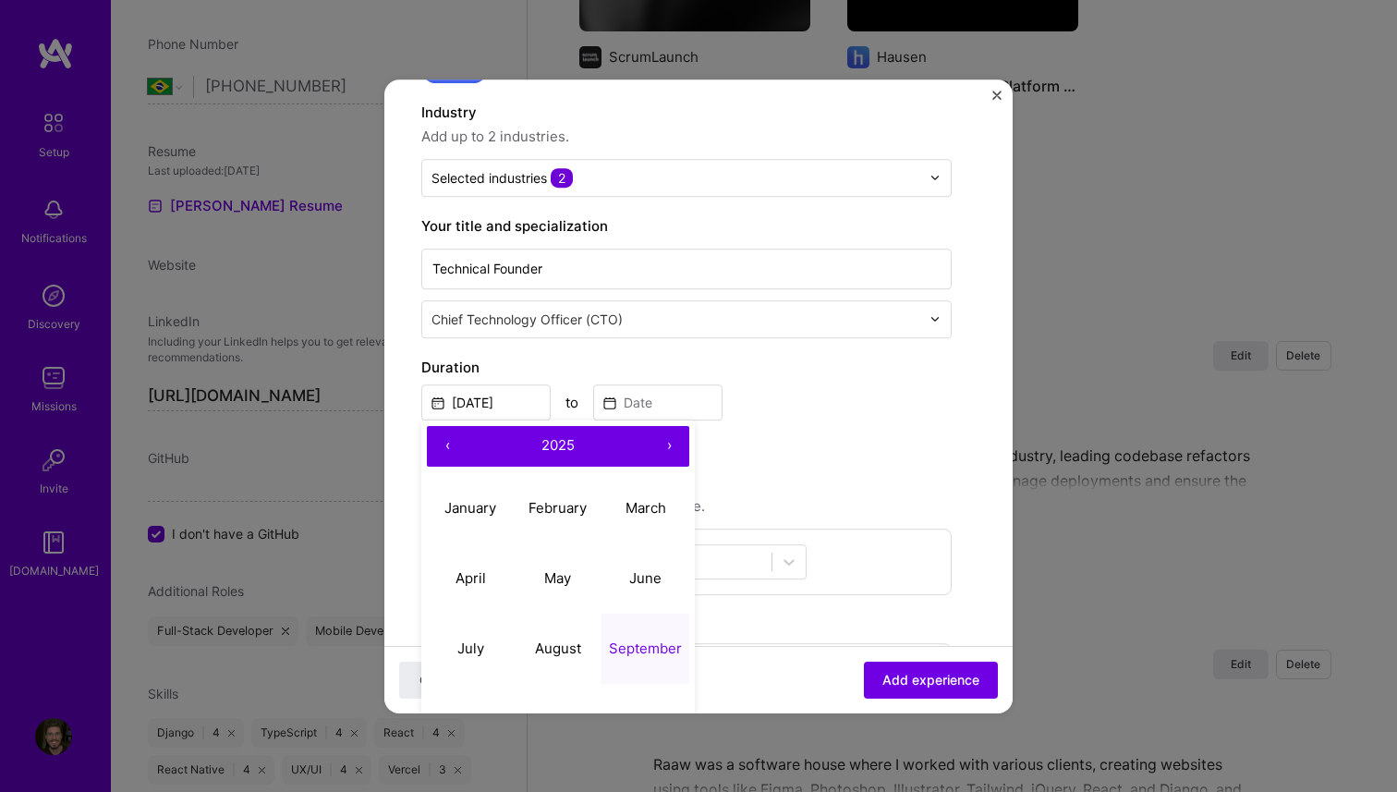
click at [445, 440] on button "‹" at bounding box center [447, 446] width 41 height 41
click at [471, 505] on abbr "January" at bounding box center [471, 508] width 52 height 18
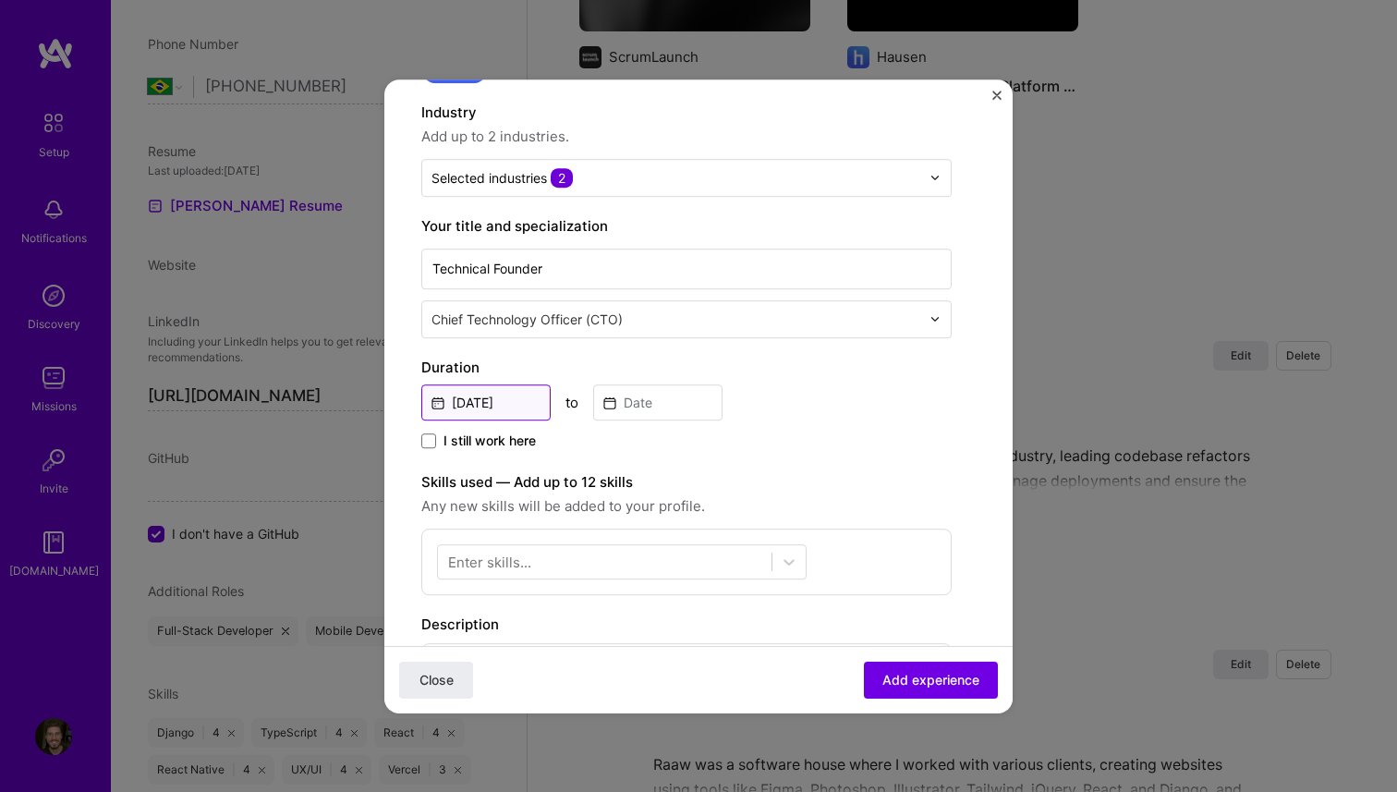
click at [496, 409] on input "Jan, 2021" at bounding box center [485, 402] width 129 height 36
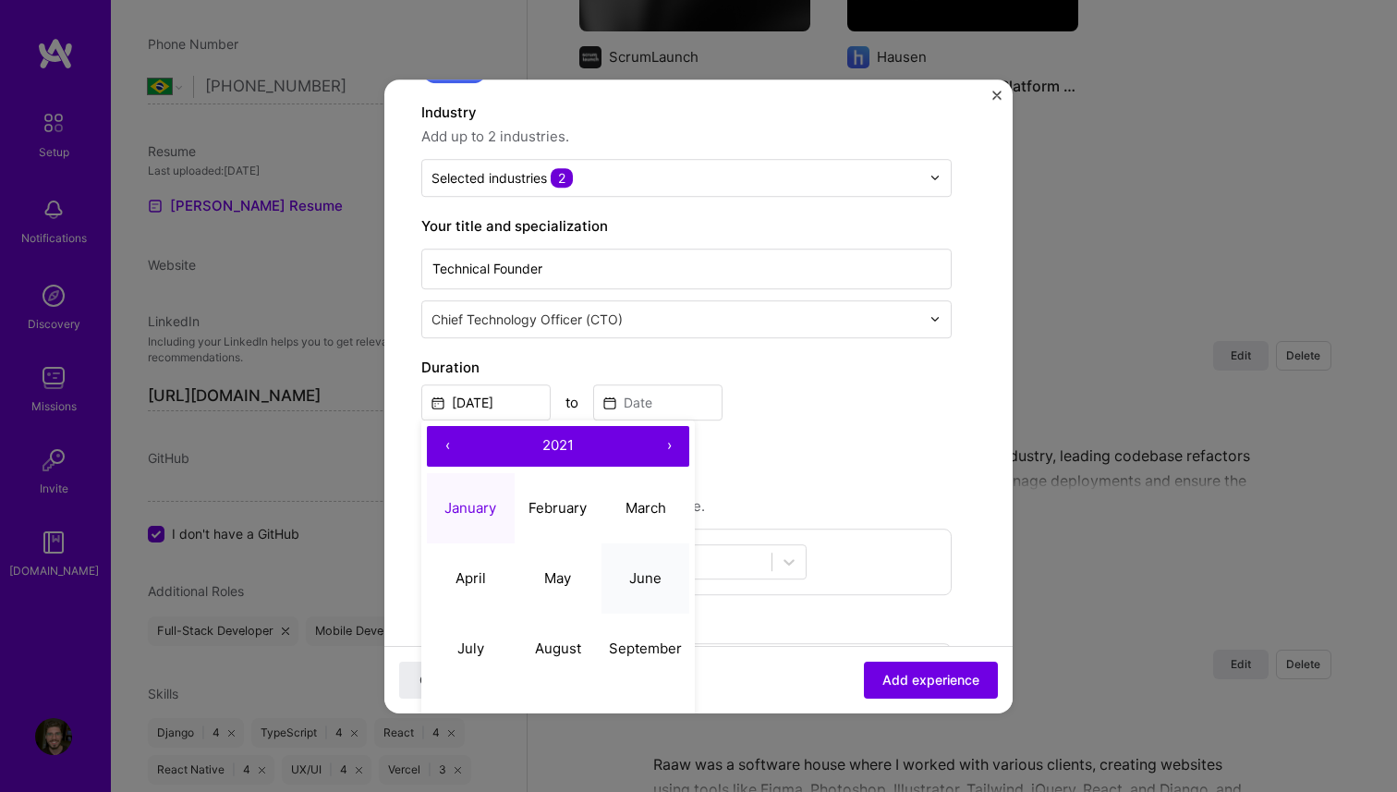
click at [662, 572] on button "June" at bounding box center [646, 578] width 88 height 70
type input "Jun, 2021"
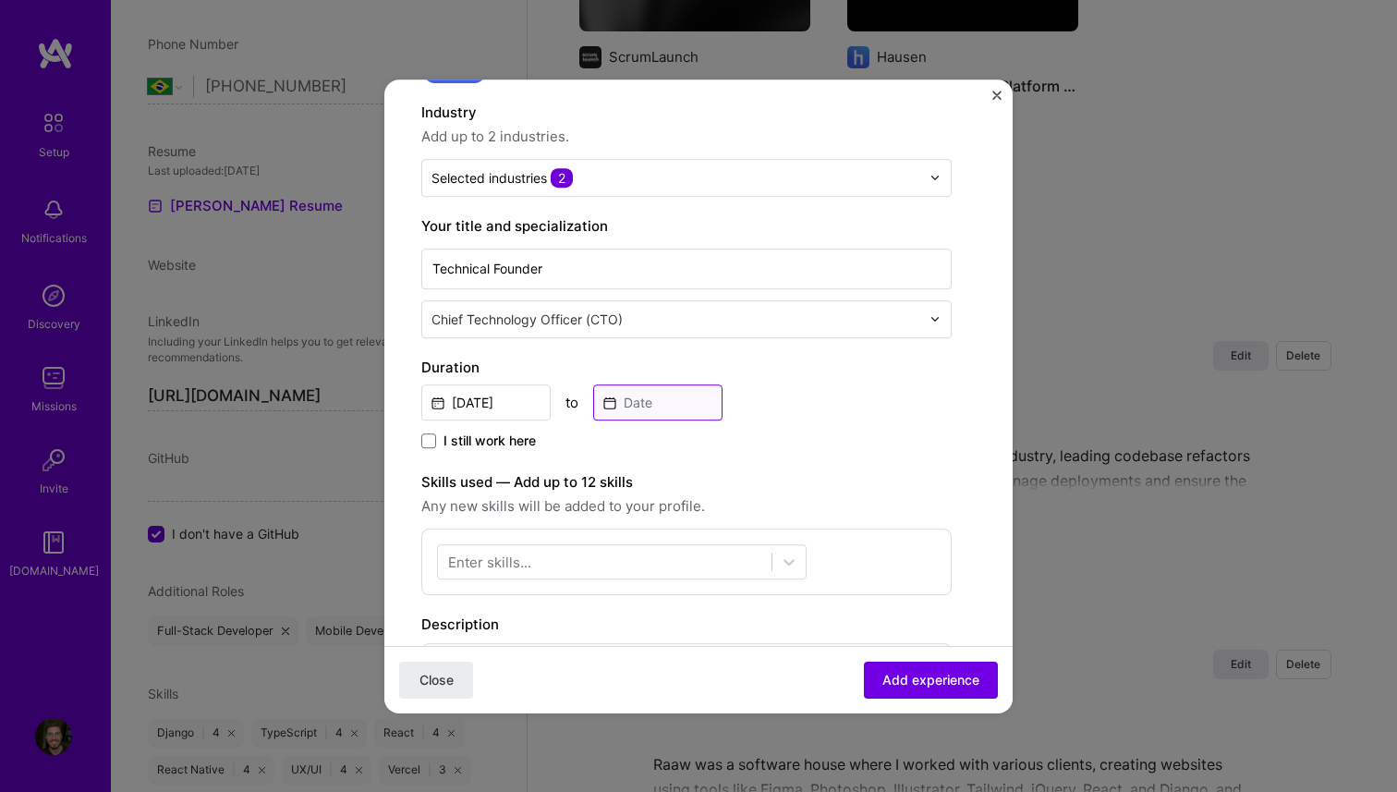
click at [665, 413] on input at bounding box center [657, 402] width 129 height 36
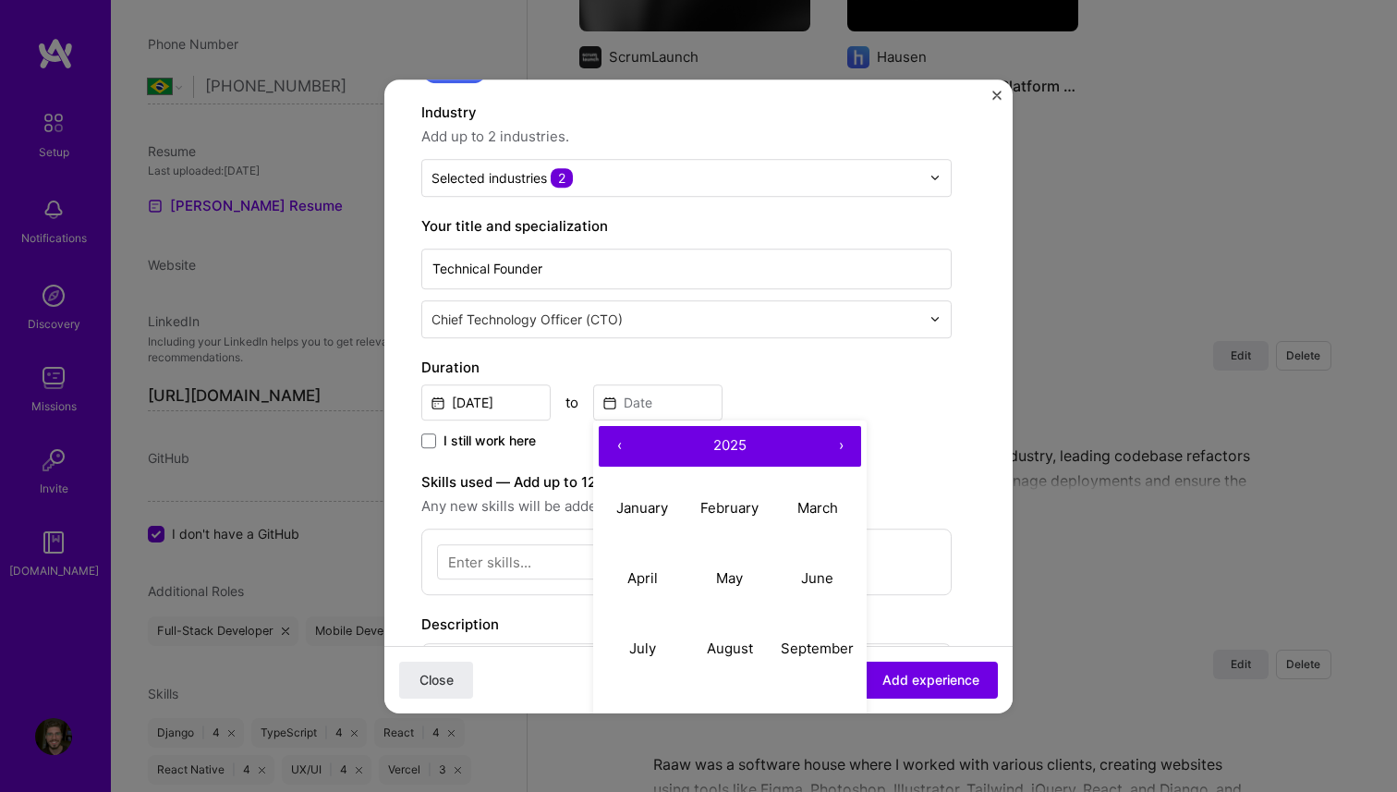
click at [616, 443] on button "‹" at bounding box center [619, 446] width 41 height 41
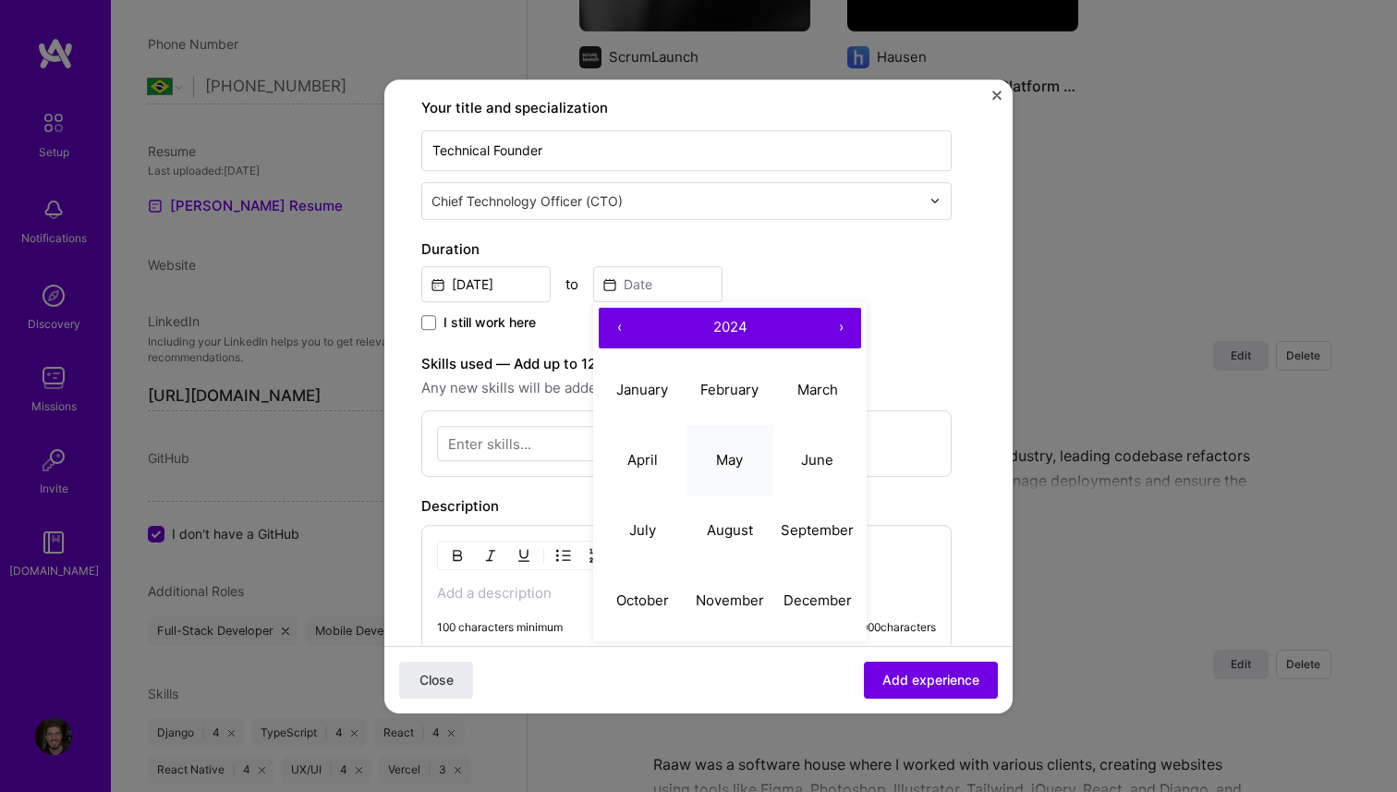
scroll to position [284, 0]
click at [664, 594] on abbr "October" at bounding box center [642, 600] width 53 height 18
type input "Oct, 2024"
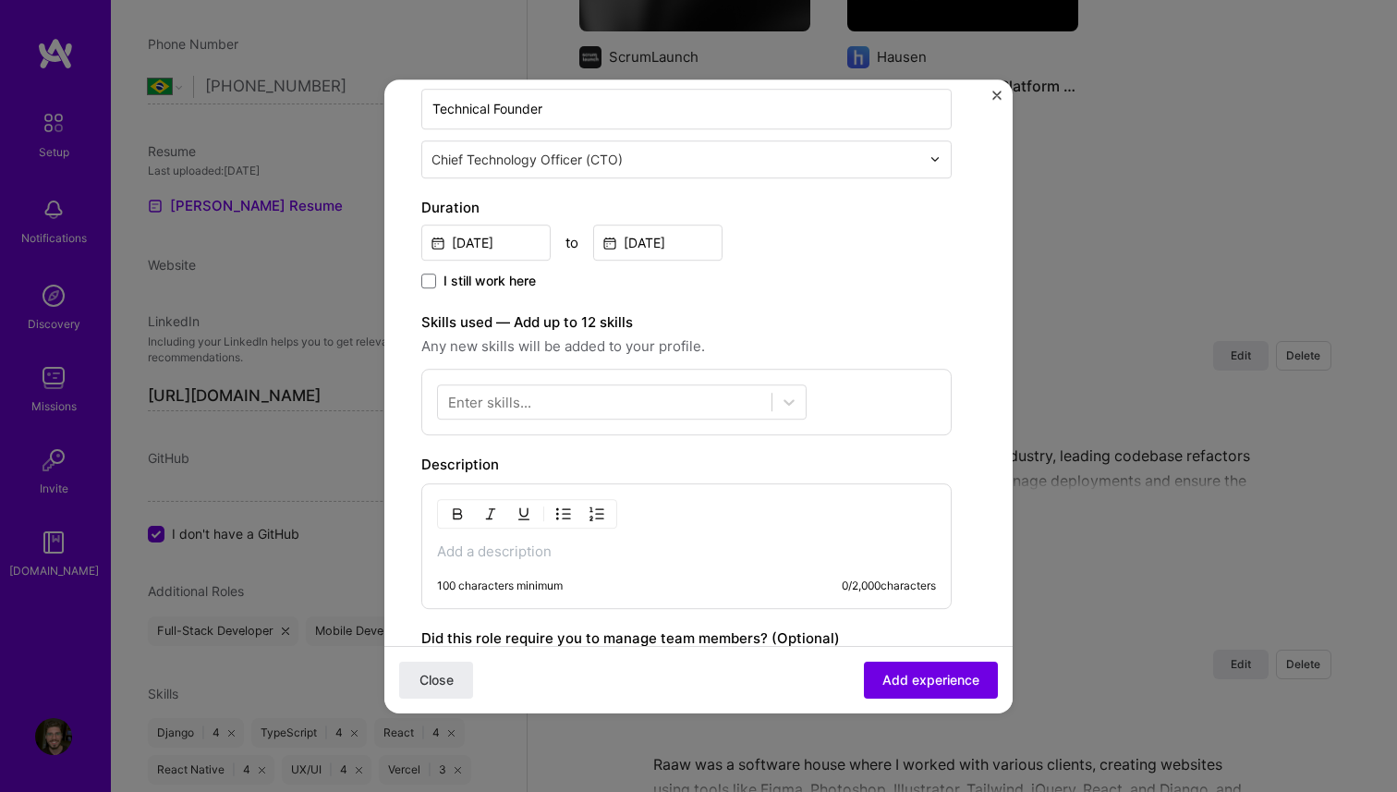
scroll to position [326, 0]
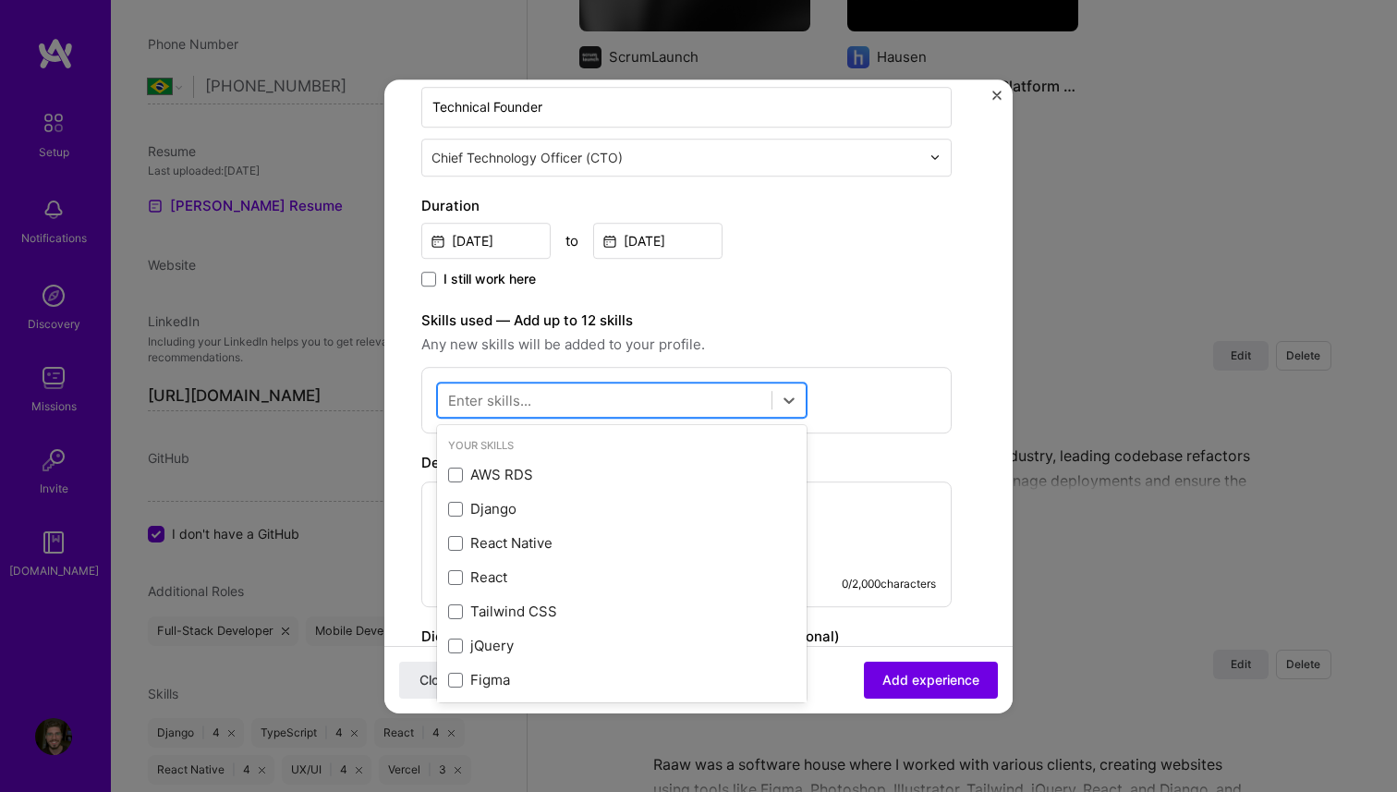
click at [697, 391] on div at bounding box center [605, 399] width 334 height 30
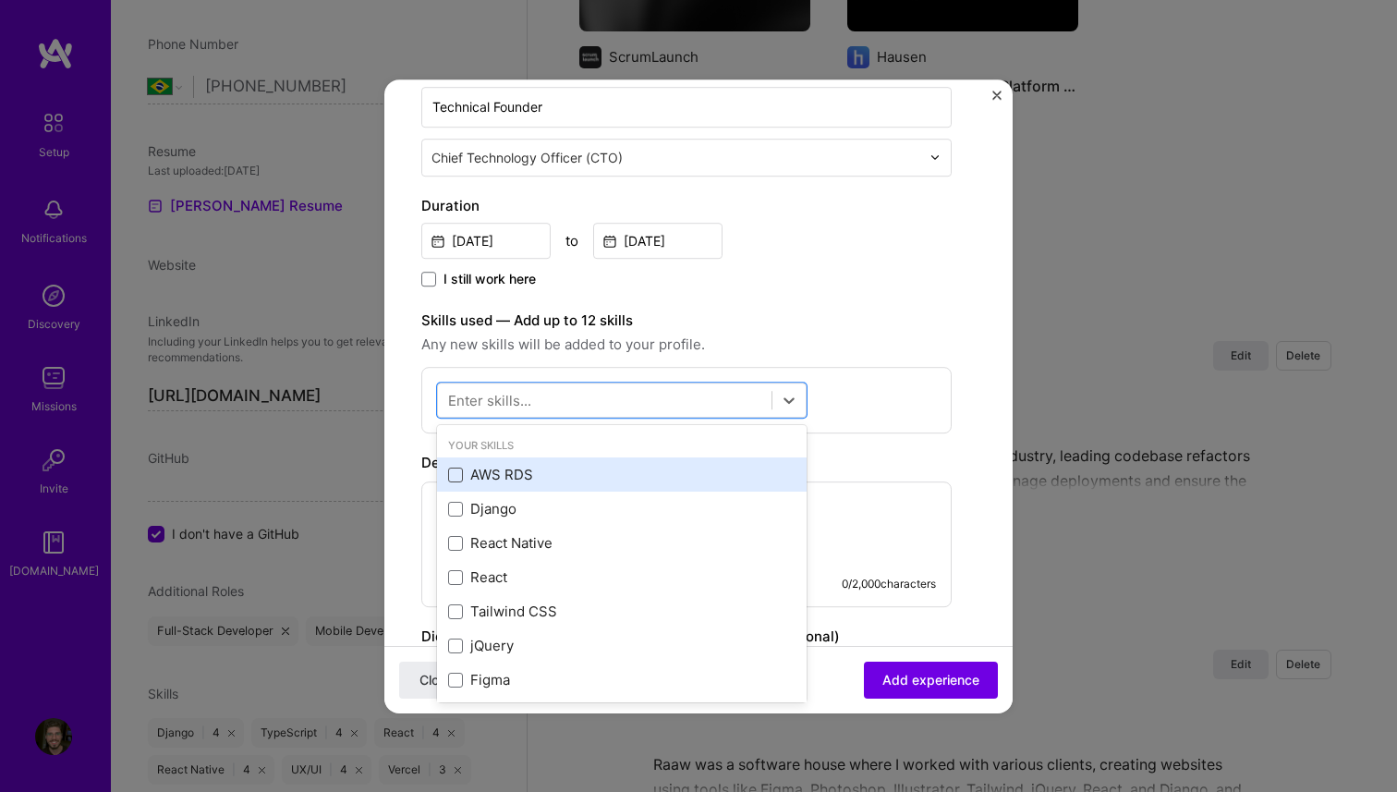
click at [452, 478] on span at bounding box center [455, 475] width 15 height 15
click at [0, 0] on input "checkbox" at bounding box center [0, 0] width 0 height 0
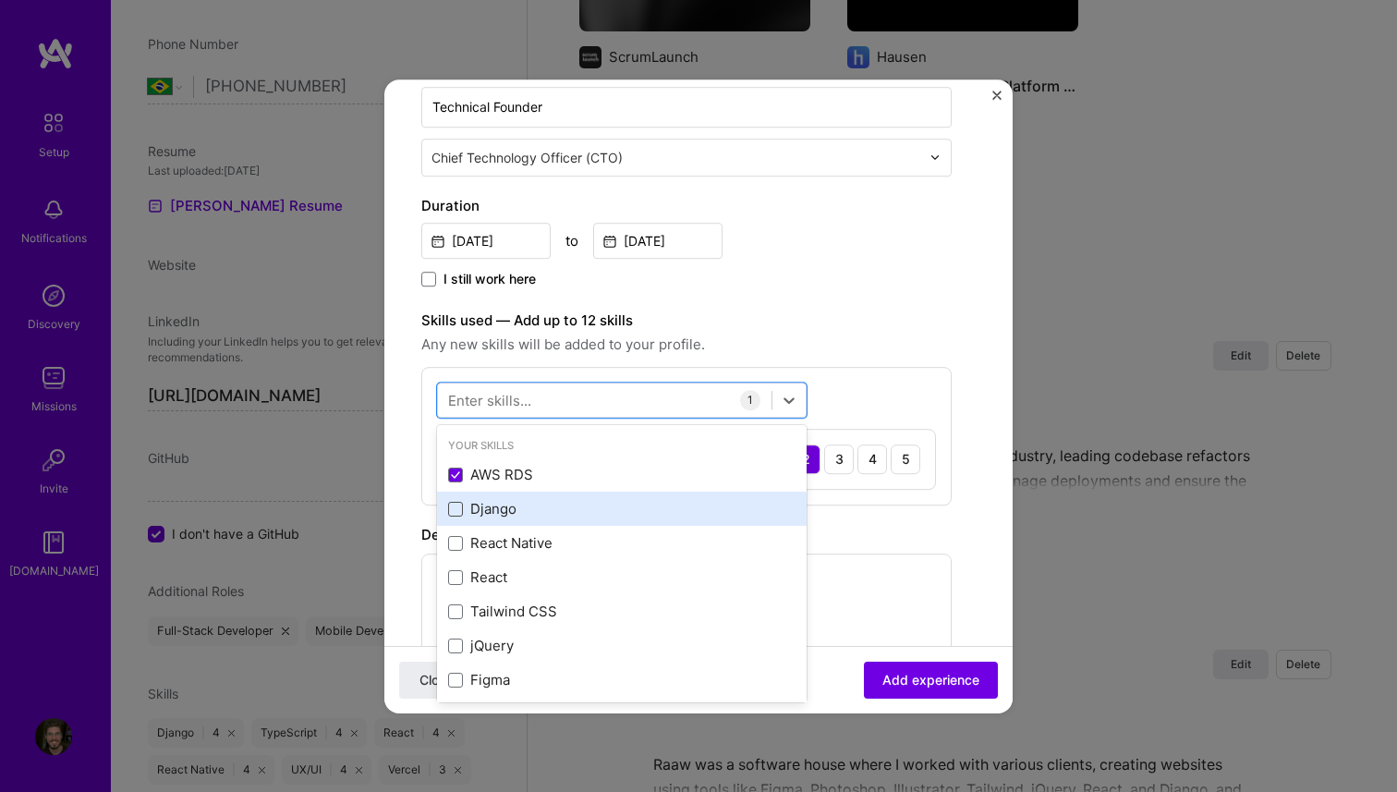
click at [451, 508] on span at bounding box center [455, 509] width 15 height 15
click at [0, 0] on input "checkbox" at bounding box center [0, 0] width 0 height 0
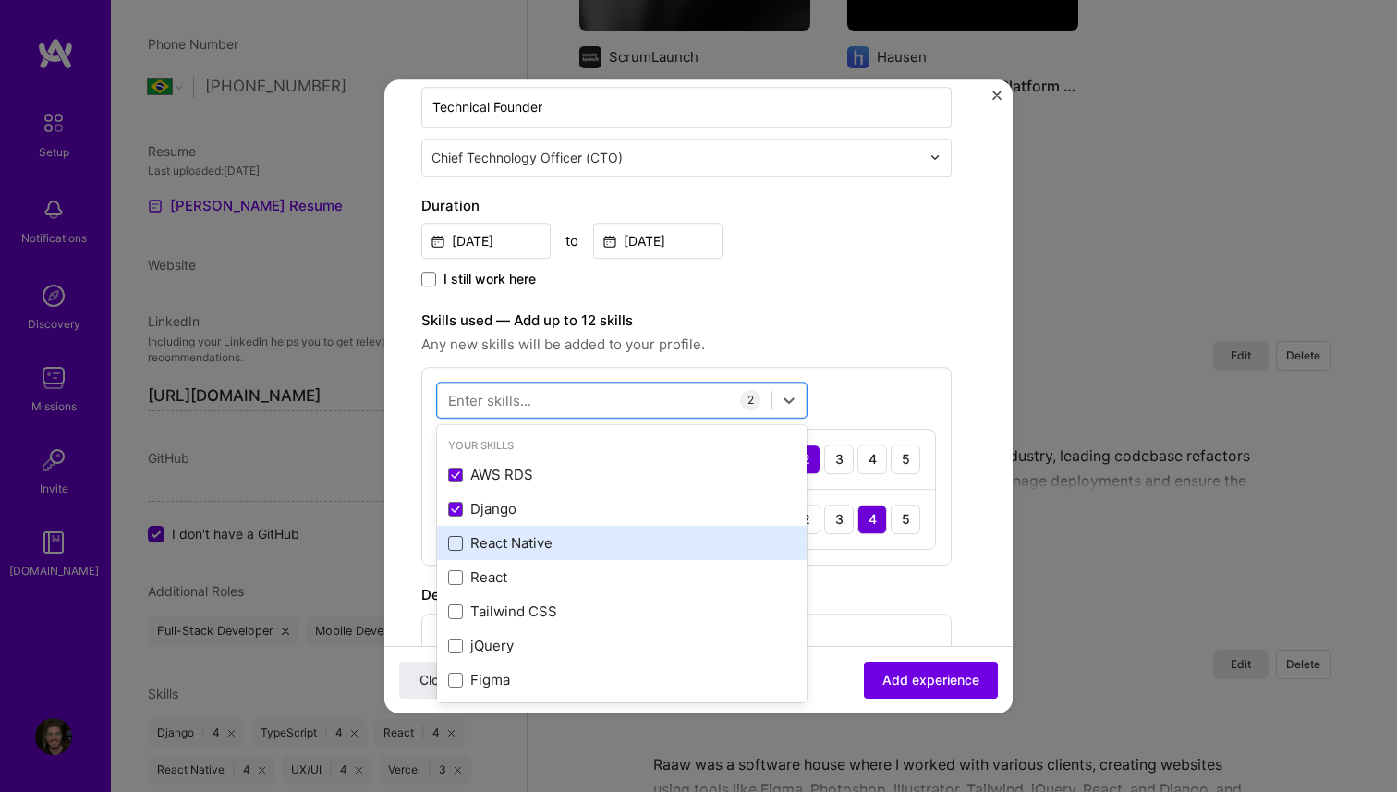
click at [454, 540] on span at bounding box center [455, 543] width 15 height 15
click at [0, 0] on input "checkbox" at bounding box center [0, 0] width 0 height 0
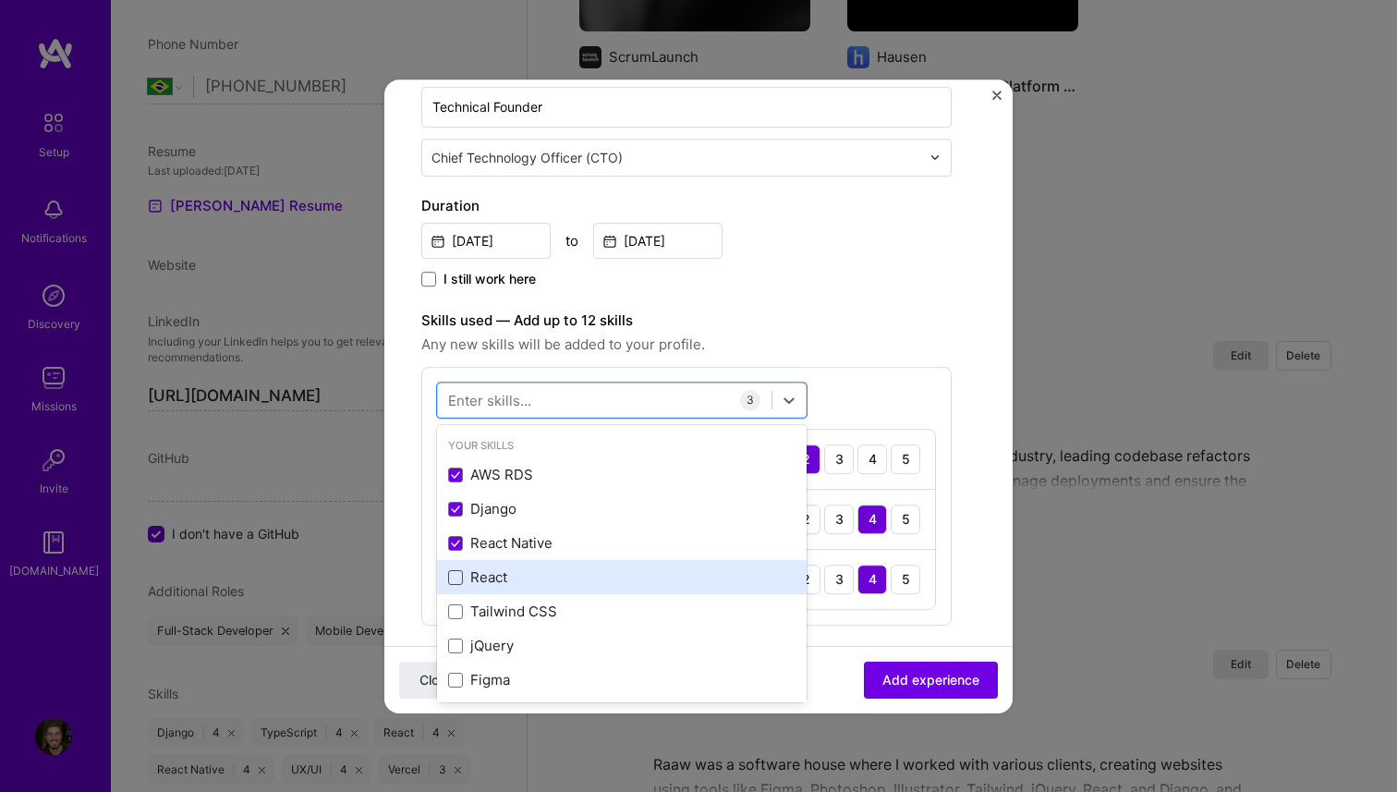
click at [457, 584] on span at bounding box center [455, 577] width 15 height 15
click at [0, 0] on input "checkbox" at bounding box center [0, 0] width 0 height 0
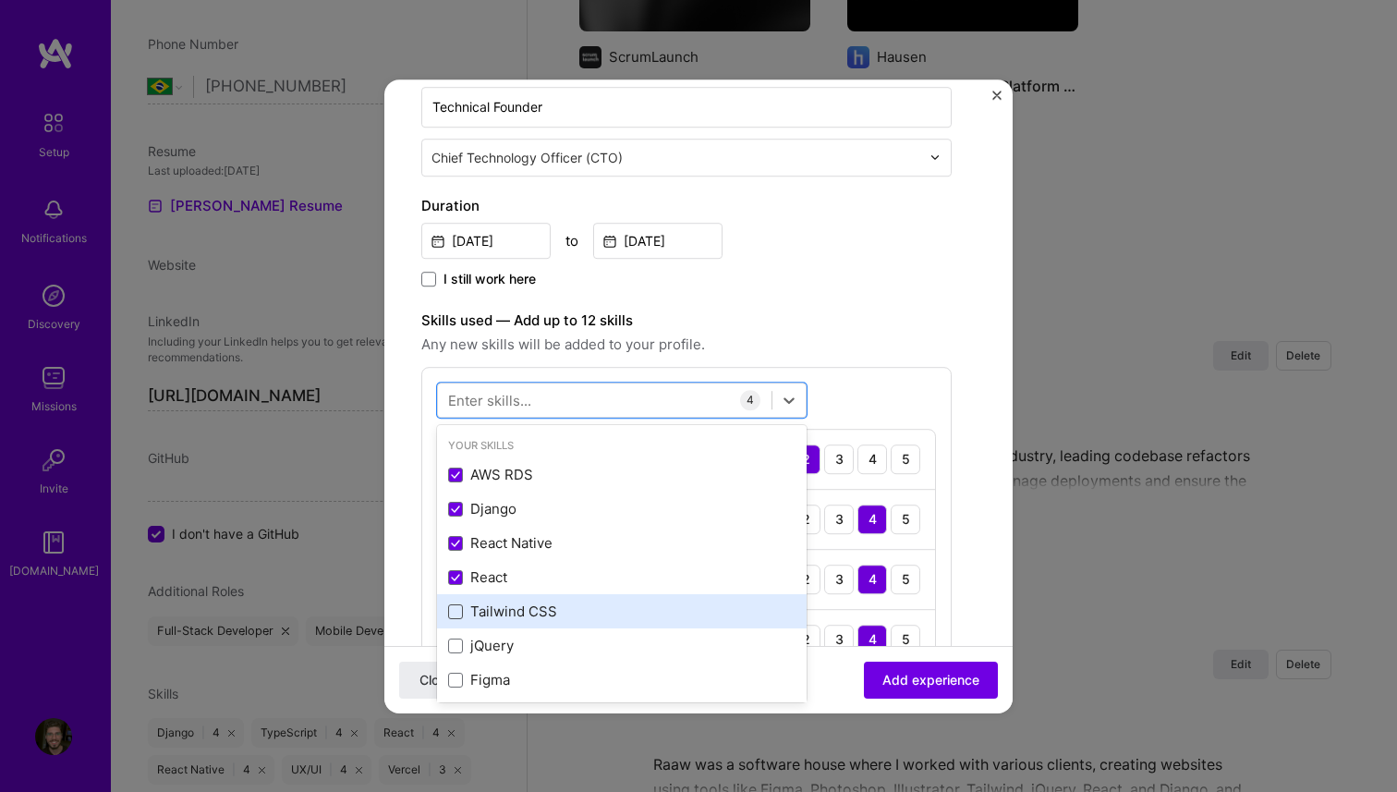
click at [458, 612] on span at bounding box center [455, 611] width 15 height 15
click at [0, 0] on input "checkbox" at bounding box center [0, 0] width 0 height 0
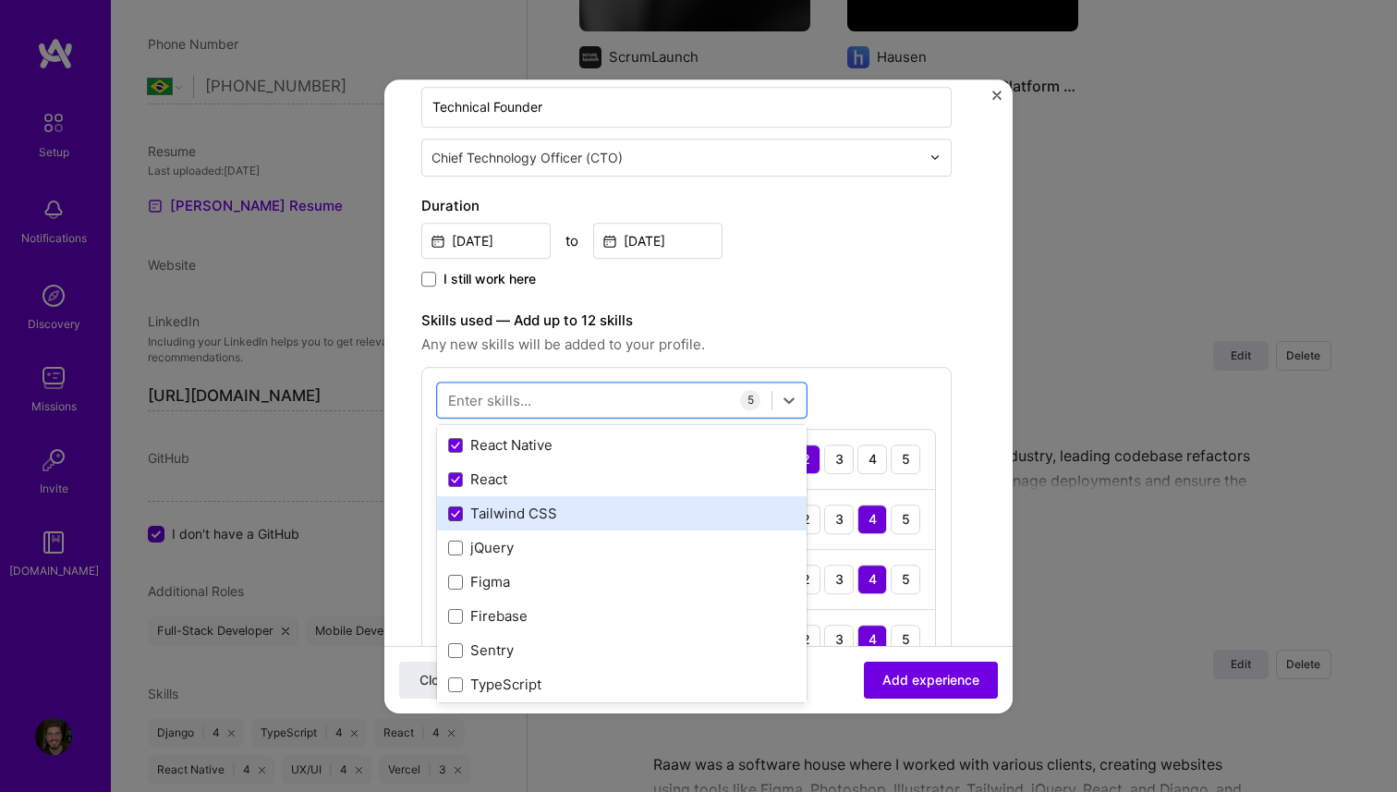
scroll to position [99, 0]
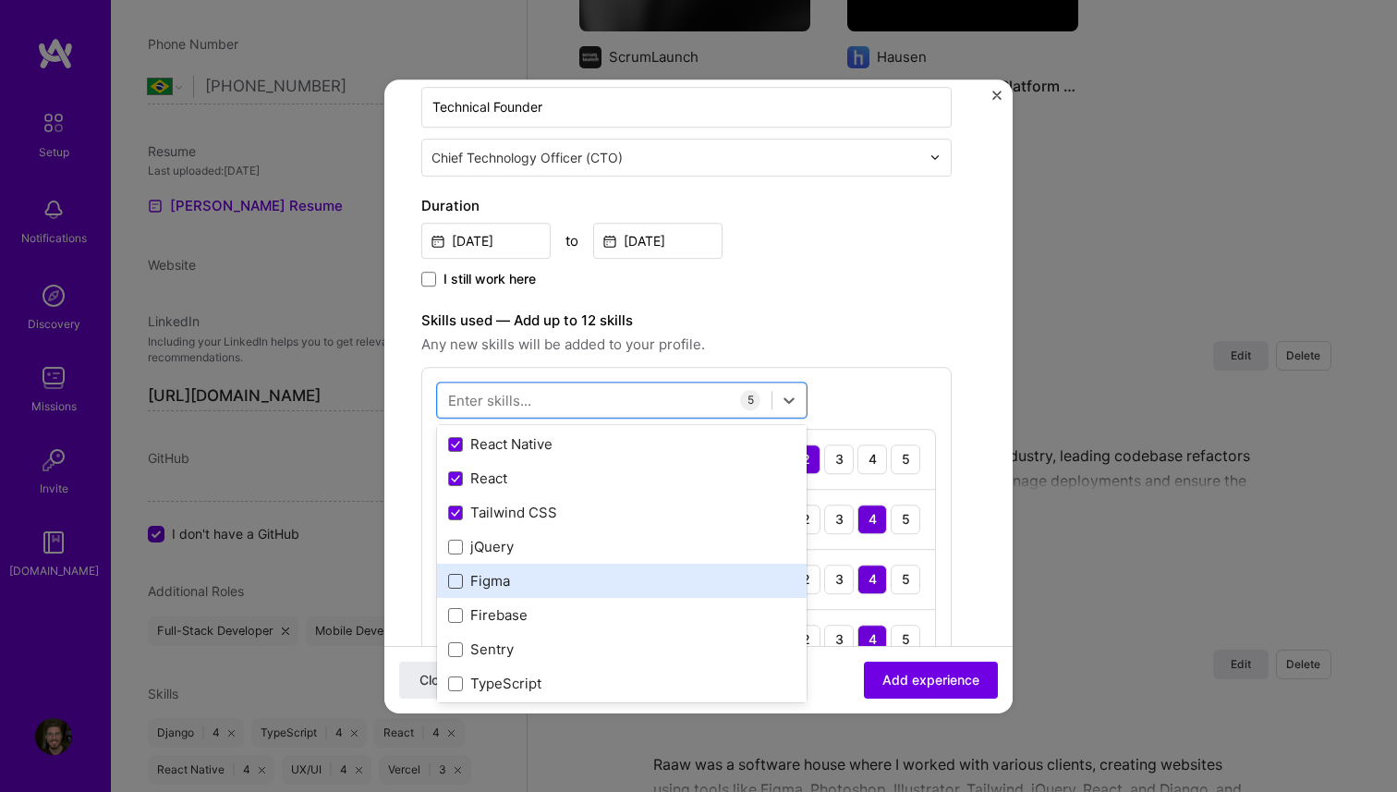
click at [455, 585] on span at bounding box center [455, 581] width 15 height 15
click at [0, 0] on input "checkbox" at bounding box center [0, 0] width 0 height 0
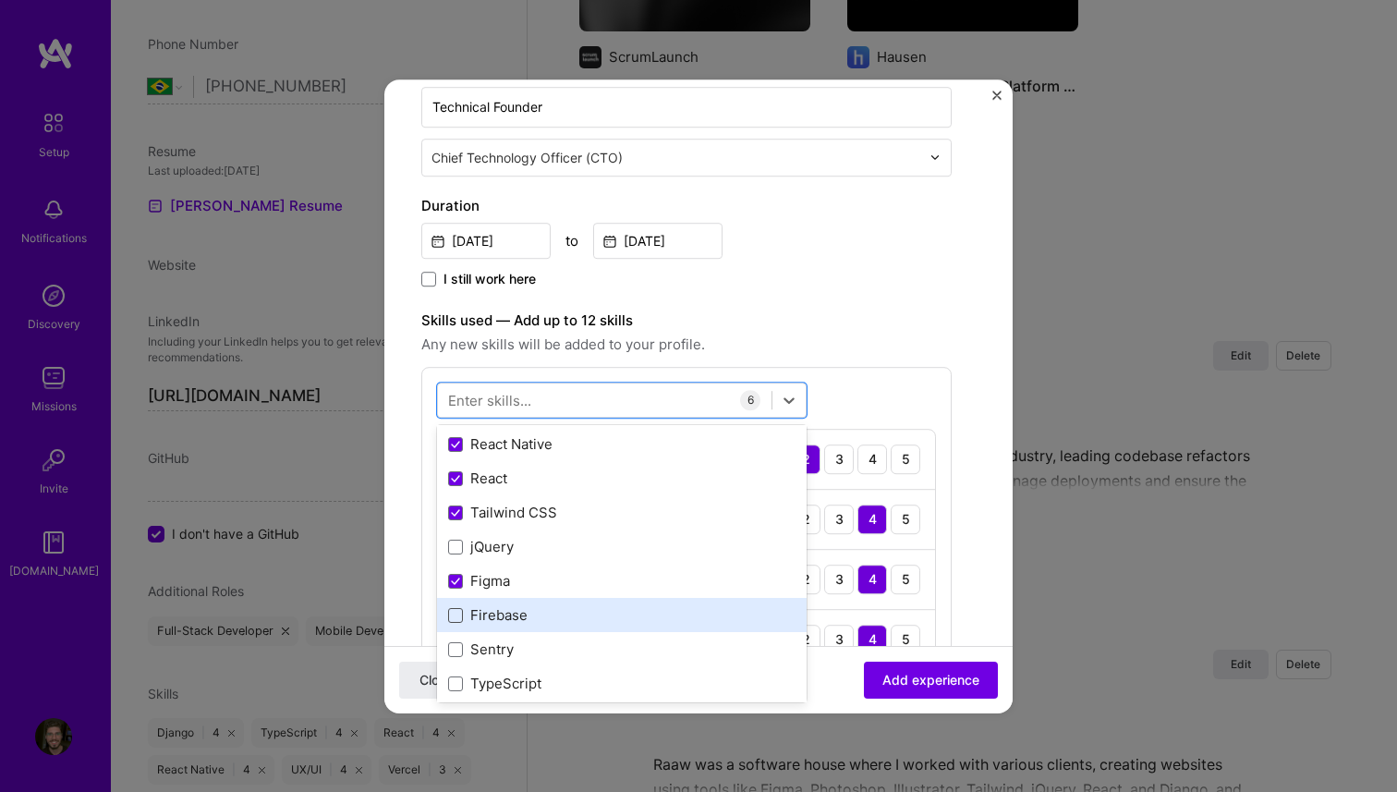
click at [456, 610] on span at bounding box center [455, 615] width 15 height 15
click at [0, 0] on input "checkbox" at bounding box center [0, 0] width 0 height 0
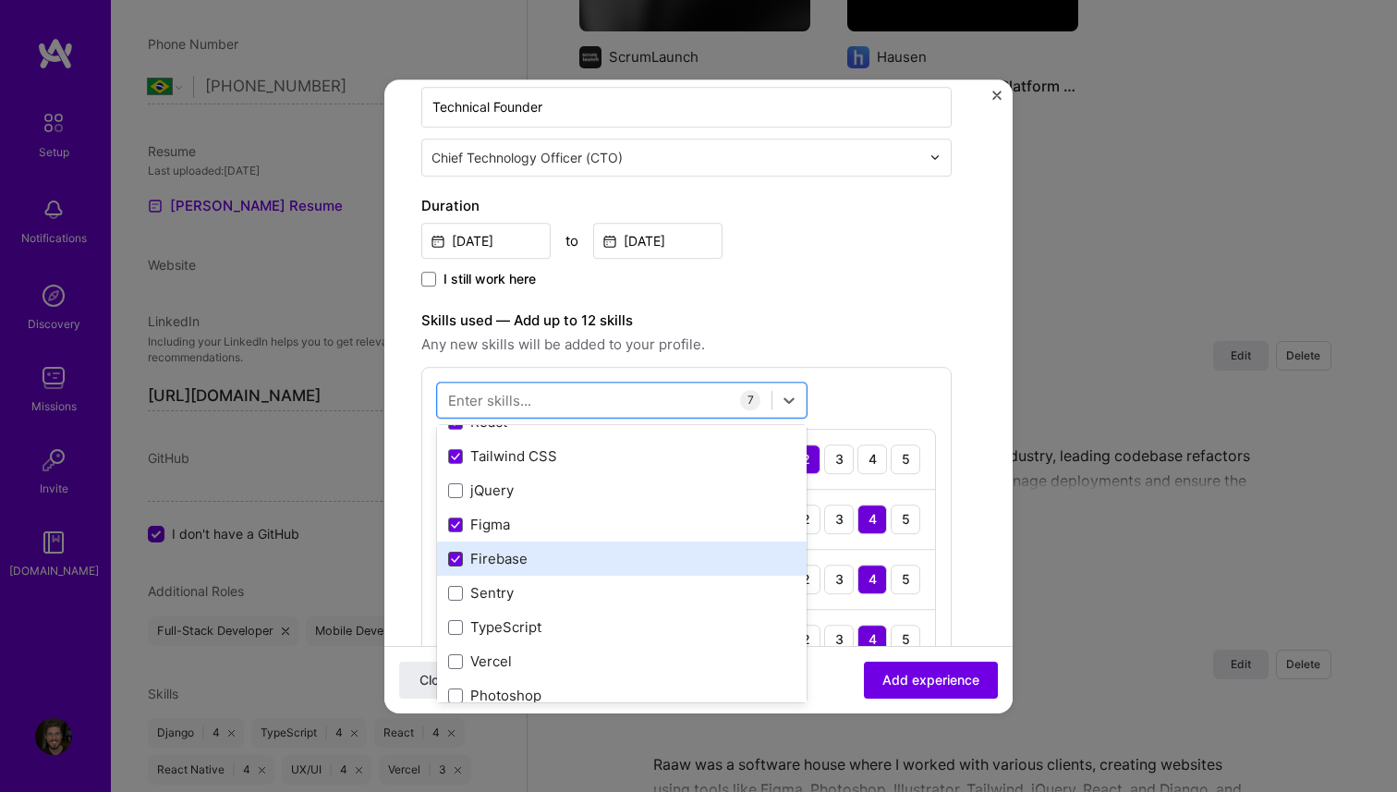
scroll to position [165, 0]
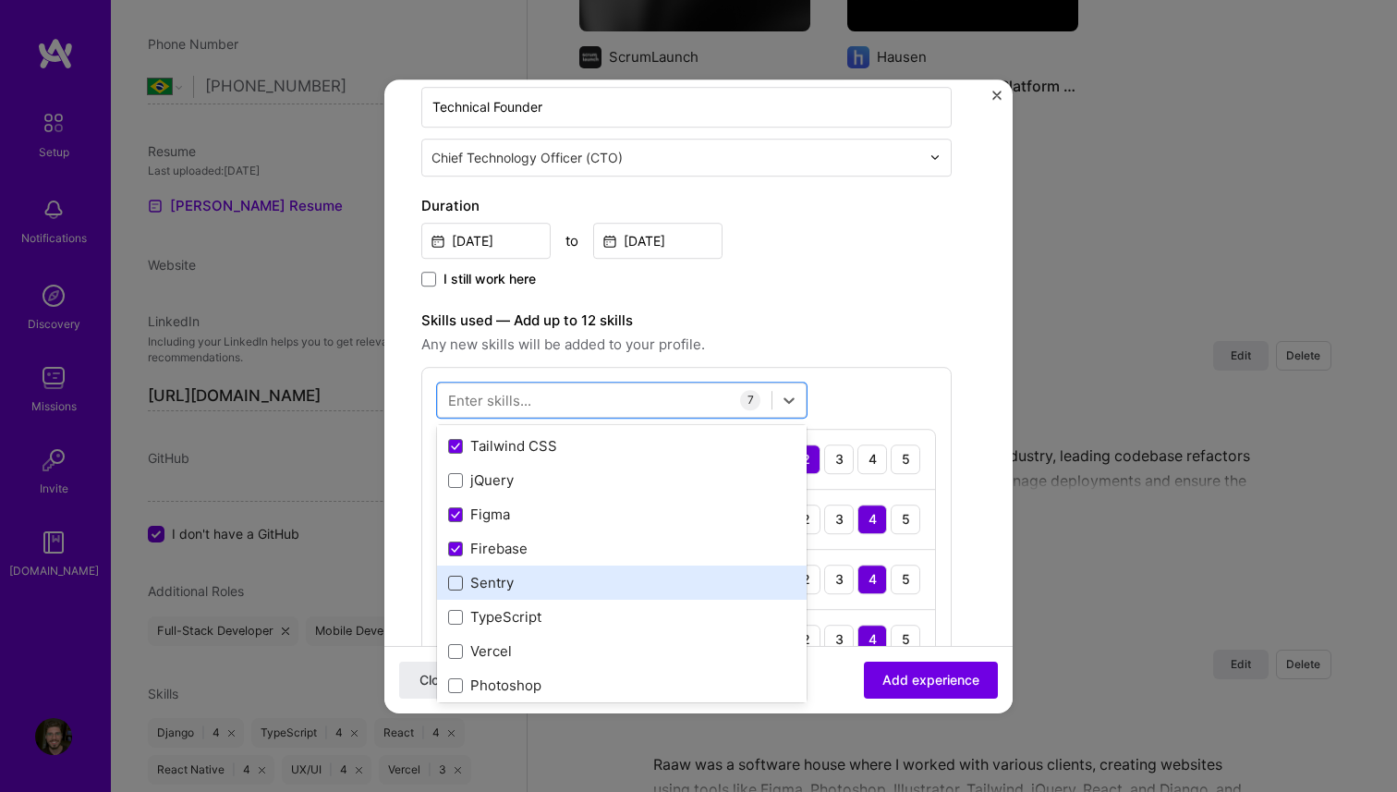
click at [454, 584] on span at bounding box center [455, 583] width 15 height 15
click at [0, 0] on input "checkbox" at bounding box center [0, 0] width 0 height 0
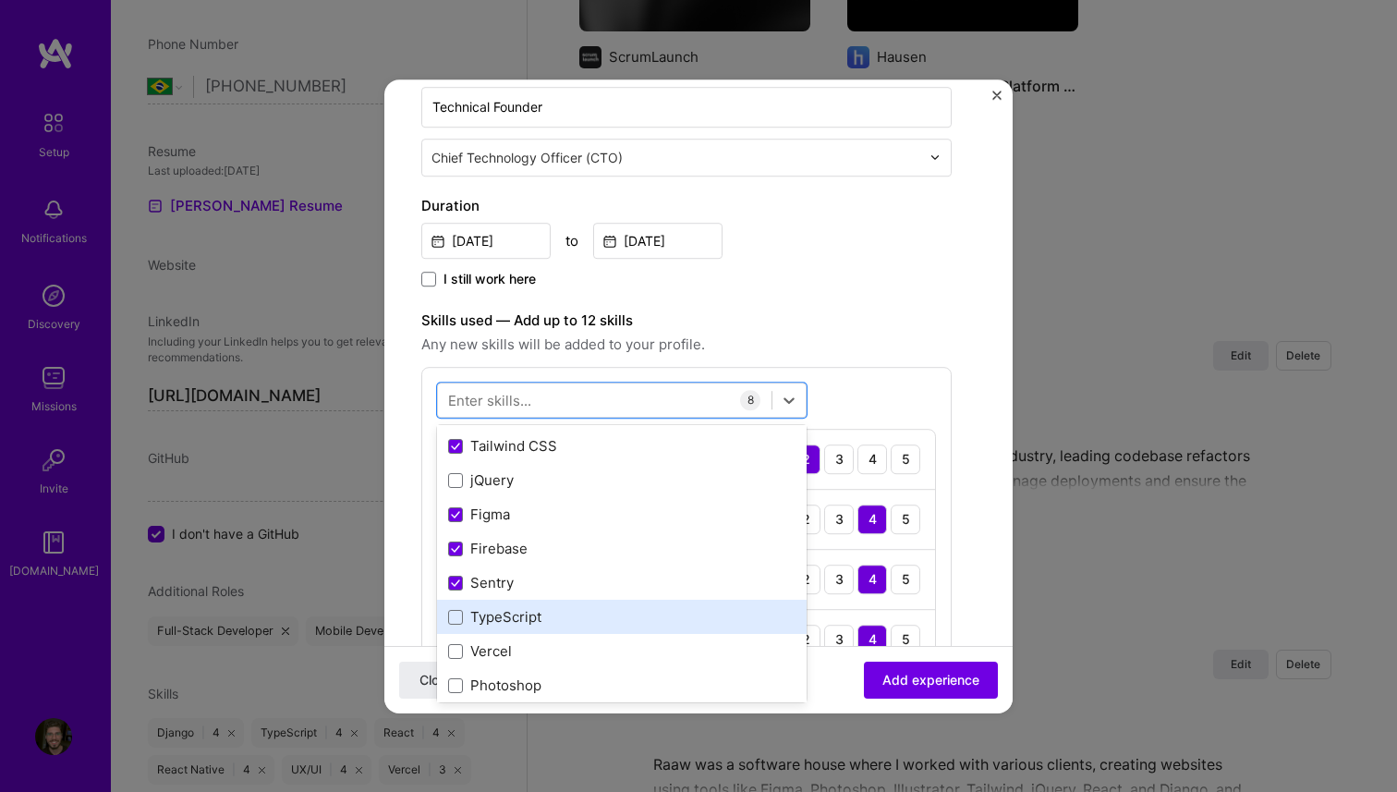
click at [454, 608] on div "TypeScript" at bounding box center [622, 617] width 348 height 19
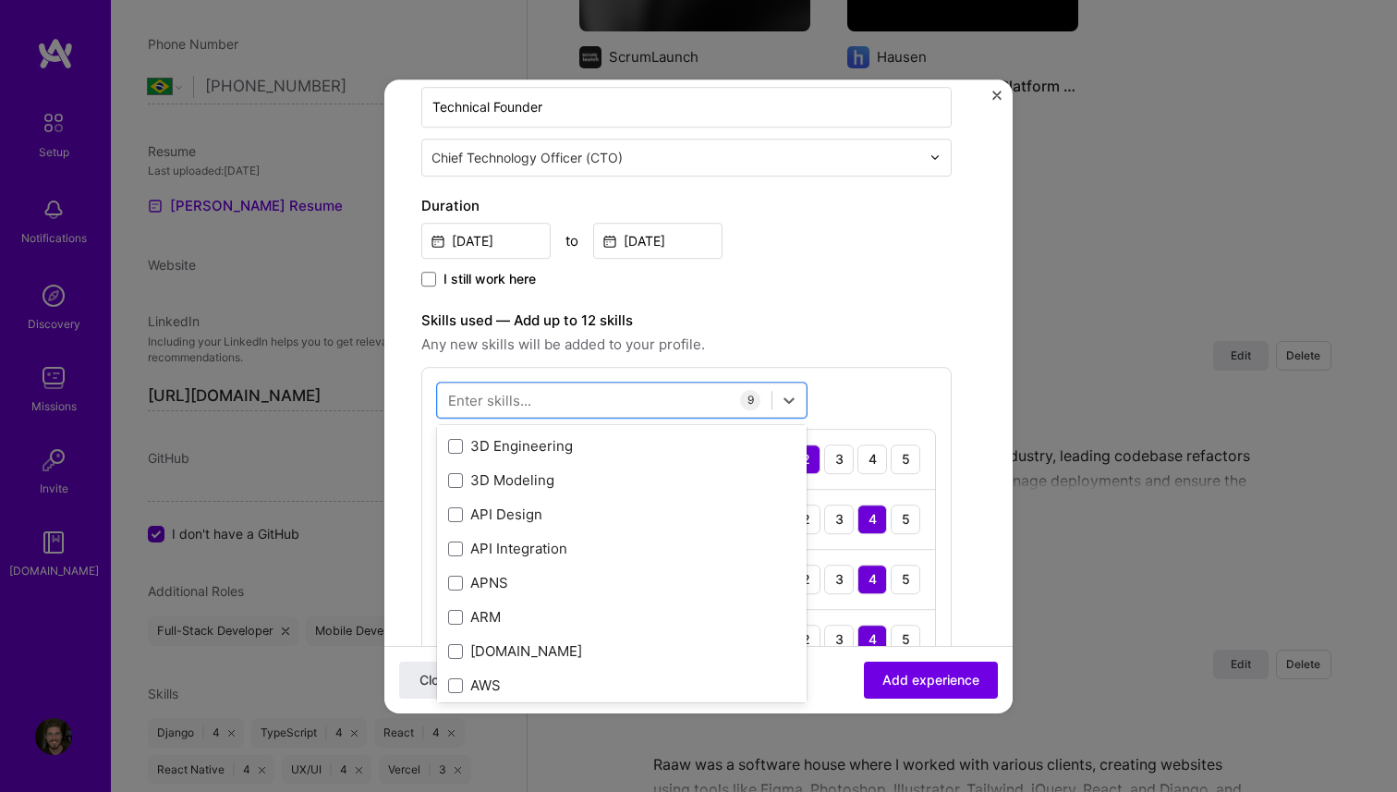
scroll to position [547, 0]
click at [457, 511] on span at bounding box center [455, 512] width 15 height 15
click at [0, 0] on input "checkbox" at bounding box center [0, 0] width 0 height 0
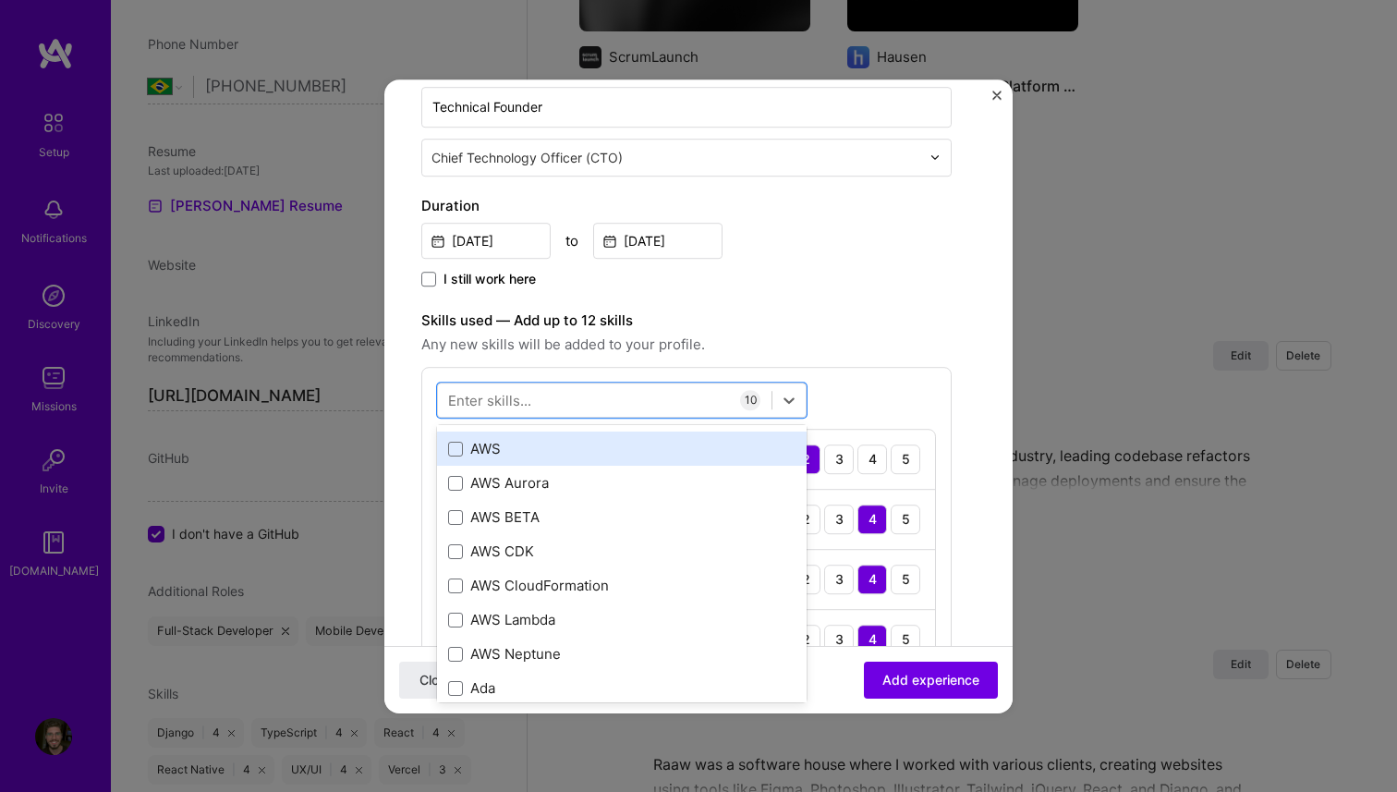
click at [453, 458] on div "AWS" at bounding box center [622, 449] width 370 height 34
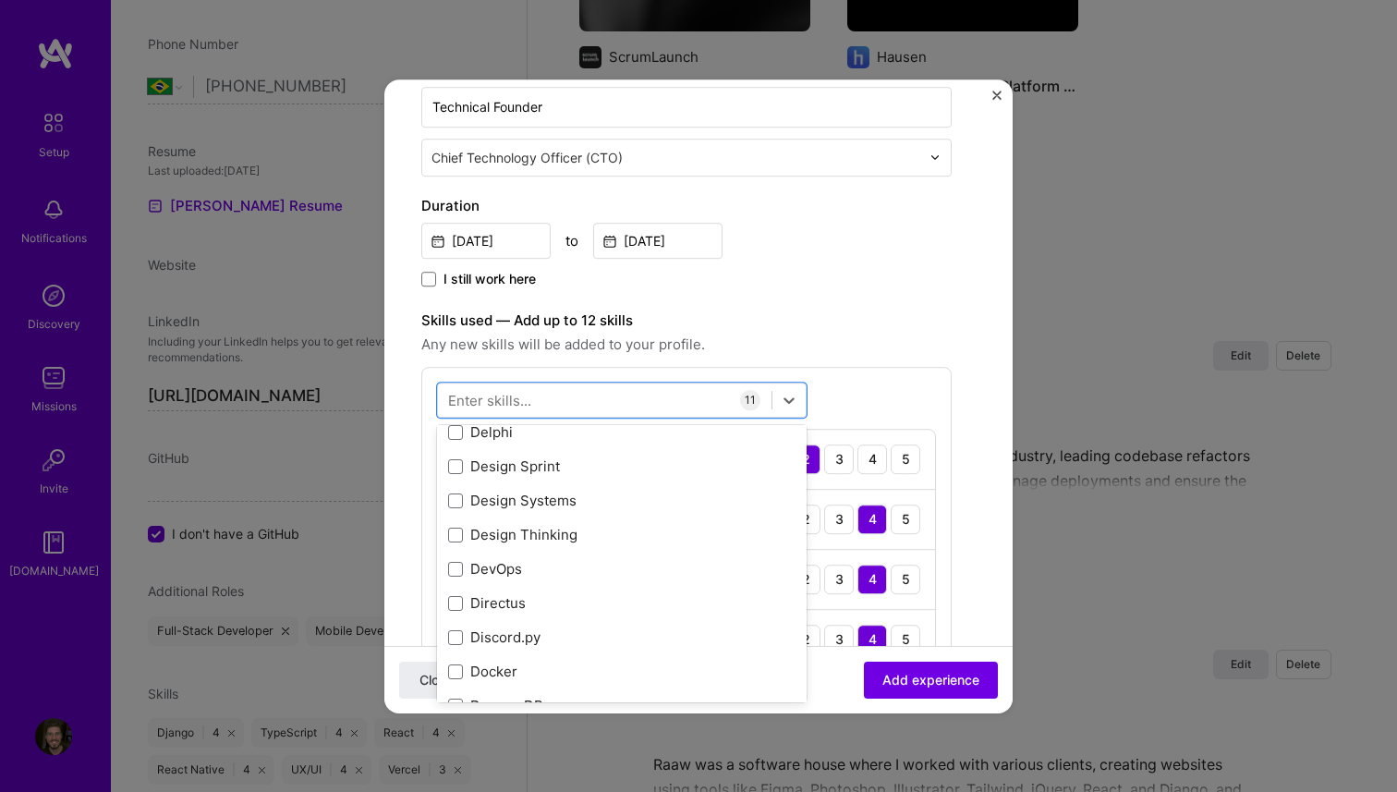
scroll to position [3844, 0]
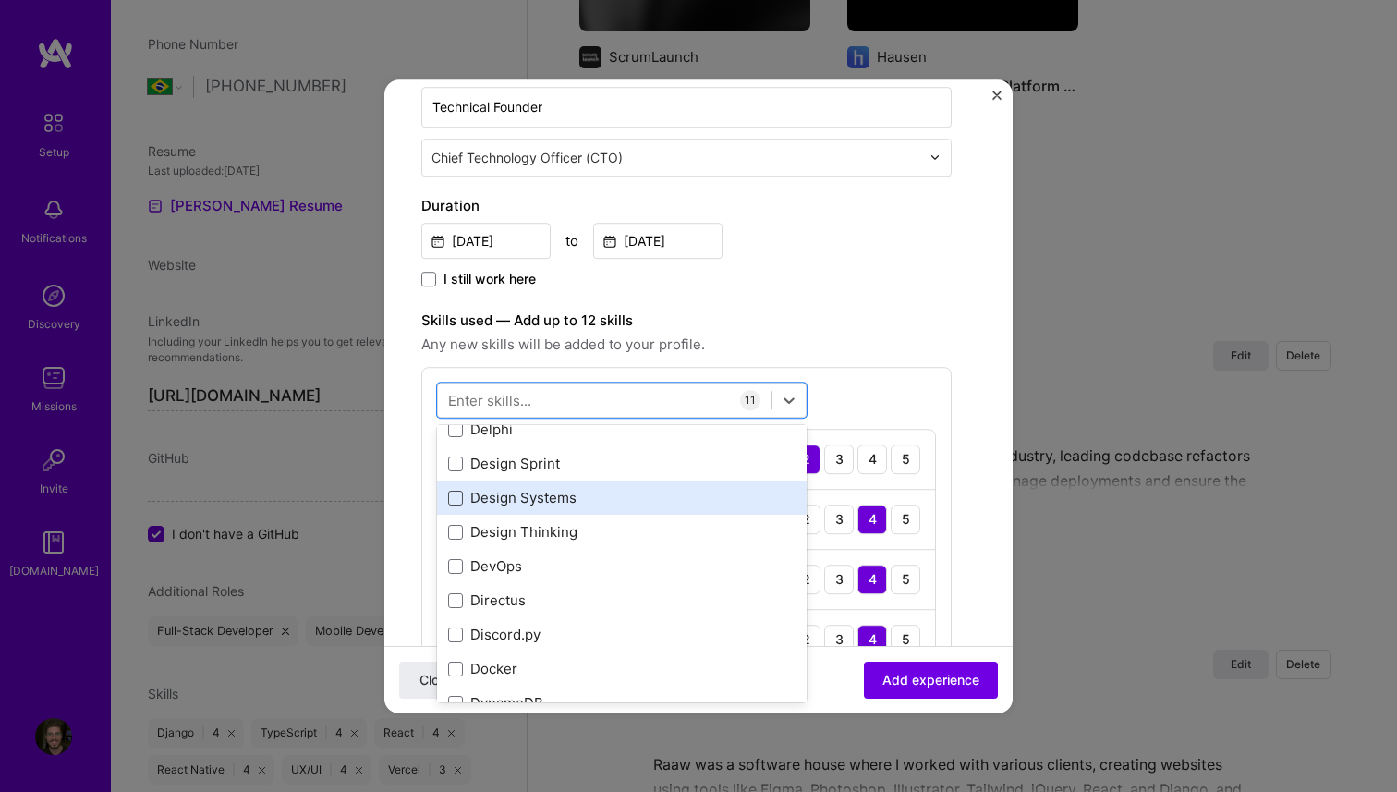
click at [460, 501] on span at bounding box center [455, 498] width 15 height 15
click at [0, 0] on input "checkbox" at bounding box center [0, 0] width 0 height 0
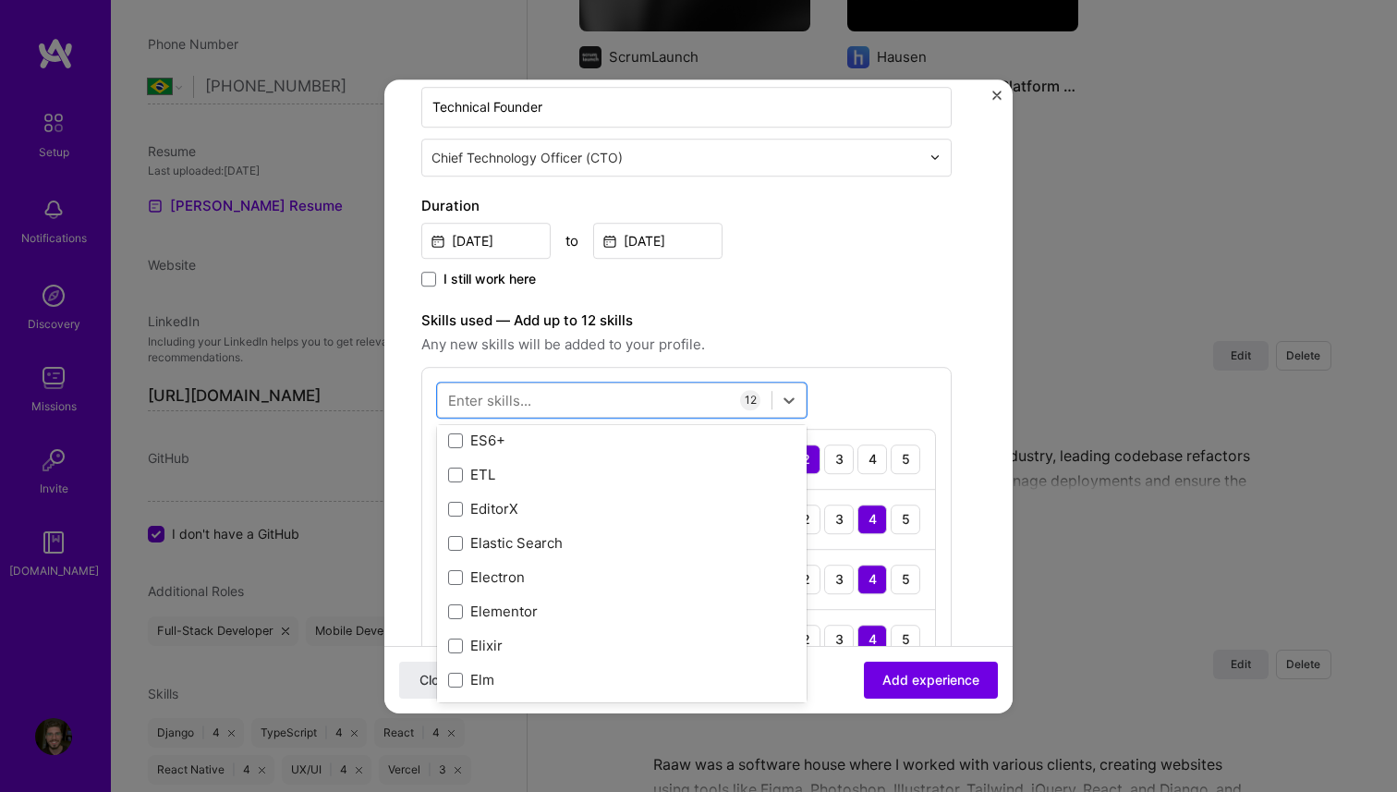
scroll to position [4256, 0]
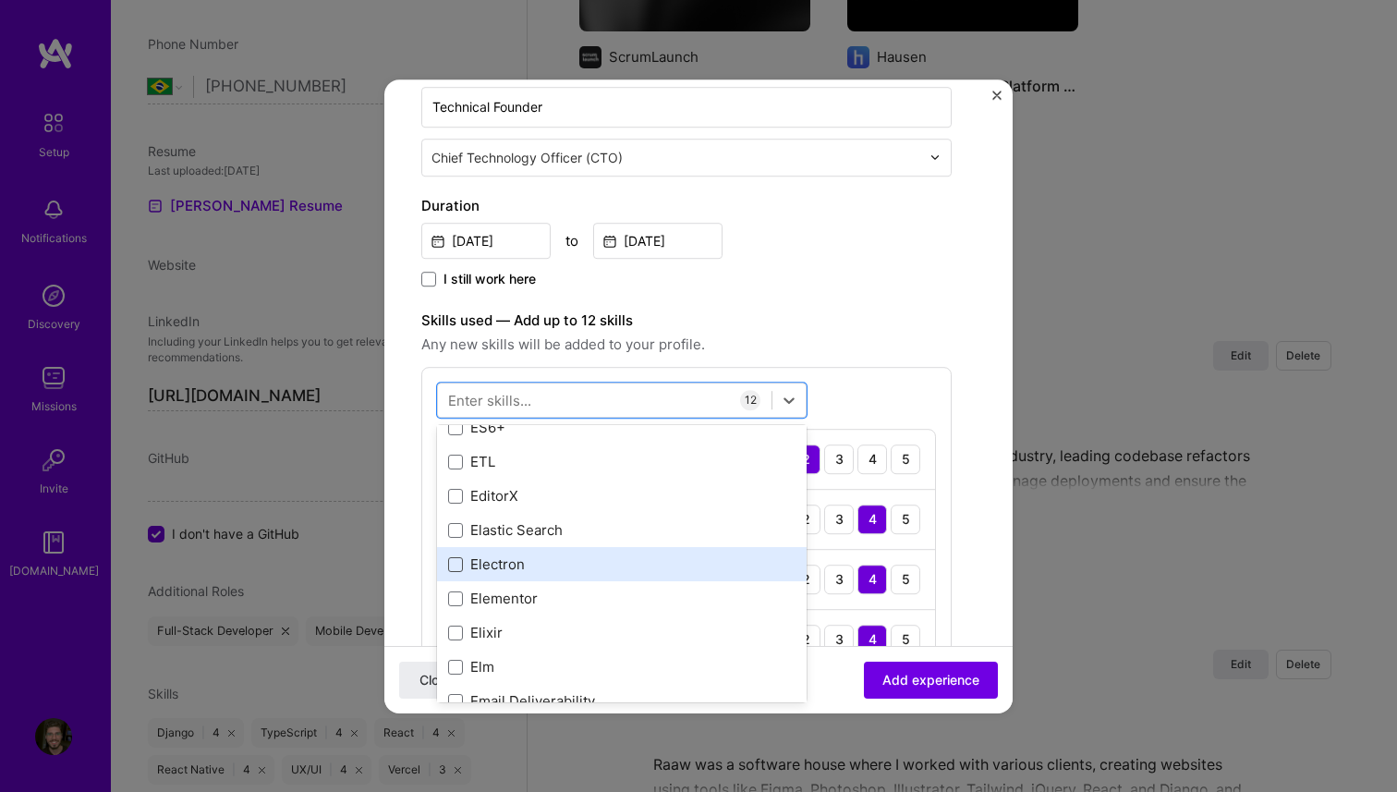
click at [462, 563] on span at bounding box center [455, 564] width 15 height 15
click at [0, 0] on input "checkbox" at bounding box center [0, 0] width 0 height 0
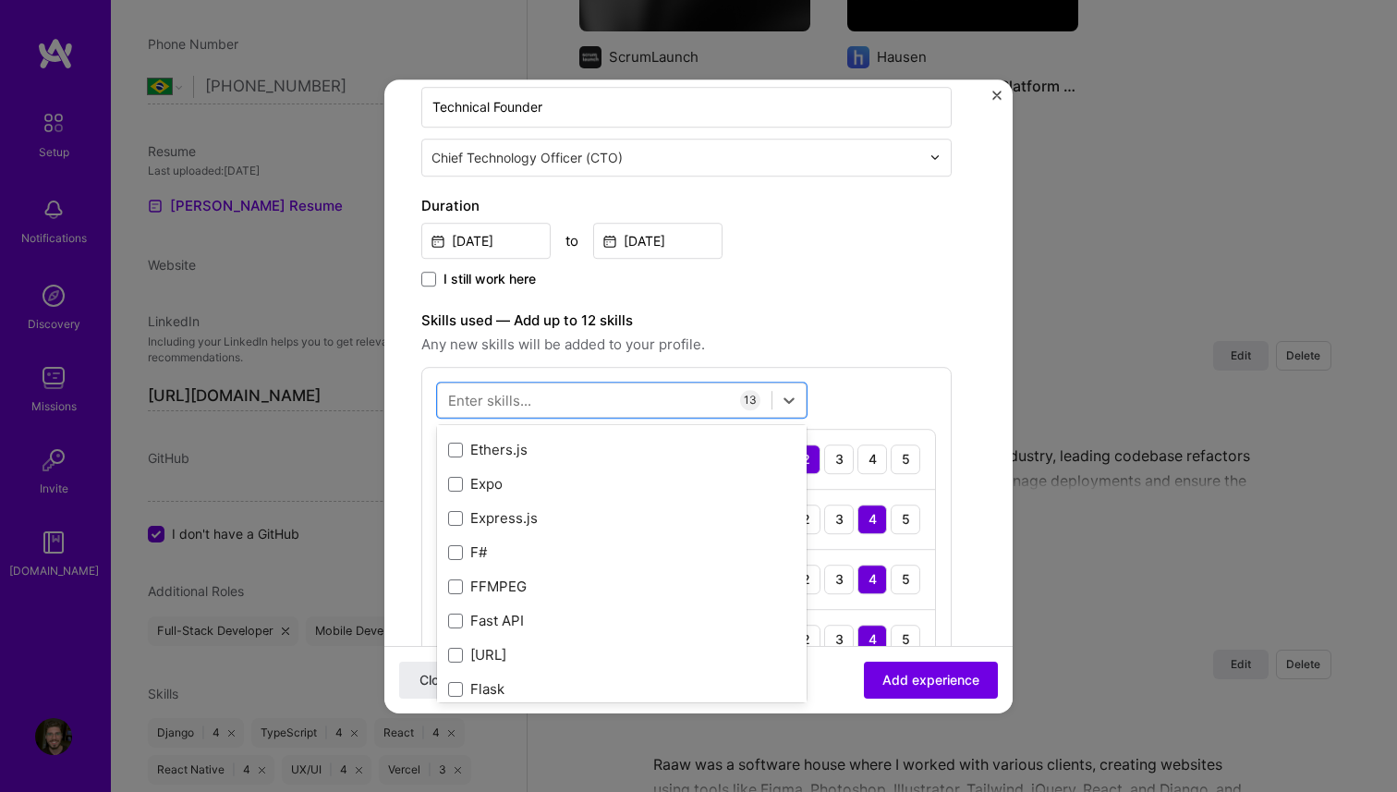
scroll to position [4682, 0]
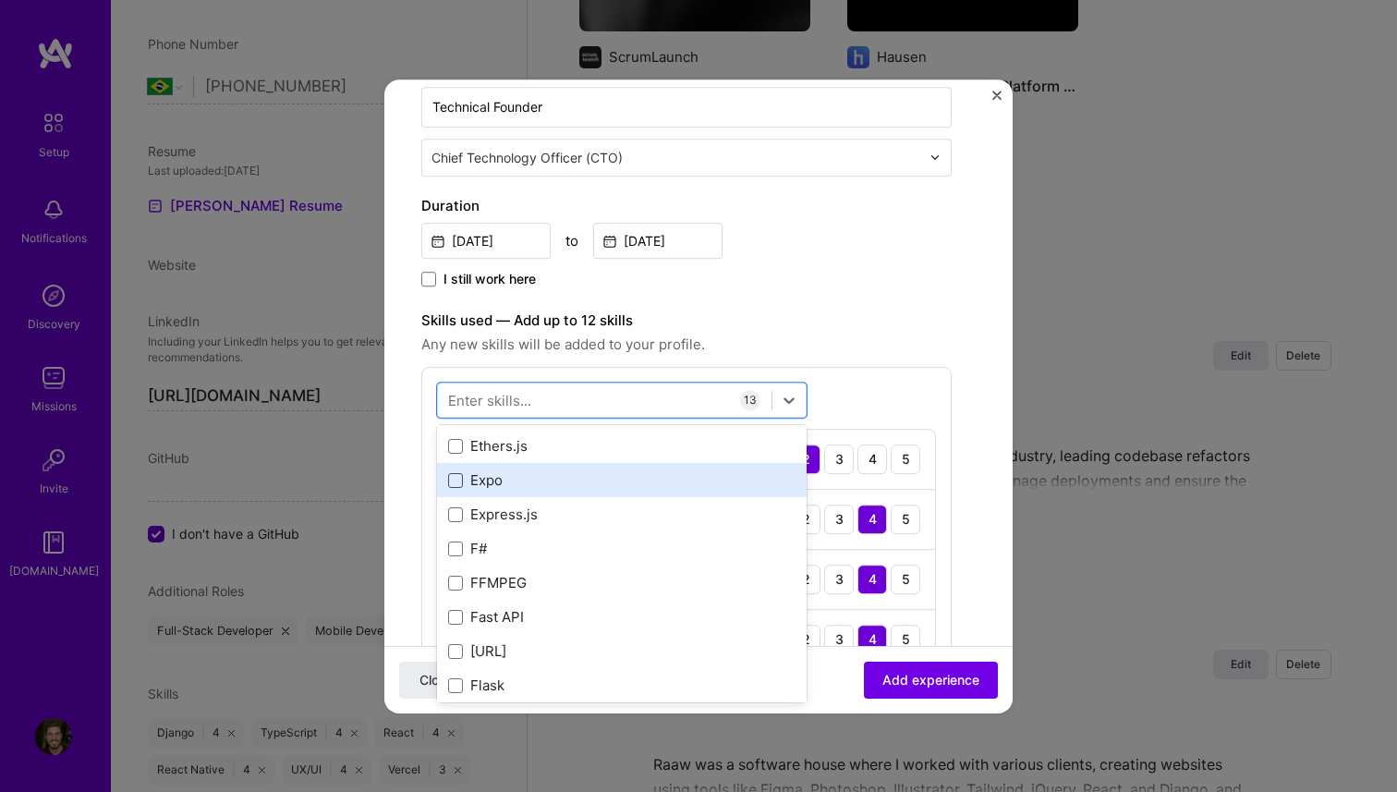
click at [454, 483] on span at bounding box center [455, 480] width 15 height 15
click at [0, 0] on input "checkbox" at bounding box center [0, 0] width 0 height 0
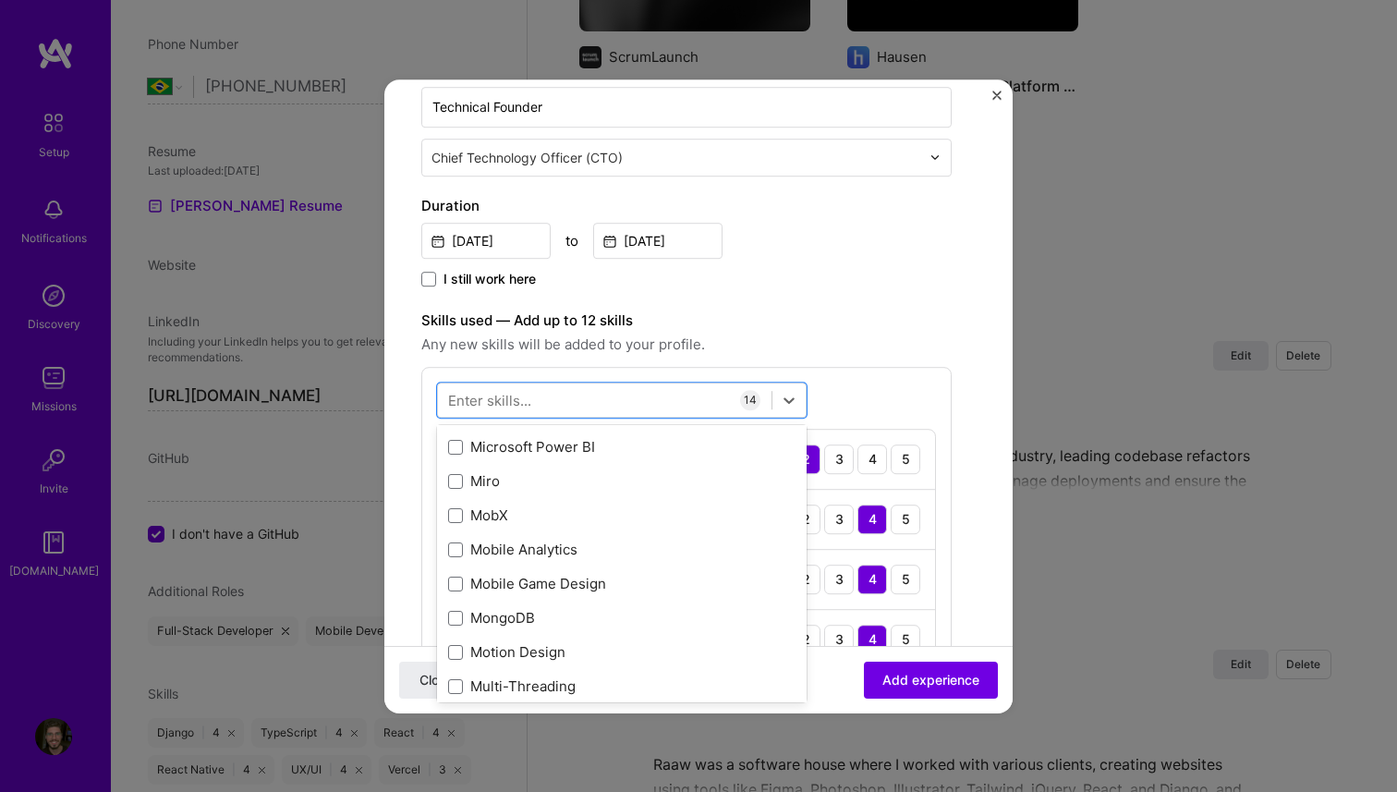
scroll to position [7421, 0]
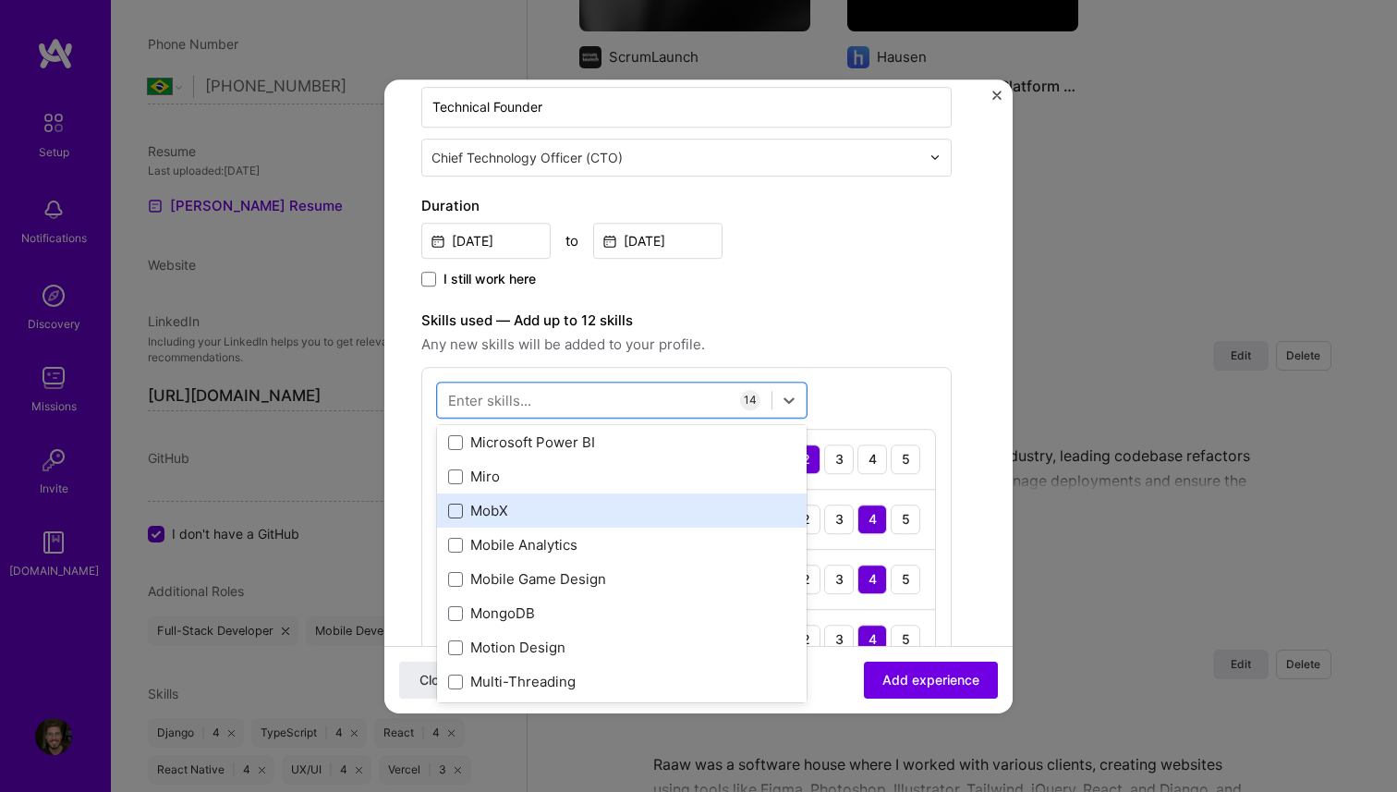
click at [456, 514] on span at bounding box center [455, 511] width 15 height 15
click at [0, 0] on input "checkbox" at bounding box center [0, 0] width 0 height 0
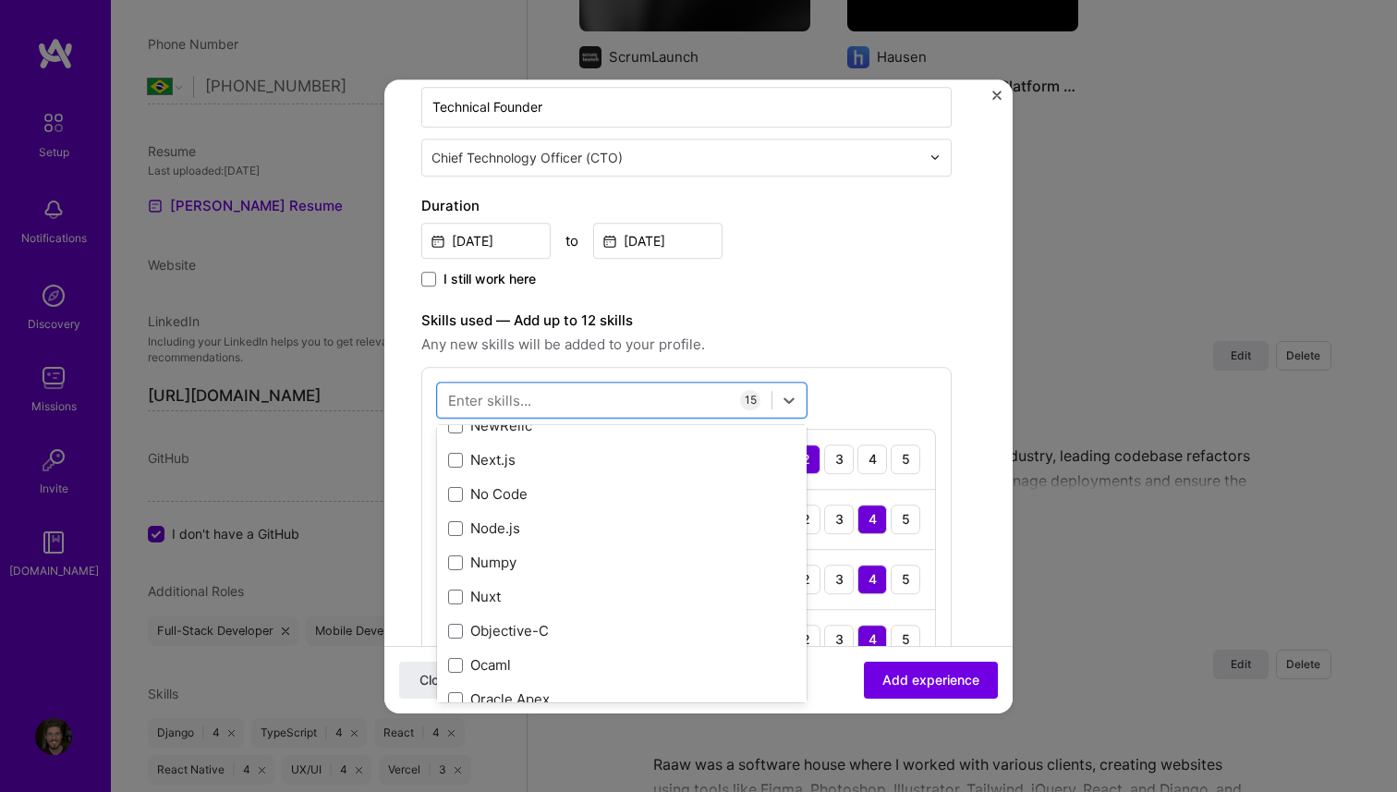
scroll to position [7872, 0]
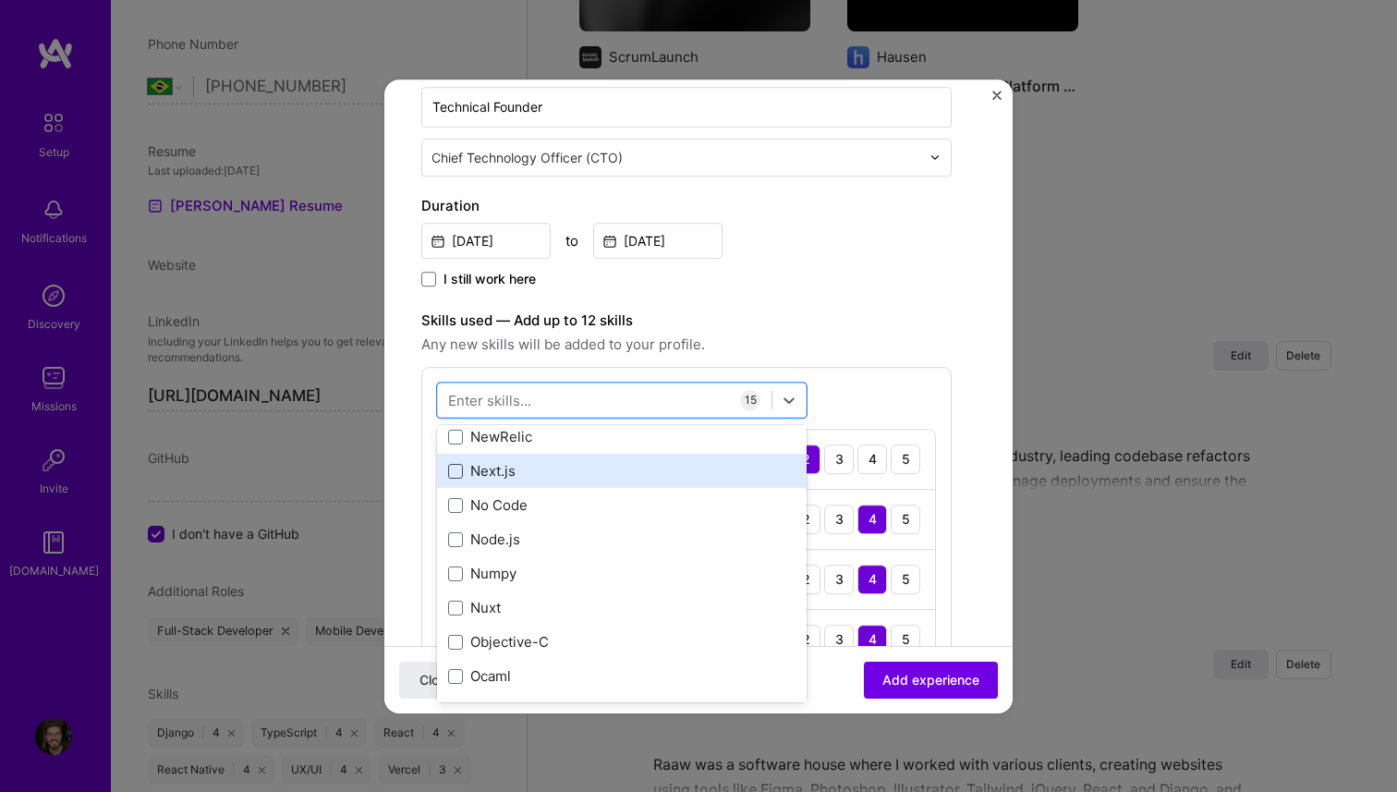
click at [457, 466] on span at bounding box center [455, 471] width 15 height 15
click at [0, 0] on input "checkbox" at bounding box center [0, 0] width 0 height 0
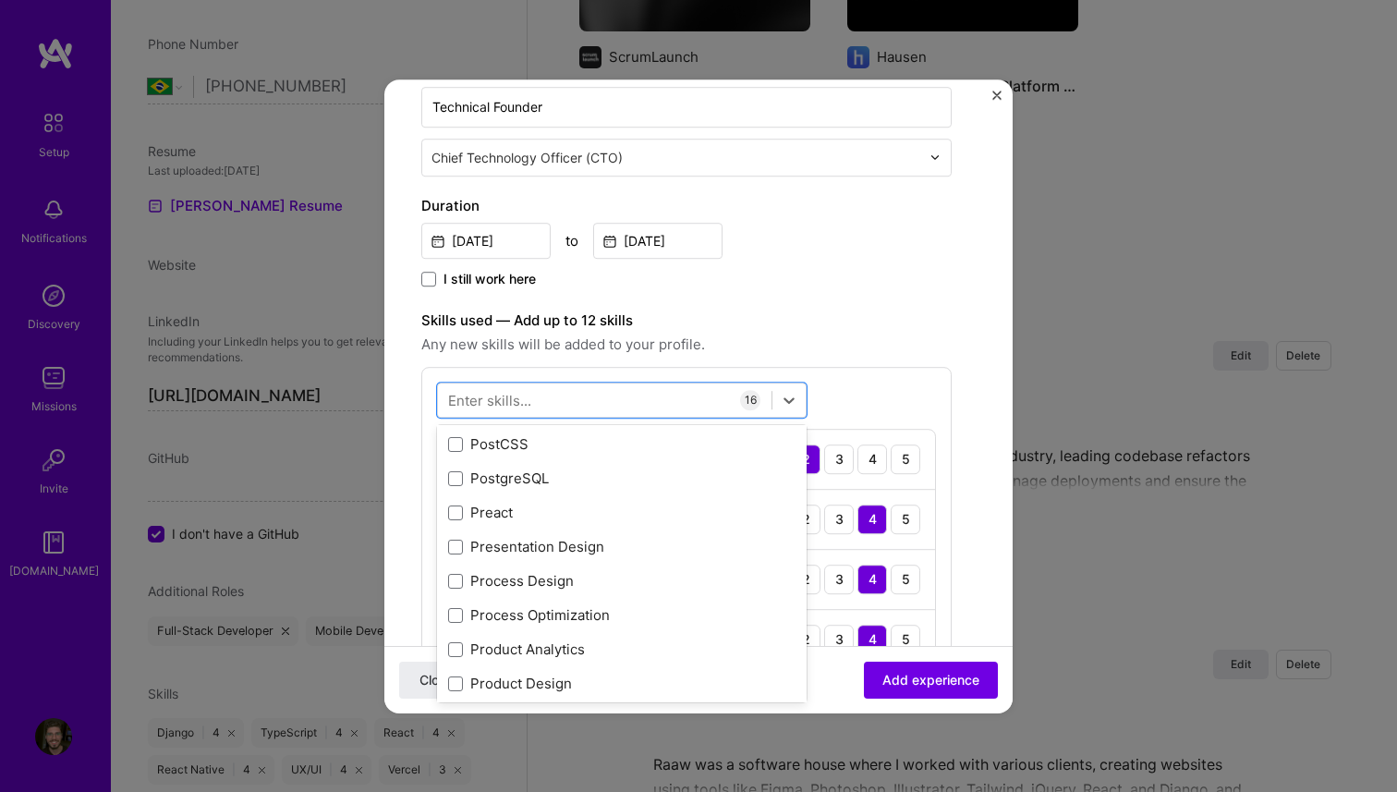
scroll to position [8620, 0]
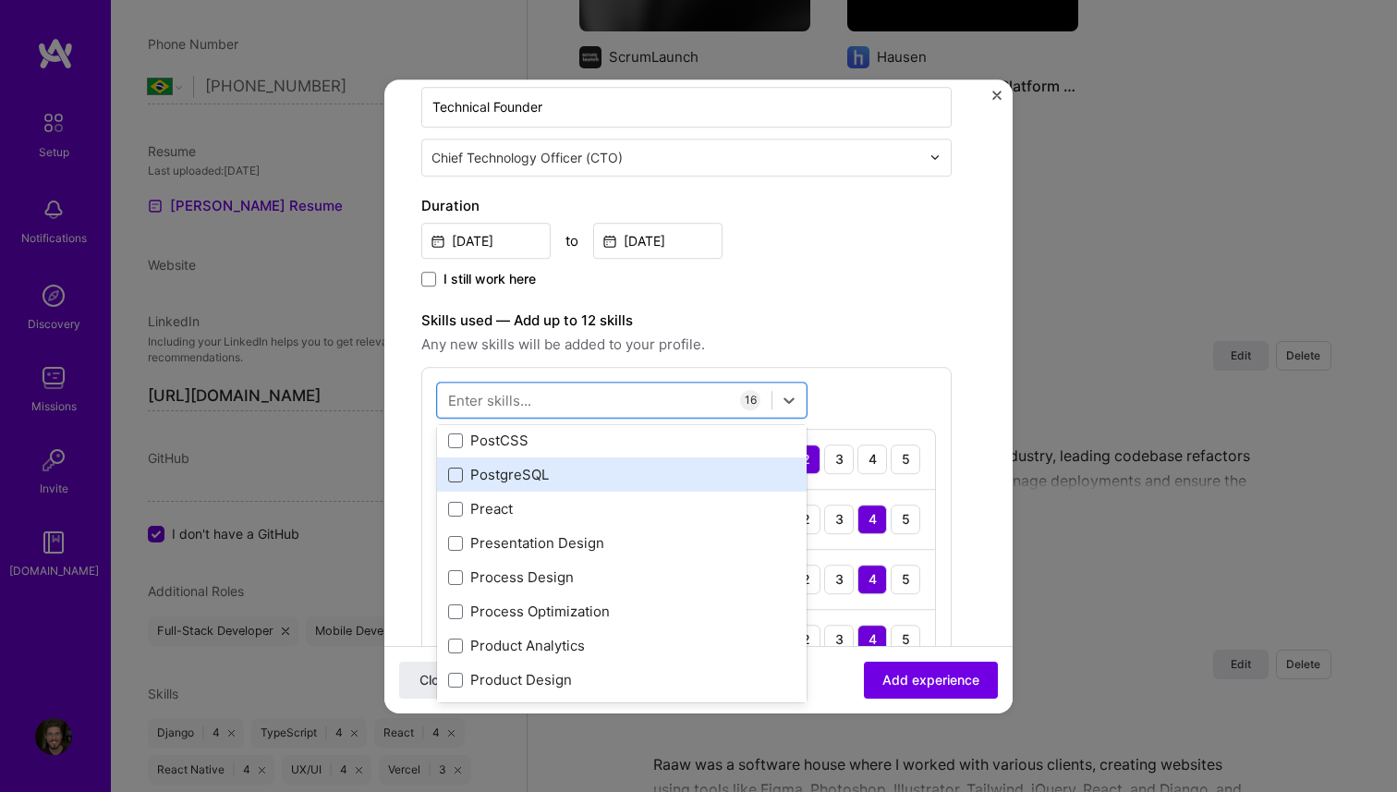
click at [458, 470] on span at bounding box center [455, 475] width 15 height 15
click at [0, 0] on input "checkbox" at bounding box center [0, 0] width 0 height 0
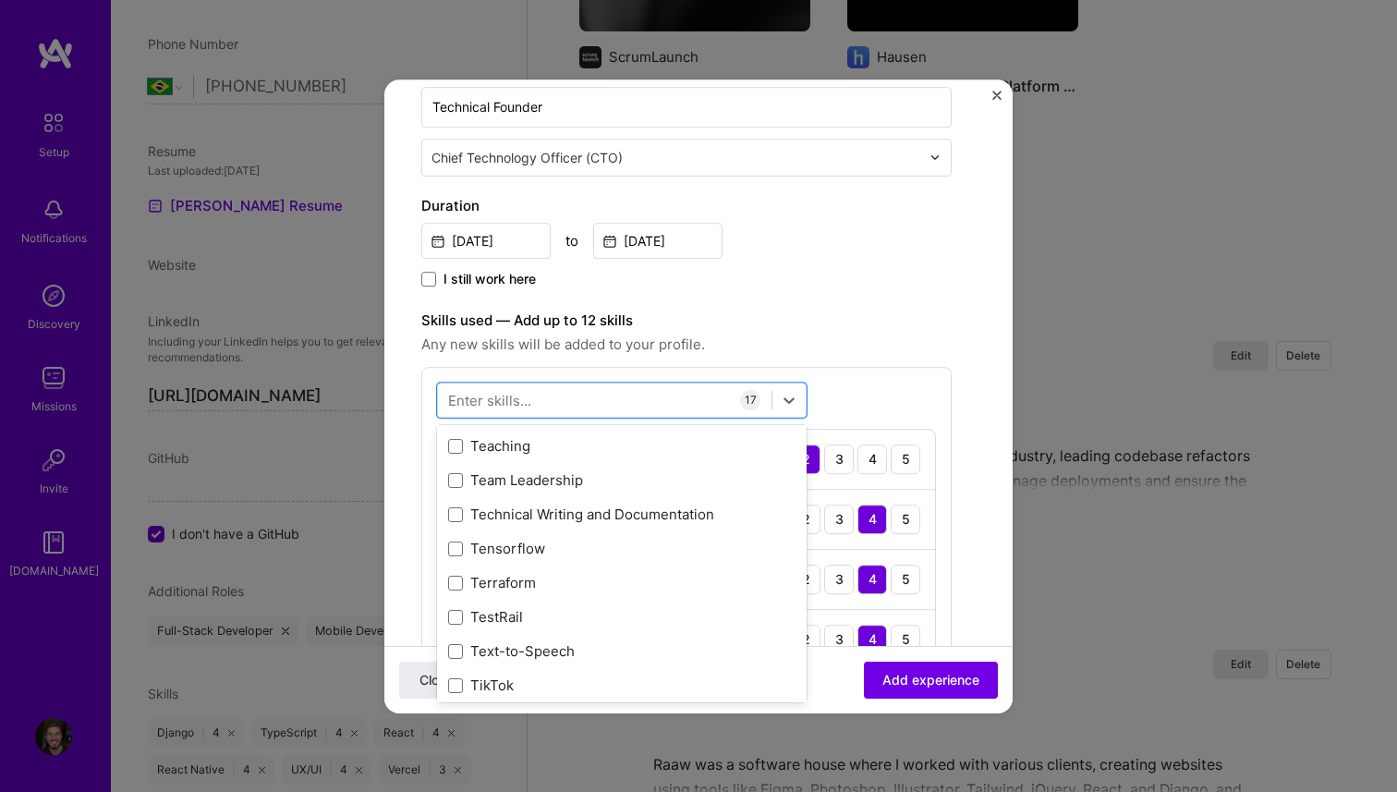
scroll to position [11423, 0]
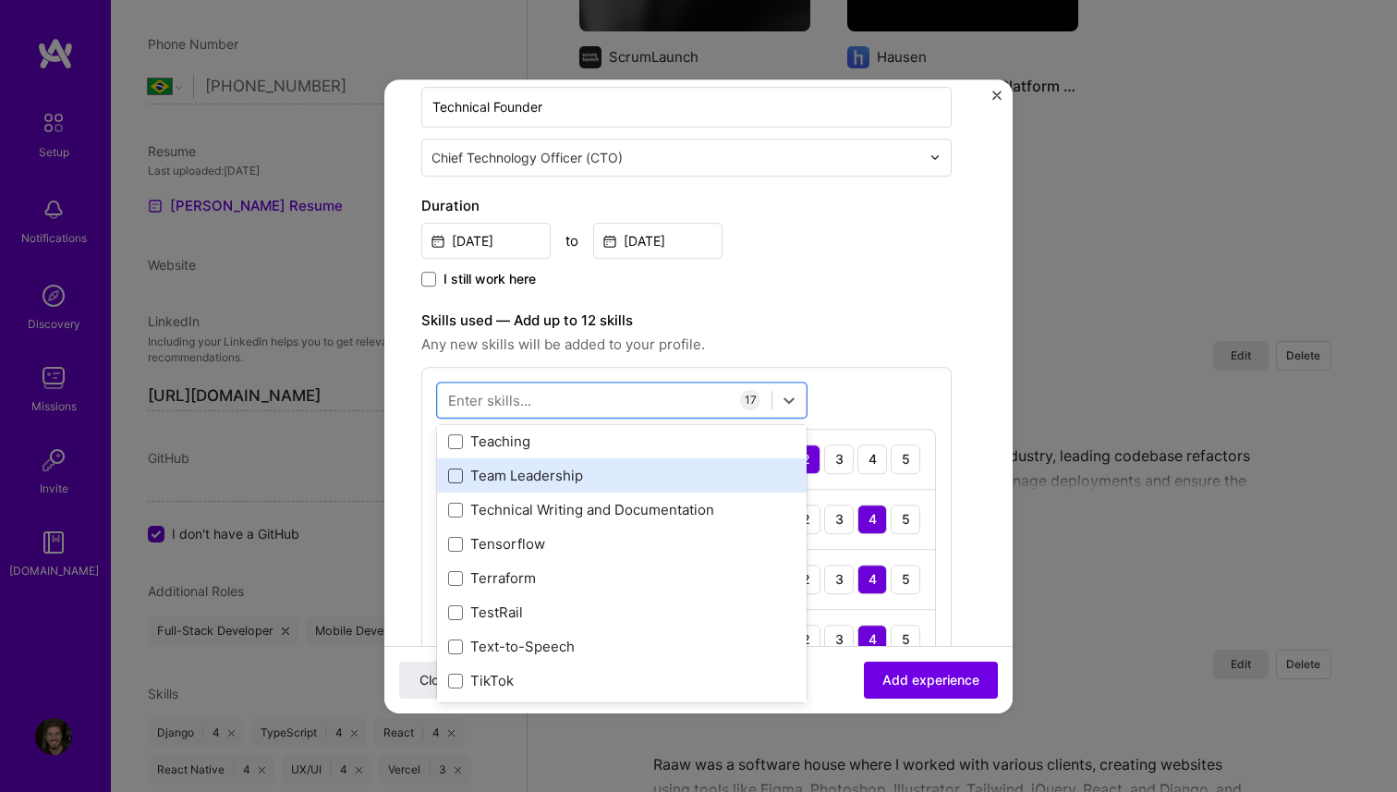
click at [461, 477] on span at bounding box center [455, 476] width 15 height 15
click at [0, 0] on input "checkbox" at bounding box center [0, 0] width 0 height 0
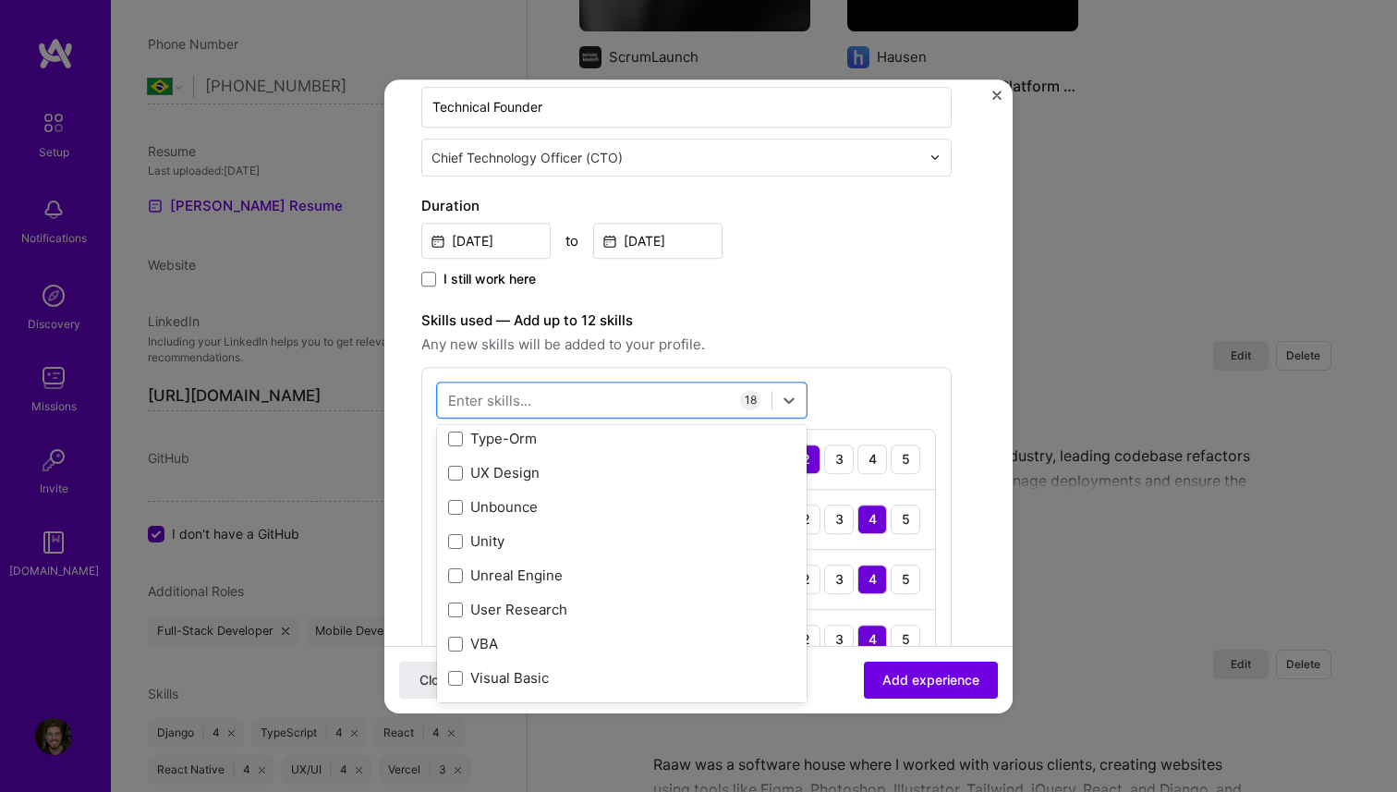
scroll to position [11836, 0]
click at [457, 473] on span at bounding box center [455, 474] width 15 height 15
click at [0, 0] on input "checkbox" at bounding box center [0, 0] width 0 height 0
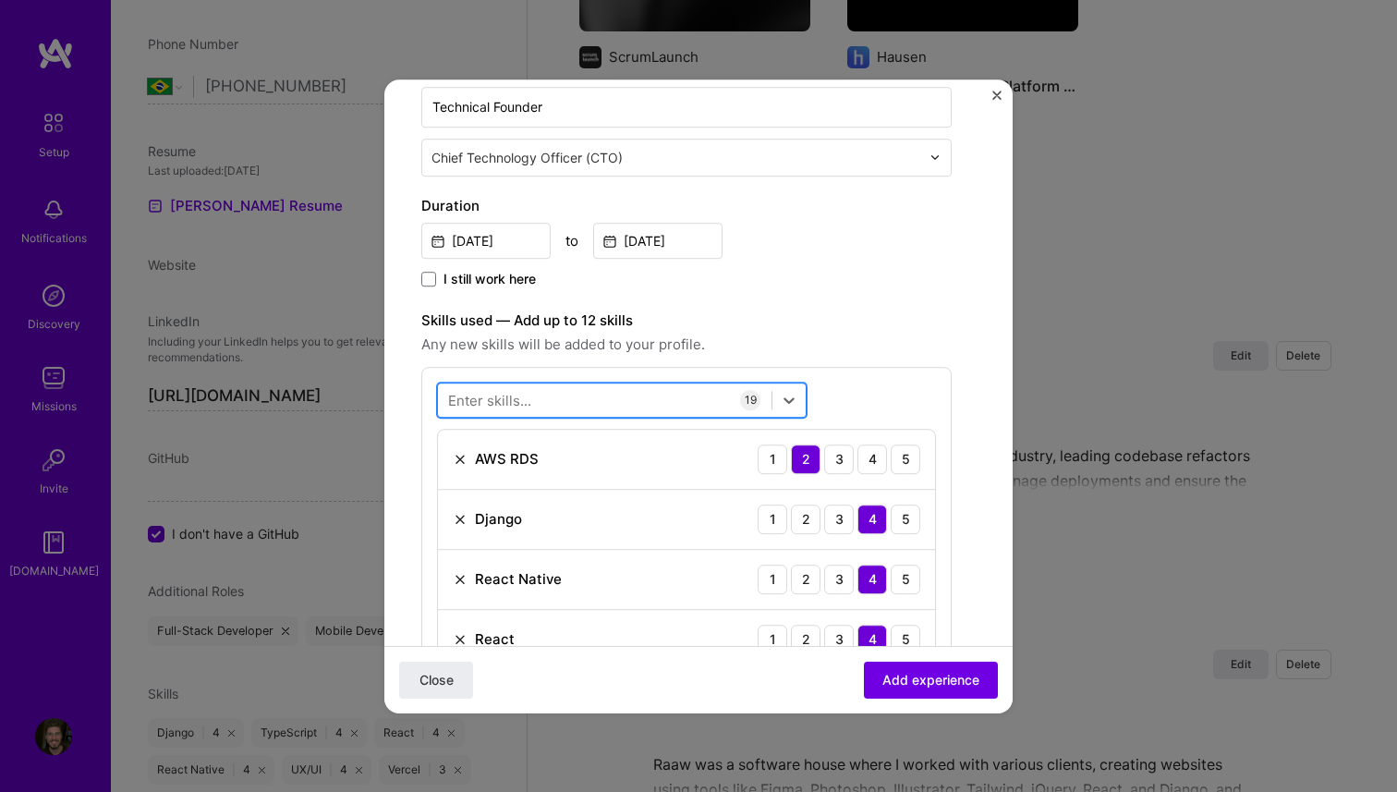
click at [561, 409] on div at bounding box center [605, 399] width 334 height 30
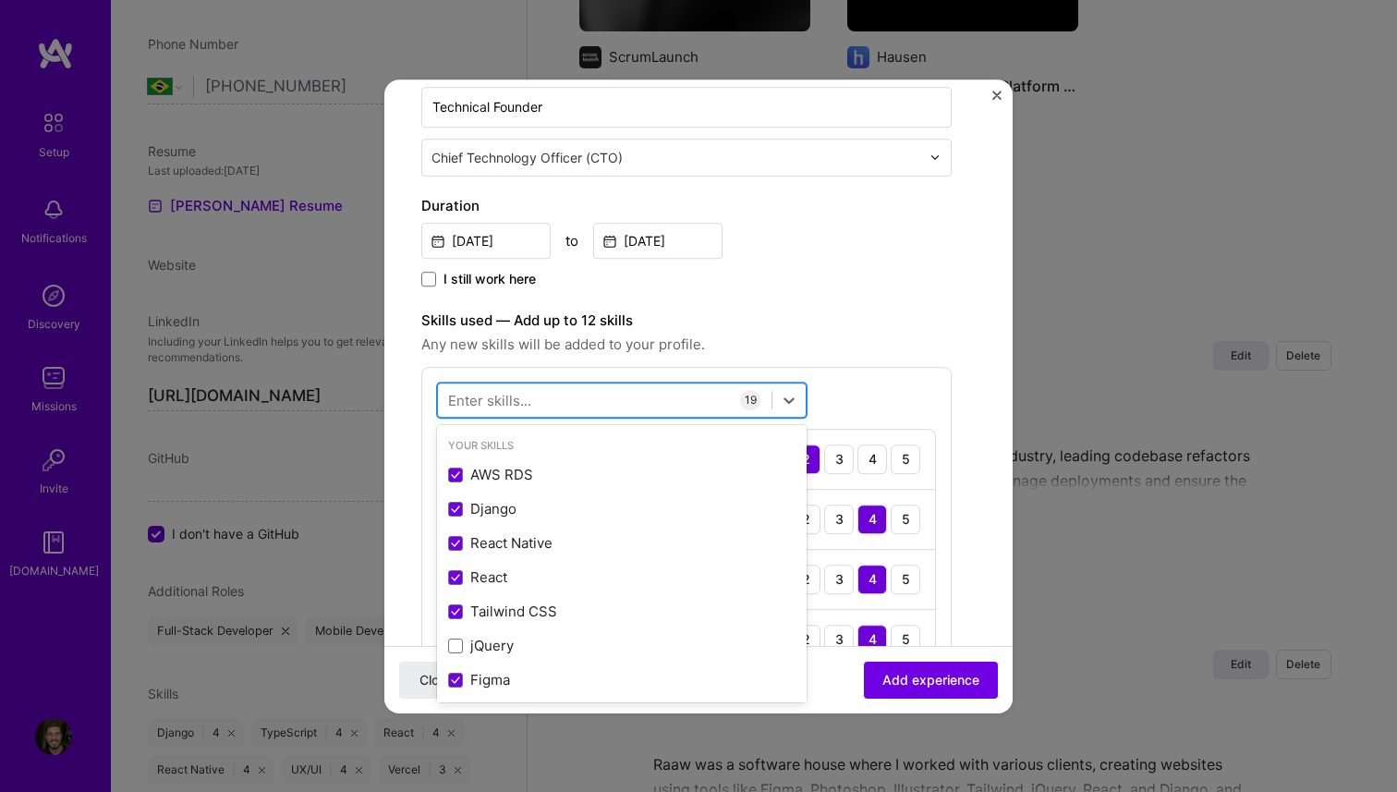
click at [545, 403] on div at bounding box center [605, 399] width 334 height 30
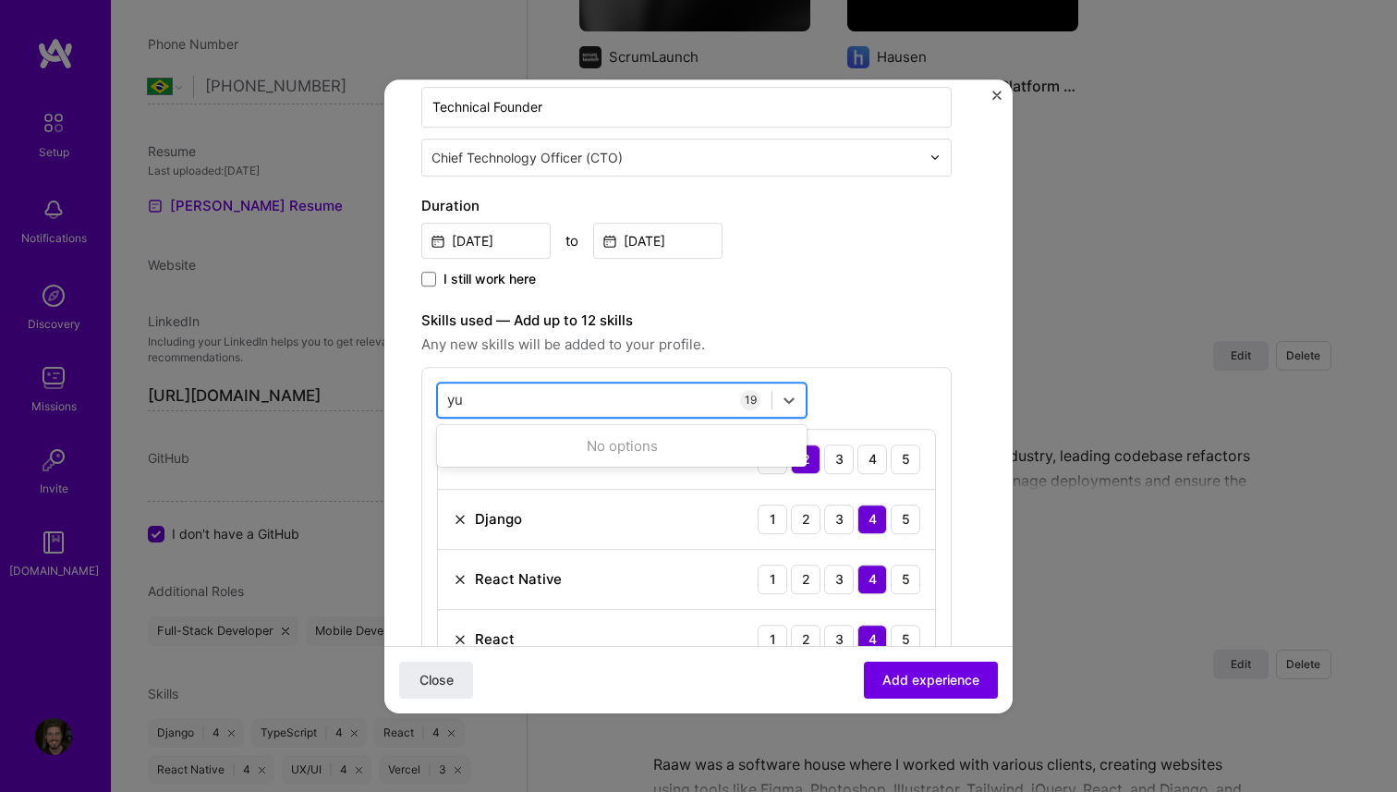
type input "y"
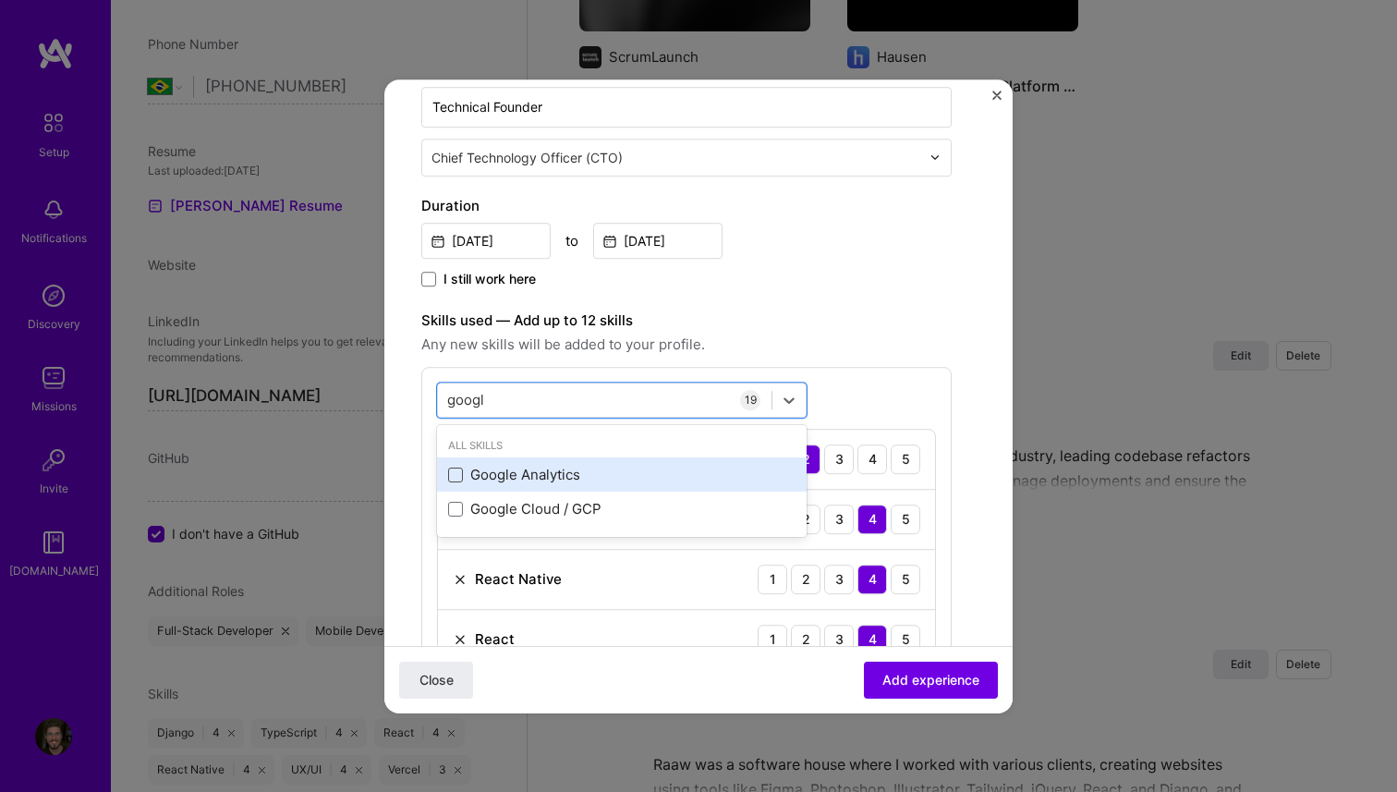
click at [453, 475] on span at bounding box center [455, 475] width 15 height 15
click at [0, 0] on input "checkbox" at bounding box center [0, 0] width 0 height 0
click at [848, 313] on label "Skills used — Add up to 12 skills" at bounding box center [686, 321] width 531 height 22
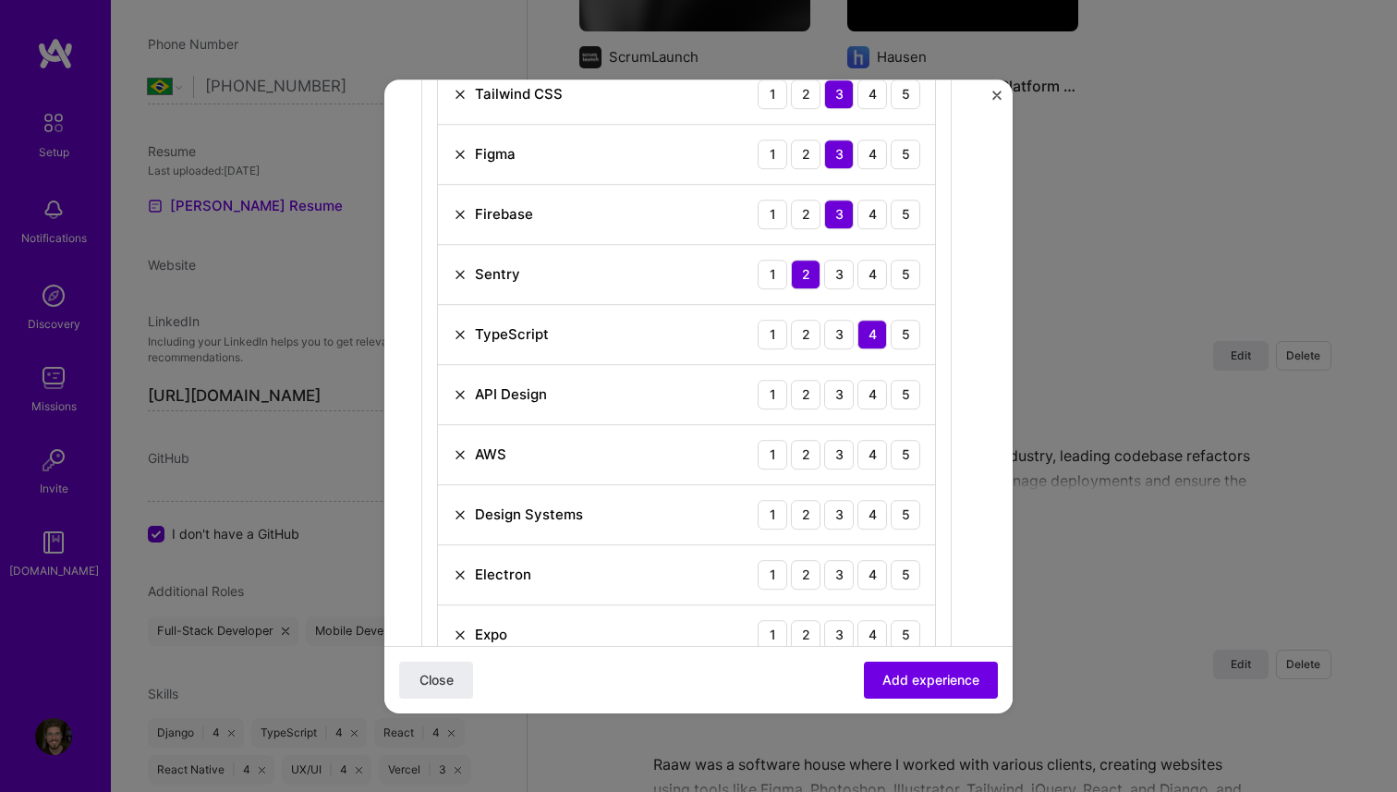
scroll to position [933, 0]
click at [848, 395] on div "3" at bounding box center [839, 393] width 30 height 30
click at [812, 453] on div "2" at bounding box center [806, 453] width 30 height 30
click at [849, 512] on div "3" at bounding box center [839, 513] width 30 height 30
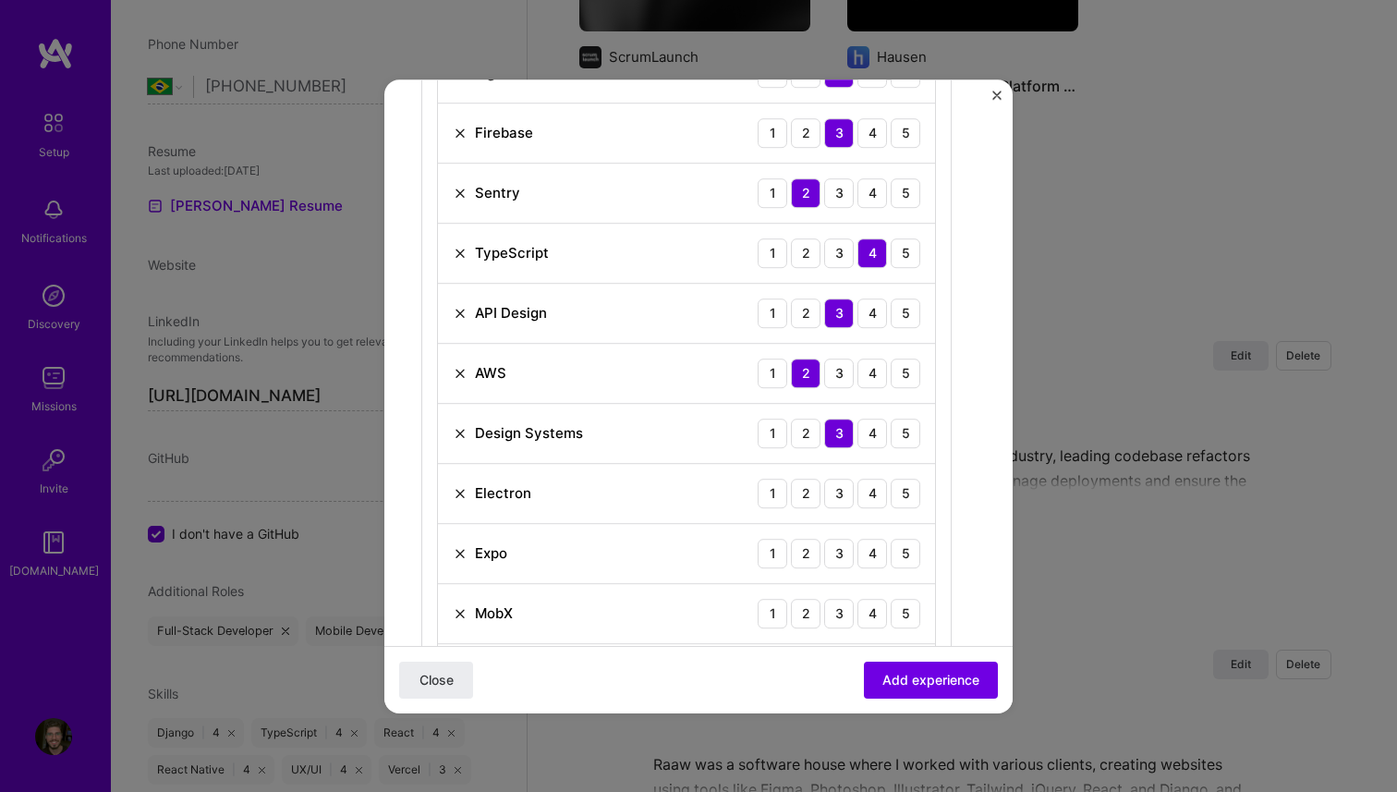
scroll to position [1040, 0]
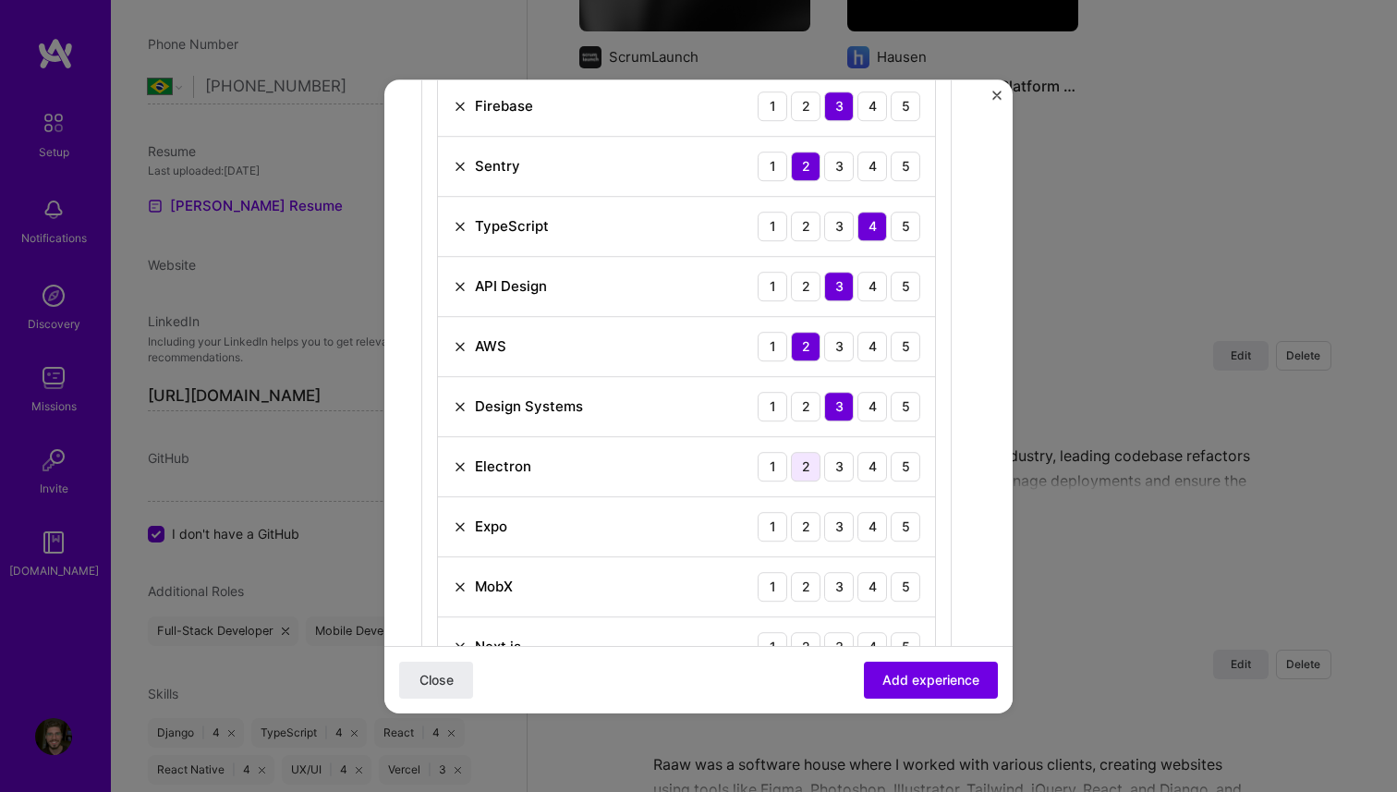
click at [803, 466] on div "2" at bounding box center [806, 467] width 30 height 30
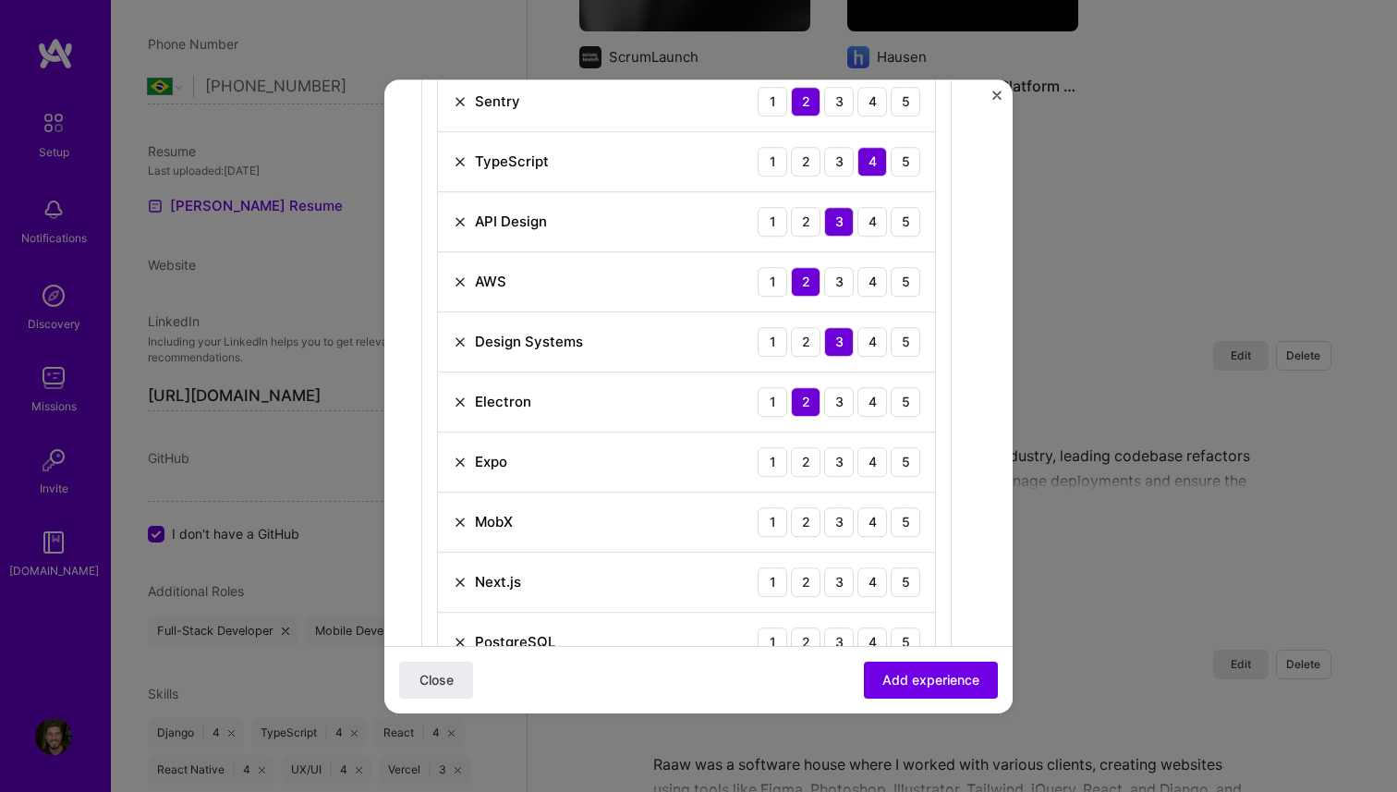
scroll to position [1129, 0]
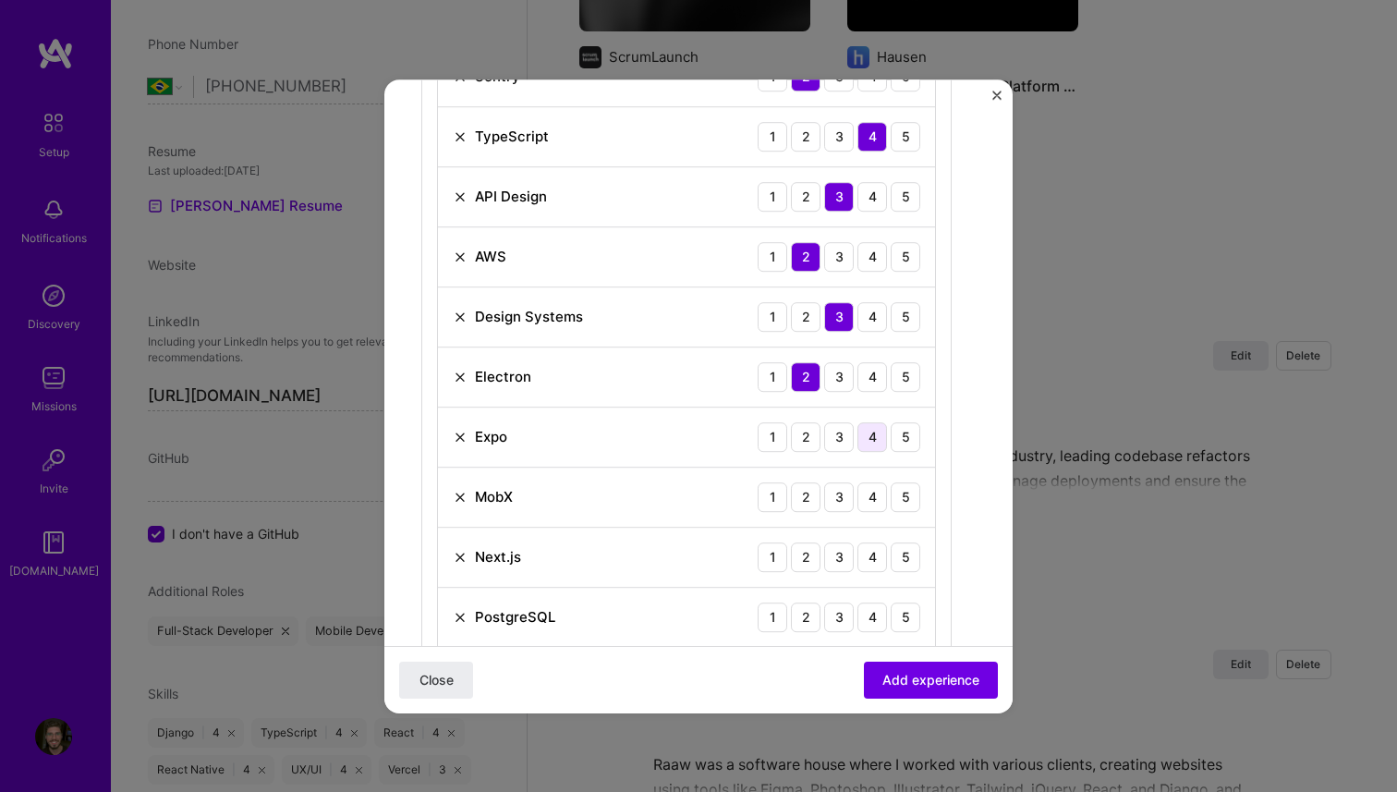
click at [868, 435] on div "4" at bounding box center [873, 437] width 30 height 30
click at [861, 496] on div "4" at bounding box center [873, 497] width 30 height 30
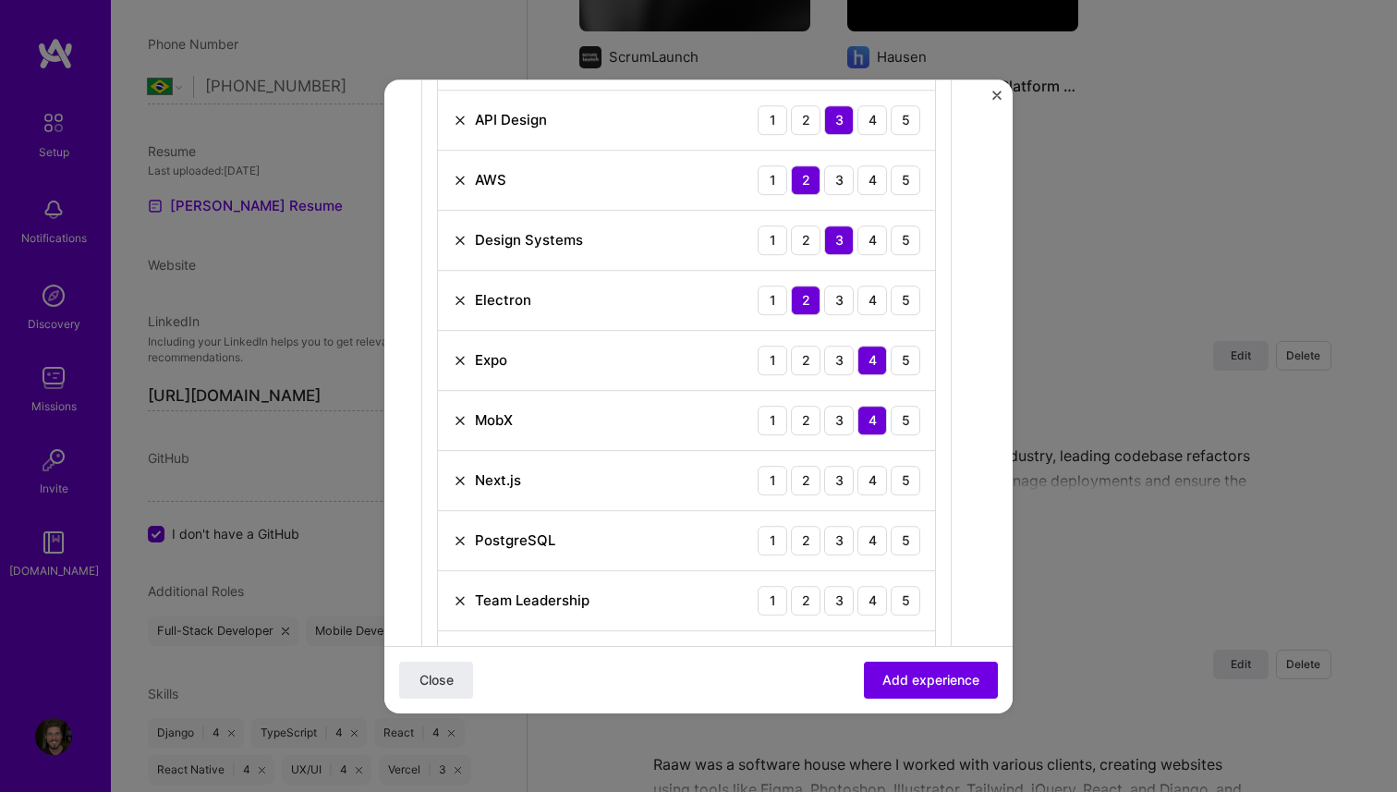
scroll to position [1215, 0]
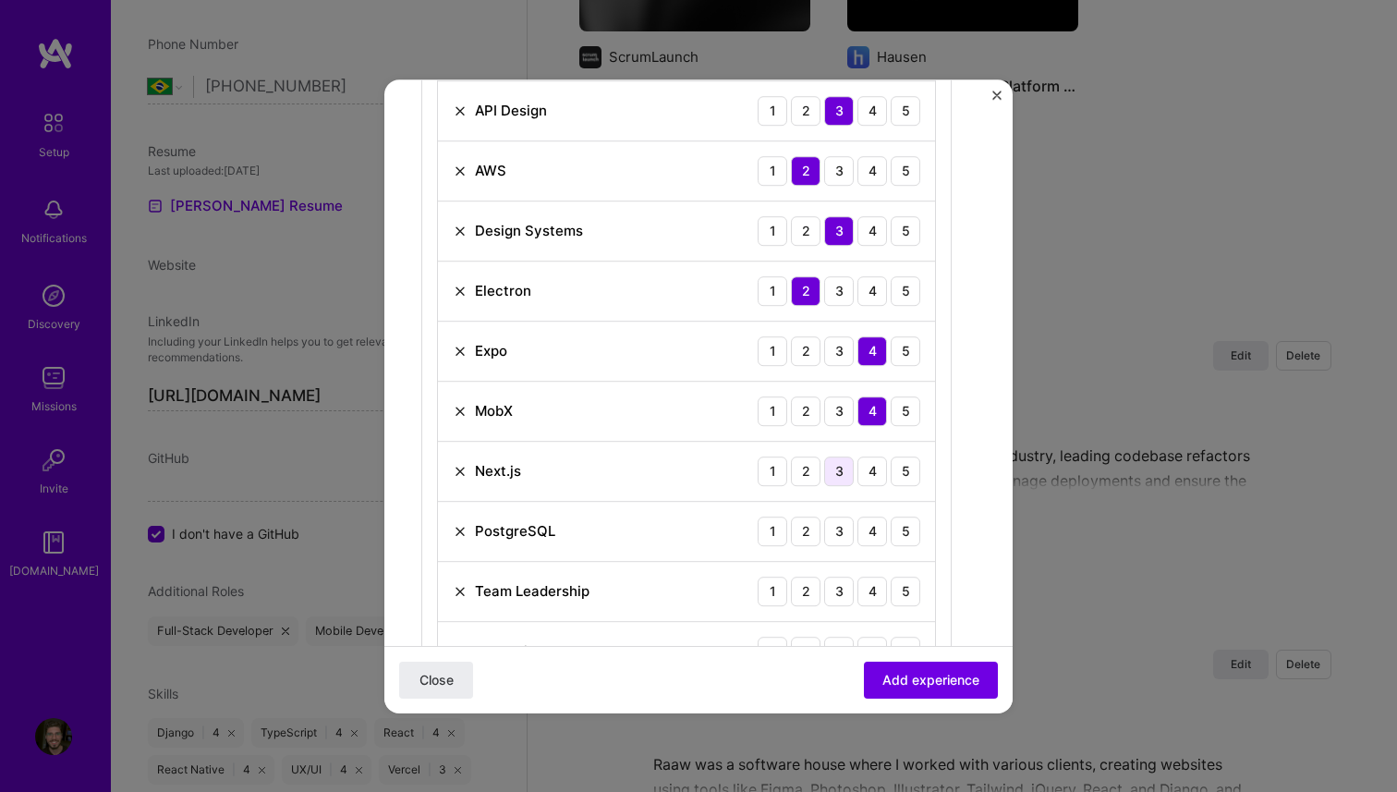
click at [831, 469] on div "3" at bounding box center [839, 472] width 30 height 30
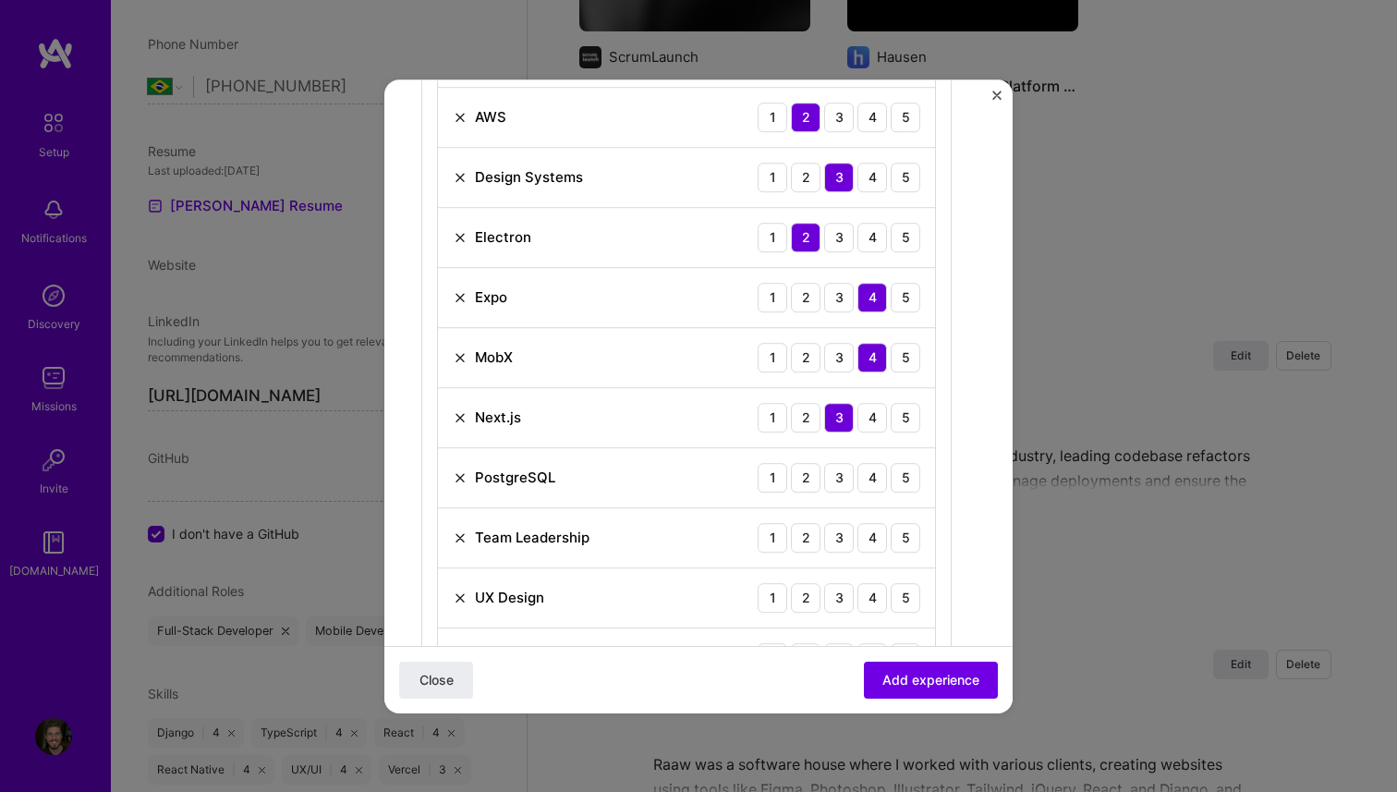
scroll to position [1287, 0]
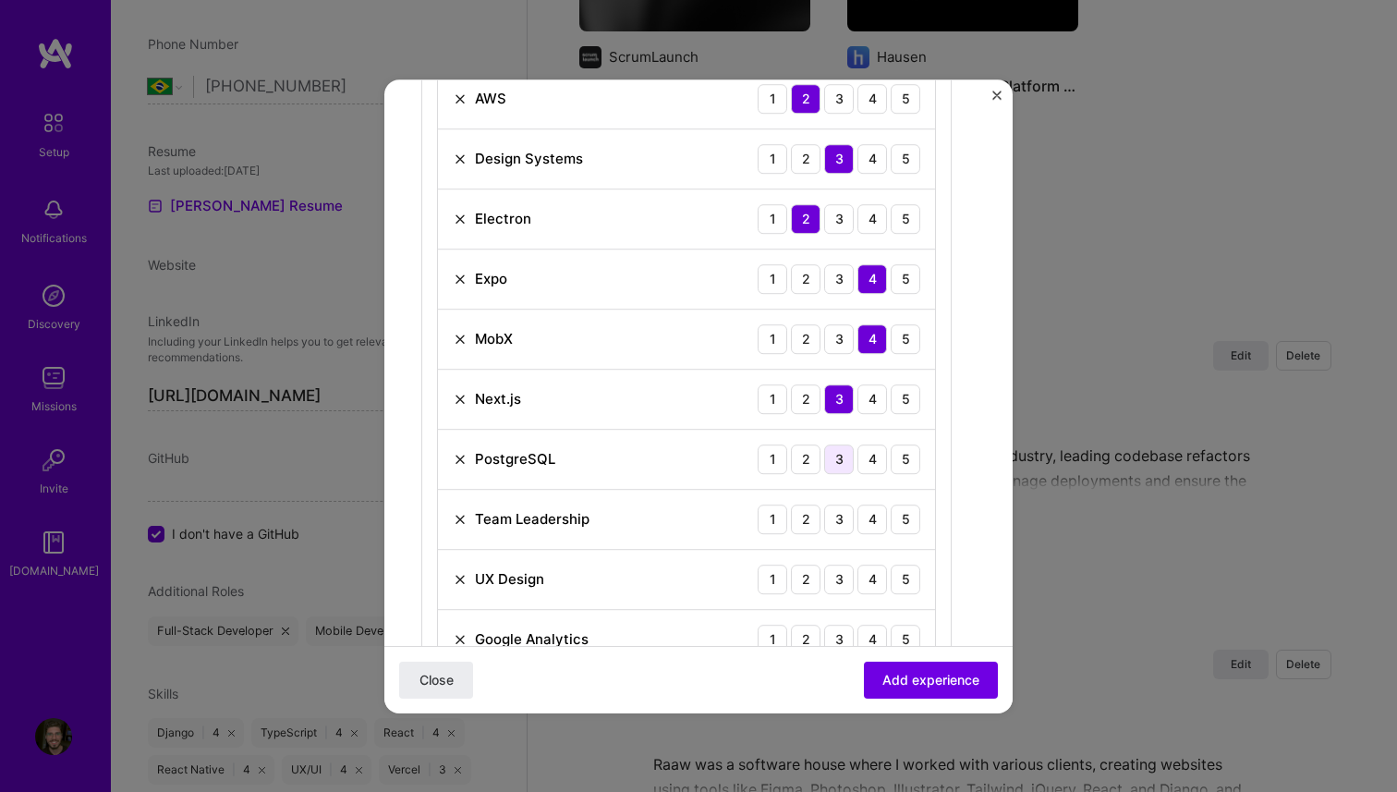
click at [826, 459] on div "3" at bounding box center [839, 460] width 30 height 30
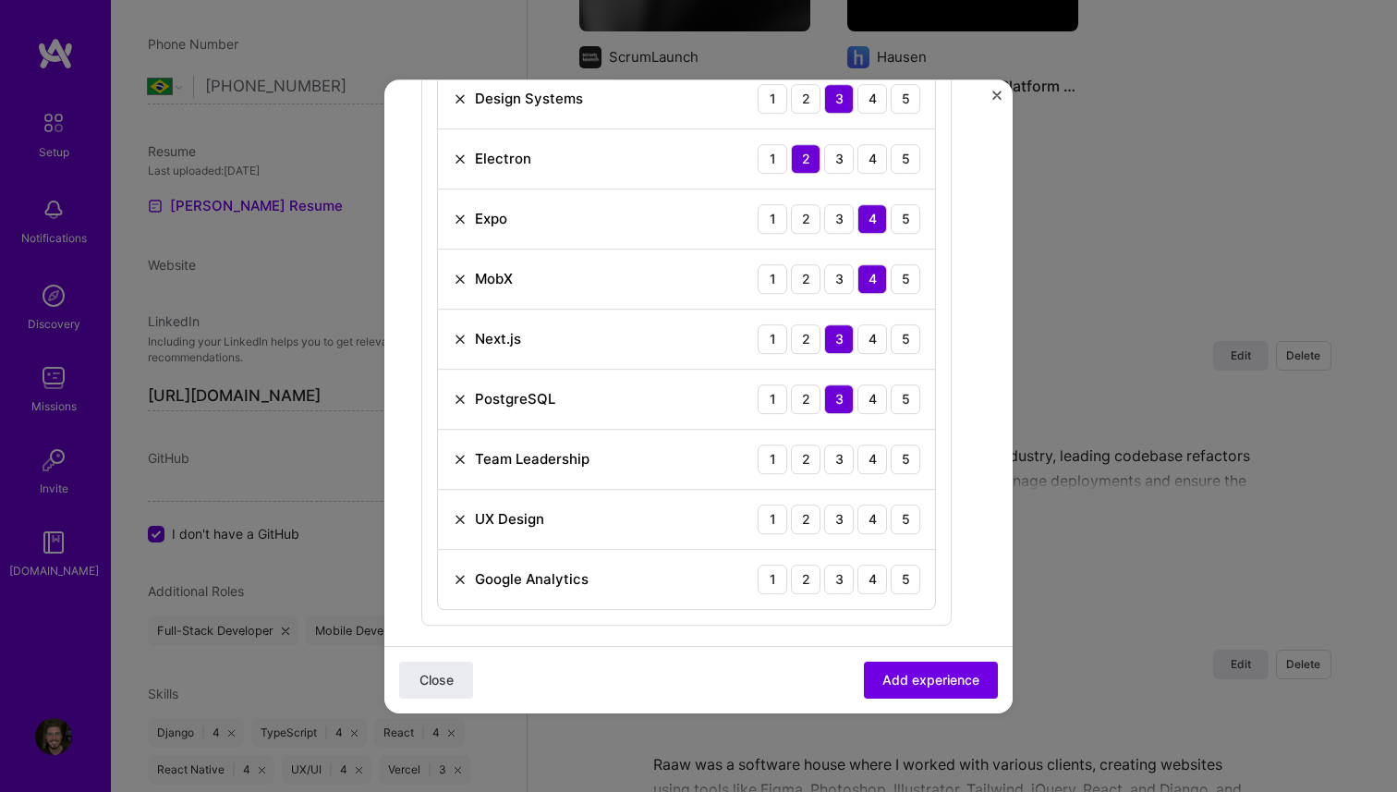
scroll to position [1376, 0]
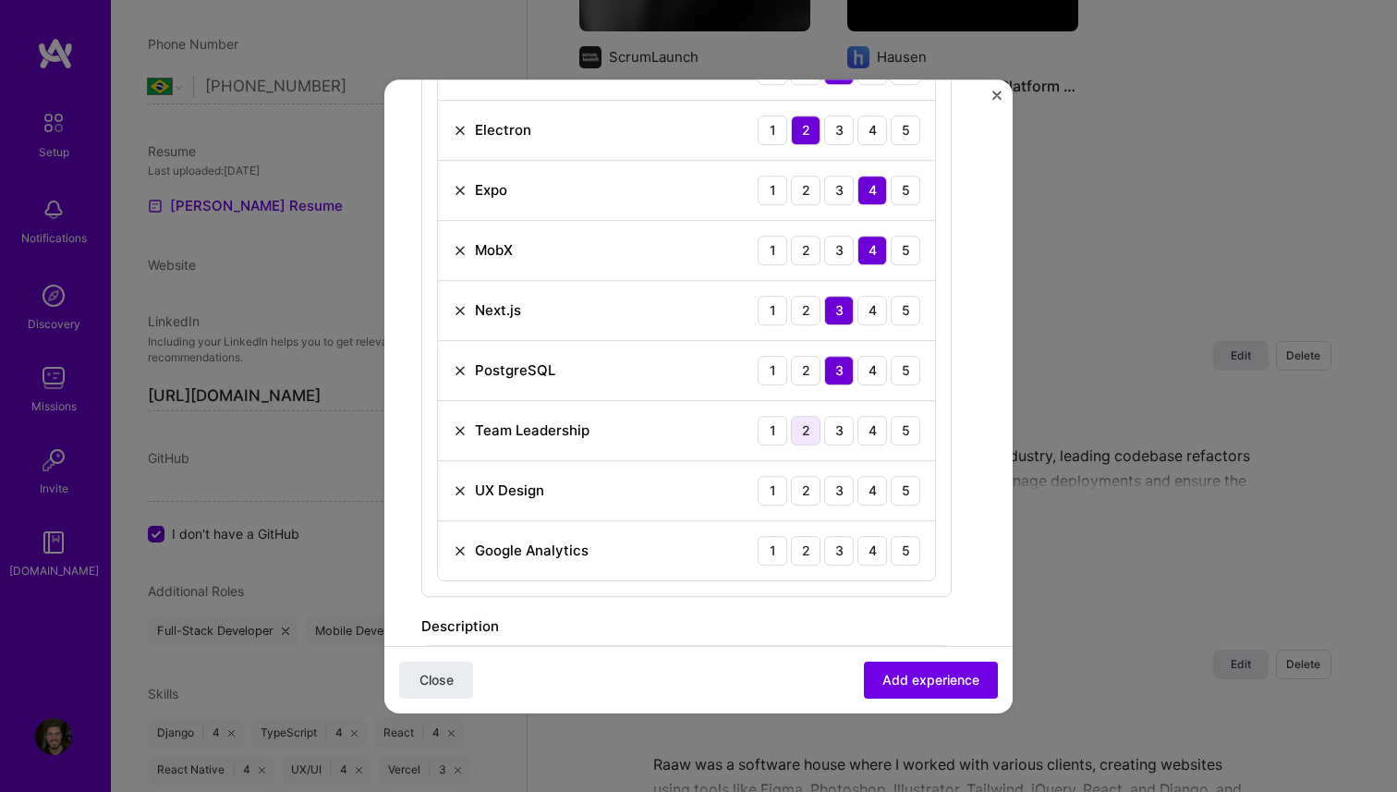
click at [804, 434] on div "2" at bounding box center [806, 431] width 30 height 30
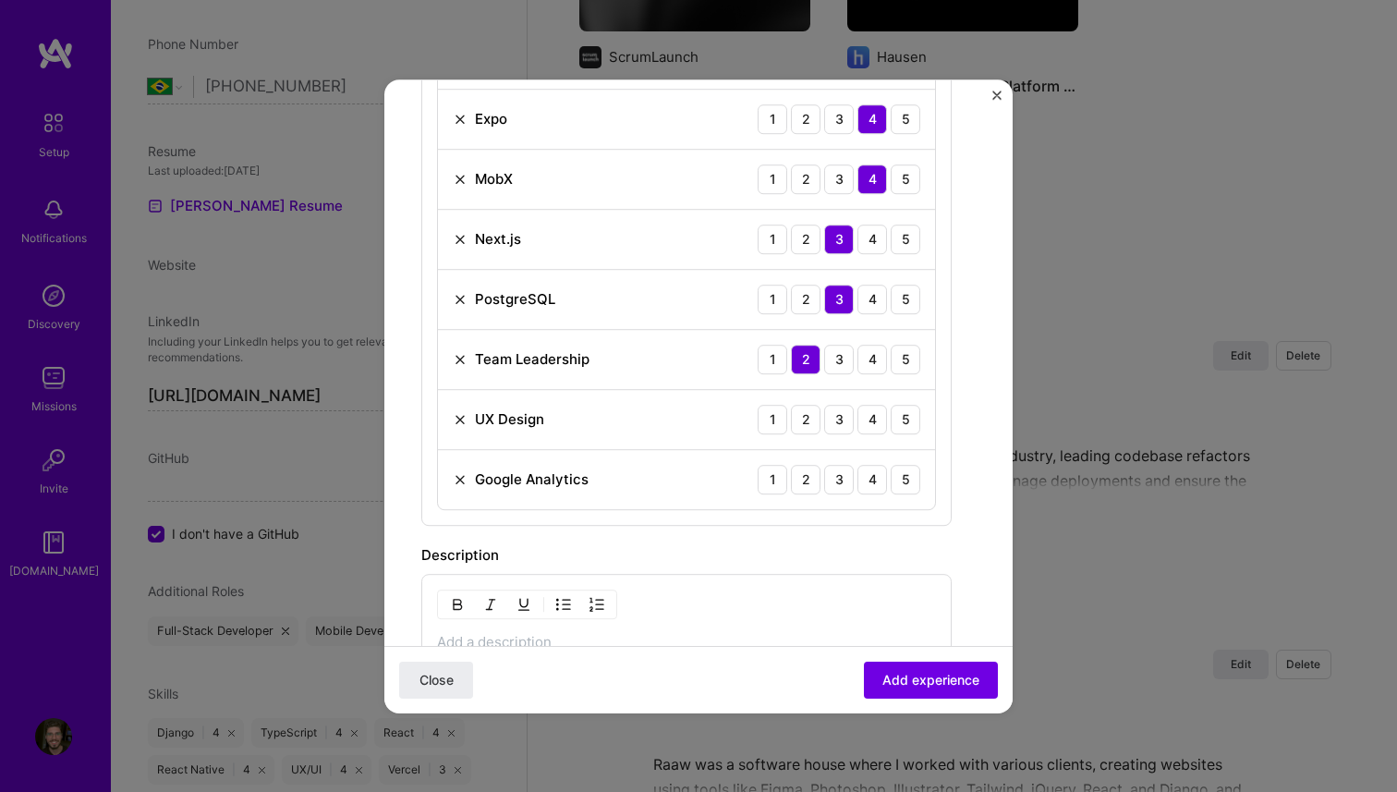
scroll to position [1458, 0]
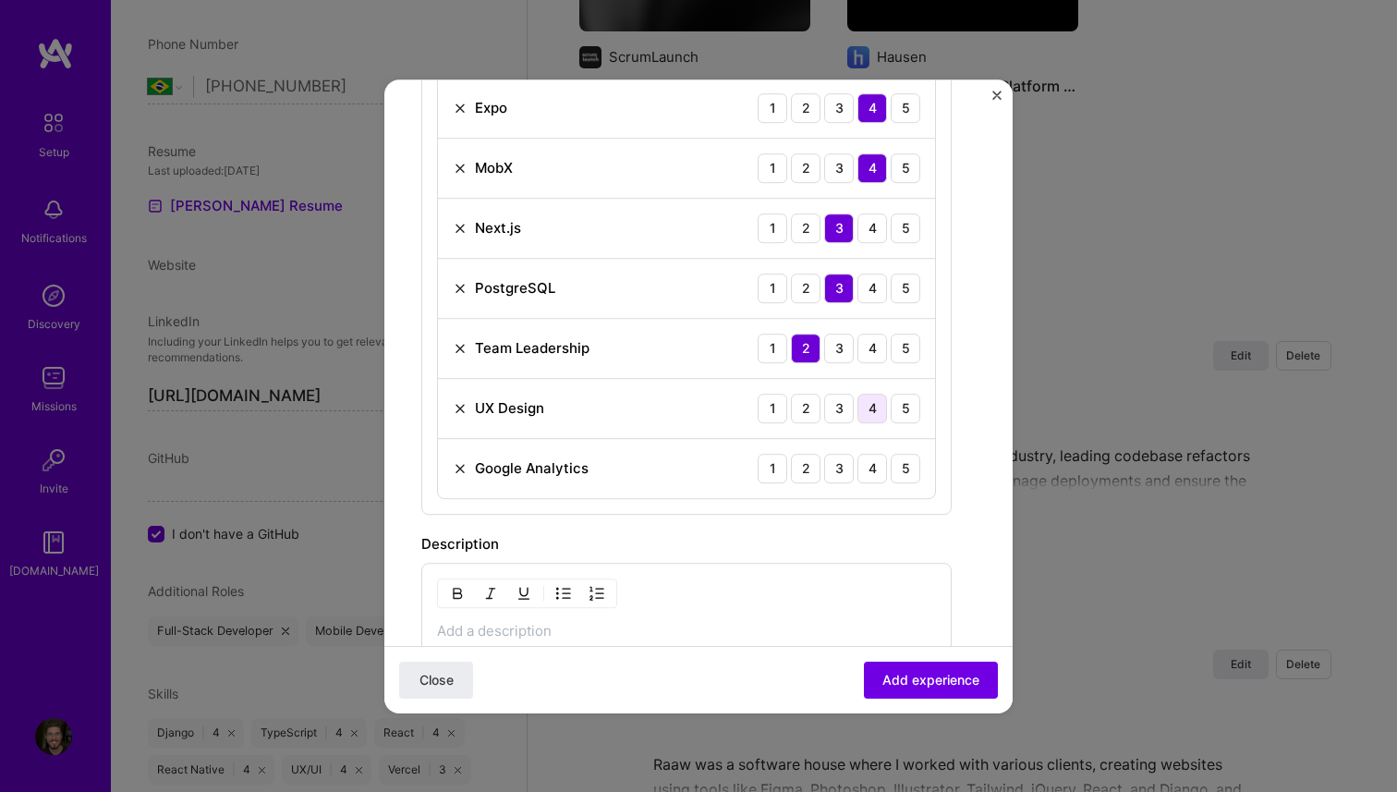
click at [864, 410] on div "4" at bounding box center [873, 409] width 30 height 30
click at [811, 467] on div "2" at bounding box center [806, 469] width 30 height 30
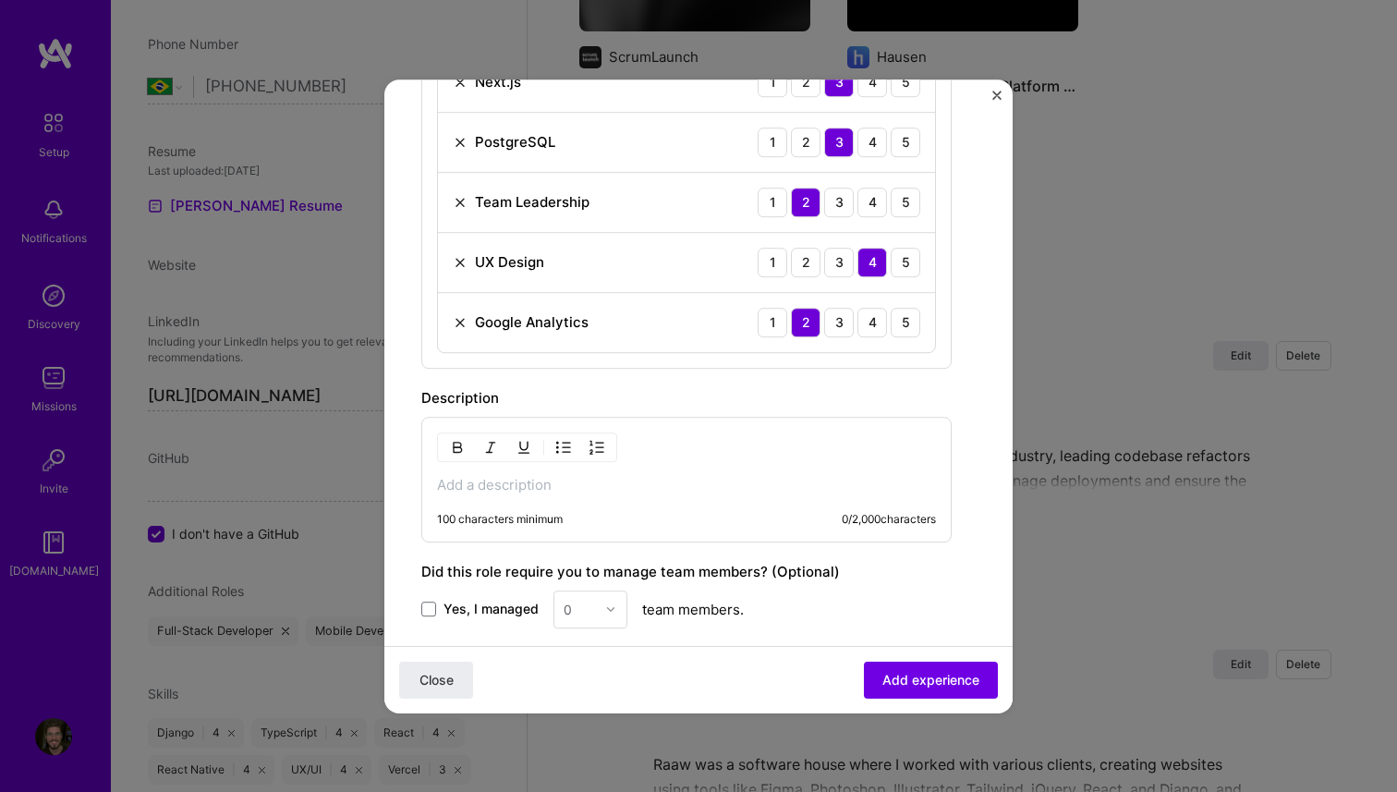
scroll to position [1557, 0]
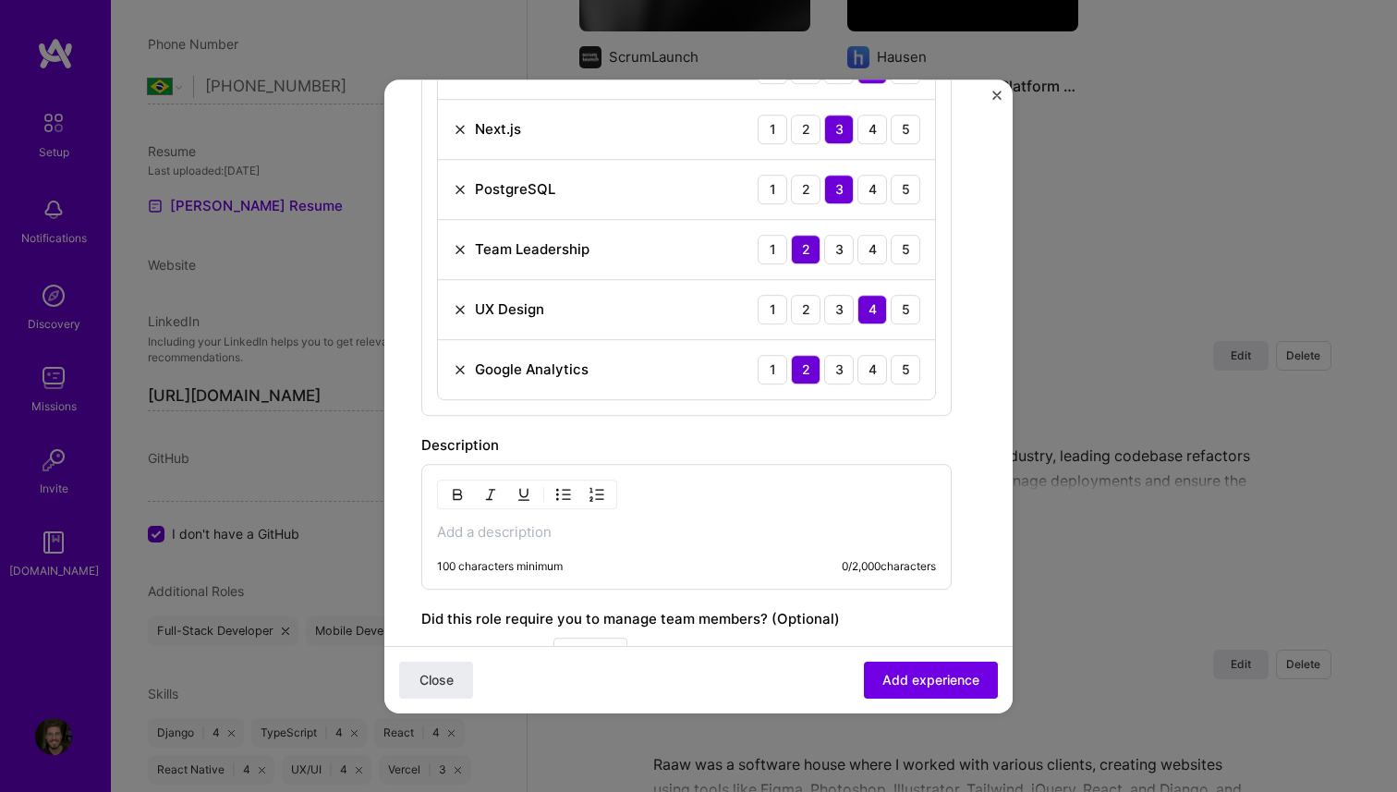
click at [771, 520] on div "100 characters minimum 0 / 2,000 characters" at bounding box center [686, 527] width 531 height 126
click at [716, 528] on p at bounding box center [686, 532] width 499 height 18
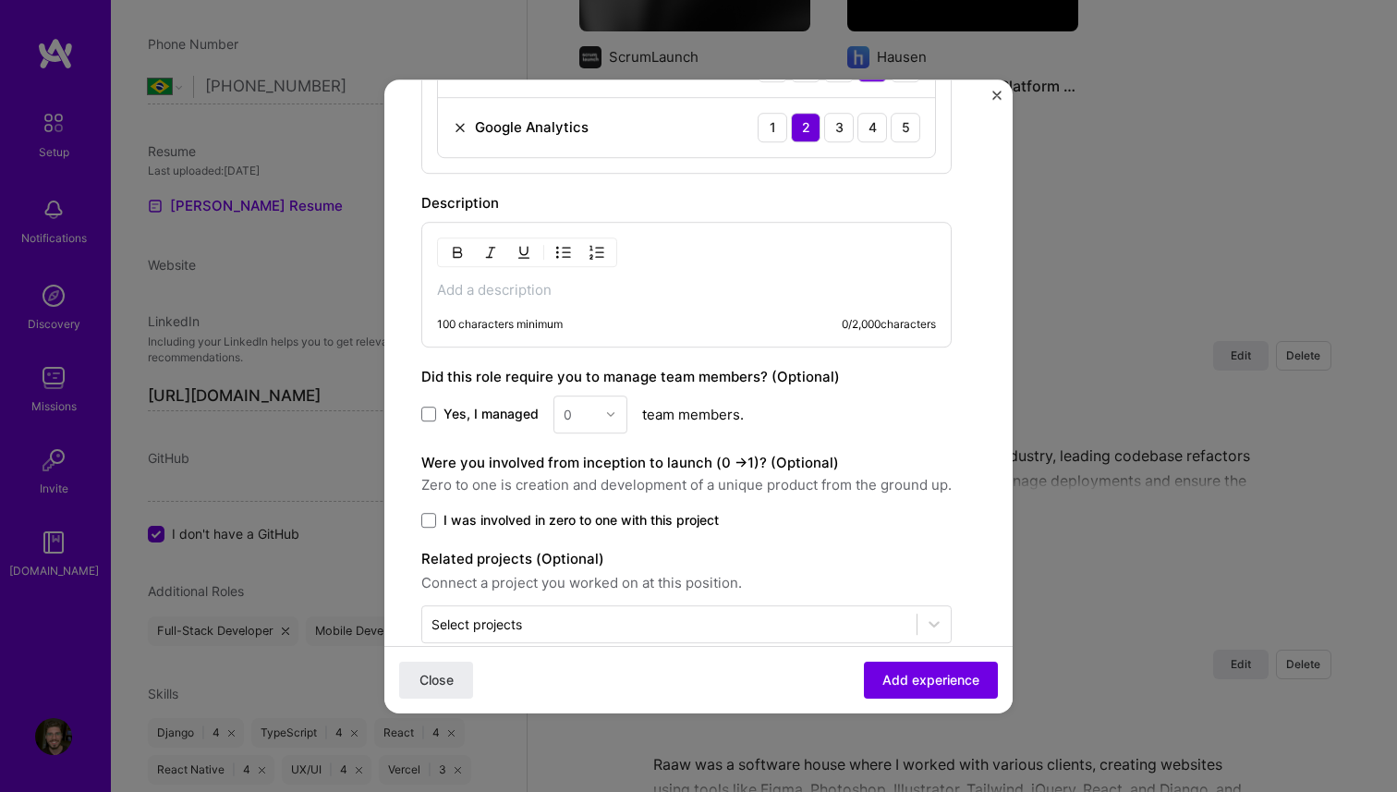
scroll to position [1804, 0]
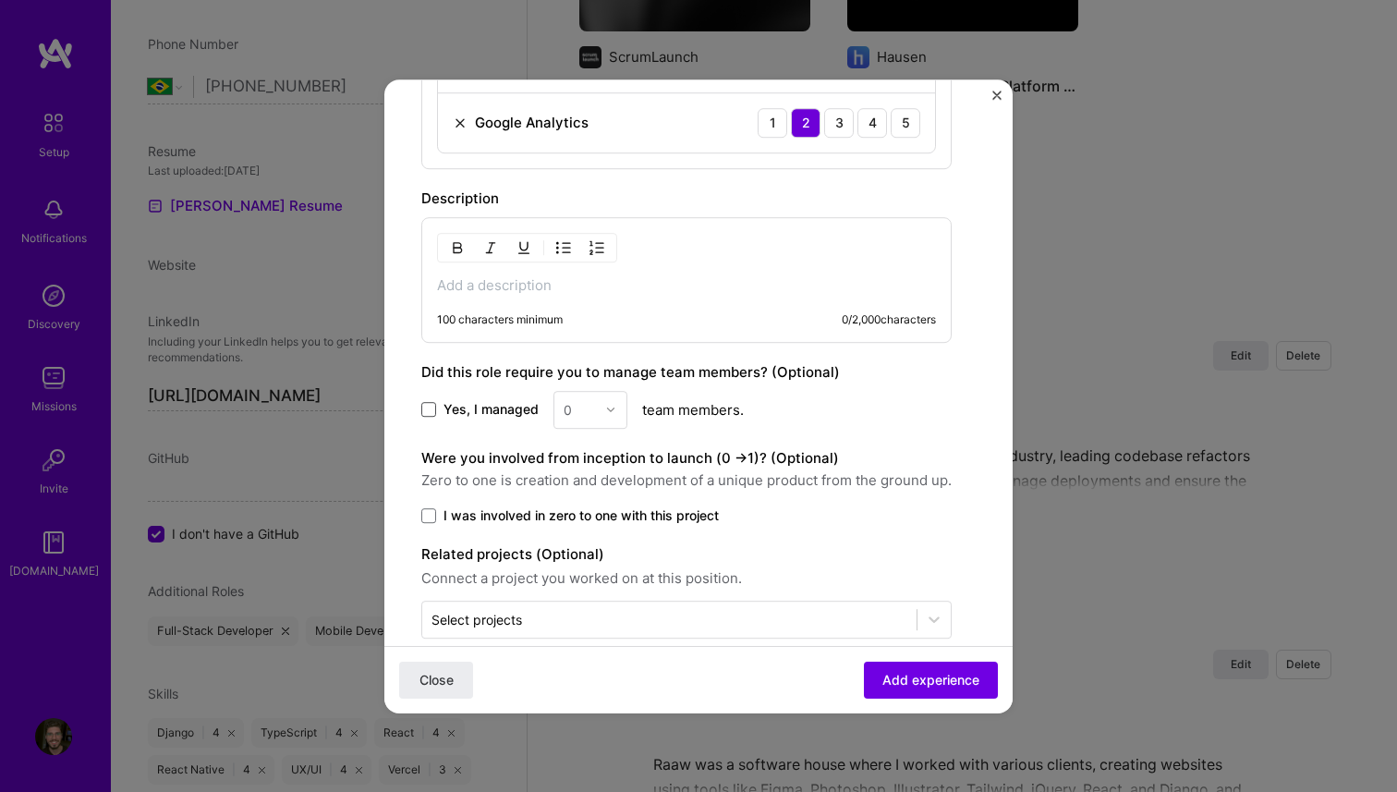
click at [432, 408] on span at bounding box center [428, 409] width 15 height 15
click at [0, 0] on input "Yes, I managed" at bounding box center [0, 0] width 0 height 0
click at [589, 406] on input "text" at bounding box center [580, 409] width 32 height 19
click at [591, 496] on div "2" at bounding box center [590, 493] width 63 height 34
click at [434, 513] on span at bounding box center [428, 515] width 15 height 15
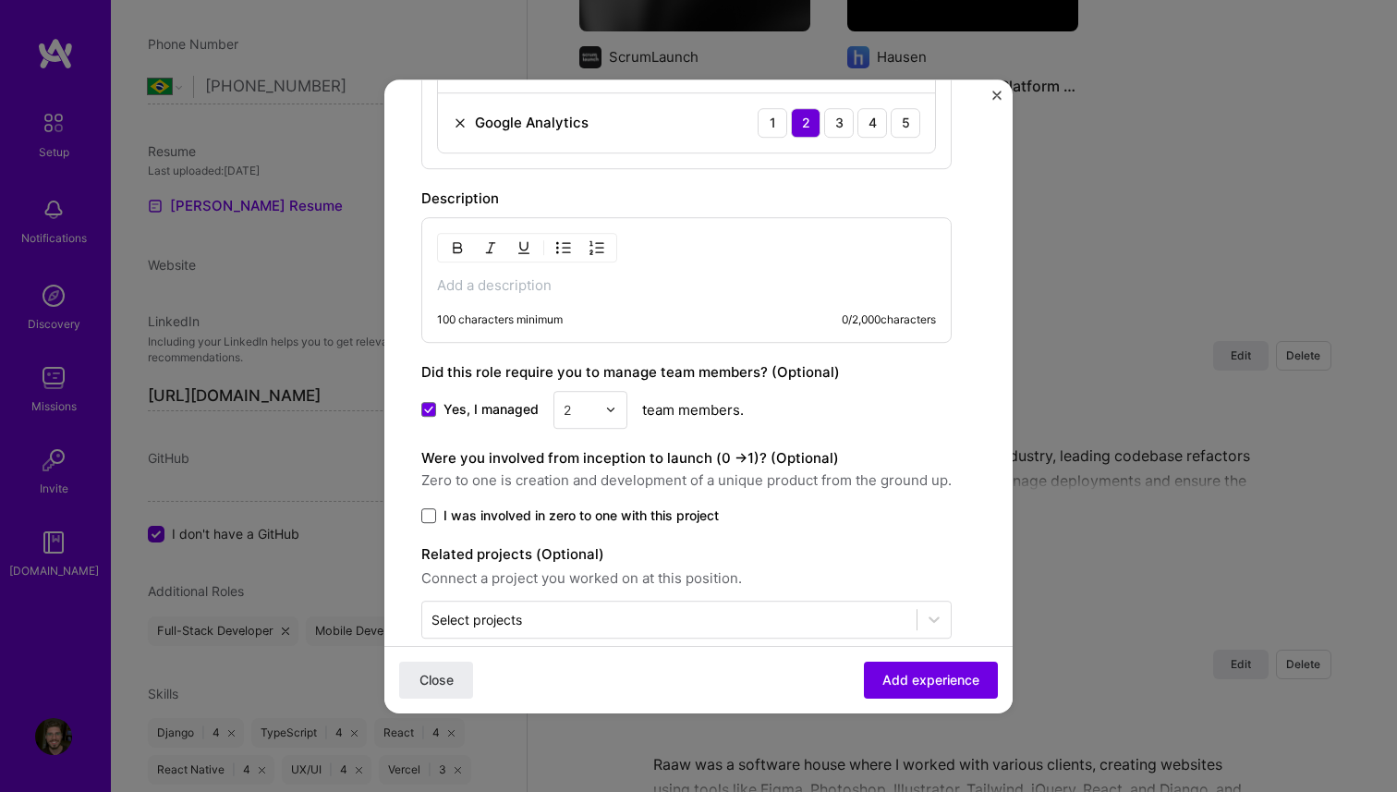
click at [0, 0] on input "I was involved in zero to one with this project" at bounding box center [0, 0] width 0 height 0
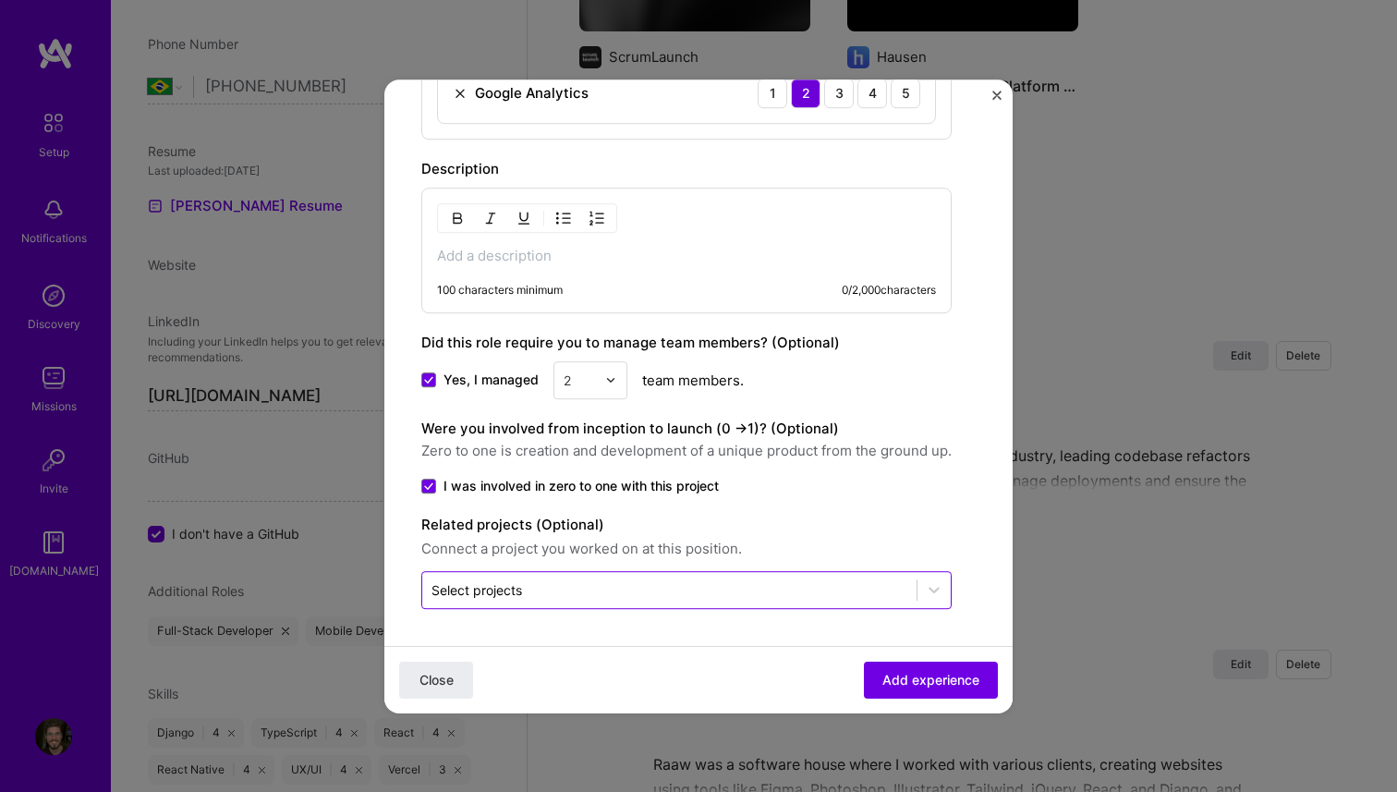
click at [601, 599] on div at bounding box center [670, 590] width 476 height 23
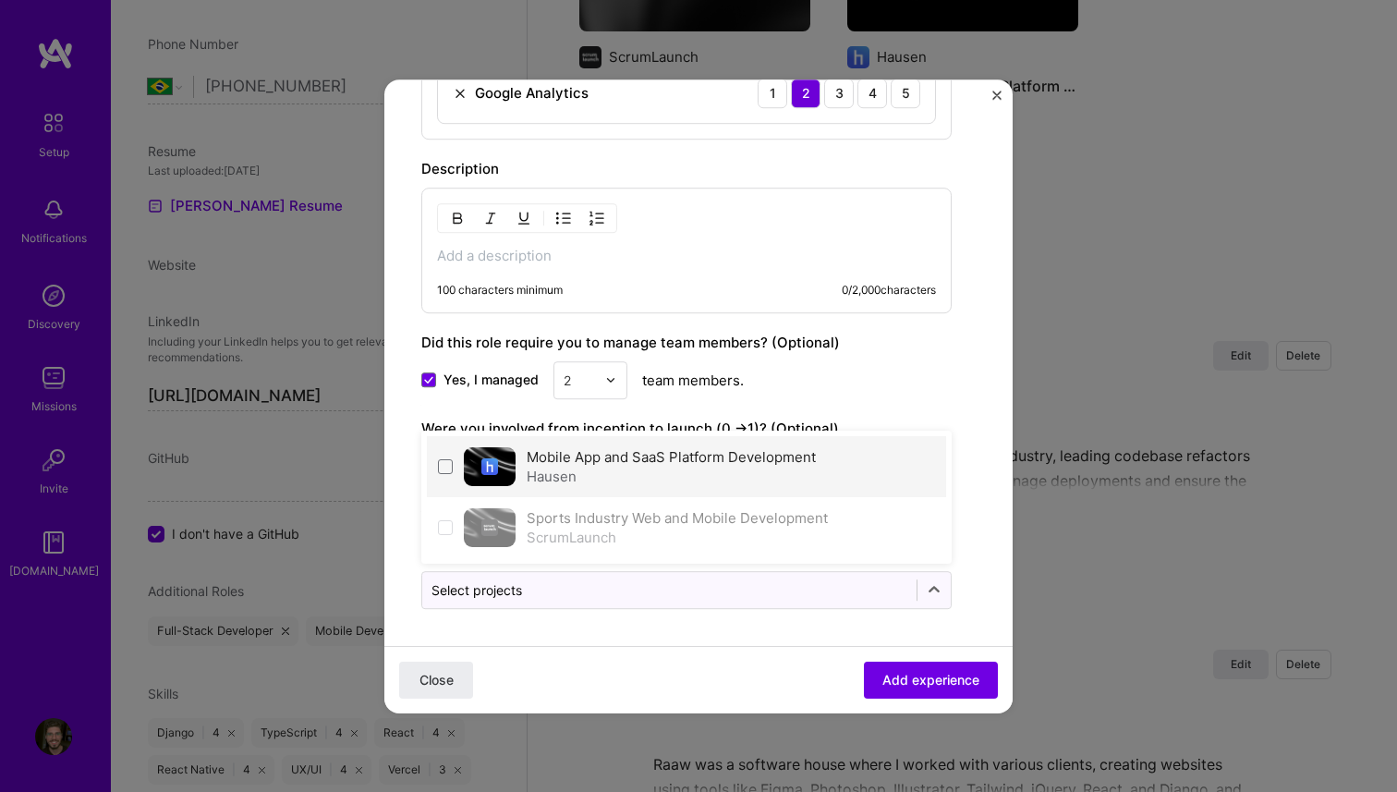
click at [542, 473] on div "Hausen" at bounding box center [671, 476] width 289 height 19
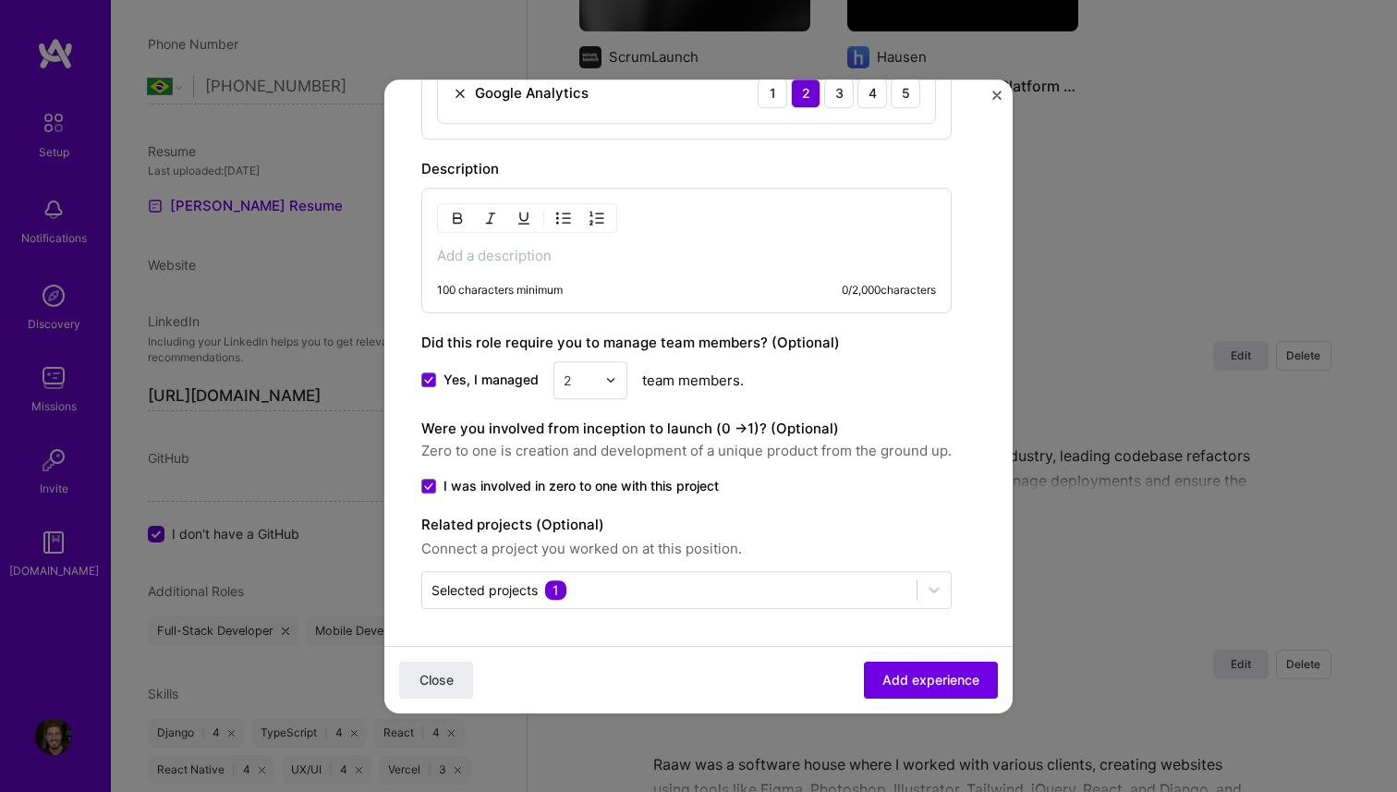
click at [886, 377] on div "Yes, I managed 2 team members." at bounding box center [686, 380] width 531 height 38
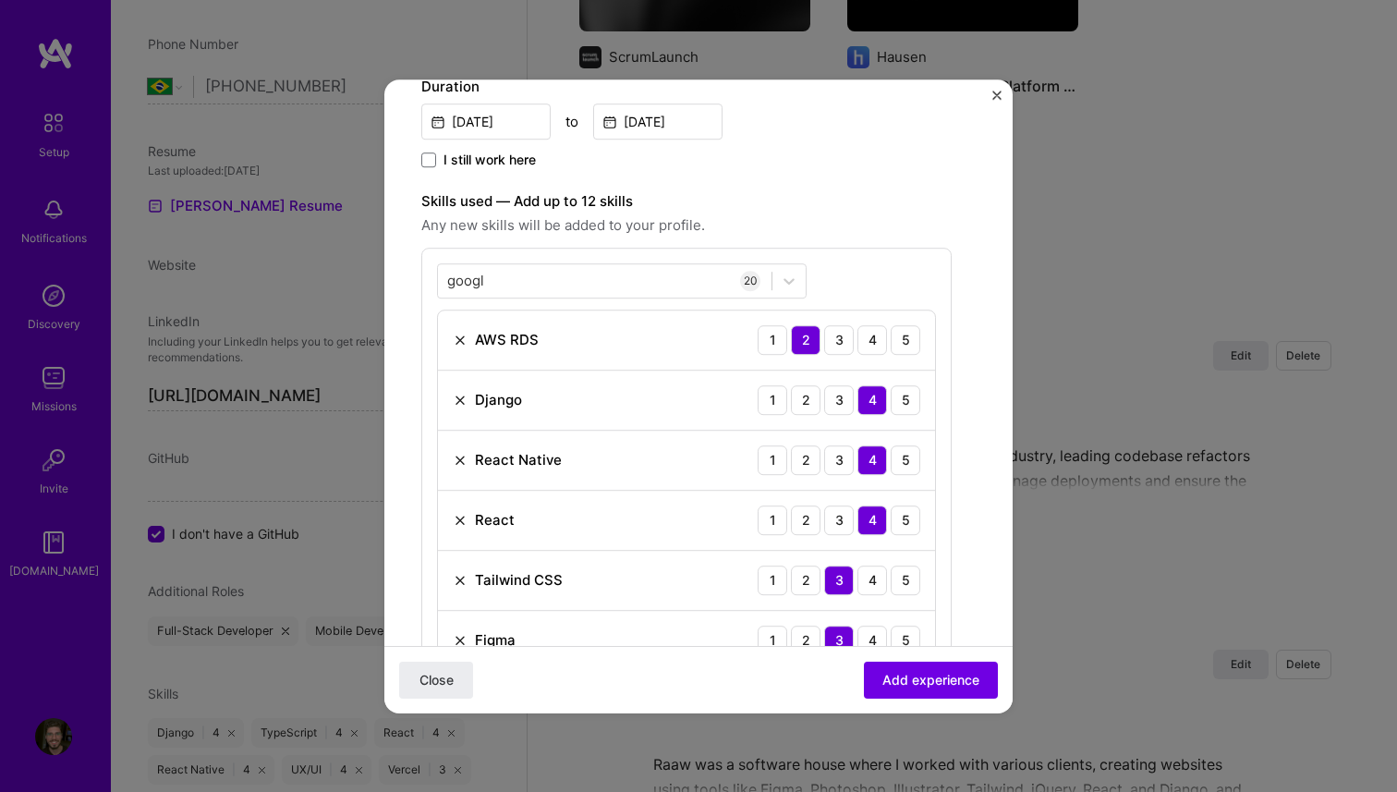
scroll to position [442, 0]
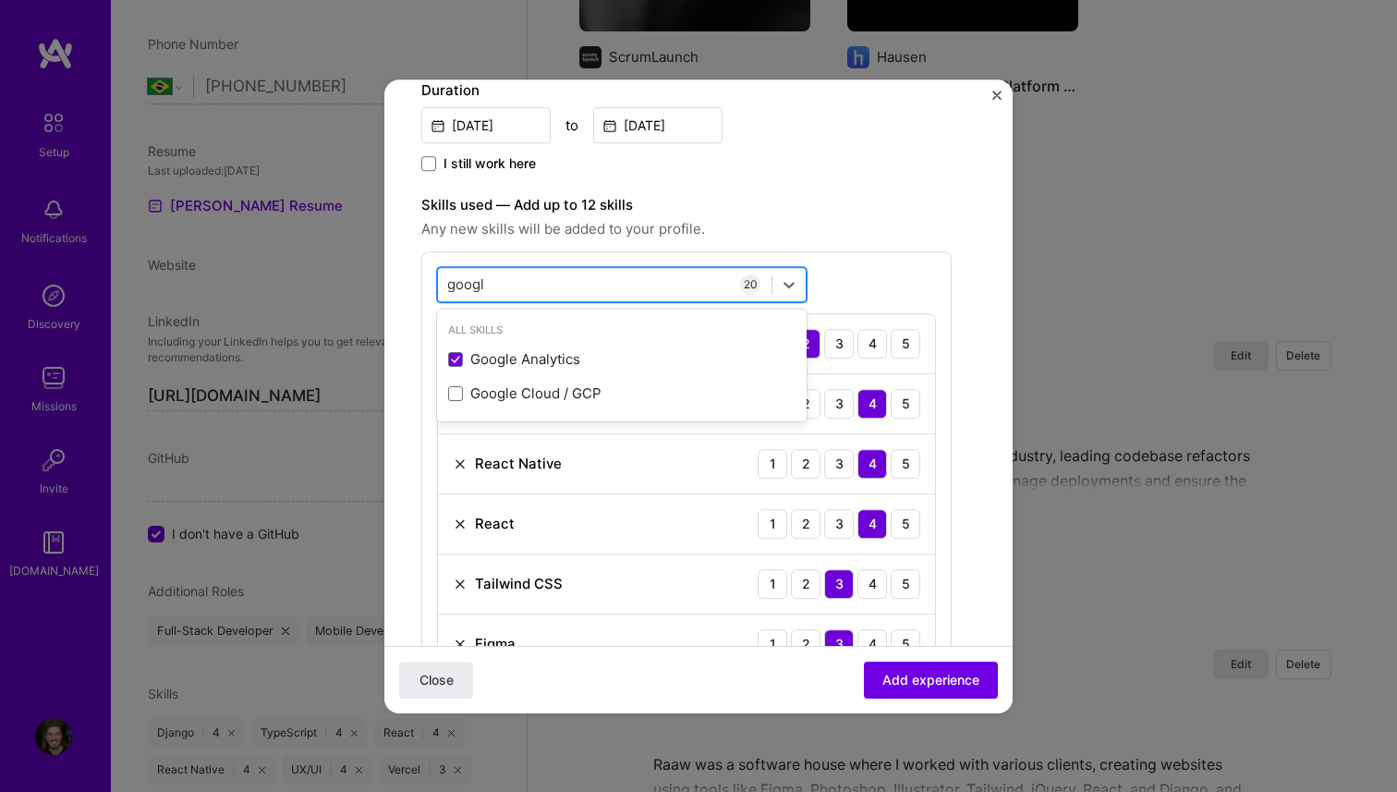
click at [576, 290] on div "googl googl" at bounding box center [605, 284] width 334 height 30
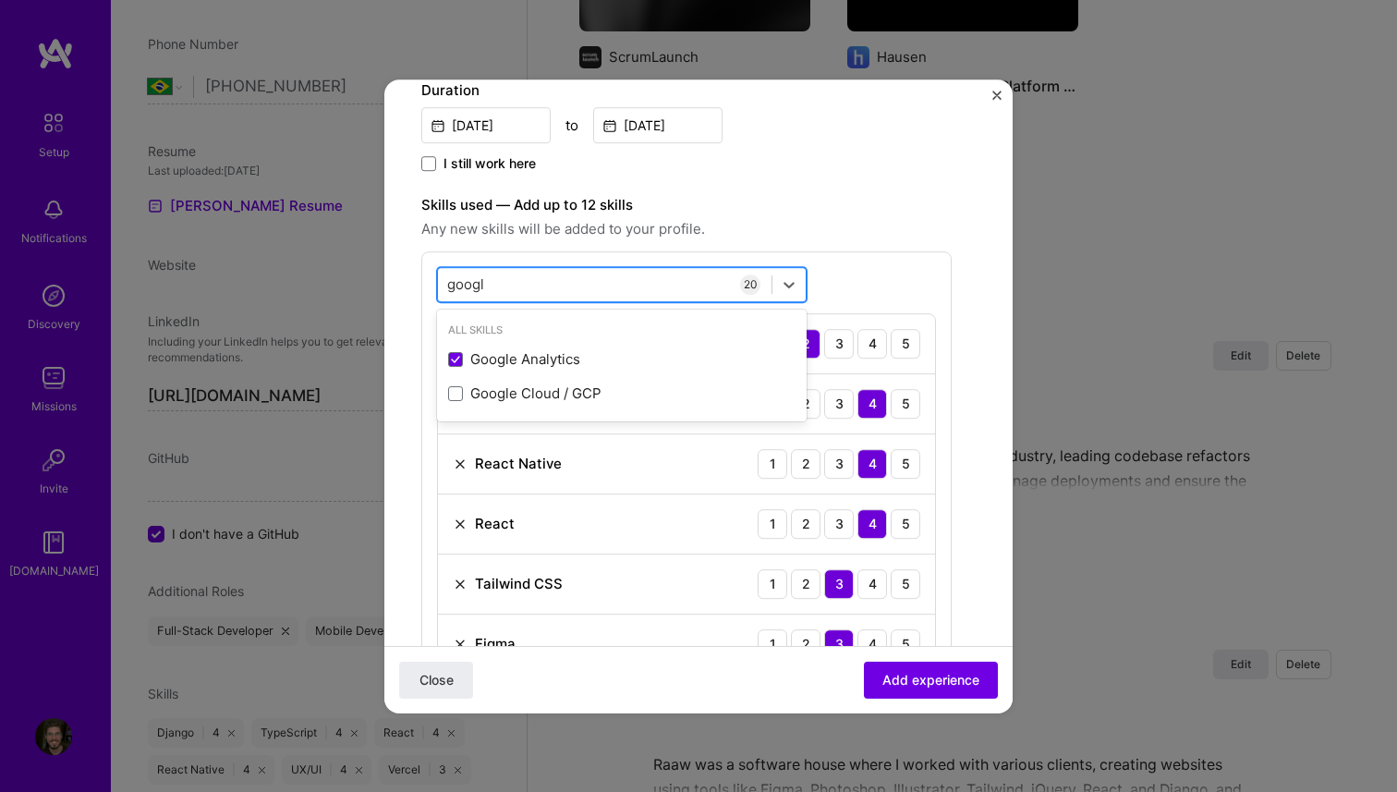
click at [576, 290] on div "googl googl" at bounding box center [605, 284] width 334 height 30
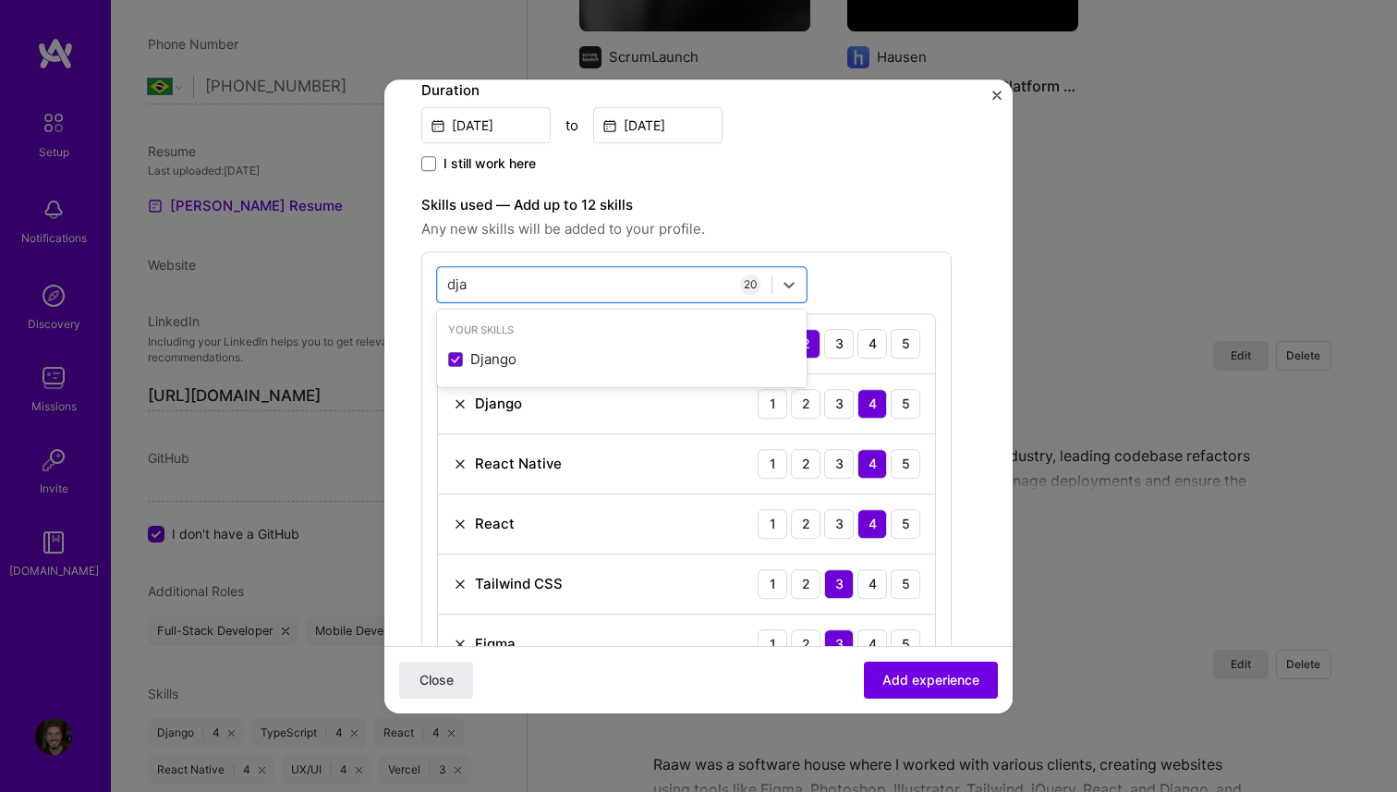
click at [810, 232] on span "Any new skills will be added to your profile." at bounding box center [686, 229] width 531 height 22
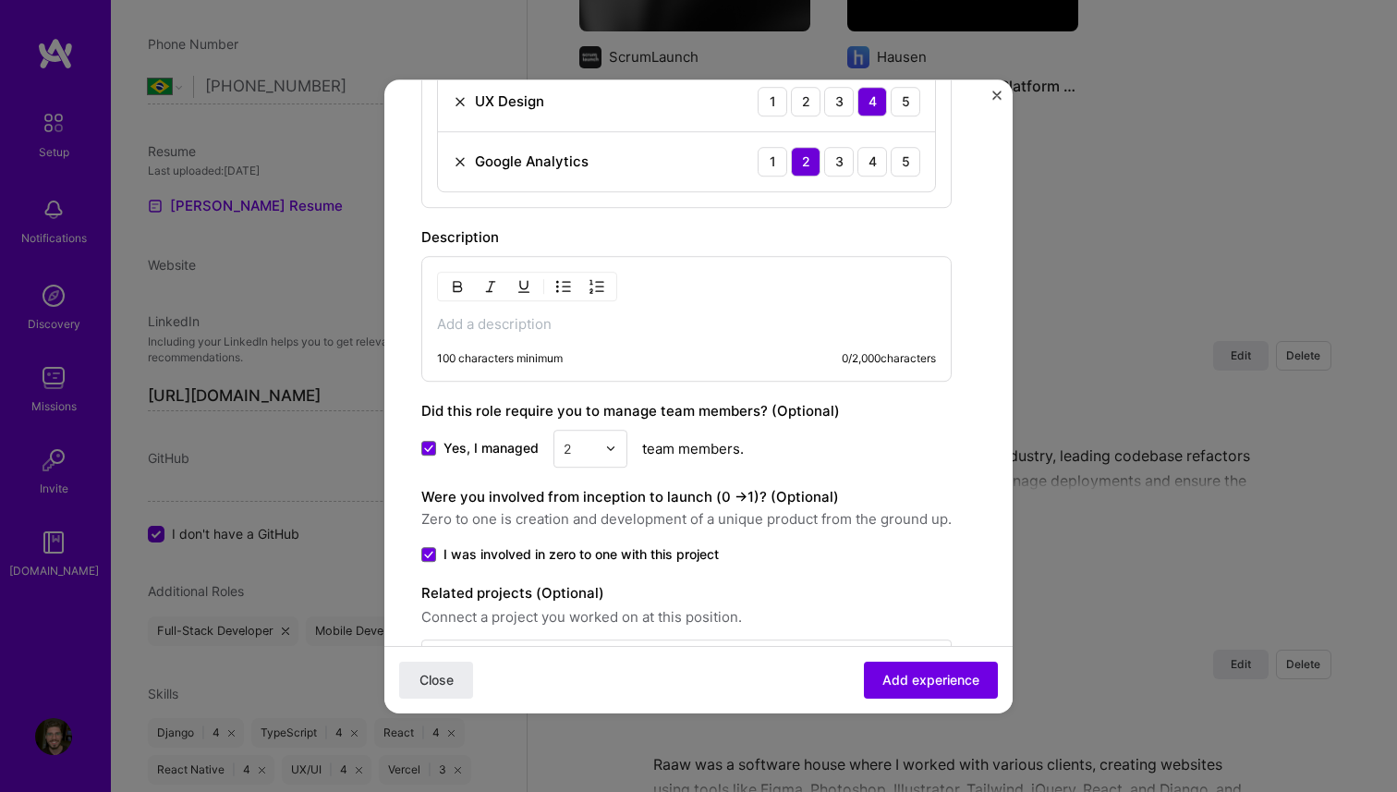
scroll to position [1773, 0]
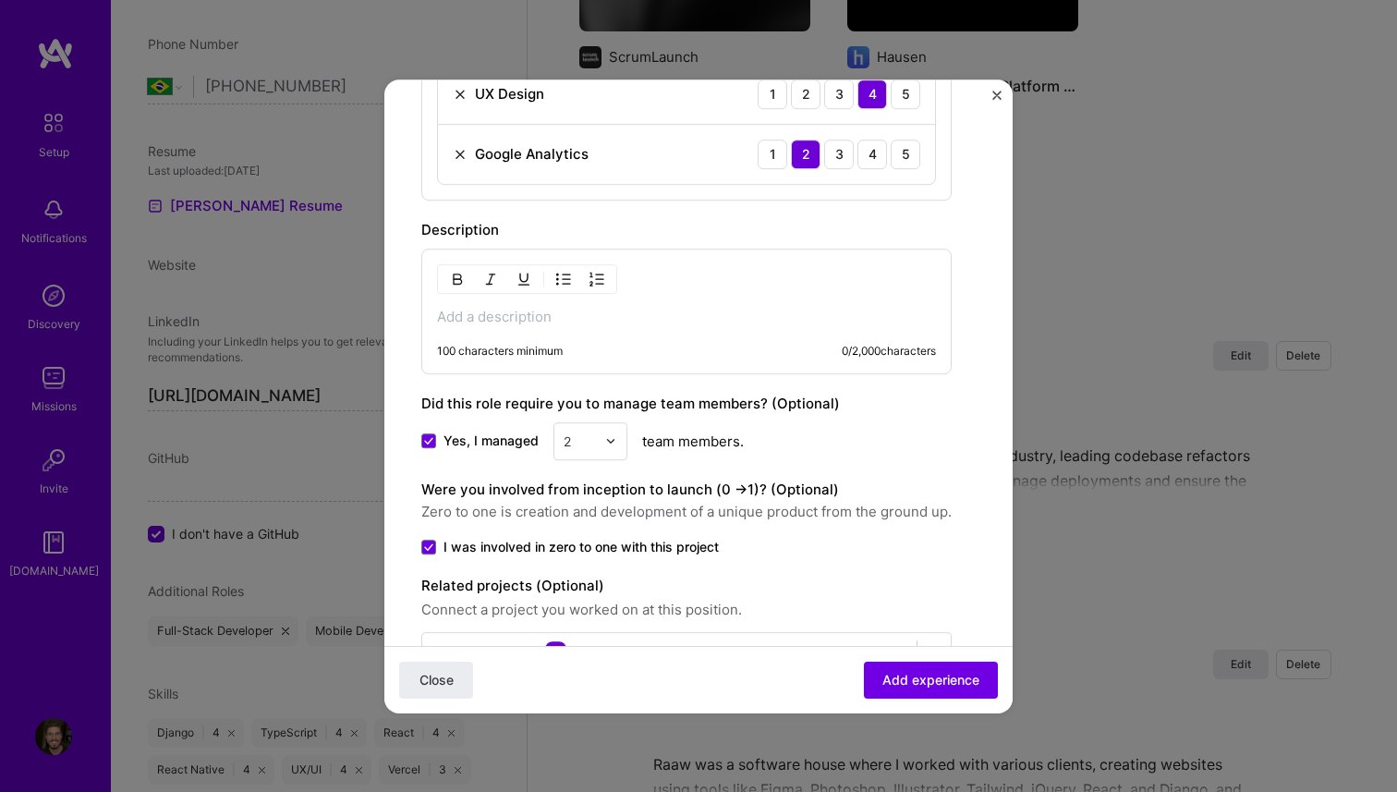
click at [606, 330] on div "100 characters minimum 0 / 2,000 characters" at bounding box center [686, 312] width 531 height 126
click at [555, 323] on p at bounding box center [686, 317] width 499 height 18
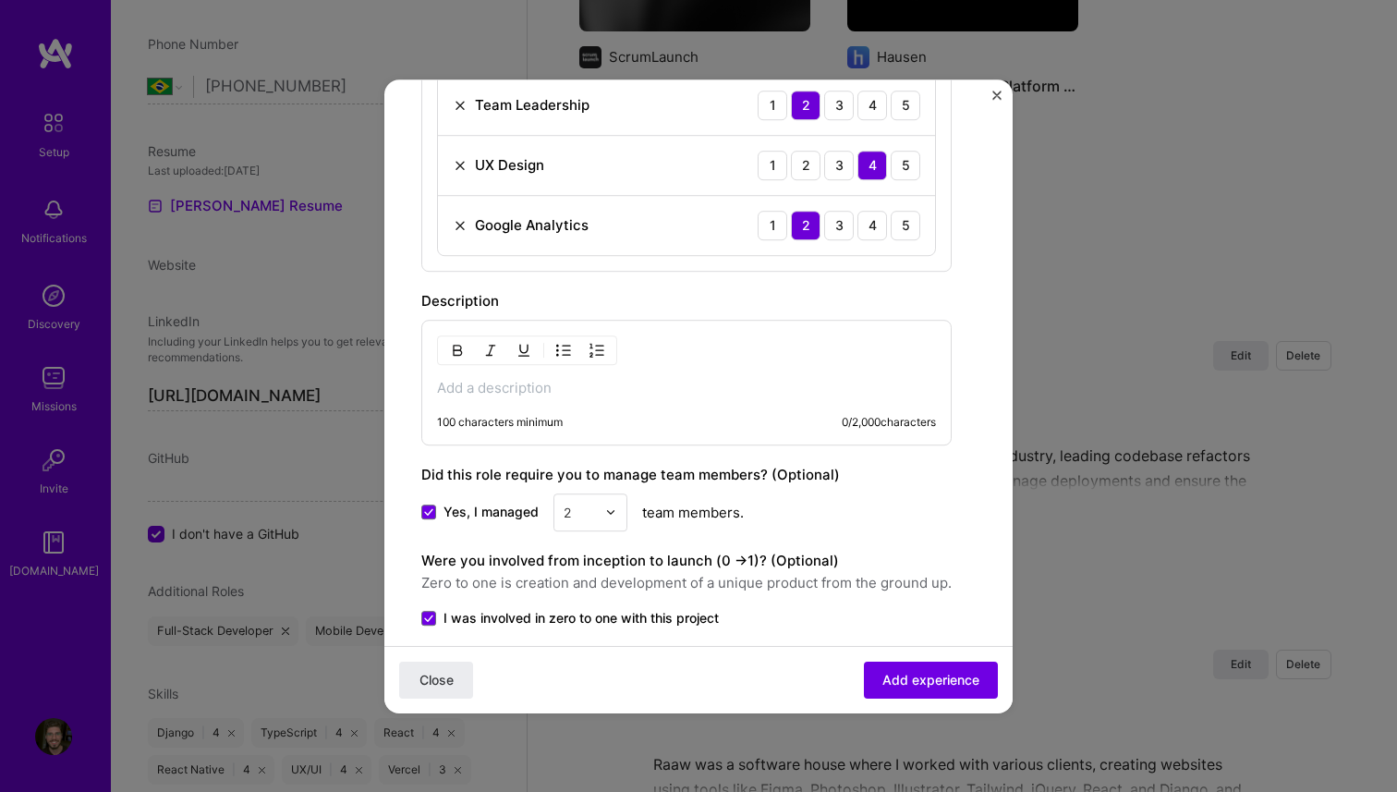
scroll to position [1834, 0]
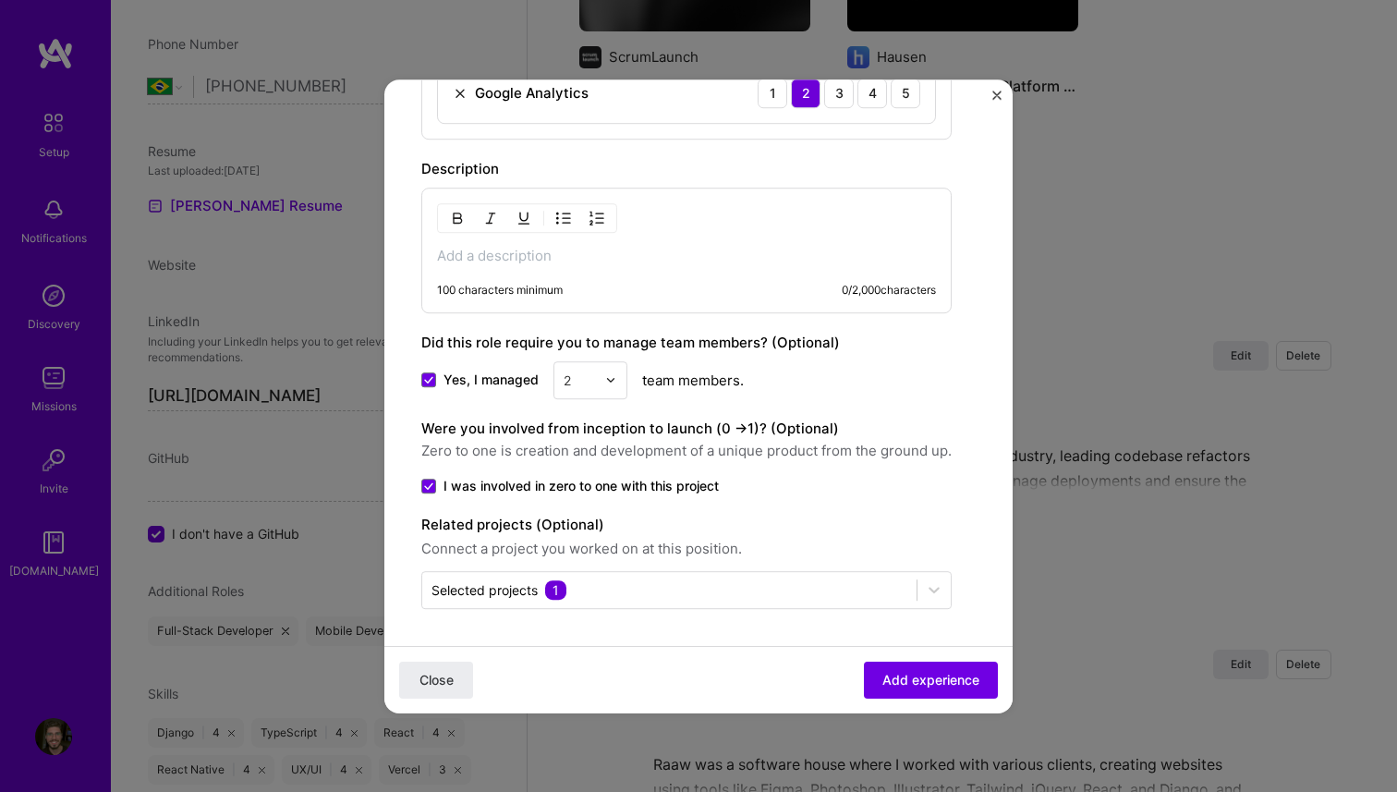
click at [693, 239] on div "100 characters minimum 0 / 2,000 characters" at bounding box center [686, 251] width 531 height 126
click at [687, 260] on p at bounding box center [686, 256] width 499 height 18
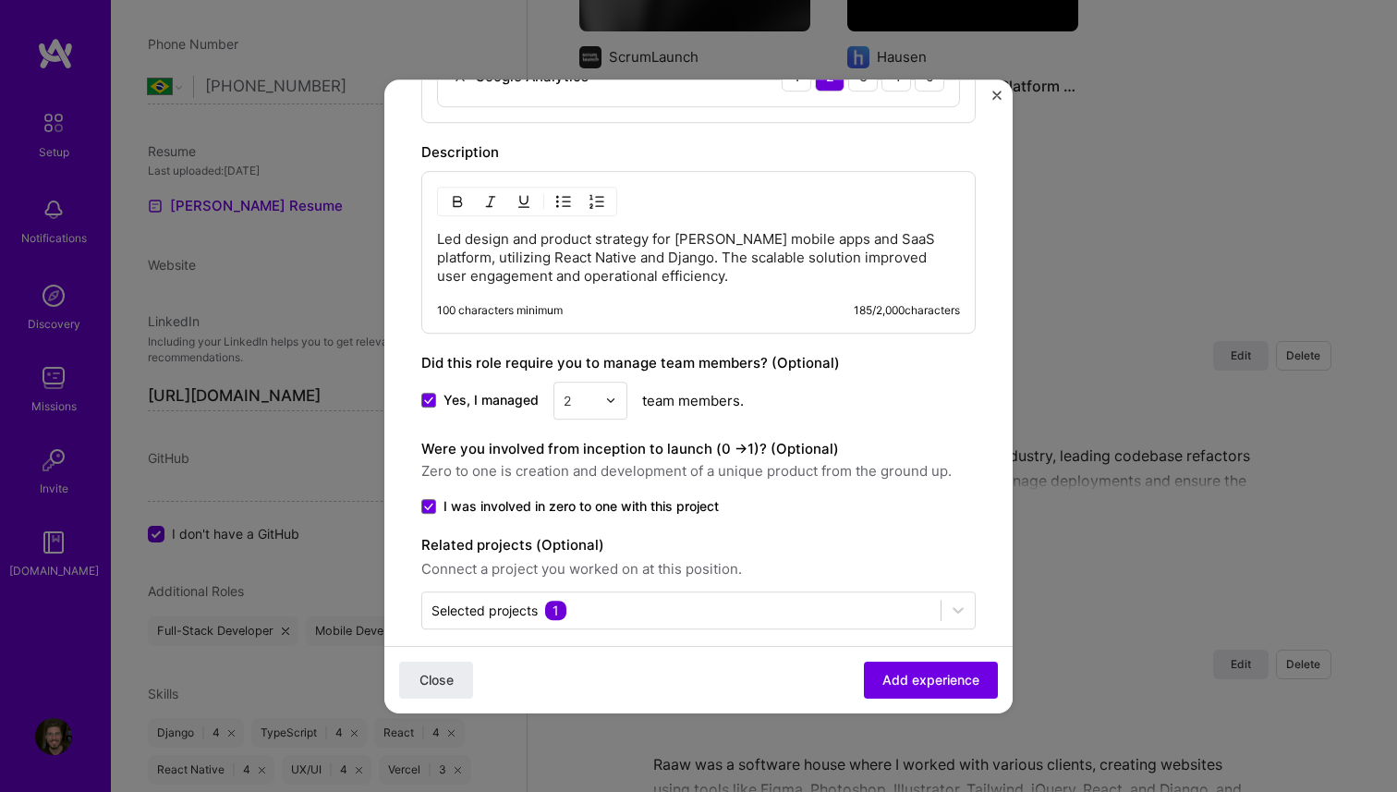
scroll to position [1871, 0]
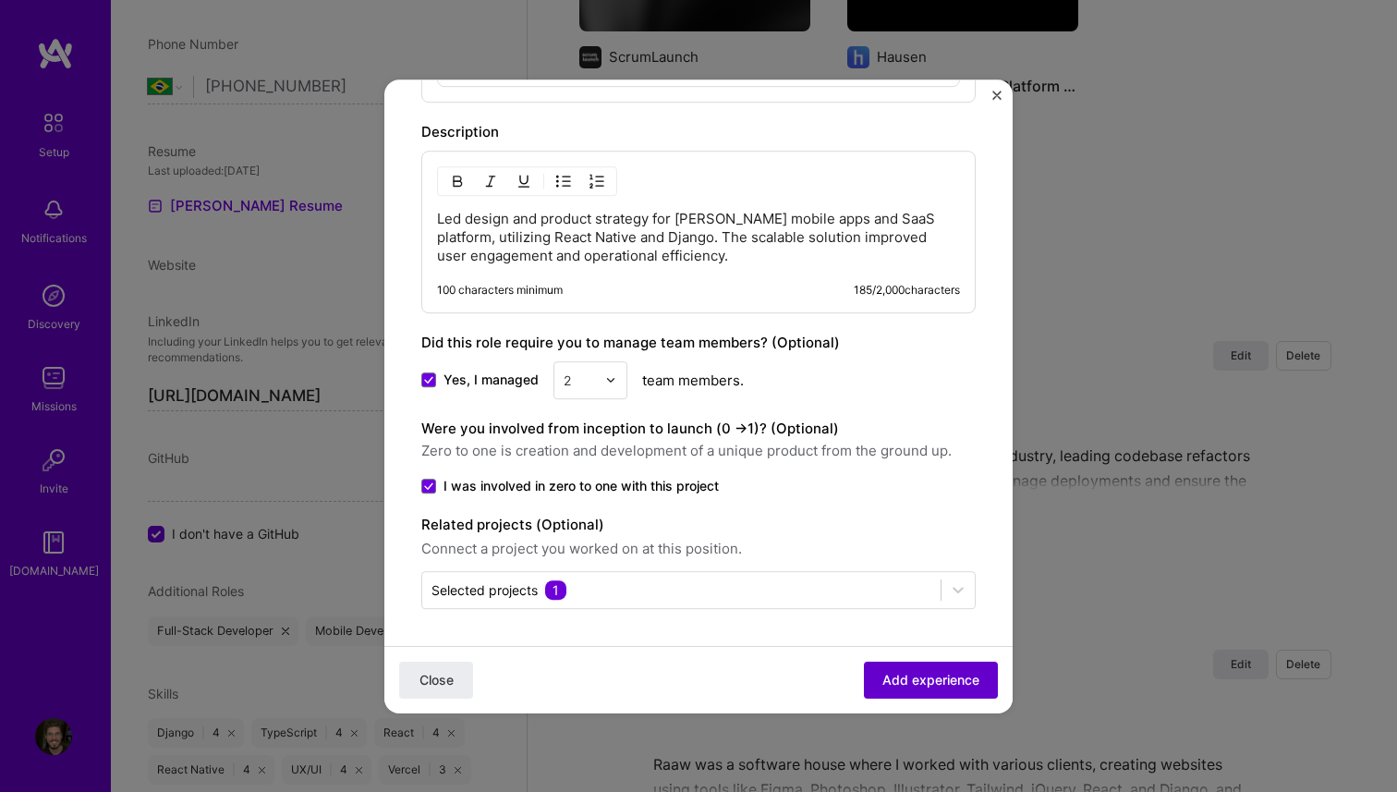
click at [929, 670] on span "Add experience" at bounding box center [931, 679] width 97 height 18
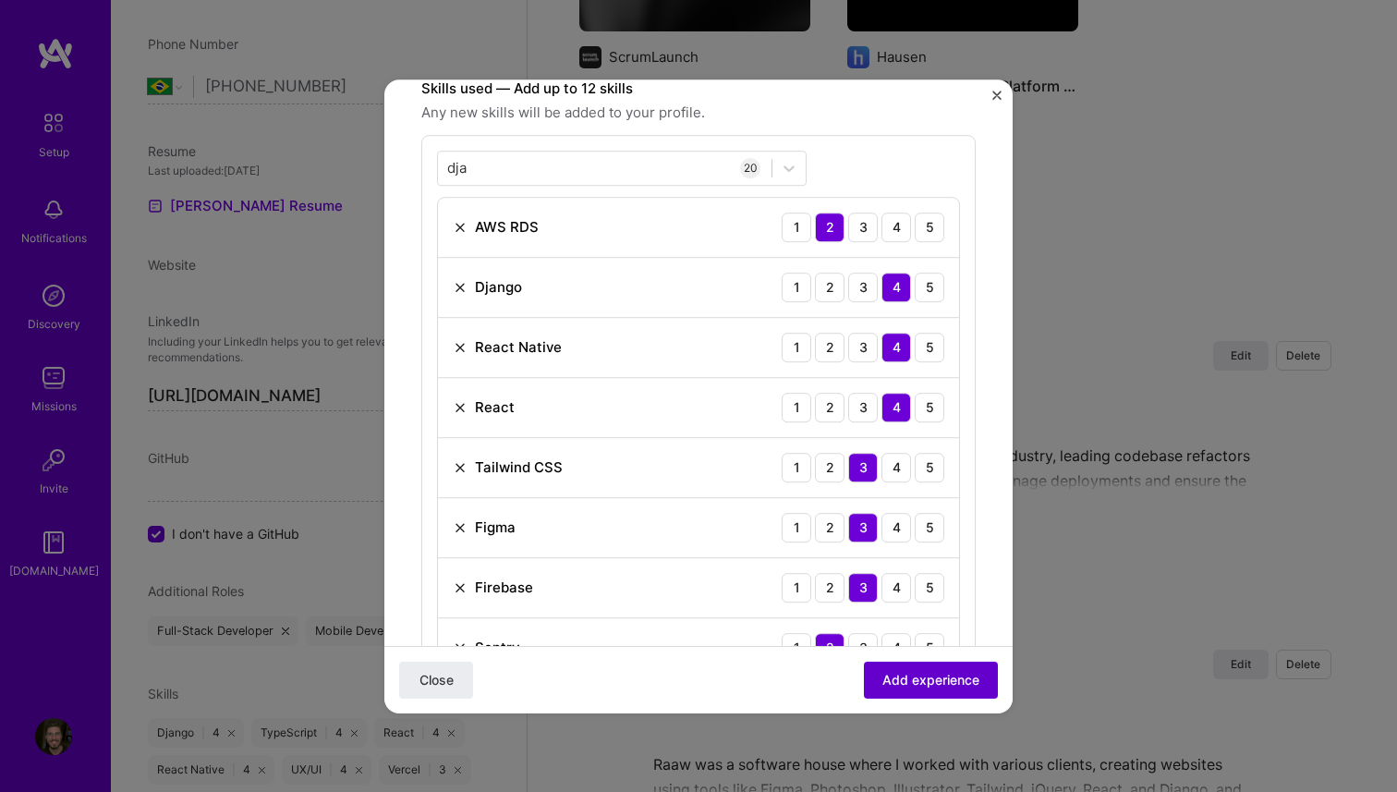
scroll to position [556, 0]
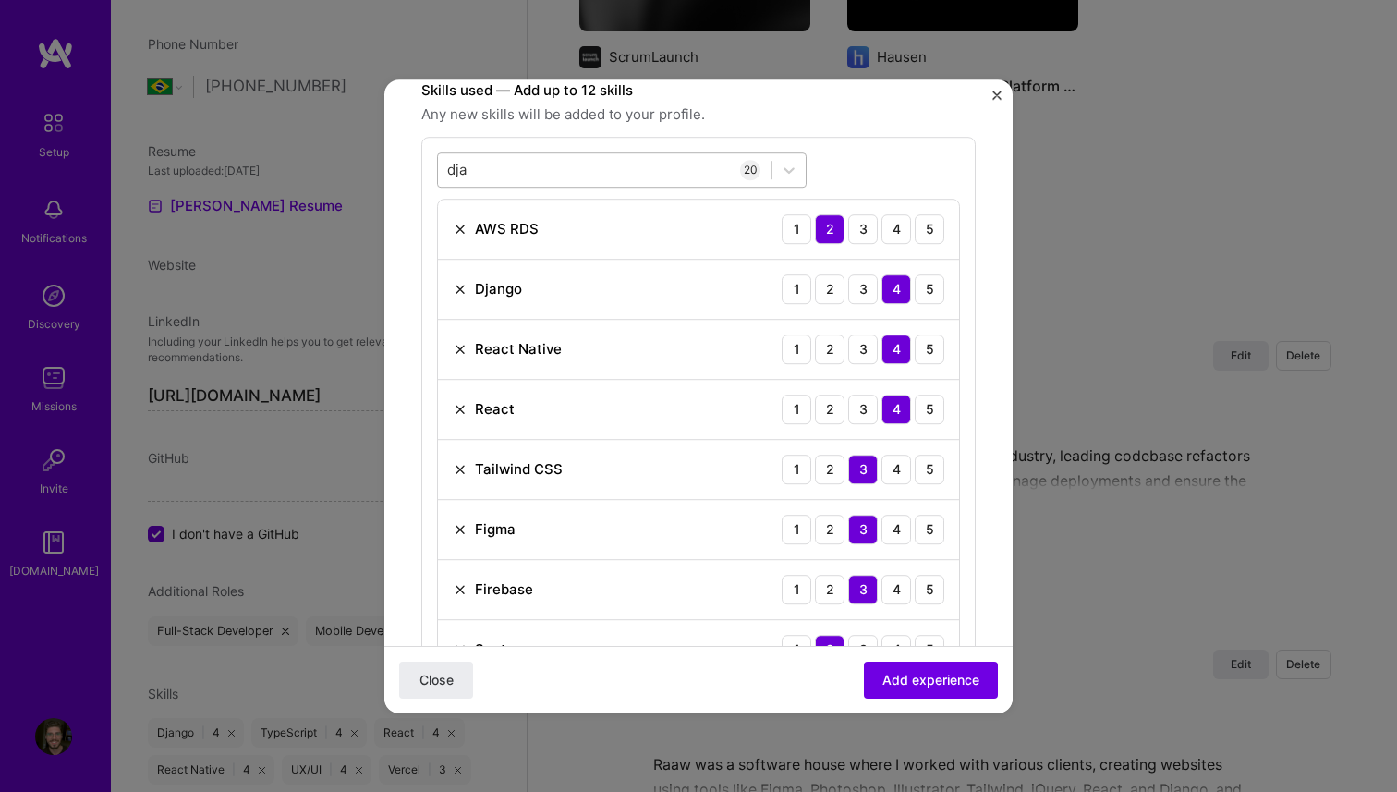
click at [701, 170] on div "dja dja" at bounding box center [605, 169] width 334 height 30
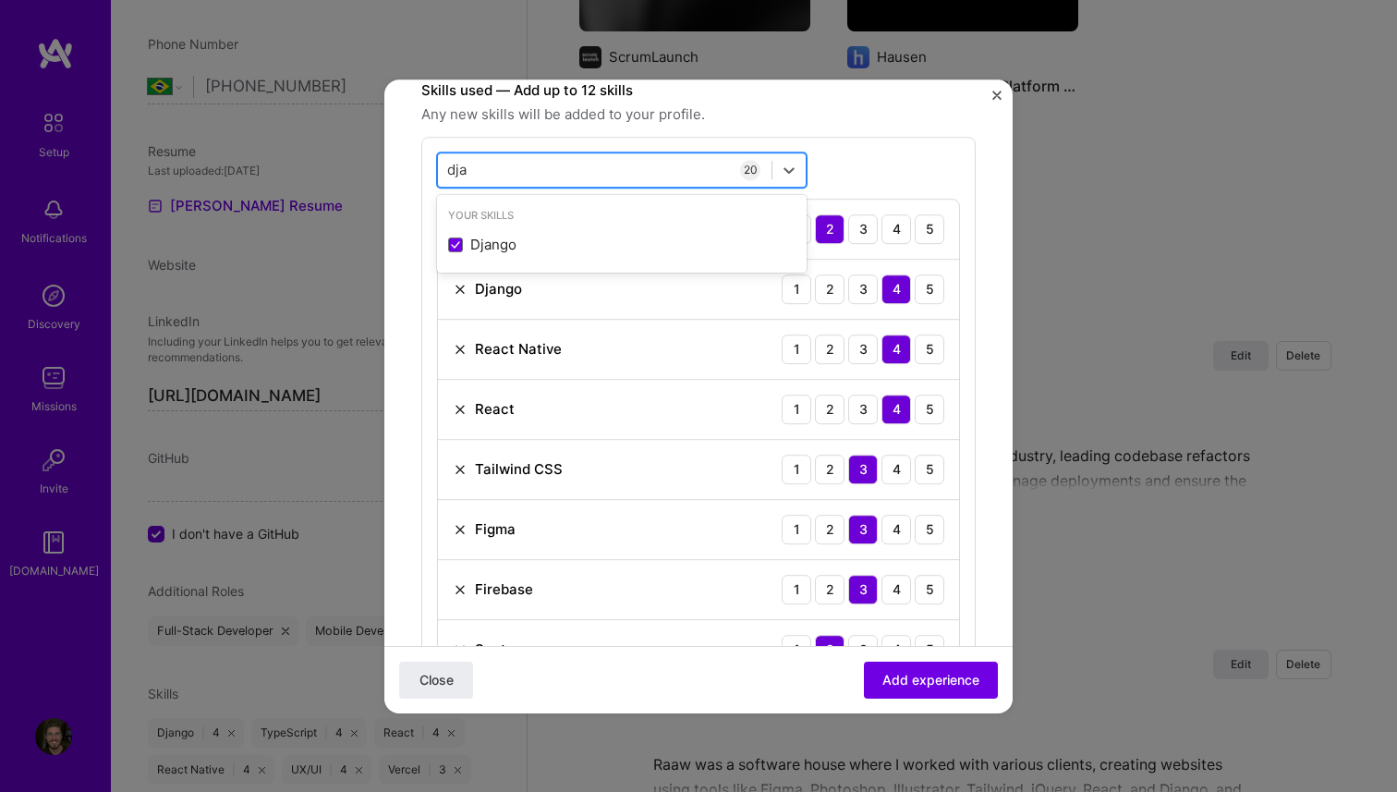
click at [701, 170] on div "dja dja" at bounding box center [605, 169] width 334 height 30
type input "d"
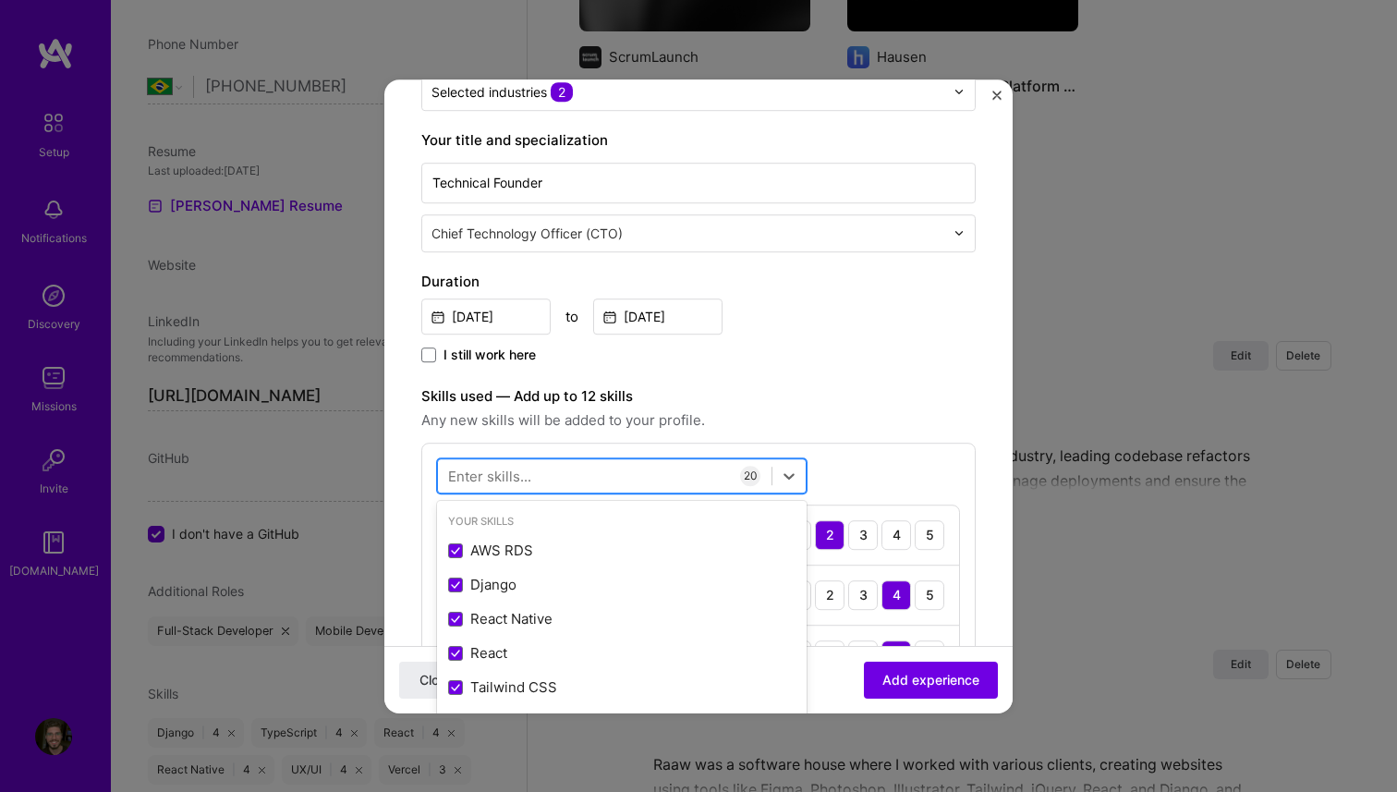
scroll to position [198, 0]
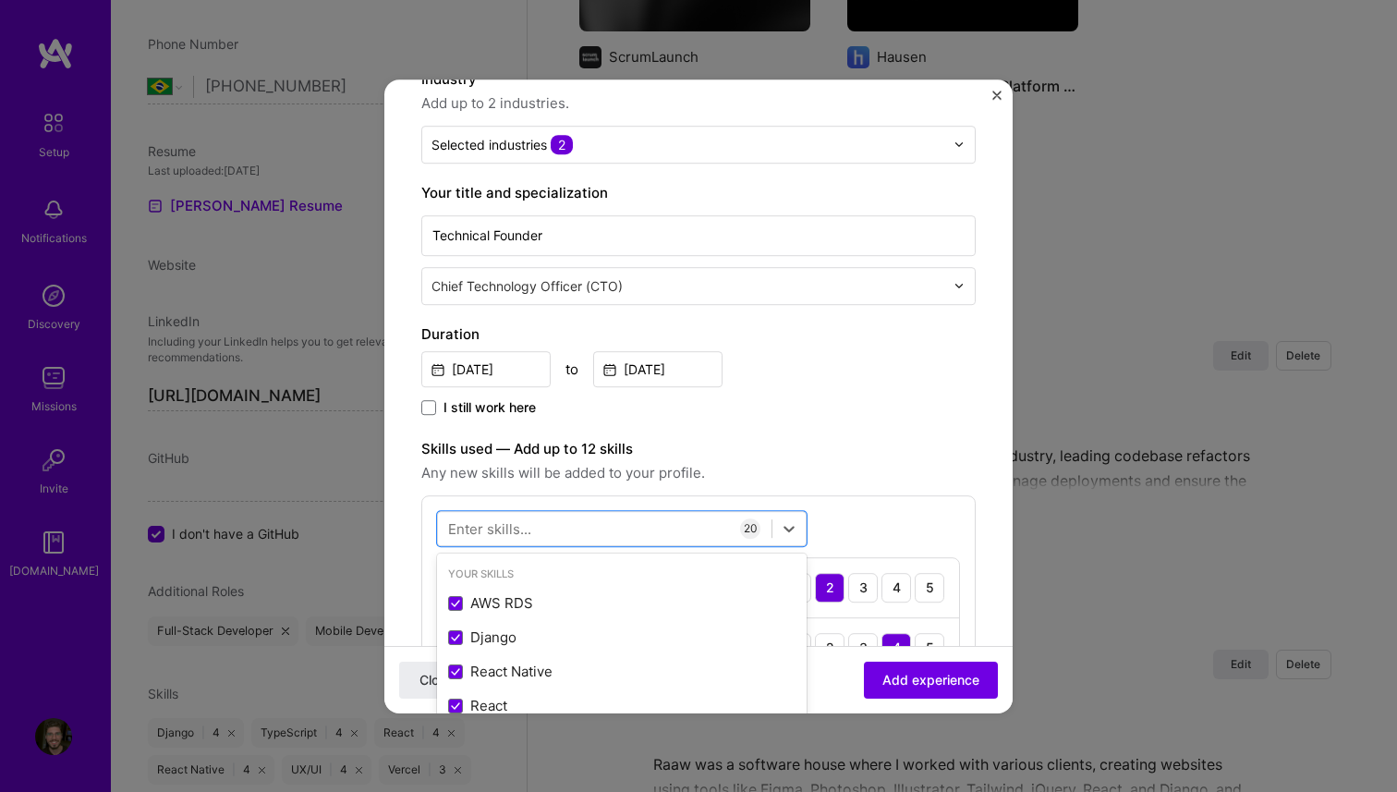
click at [813, 384] on div "Jun, 2021 to Oct, 2024" at bounding box center [698, 368] width 555 height 40
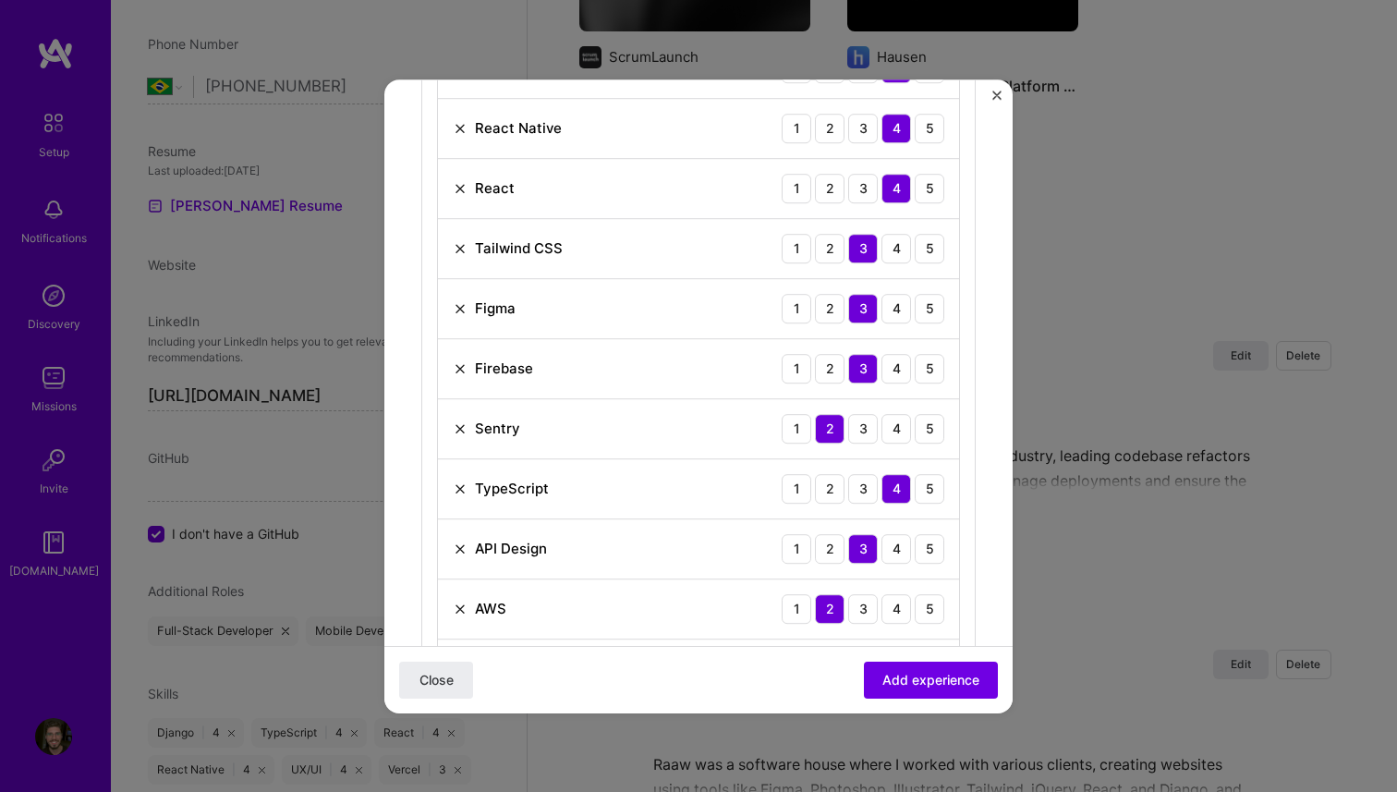
scroll to position [786, 0]
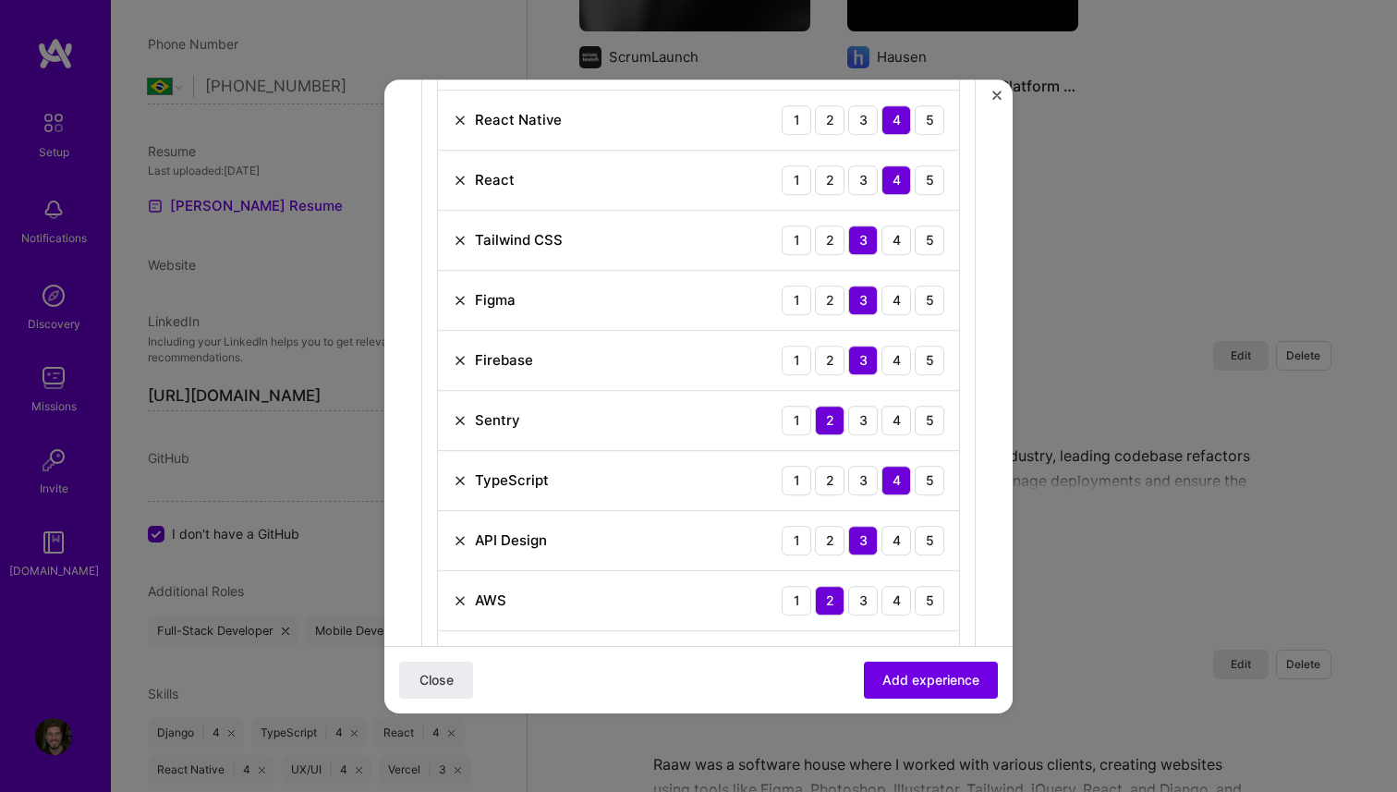
click at [463, 242] on img at bounding box center [460, 240] width 15 height 15
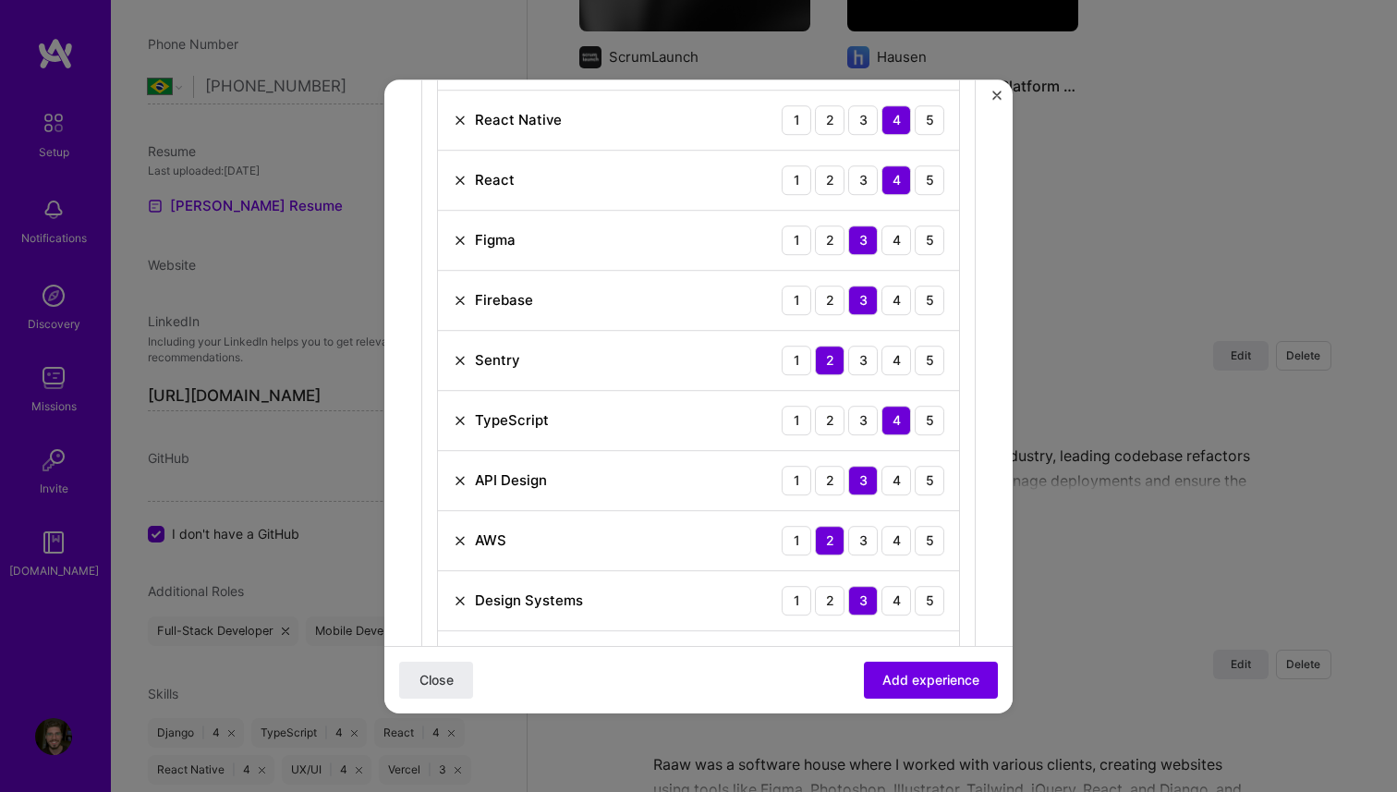
click at [461, 241] on img at bounding box center [460, 240] width 15 height 15
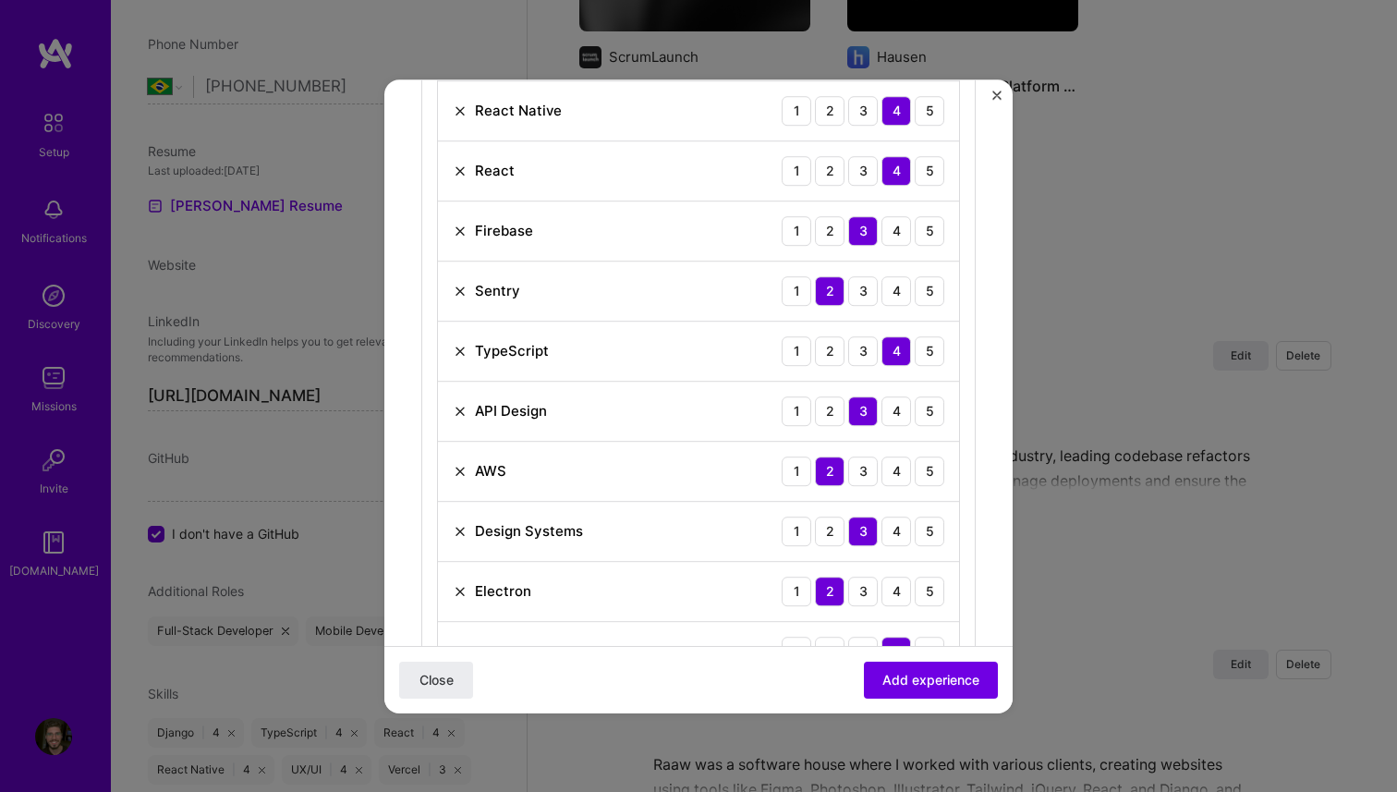
scroll to position [814, 0]
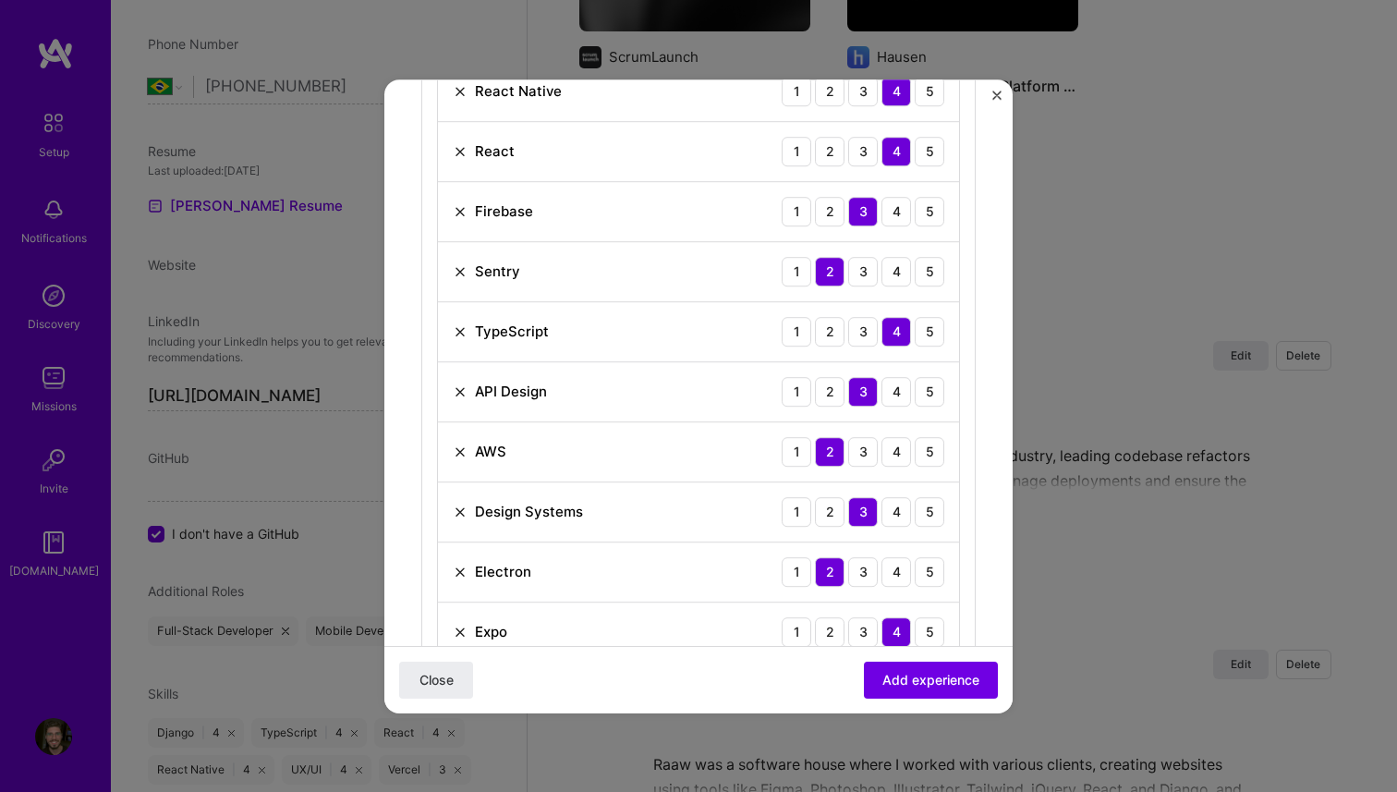
click at [460, 389] on img at bounding box center [460, 391] width 15 height 15
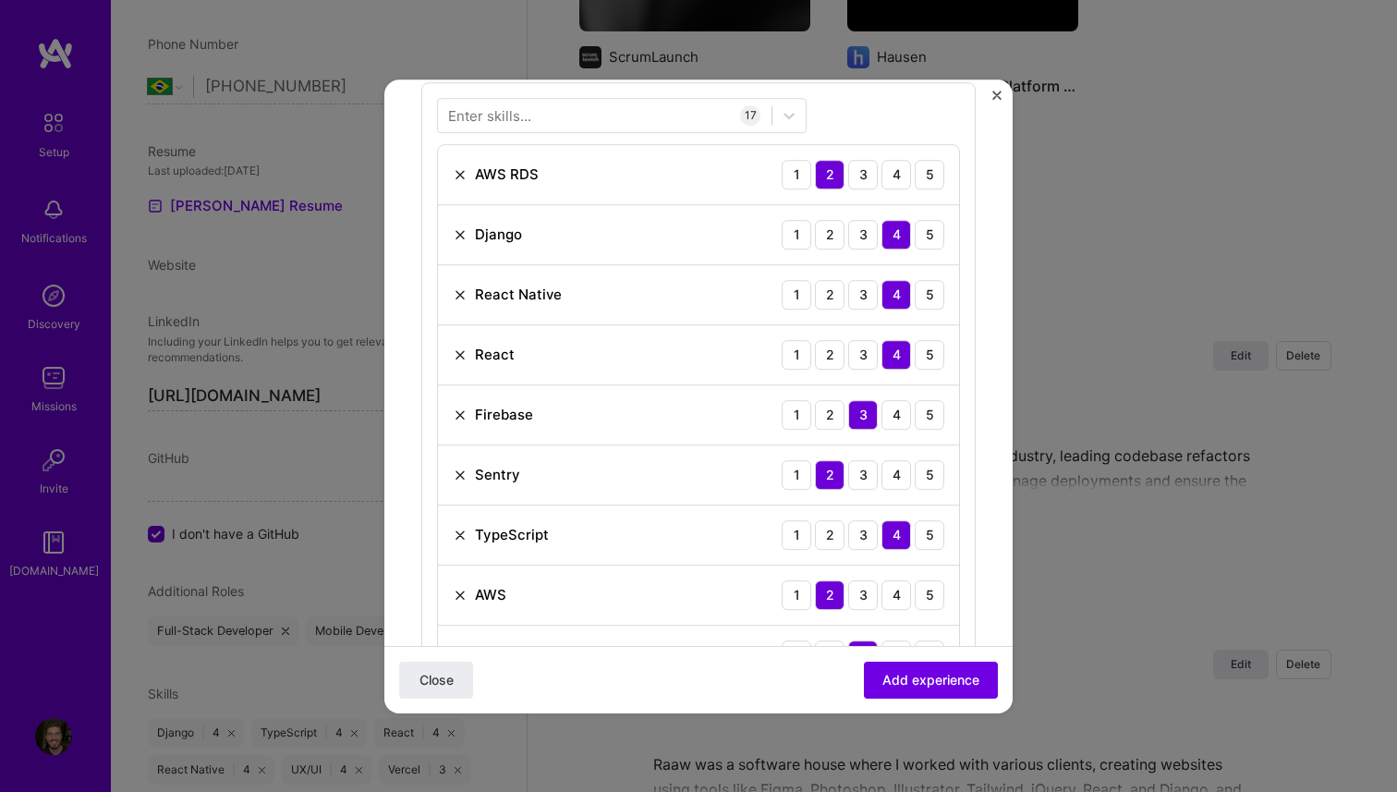
scroll to position [615, 0]
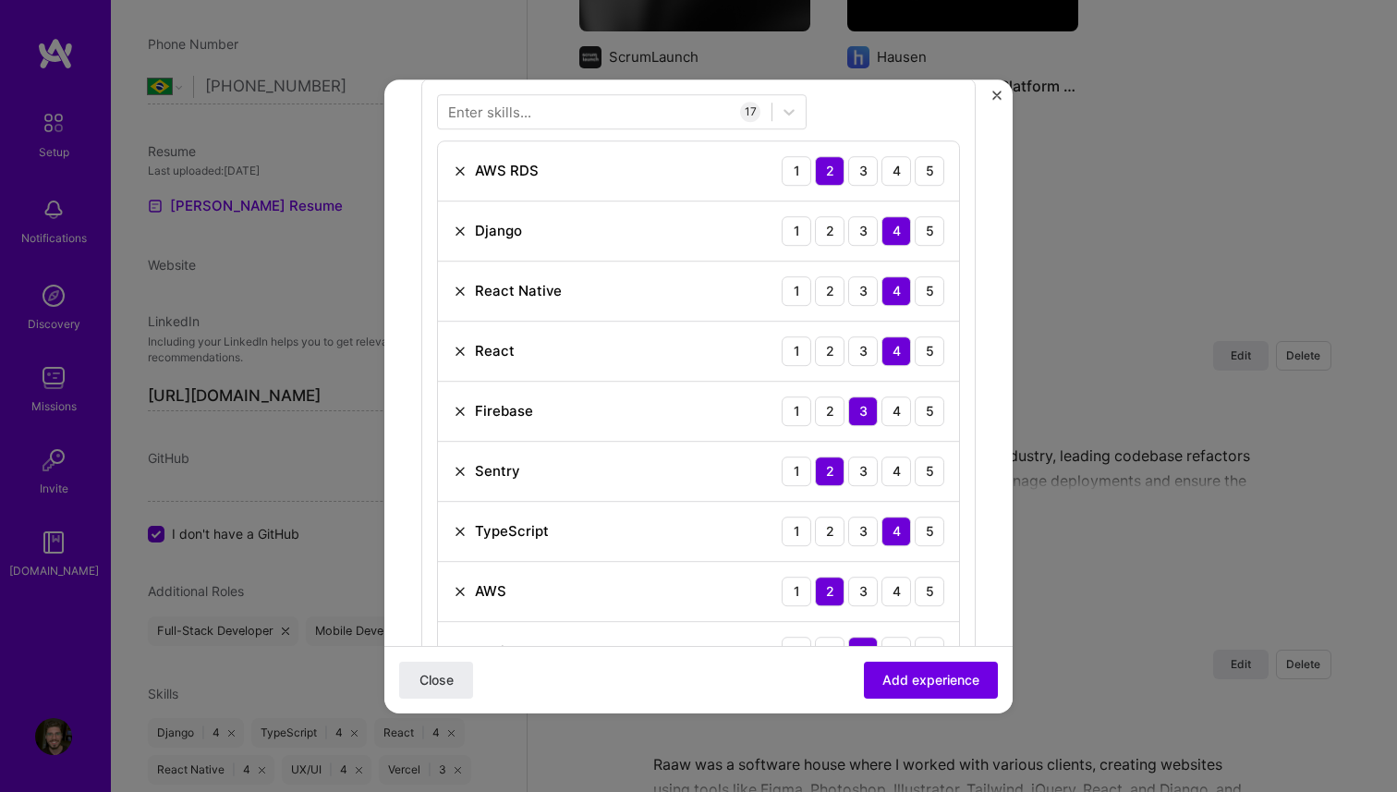
click at [458, 177] on img at bounding box center [460, 171] width 15 height 15
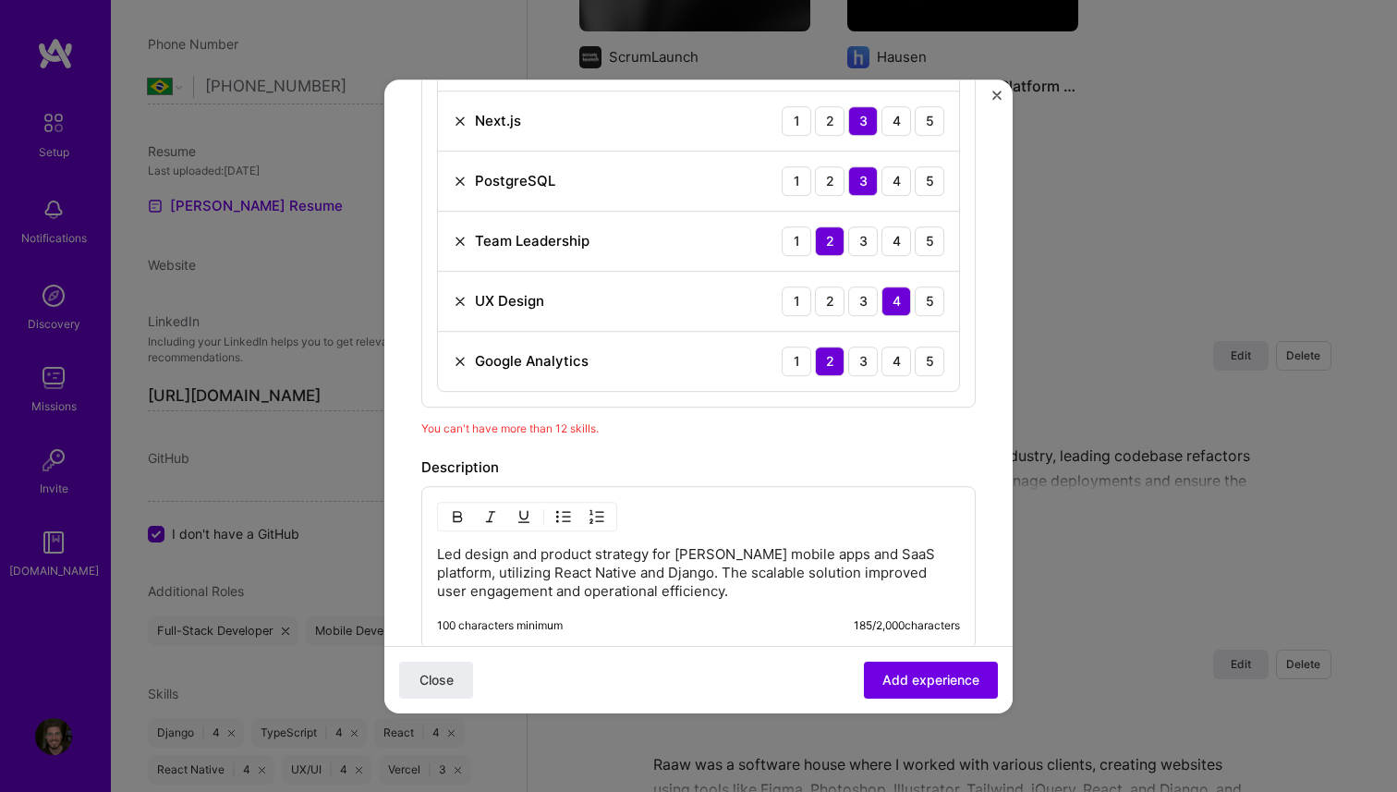
scroll to position [1326, 0]
click at [459, 360] on img at bounding box center [460, 360] width 15 height 15
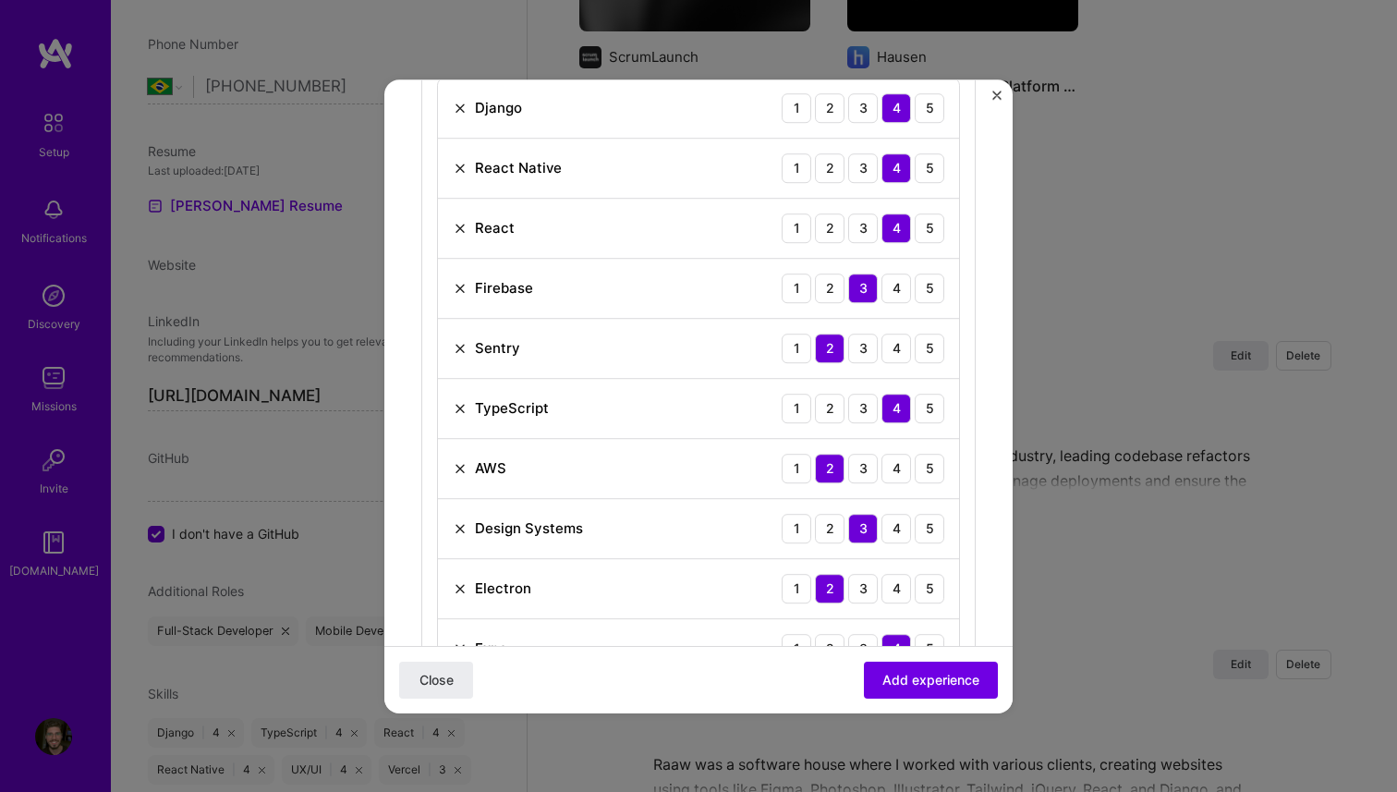
scroll to position [670, 0]
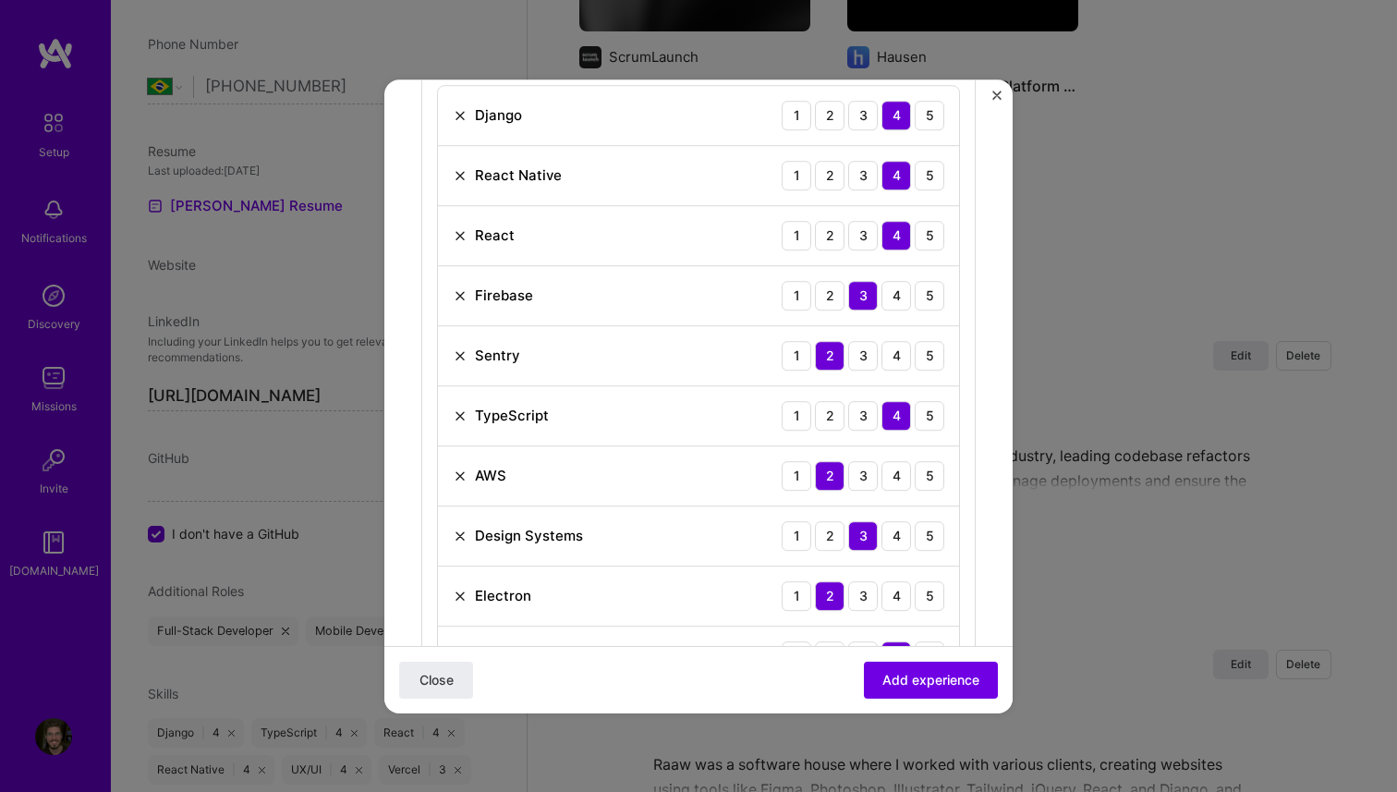
click at [458, 354] on img at bounding box center [460, 355] width 15 height 15
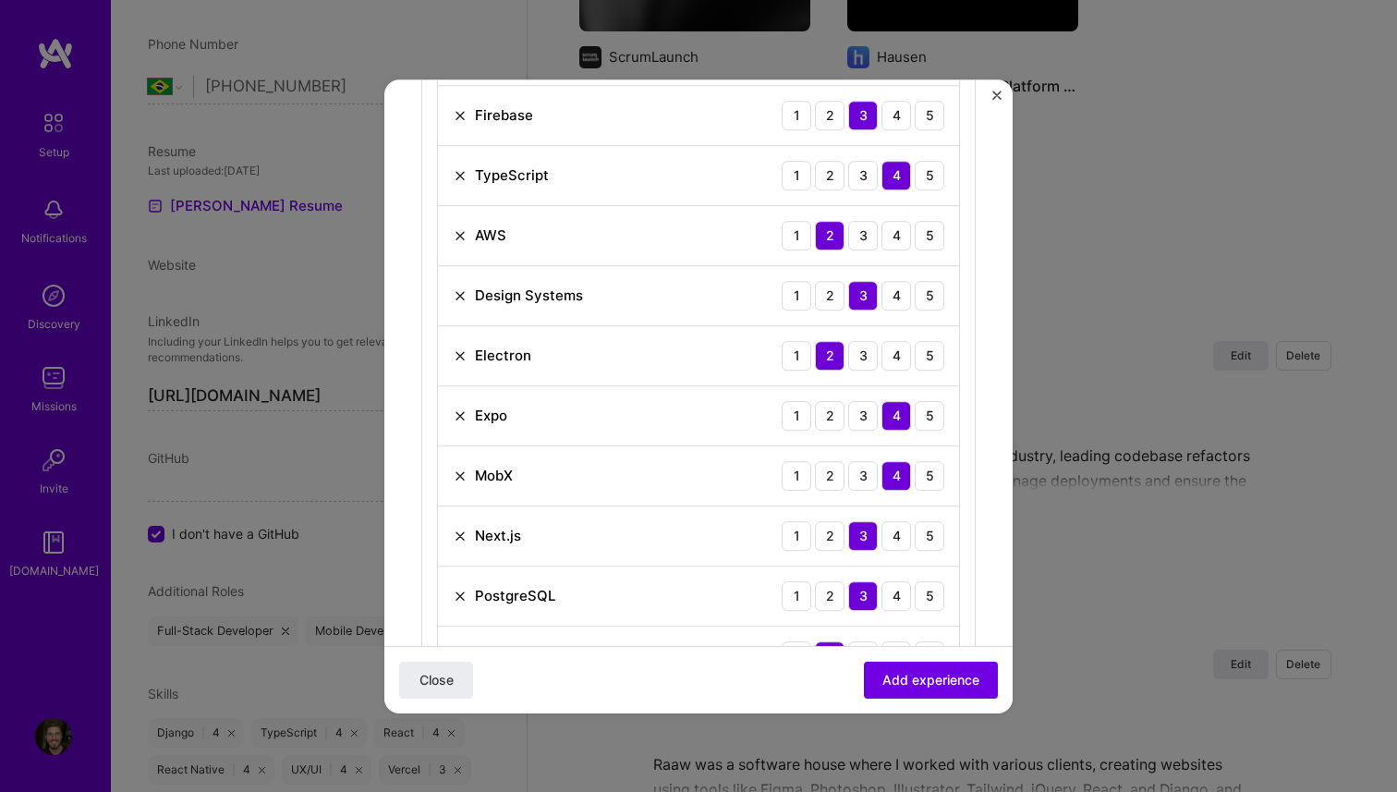
scroll to position [852, 0]
click at [456, 289] on img at bounding box center [460, 294] width 15 height 15
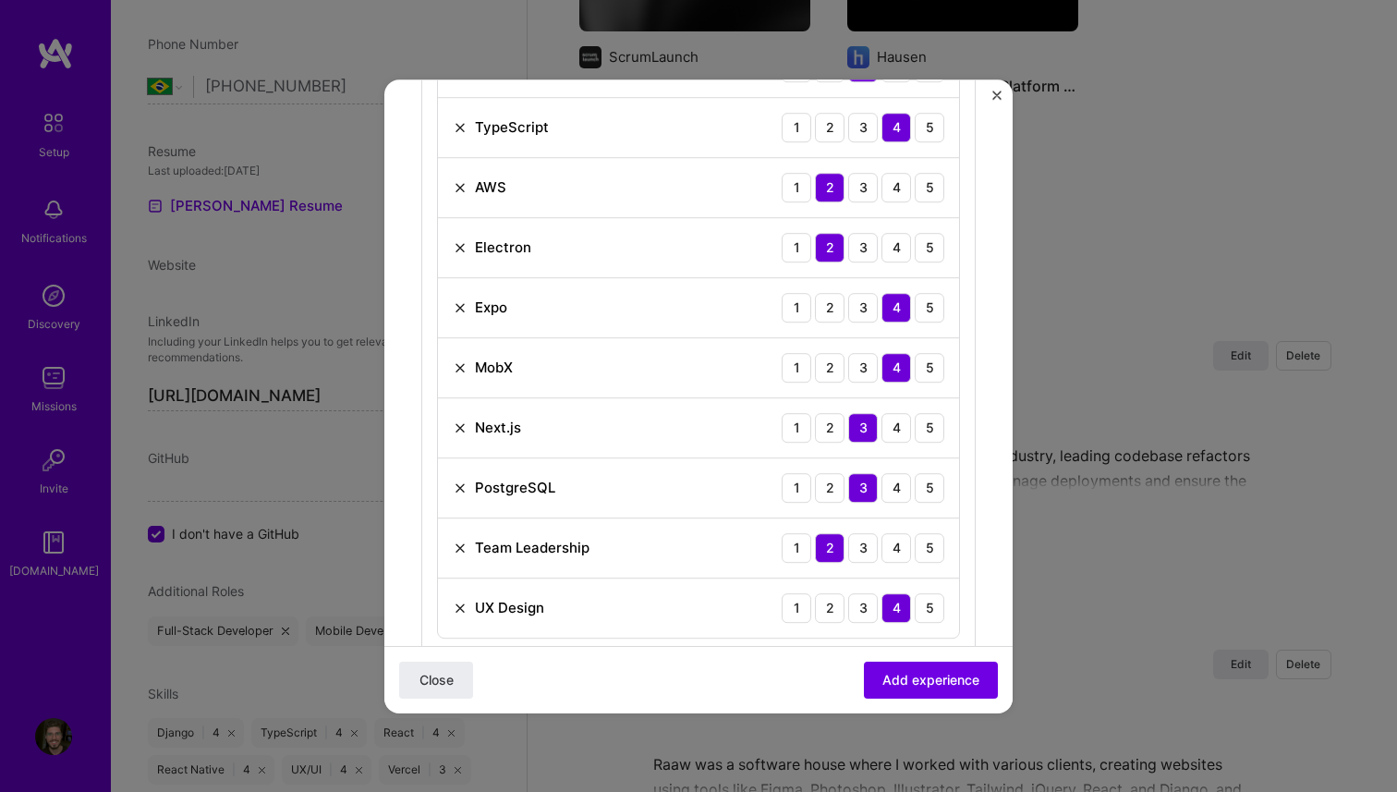
scroll to position [899, 0]
click at [458, 247] on img at bounding box center [460, 246] width 15 height 15
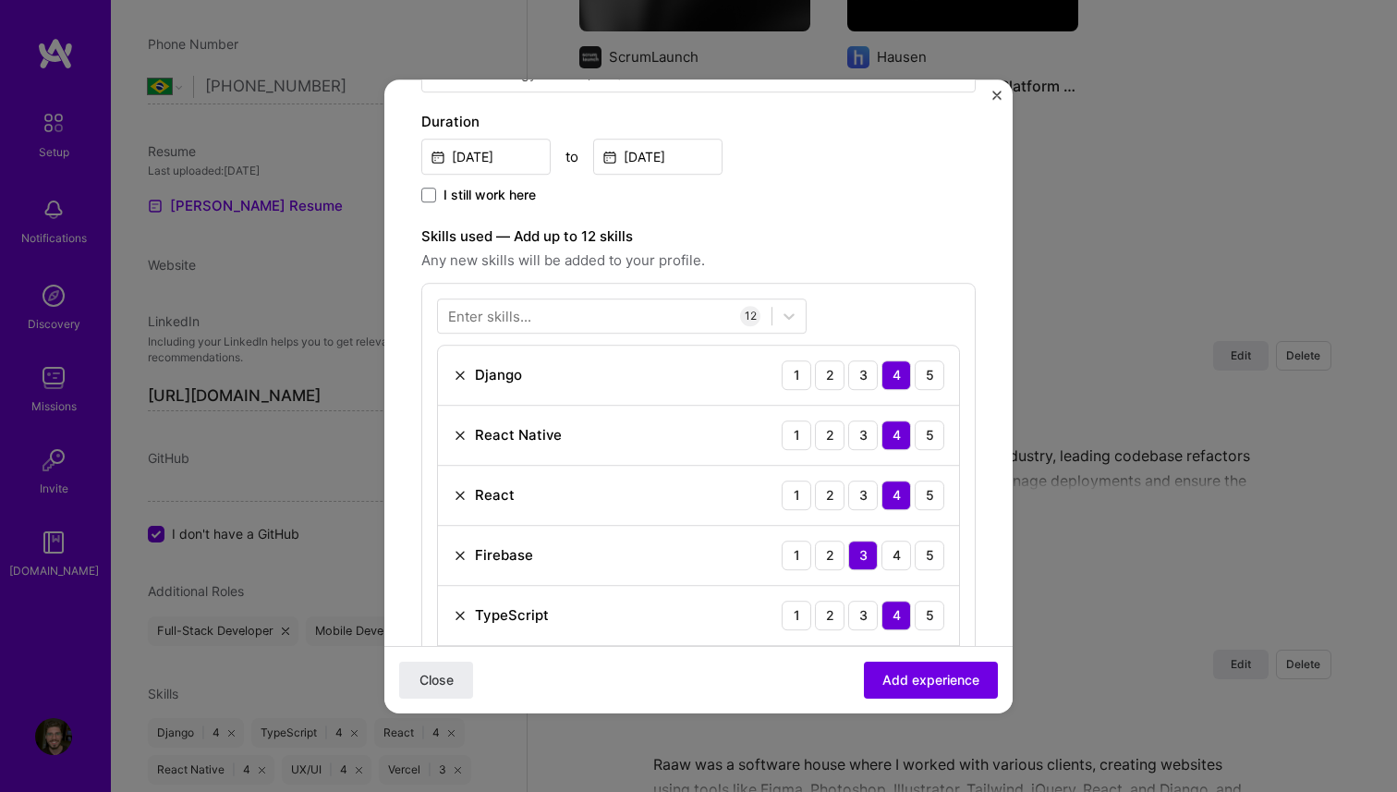
scroll to position [399, 0]
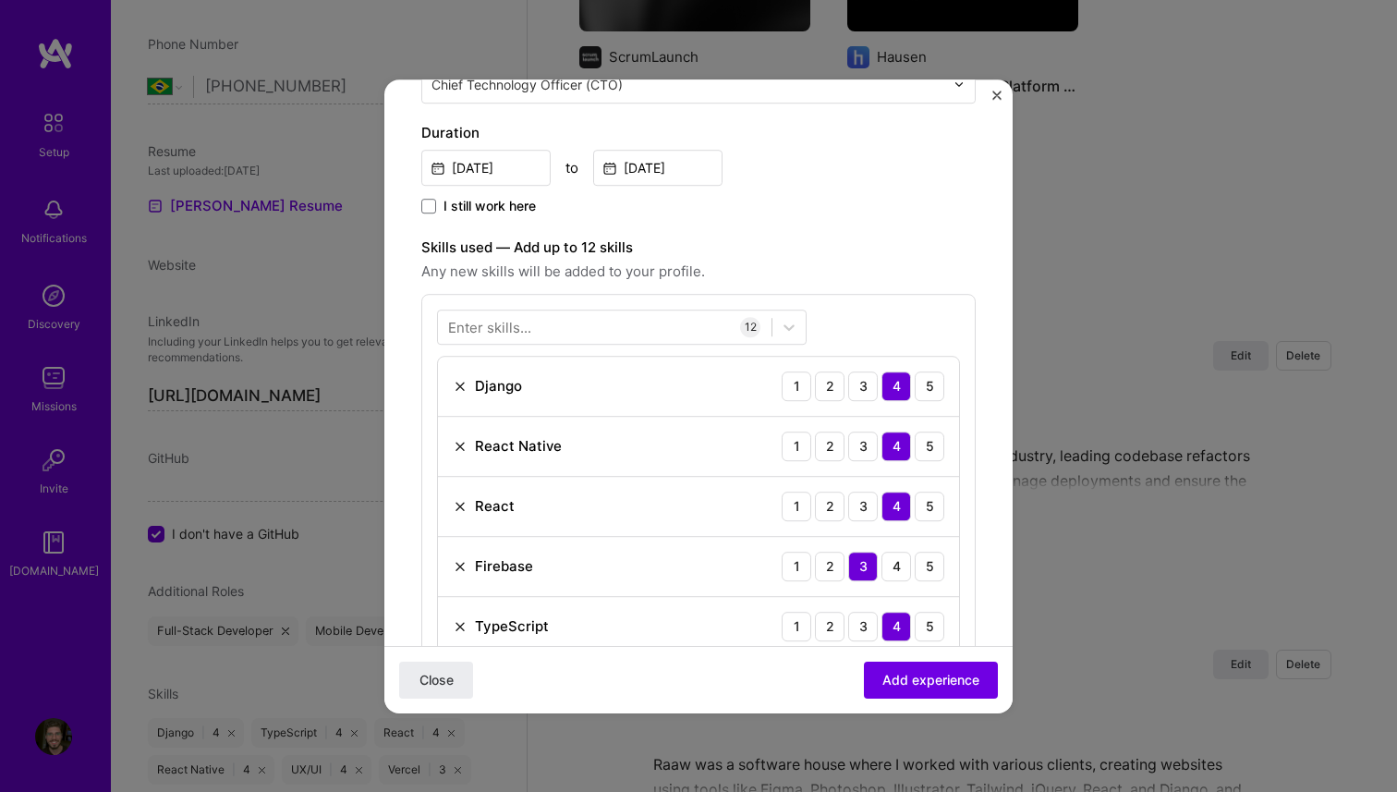
click at [665, 290] on div "Skills used — Add up to 12 skills Any new skills will be added to your profile.…" at bounding box center [698, 665] width 555 height 857
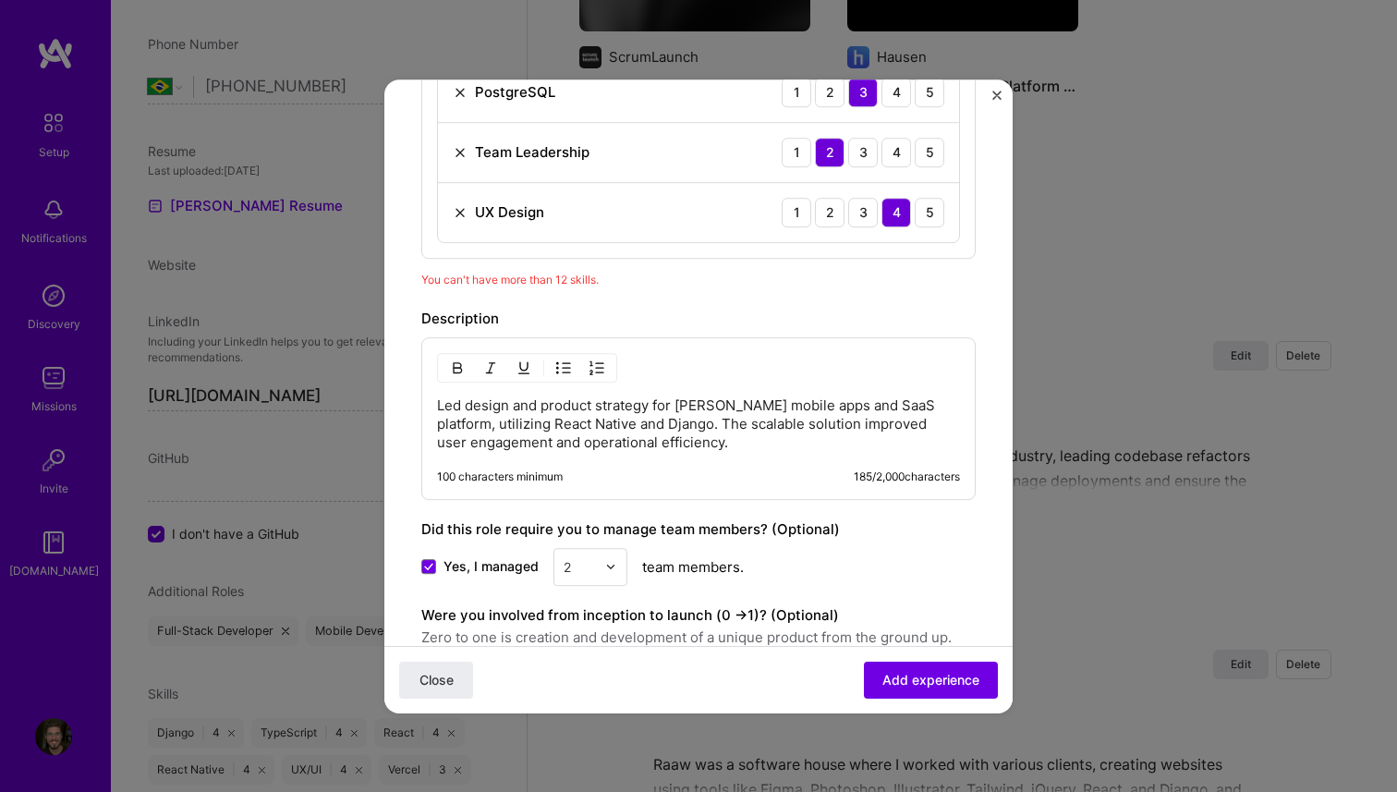
scroll to position [1421, 0]
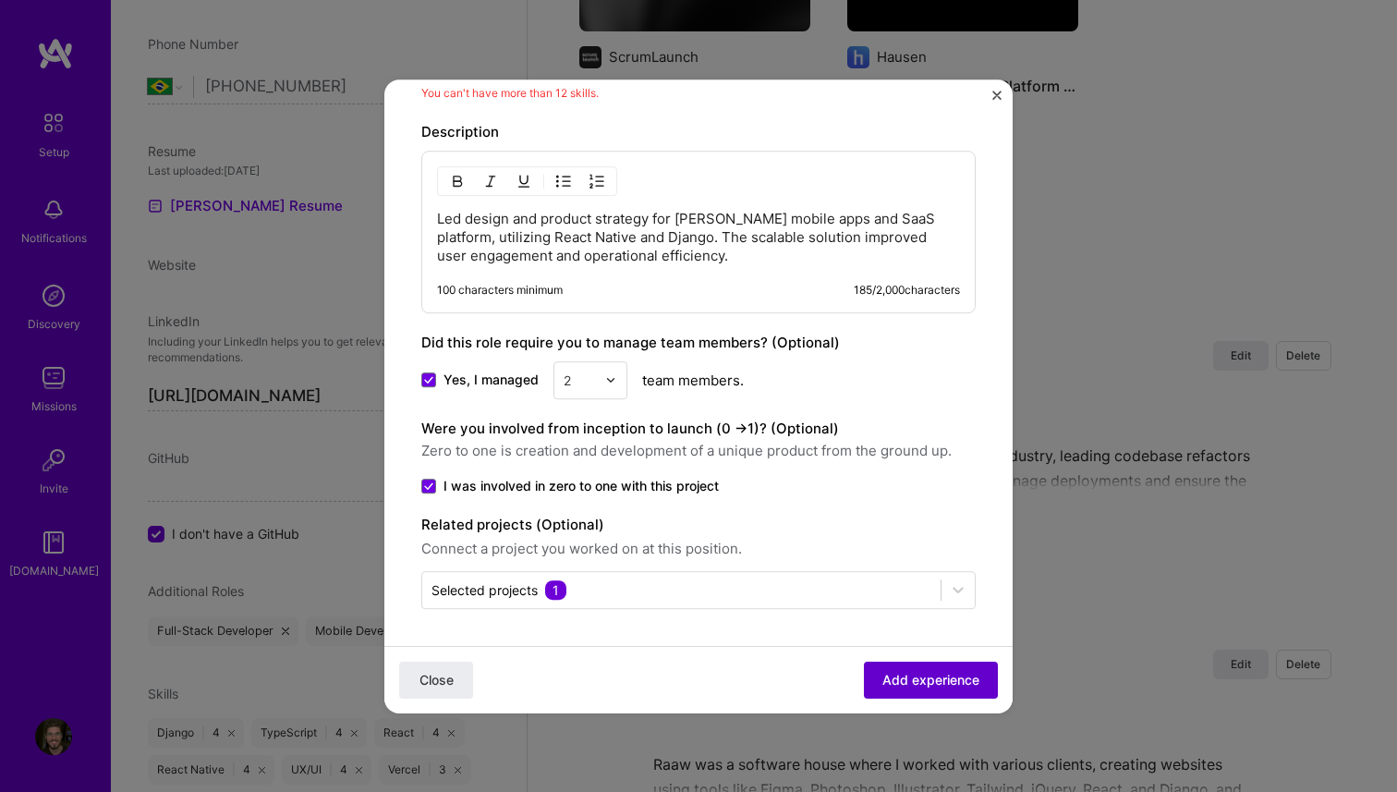
click at [959, 674] on span "Add experience" at bounding box center [931, 679] width 97 height 18
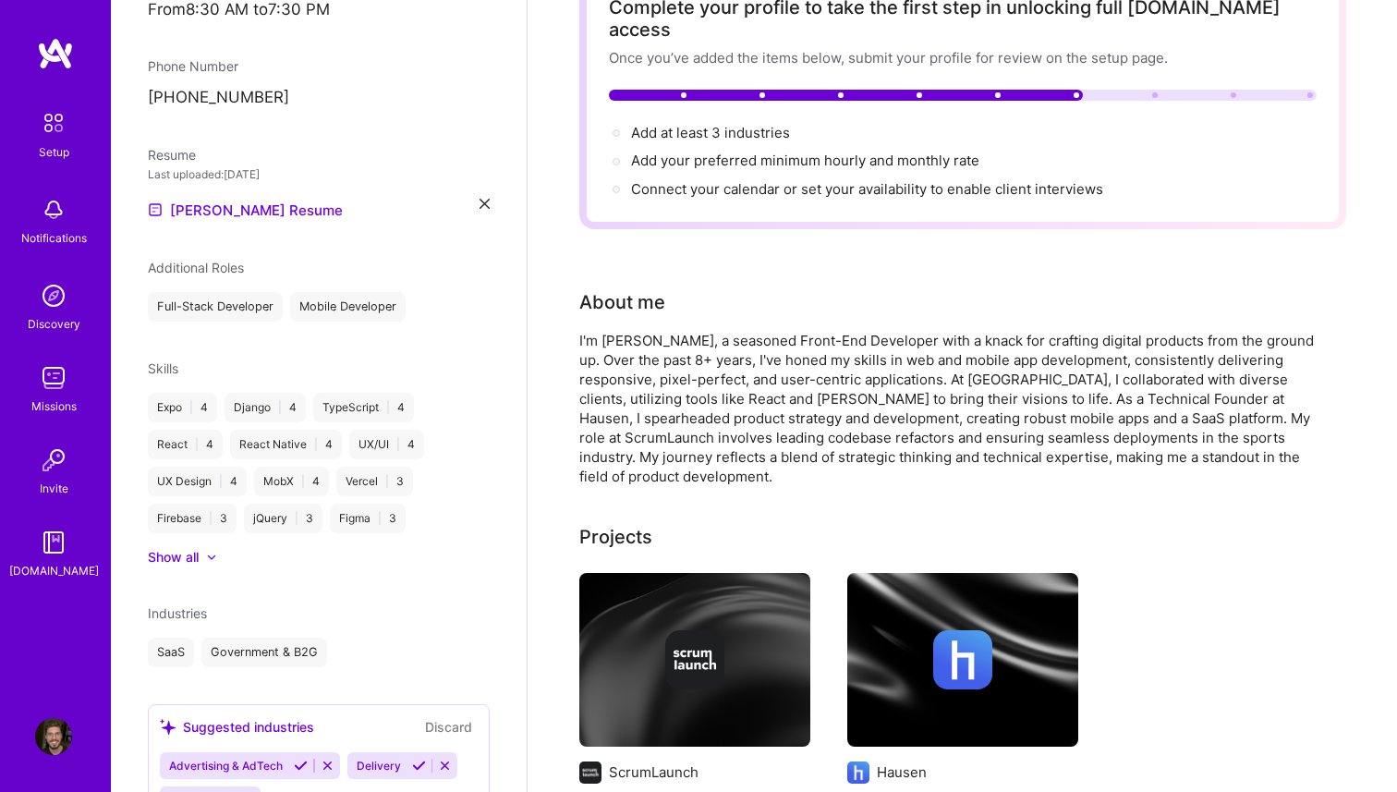
scroll to position [0, 0]
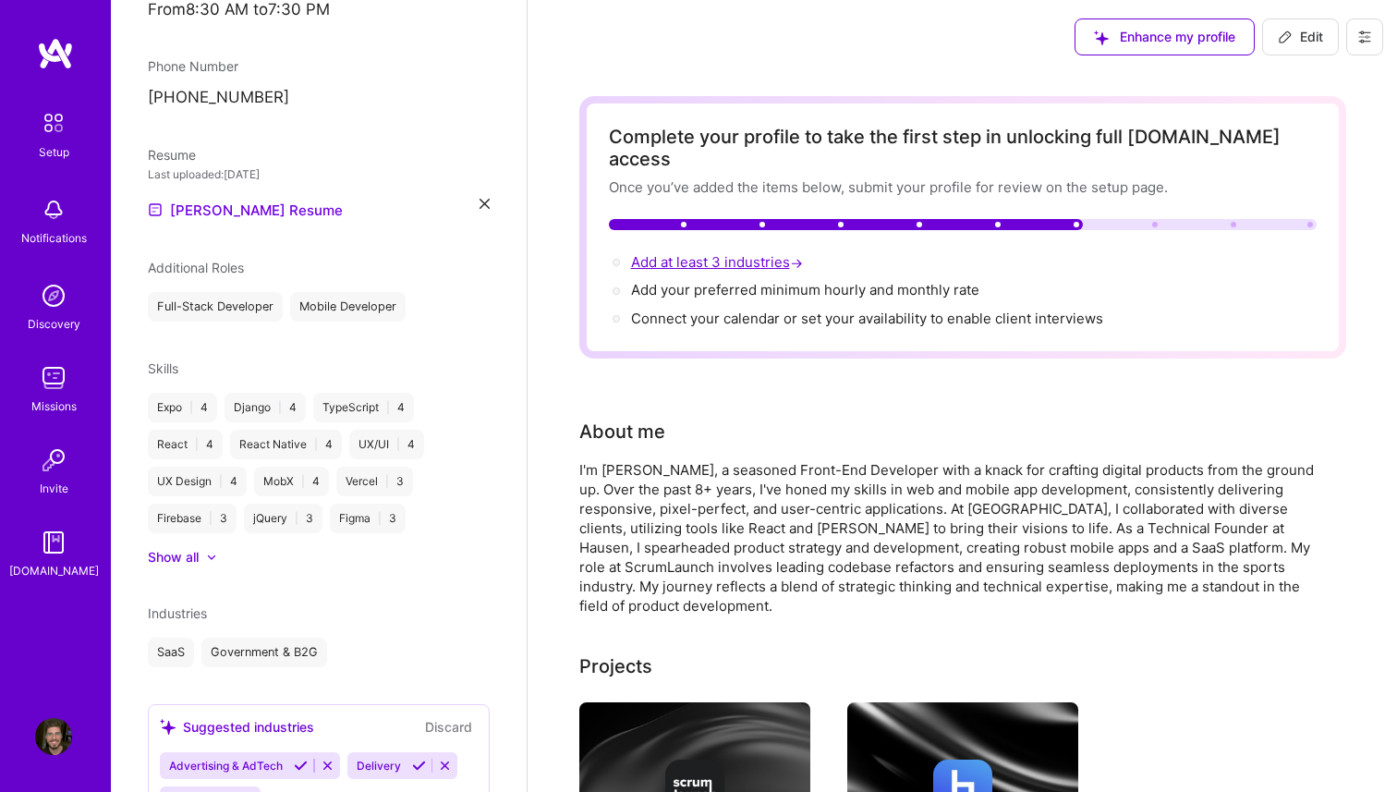
click at [766, 253] on span "Add at least 3 industries →" at bounding box center [719, 262] width 176 height 18
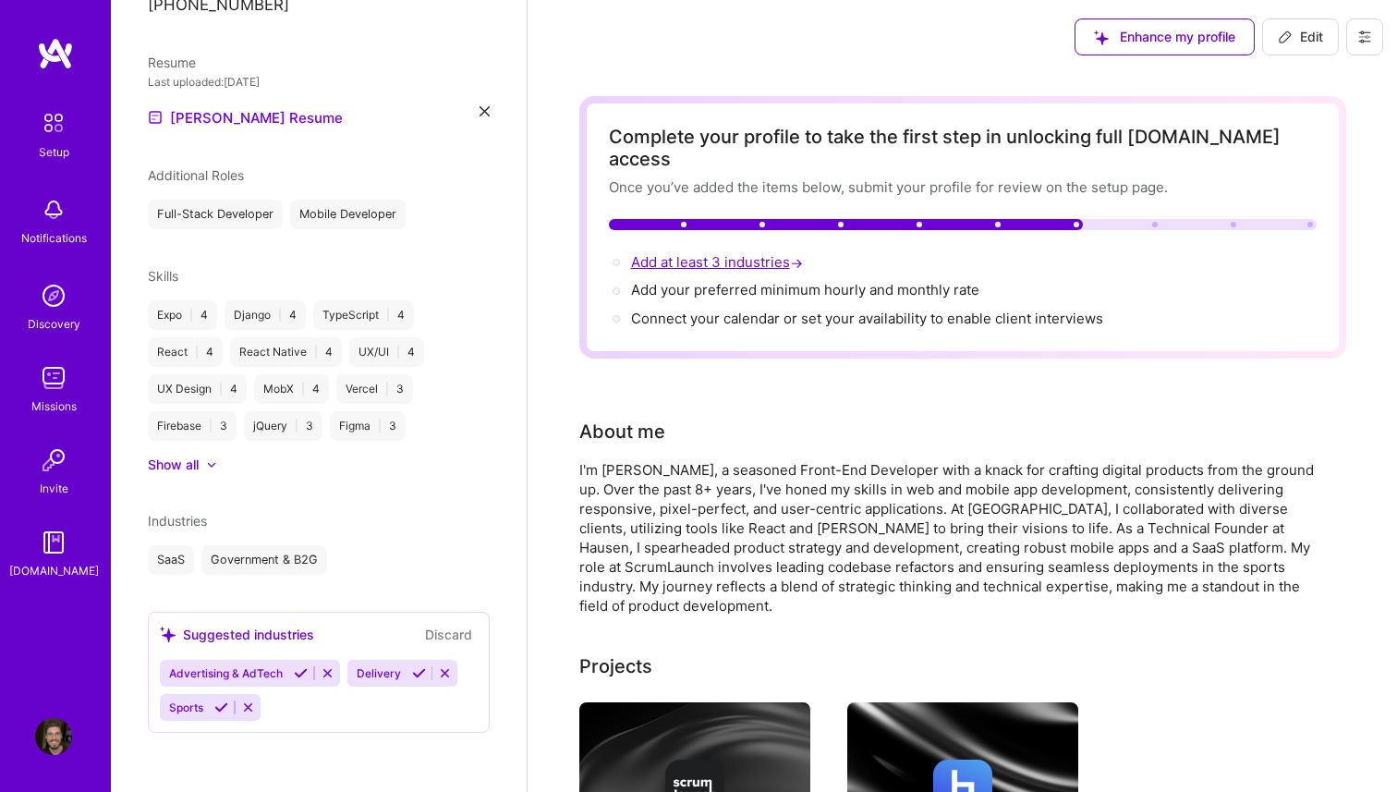
select select "BR"
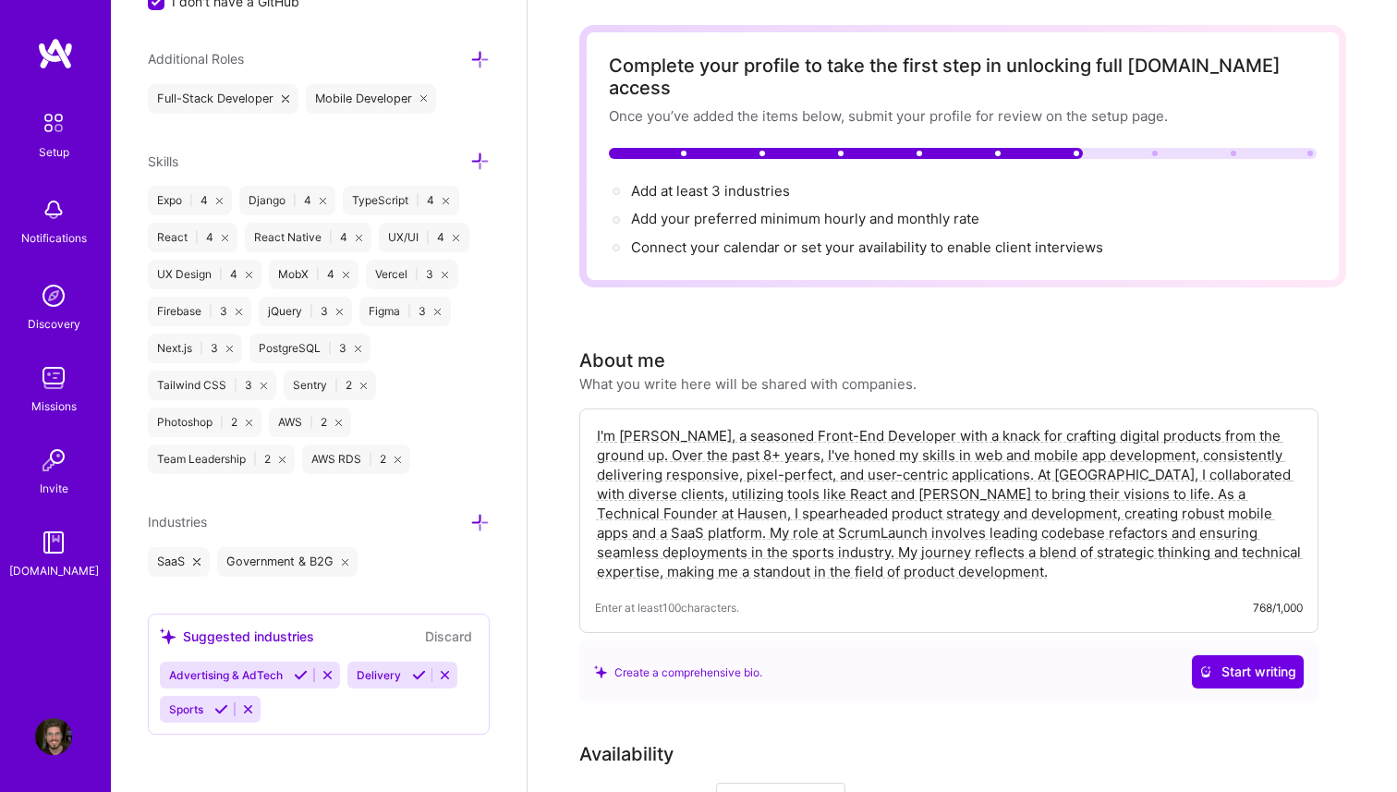
scroll to position [80, 0]
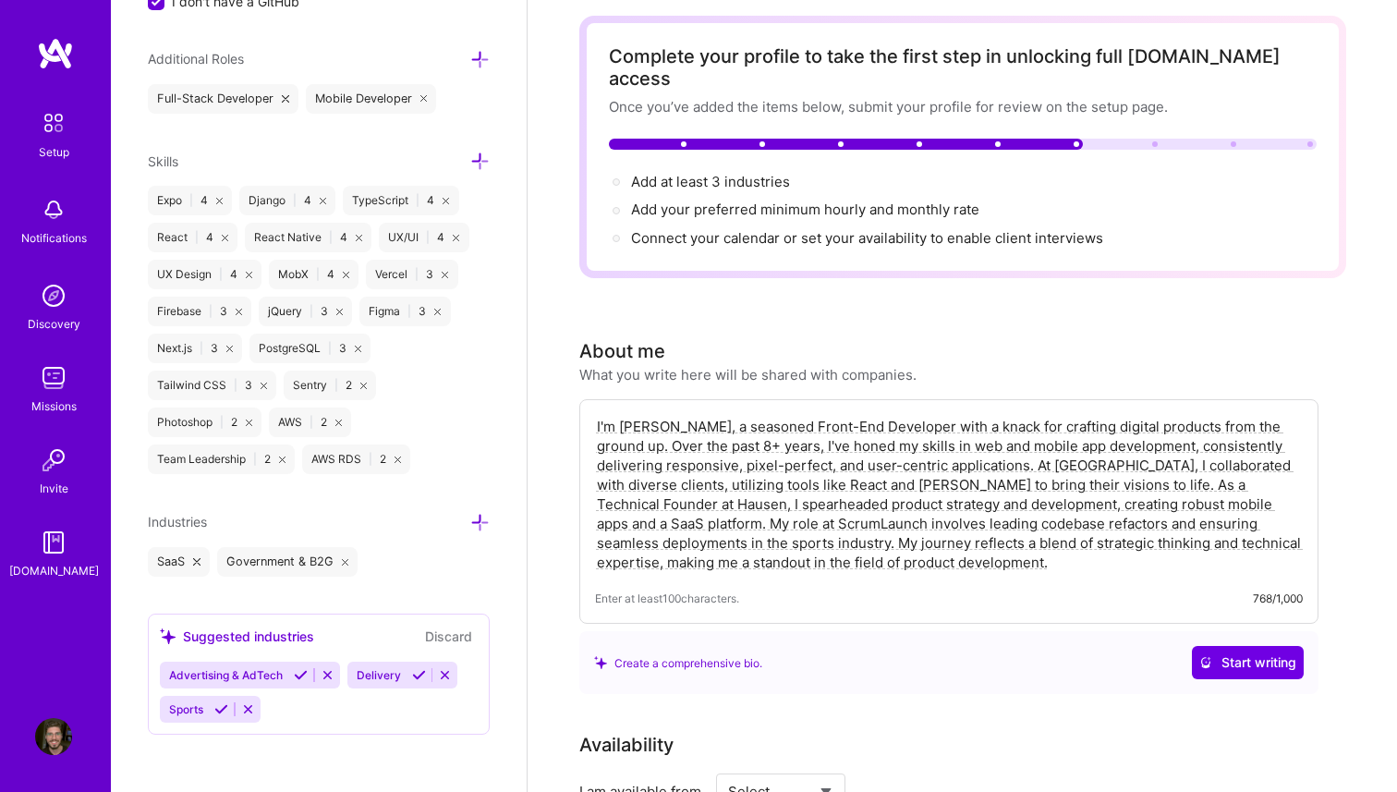
click at [477, 525] on icon at bounding box center [479, 522] width 19 height 19
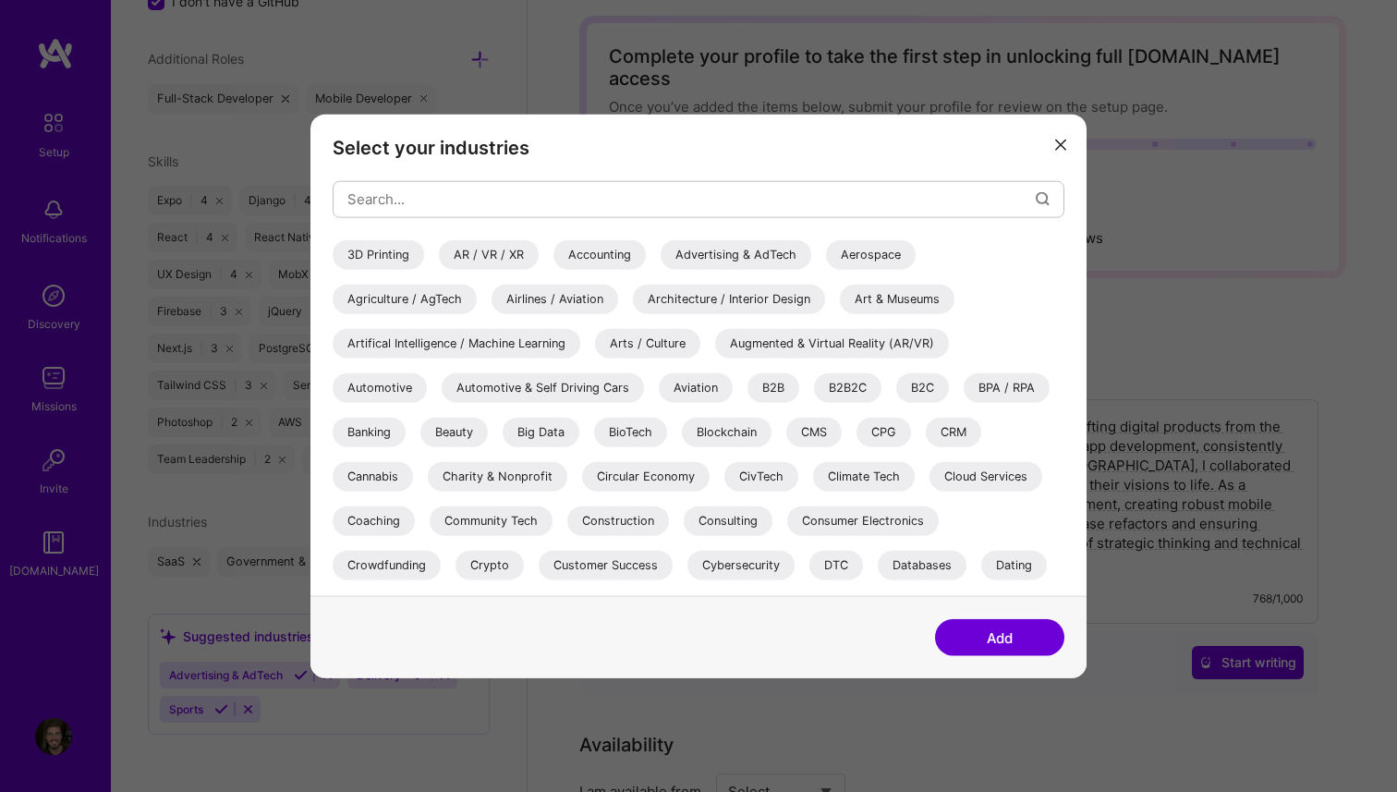
click at [859, 395] on div "B2B2C" at bounding box center [847, 387] width 67 height 30
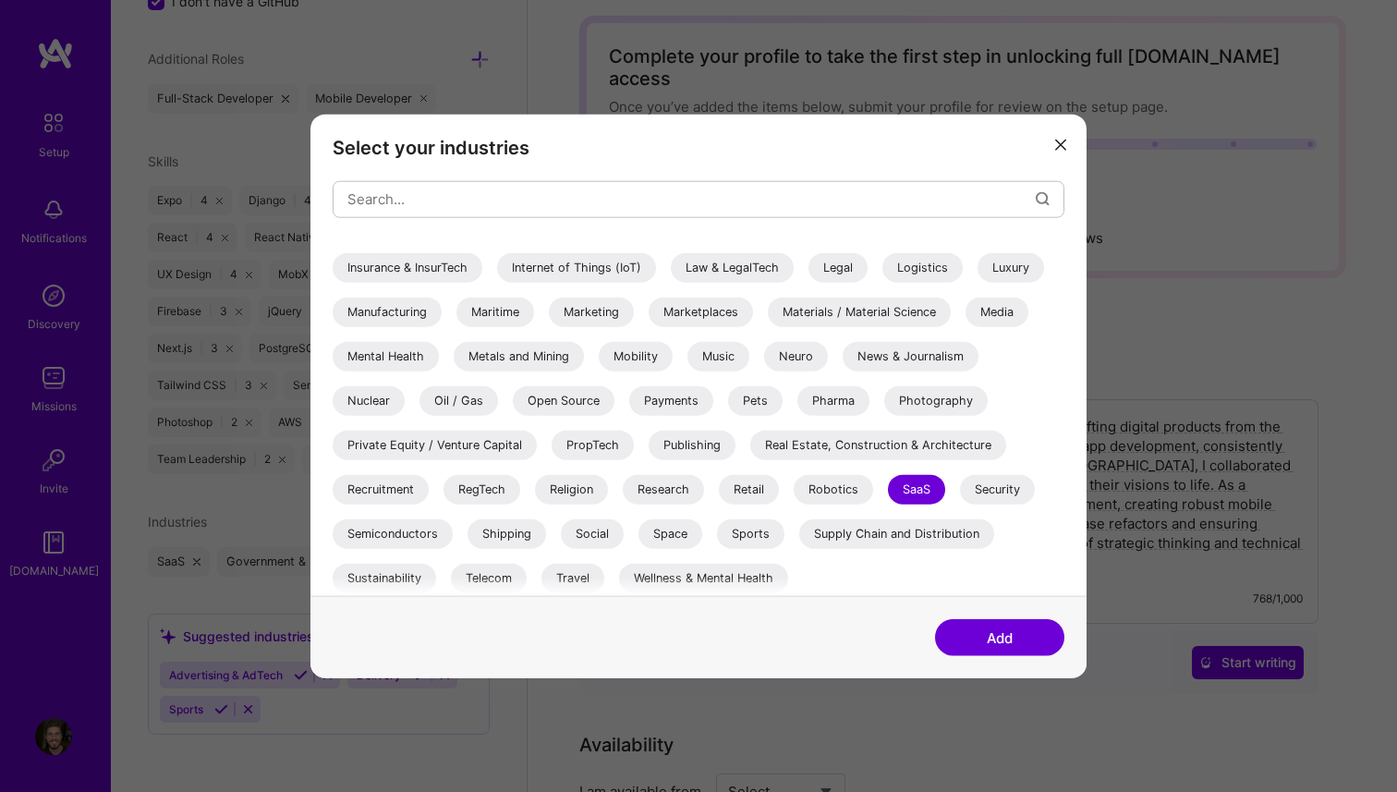
scroll to position [566, 0]
click at [601, 436] on div "PropTech" at bounding box center [593, 443] width 82 height 30
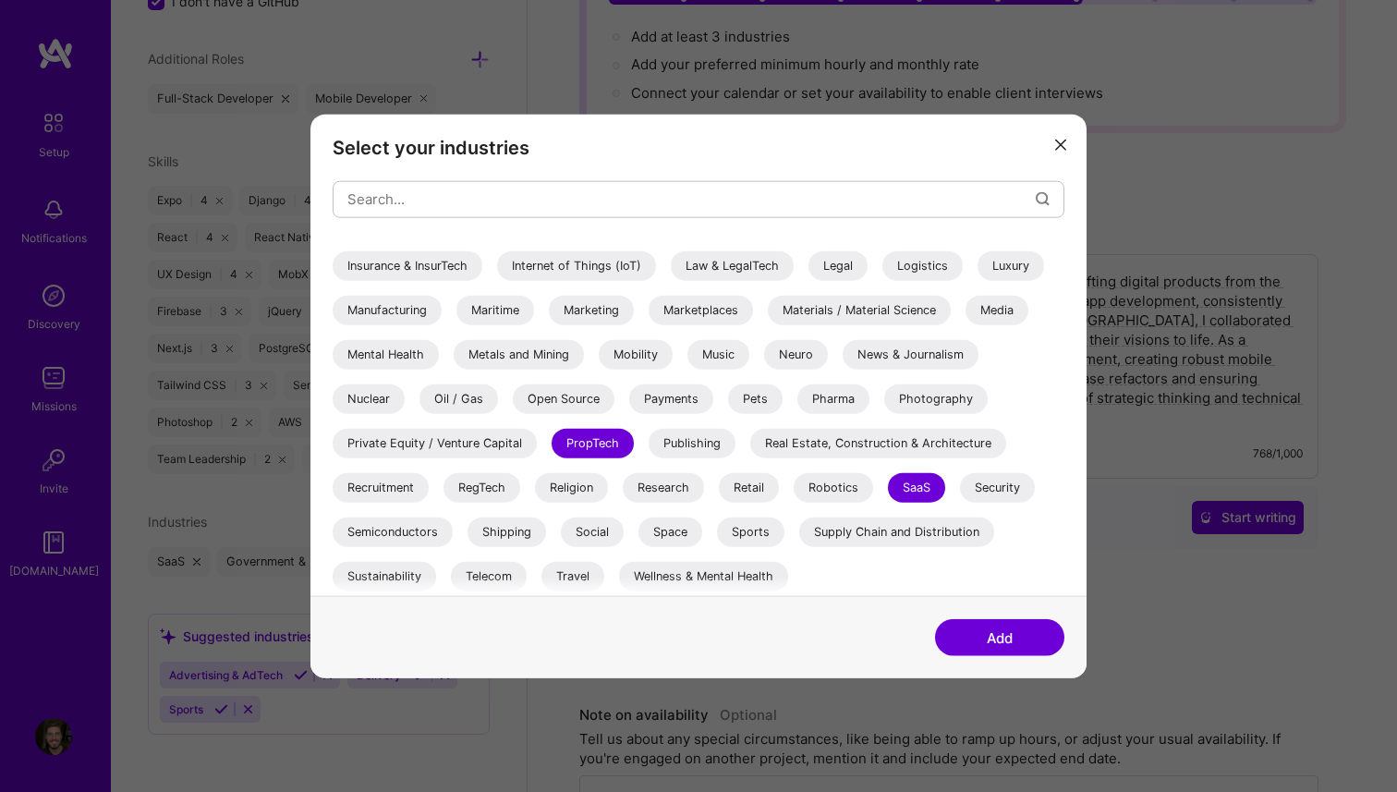
click at [745, 521] on div "Sports" at bounding box center [750, 532] width 67 height 30
click at [970, 623] on button "Add" at bounding box center [999, 637] width 129 height 37
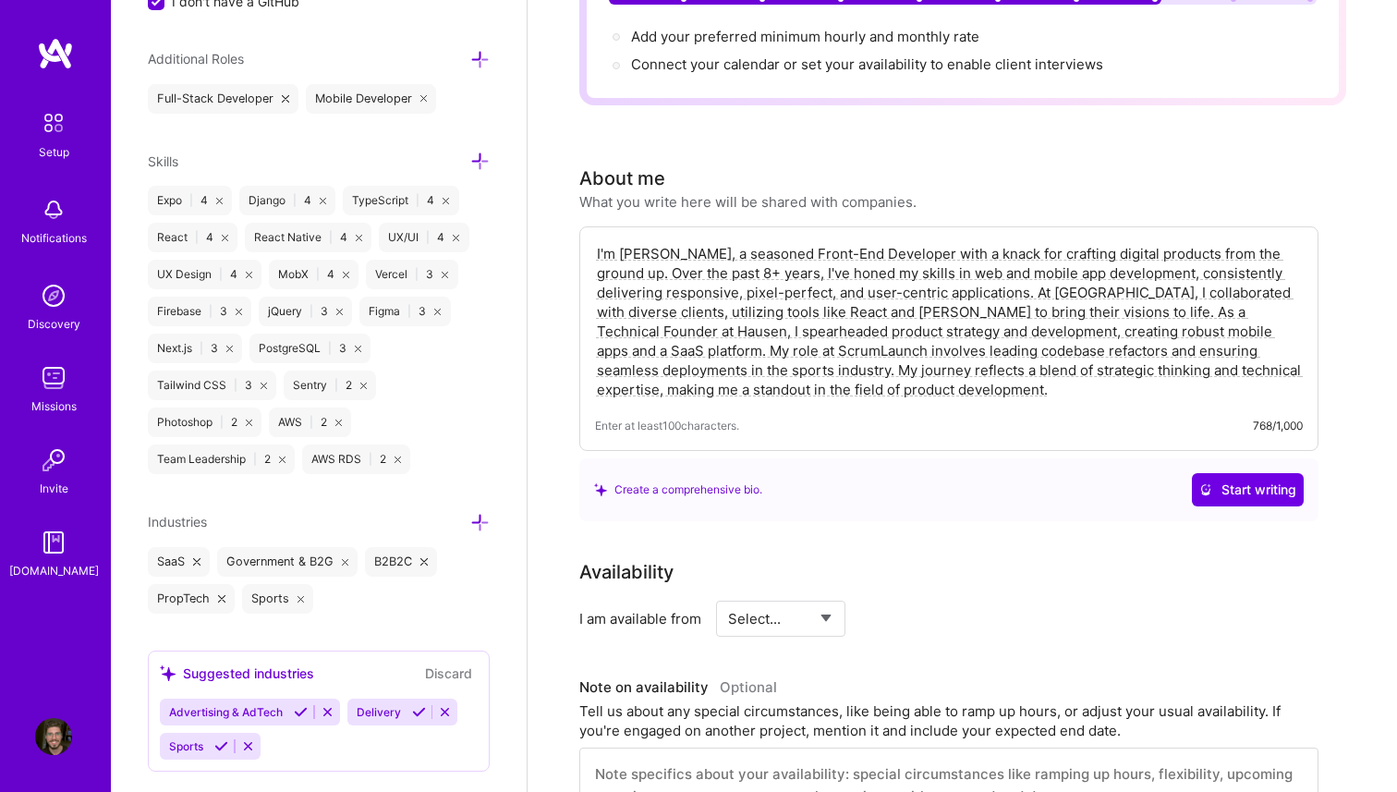
scroll to position [0, 0]
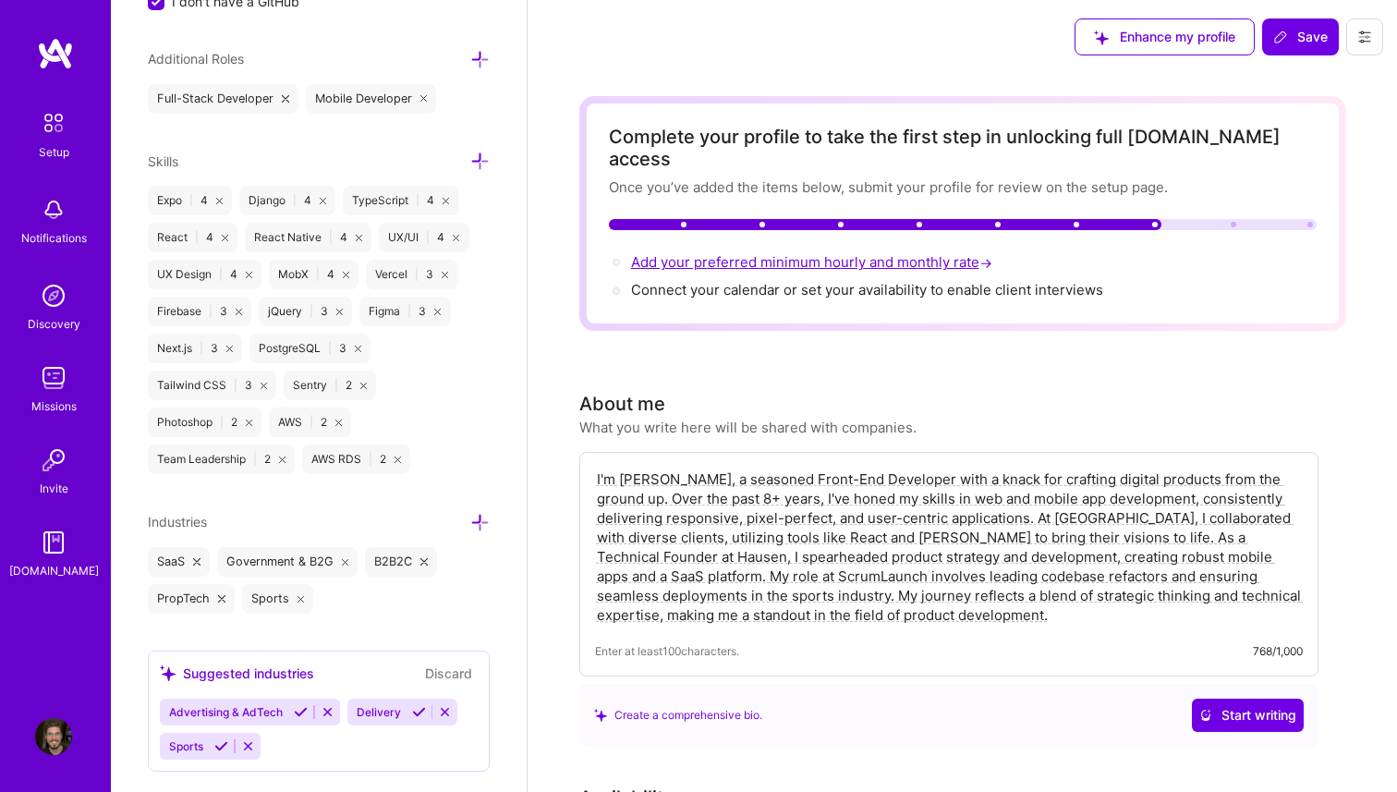
click at [909, 253] on span "Add your preferred minimum hourly and monthly rate →" at bounding box center [813, 262] width 365 height 18
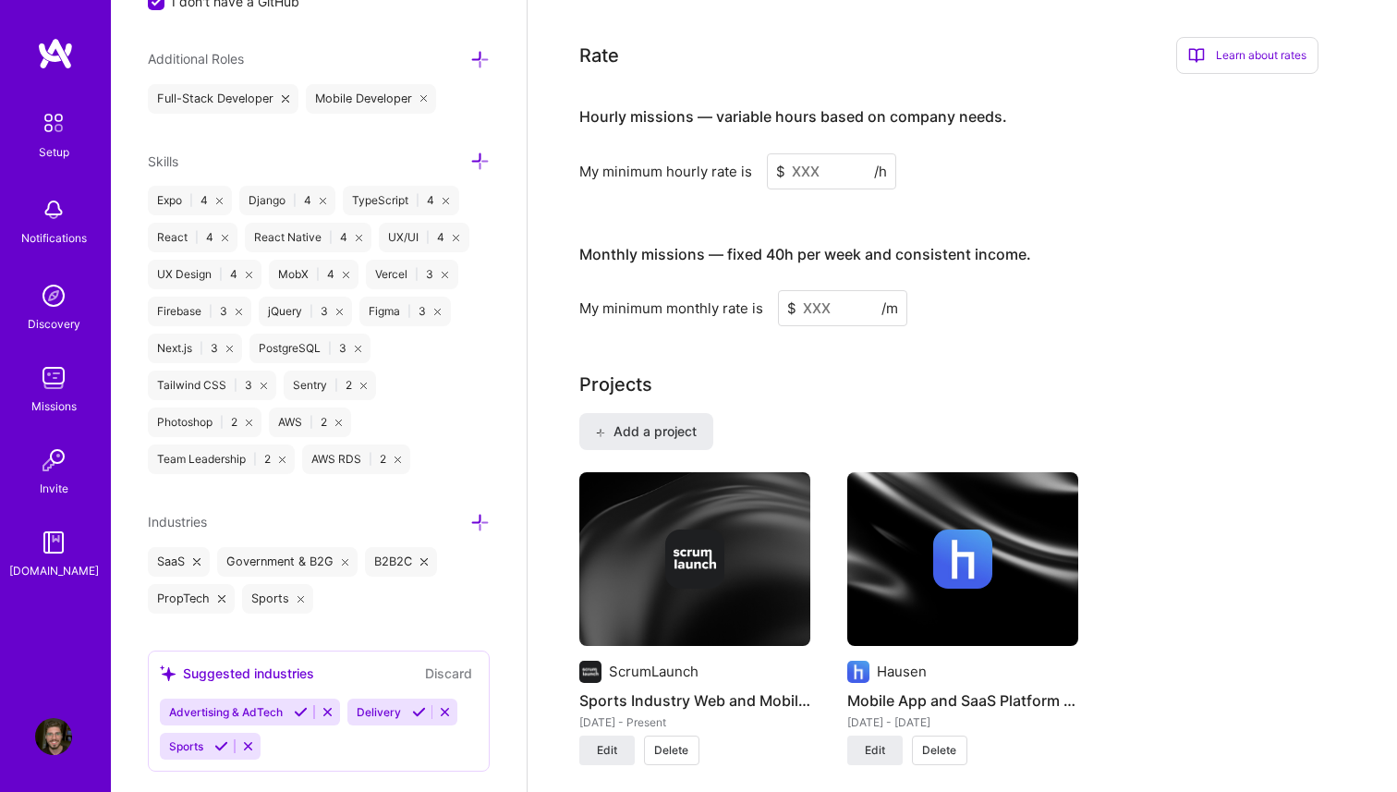
scroll to position [1108, 0]
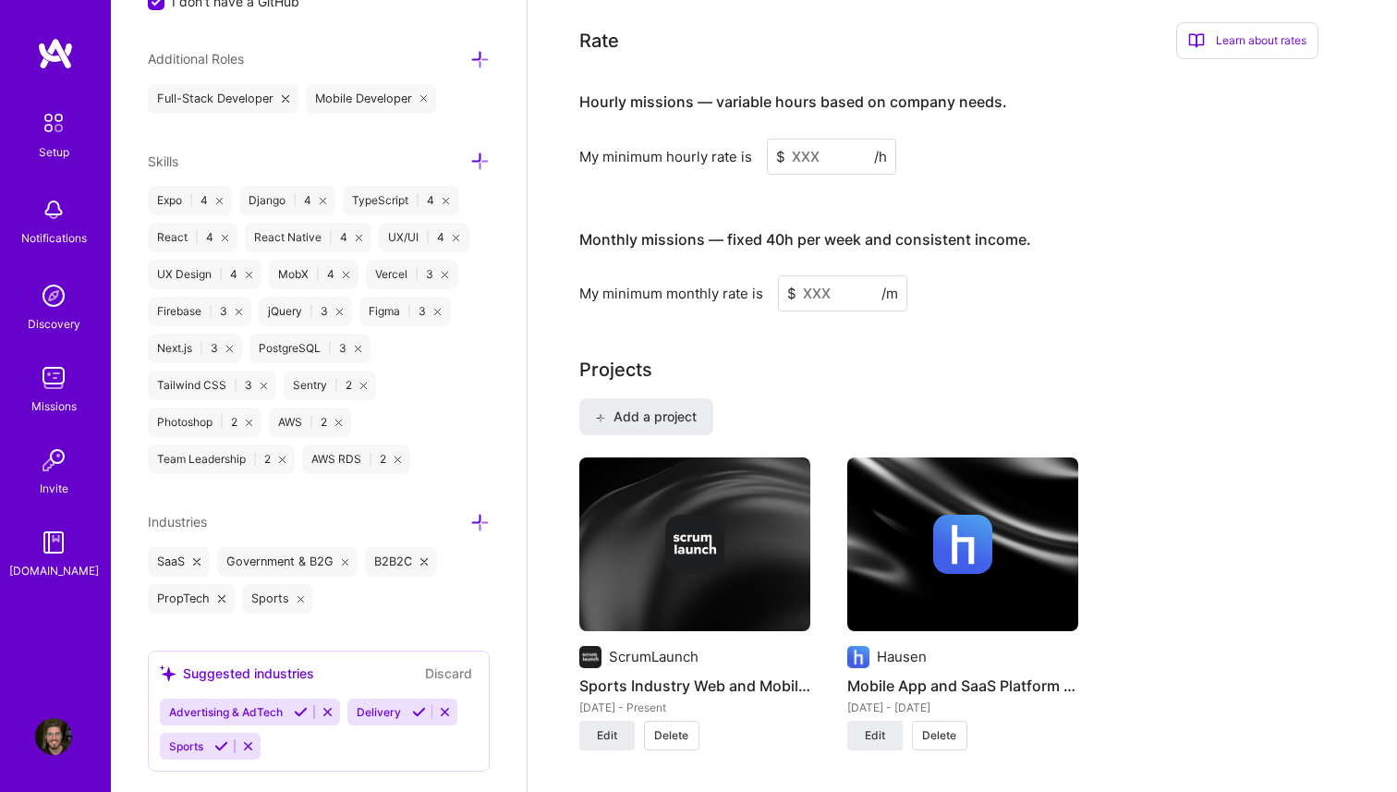
click at [829, 139] on input at bounding box center [831, 157] width 129 height 36
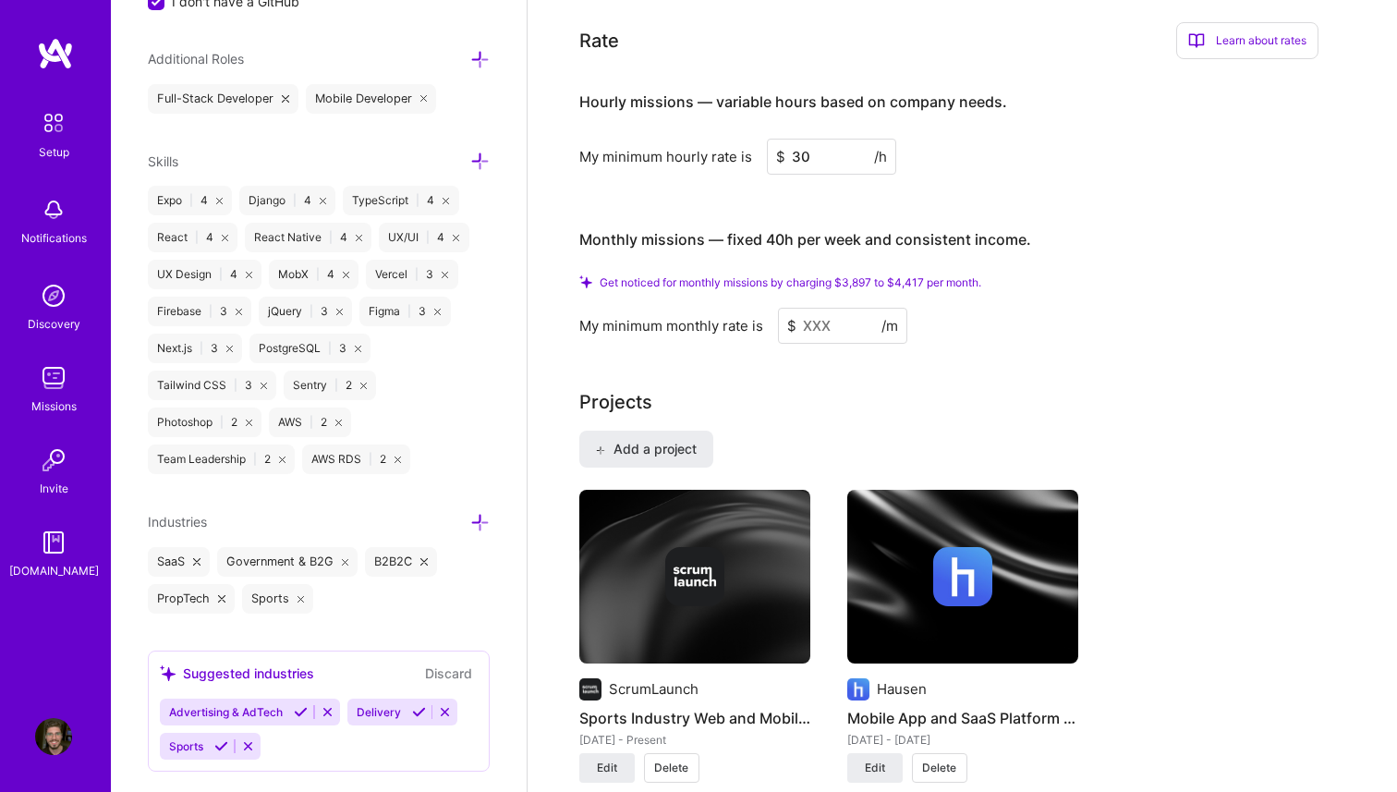
type input "3"
type input "6"
type input "42"
copy span "5,456"
drag, startPoint x: 847, startPoint y: 257, endPoint x: 875, endPoint y: 260, distance: 28.8
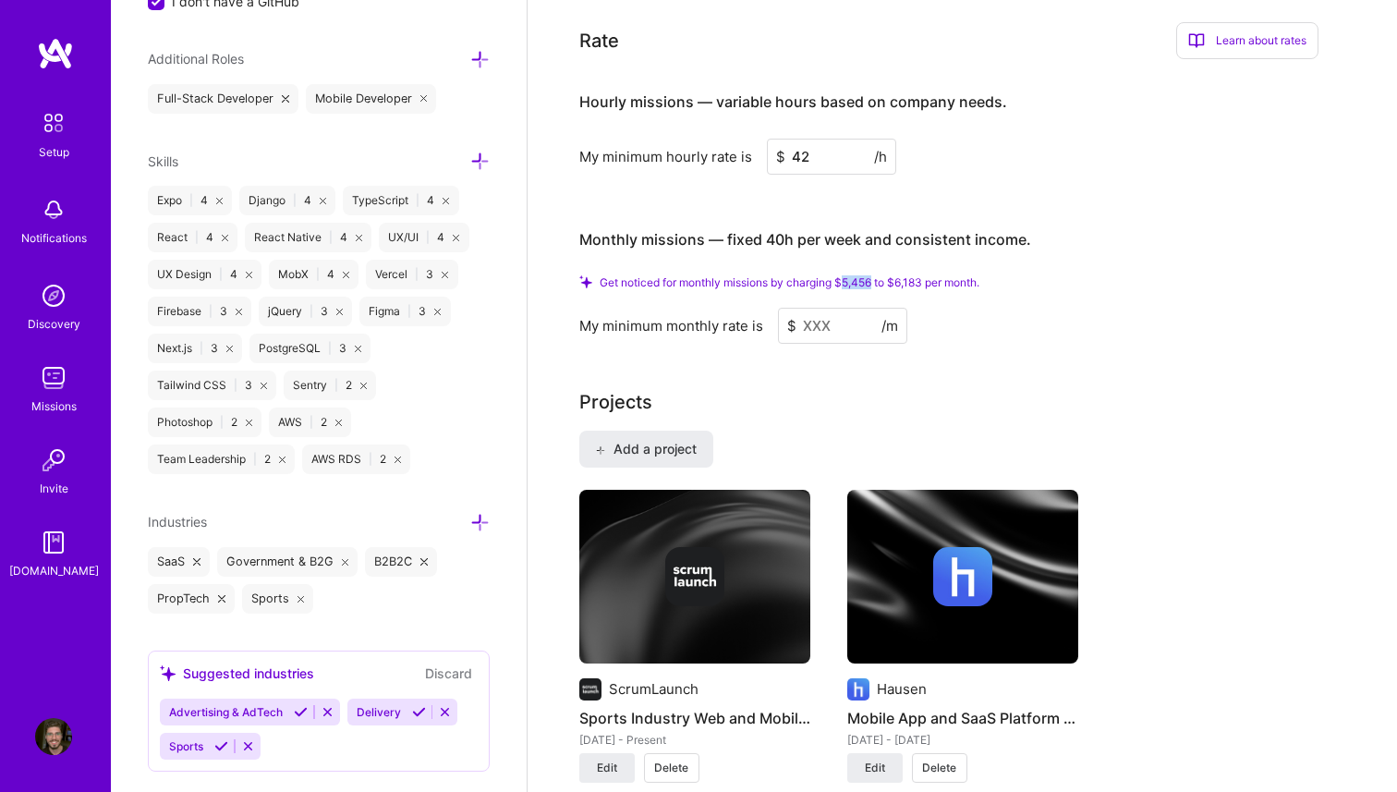
click at [875, 275] on span "Get noticed for monthly missions by charging $5,456 to $6,183 per month." at bounding box center [790, 282] width 380 height 14
click at [828, 308] on input at bounding box center [842, 326] width 129 height 36
paste input
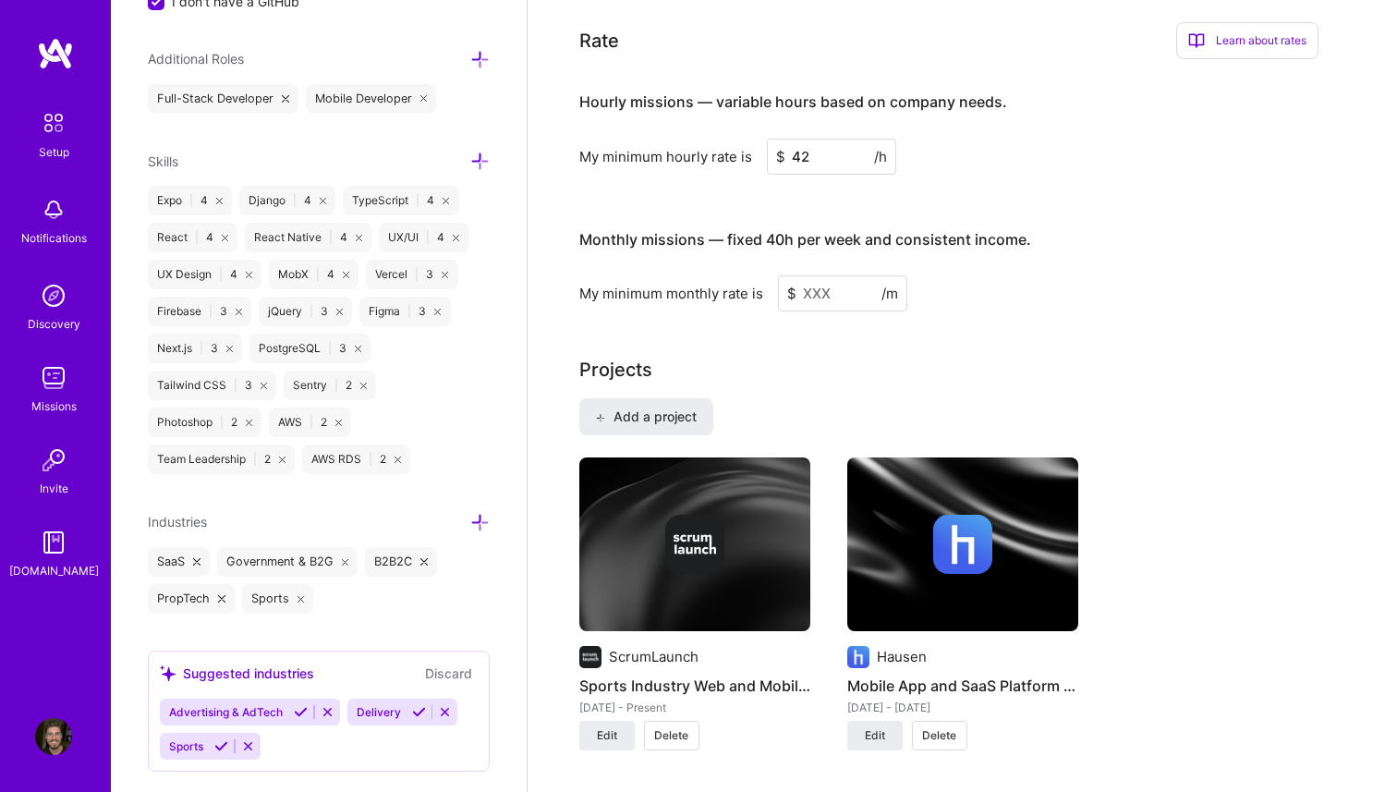
paste input
click at [825, 275] on input at bounding box center [842, 293] width 129 height 36
paste input
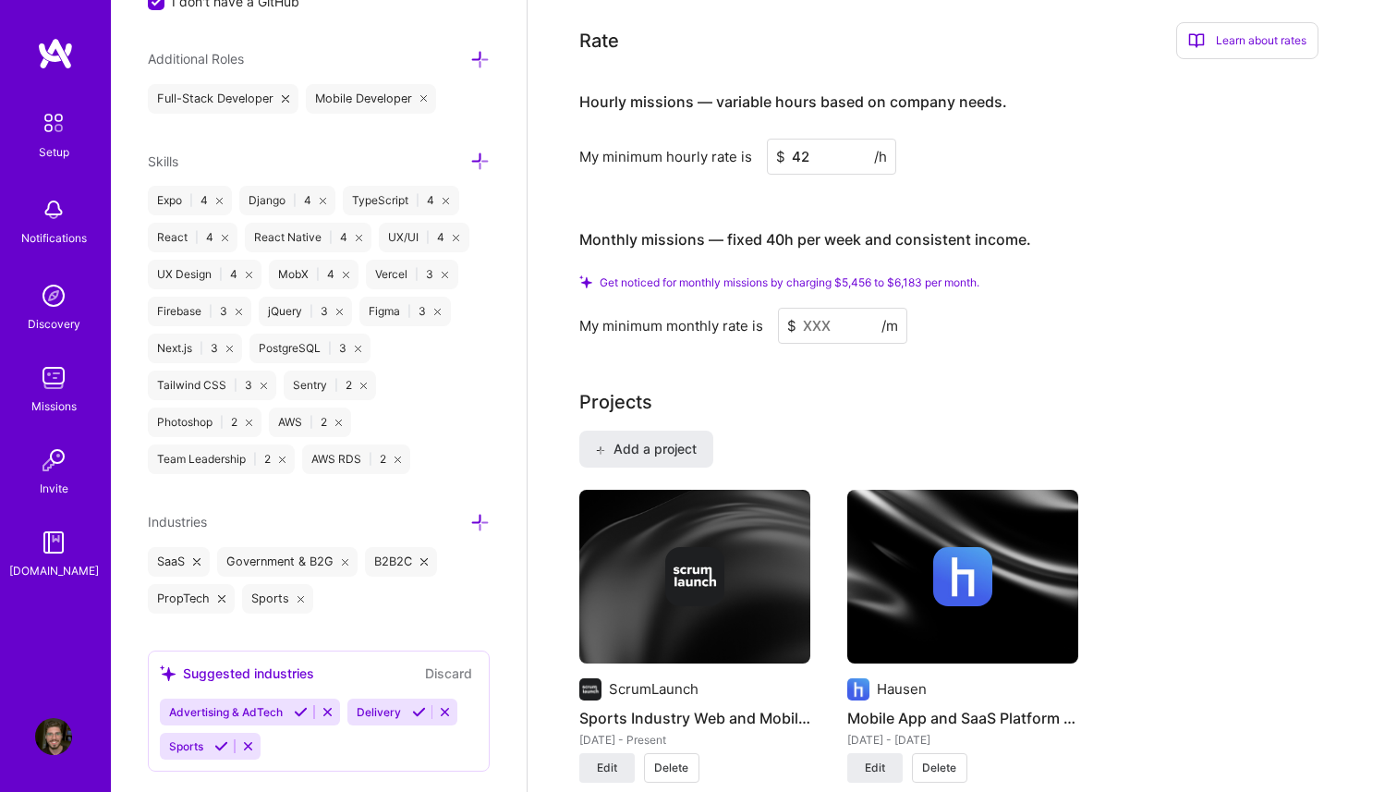
click at [822, 139] on input "42" at bounding box center [831, 157] width 129 height 36
click at [817, 308] on input at bounding box center [842, 326] width 129 height 36
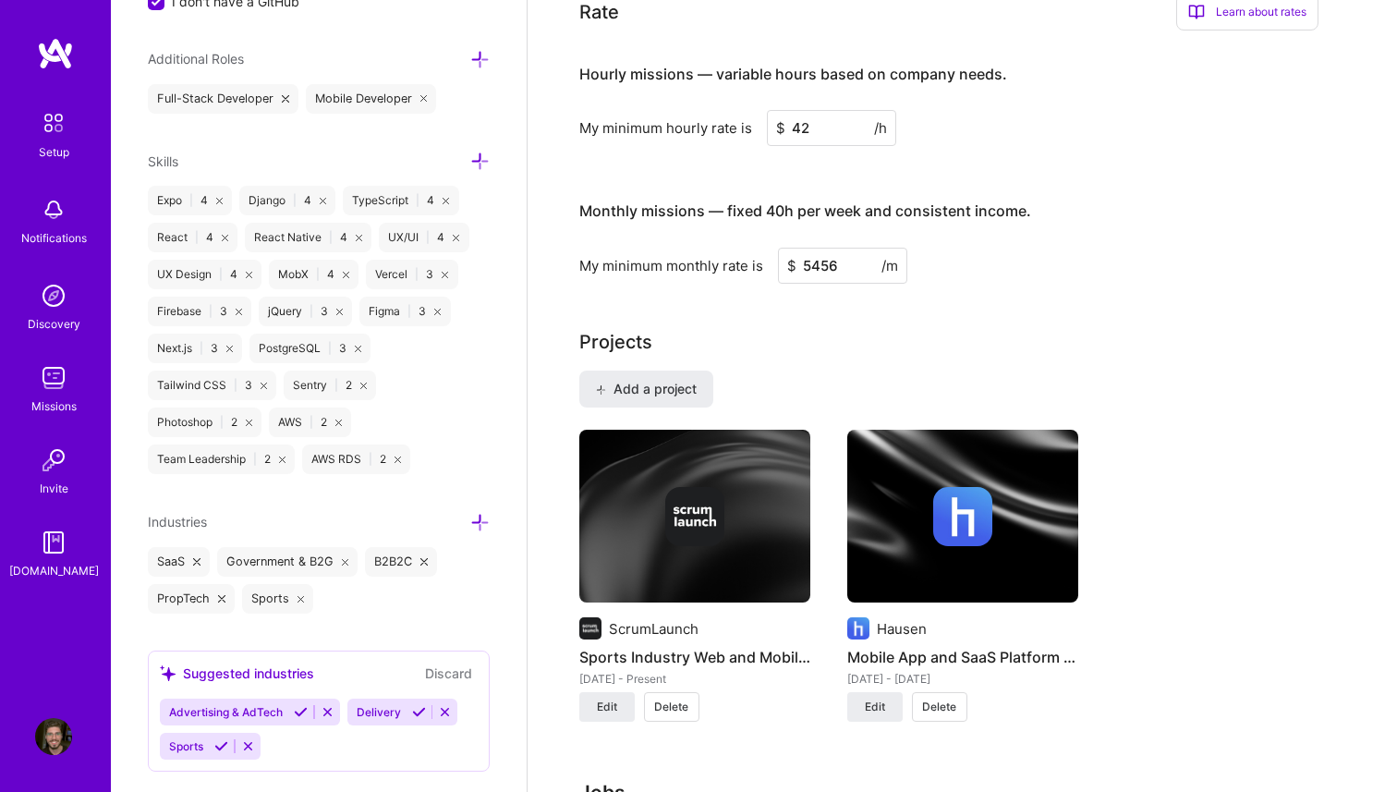
type input "5456"
click at [1133, 287] on div "Complete your profile to take the first step in unlocking full A.Team access On…" at bounding box center [962, 366] width 767 height 2756
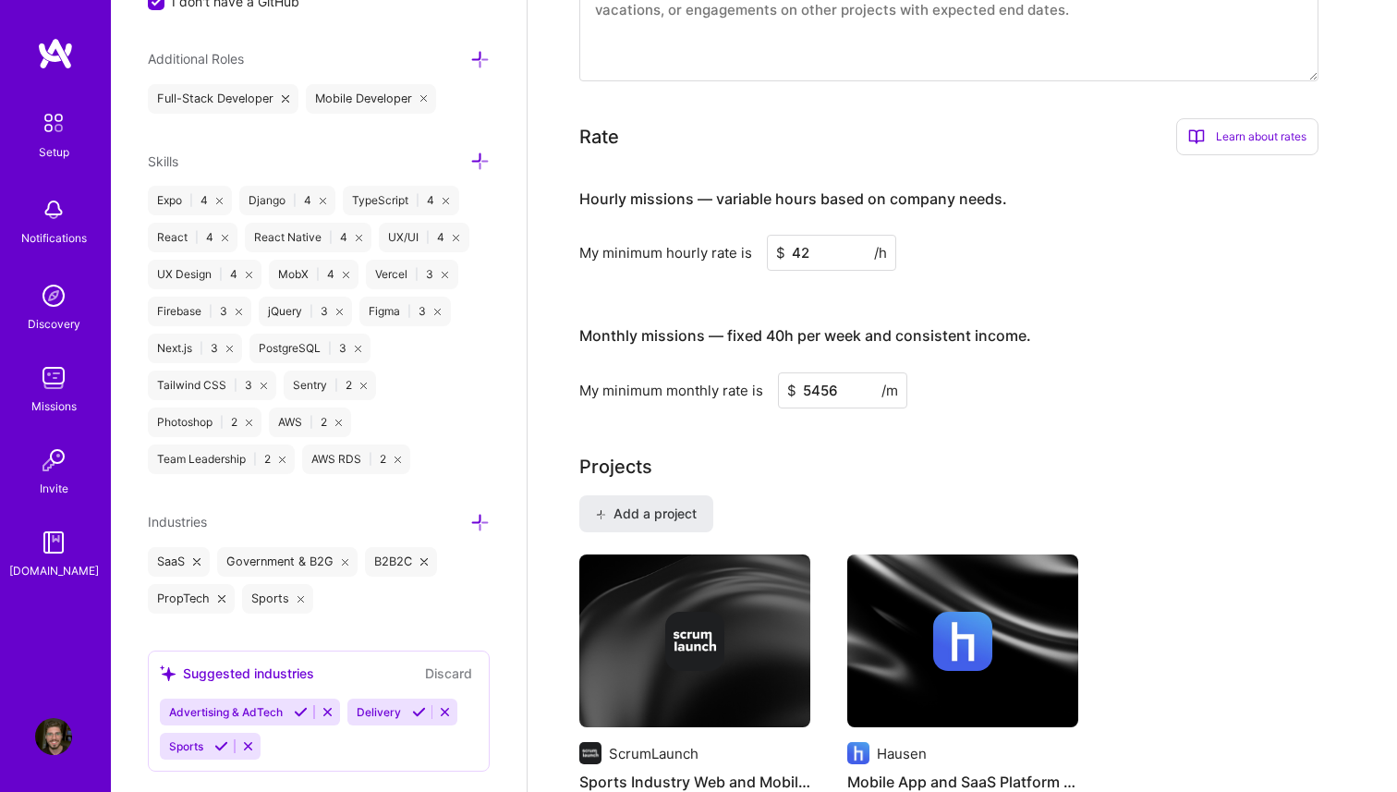
scroll to position [989, 0]
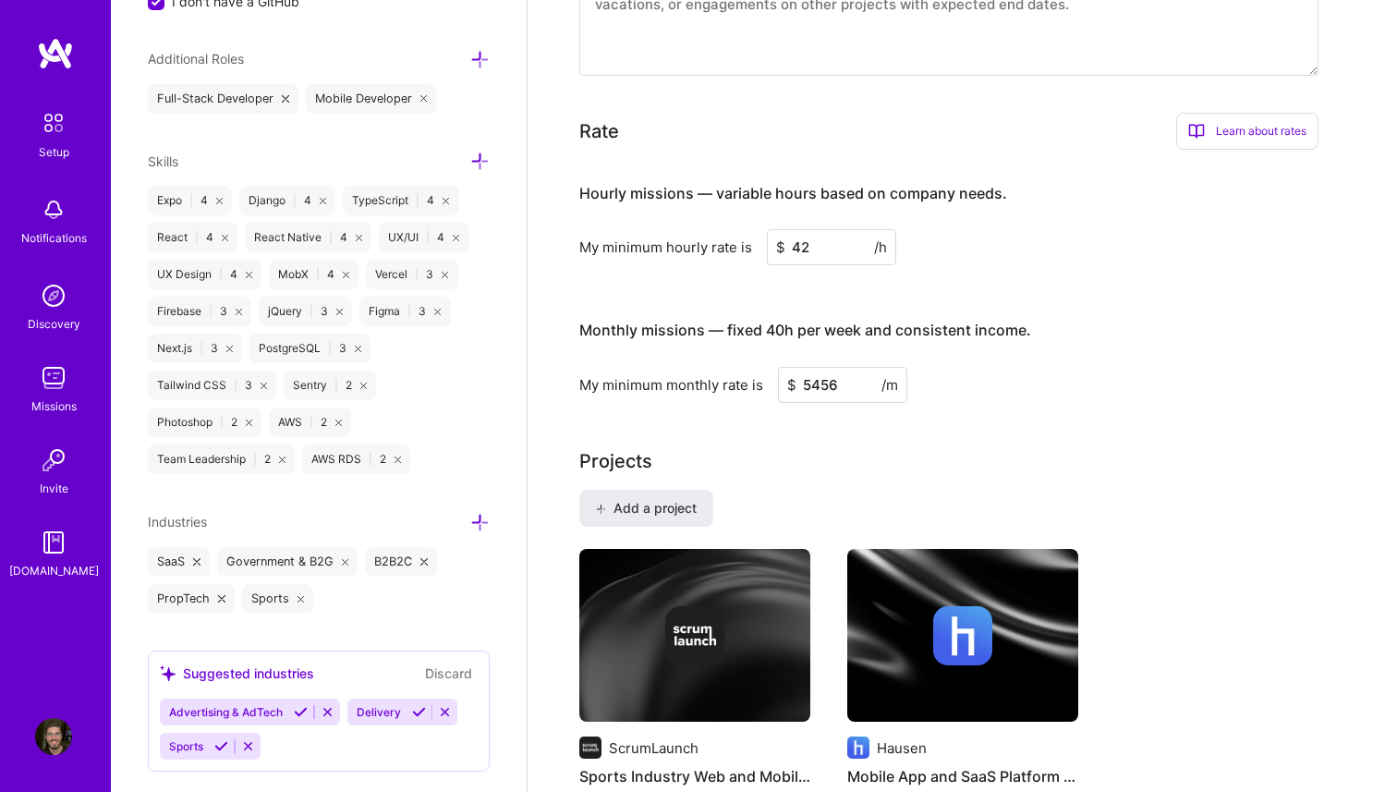
click at [1238, 122] on div "Learn about rates" at bounding box center [1248, 131] width 142 height 37
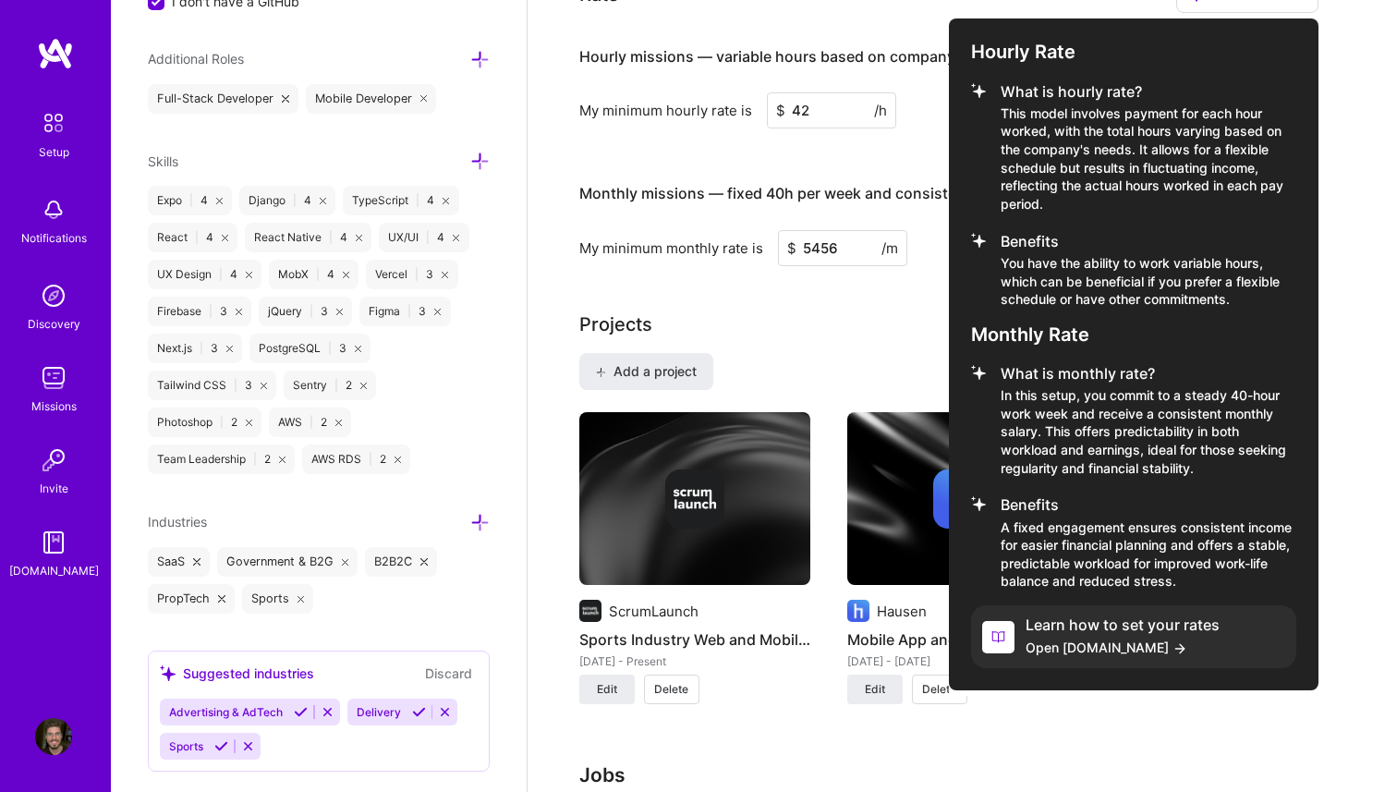
scroll to position [1143, 0]
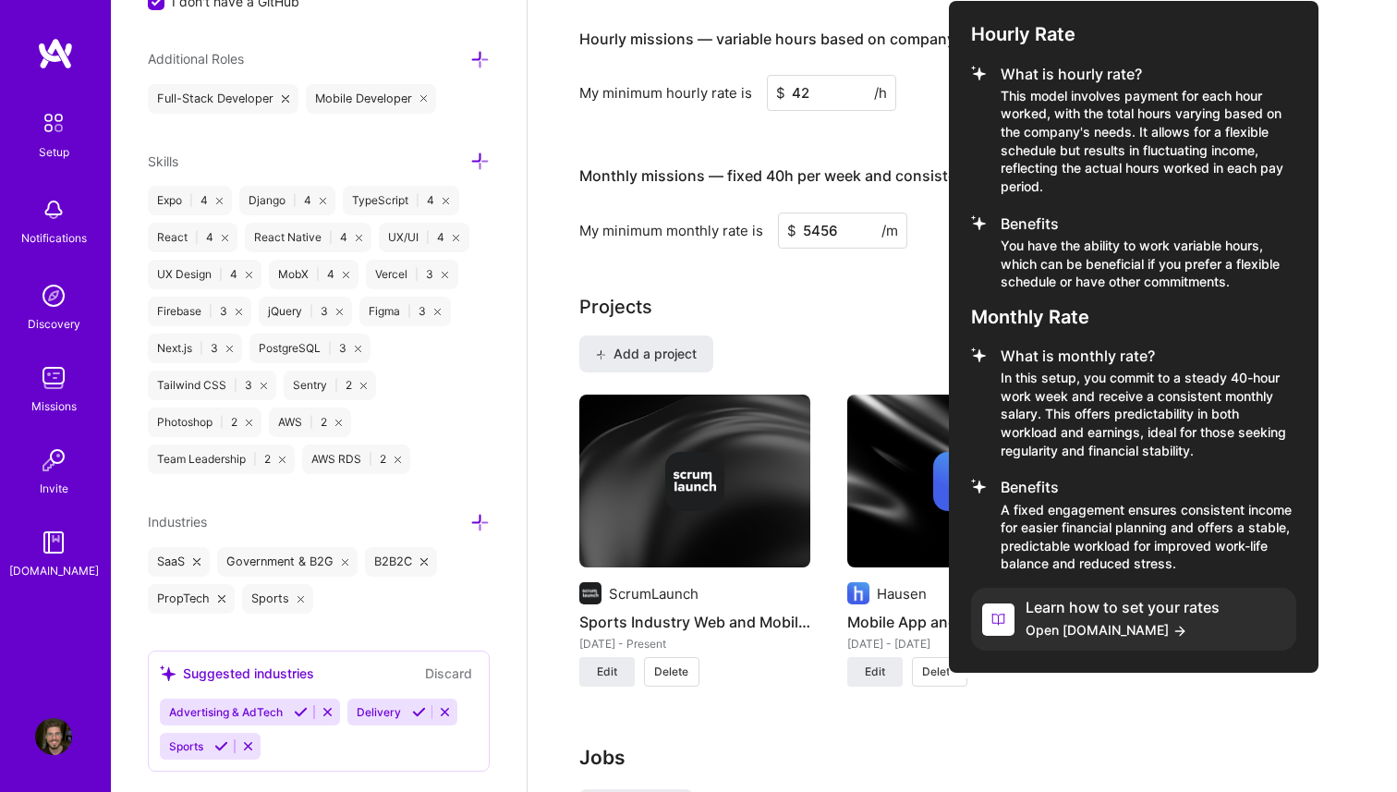
click at [875, 271] on div at bounding box center [698, 396] width 1397 height 792
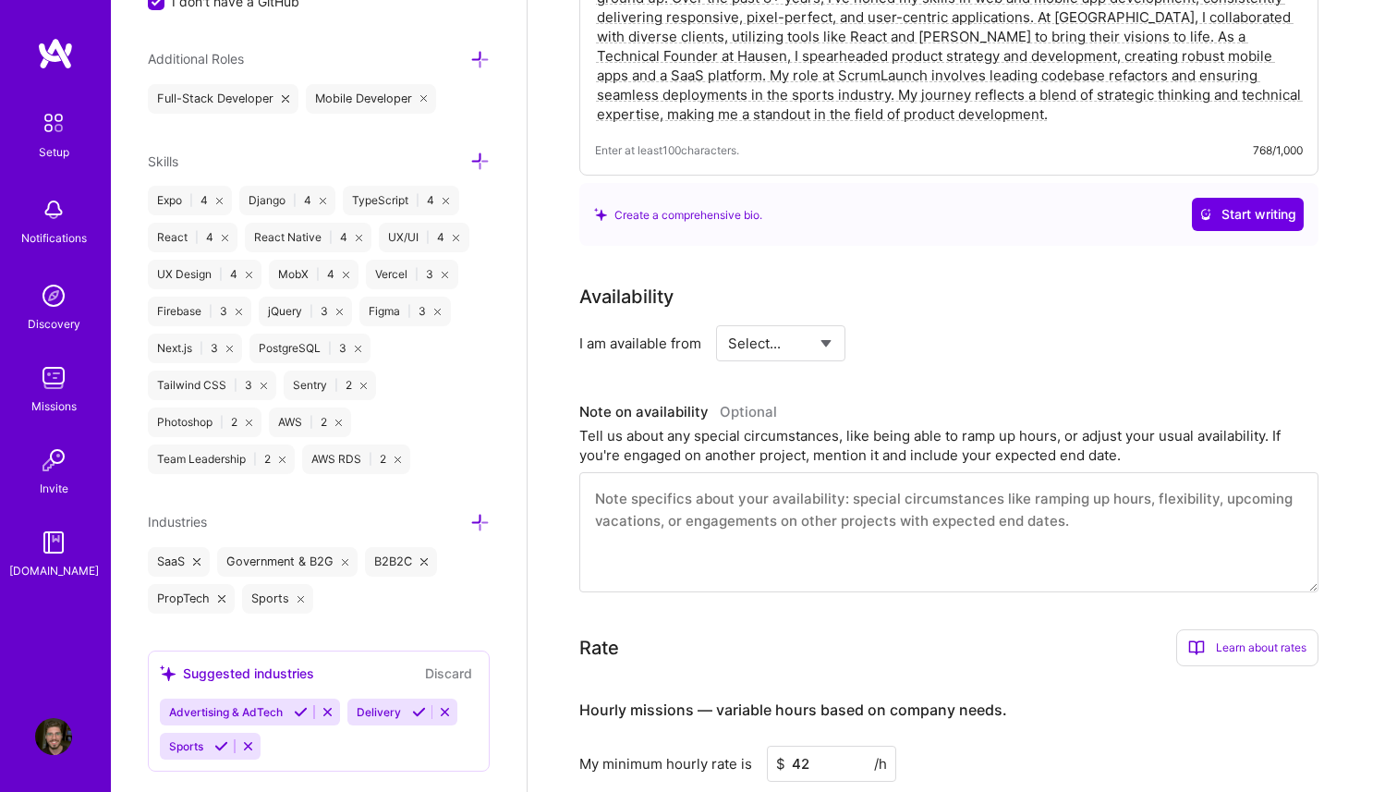
scroll to position [458, 0]
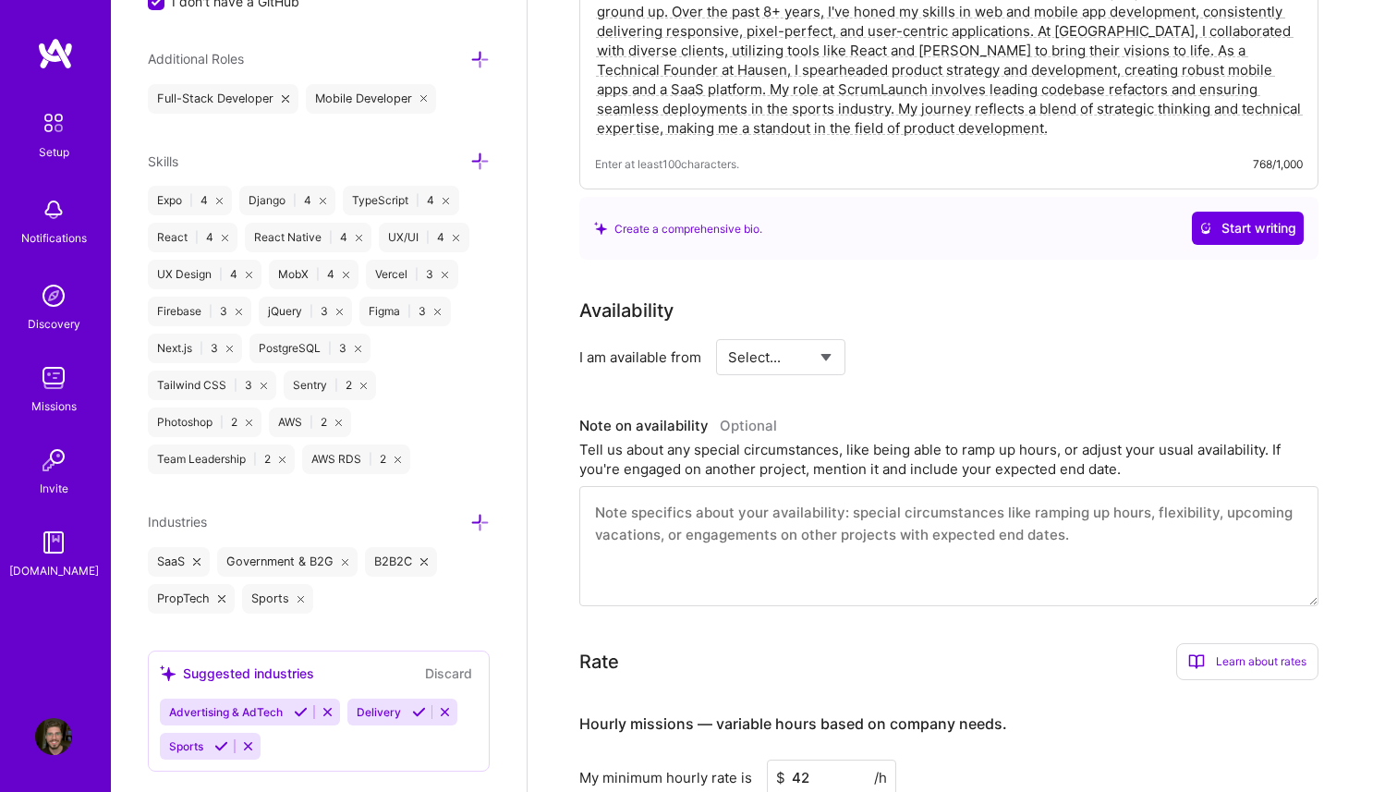
click at [786, 334] on select "Select... Right Now Future Date Not Available" at bounding box center [781, 357] width 106 height 47
click at [728, 334] on select "Select... Right Now Future Date Not Available" at bounding box center [781, 357] width 106 height 47
click at [815, 335] on select "Select... Right Now Future Date Not Available" at bounding box center [781, 357] width 106 height 47
click at [956, 339] on input "Sep 23" at bounding box center [940, 357] width 91 height 36
click at [938, 375] on div "Availability I am available from Select... Right Now Future Date Not Available …" at bounding box center [962, 452] width 767 height 310
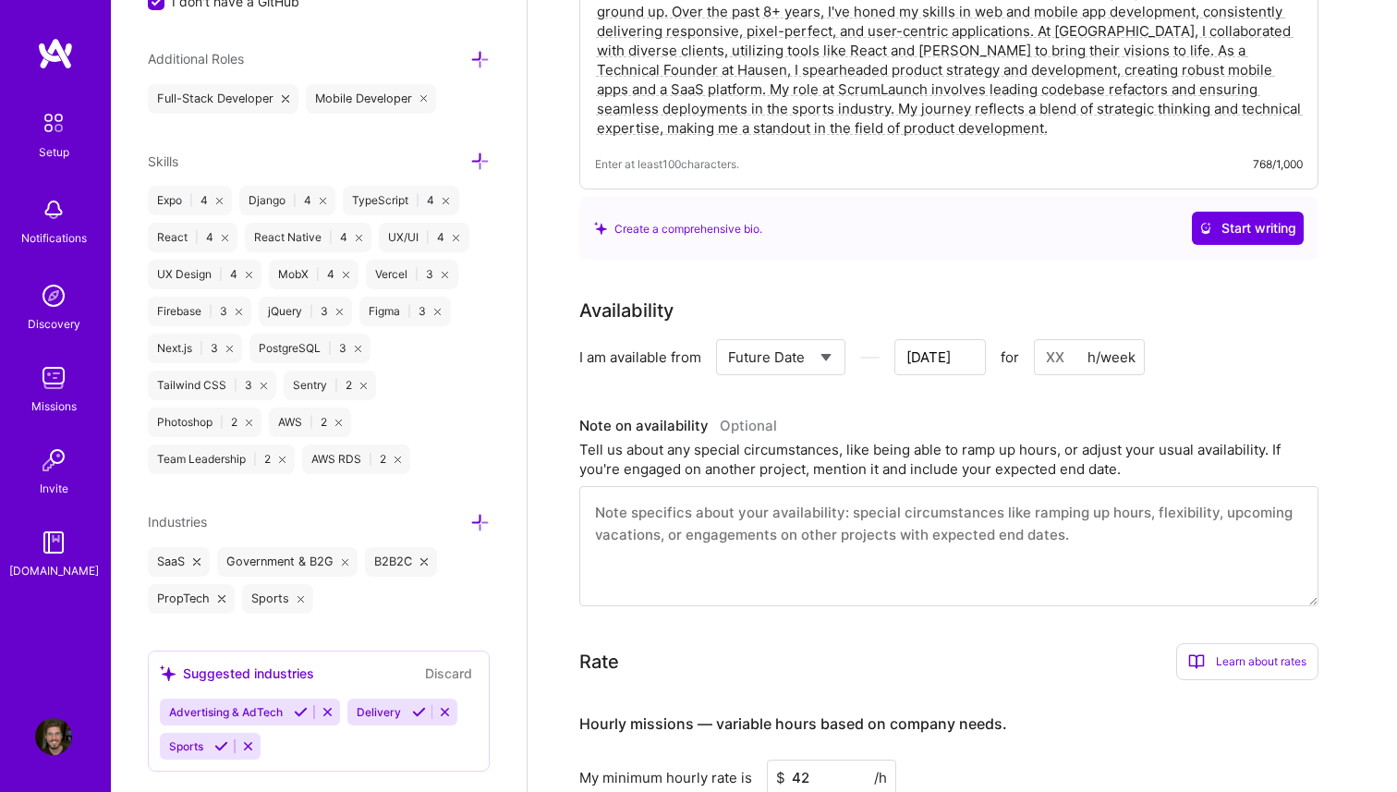
click at [809, 334] on select "Select... Right Now Future Date Not Available" at bounding box center [781, 357] width 106 height 47
select select "Right Now"
click at [728, 334] on select "Select... Right Now Future Date Not Available" at bounding box center [781, 357] width 106 height 47
click at [911, 339] on input at bounding box center [949, 357] width 111 height 36
click at [761, 453] on div "Tell us about any special circumstances, like being able to ramp up hours, or a…" at bounding box center [948, 459] width 739 height 39
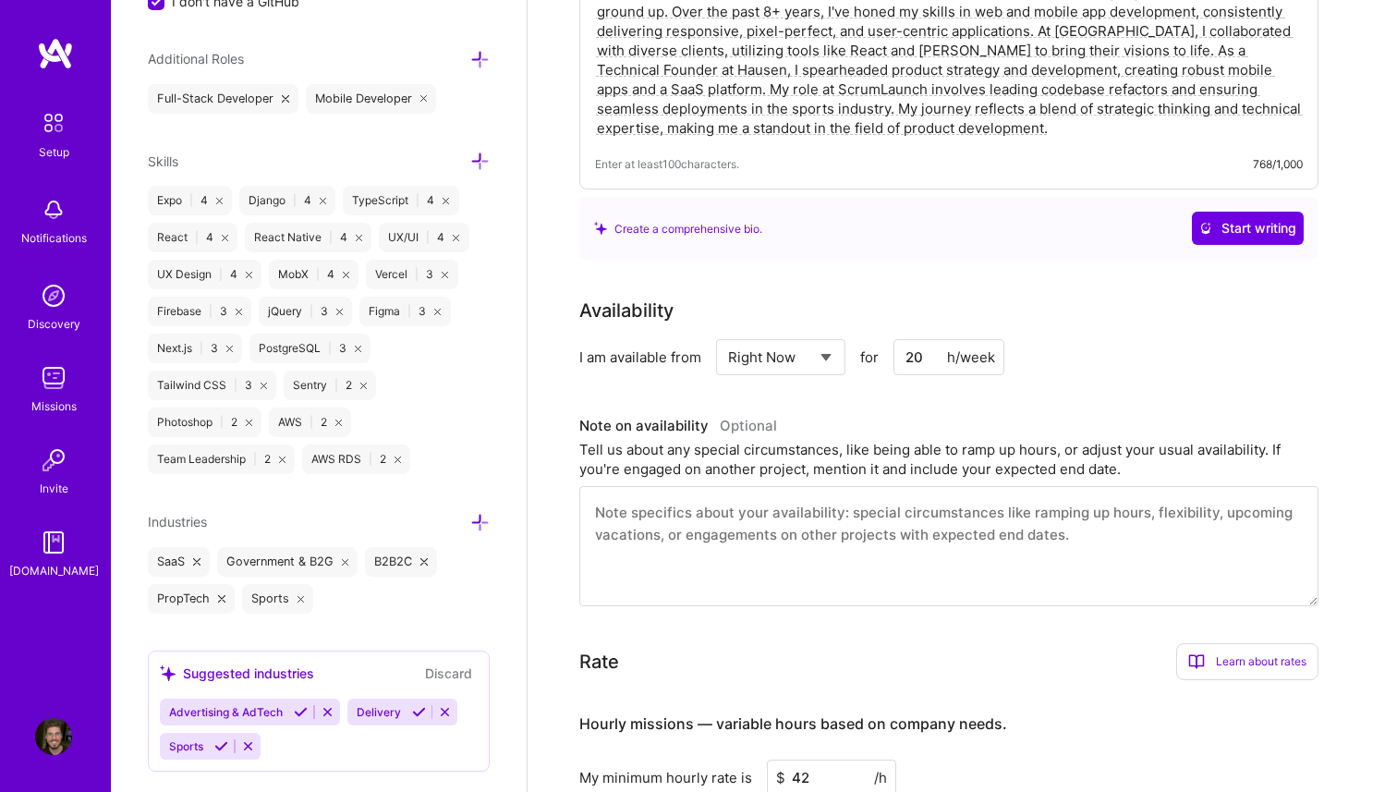
click at [820, 490] on textarea at bounding box center [948, 546] width 739 height 120
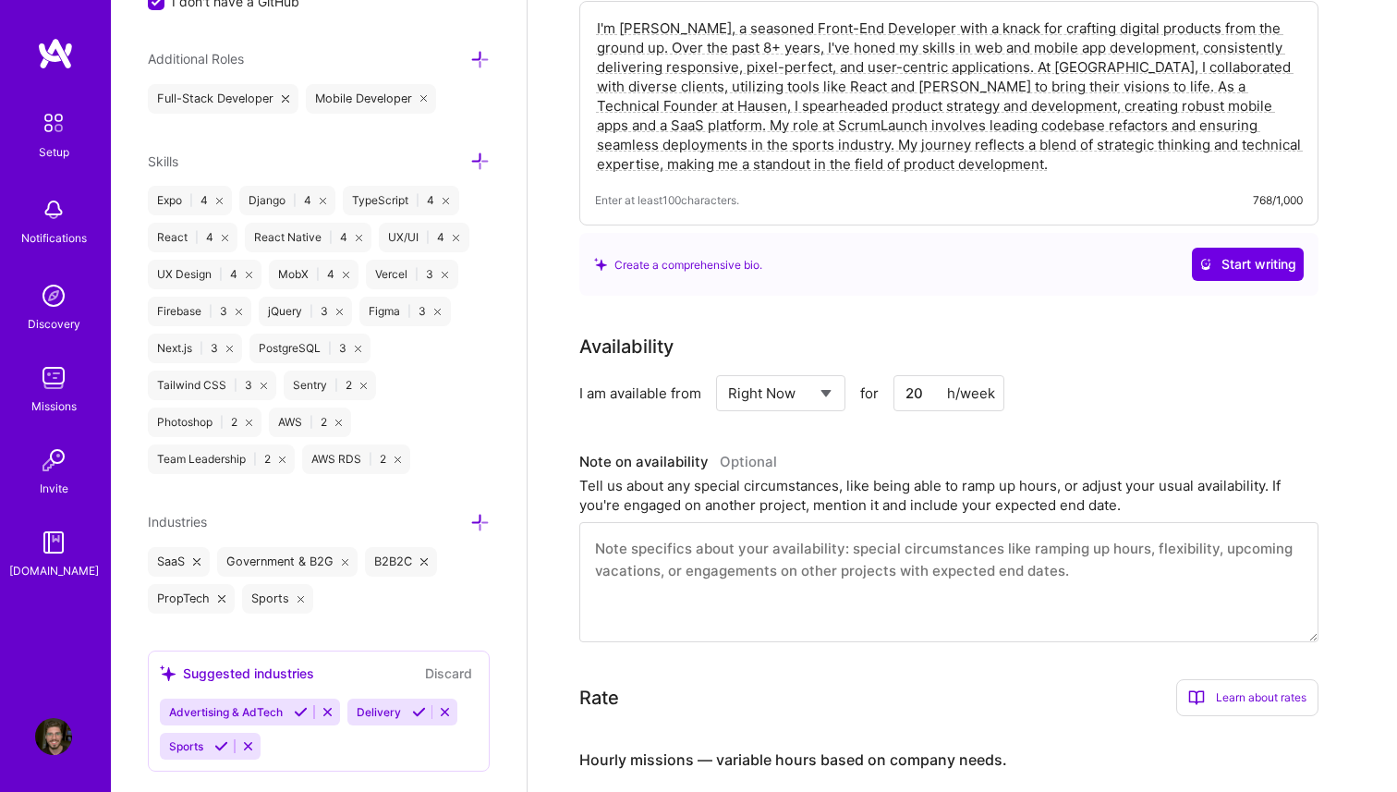
scroll to position [415, 0]
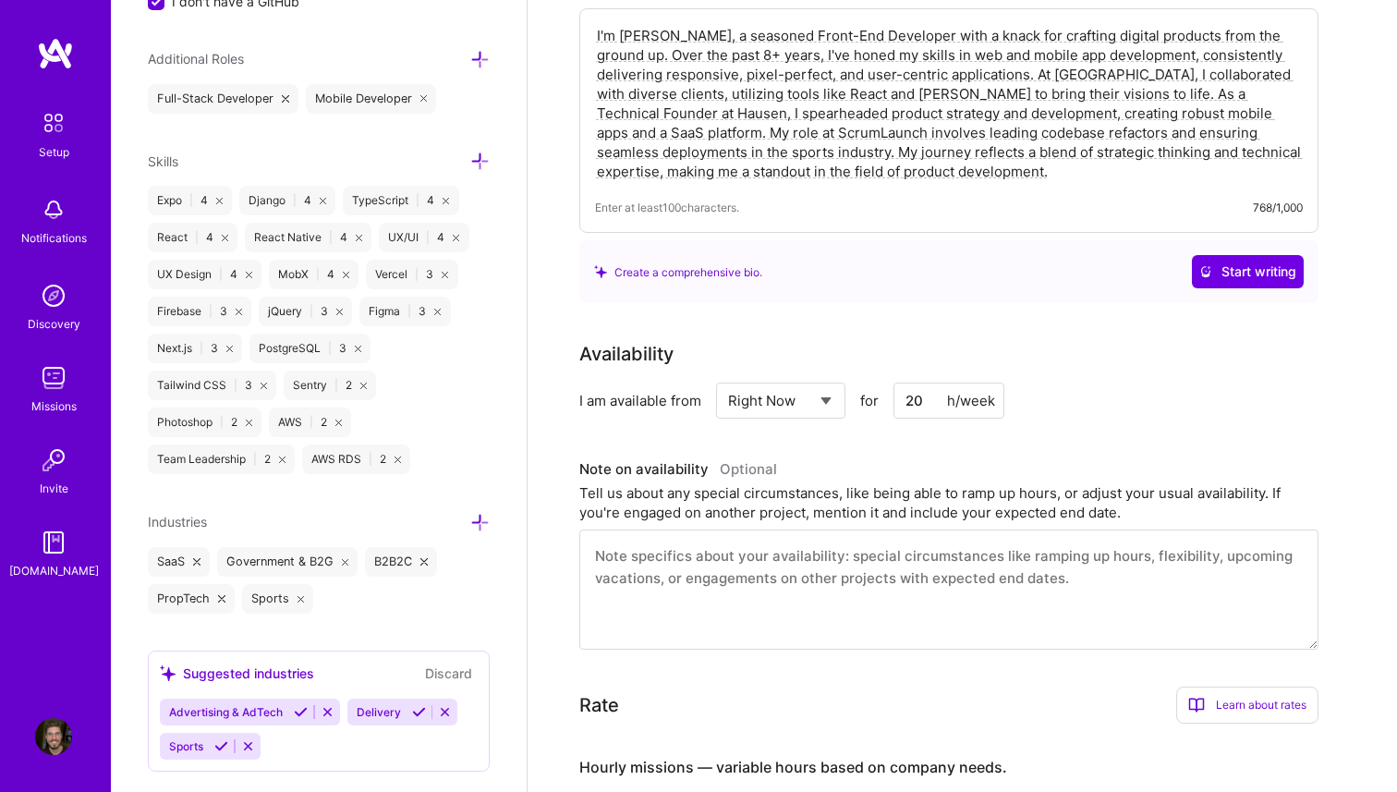
drag, startPoint x: 915, startPoint y: 379, endPoint x: 898, endPoint y: 378, distance: 16.7
click at [898, 383] on input "20" at bounding box center [949, 401] width 111 height 36
type input "30"
click at [909, 430] on div "Availability I am available from Select... Right Now Future Date Not Available …" at bounding box center [962, 495] width 767 height 310
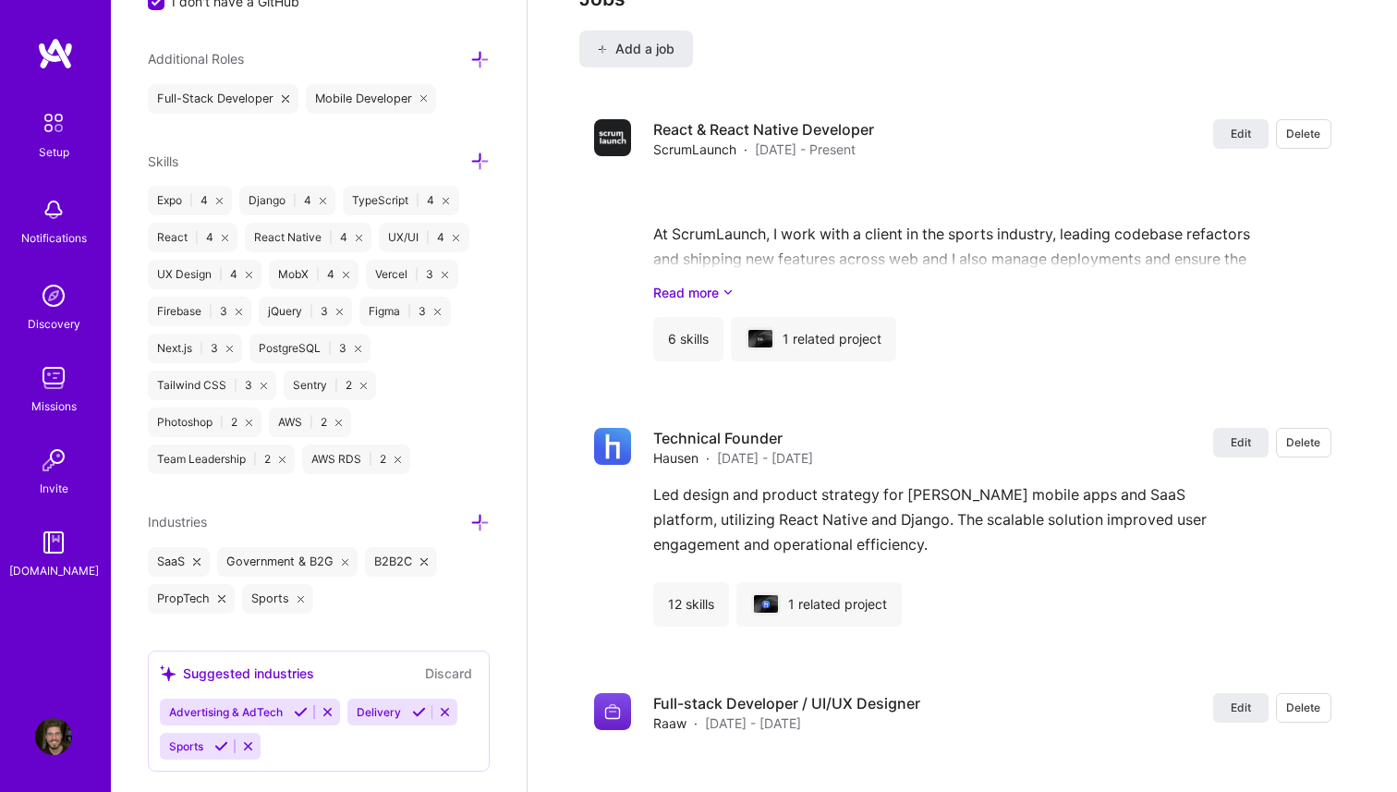
scroll to position [2081, 0]
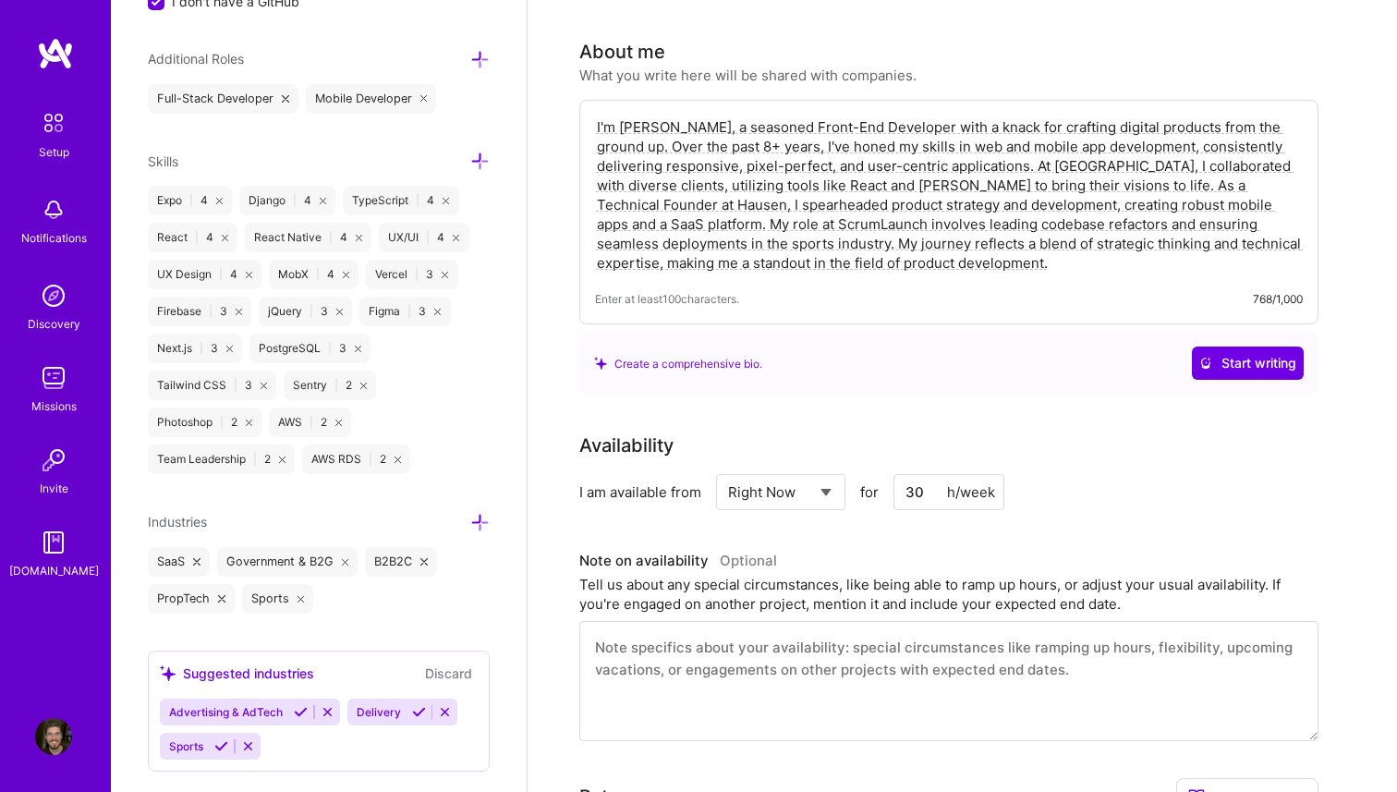
scroll to position [0, 0]
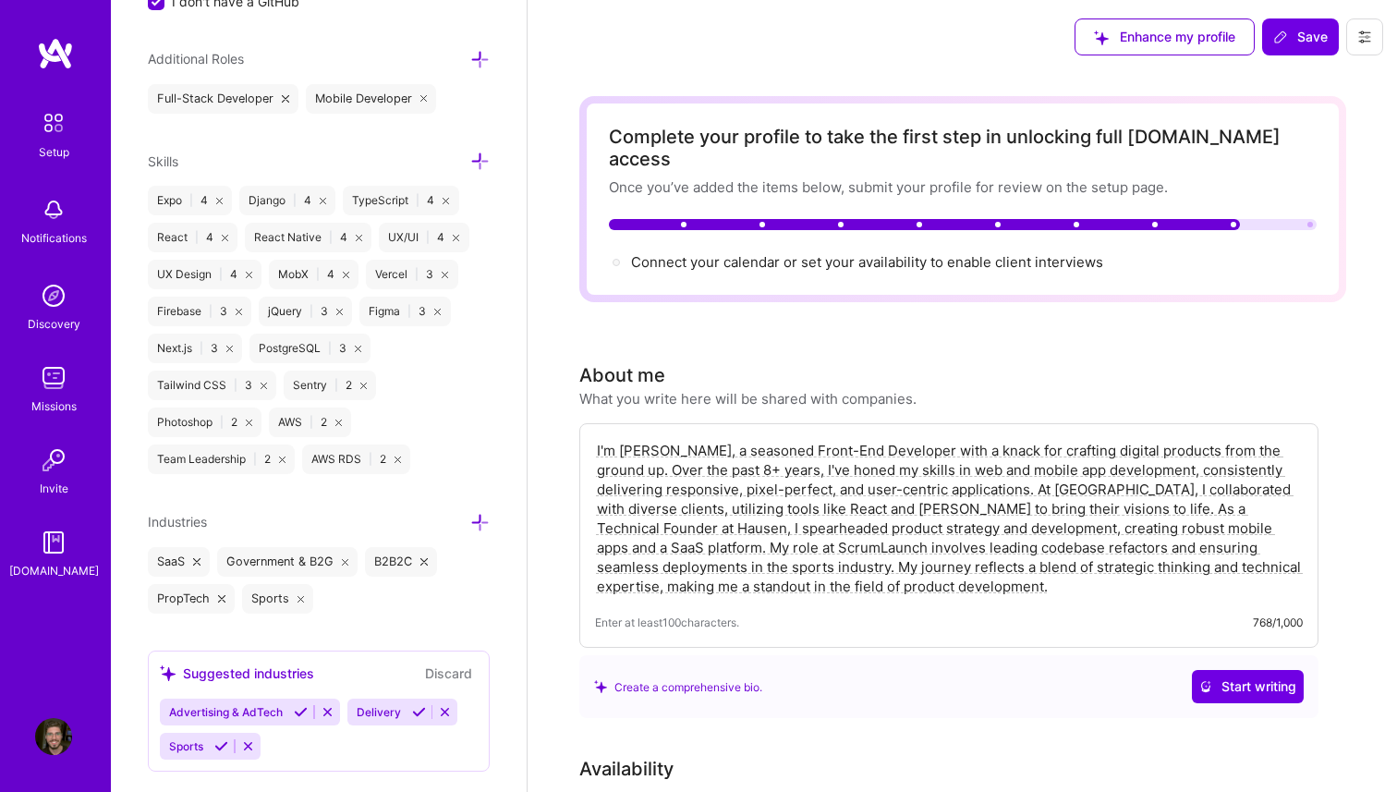
click at [872, 253] on span "Connect your calendar or set your availability to enable client interviews →" at bounding box center [875, 262] width 489 height 18
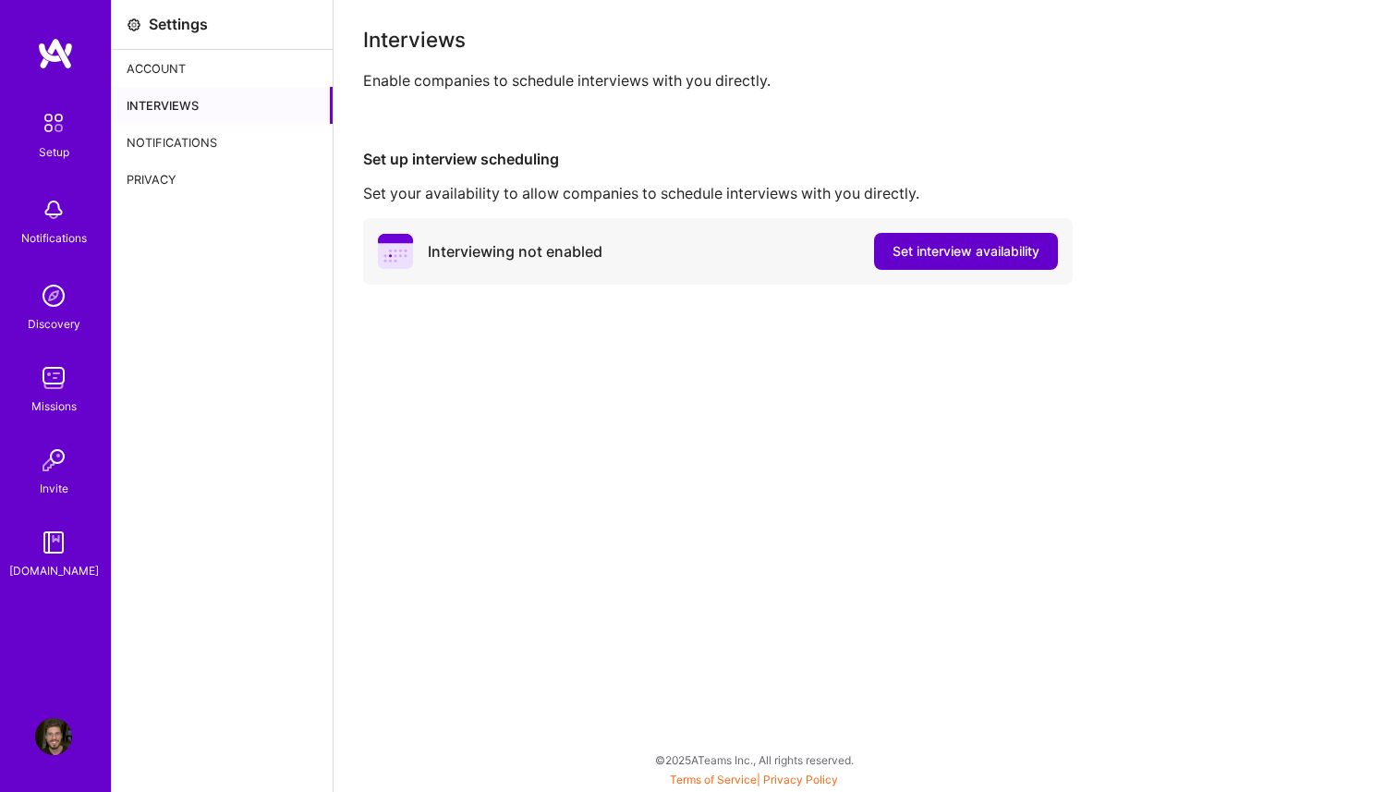
click at [937, 250] on span "Set interview availability" at bounding box center [966, 251] width 147 height 18
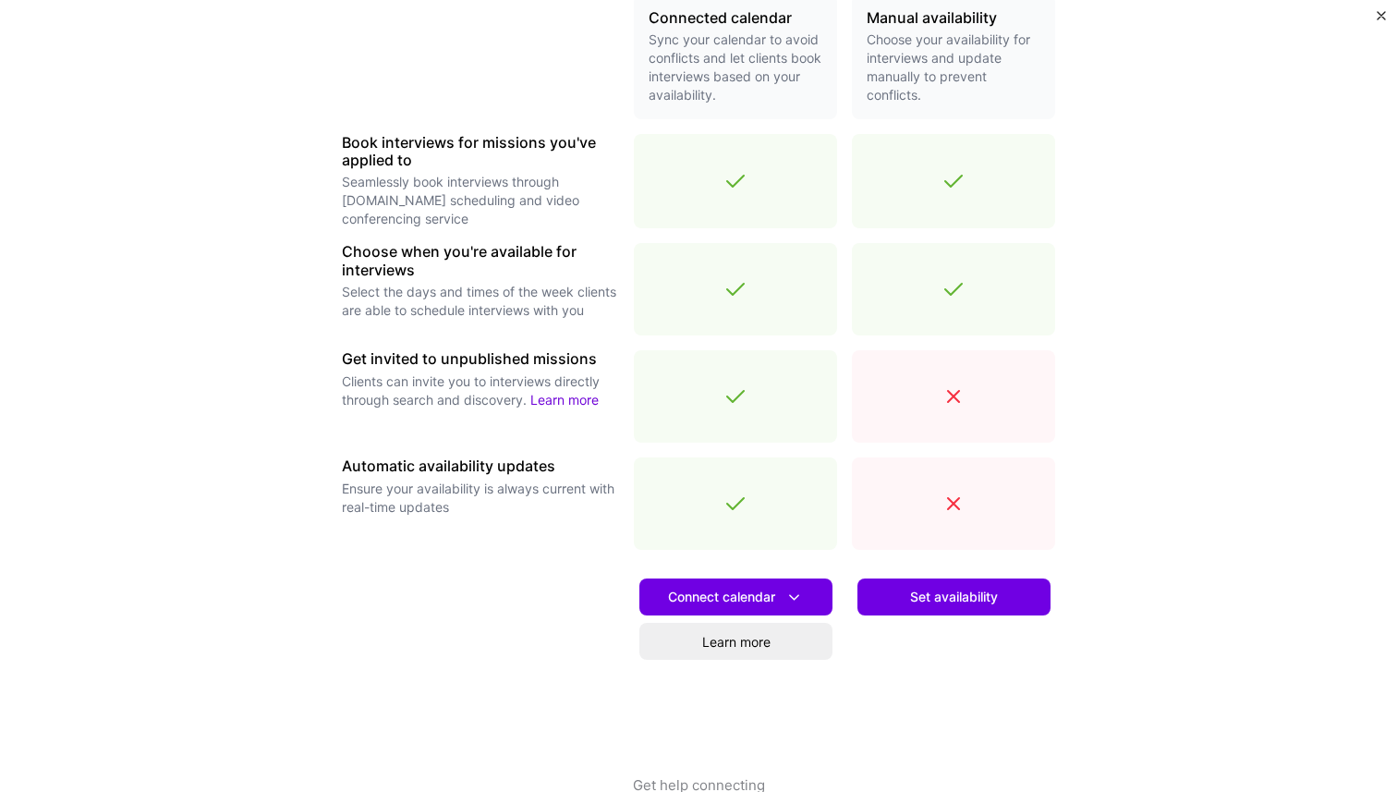
scroll to position [503, 0]
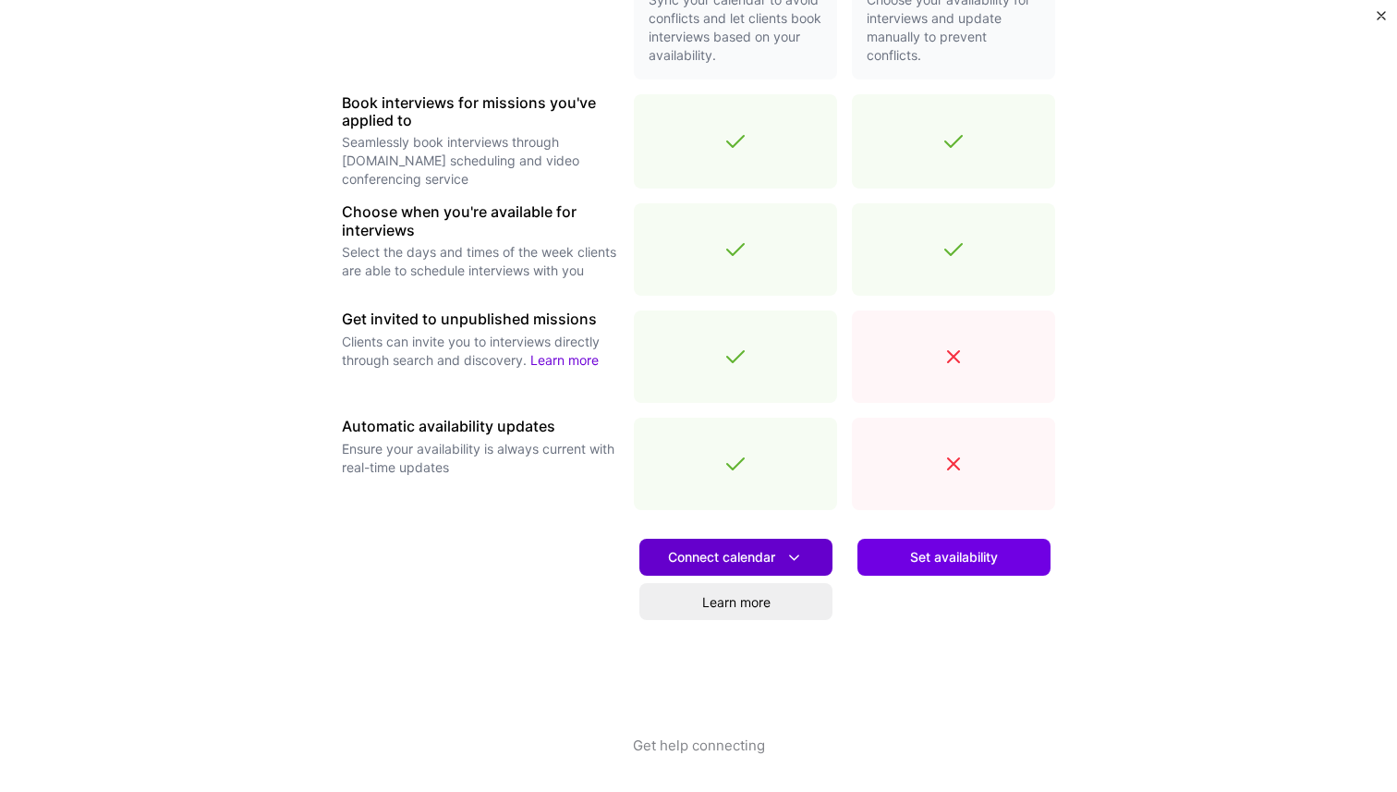
click at [784, 555] on span "Connect calendar" at bounding box center [736, 557] width 136 height 19
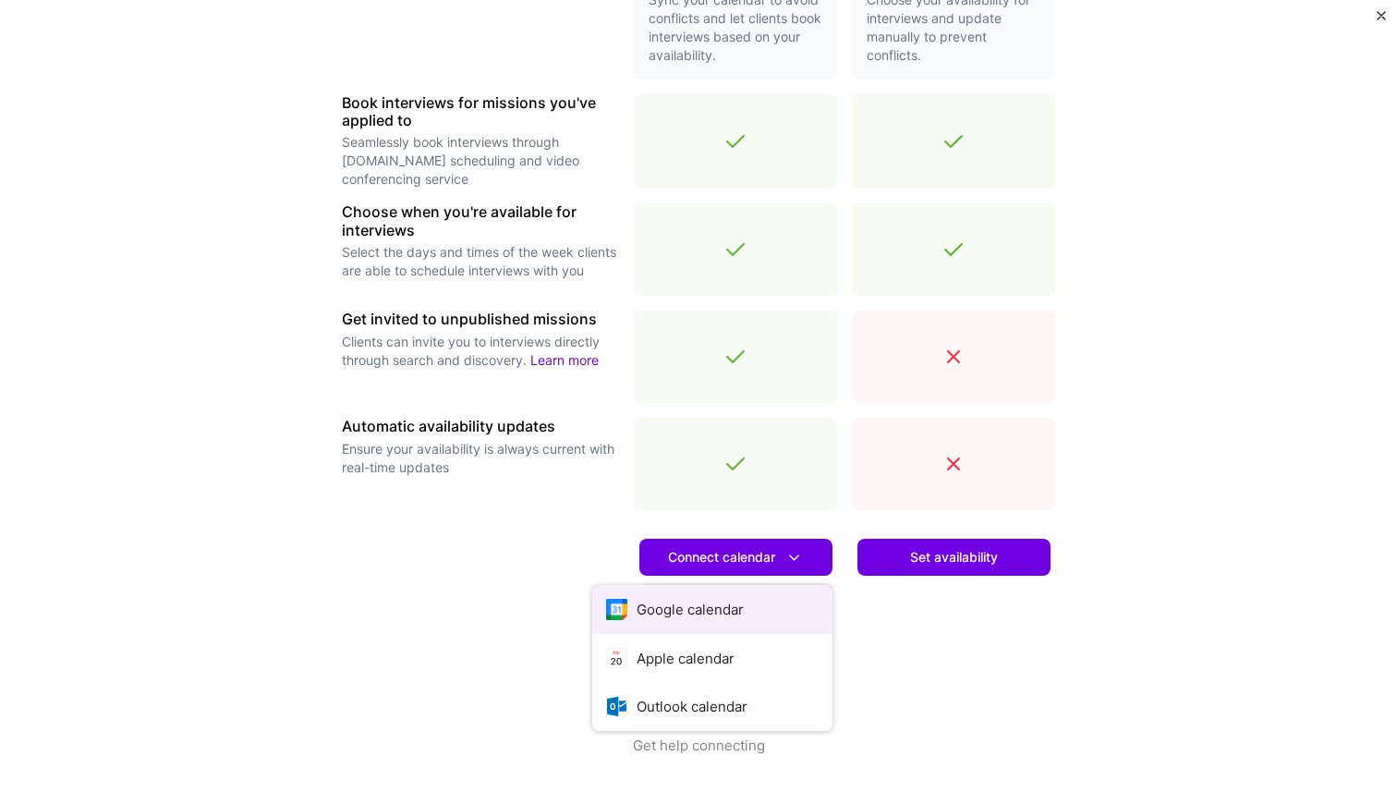
click at [730, 603] on button "Google calendar" at bounding box center [712, 609] width 240 height 49
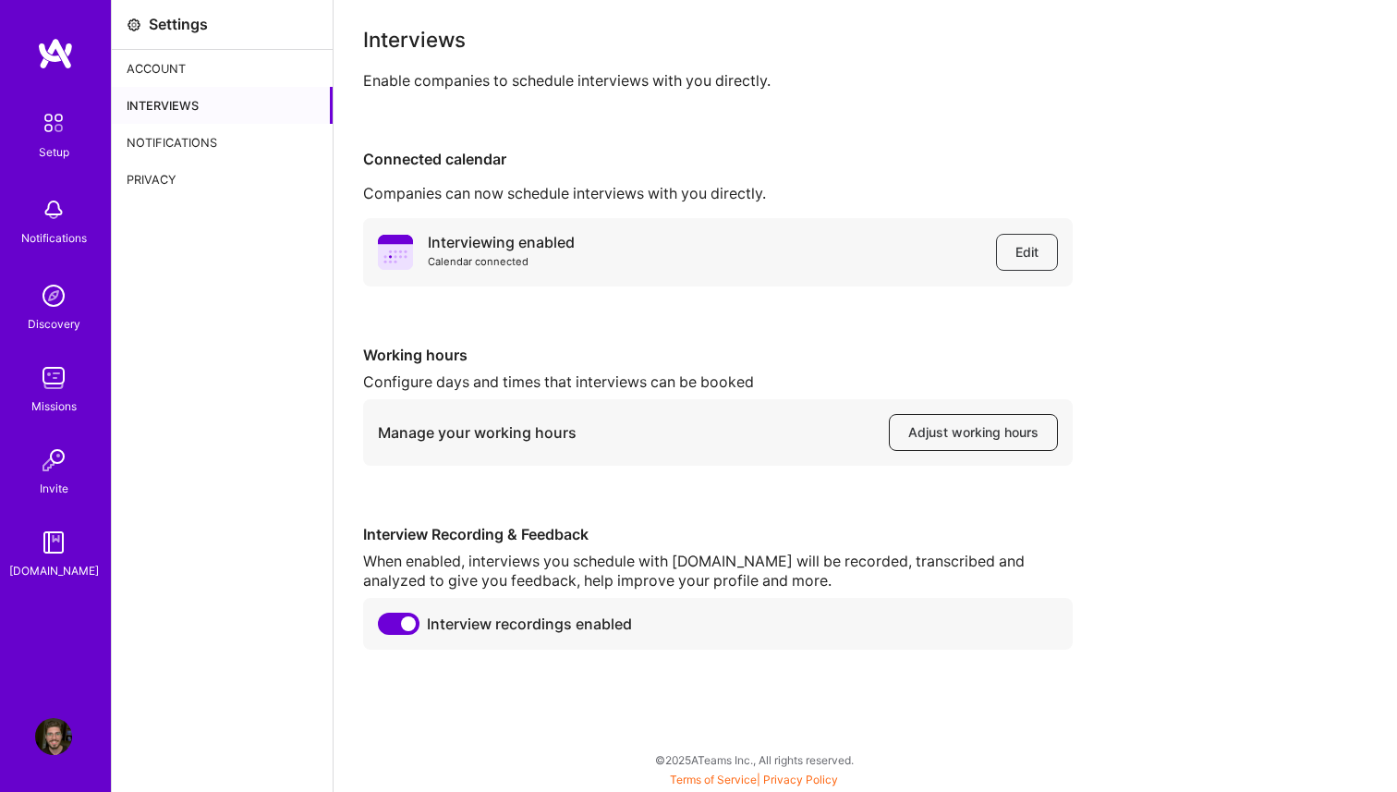
click at [942, 434] on span "Adjust working hours" at bounding box center [974, 432] width 130 height 18
click at [197, 144] on div "Notifications" at bounding box center [222, 142] width 221 height 37
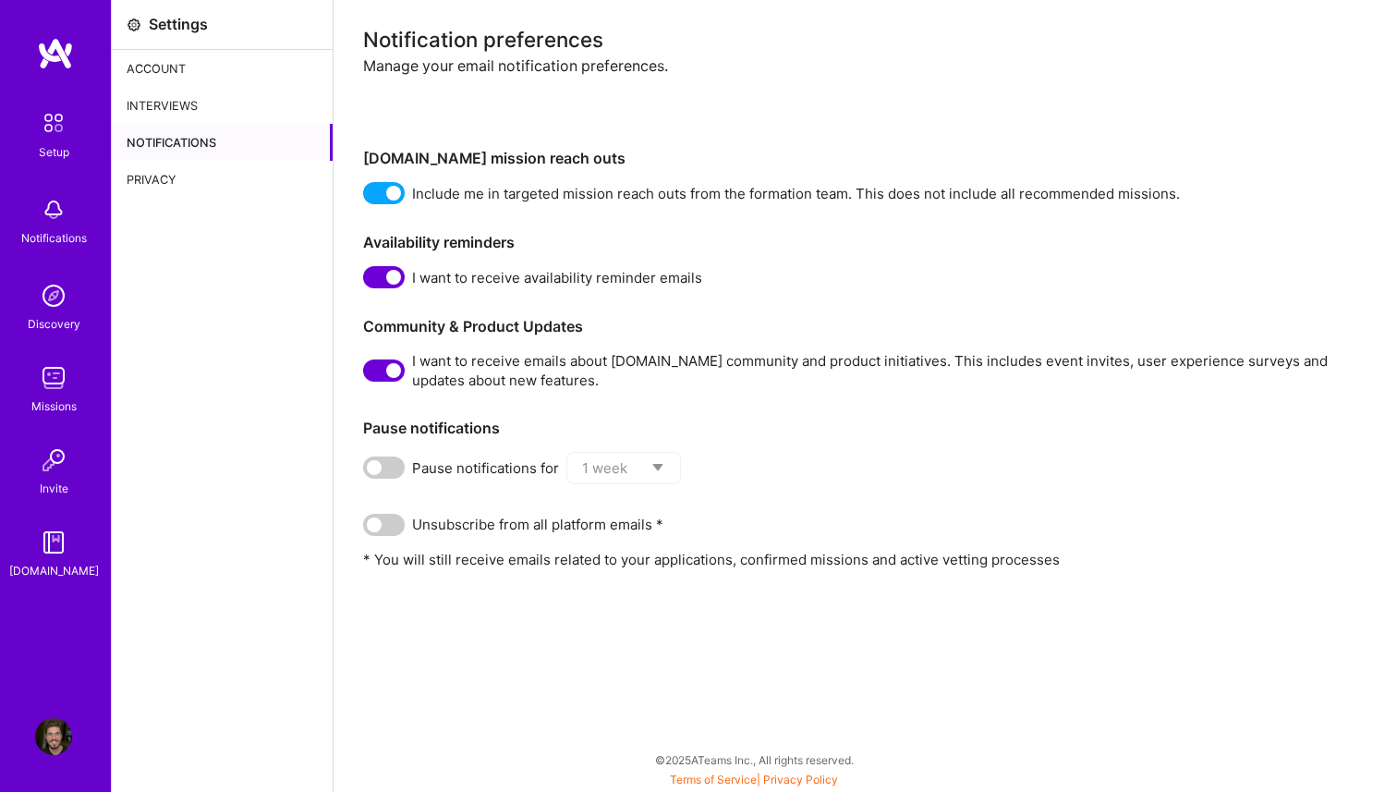
click at [58, 57] on img at bounding box center [55, 53] width 37 height 33
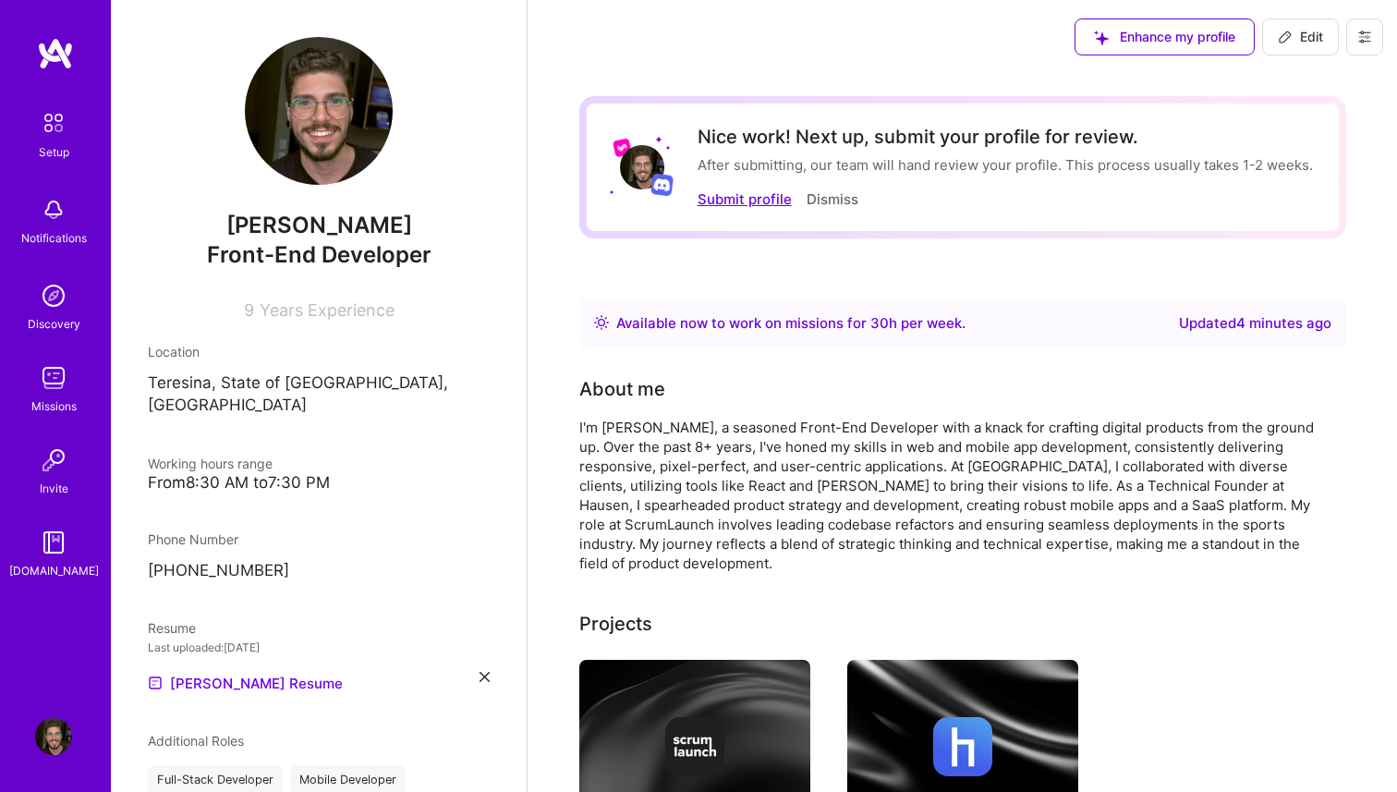
click at [737, 201] on button "Submit profile" at bounding box center [745, 198] width 94 height 19
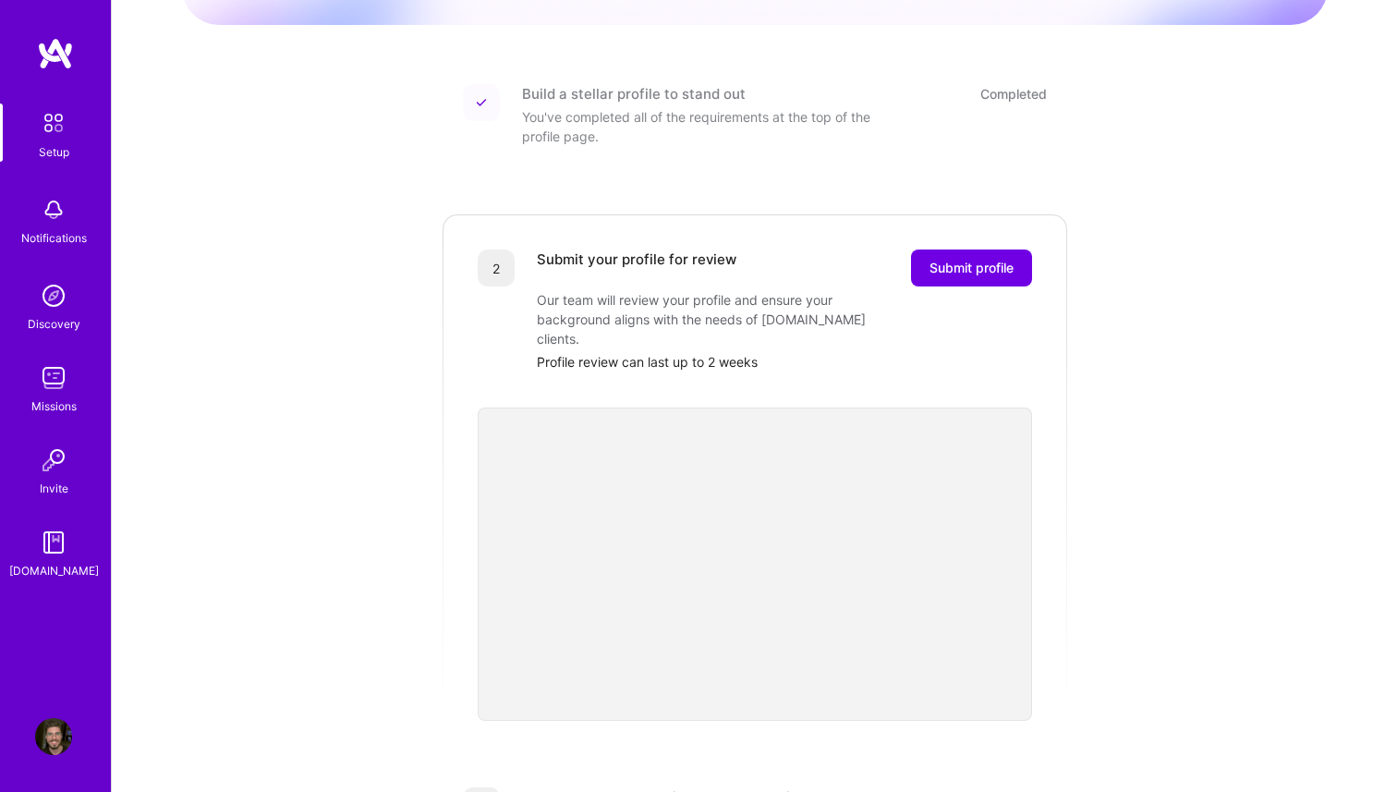
scroll to position [219, 0]
